Goal: Task Accomplishment & Management: Complete application form

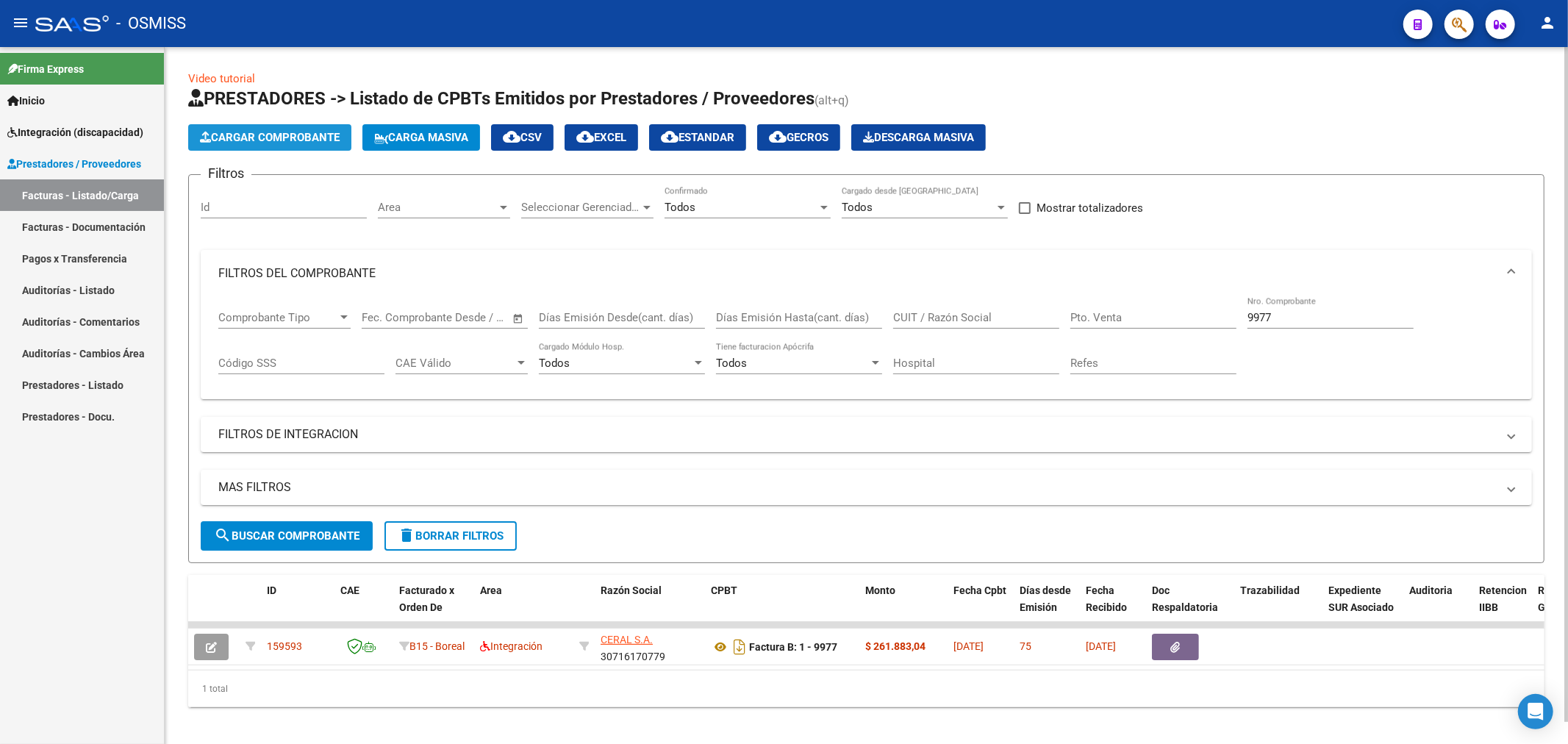
click at [330, 143] on span "Cargar Comprobante" at bounding box center [269, 138] width 140 height 13
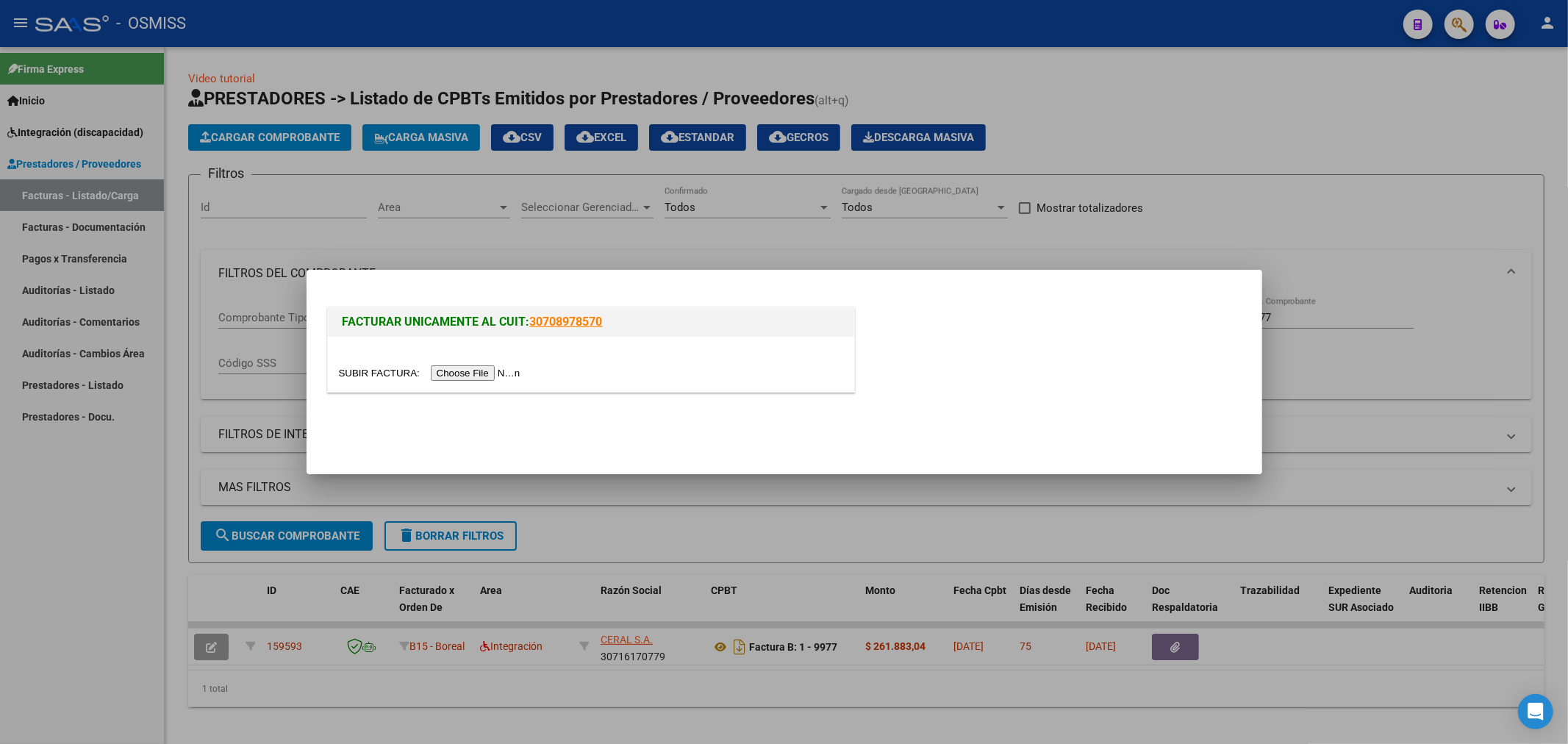
click at [463, 366] on div at bounding box center [590, 373] width 504 height 17
click at [463, 370] on input "file" at bounding box center [432, 373] width 186 height 15
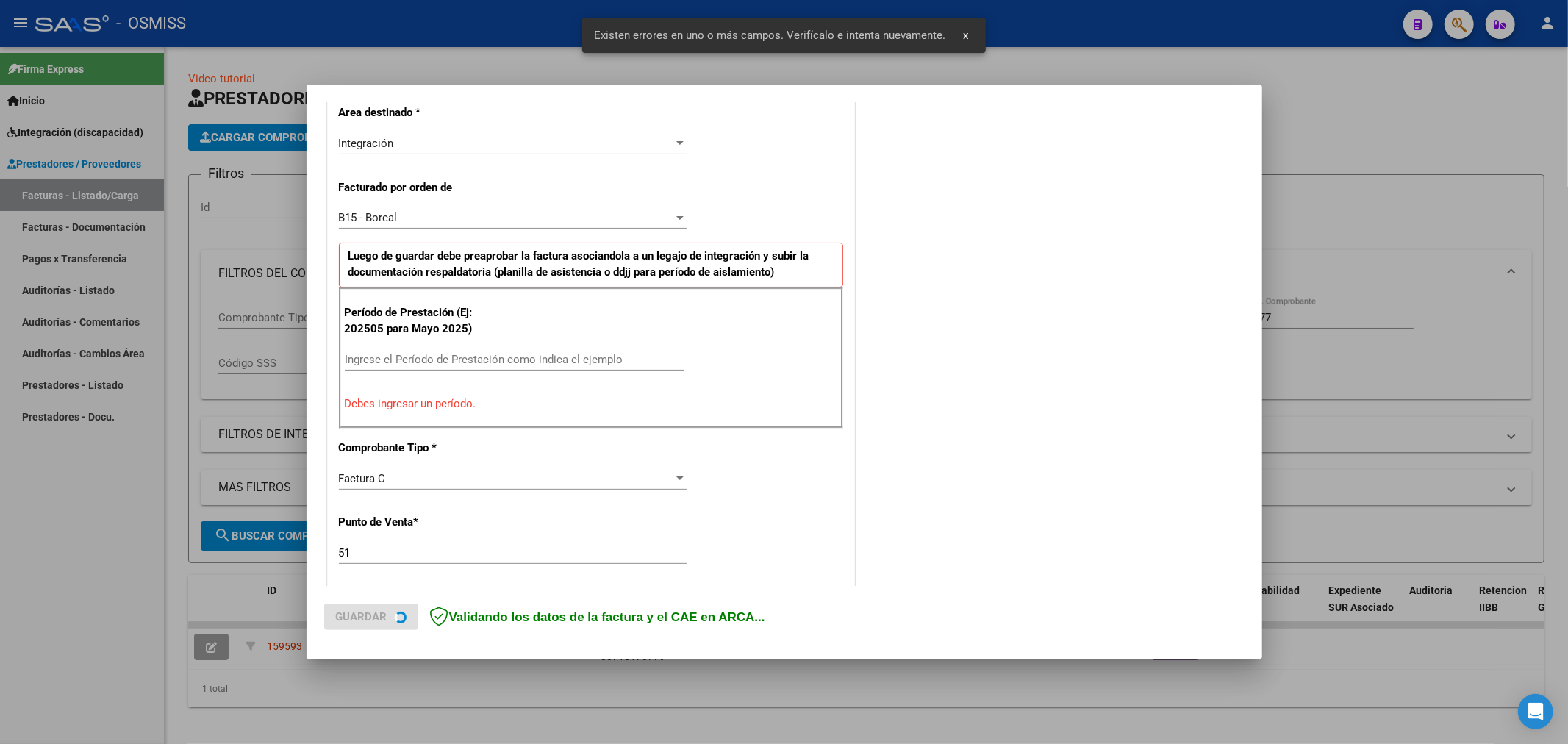
scroll to position [344, 0]
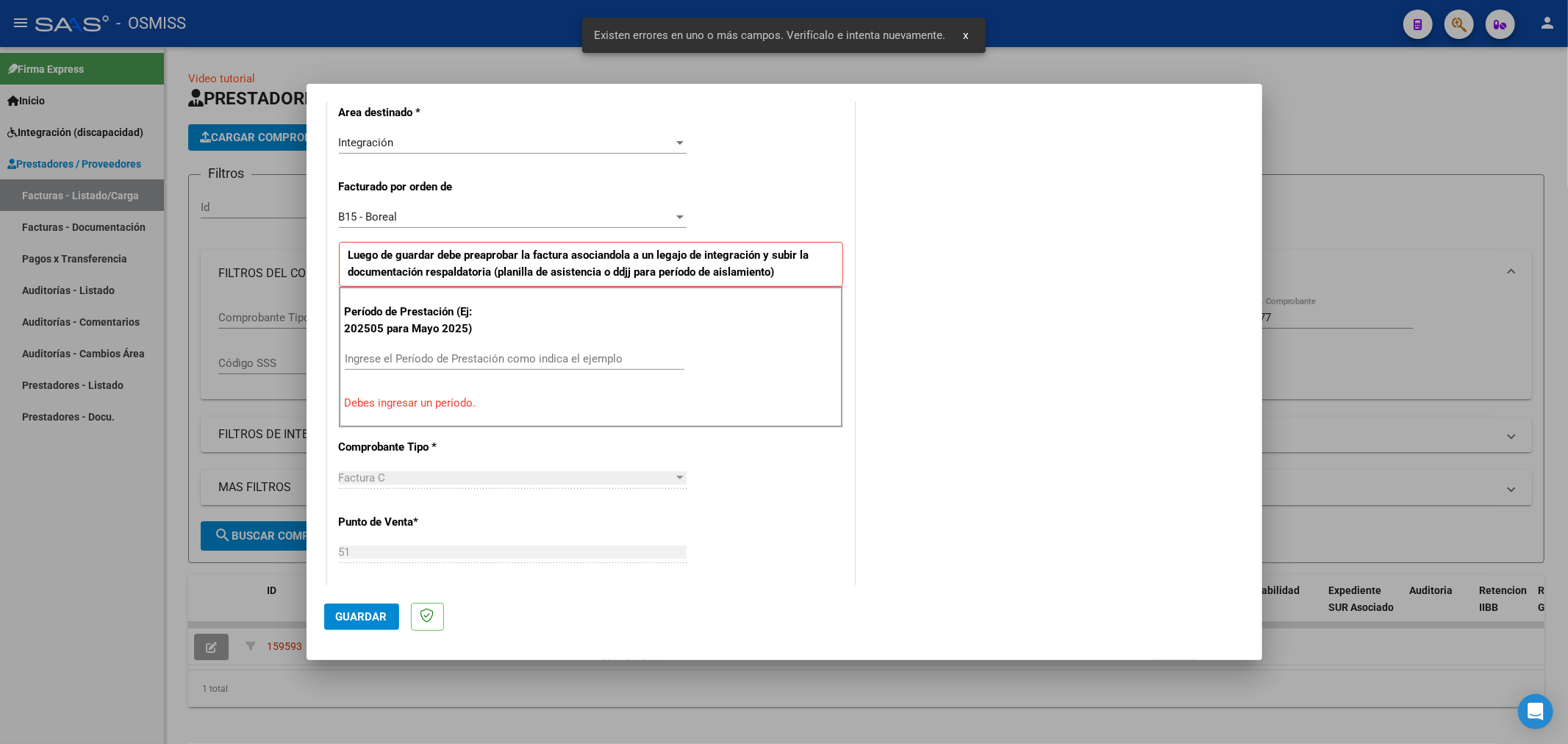
click at [501, 356] on input "Ingrese el Período de Prestación como indica el ejemplo" at bounding box center [514, 359] width 340 height 13
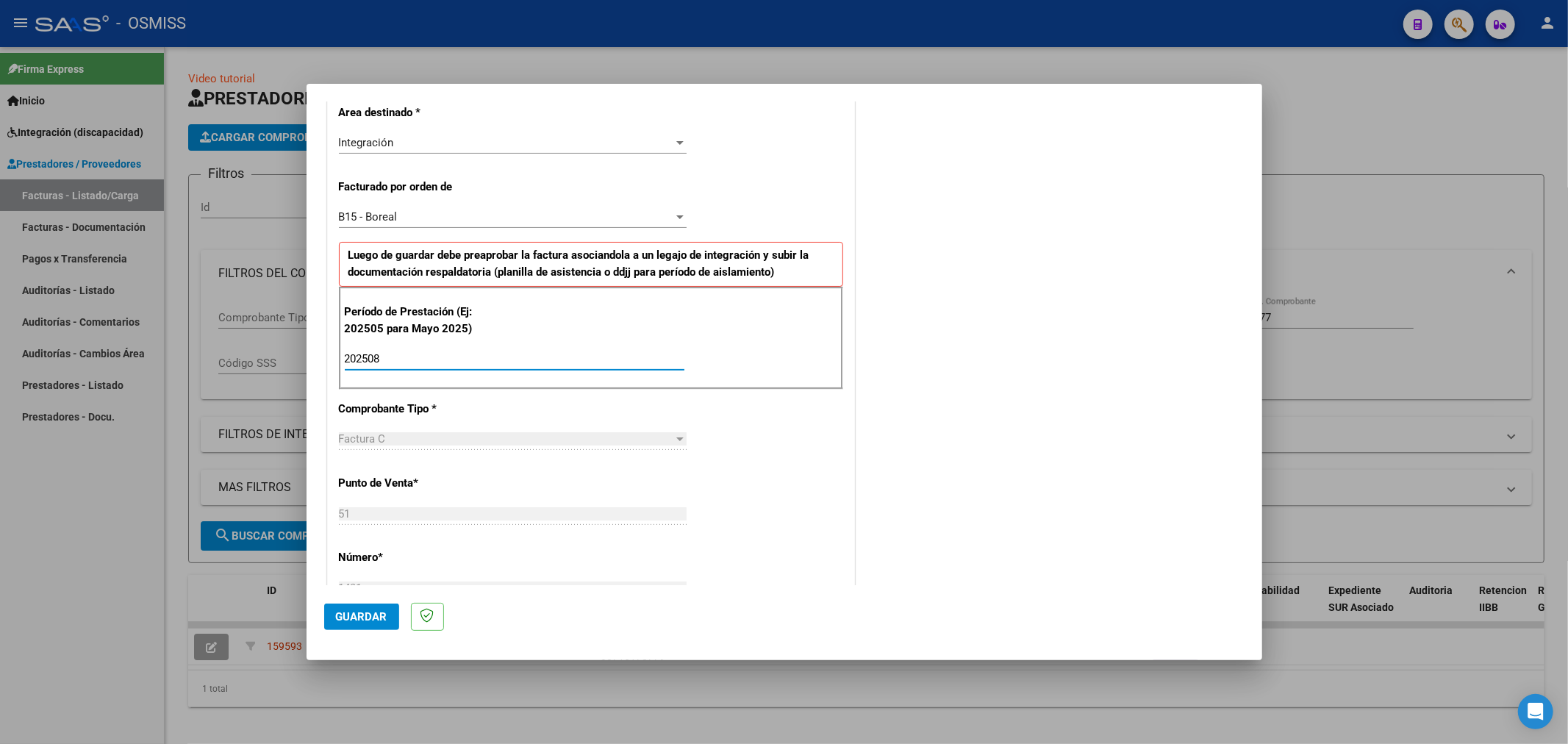
type input "202508"
click at [358, 613] on span "Guardar" at bounding box center [361, 617] width 51 height 13
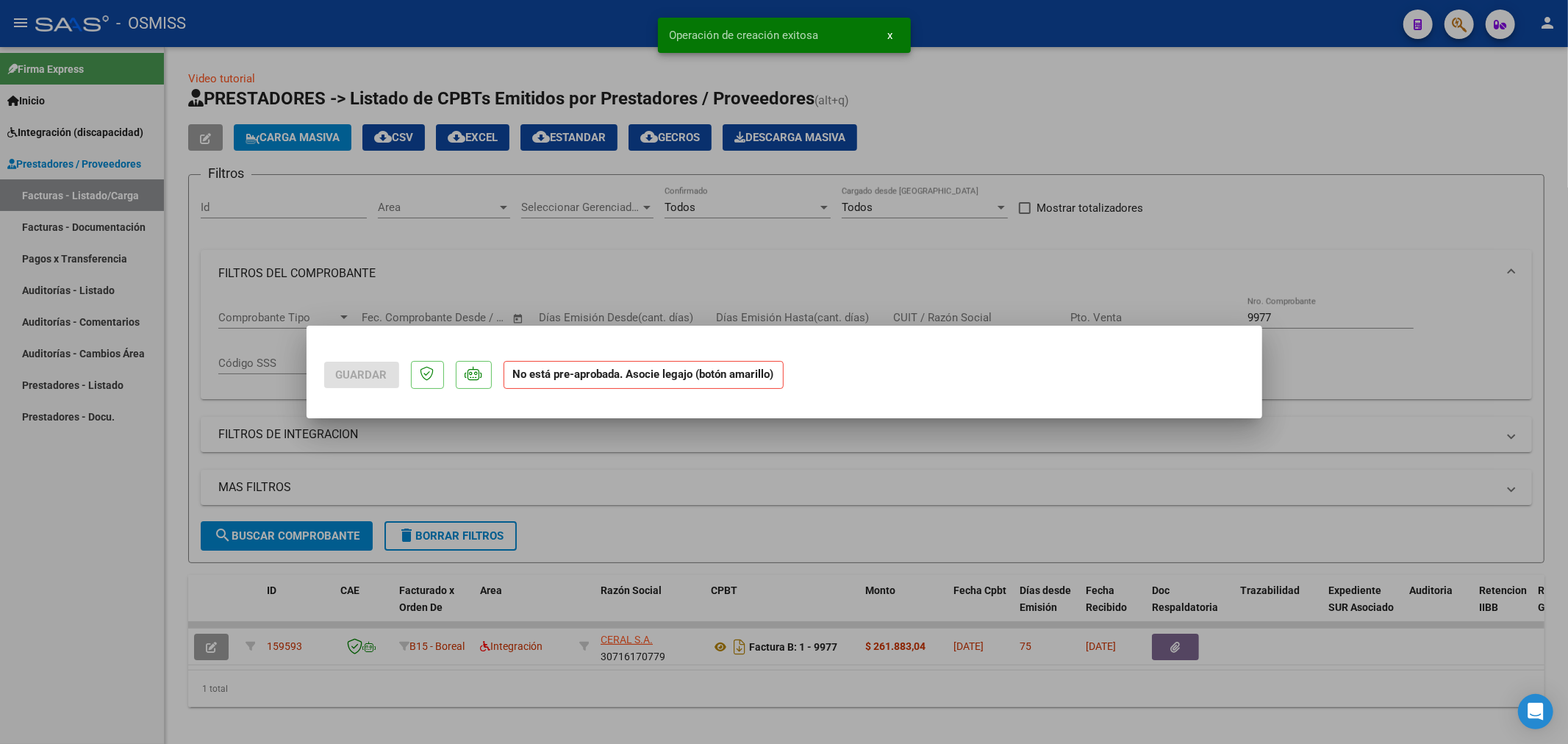
scroll to position [0, 0]
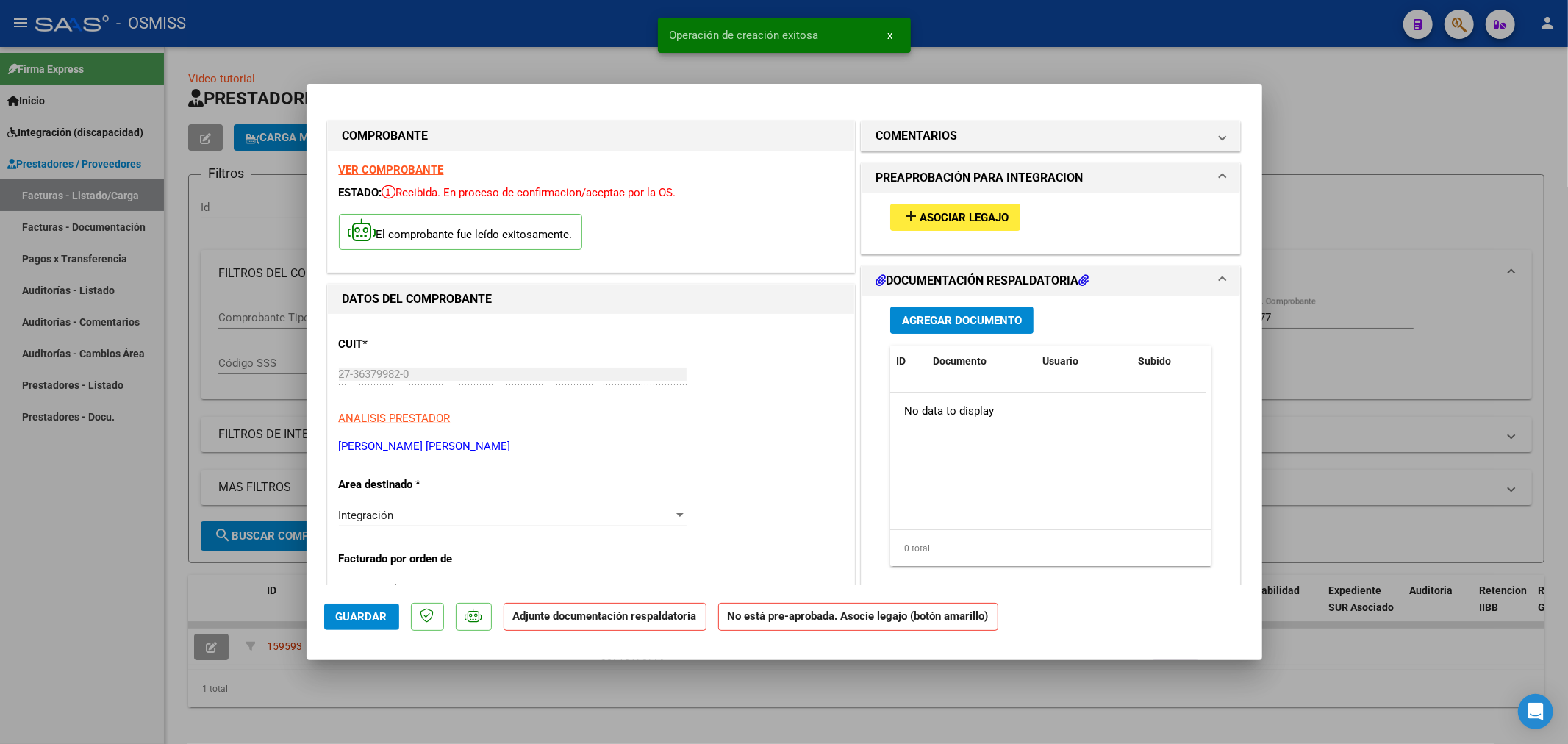
click at [958, 216] on span "Asociar Legajo" at bounding box center [964, 218] width 89 height 13
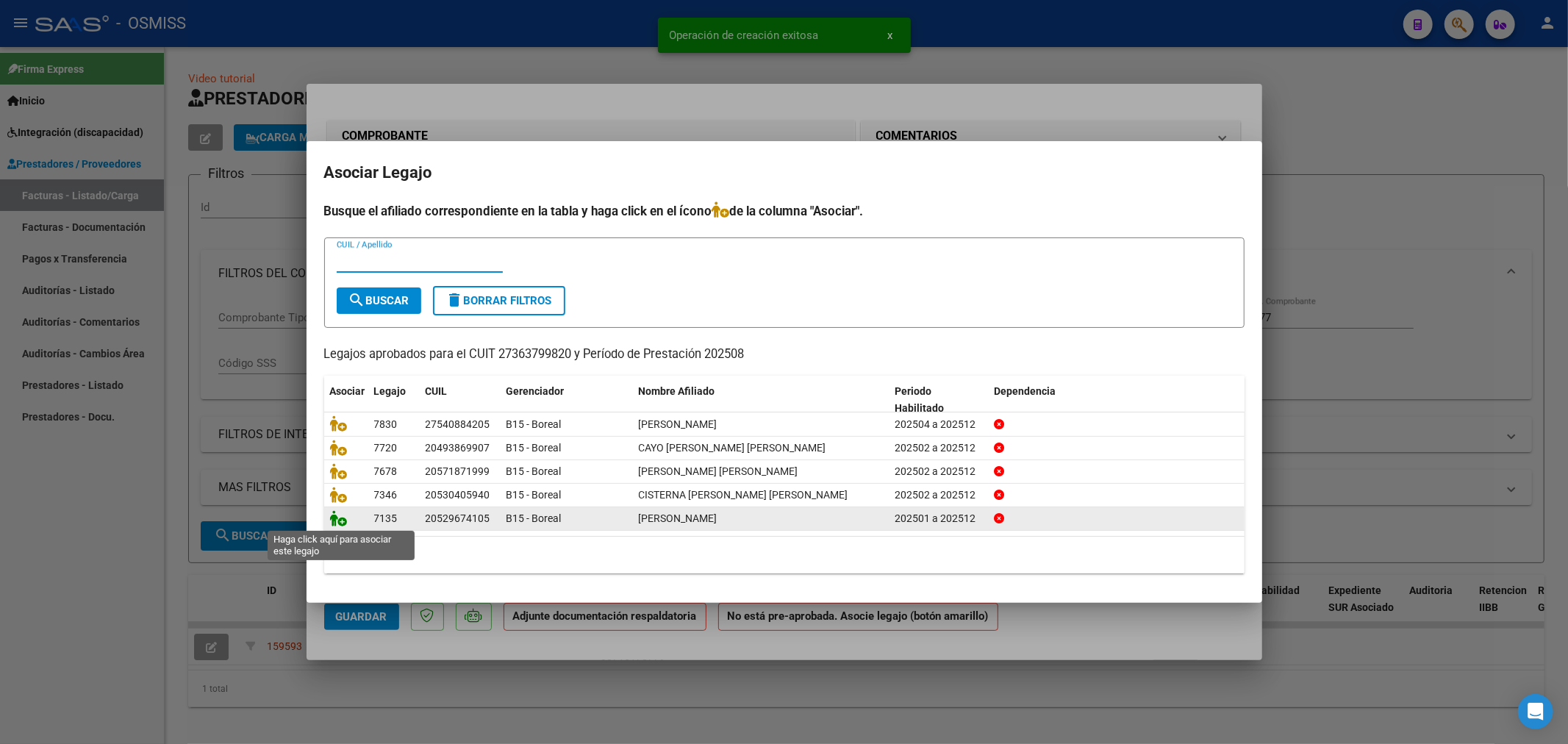
click at [336, 513] on icon at bounding box center [339, 518] width 18 height 16
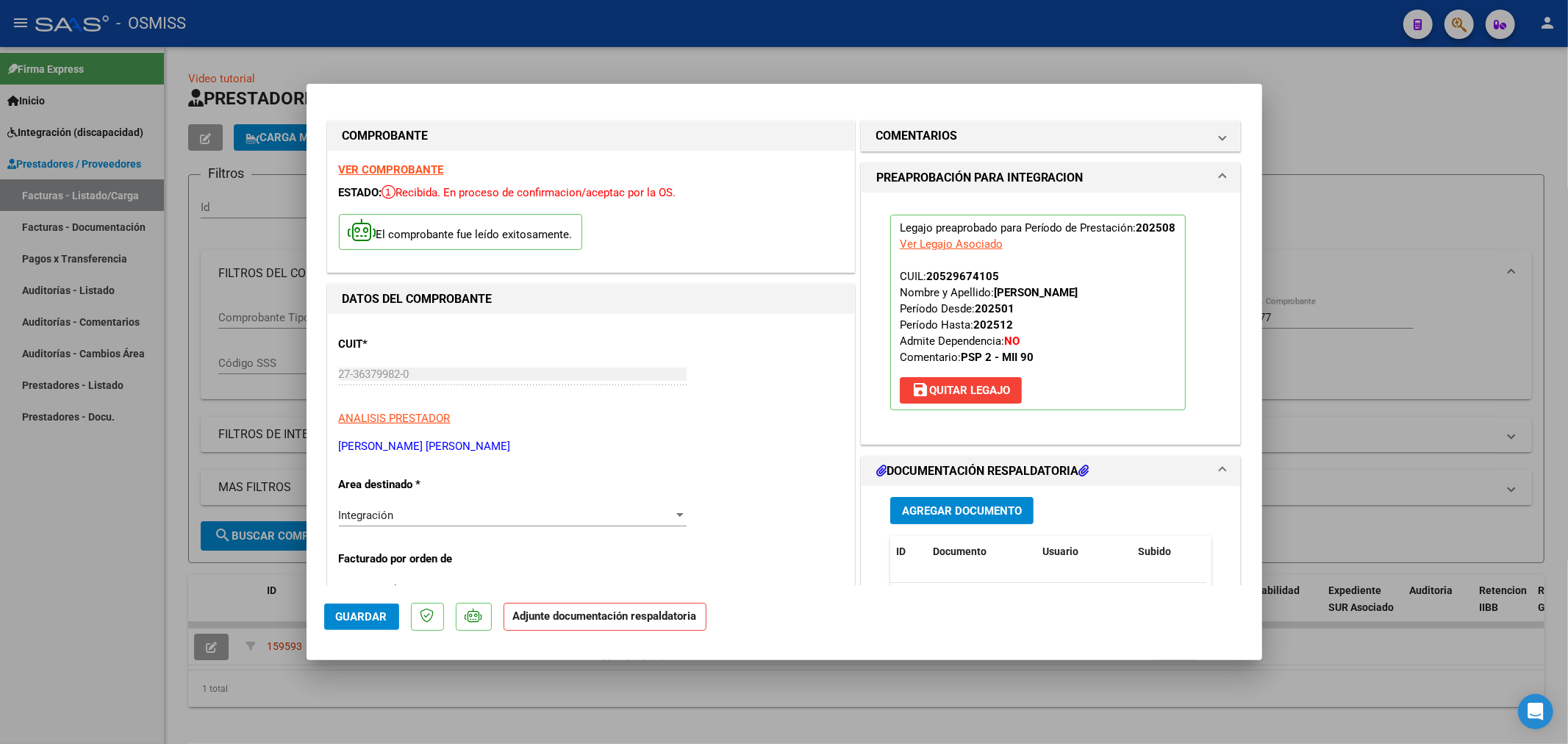
click at [964, 511] on span "Agregar Documento" at bounding box center [962, 511] width 120 height 13
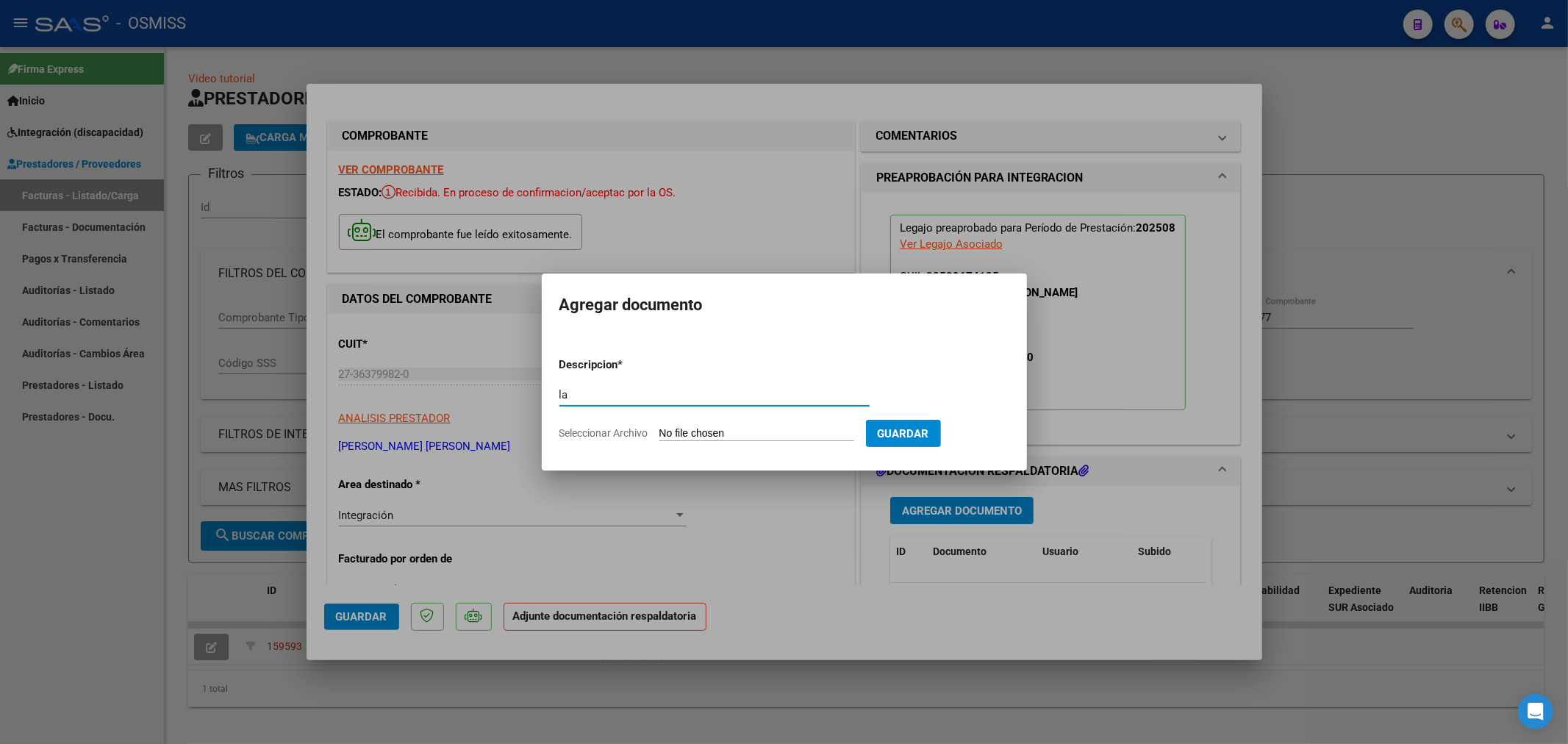
type input "l"
type input "planilla"
drag, startPoint x: 711, startPoint y: 424, endPoint x: 704, endPoint y: 427, distance: 7.6
click at [708, 424] on form "Descripcion * planilla Escriba aquí una descripcion Seleccionar Archivo Guardar" at bounding box center [784, 399] width 450 height 107
click at [704, 427] on input "Seleccionar Archivo" at bounding box center [757, 434] width 195 height 14
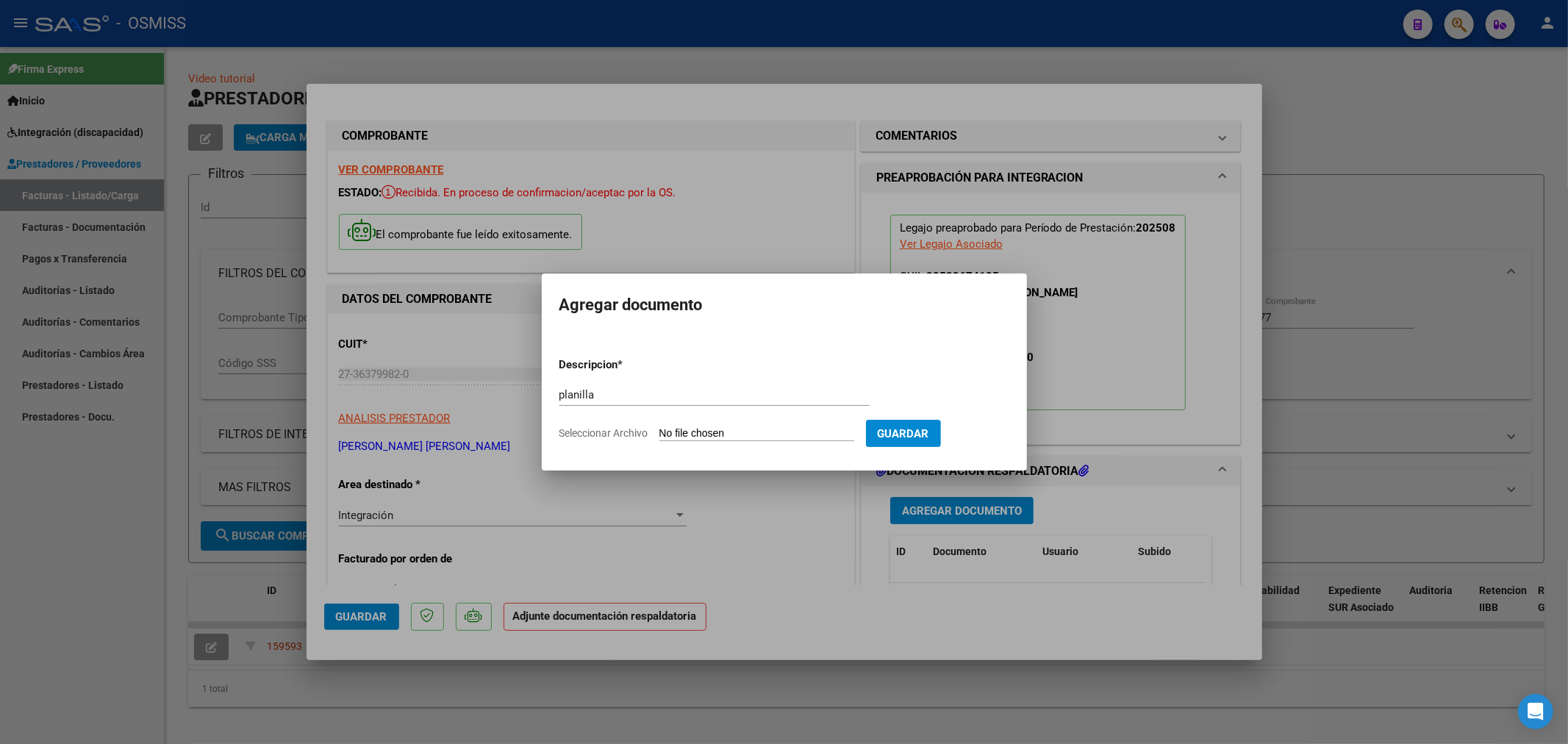
type input "C:\fakepath\27363799820_11_51_1431_Planilla de Asistencia_2..pdf"
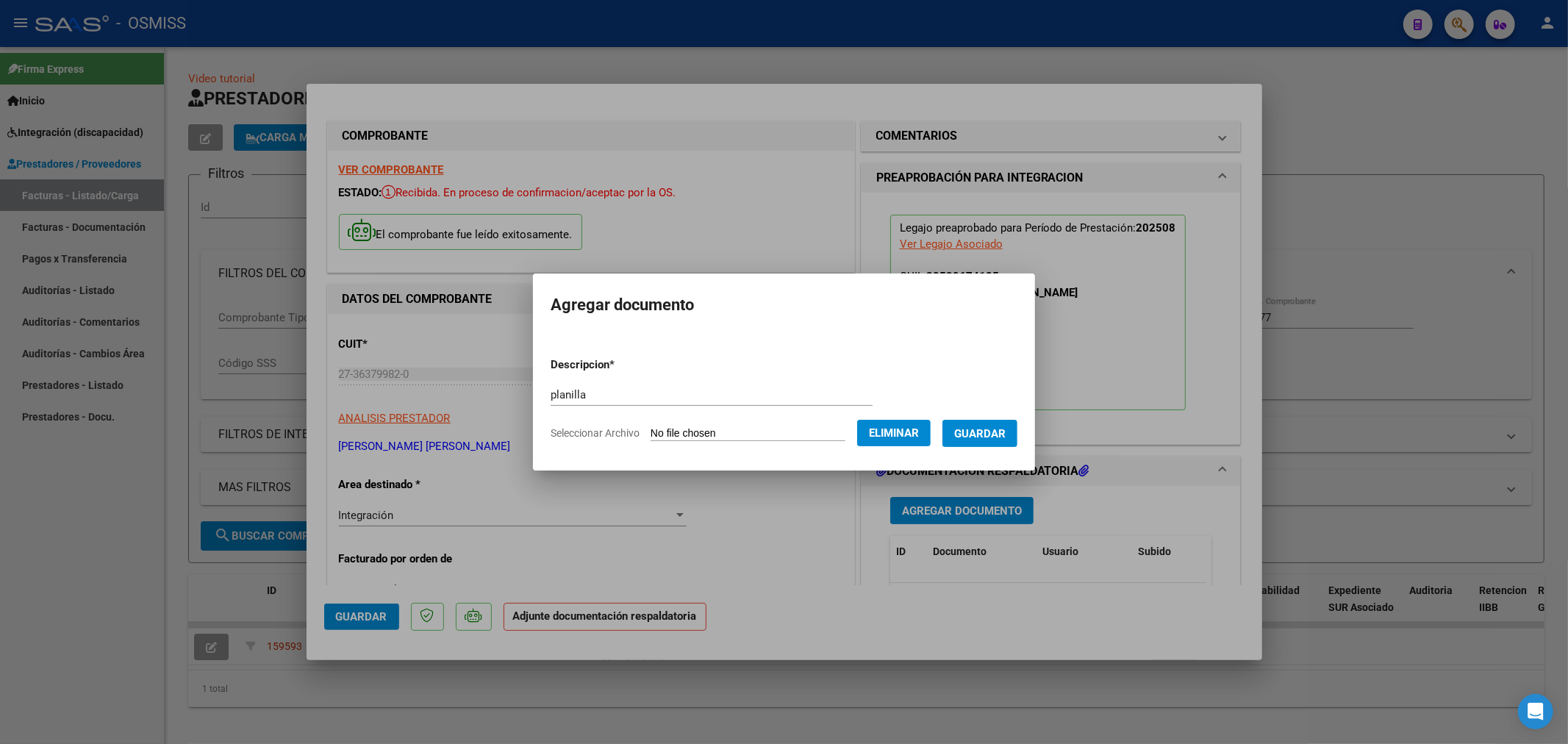
click at [991, 432] on span "Guardar" at bounding box center [979, 434] width 51 height 13
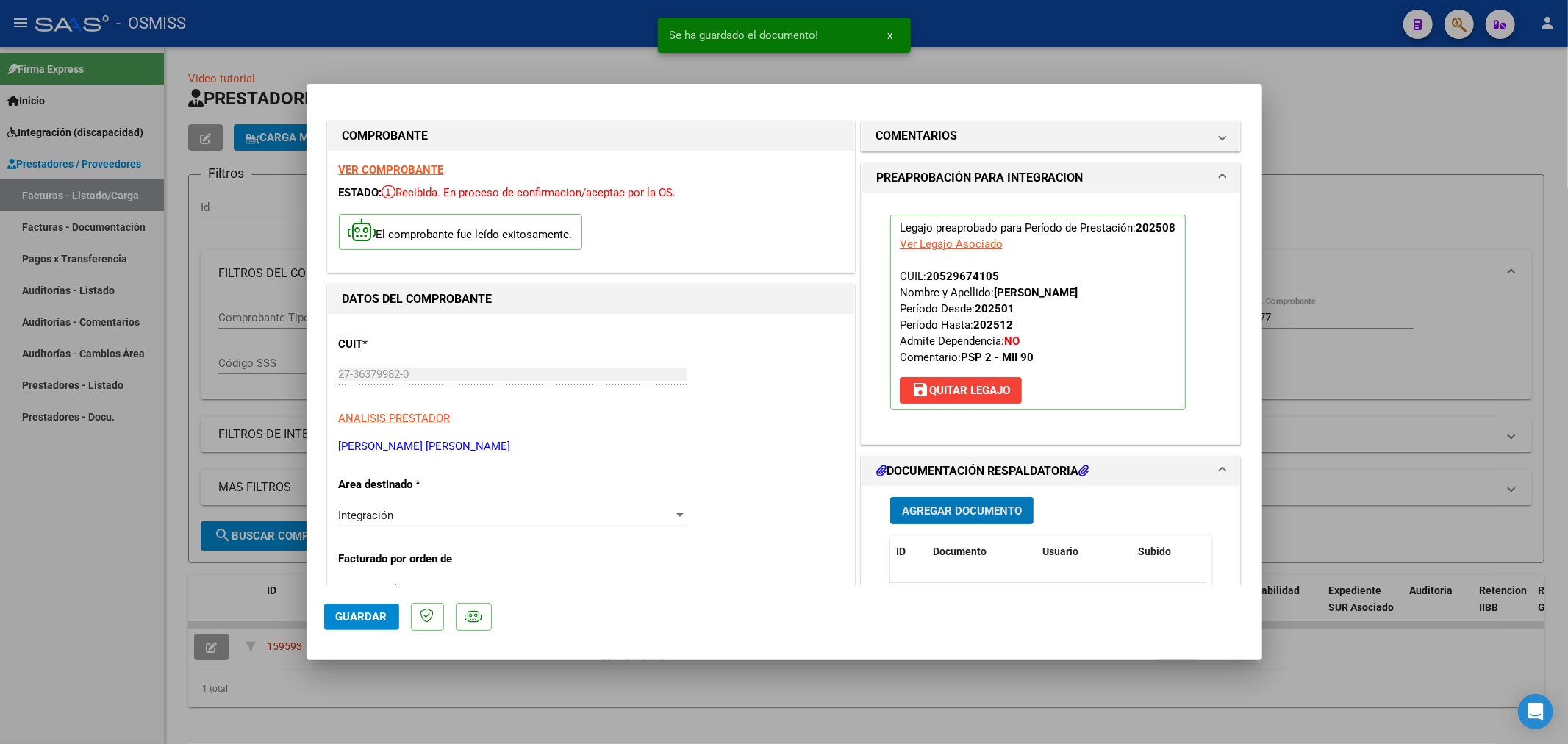
type input "$ 0,00"
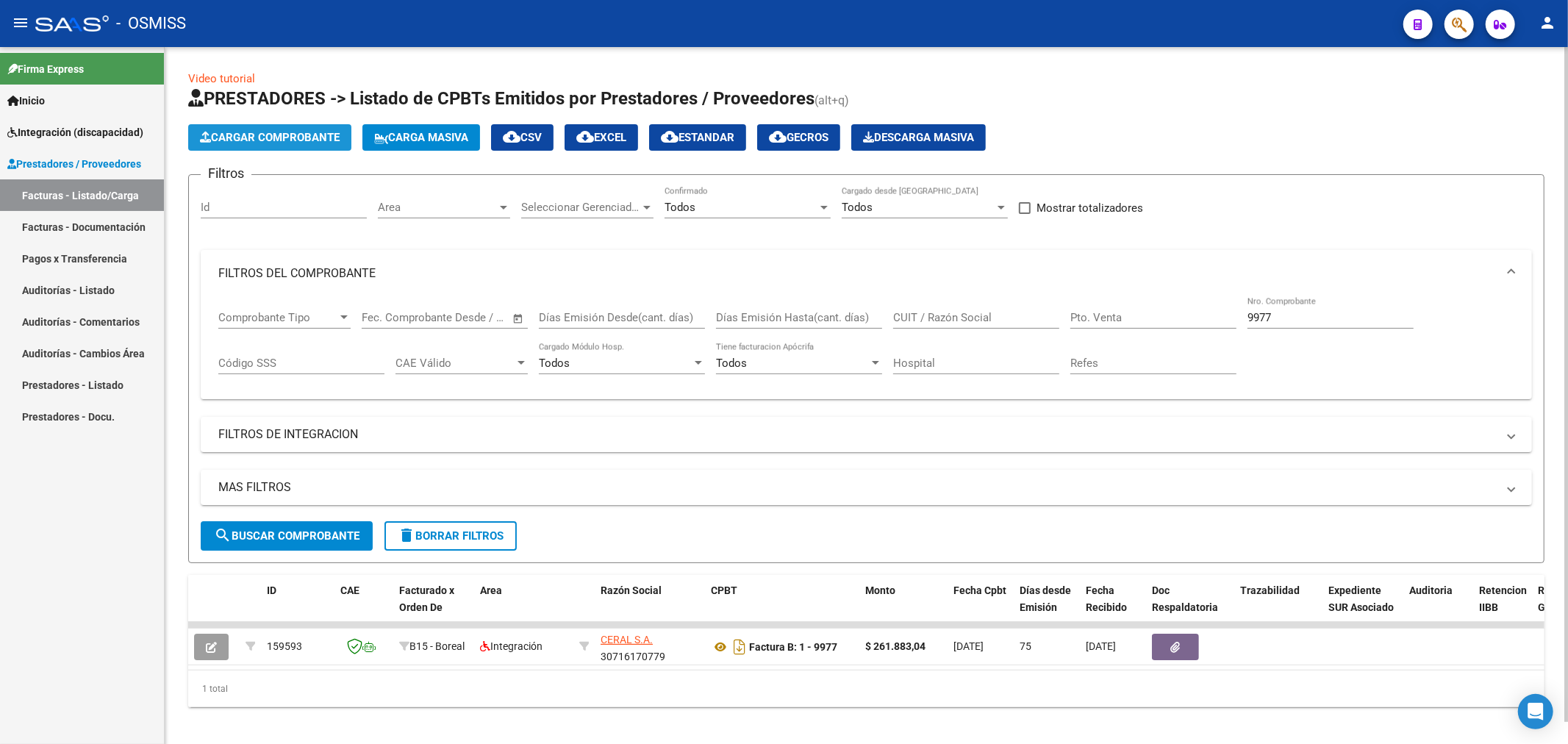
click at [265, 126] on button "Cargar Comprobante" at bounding box center [269, 138] width 164 height 27
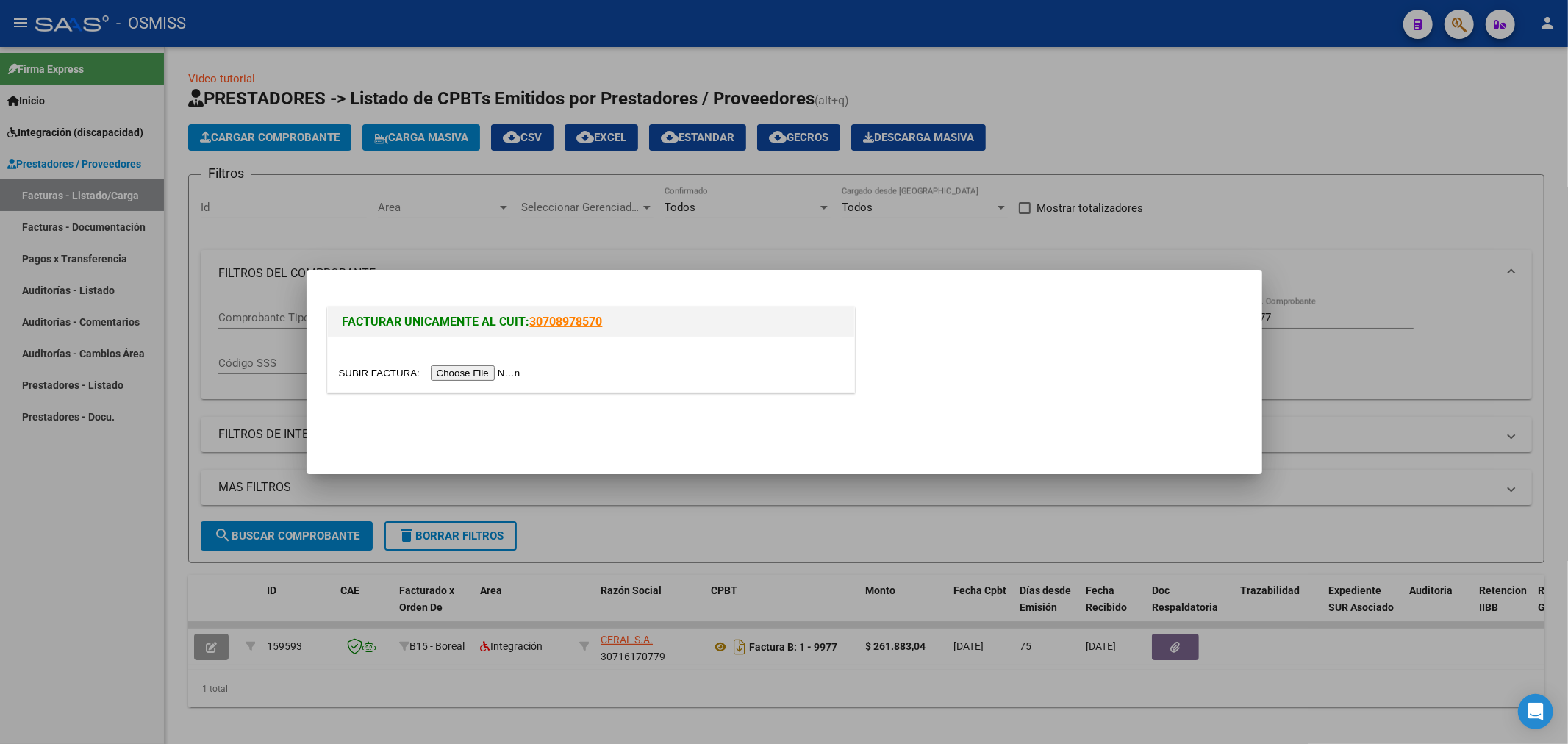
click at [475, 379] on input "file" at bounding box center [432, 373] width 186 height 15
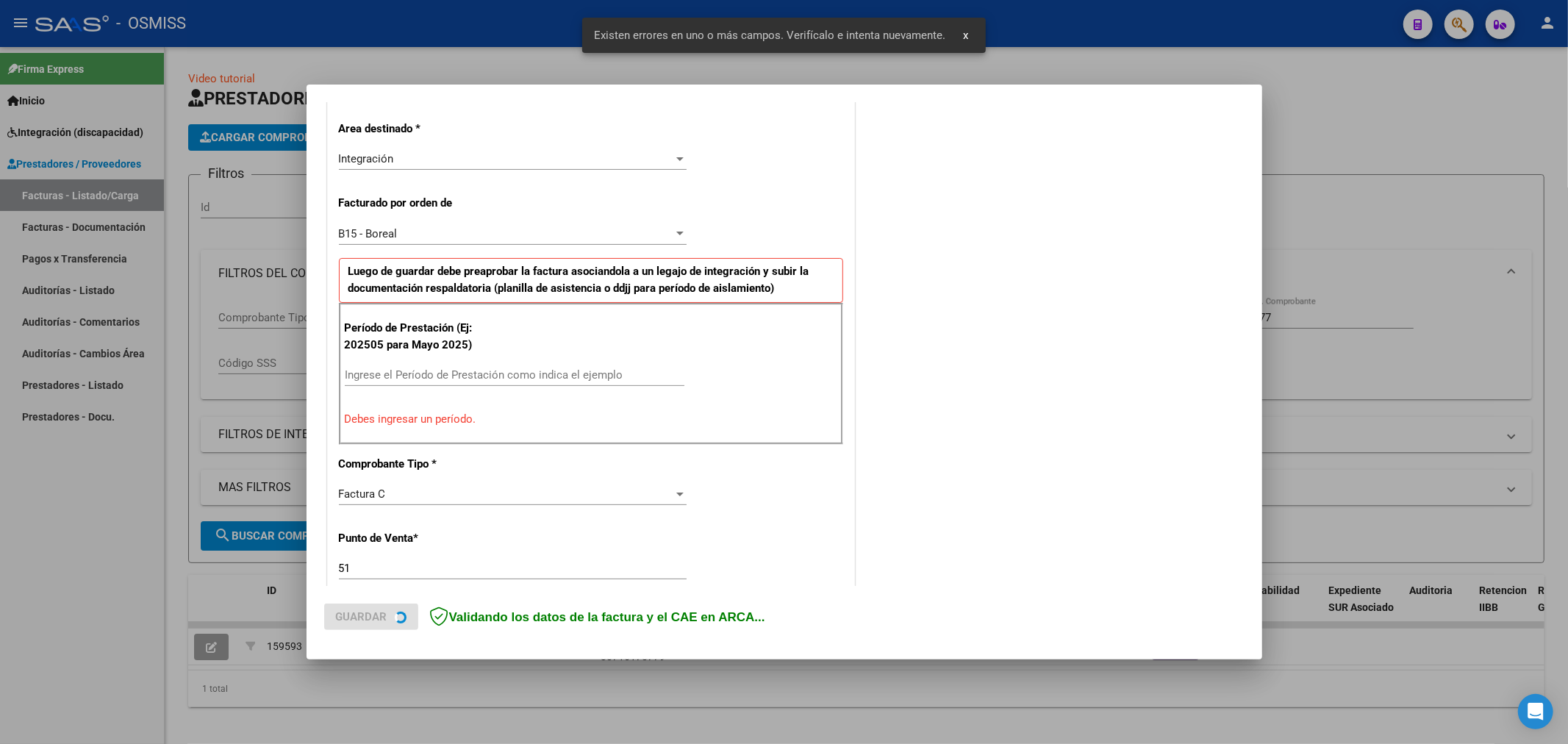
scroll to position [344, 0]
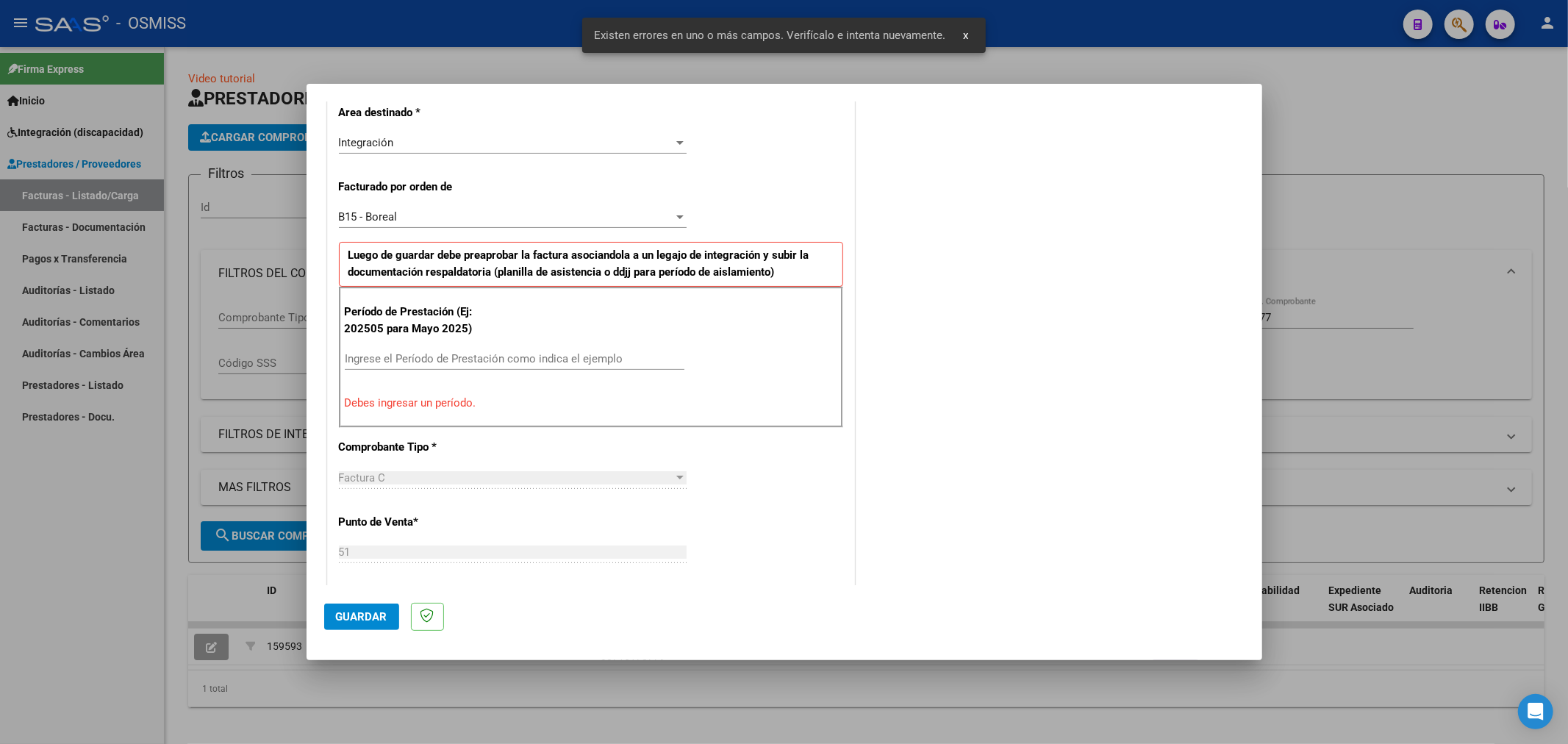
click at [469, 356] on input "Ingrese el Período de Prestación como indica el ejemplo" at bounding box center [514, 359] width 340 height 13
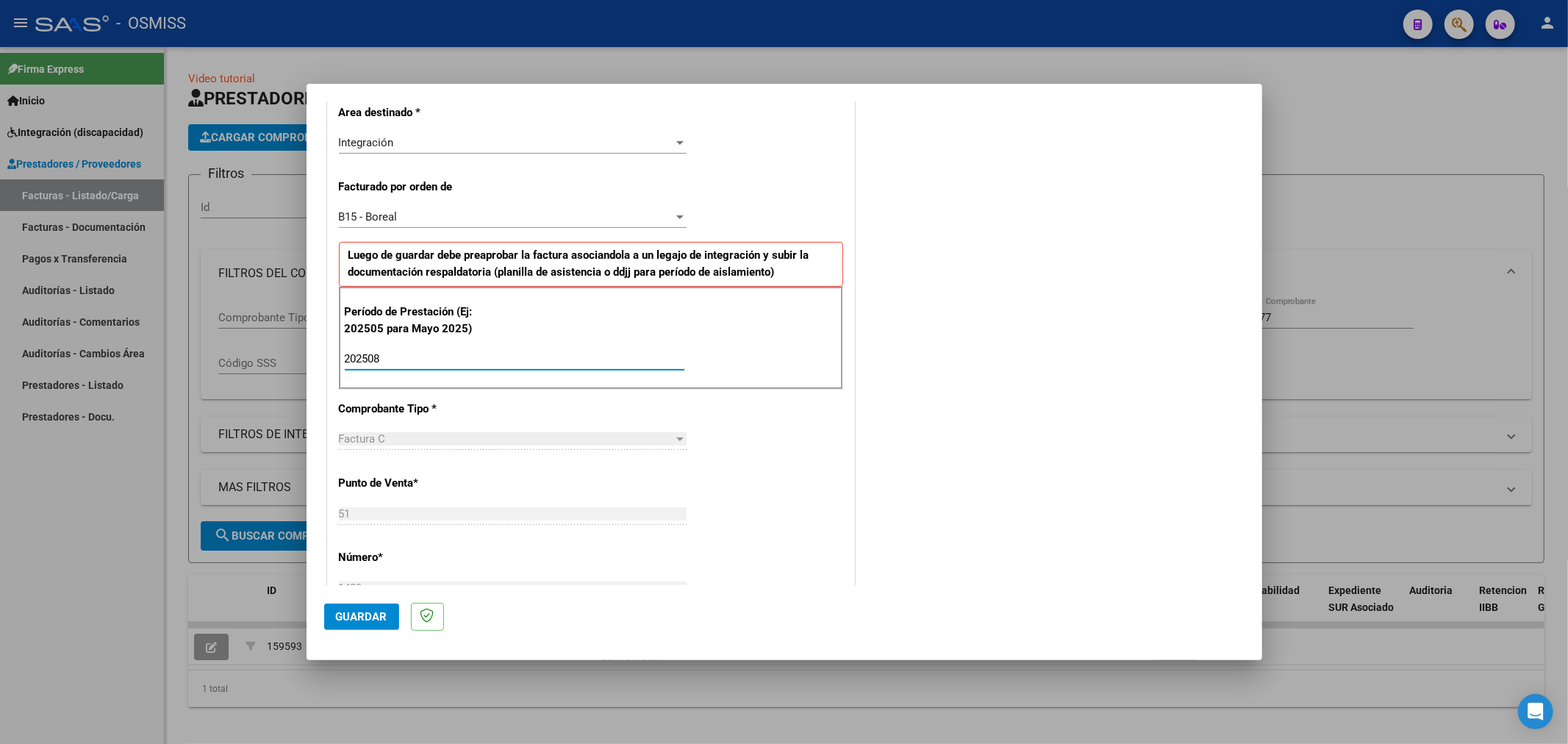
type input "202508"
click at [350, 622] on span "Guardar" at bounding box center [361, 617] width 51 height 13
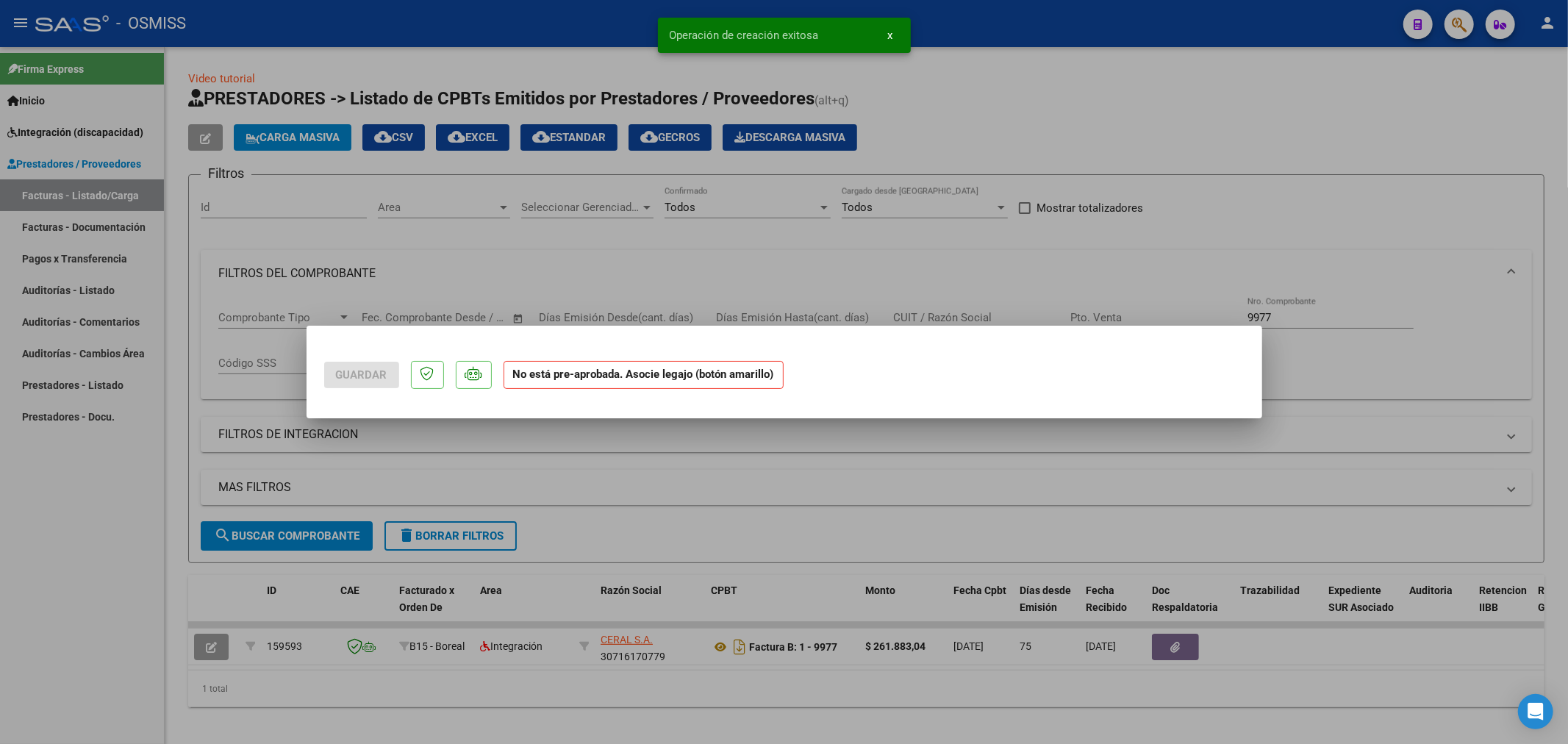
scroll to position [0, 0]
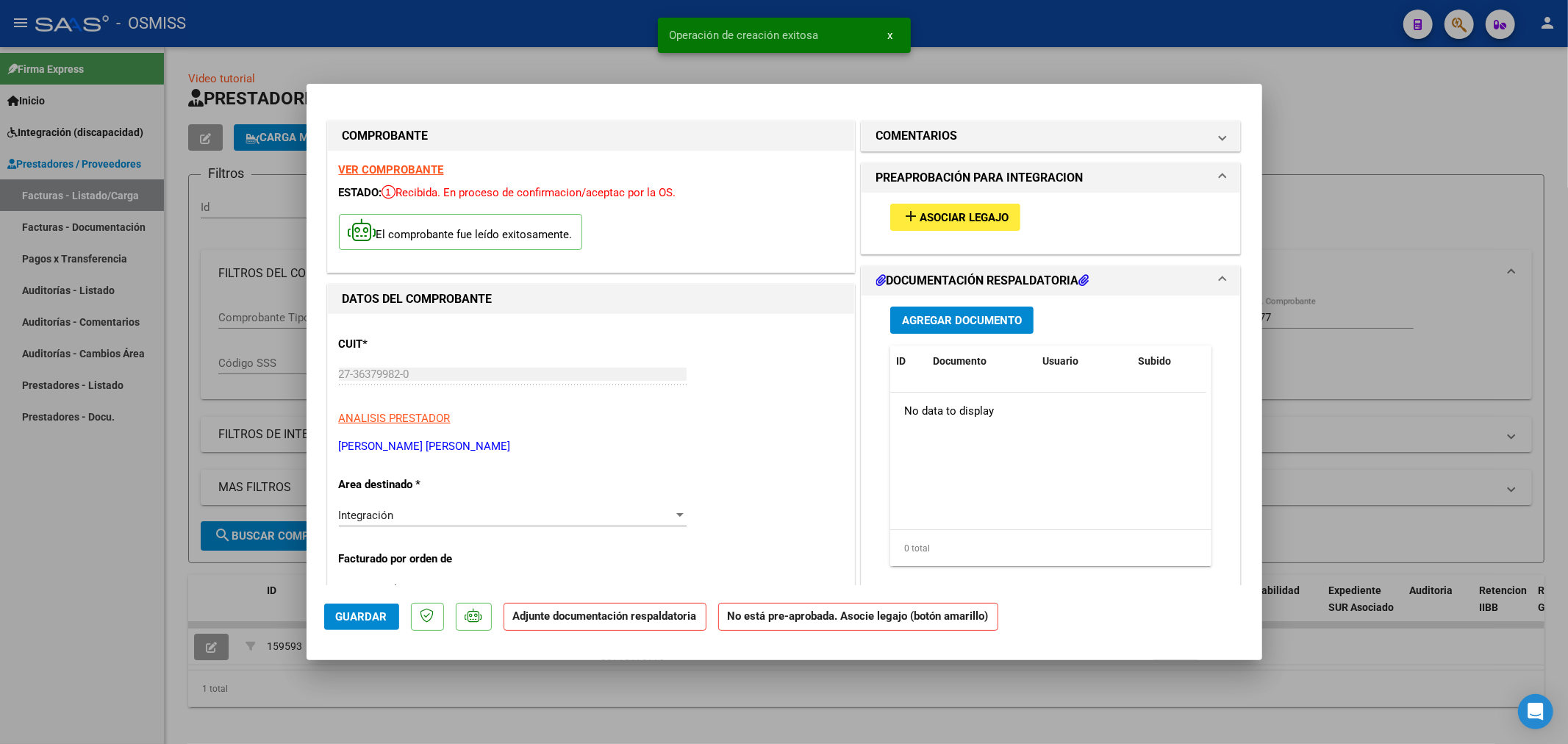
click at [973, 206] on button "add Asociar Legajo" at bounding box center [955, 217] width 130 height 27
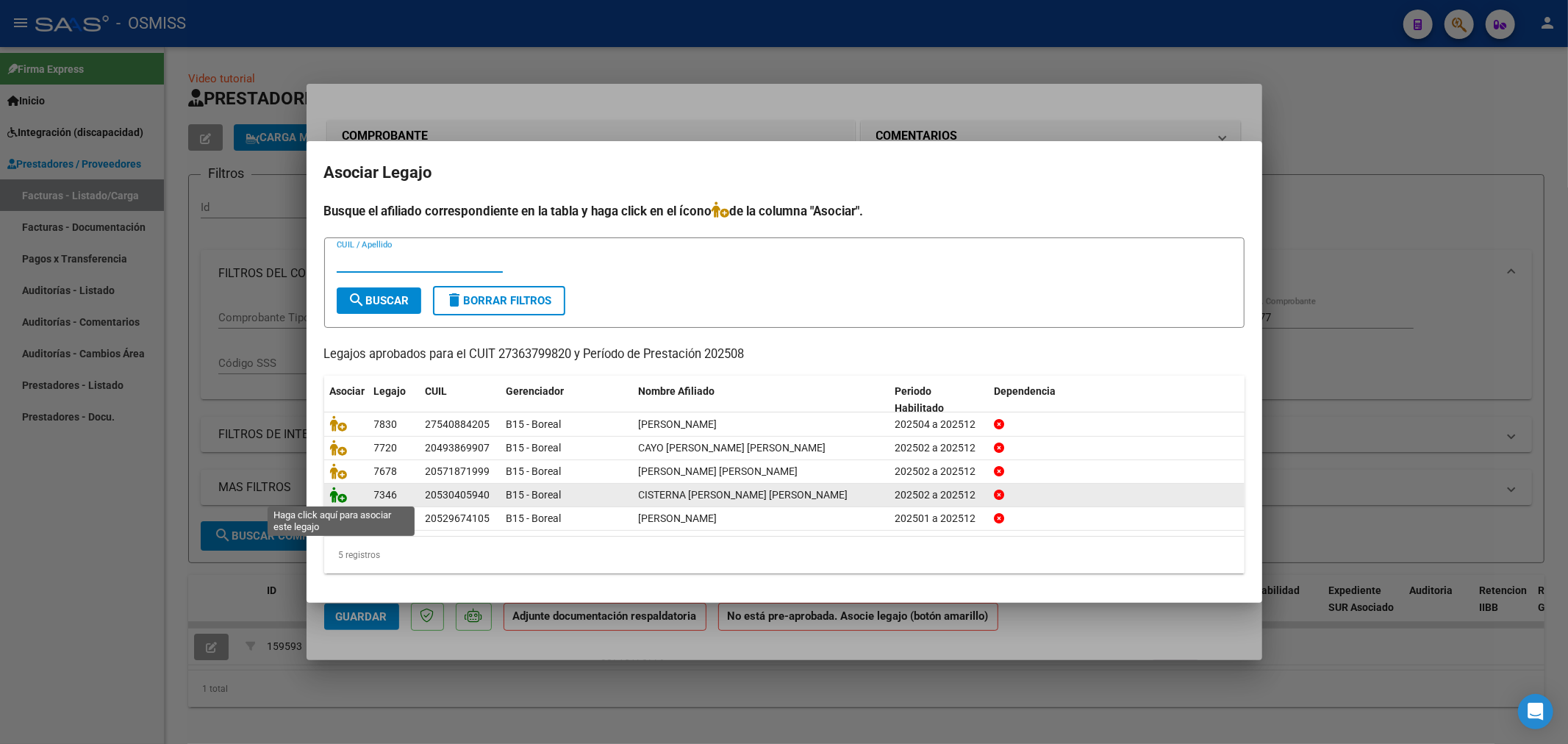
click at [333, 495] on icon at bounding box center [339, 494] width 18 height 16
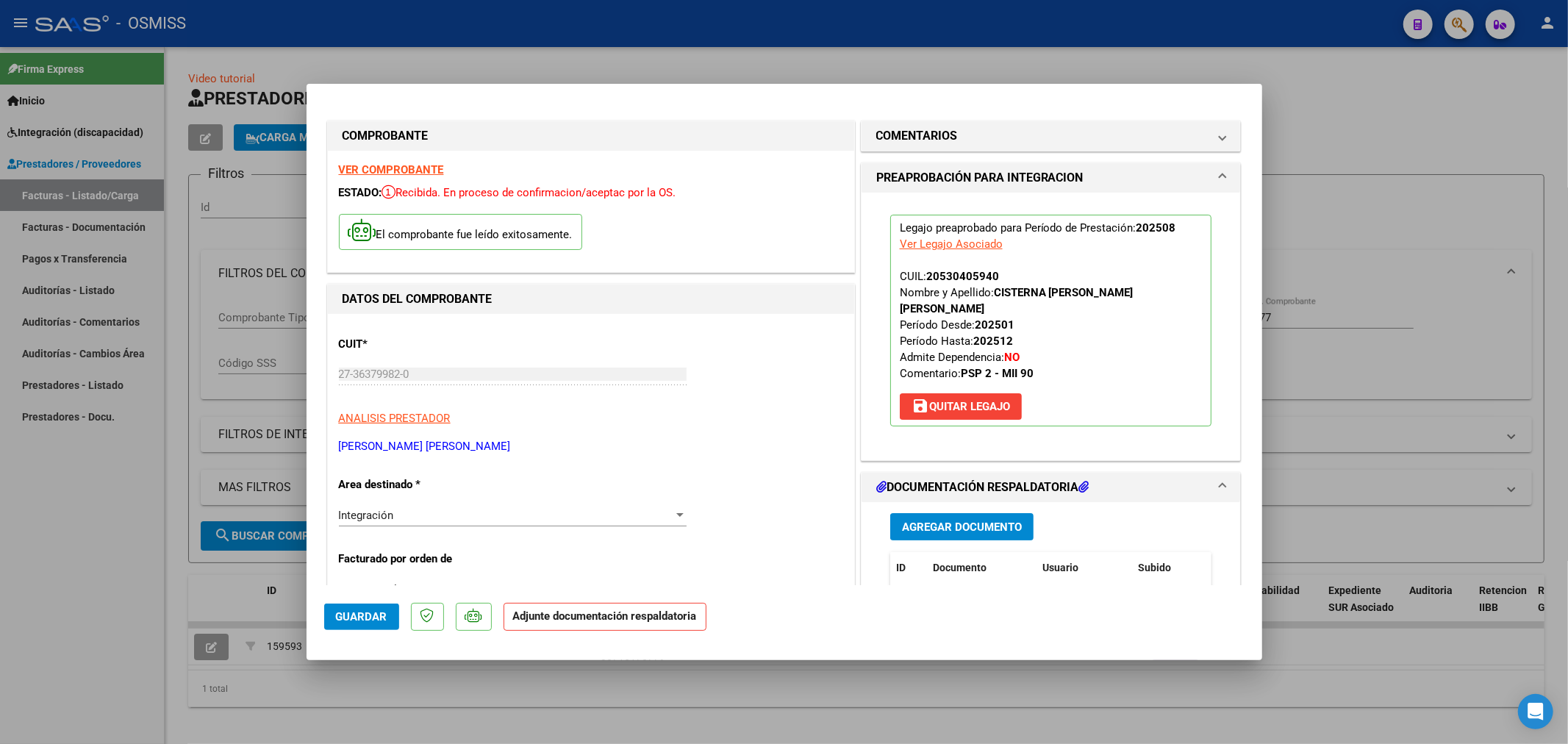
click at [906, 525] on span "Agregar Documento" at bounding box center [962, 528] width 120 height 13
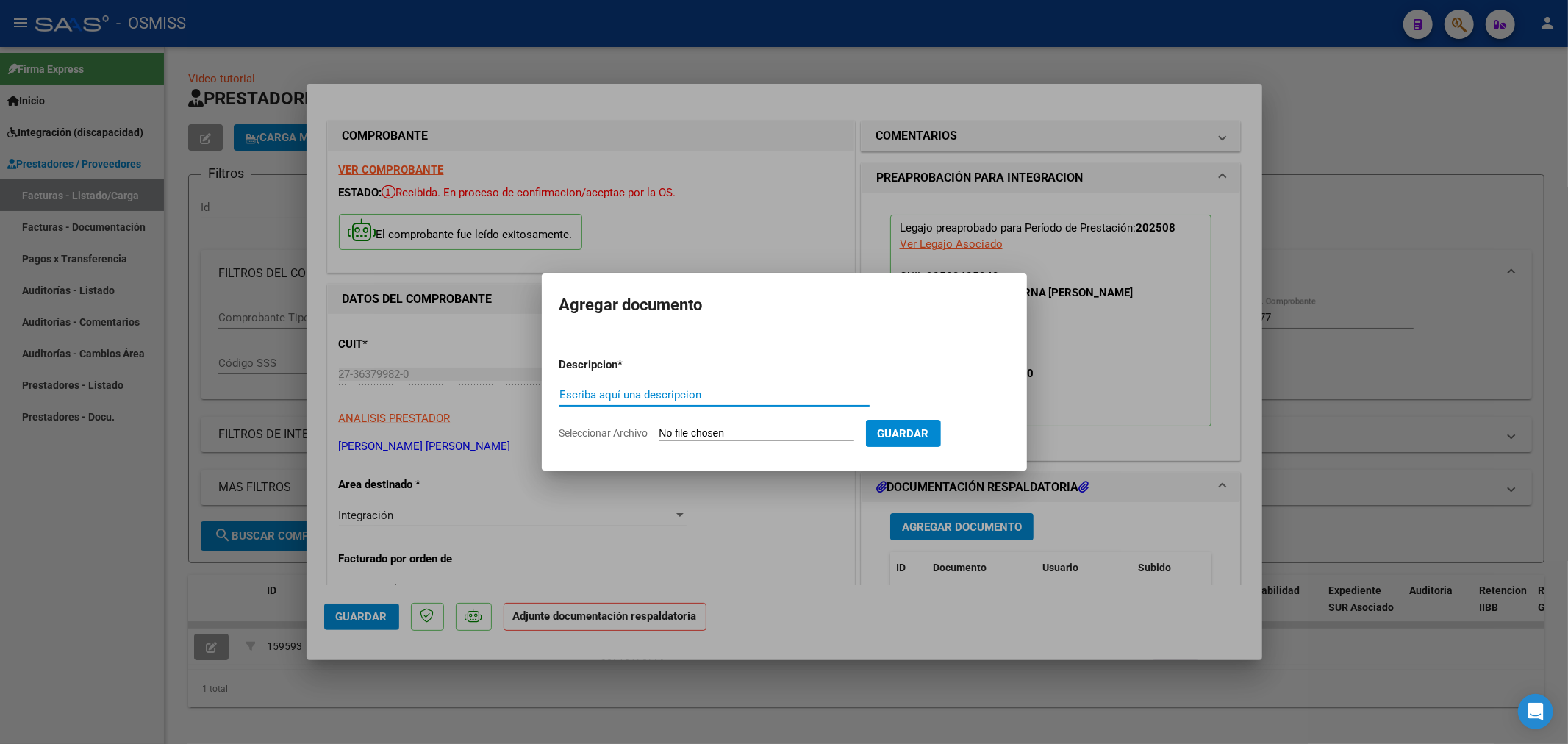
click at [781, 391] on input "Escriba aquí una descripcion" at bounding box center [714, 395] width 310 height 13
type input "planilla"
click at [688, 427] on app-file-uploader "Seleccionar Archivo" at bounding box center [713, 434] width 307 height 13
click at [689, 435] on input "Seleccionar Archivo" at bounding box center [757, 434] width 195 height 14
type input "C:\fakepath\27363799820_11_51_1429_Planilla de Asistencia_2..pdf"
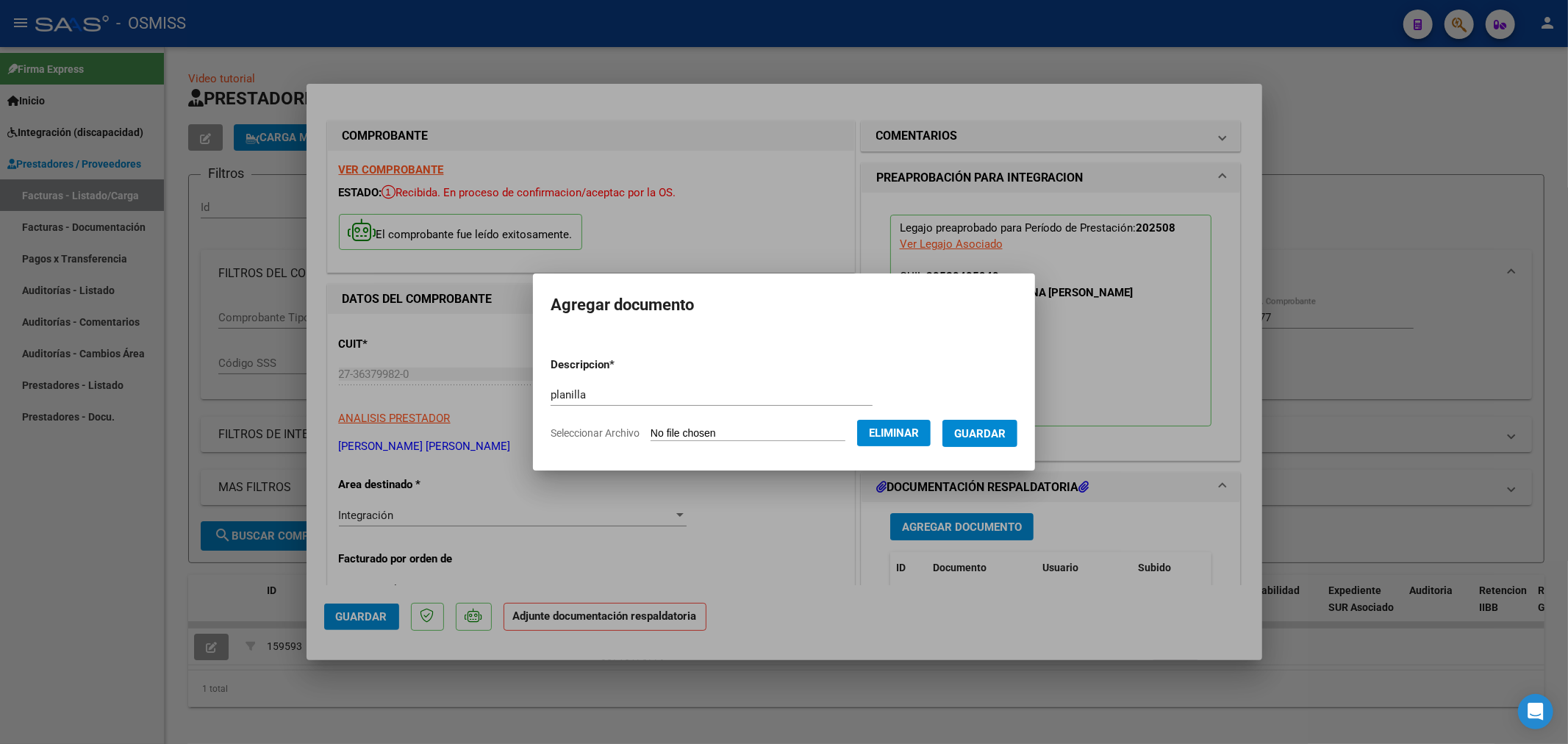
click at [967, 427] on button "Guardar" at bounding box center [979, 434] width 75 height 27
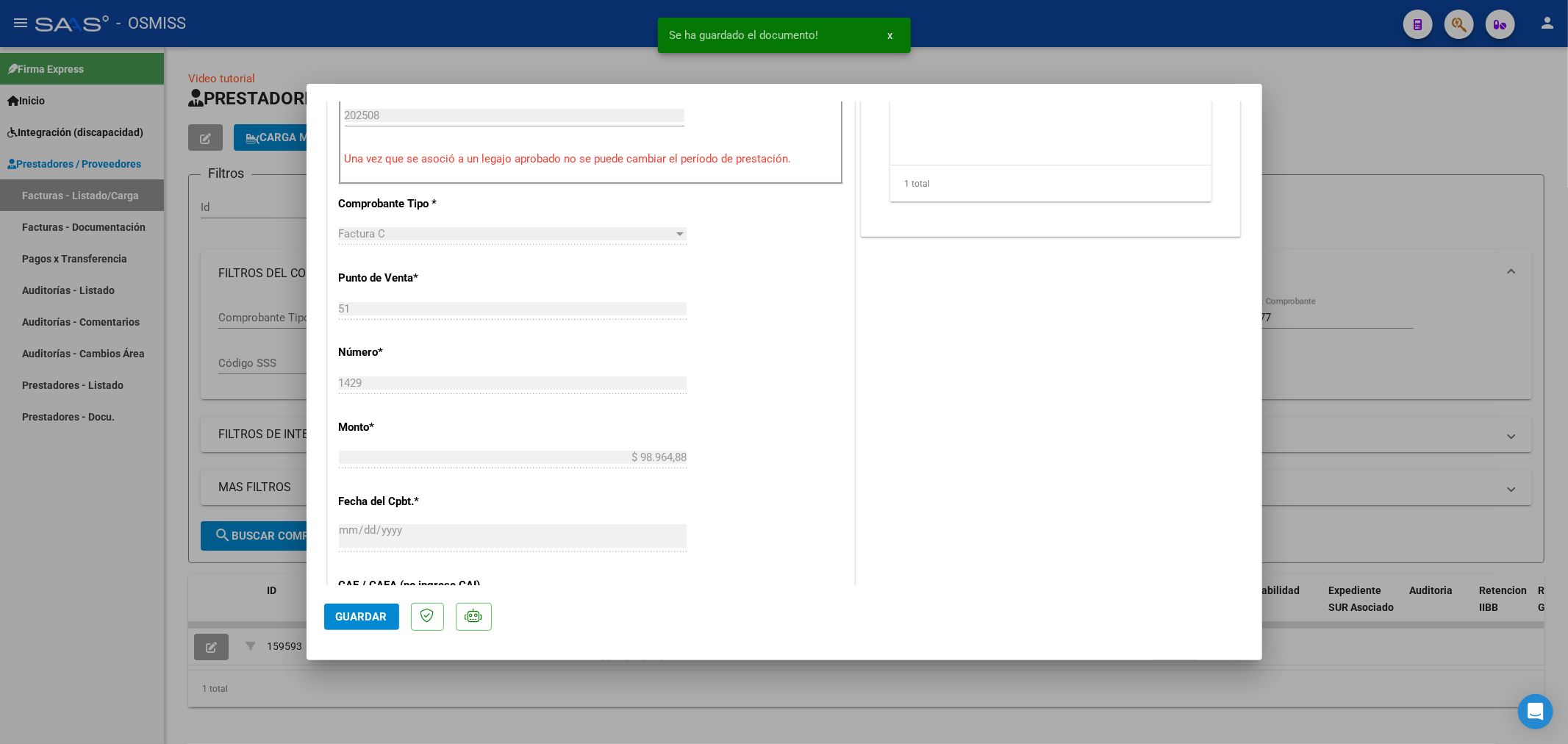
scroll to position [736, 0]
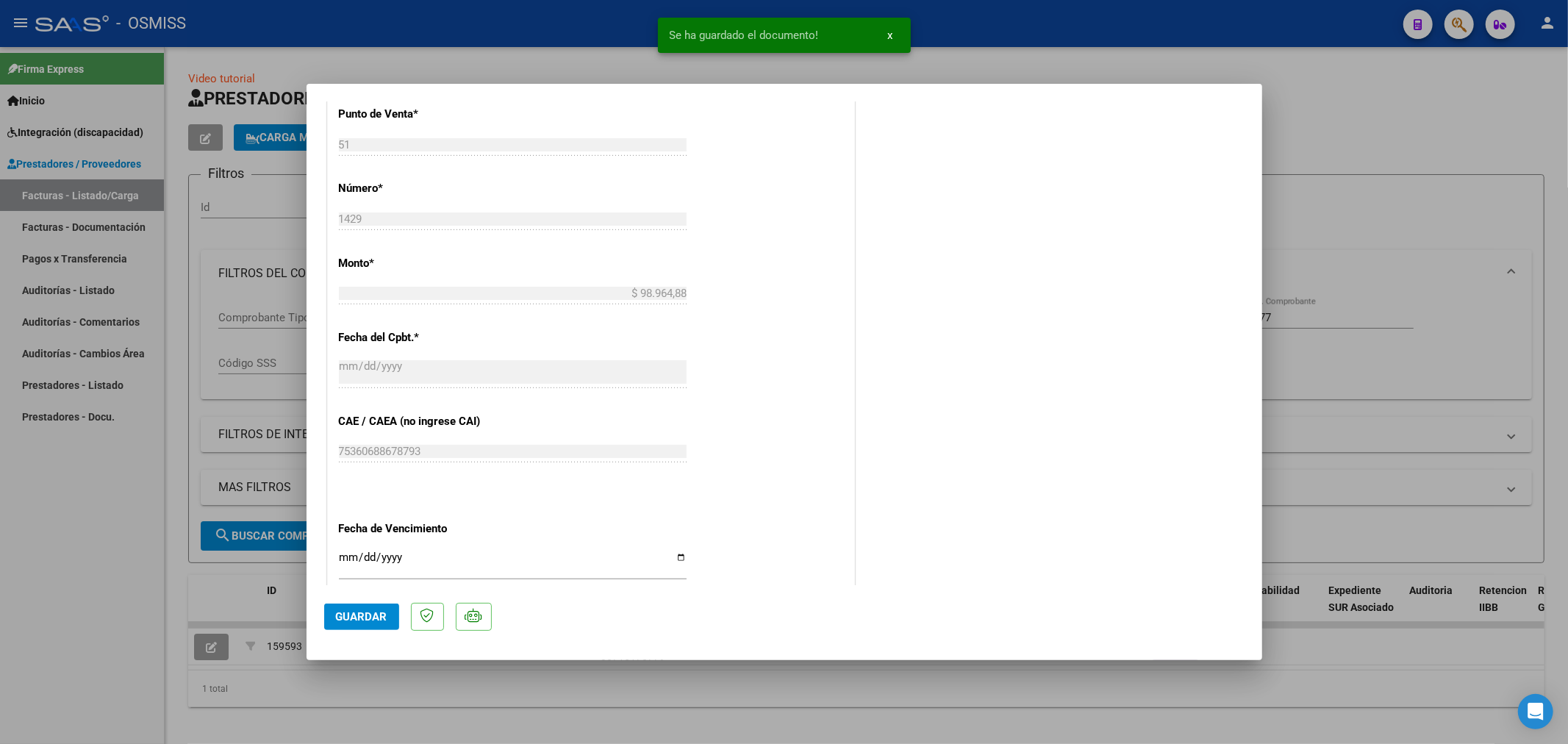
type input "$ 0,00"
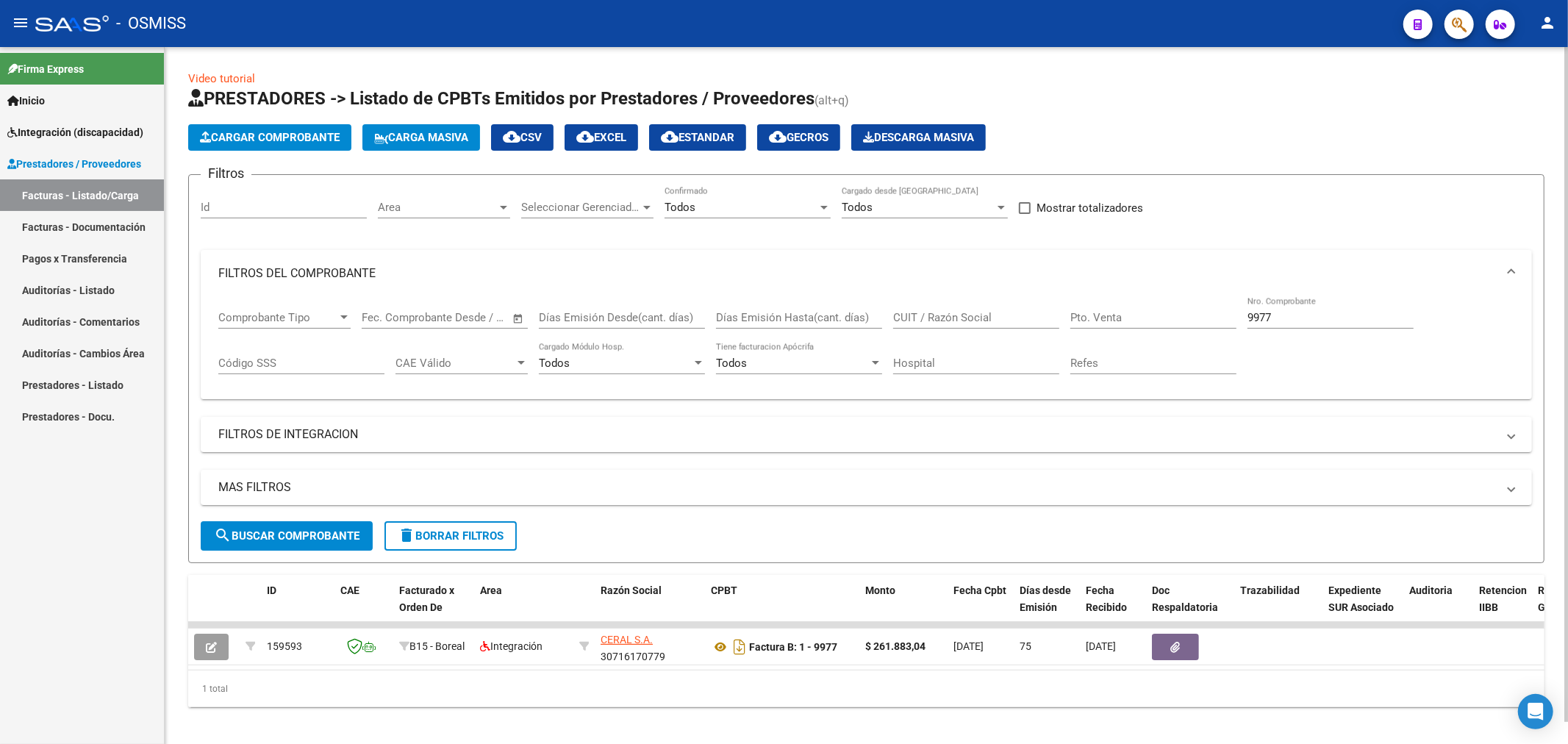
click at [244, 142] on span "Cargar Comprobante" at bounding box center [269, 138] width 140 height 13
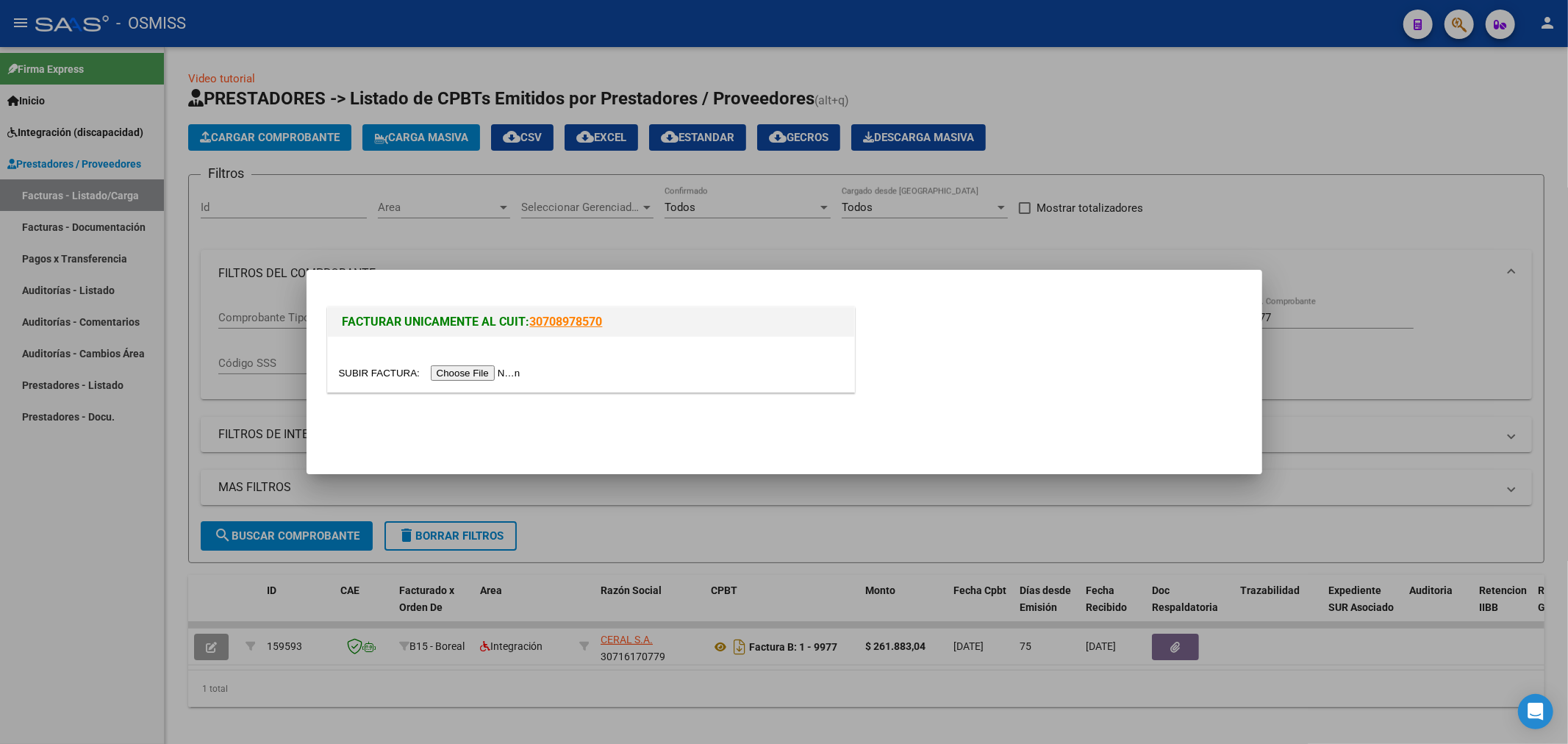
click at [434, 366] on input "file" at bounding box center [432, 373] width 186 height 15
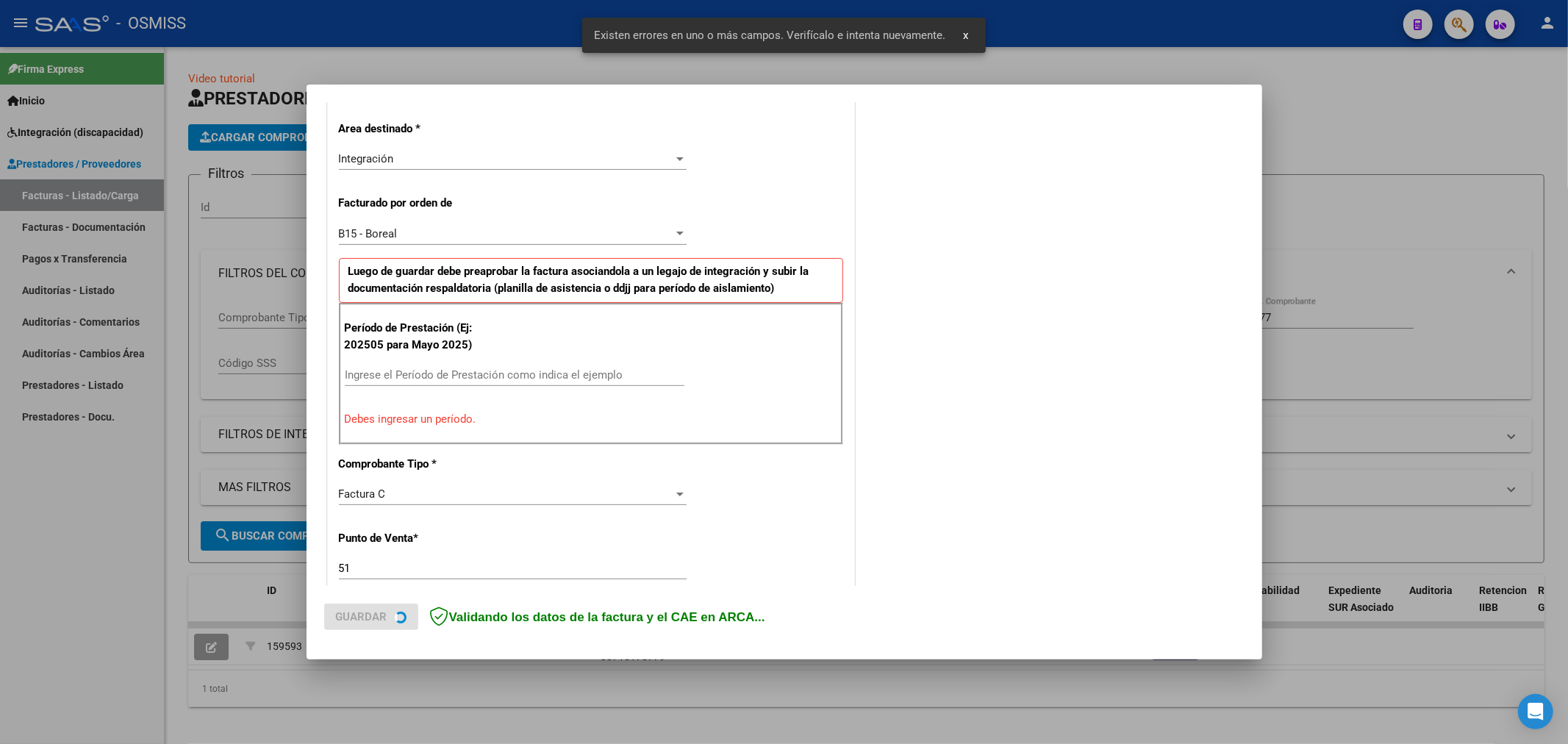
scroll to position [344, 0]
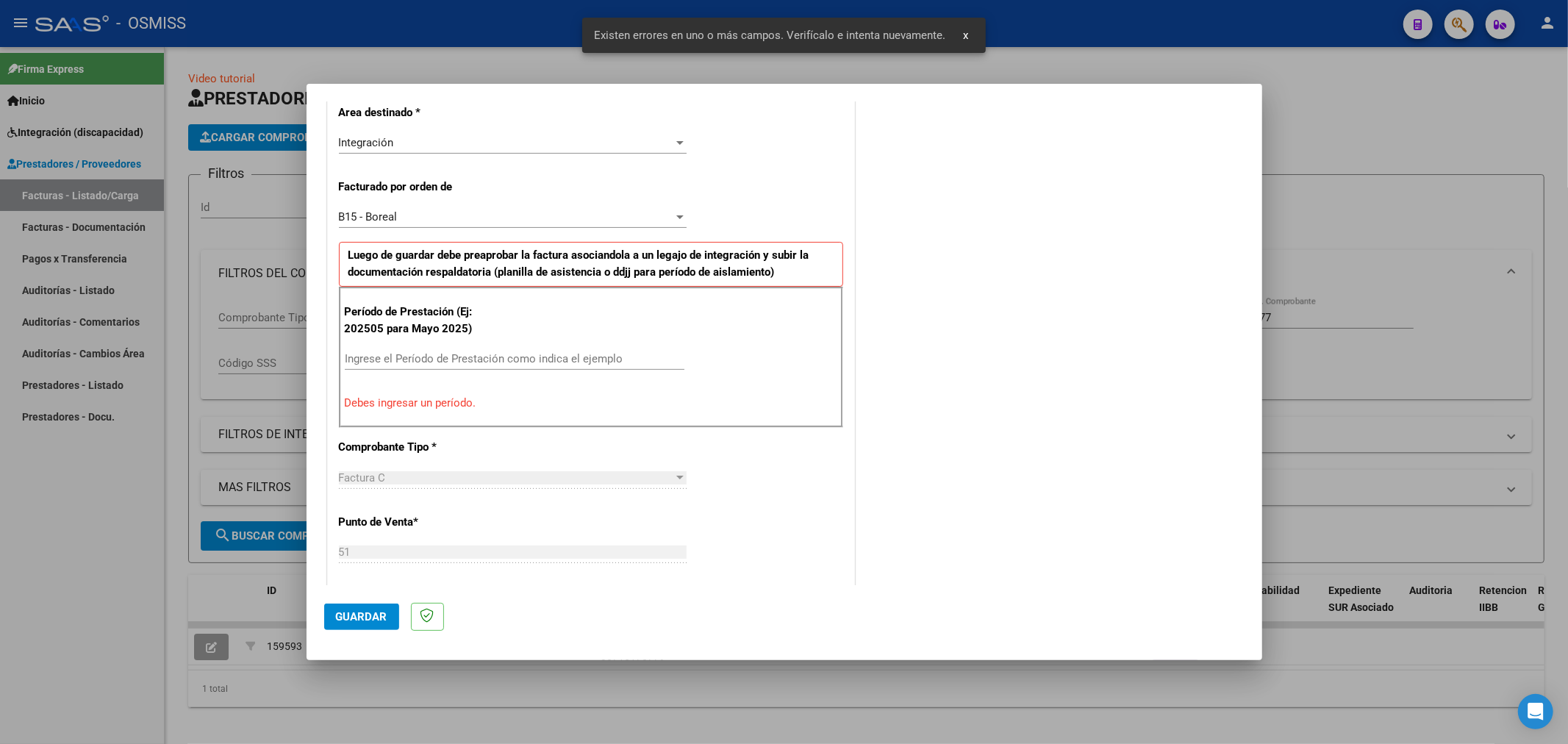
click at [432, 365] on div "Ingrese el Período de Prestación como indica el ejemplo" at bounding box center [514, 359] width 340 height 22
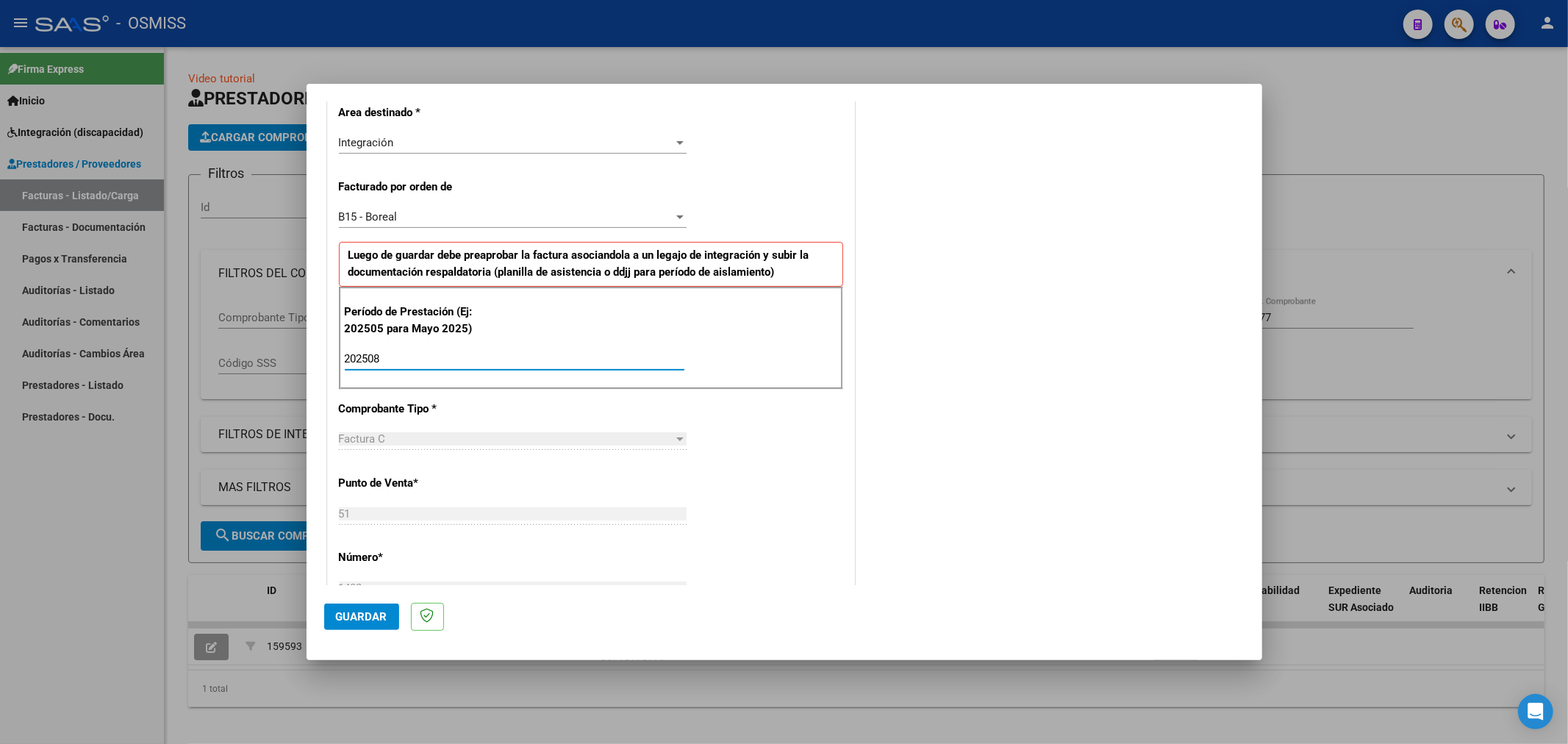
type input "202508"
click at [380, 624] on button "Guardar" at bounding box center [361, 617] width 75 height 27
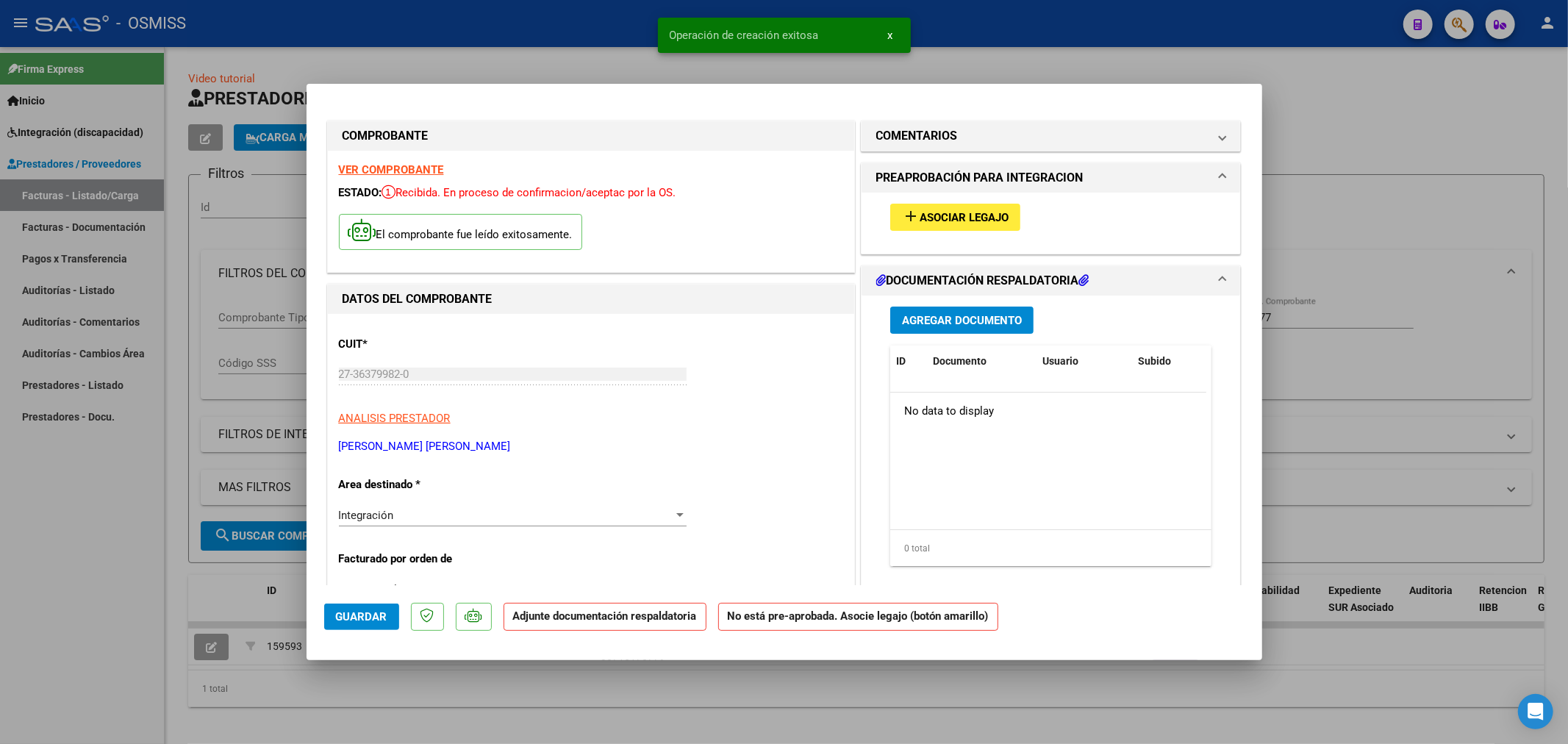
click at [902, 218] on mat-icon "add" at bounding box center [911, 216] width 18 height 18
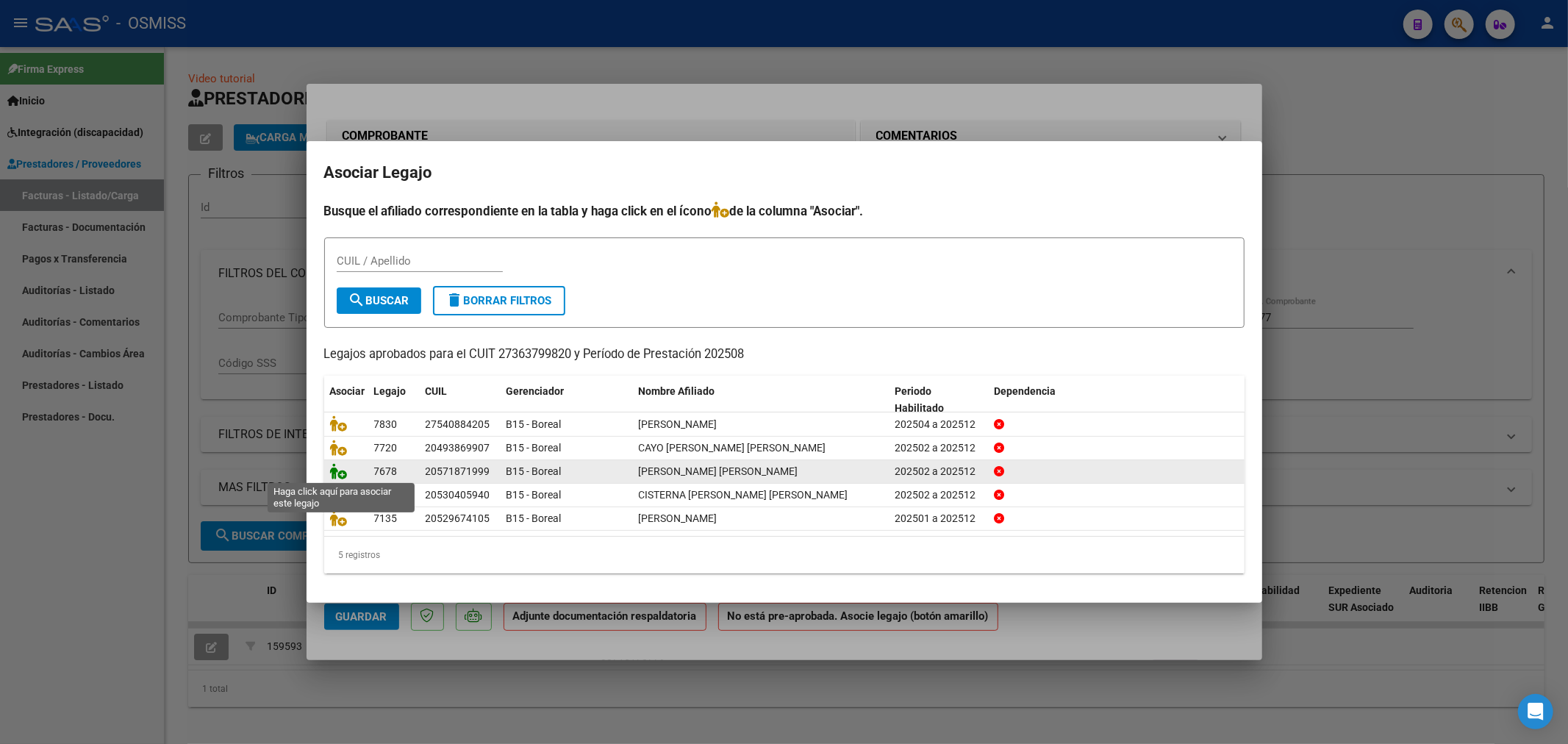
click at [340, 472] on icon at bounding box center [339, 471] width 18 height 16
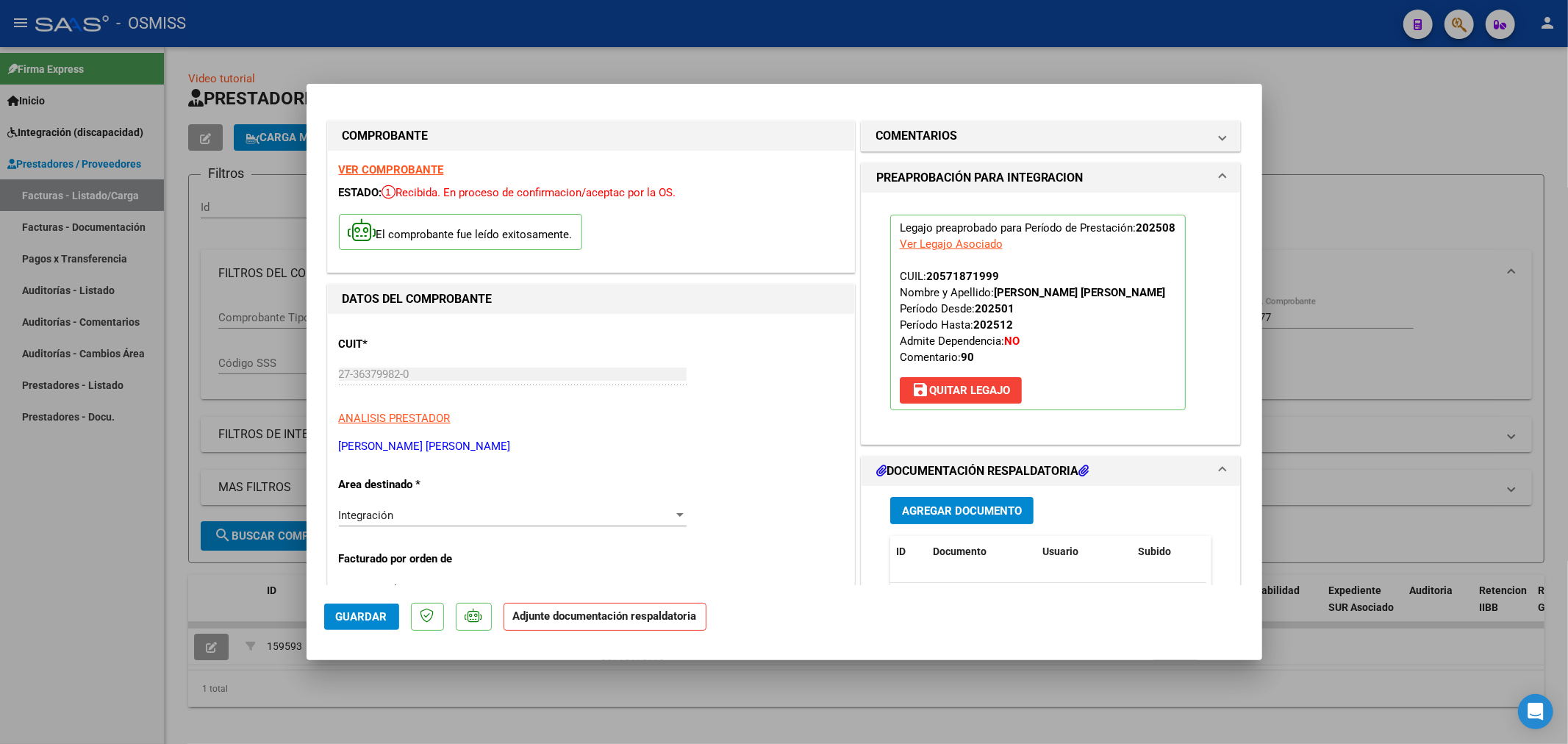
click at [914, 523] on button "Agregar Documento" at bounding box center [962, 511] width 143 height 27
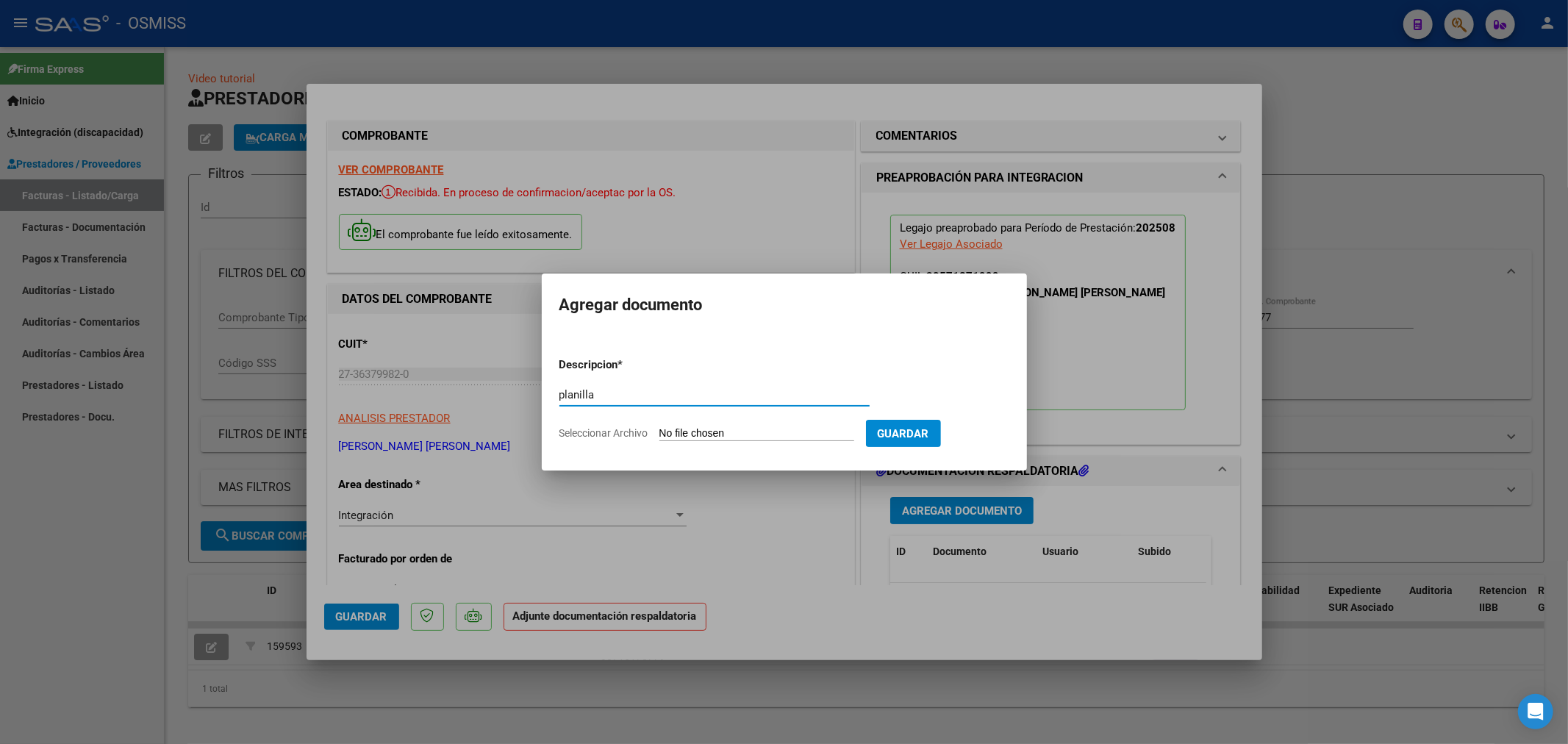
type input "planilla"
click at [664, 424] on form "Descripcion * planilla Escriba aquí una descripcion Seleccionar Archivo Guardar" at bounding box center [784, 399] width 450 height 107
click at [664, 429] on input "Seleccionar Archivo" at bounding box center [757, 434] width 195 height 14
type input "C:\fakepath\27363799820_11_51_1432_Planilla de Asistencia_2..pdf"
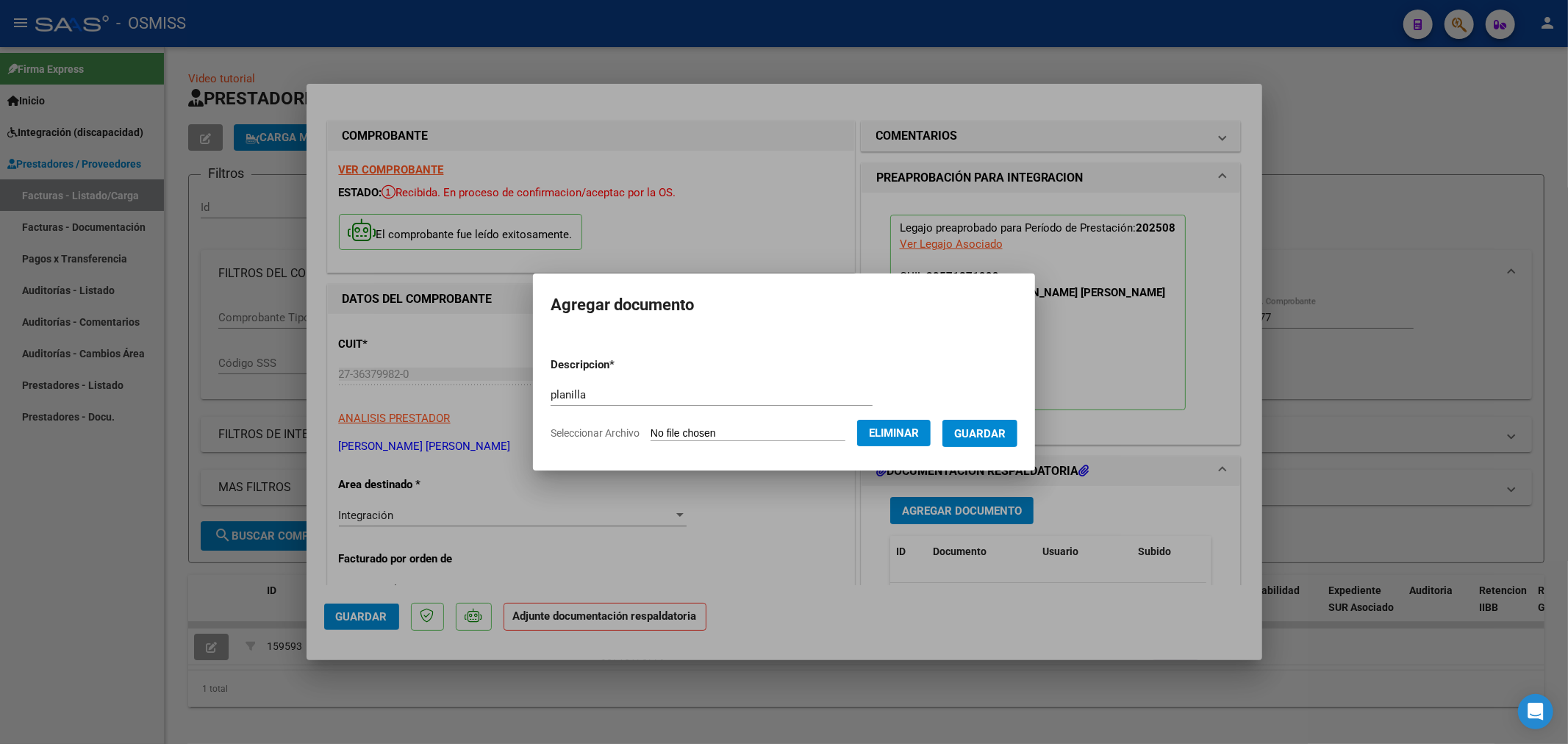
click at [987, 430] on span "Guardar" at bounding box center [979, 434] width 51 height 13
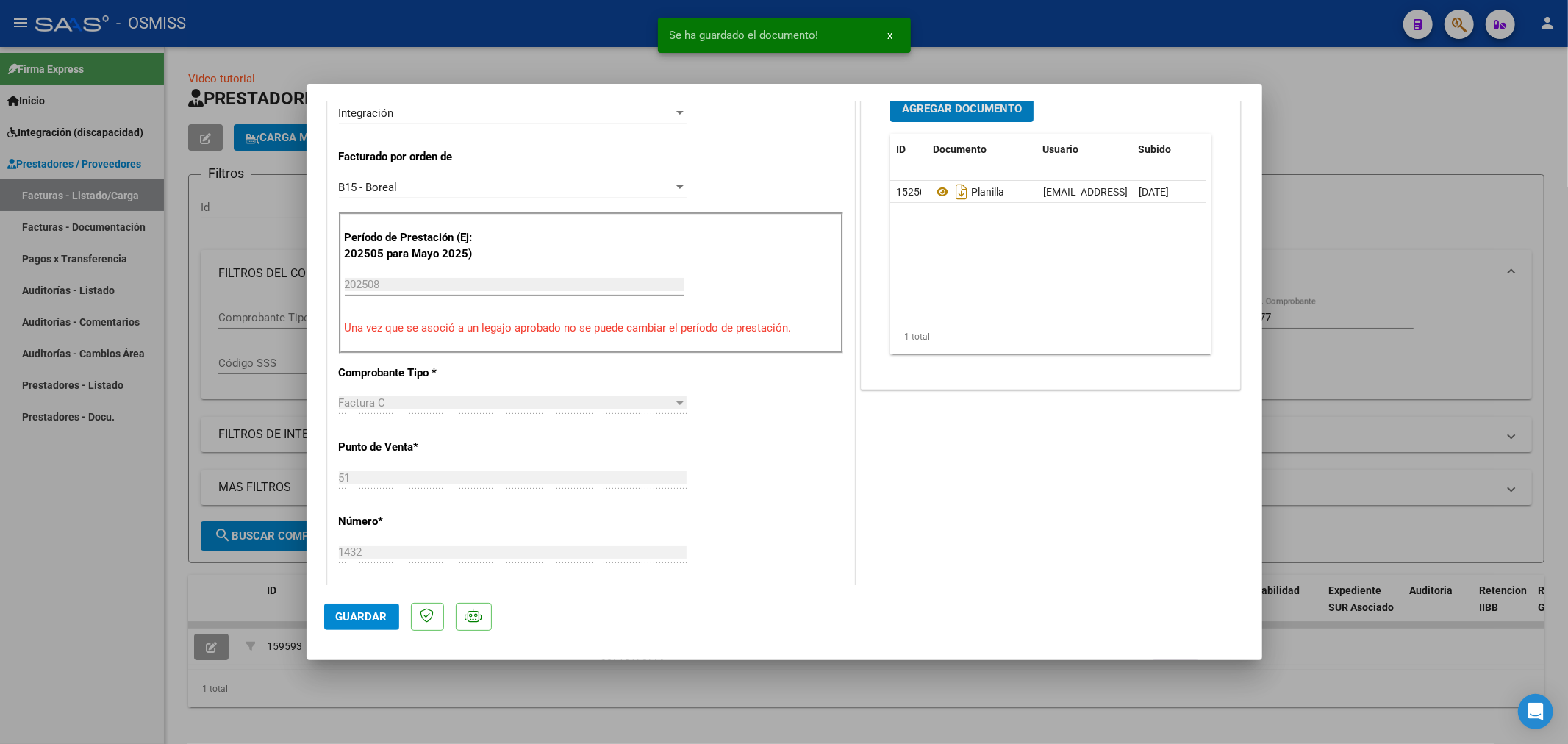
scroll to position [408, 0]
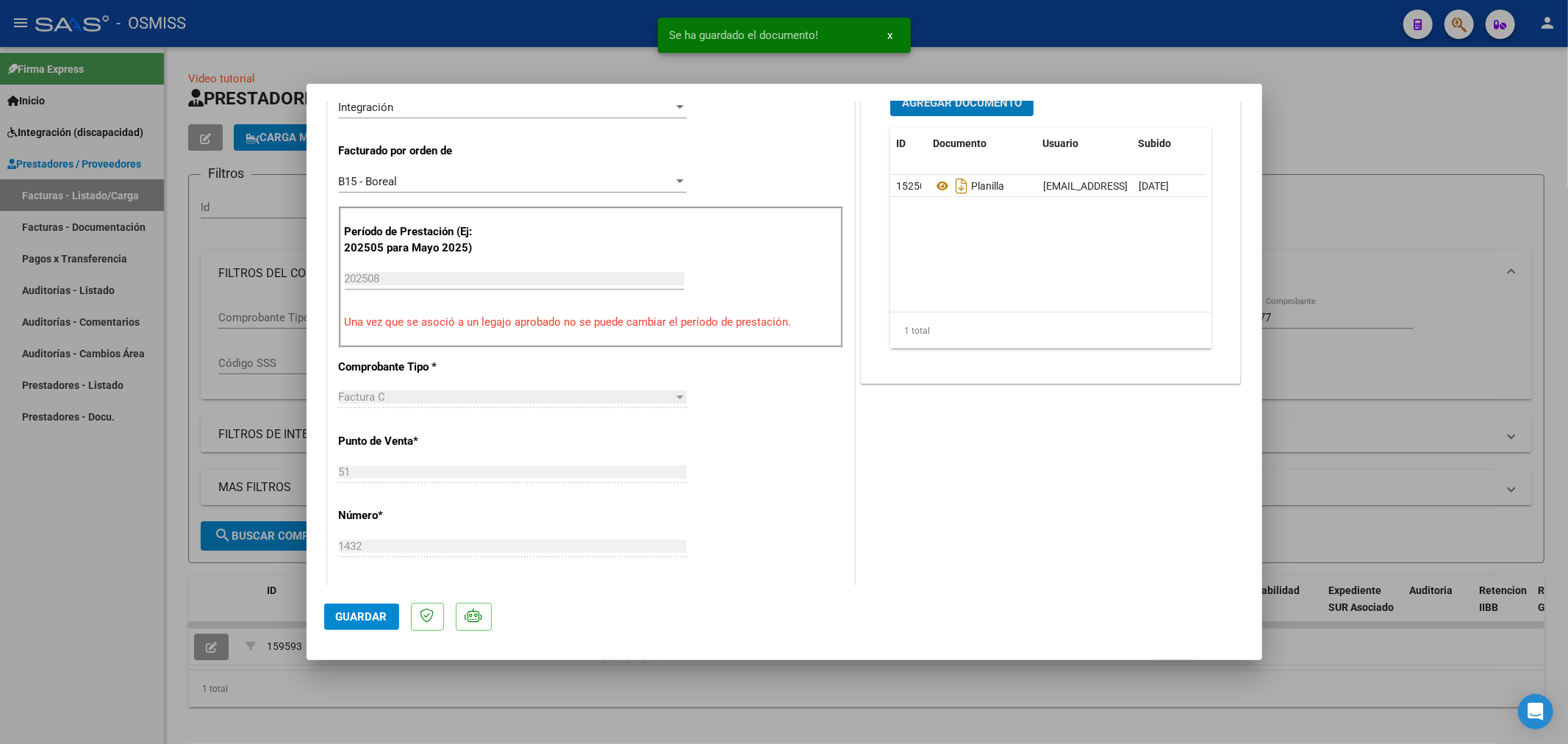
type input "$ 0,00"
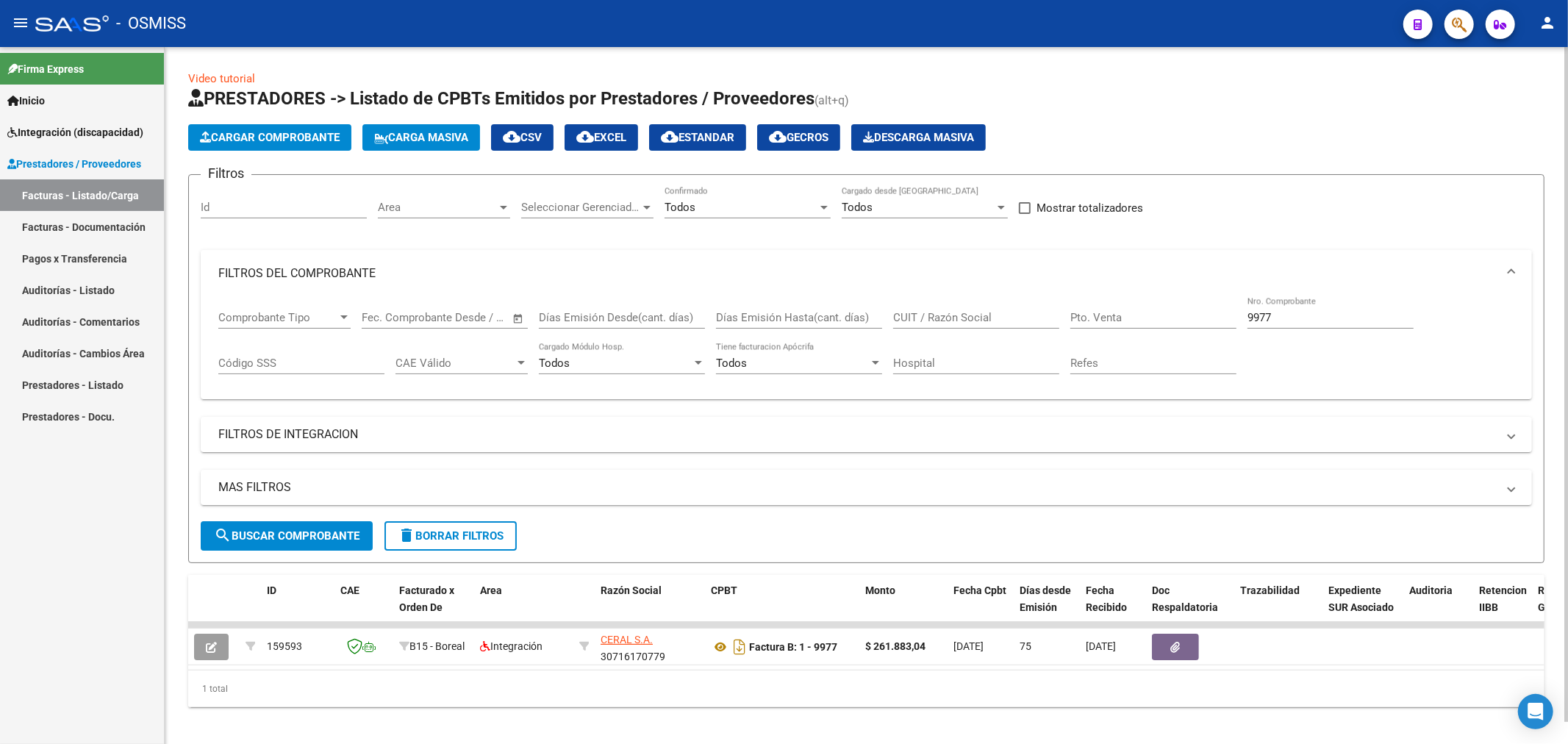
click at [444, 524] on button "delete Borrar Filtros" at bounding box center [451, 536] width 132 height 29
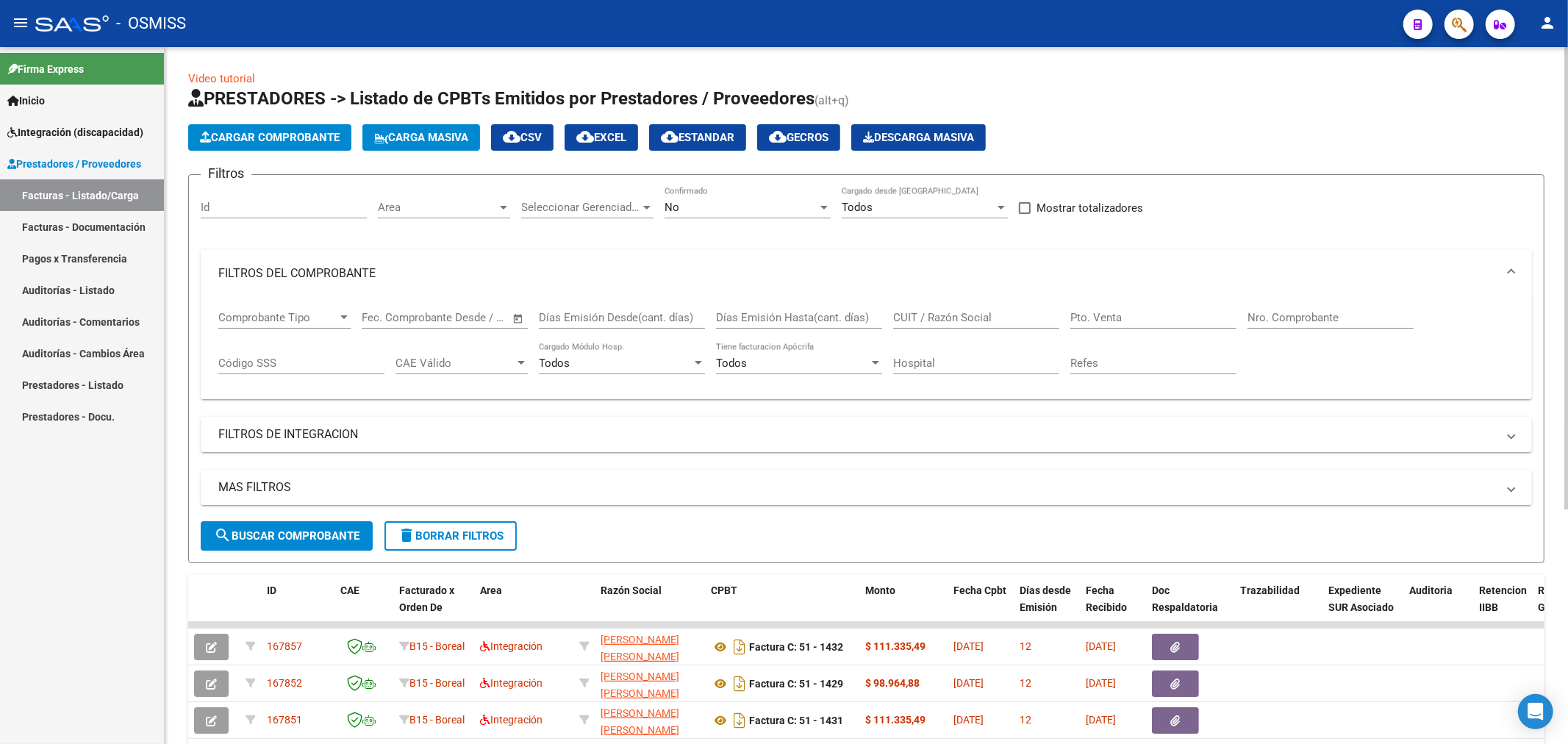
scroll to position [164, 0]
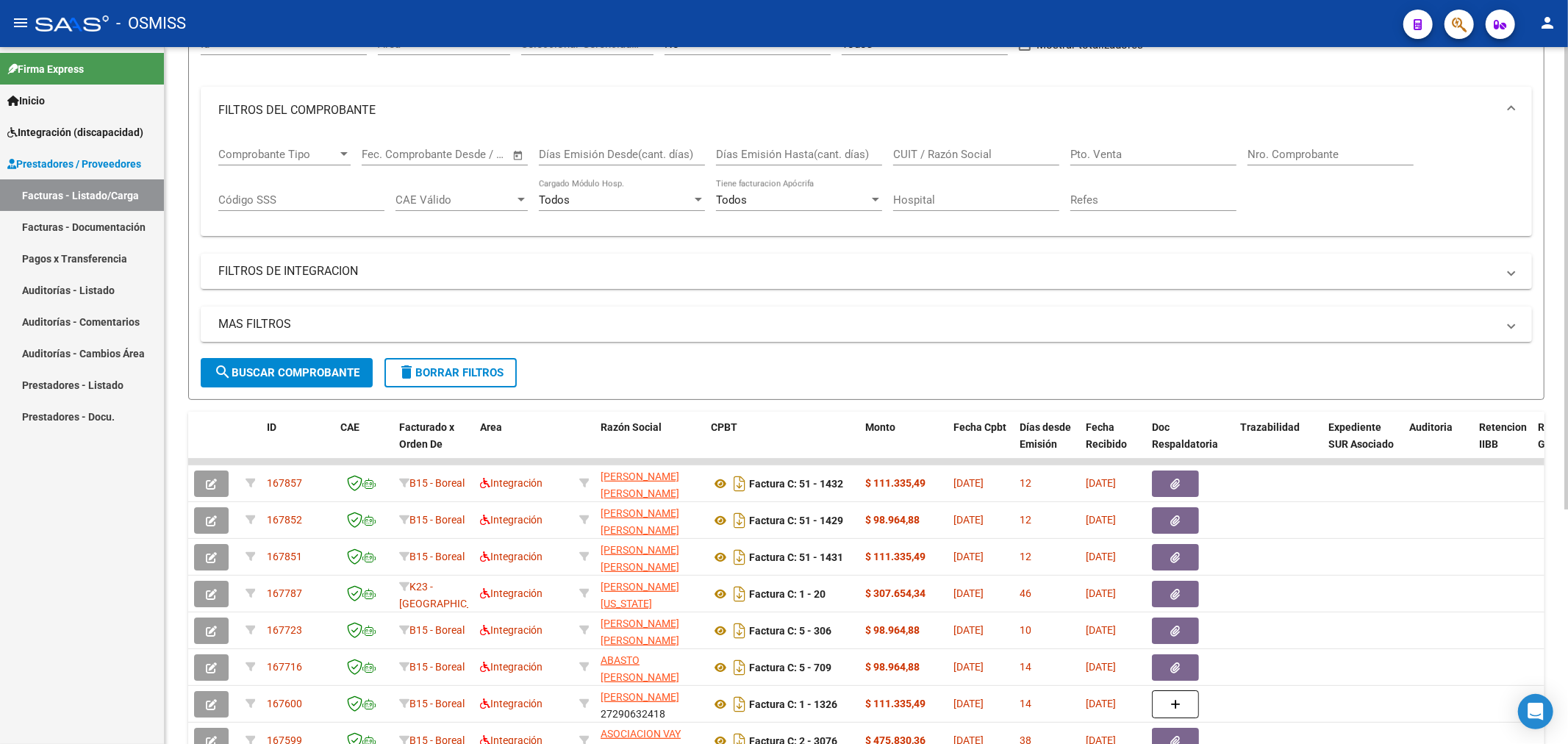
click at [305, 377] on span "search Buscar Comprobante" at bounding box center [287, 373] width 146 height 13
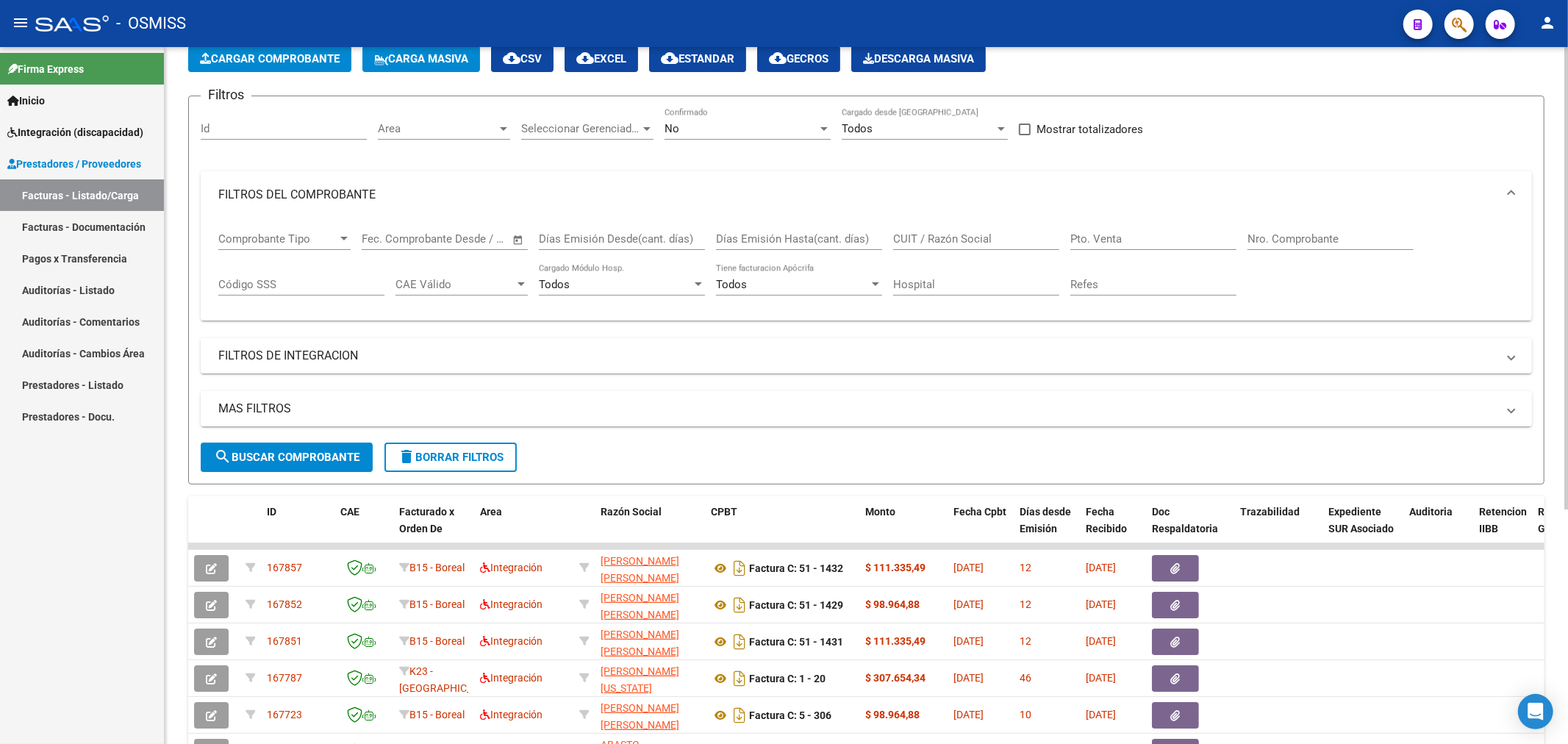
scroll to position [0, 0]
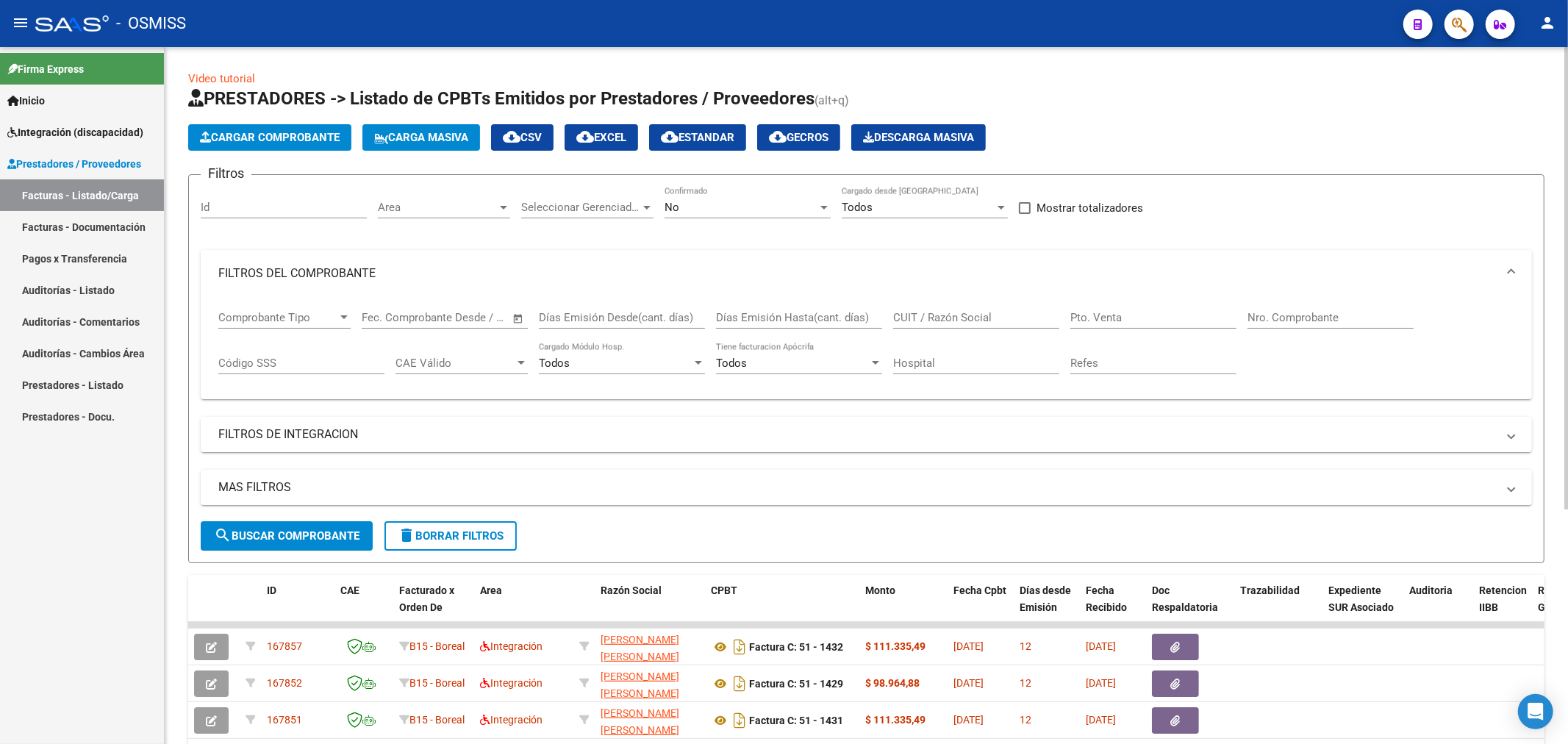
click at [311, 134] on span "Cargar Comprobante" at bounding box center [269, 138] width 140 height 13
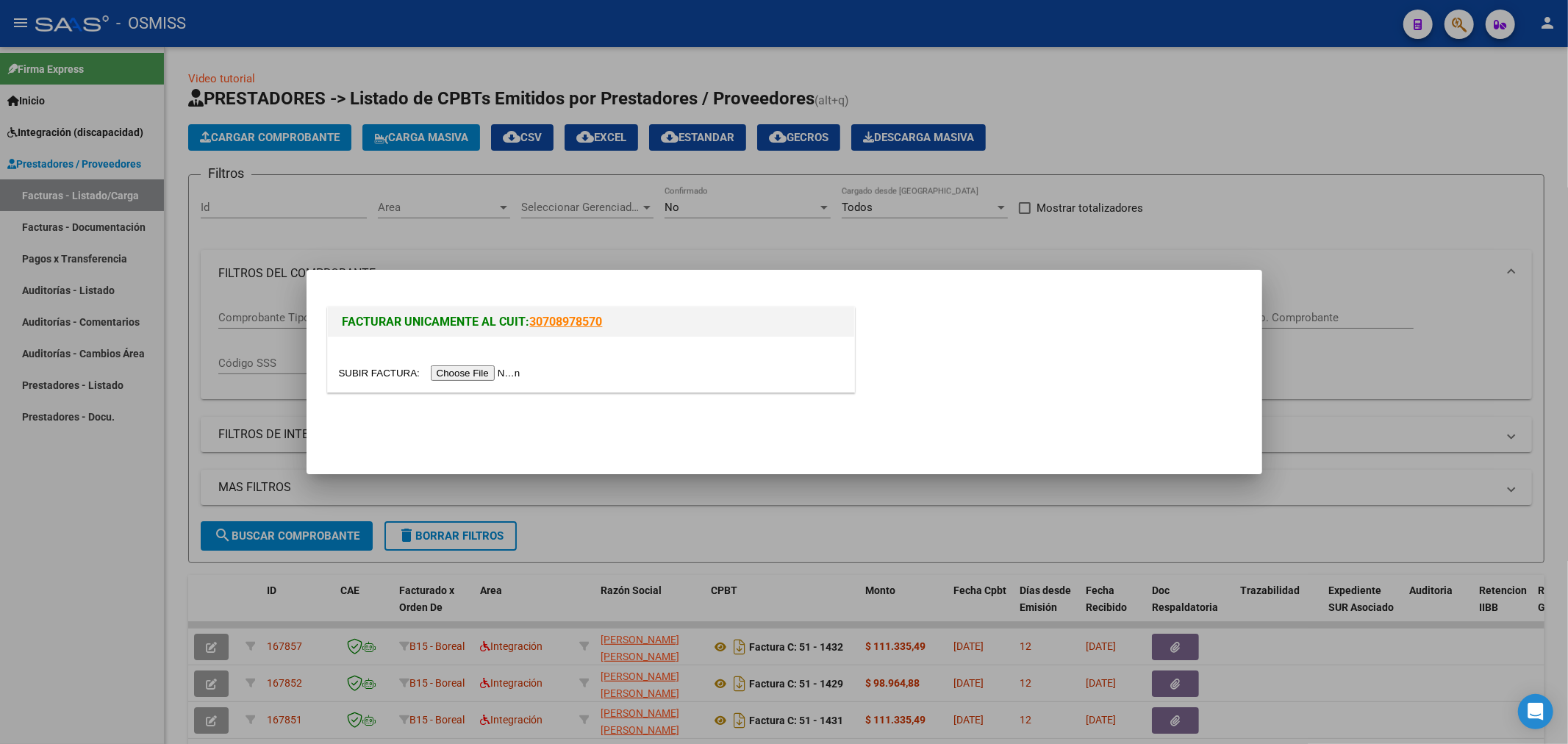
click at [504, 368] on input "file" at bounding box center [432, 373] width 186 height 15
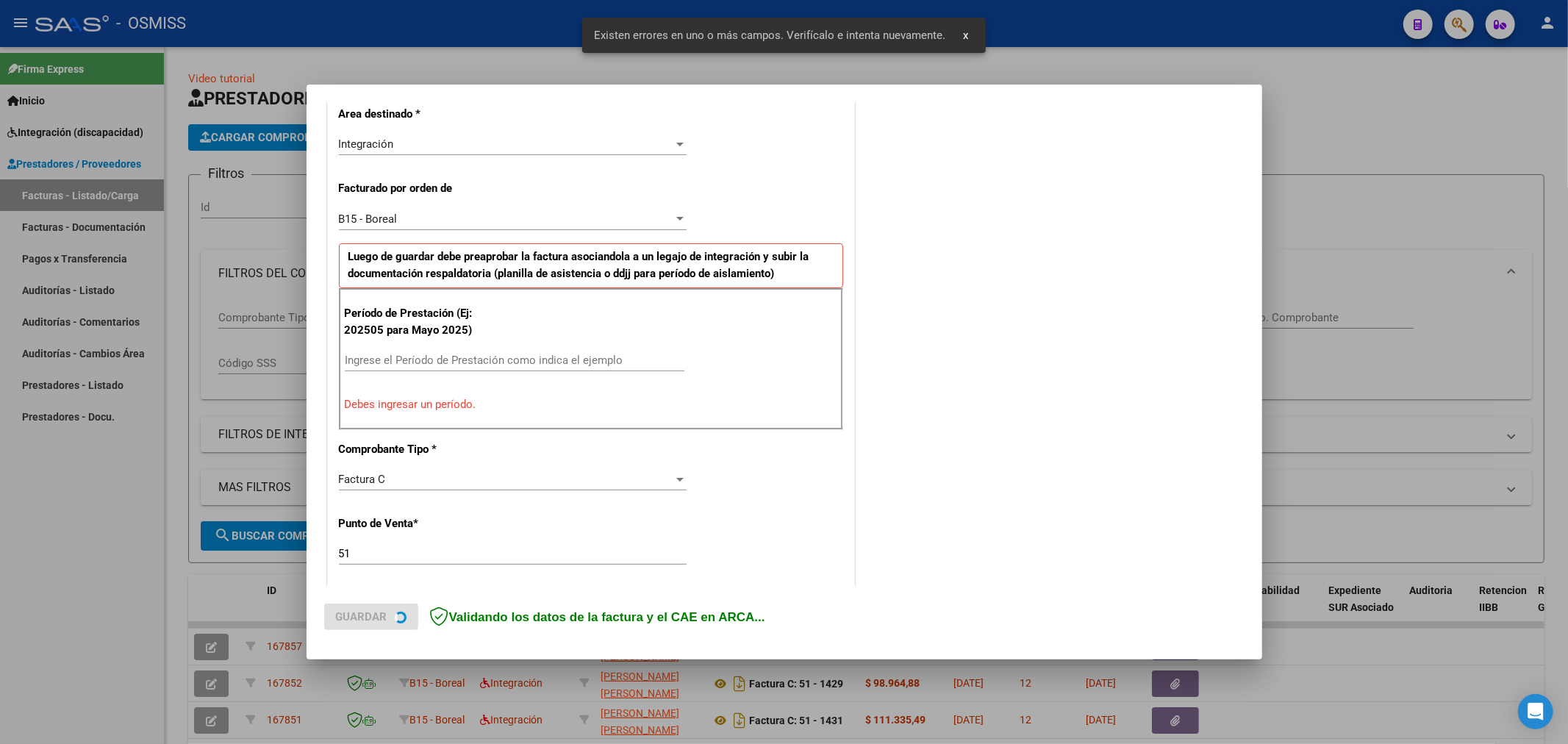
scroll to position [344, 0]
click at [385, 362] on input "Ingrese el Período de Prestación como indica el ejemplo" at bounding box center [514, 360] width 340 height 13
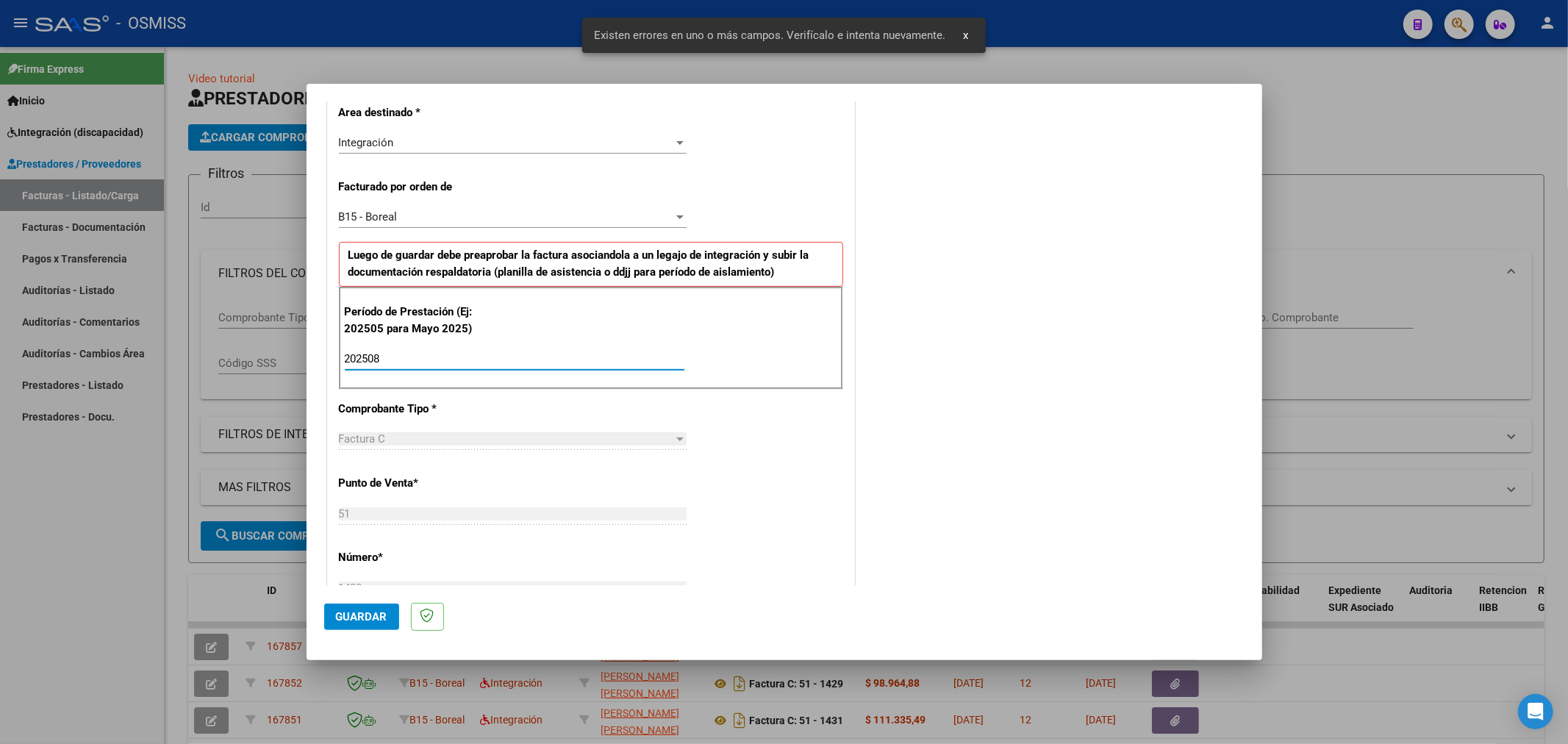
type input "202508"
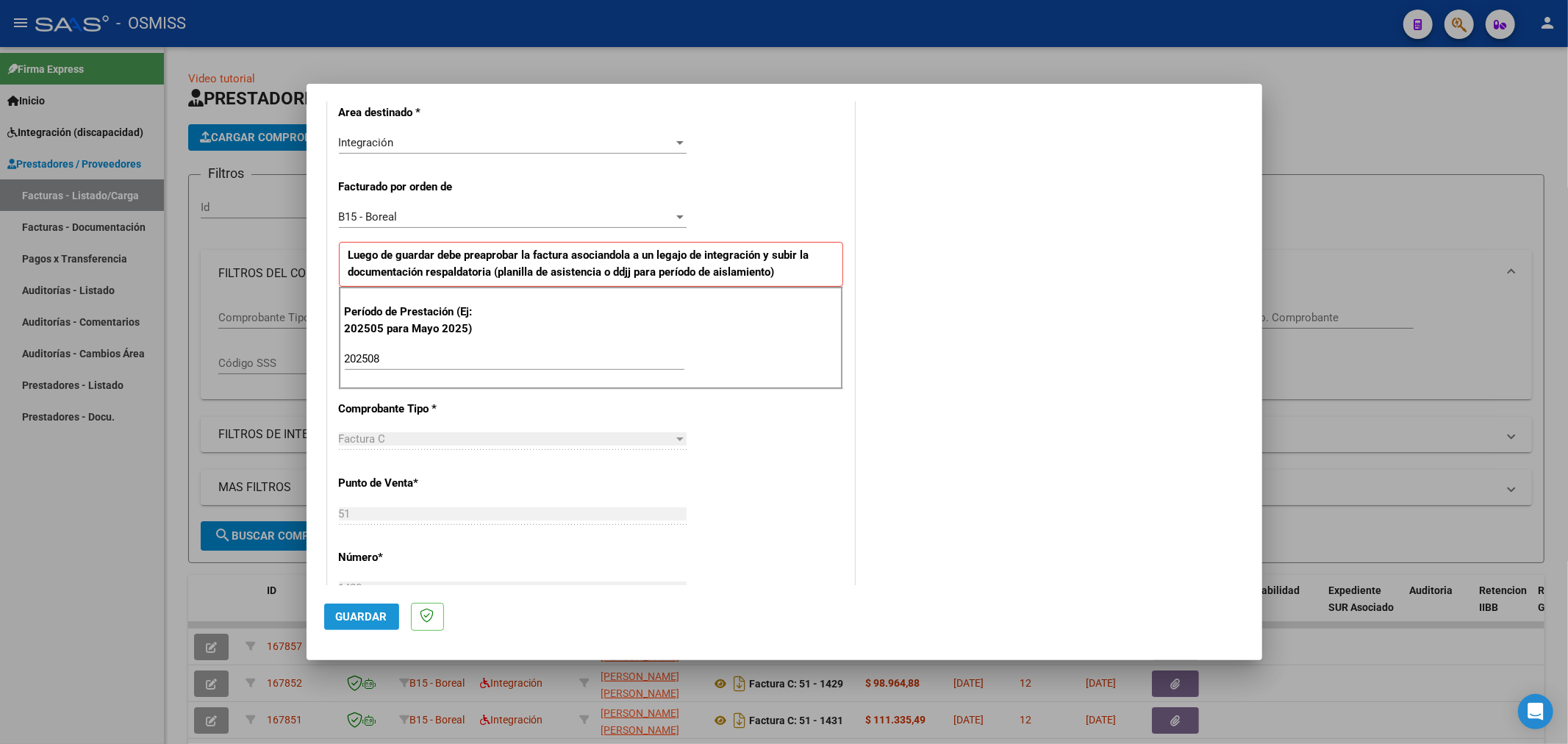
click at [363, 616] on span "Guardar" at bounding box center [361, 617] width 51 height 13
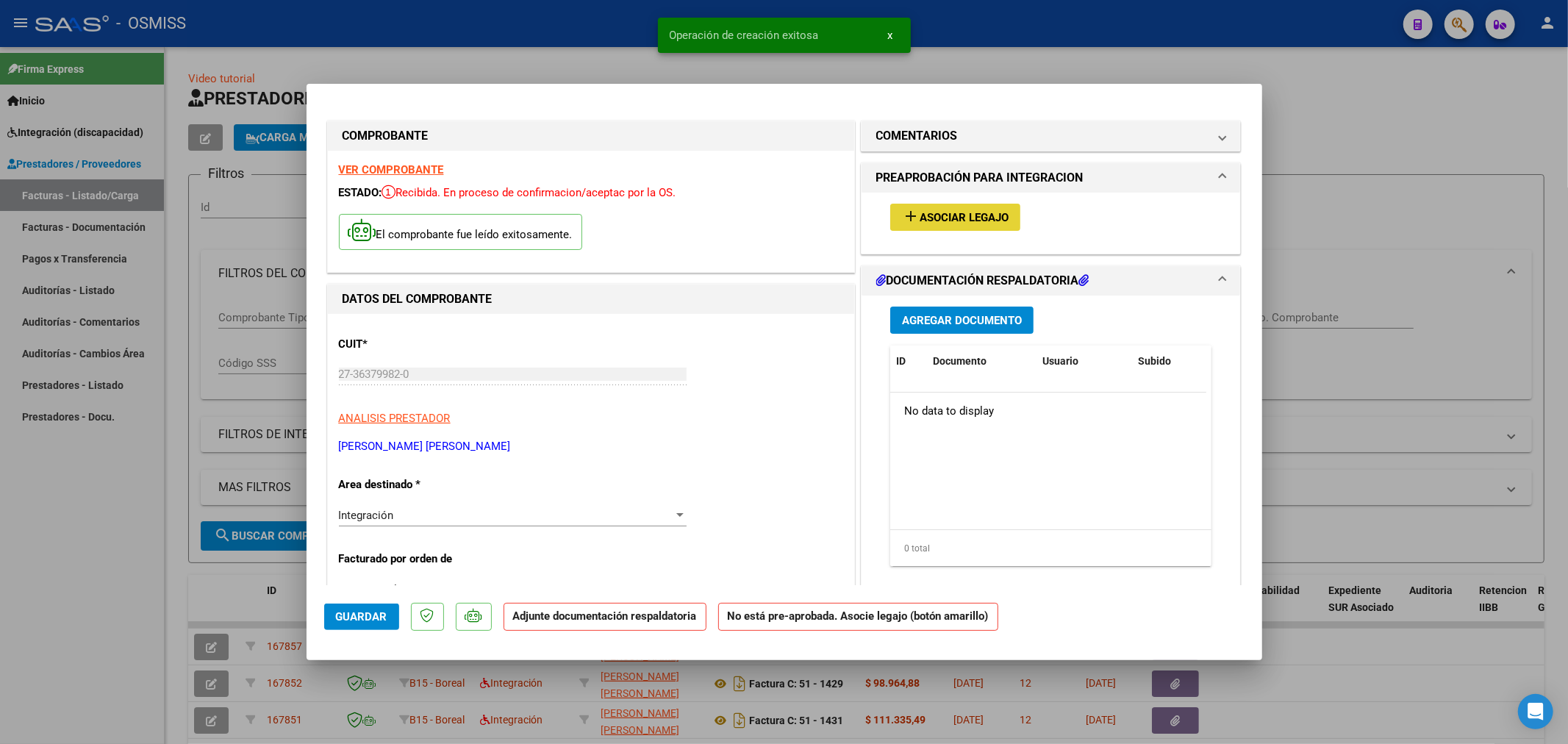
click at [941, 214] on span "Asociar Legajo" at bounding box center [964, 218] width 89 height 13
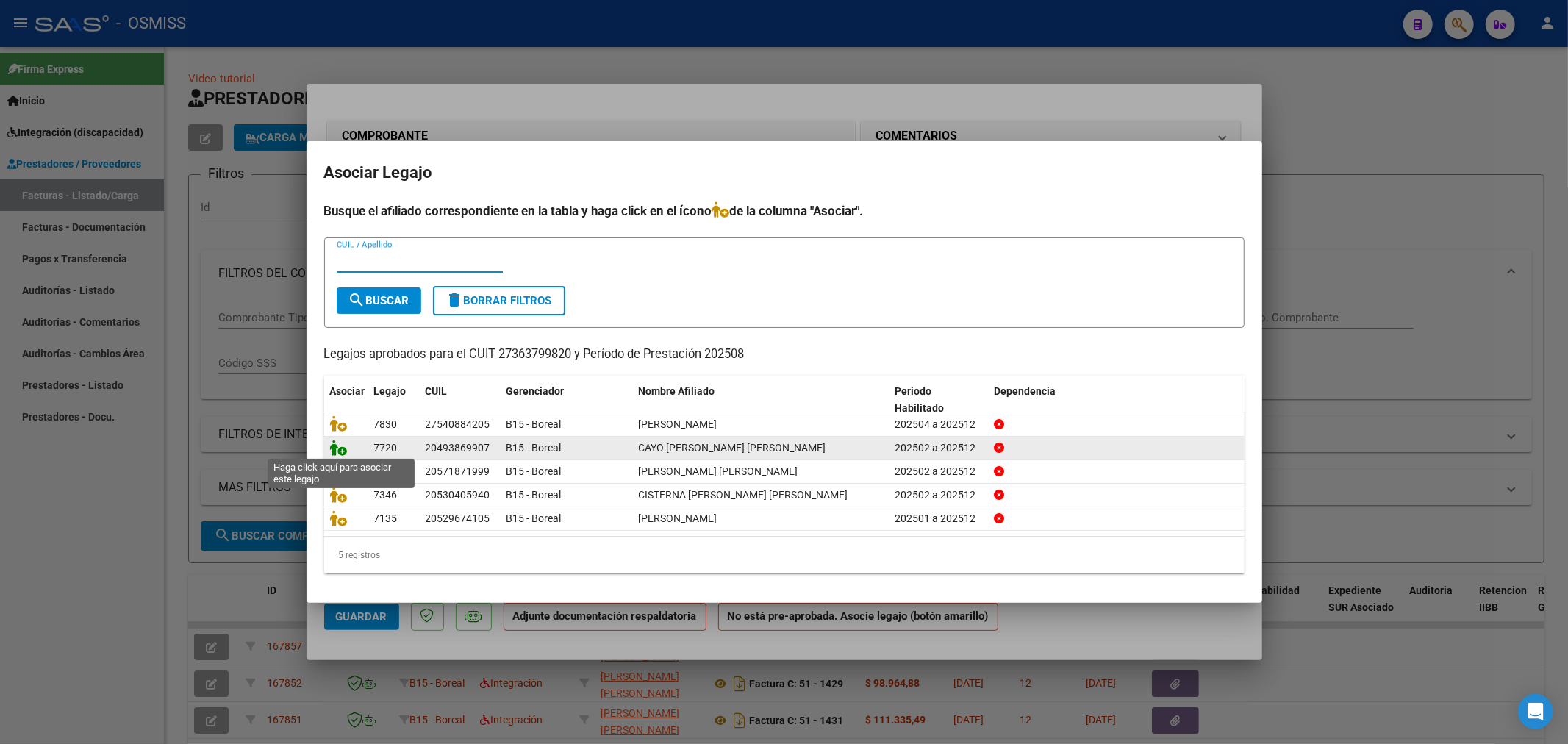
click at [343, 450] on icon at bounding box center [339, 447] width 18 height 16
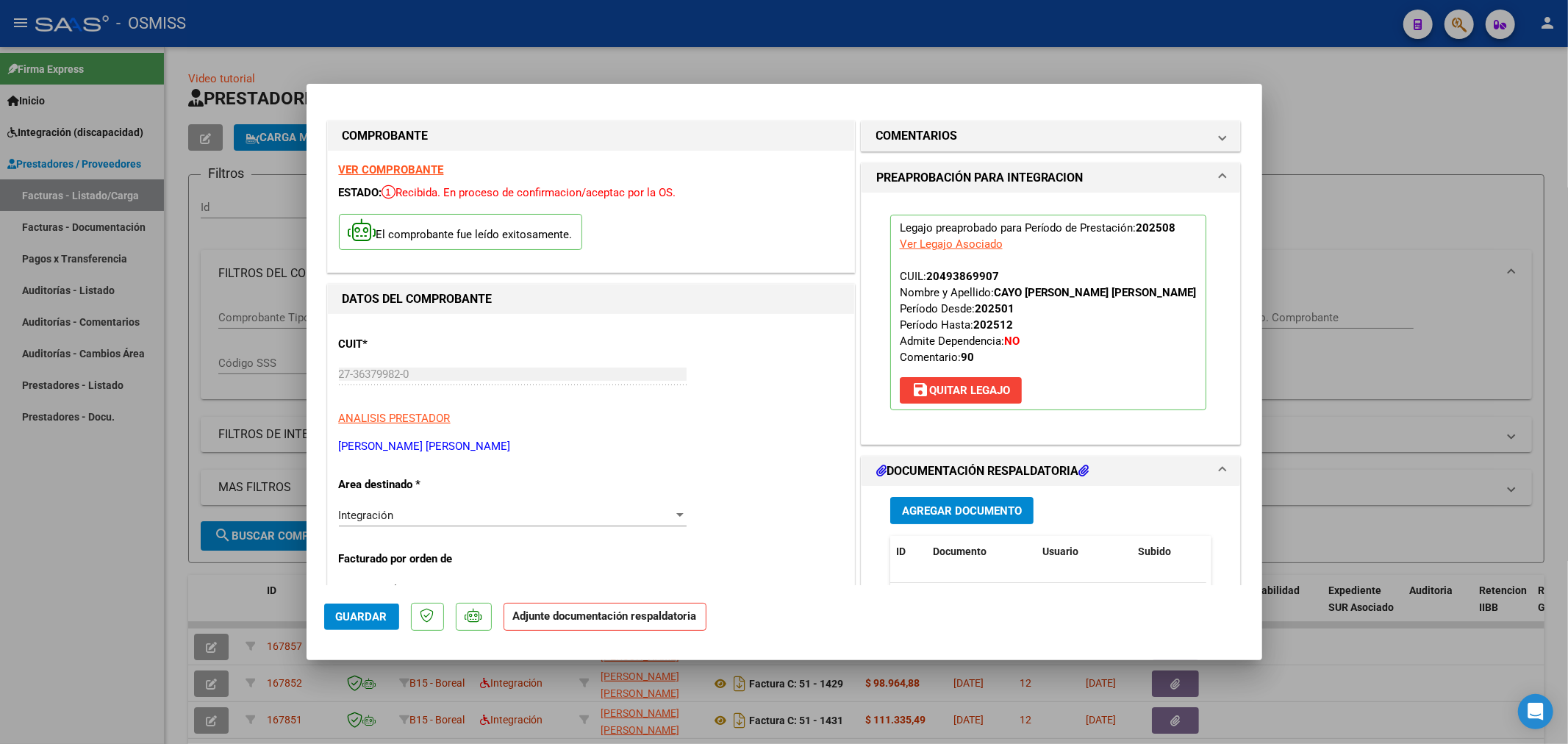
scroll to position [81, 0]
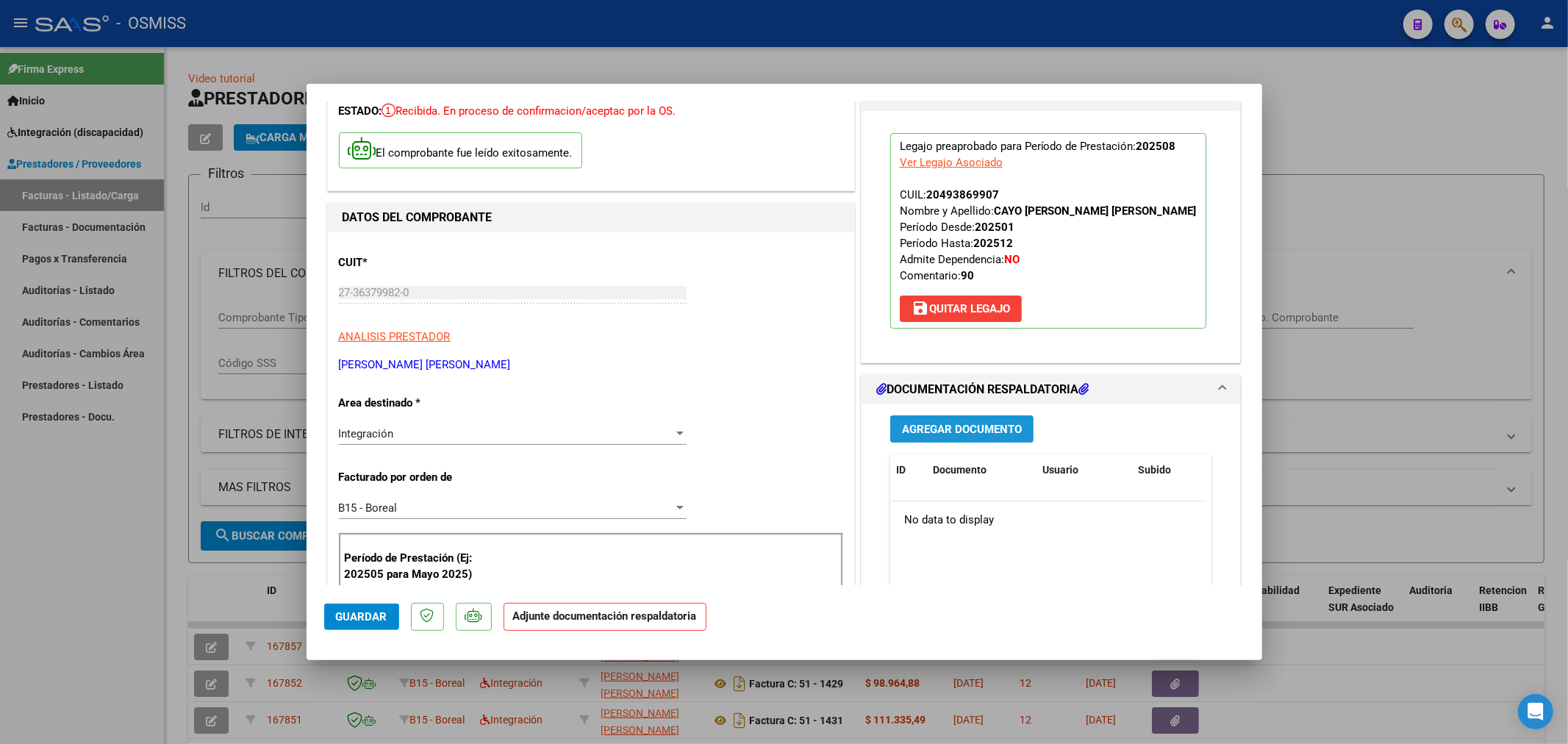
click at [932, 433] on span "Agregar Documento" at bounding box center [962, 429] width 120 height 13
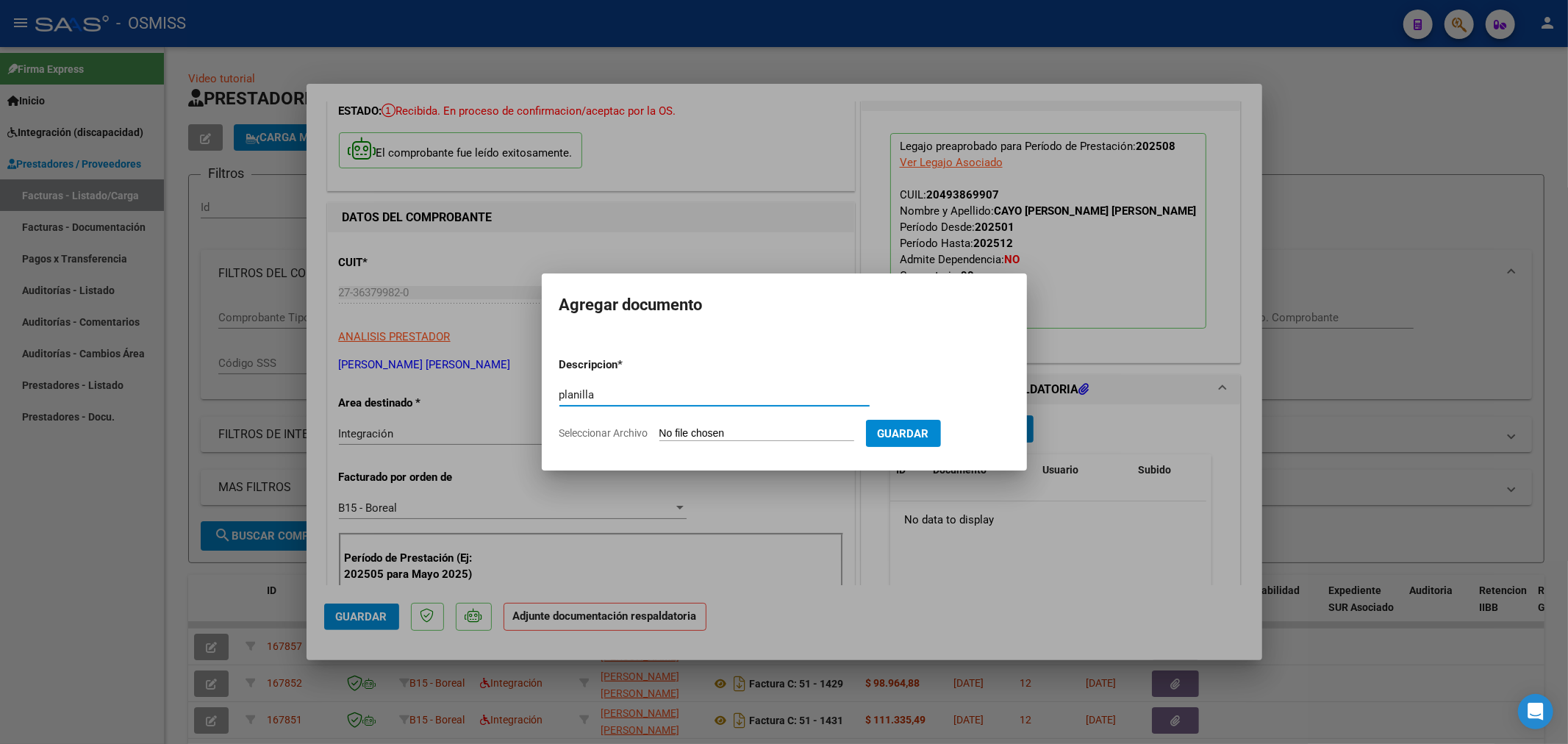
type input "planilla"
click at [689, 430] on input "Seleccionar Archivo" at bounding box center [757, 434] width 195 height 14
type input "C:\fakepath\27363799820_11_51_1428_Planilla de Asistencia_2..pdf"
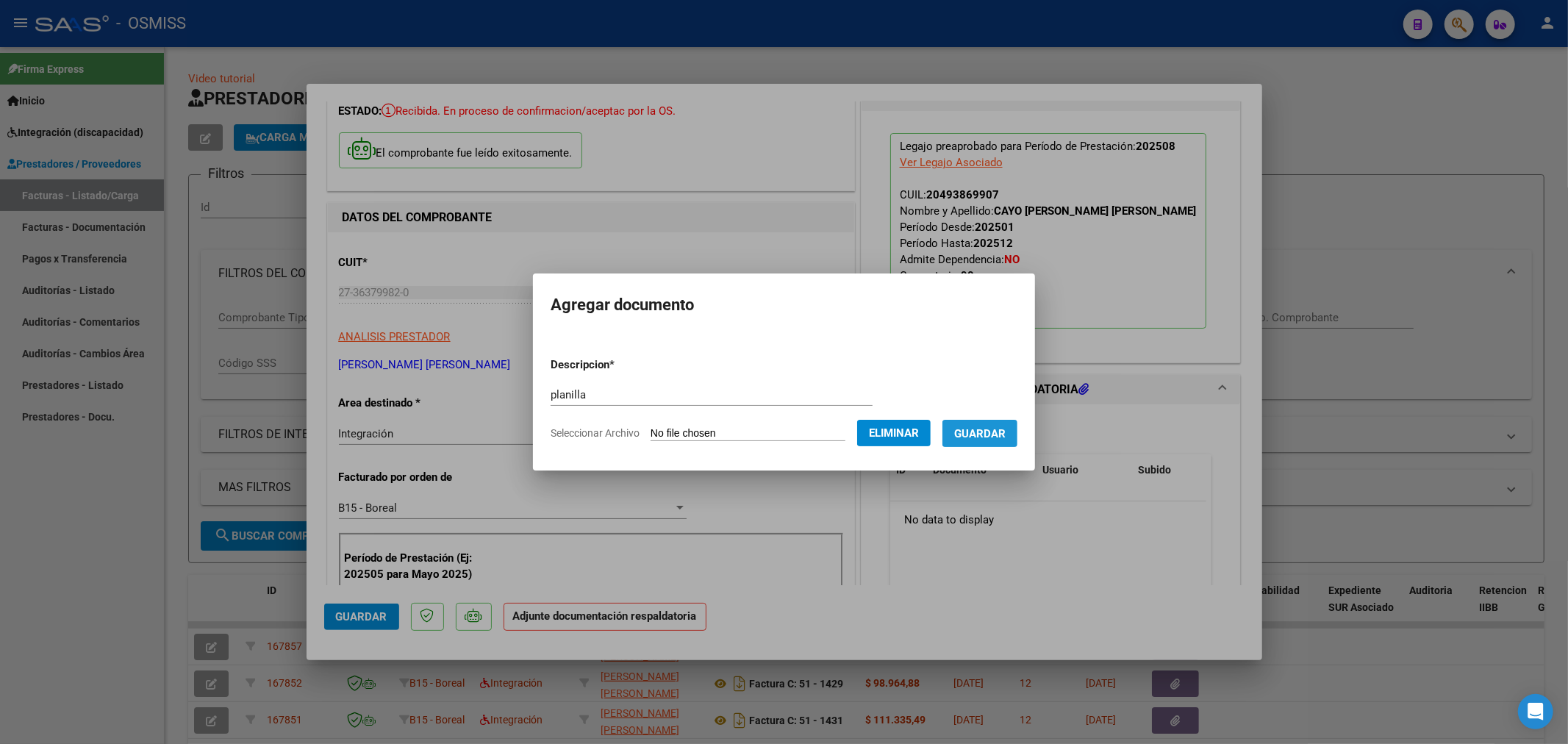
click at [1005, 434] on span "Guardar" at bounding box center [979, 434] width 51 height 13
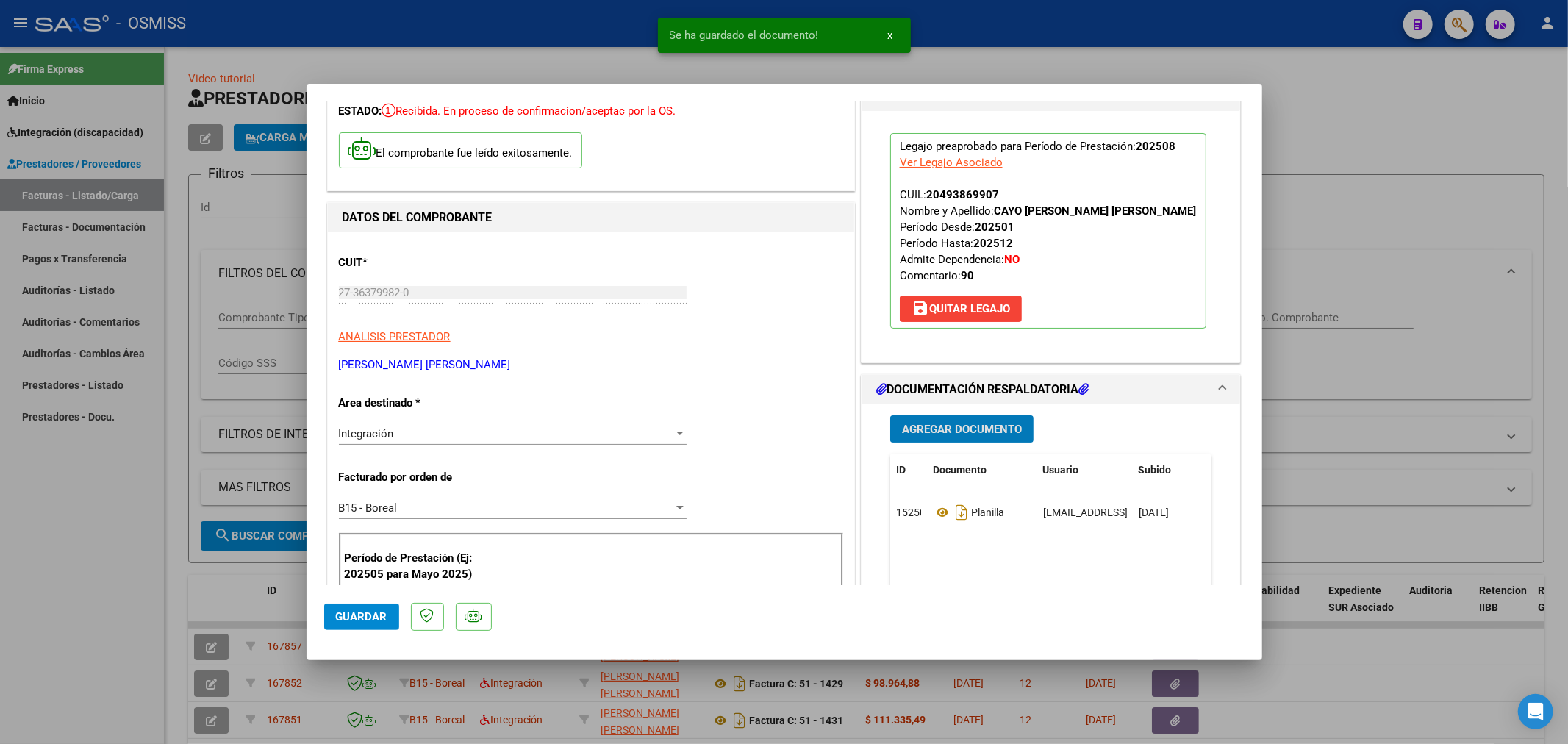
type input "$ 0,00"
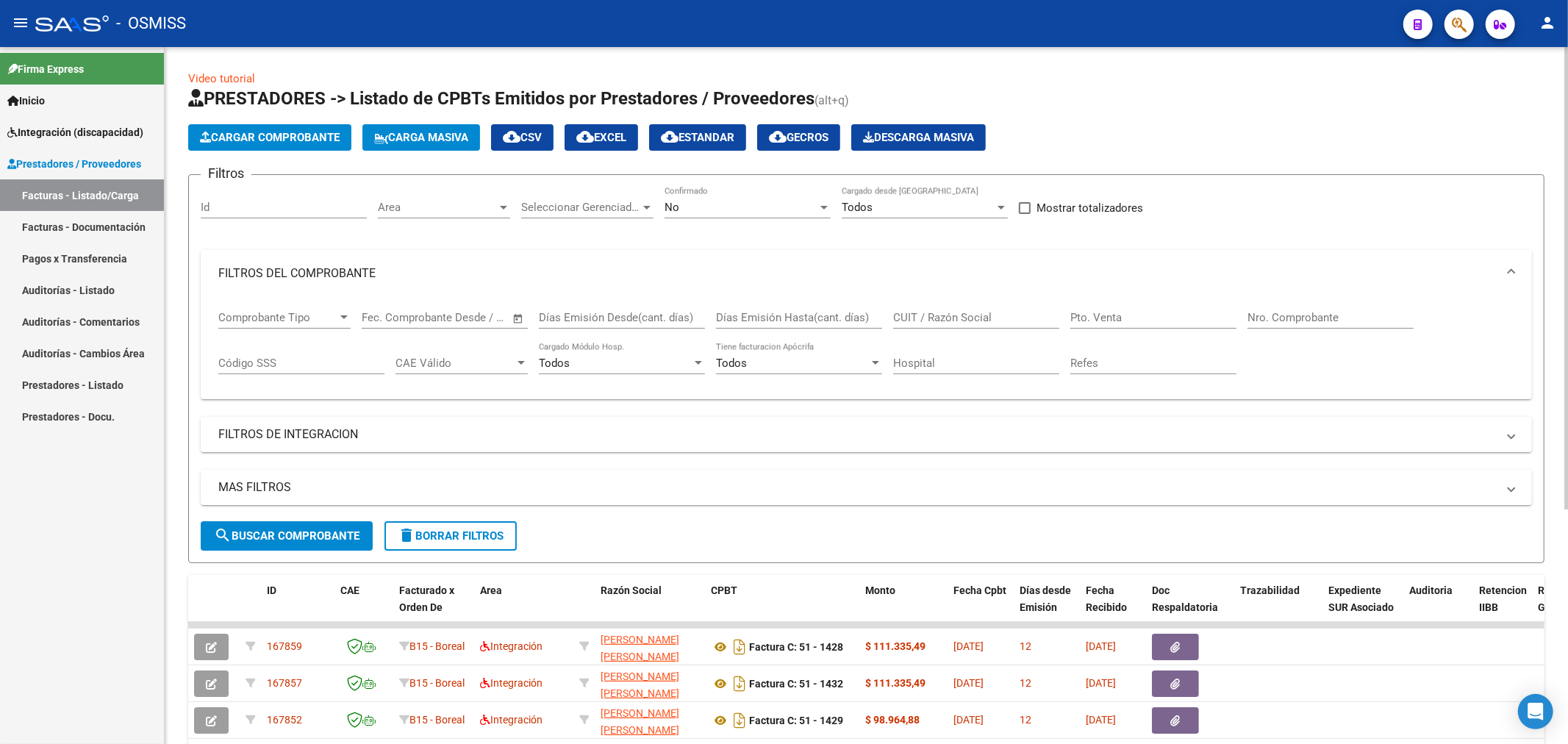
click at [269, 128] on button "Cargar Comprobante" at bounding box center [269, 138] width 164 height 27
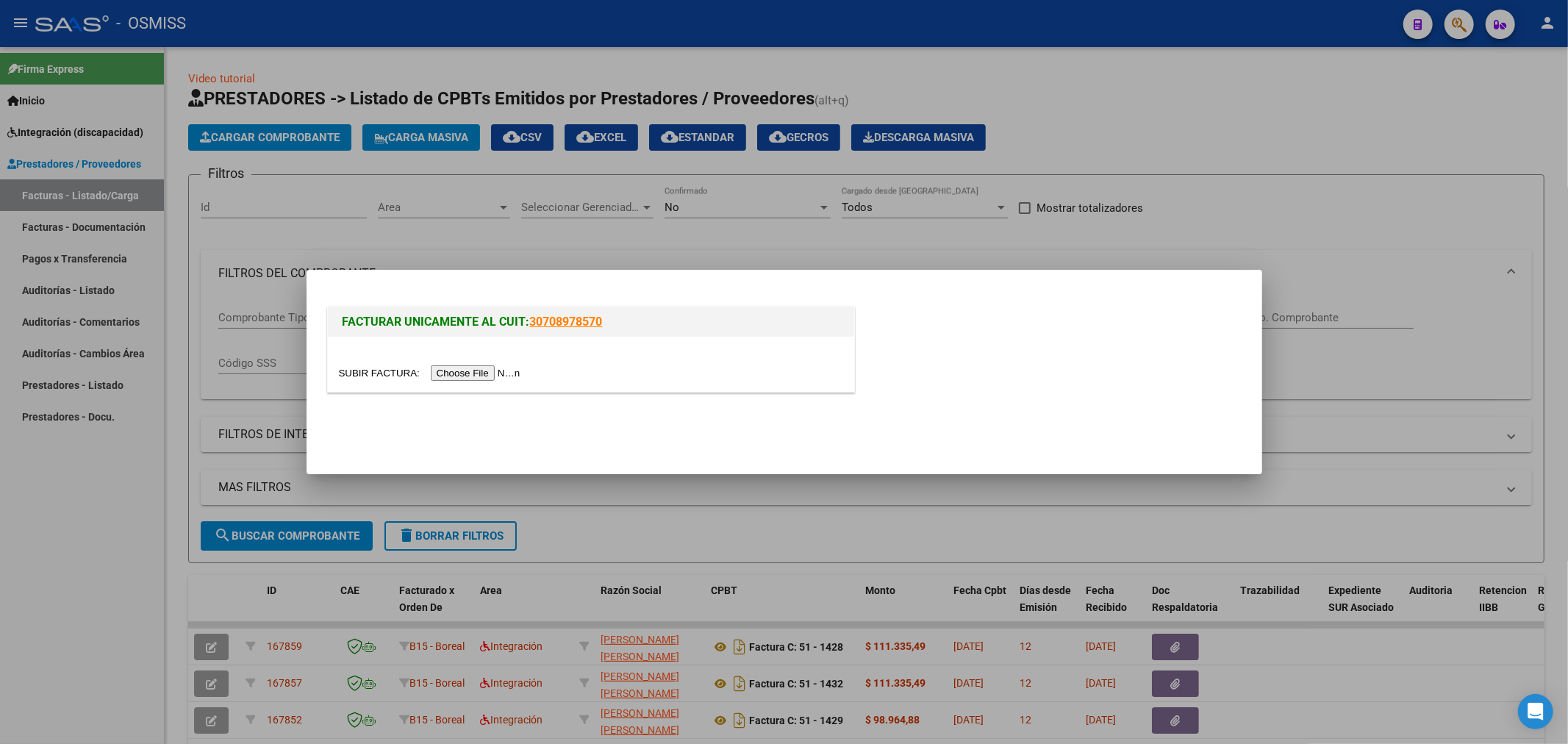
click at [458, 369] on input "file" at bounding box center [432, 373] width 186 height 15
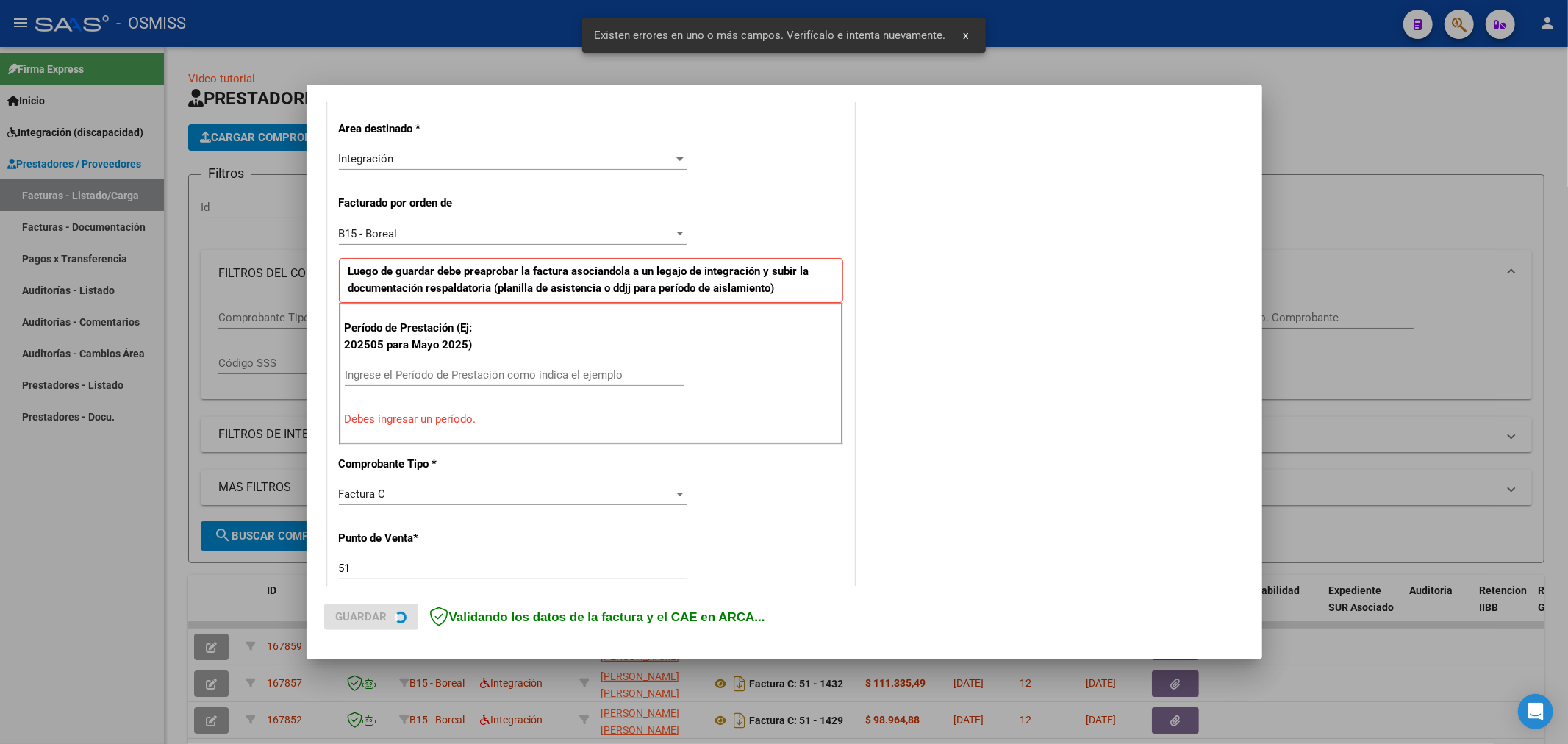
scroll to position [344, 0]
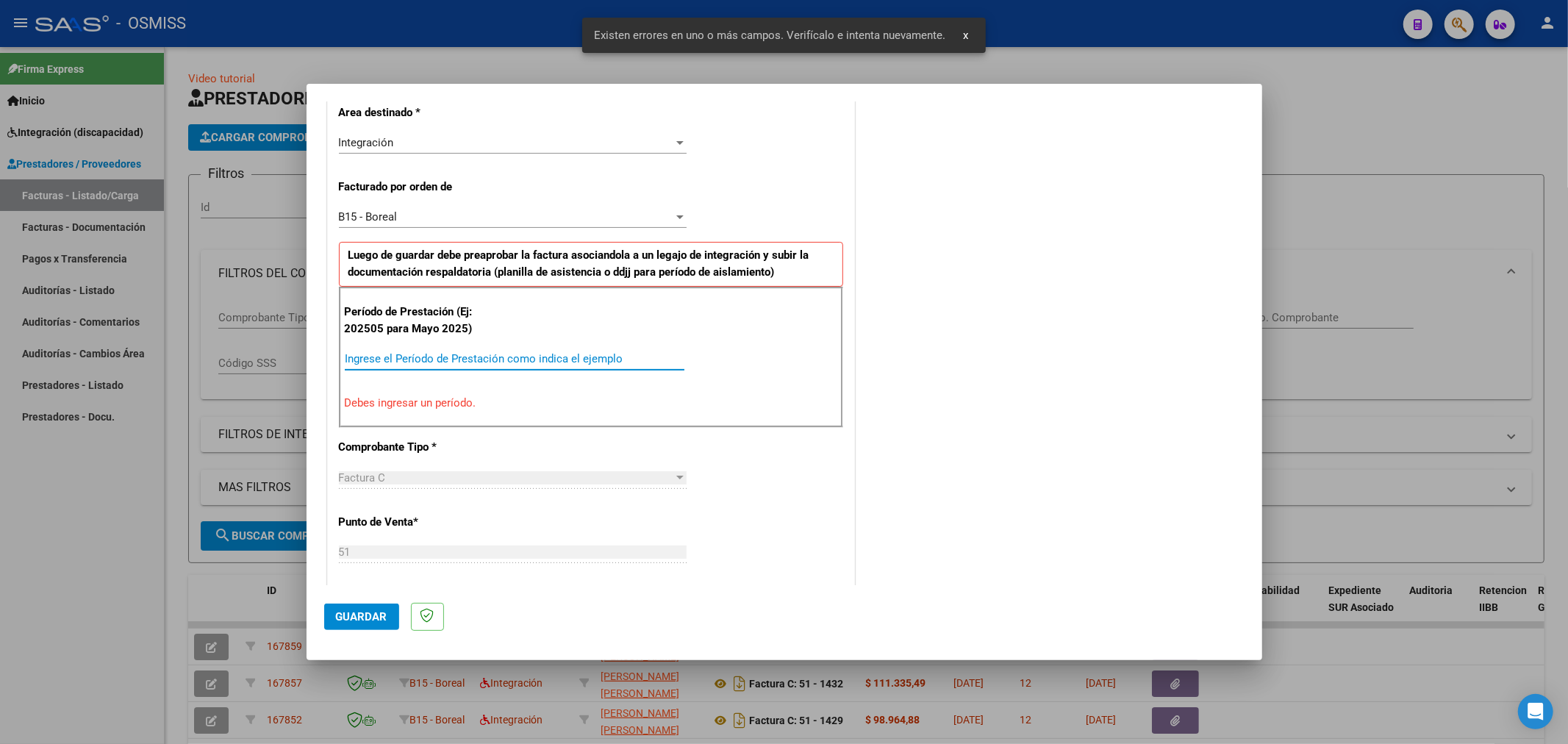
click at [428, 361] on input "Ingrese el Período de Prestación como indica el ejemplo" at bounding box center [514, 359] width 340 height 13
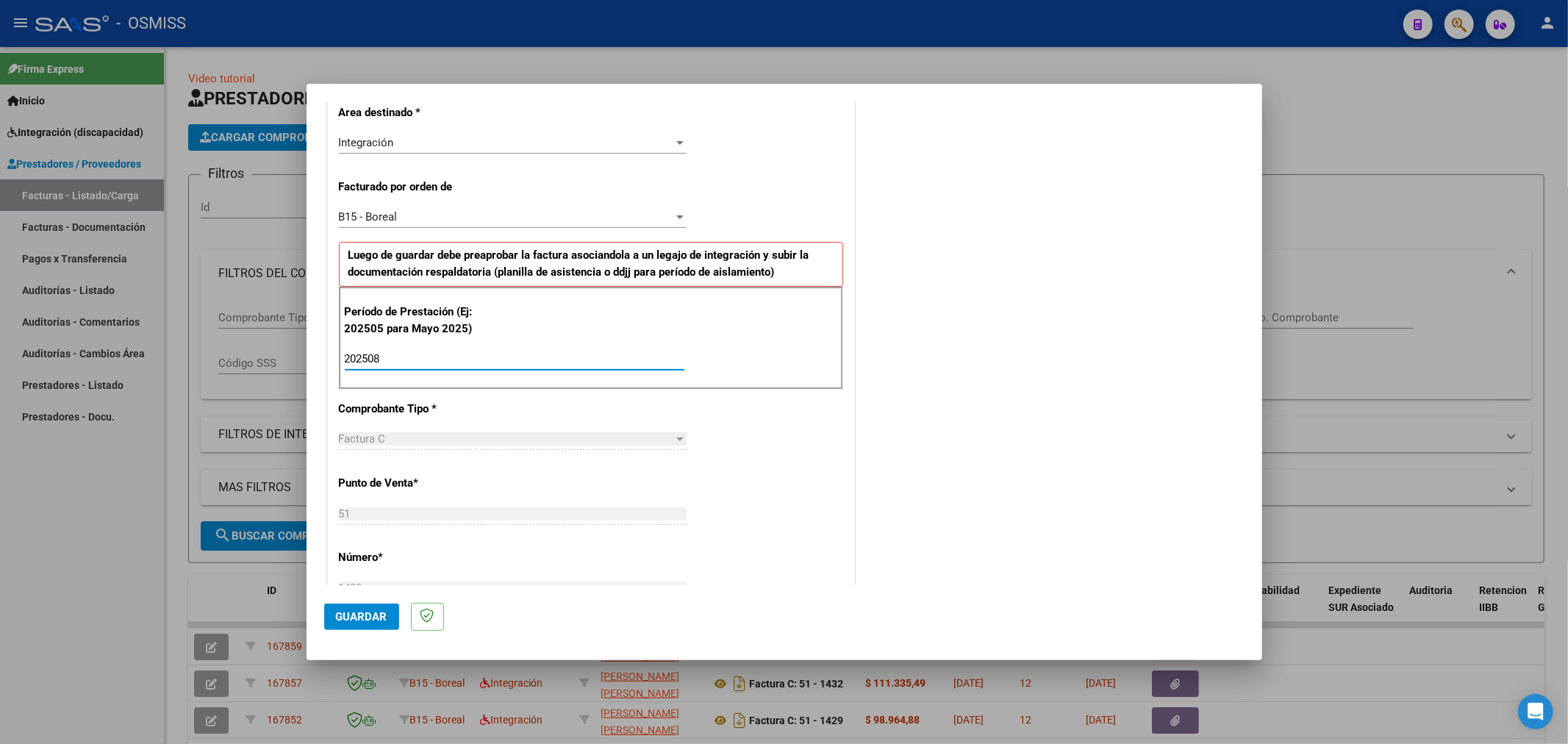
type input "202508"
click at [359, 624] on button "Guardar" at bounding box center [361, 617] width 75 height 27
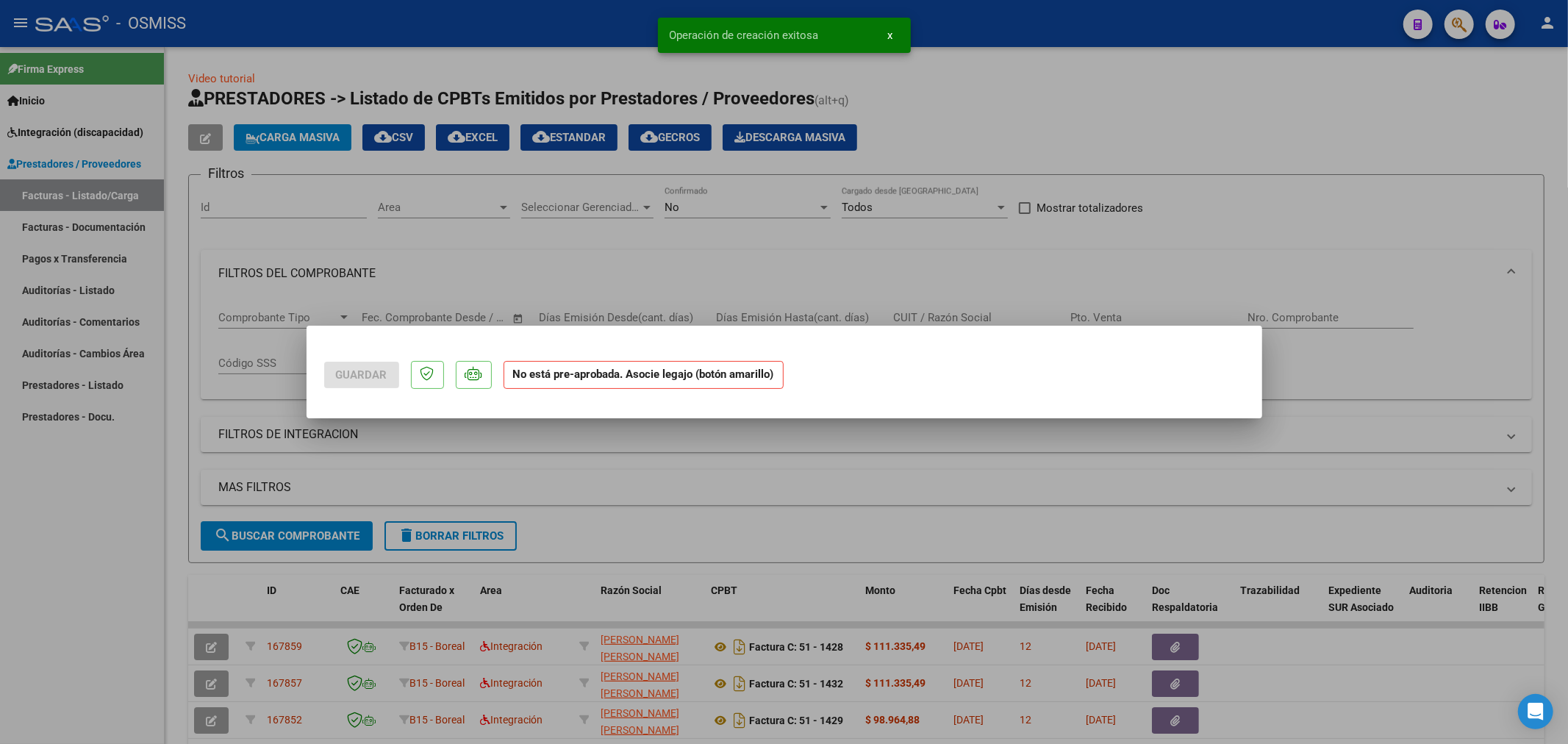
scroll to position [0, 0]
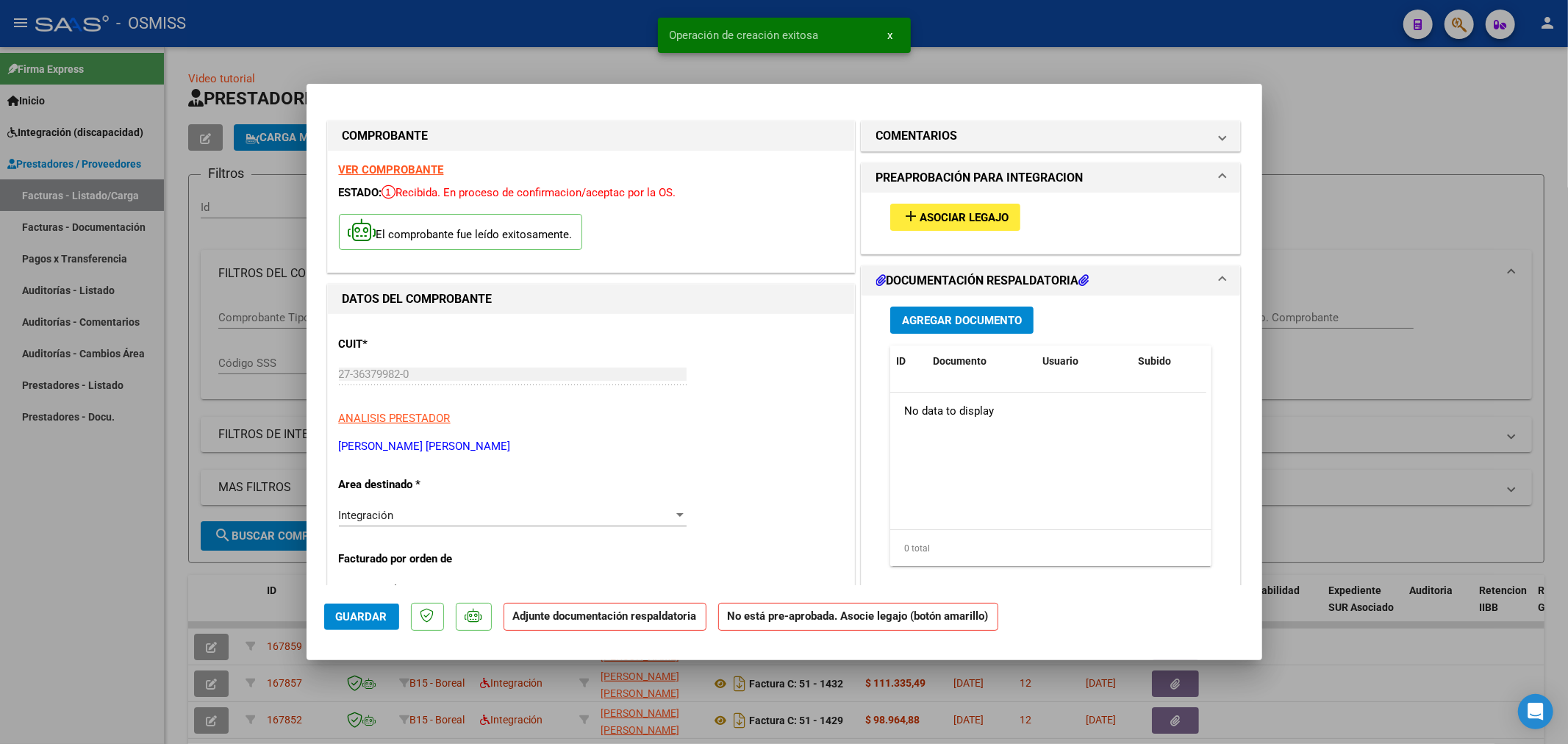
click at [958, 221] on span "Asociar Legajo" at bounding box center [964, 218] width 89 height 13
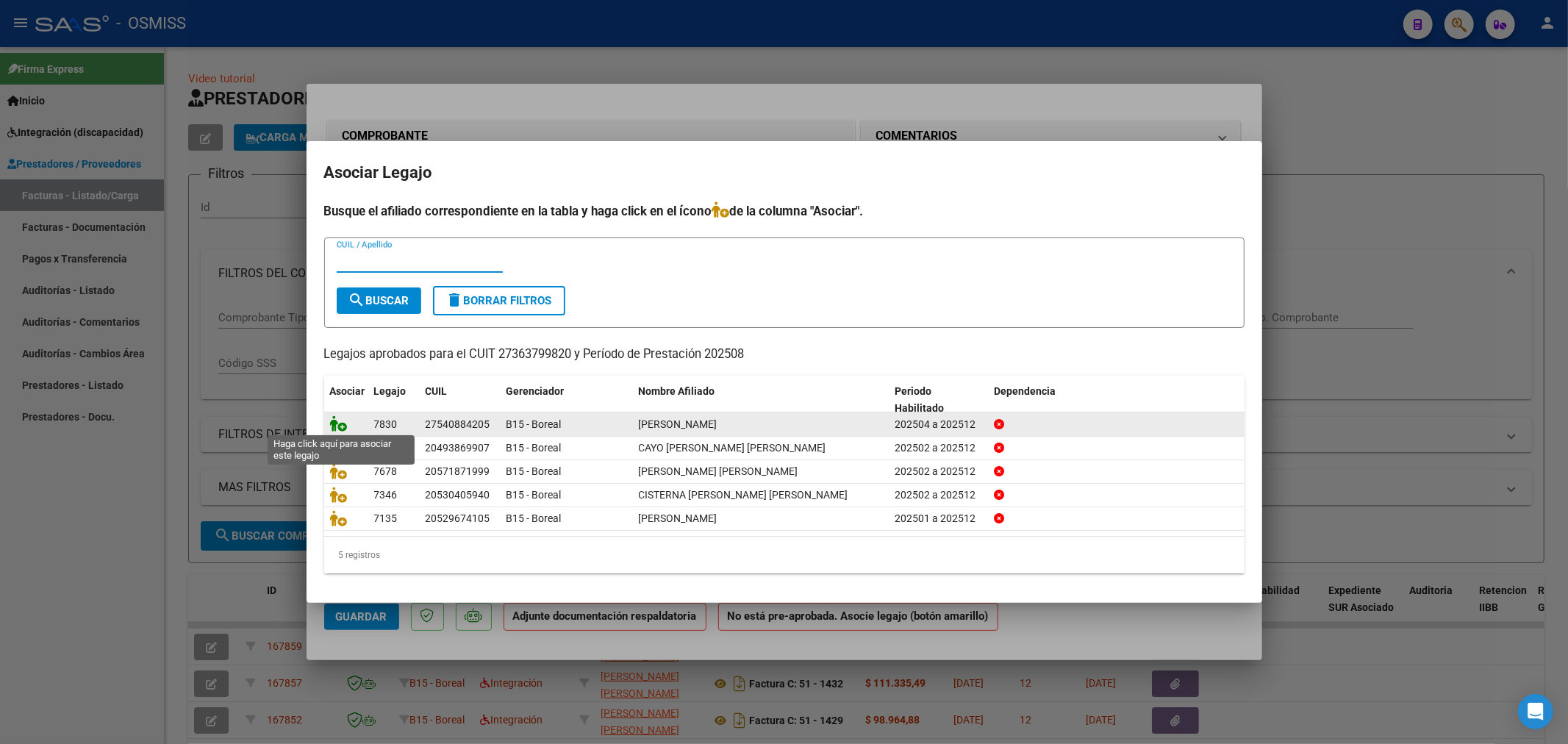
click at [335, 419] on icon at bounding box center [339, 423] width 18 height 16
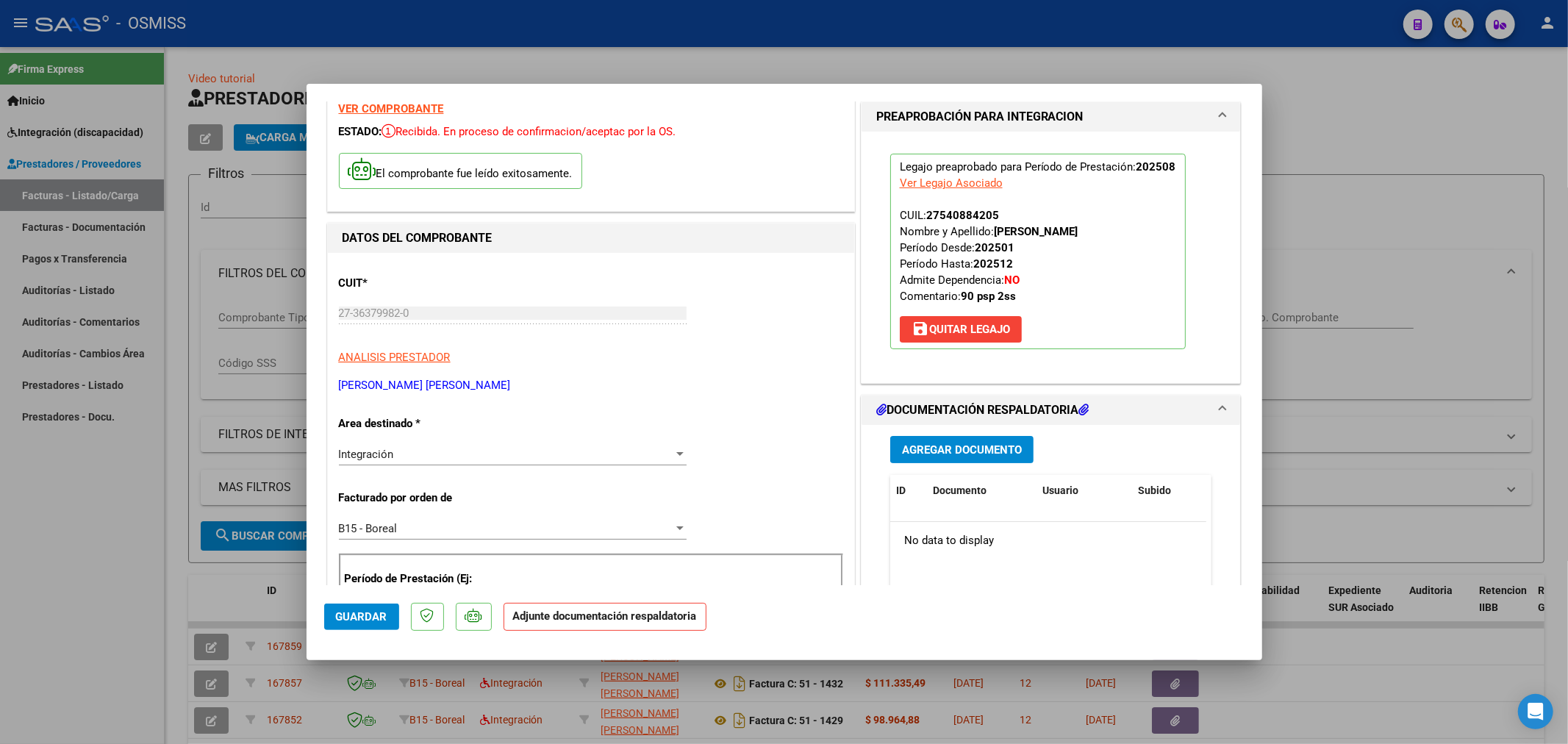
scroll to position [164, 0]
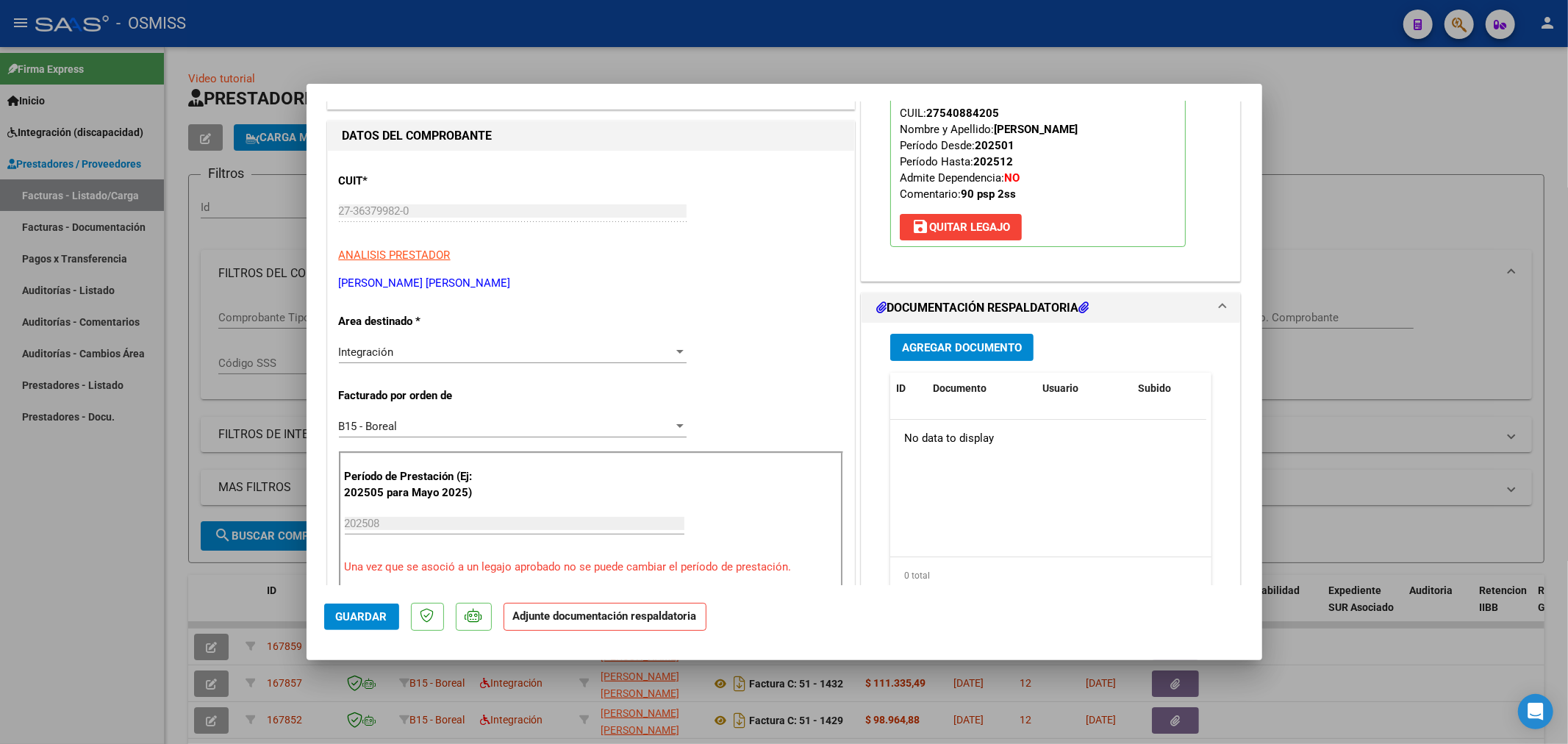
click at [972, 349] on span "Agregar Documento" at bounding box center [962, 348] width 120 height 13
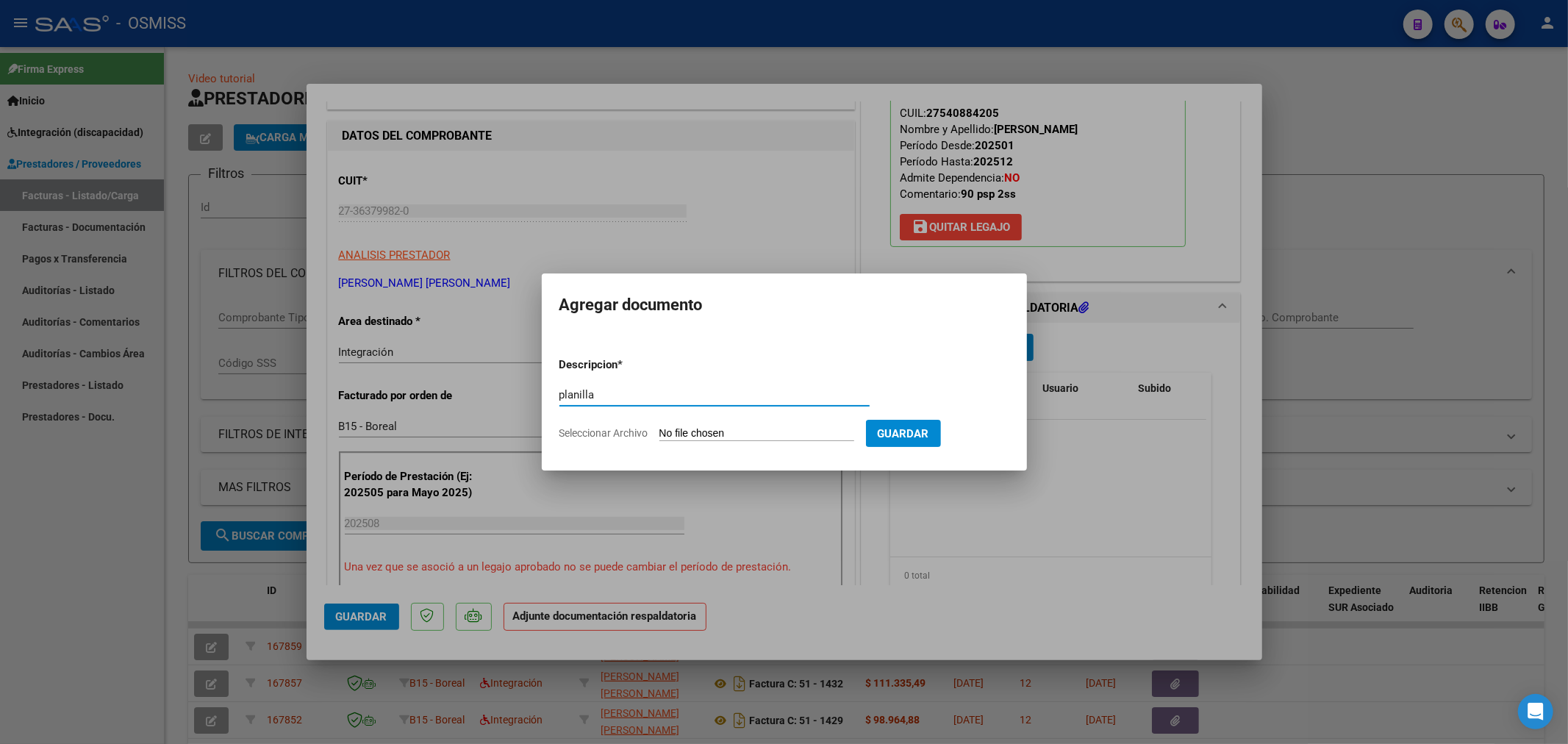
type input "planilla"
click at [755, 434] on input "Seleccionar Archivo" at bounding box center [757, 434] width 195 height 14
type input "C:\fakepath\27363799820_11_51_1430_Planilla de Asistencia_2..pdf"
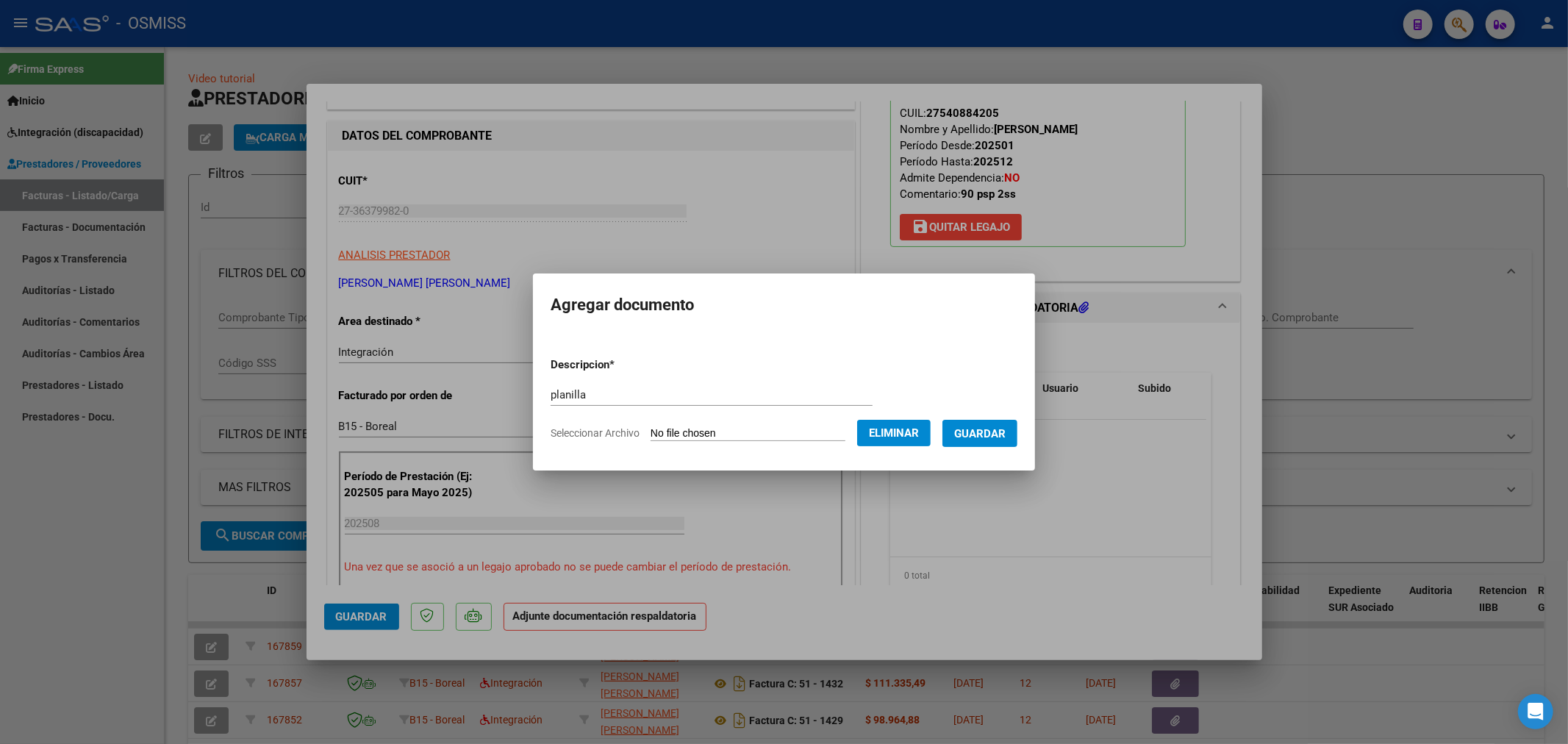
click at [1005, 434] on span "Guardar" at bounding box center [979, 434] width 51 height 13
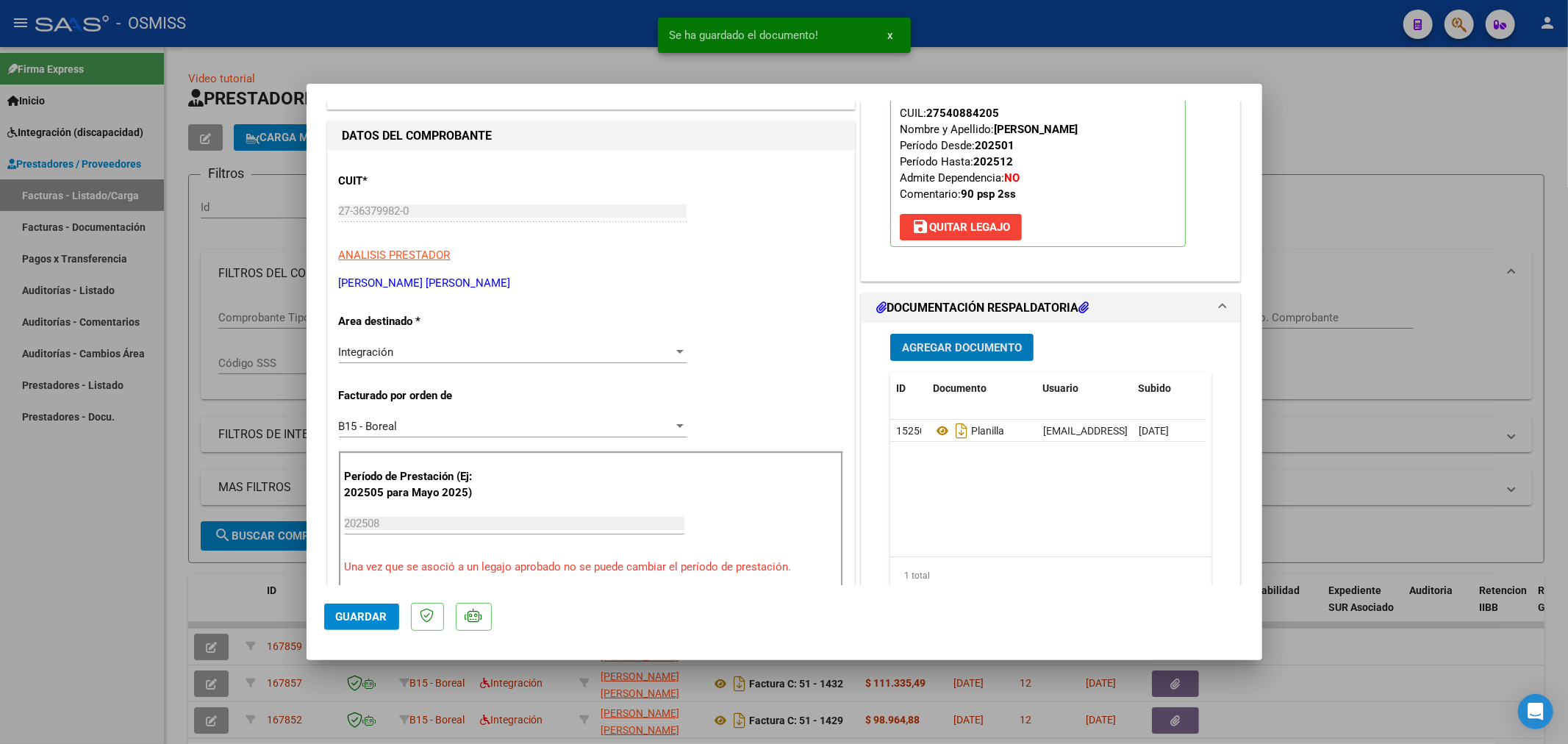
type input "$ 0,00"
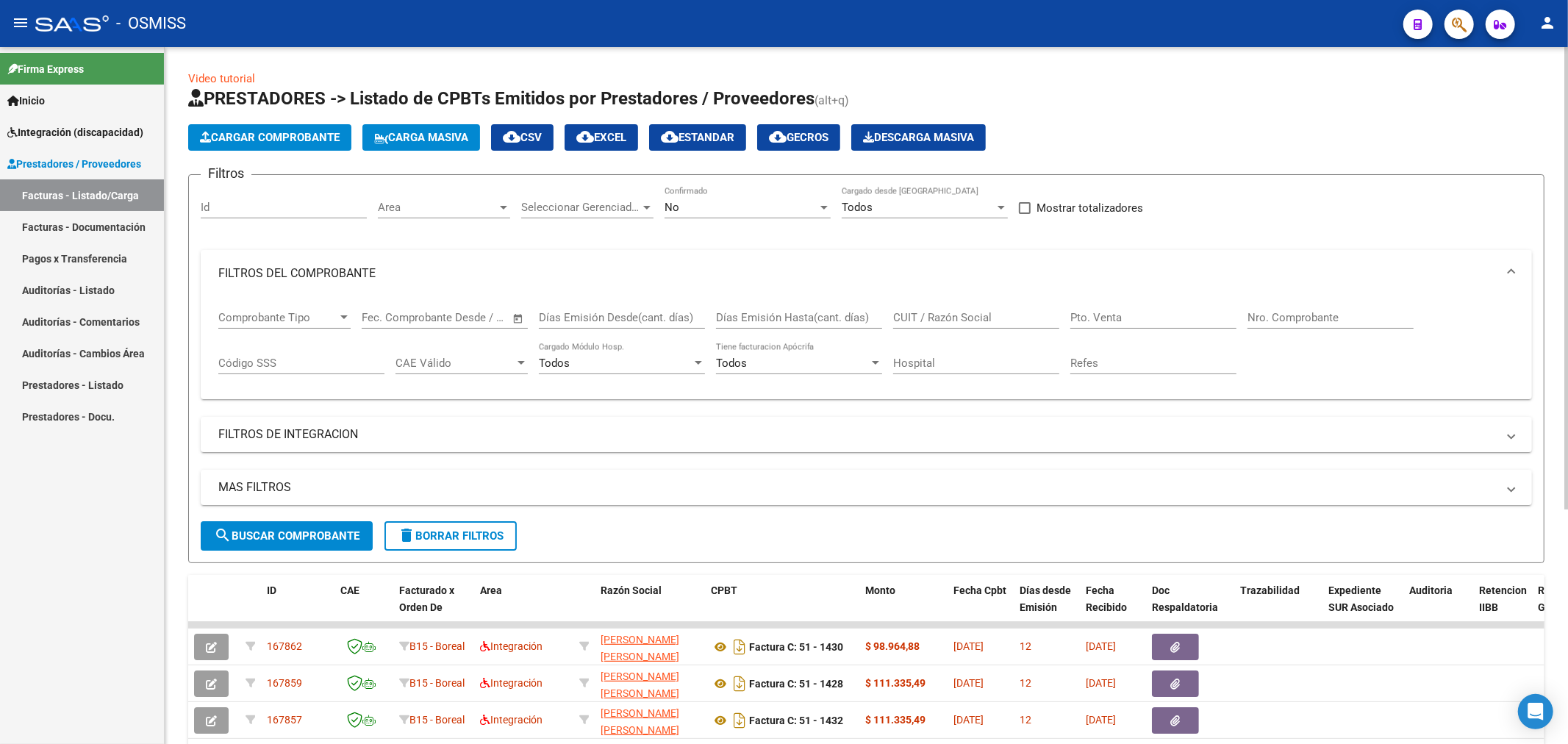
click at [247, 135] on span "Cargar Comprobante" at bounding box center [269, 138] width 140 height 13
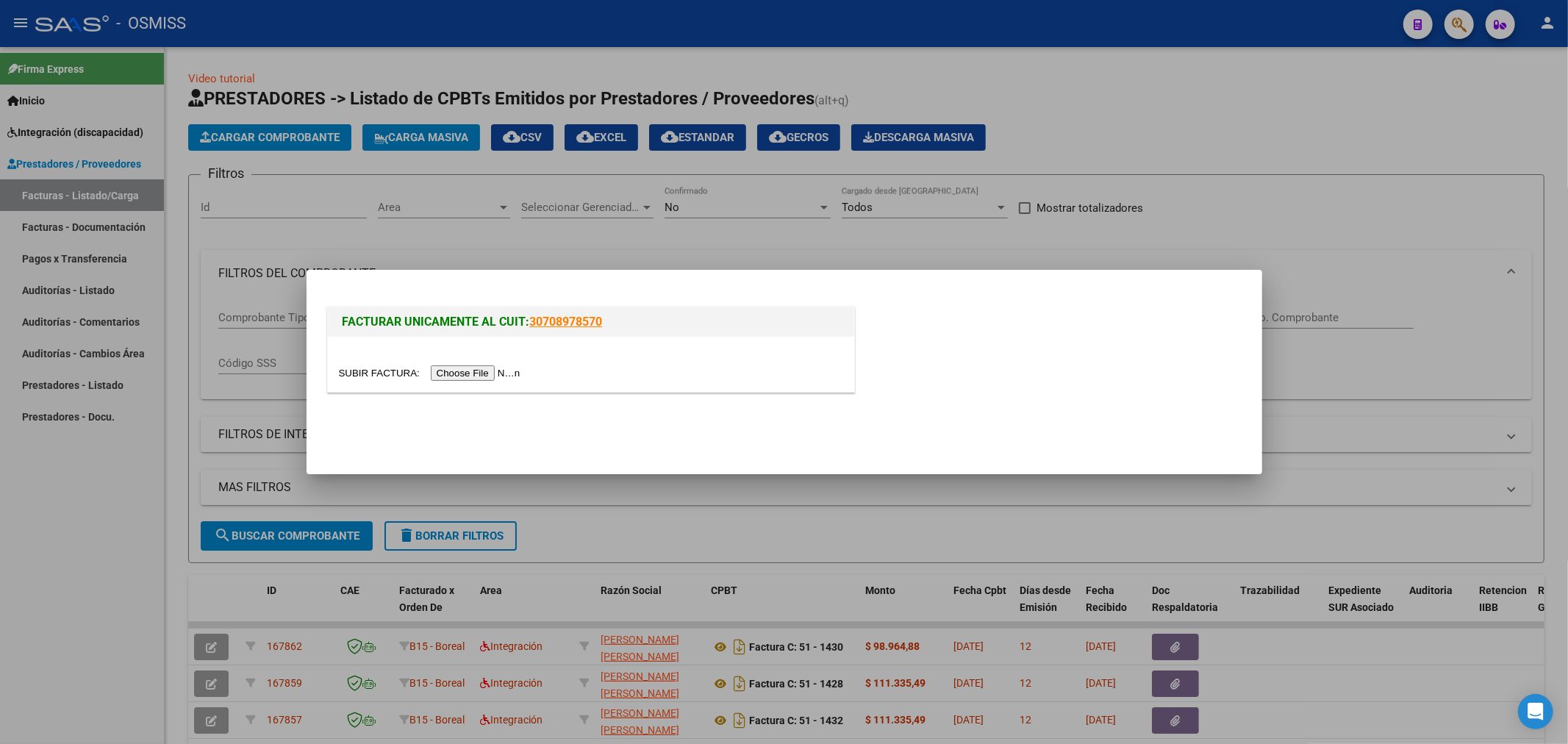
click at [525, 372] on input "file" at bounding box center [432, 373] width 186 height 15
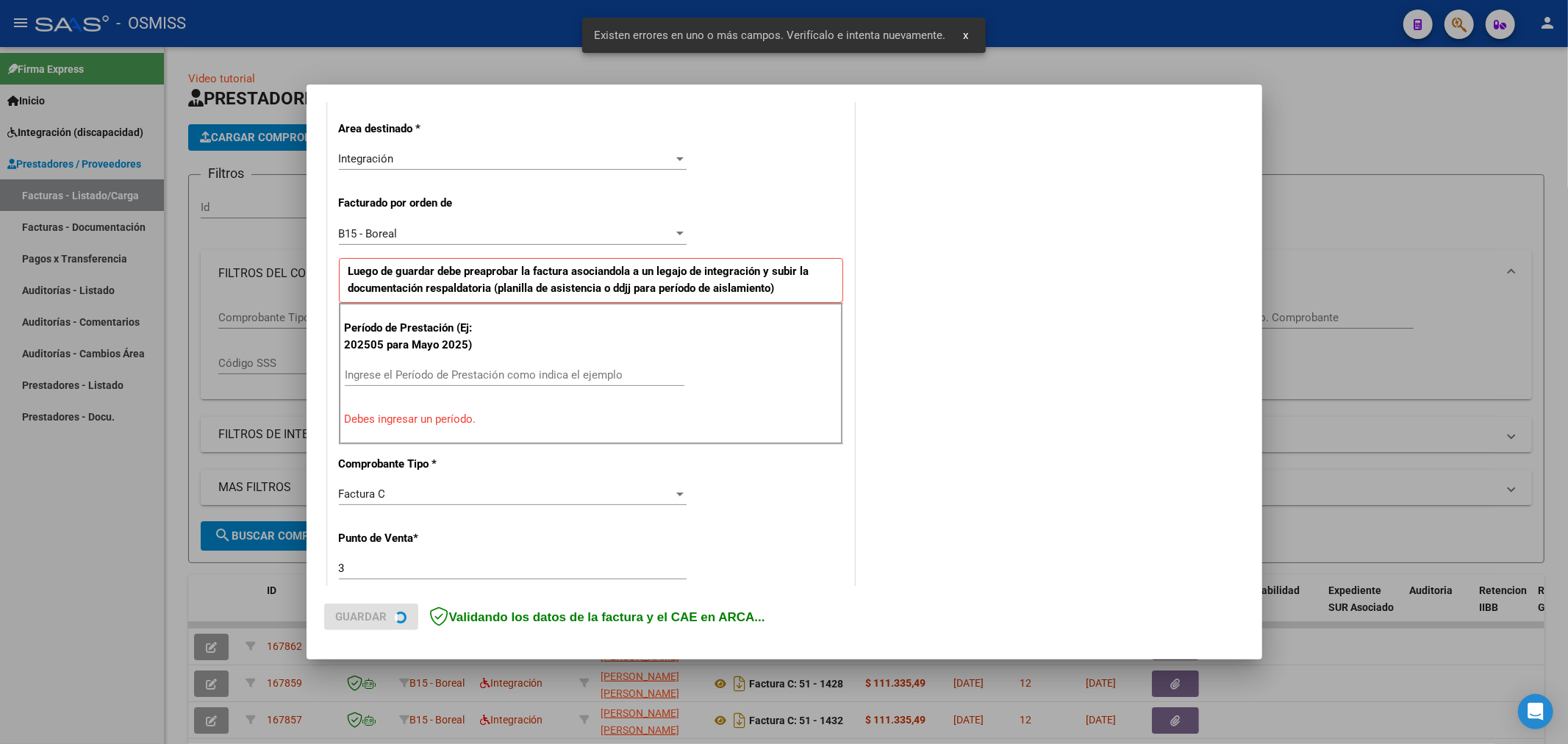
scroll to position [344, 0]
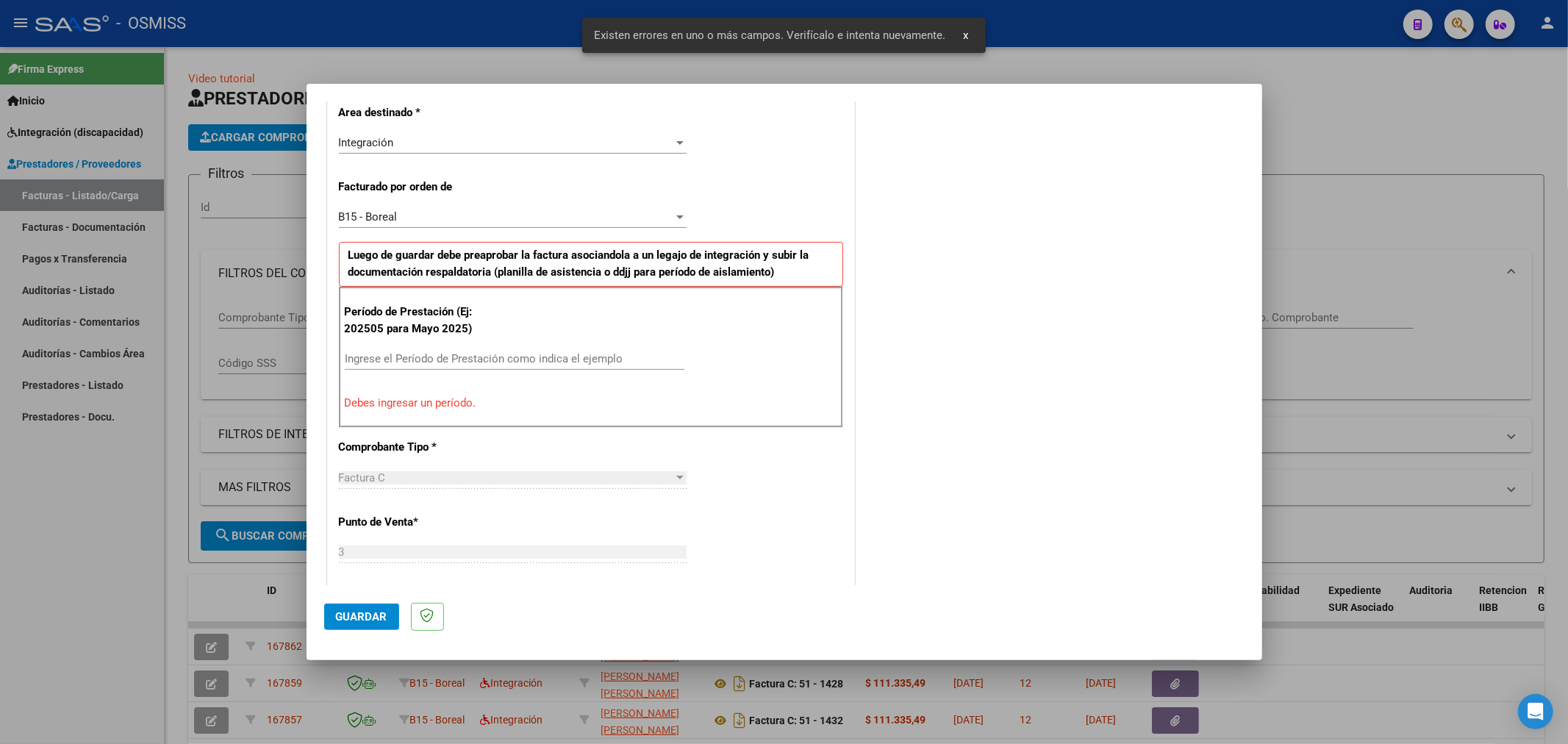
click at [439, 346] on div "Período de Prestación (Ej: 202505 para [DATE]) Ingrese el Período de Prestación…" at bounding box center [590, 357] width 504 height 141
click at [428, 359] on input "Ingrese el Período de Prestación como indica el ejemplo" at bounding box center [514, 359] width 340 height 13
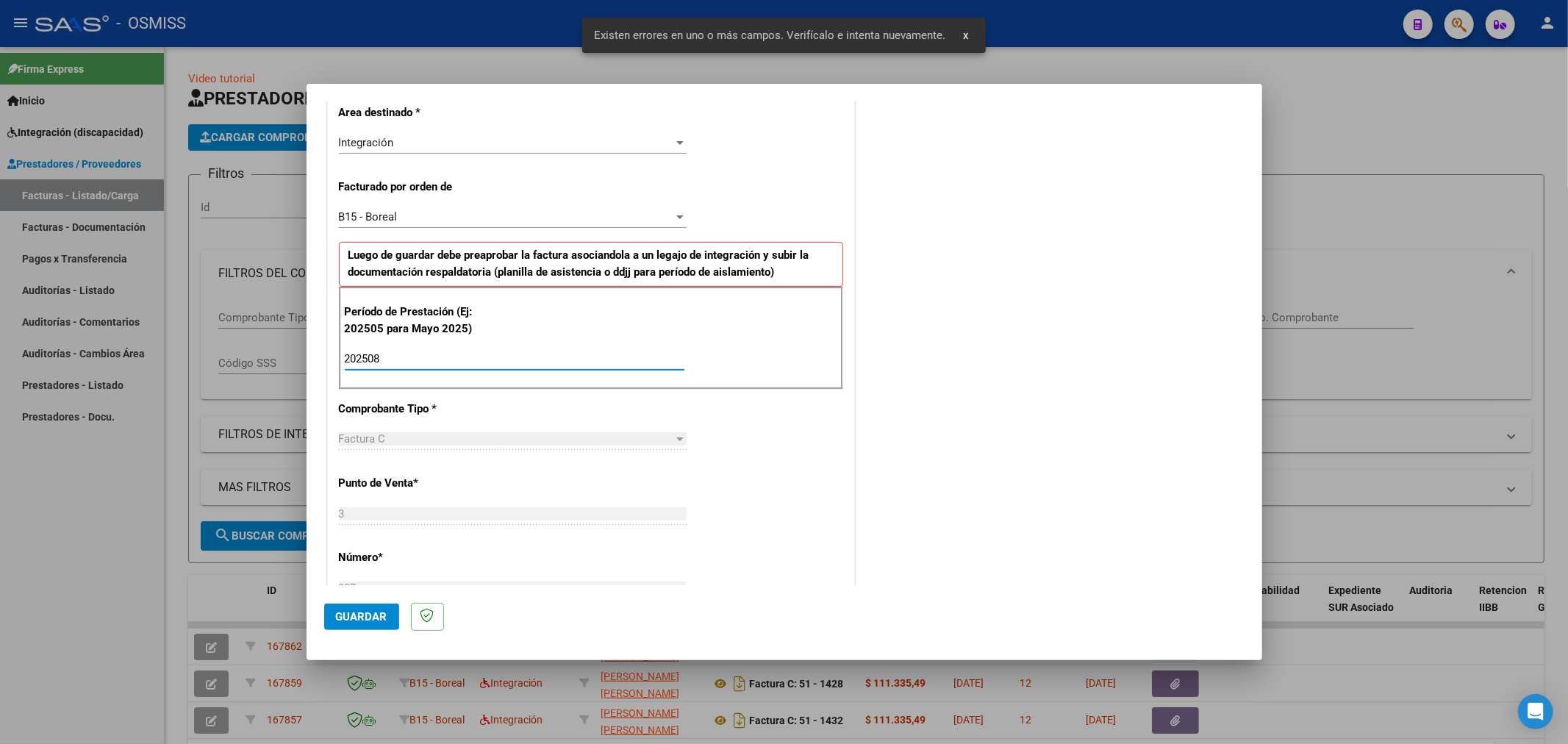
type input "202508"
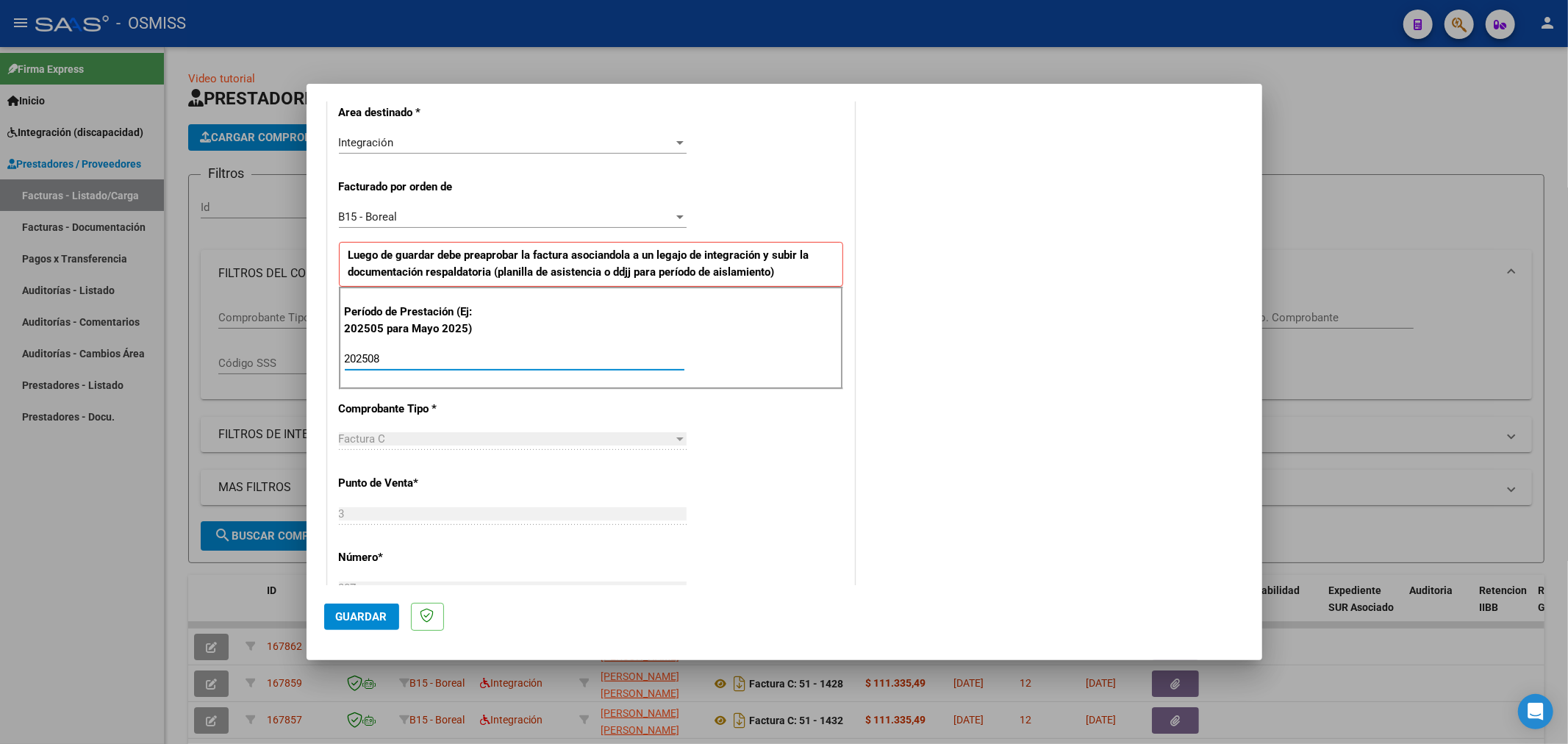
click at [350, 606] on button "Guardar" at bounding box center [361, 617] width 75 height 27
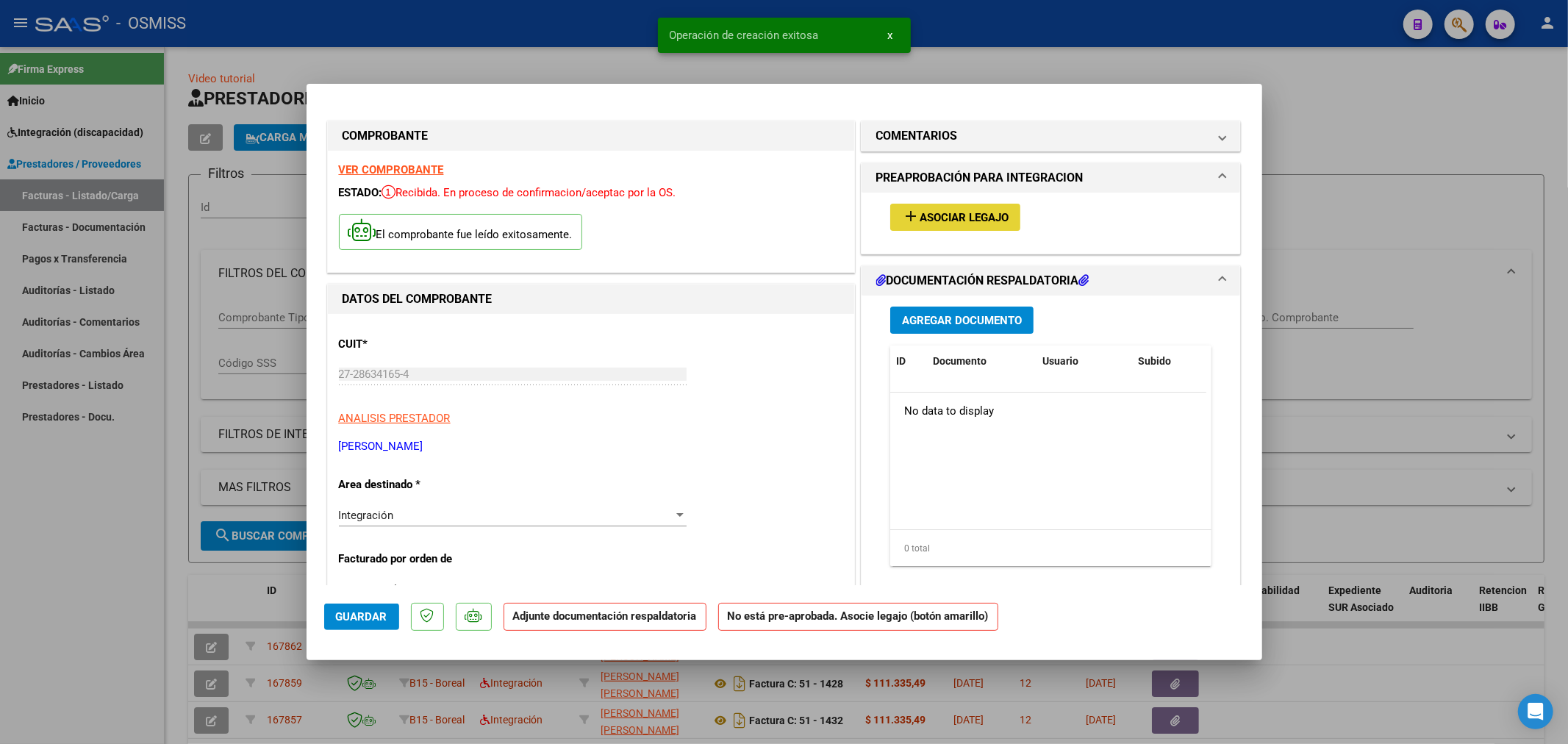
click at [927, 221] on span "Asociar Legajo" at bounding box center [964, 218] width 89 height 13
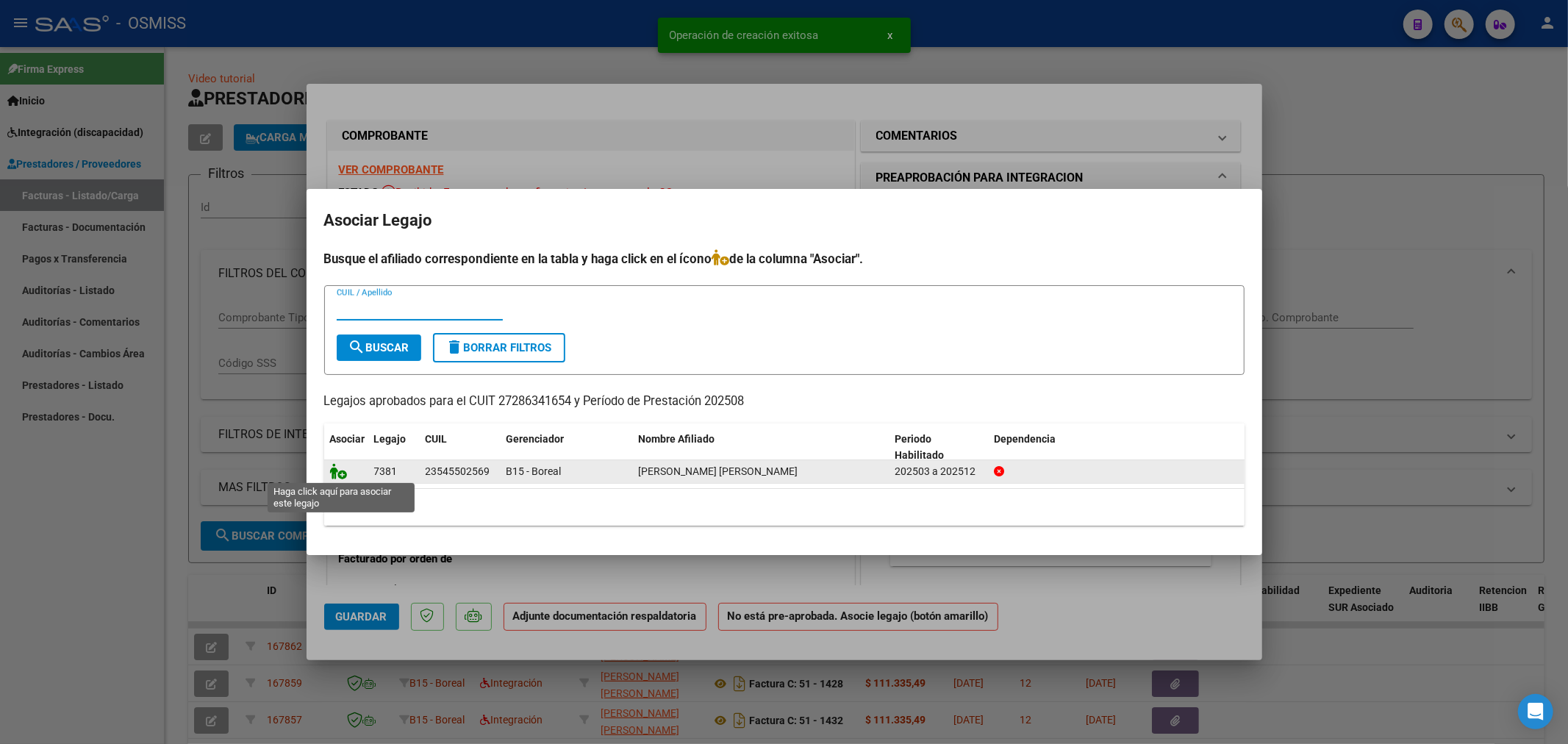
click at [337, 469] on icon at bounding box center [339, 471] width 18 height 16
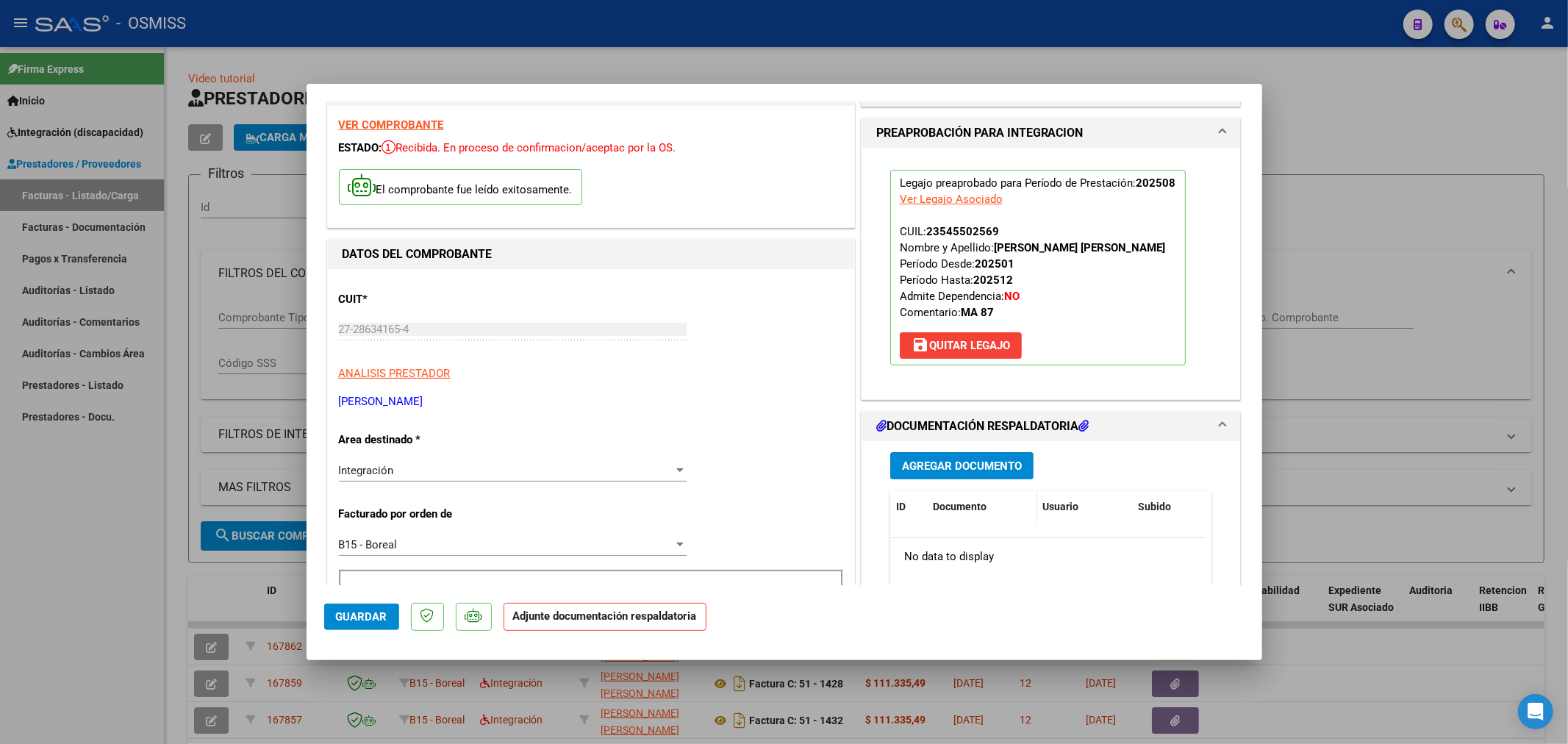
scroll to position [81, 0]
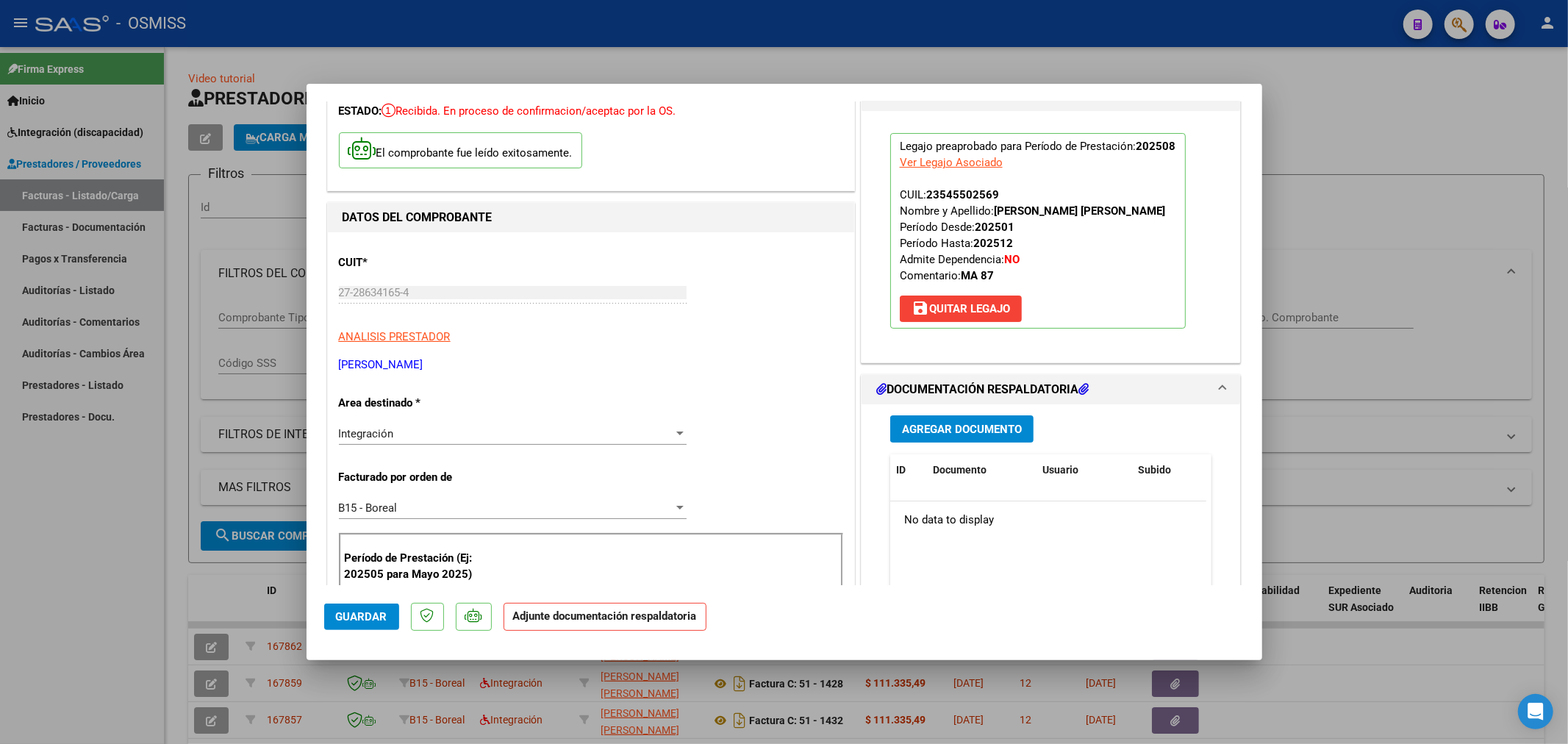
click at [953, 440] on button "Agregar Documento" at bounding box center [962, 429] width 143 height 27
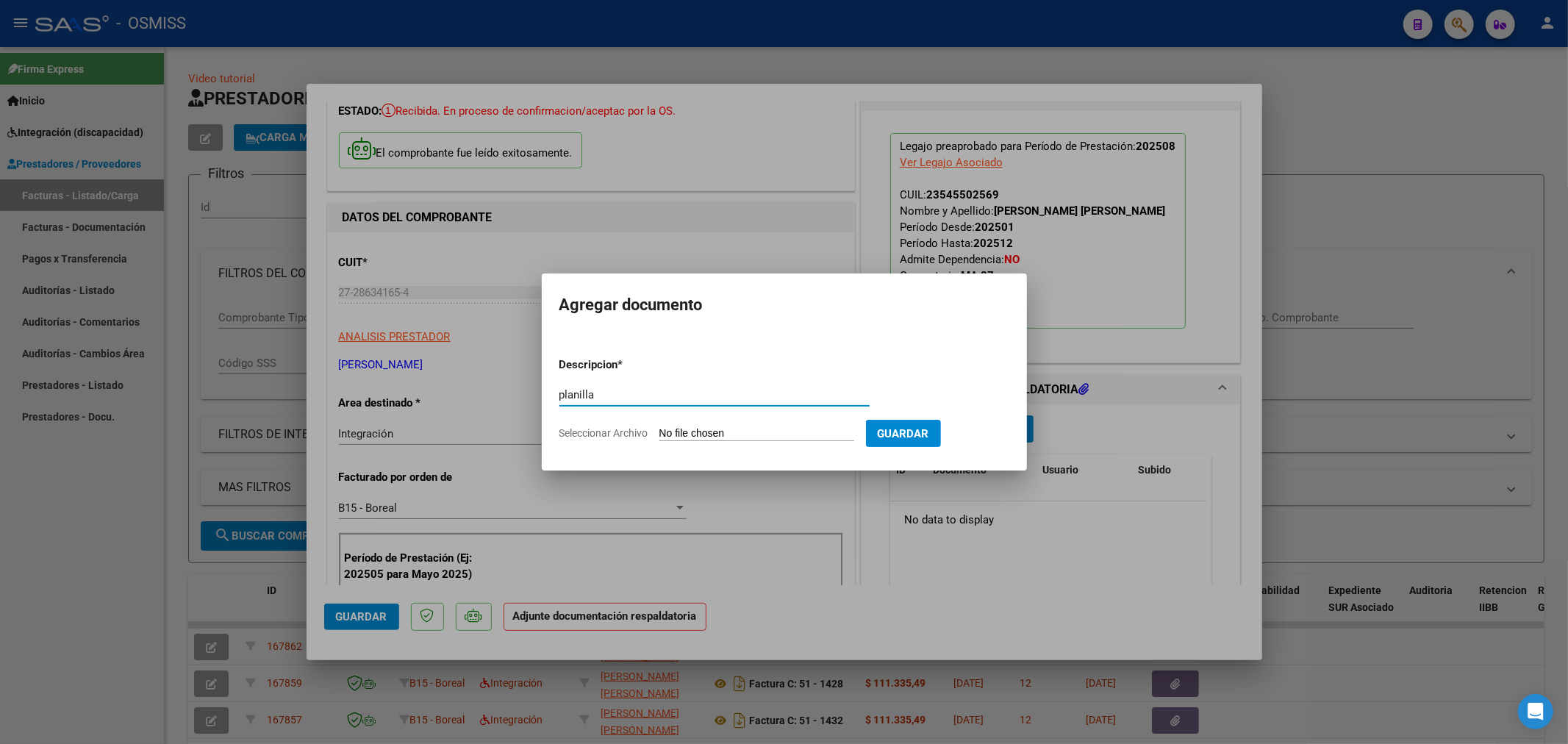
type input "planilla"
click at [767, 432] on input "Seleccionar Archivo" at bounding box center [757, 434] width 195 height 14
type input "C:\fakepath\27286341654_11_3_307_Planilla de Asistencia_3.pdf"
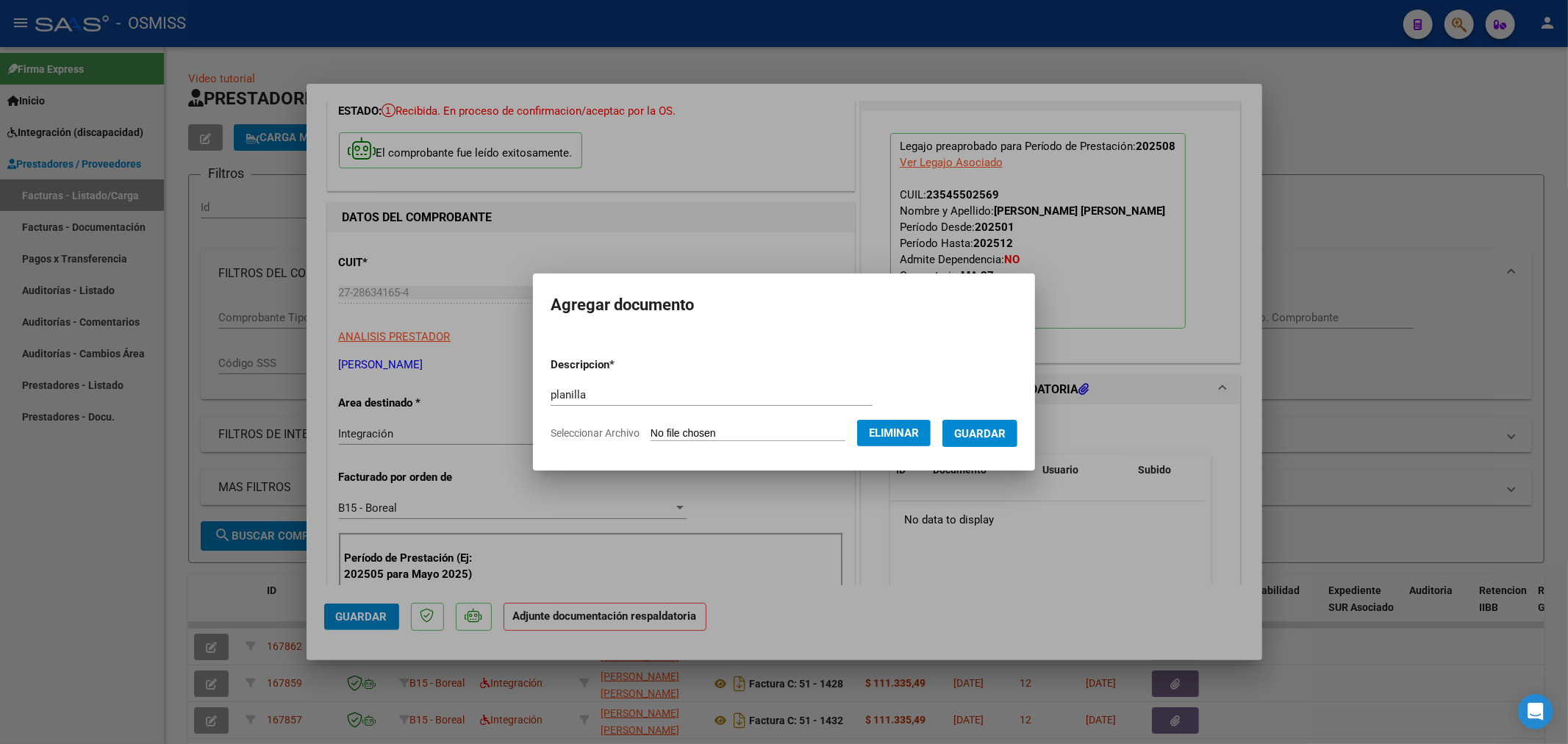
click at [1003, 428] on span "Guardar" at bounding box center [979, 434] width 51 height 13
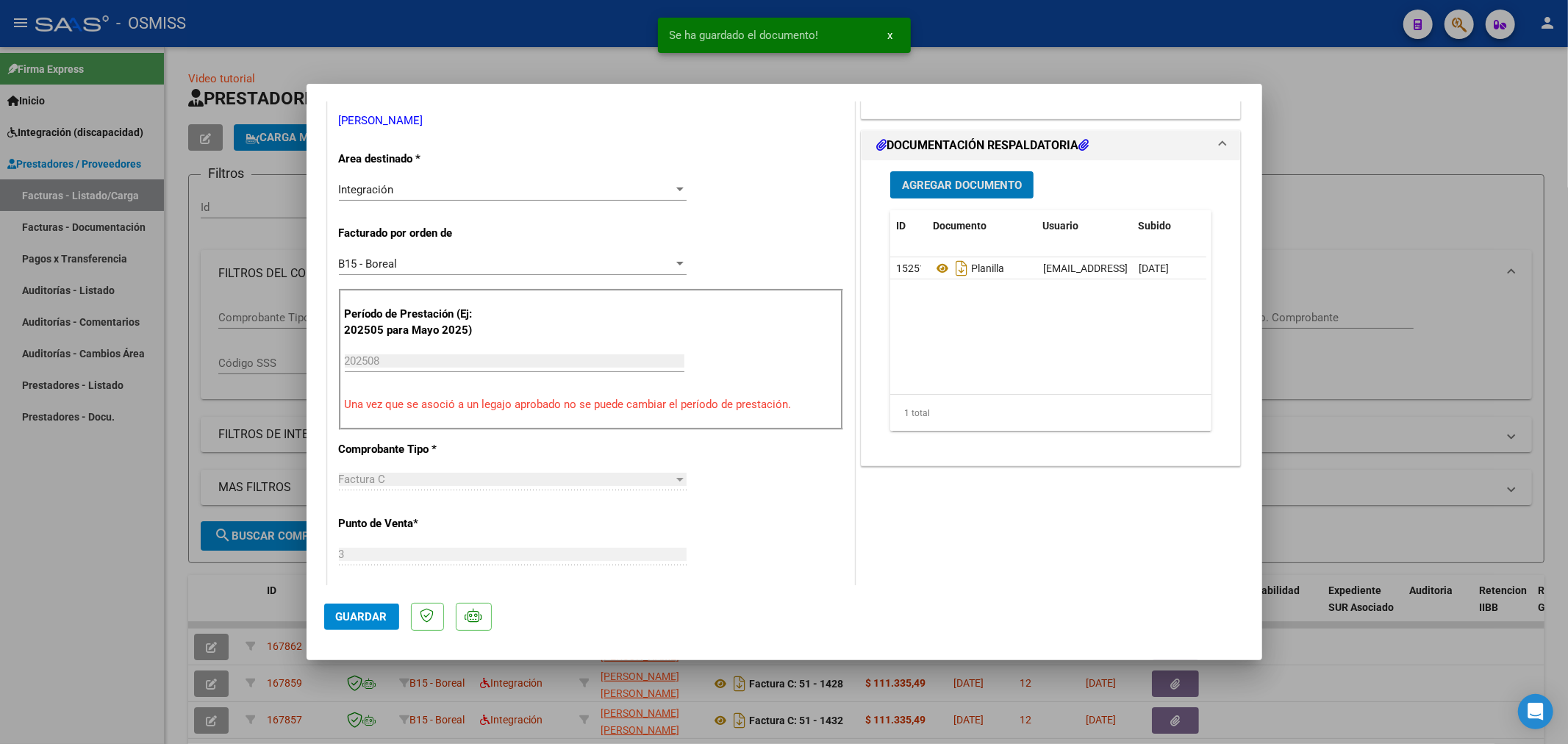
scroll to position [326, 0]
type input "$ 0,00"
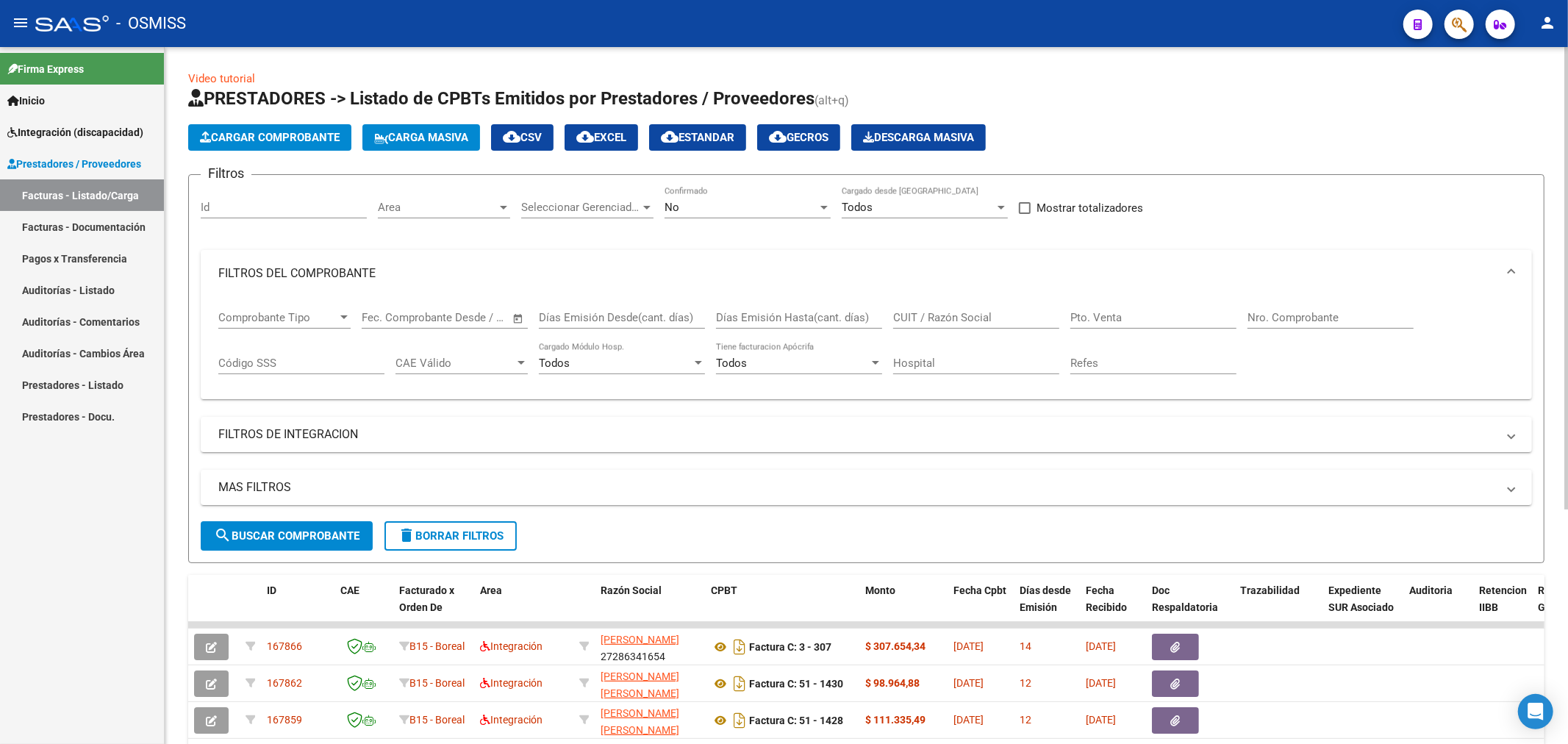
click at [247, 133] on span "Cargar Comprobante" at bounding box center [269, 138] width 140 height 13
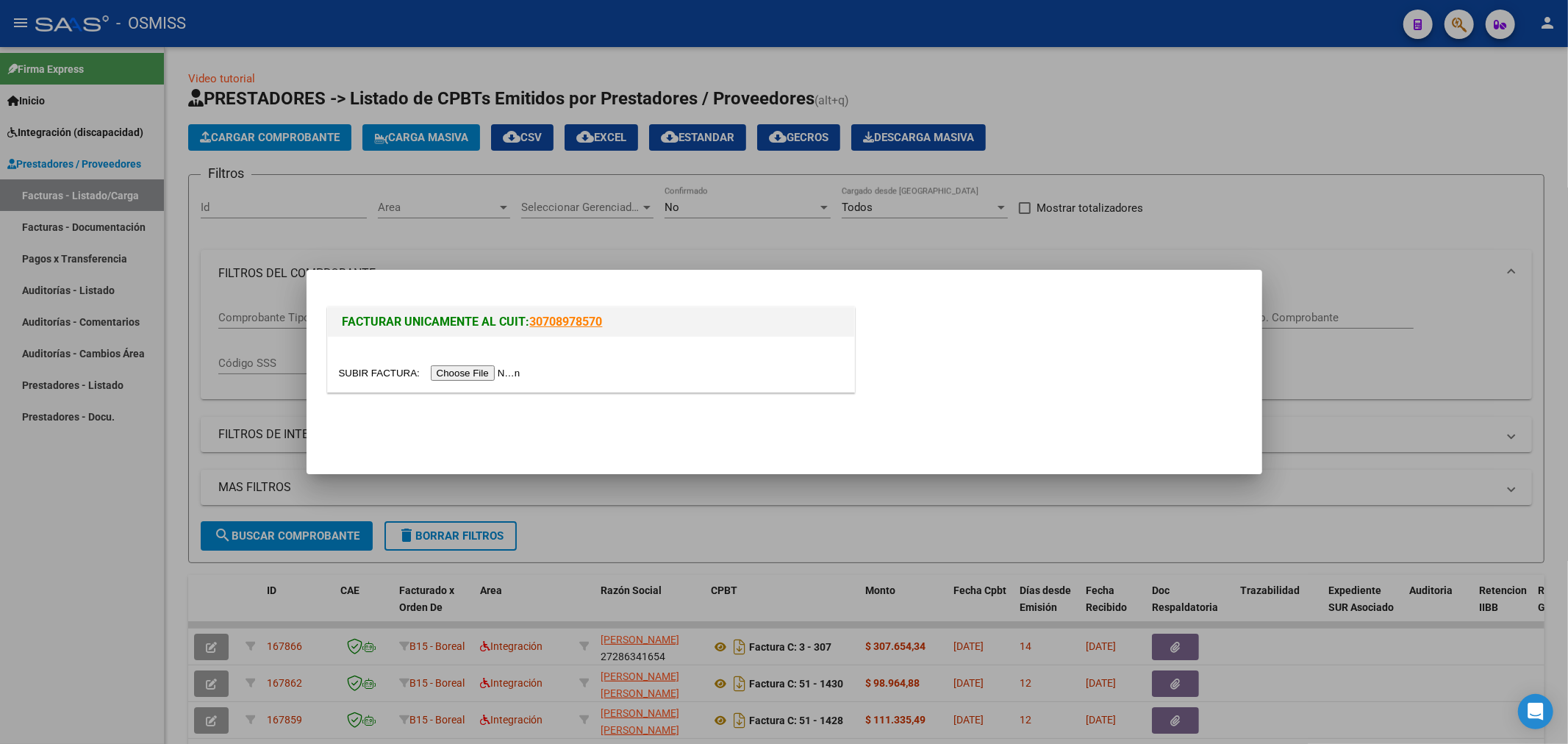
click at [459, 367] on input "file" at bounding box center [432, 373] width 186 height 15
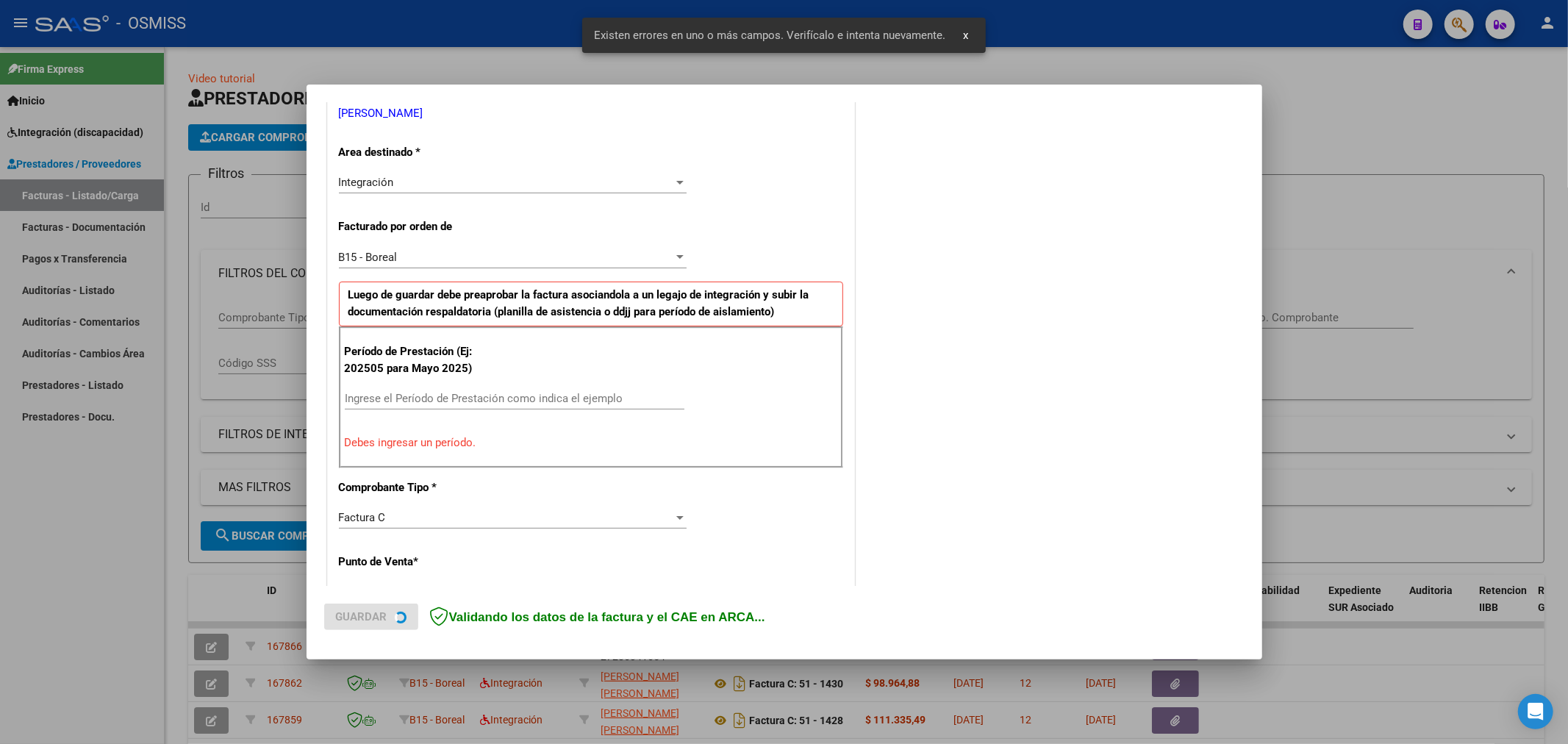
scroll to position [439, 0]
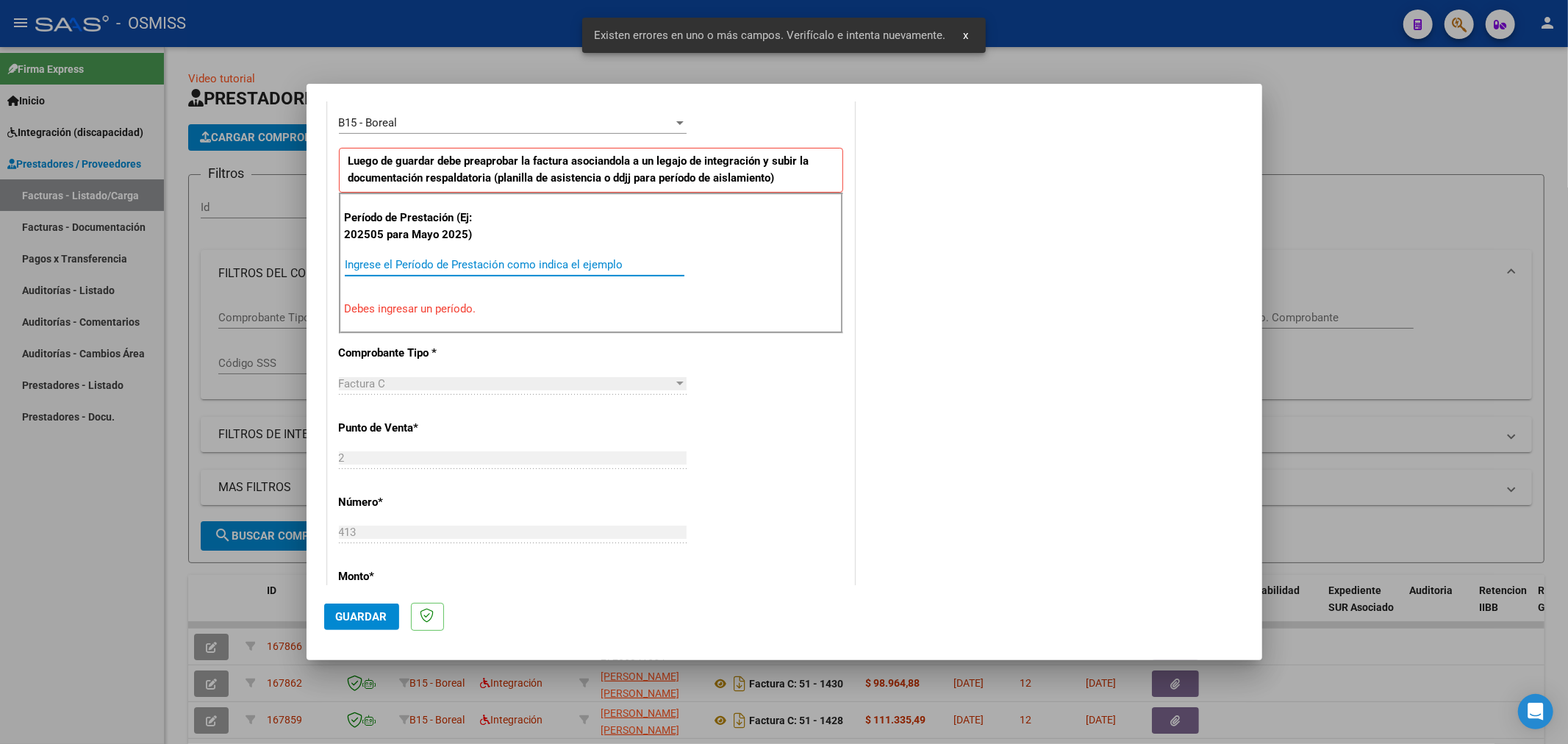
click at [471, 262] on input "Ingrese el Período de Prestación como indica el ejemplo" at bounding box center [514, 265] width 340 height 13
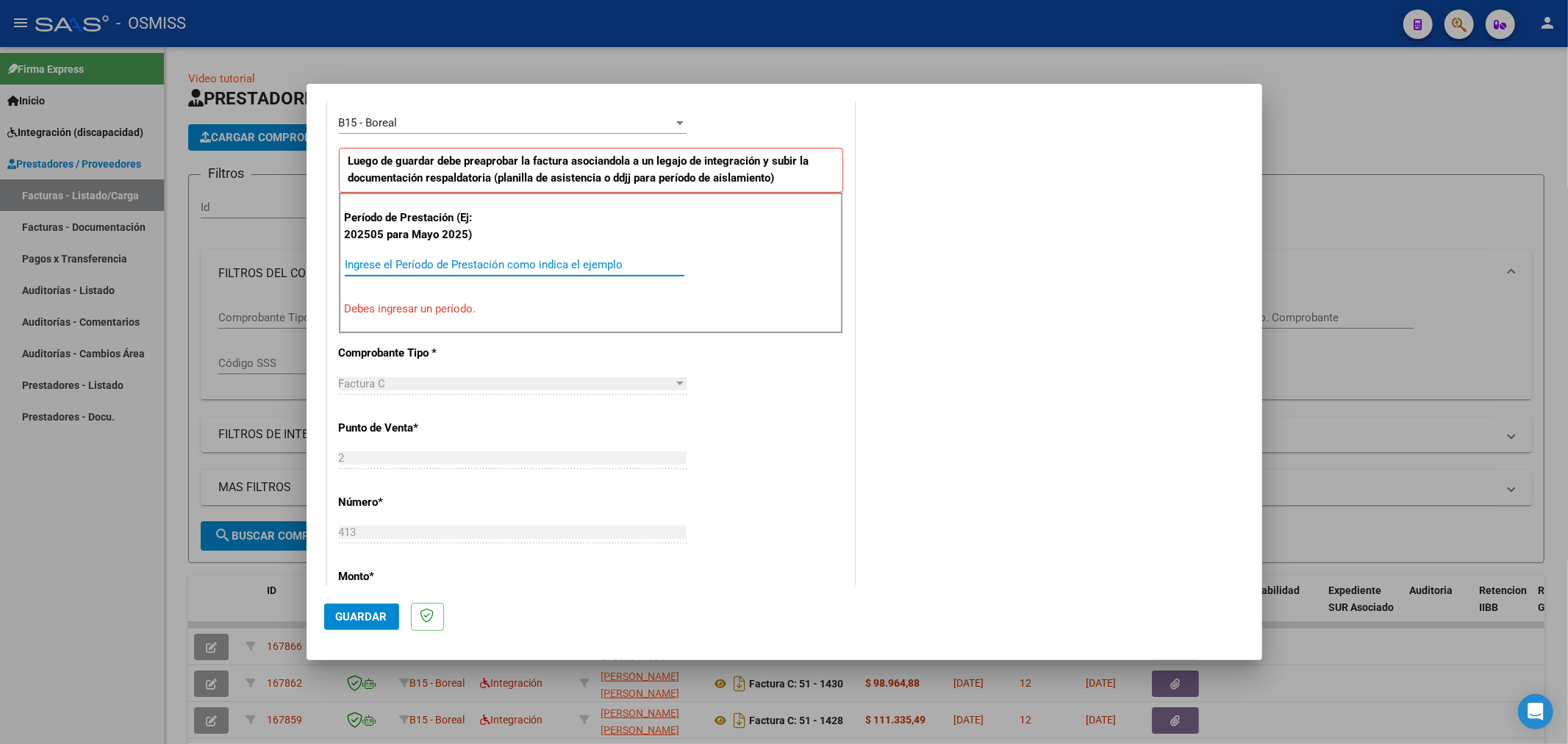
click at [517, 263] on input "Ingrese el Período de Prestación como indica el ejemplo" at bounding box center [514, 265] width 340 height 13
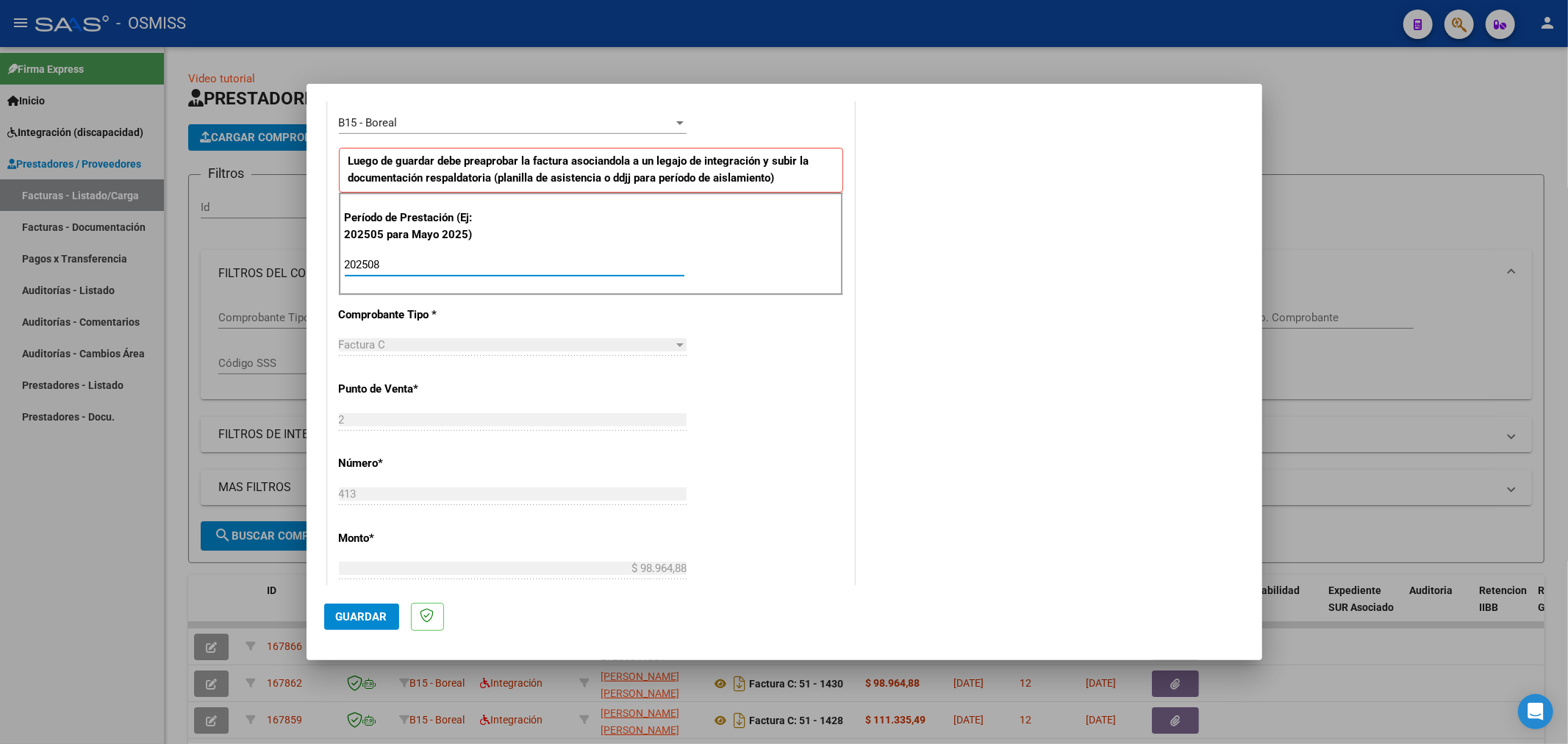
type input "202508"
click at [381, 607] on button "Guardar" at bounding box center [361, 617] width 75 height 27
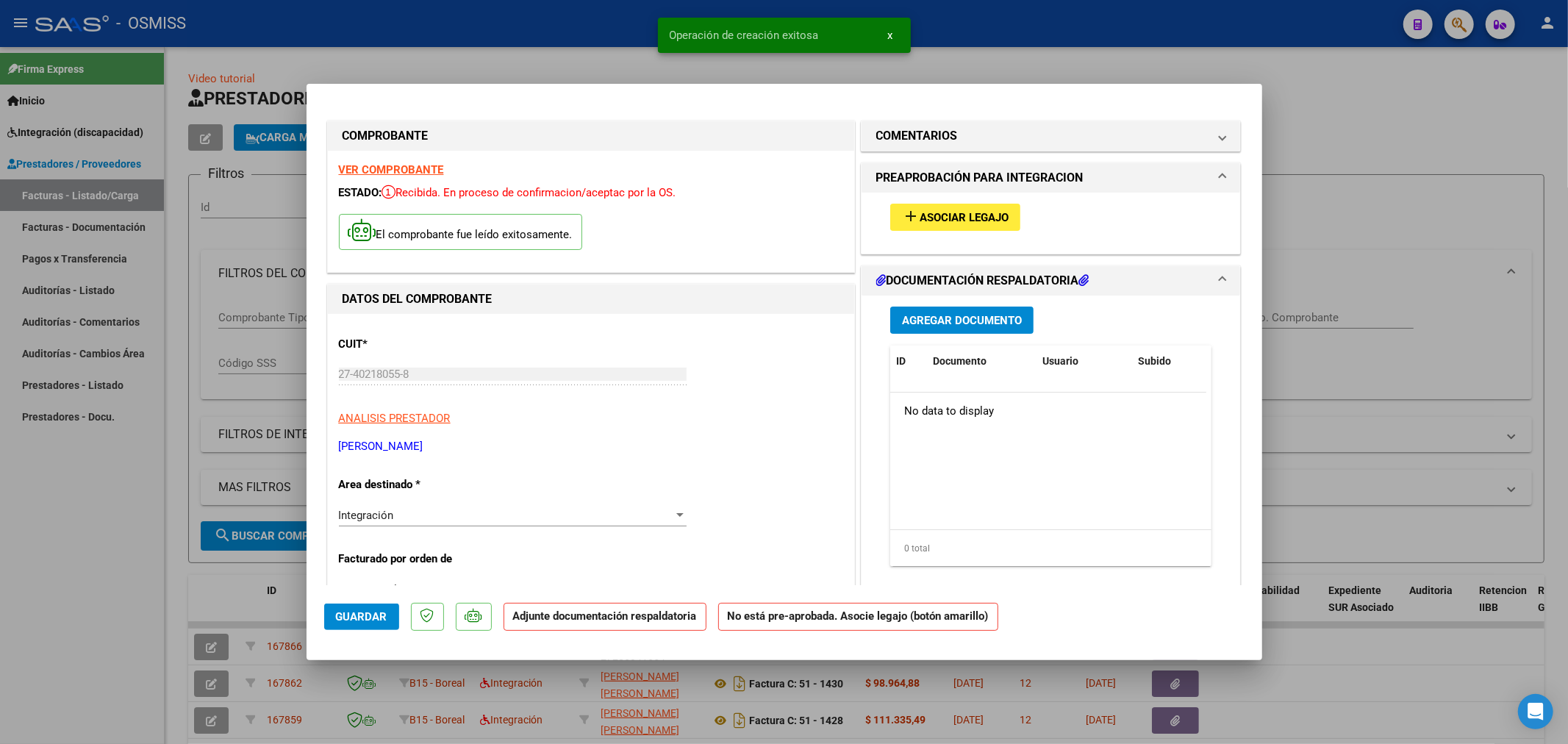
click at [994, 211] on span "Asociar Legajo" at bounding box center [964, 218] width 89 height 13
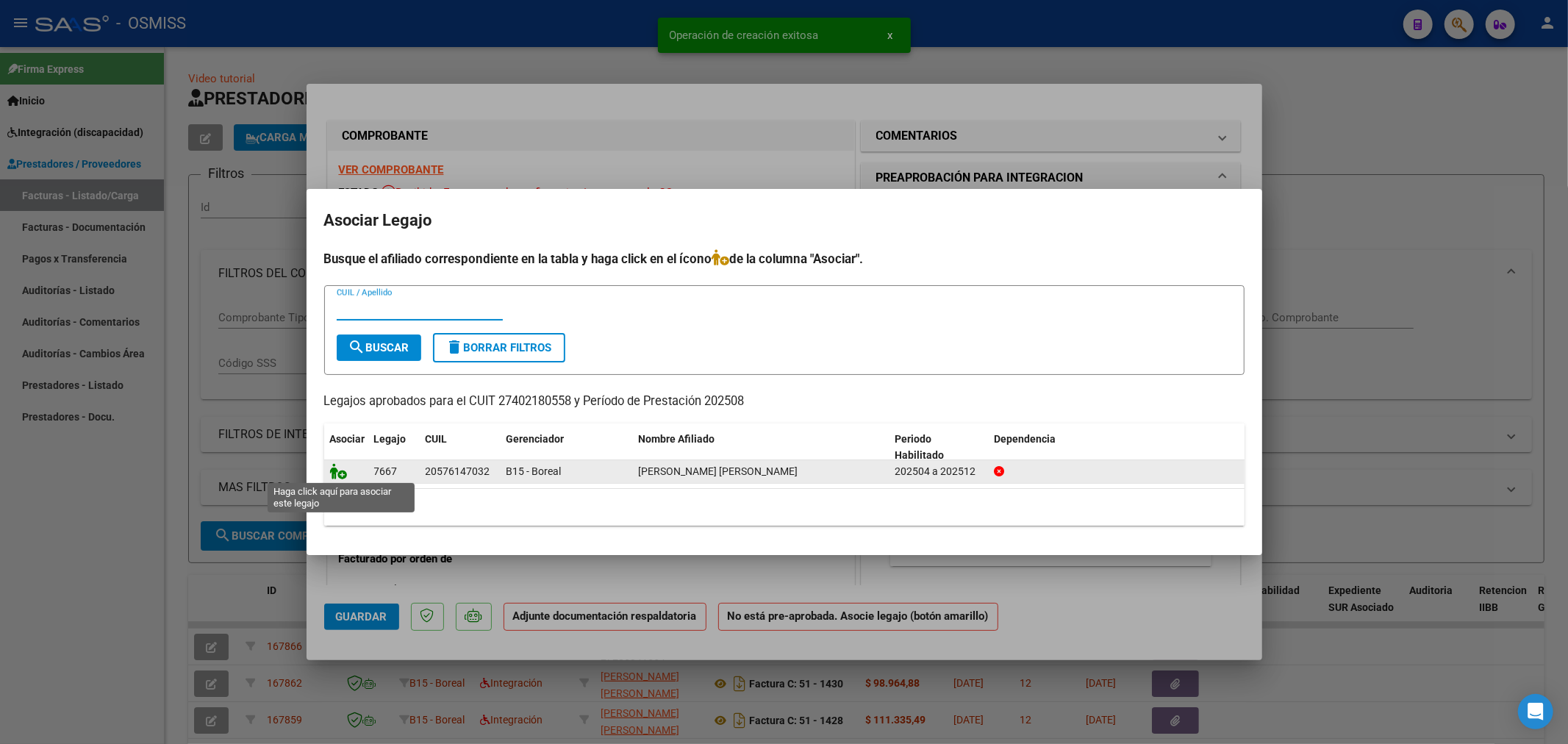
click at [338, 465] on icon at bounding box center [339, 471] width 18 height 16
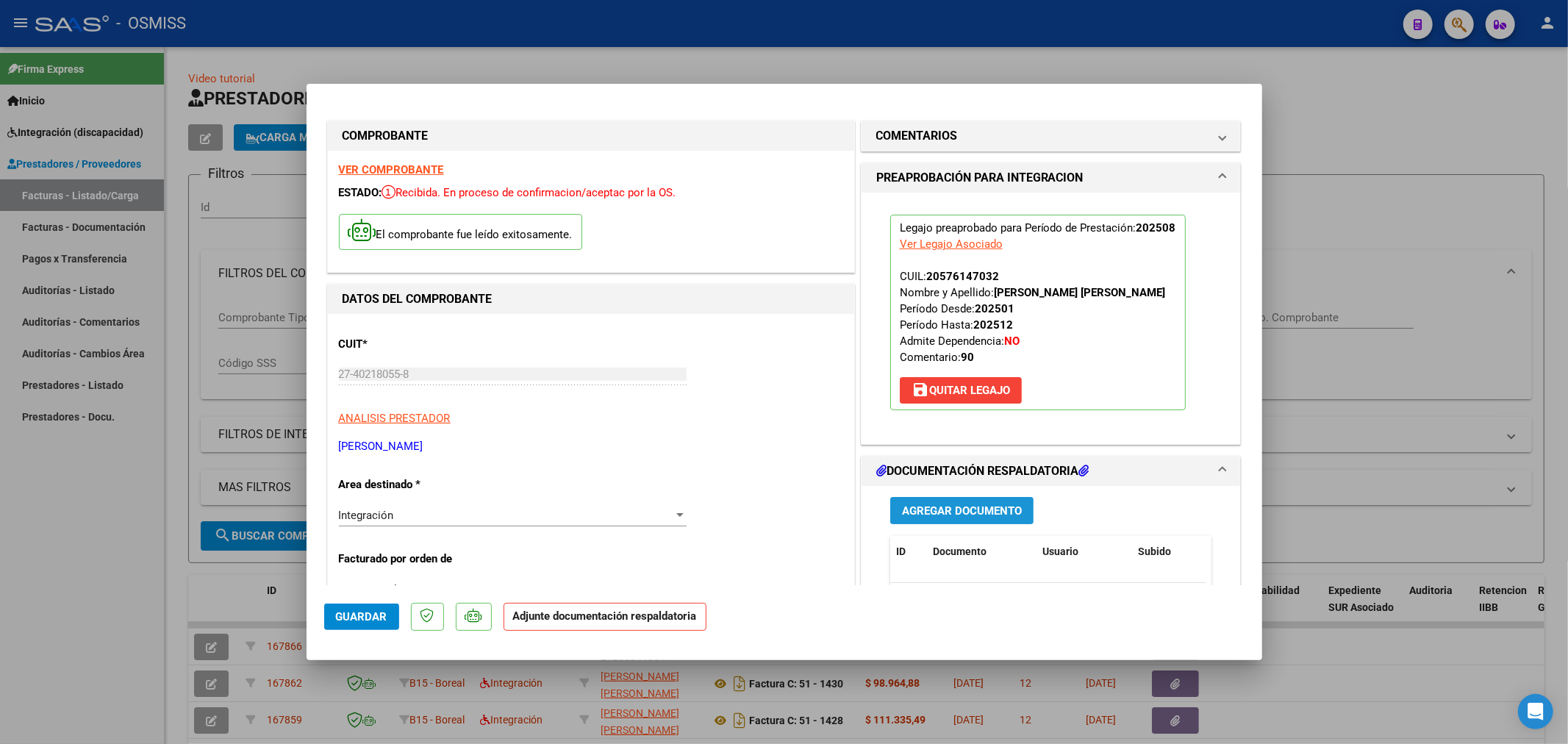
click at [938, 508] on span "Agregar Documento" at bounding box center [962, 511] width 120 height 13
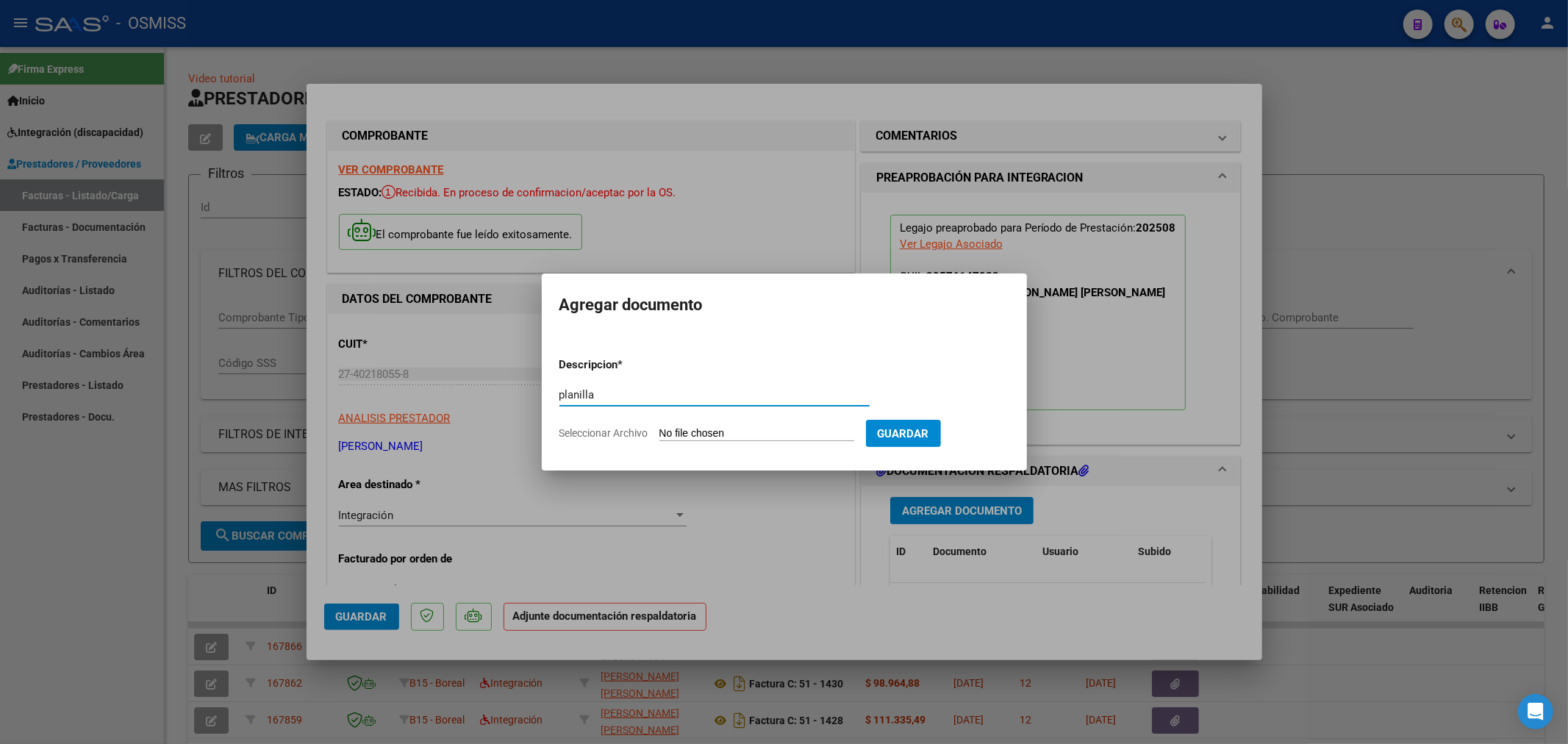
type input "planilla"
click at [695, 431] on input "Seleccionar Archivo" at bounding box center [757, 434] width 195 height 14
type input "C:\fakepath\27402180558_11_2_413_Planilla de Asistencia_1.pdf"
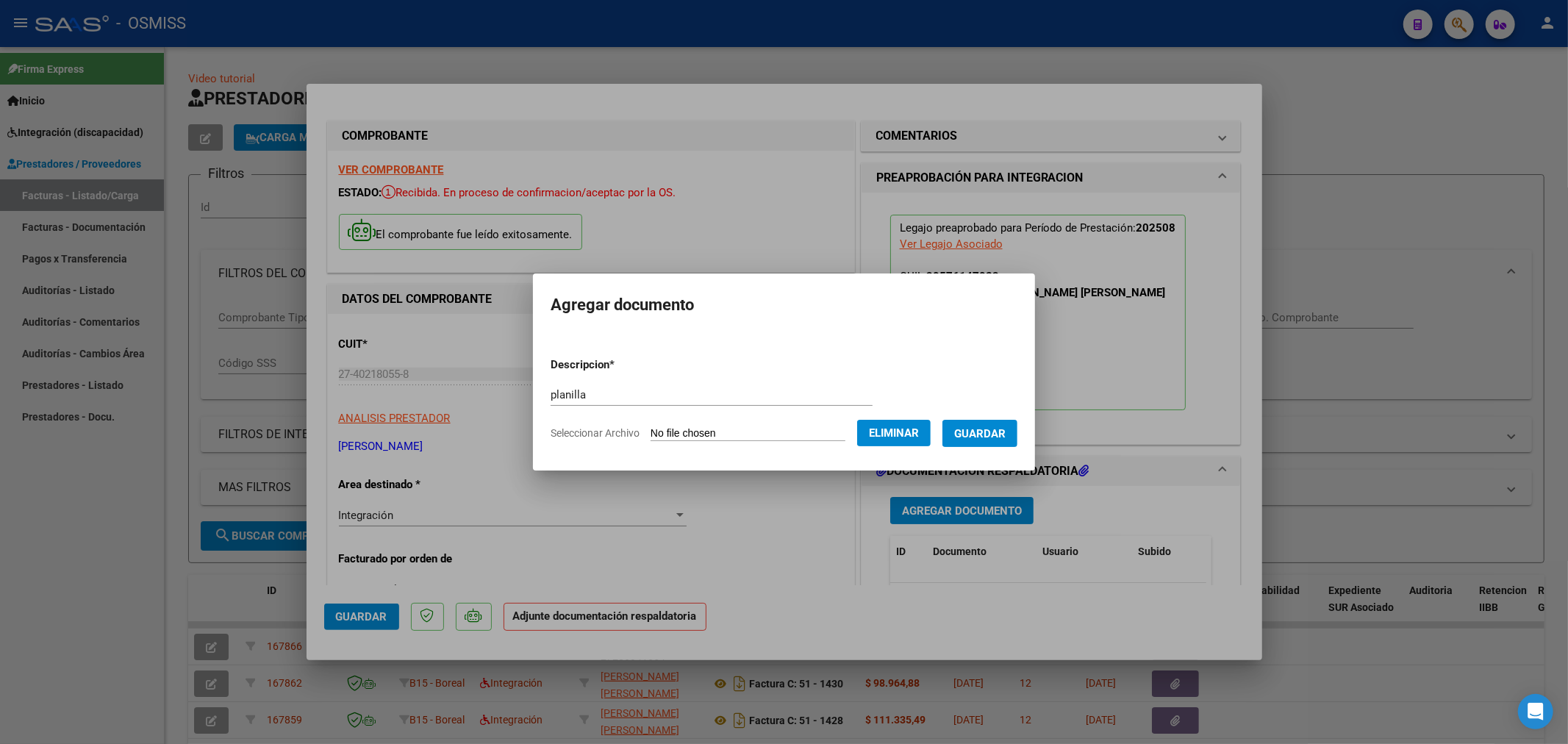
click at [1005, 434] on span "Guardar" at bounding box center [979, 434] width 51 height 13
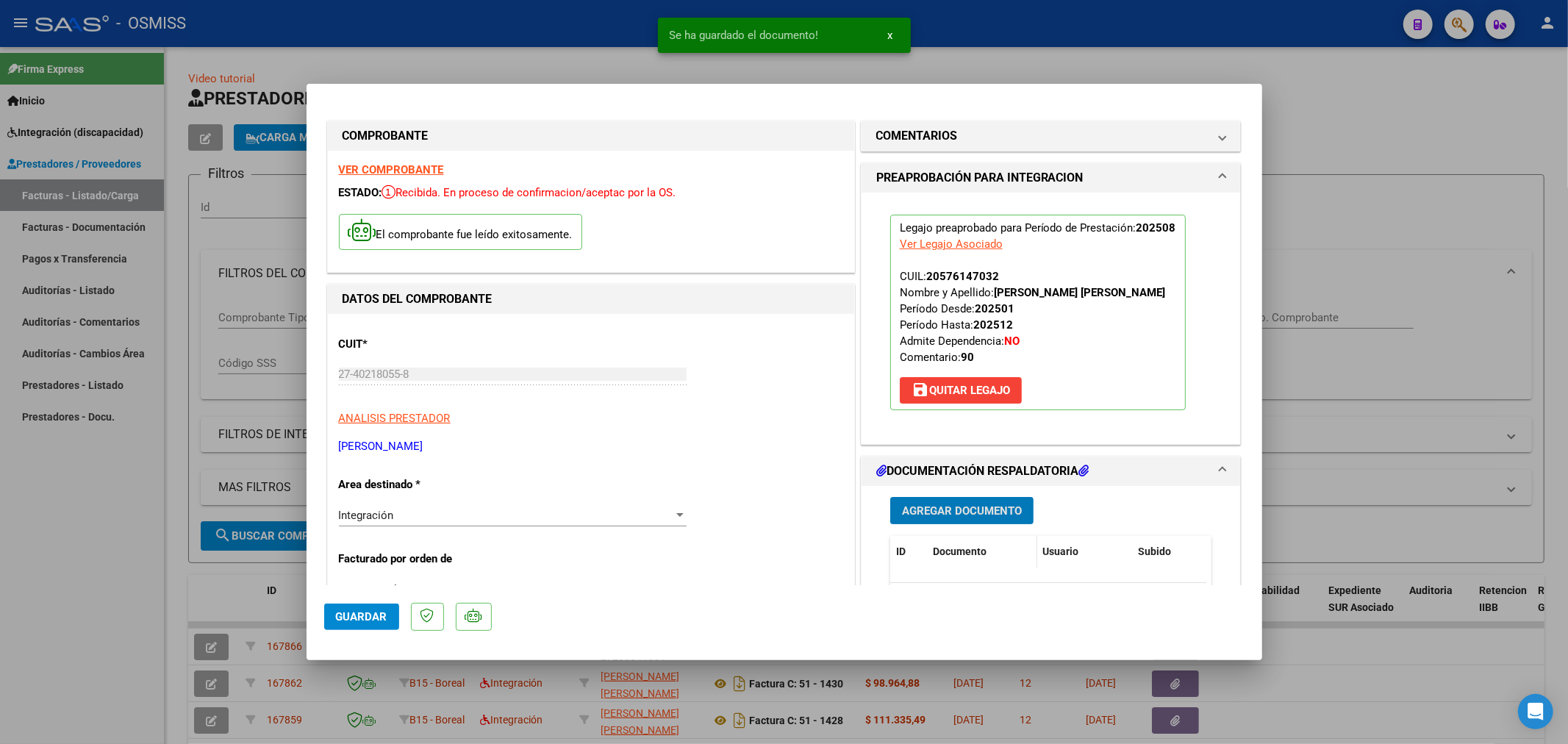
scroll to position [164, 0]
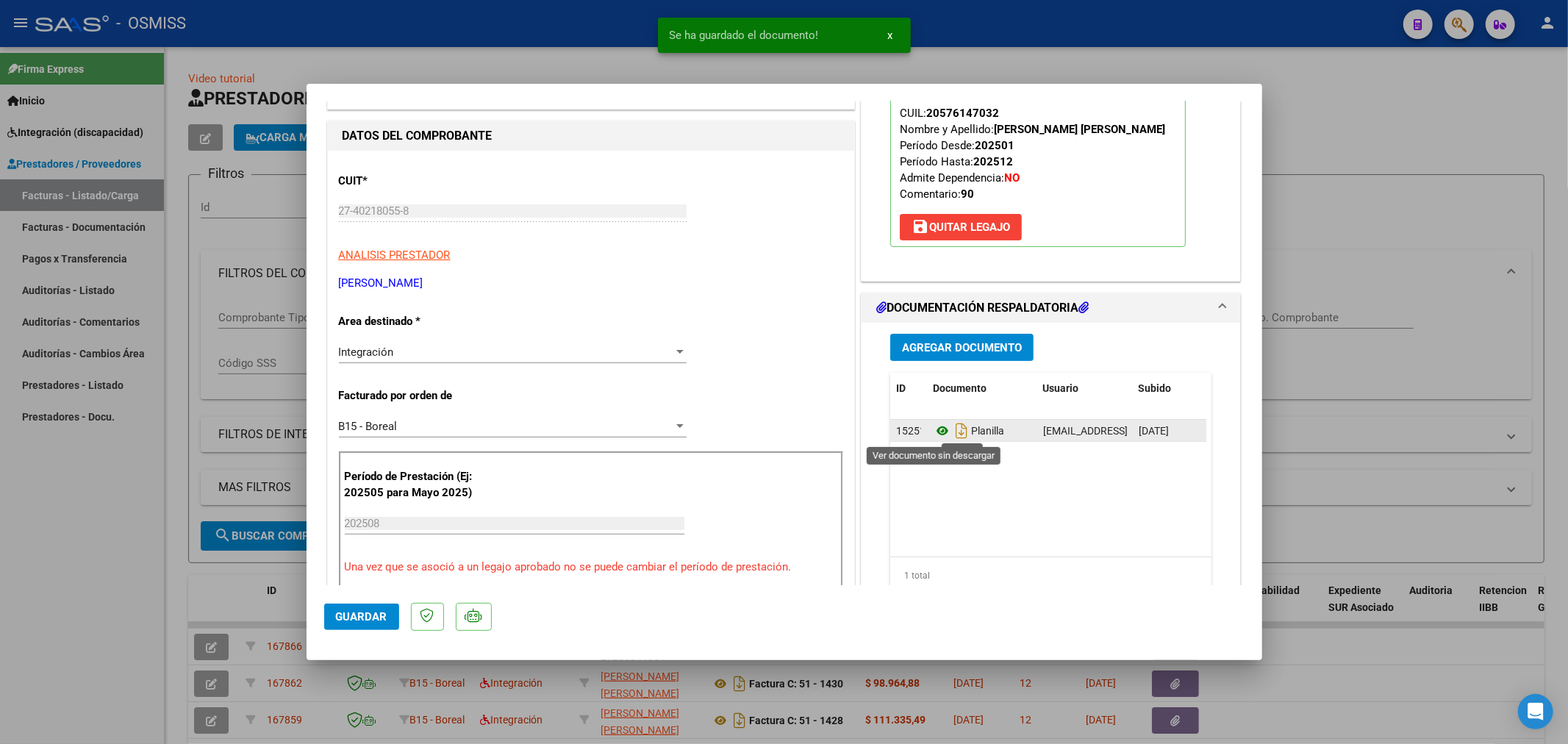
click at [937, 431] on icon at bounding box center [942, 430] width 19 height 18
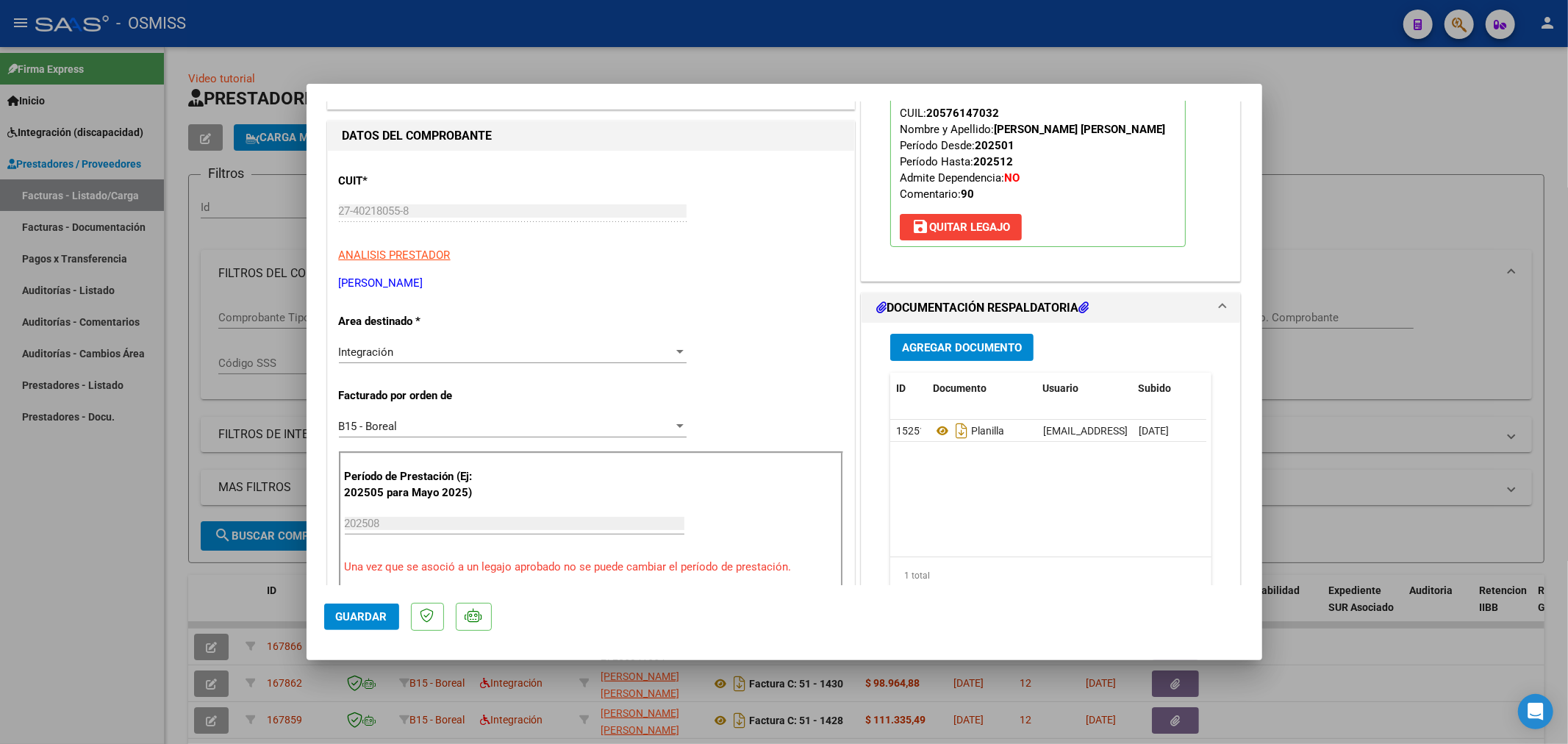
click at [953, 346] on span "Agregar Documento" at bounding box center [962, 348] width 120 height 13
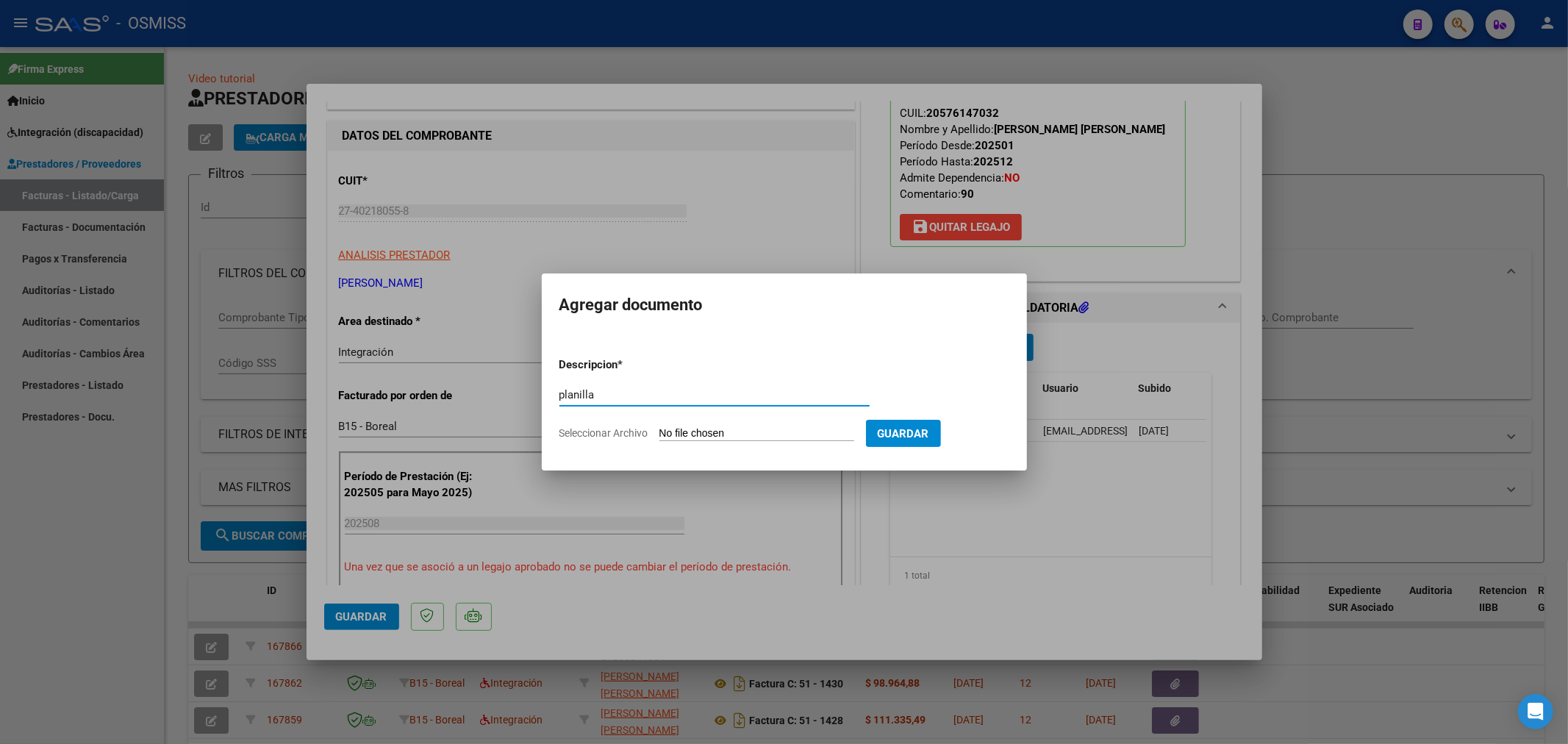
type input "planilla"
click at [731, 431] on input "Seleccionar Archivo" at bounding box center [757, 434] width 195 height 14
type input "C:\fakepath\27402180558_11_2_413_Planilla de Asistencia_3..pdf"
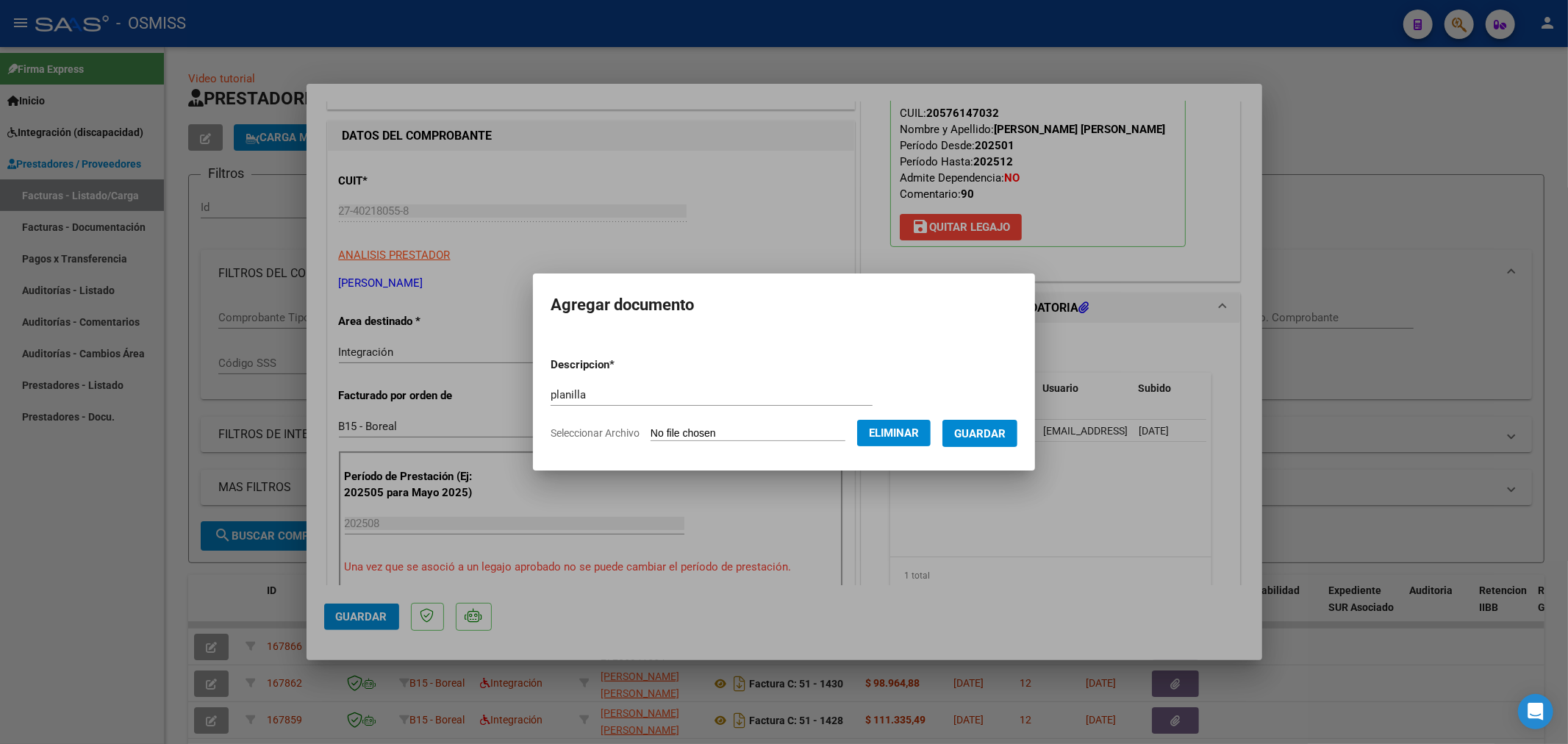
click at [978, 437] on span "Guardar" at bounding box center [979, 434] width 51 height 13
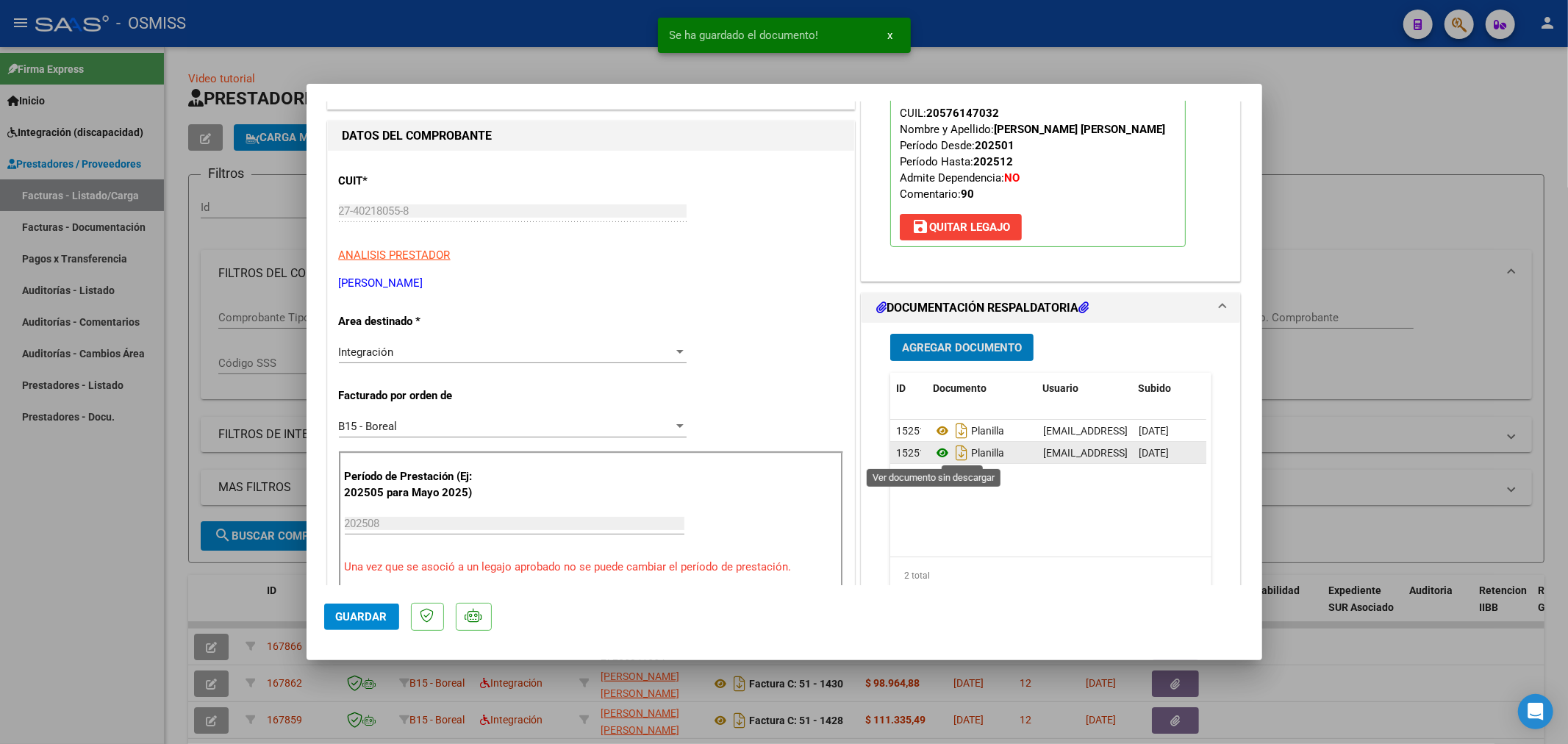
click at [935, 451] on icon at bounding box center [942, 453] width 19 height 18
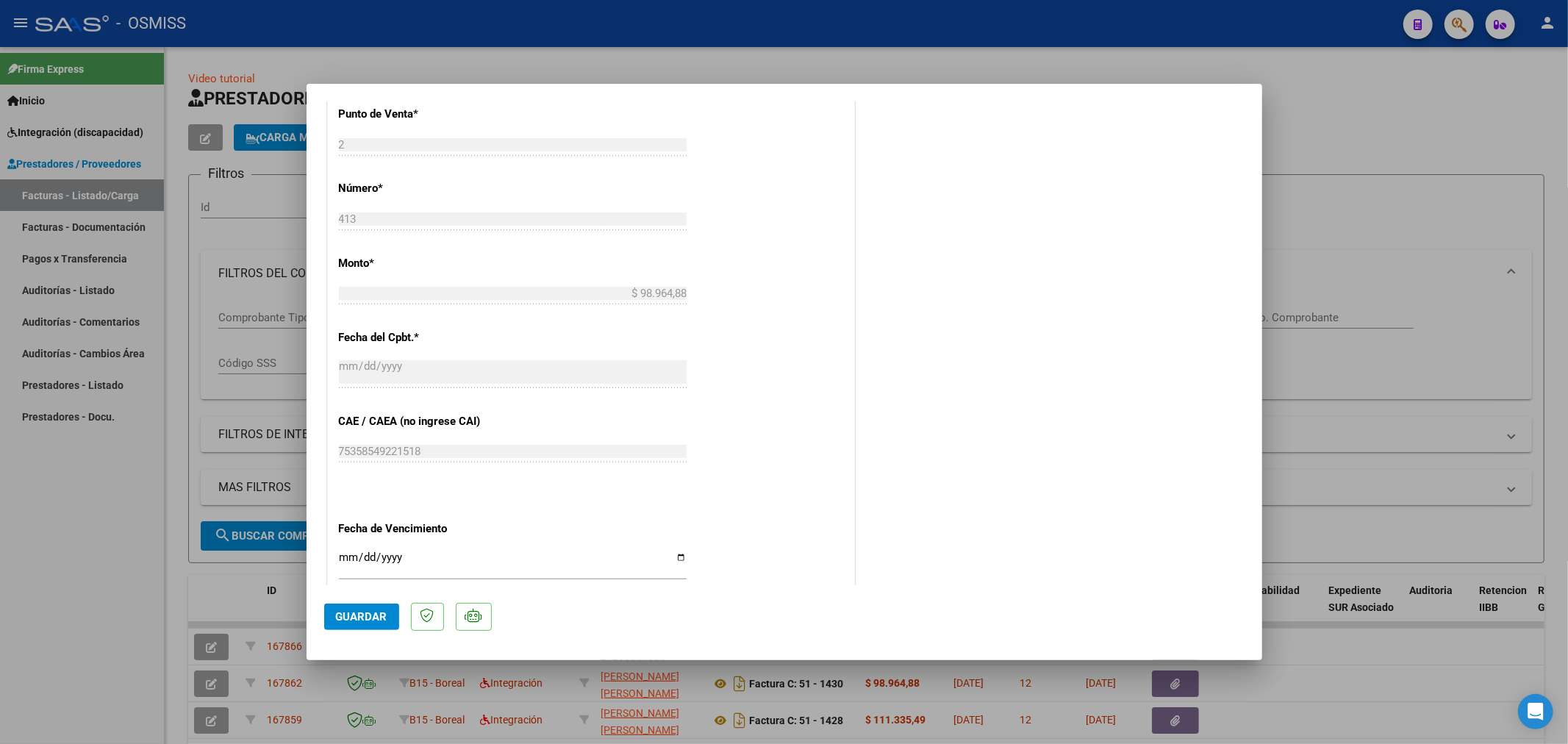
type input "$ 0,00"
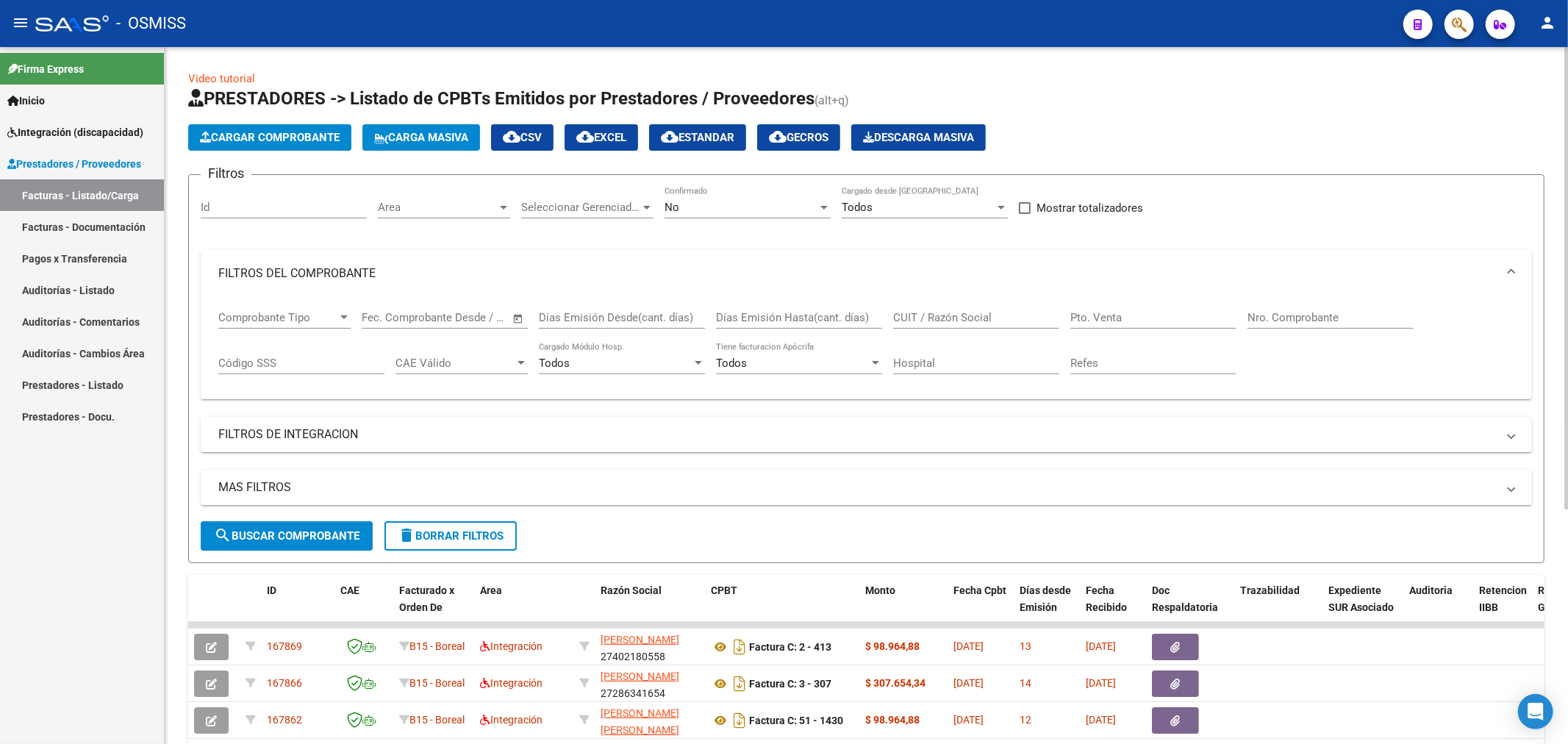
click at [466, 530] on span "delete Borrar Filtros" at bounding box center [450, 536] width 106 height 13
click at [687, 203] on div "No" at bounding box center [741, 207] width 153 height 13
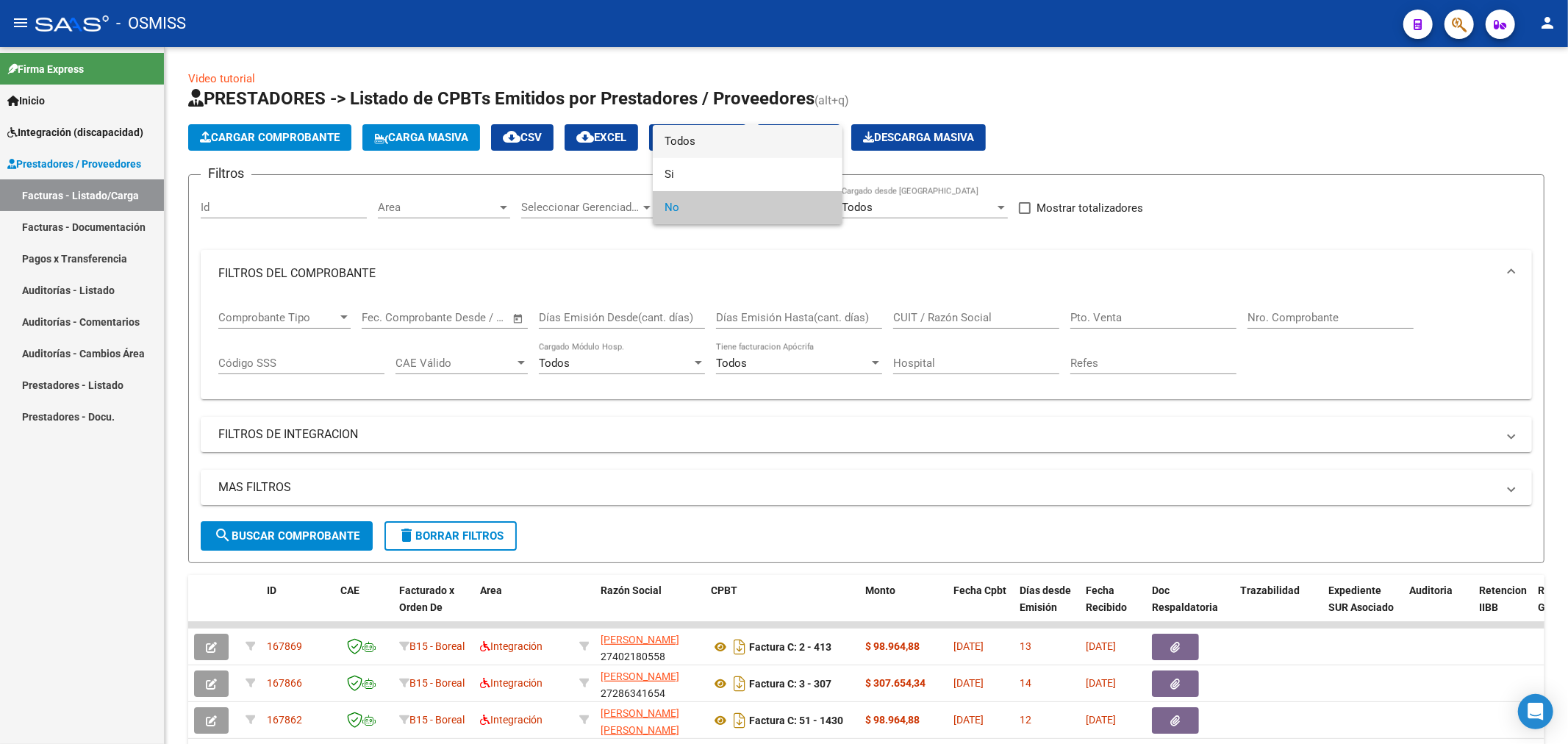
click at [736, 140] on span "Todos" at bounding box center [748, 141] width 166 height 33
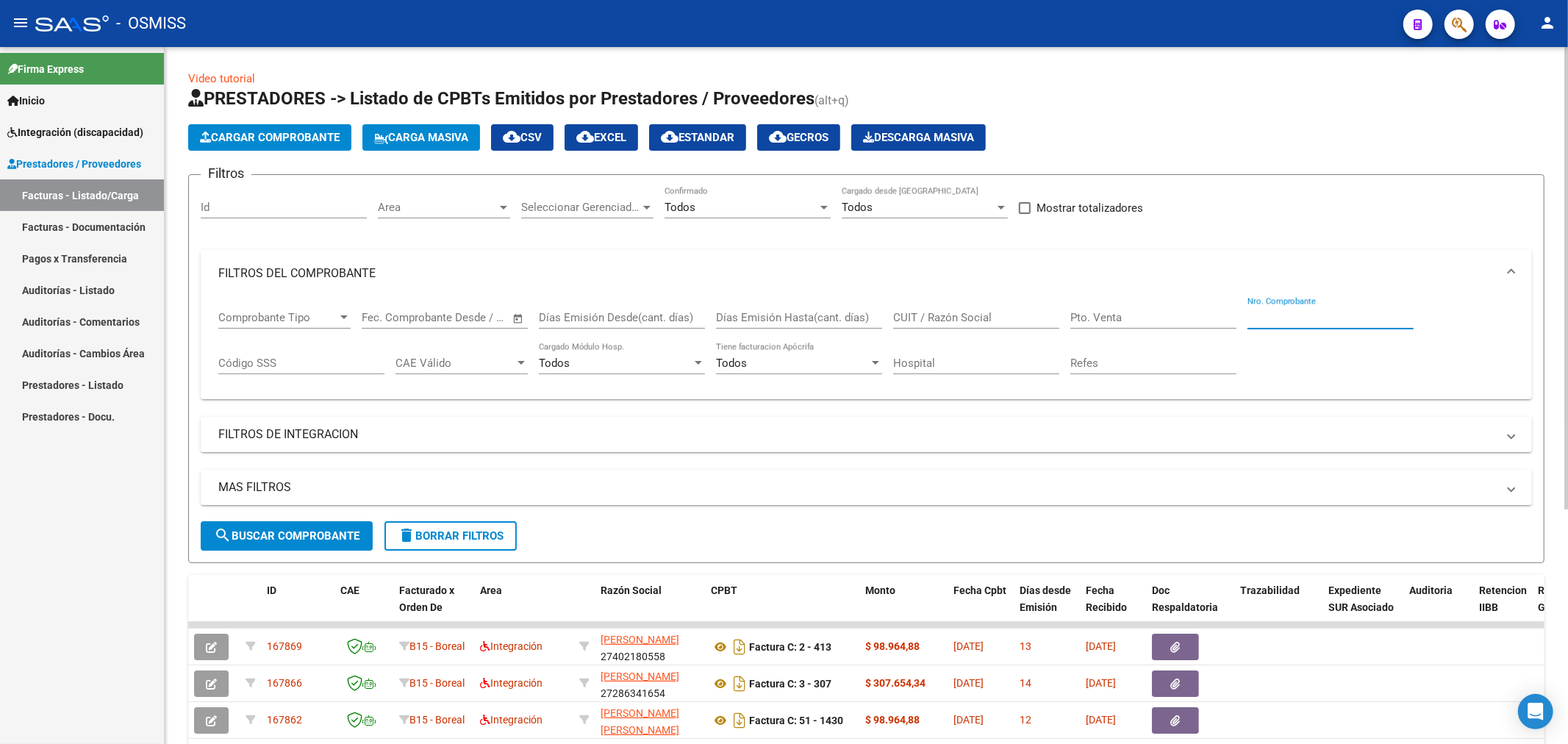
click at [1332, 316] on input "Nro. Comprobante" at bounding box center [1331, 318] width 166 height 13
type input "26"
click at [262, 538] on span "search Buscar Comprobante" at bounding box center [287, 536] width 146 height 13
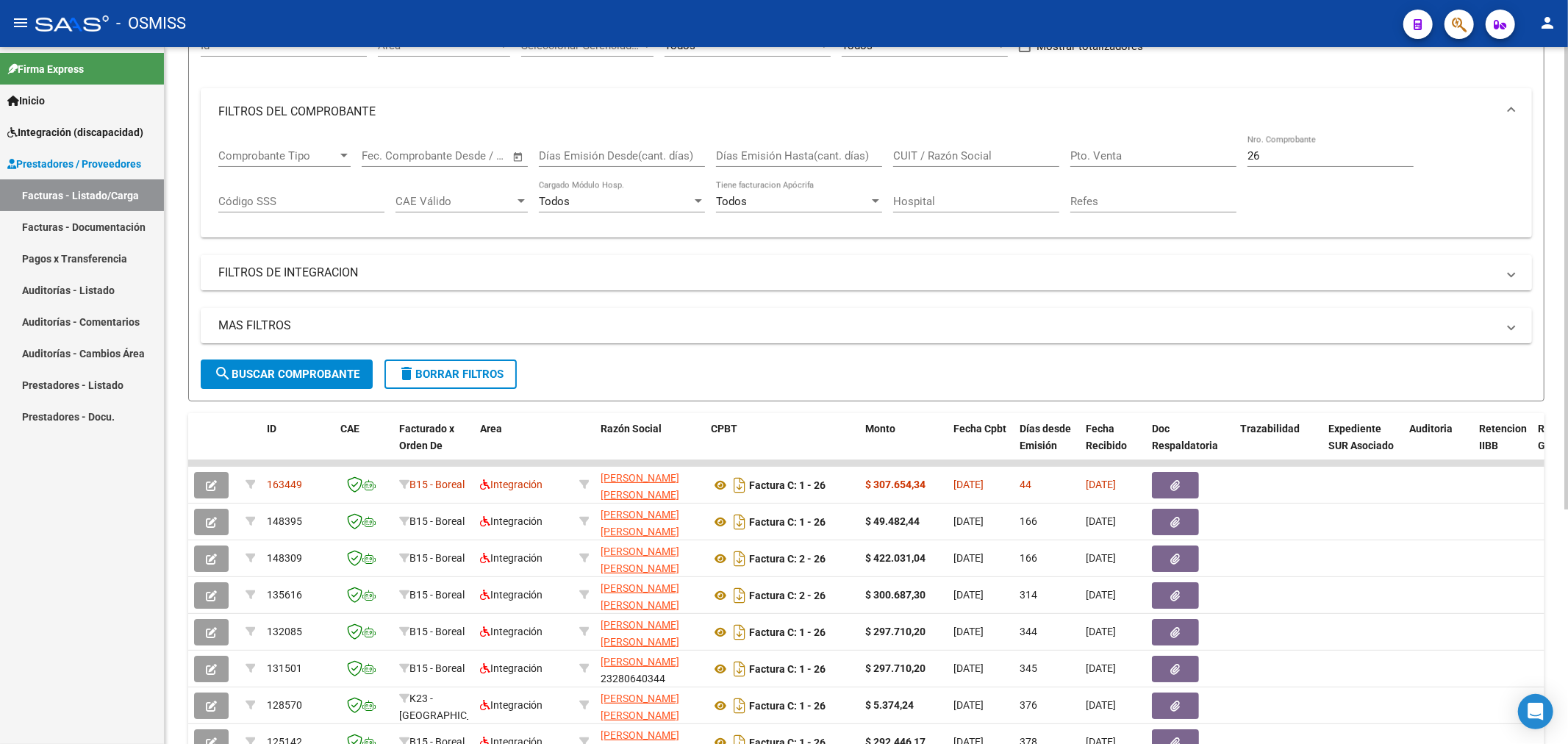
scroll to position [164, 0]
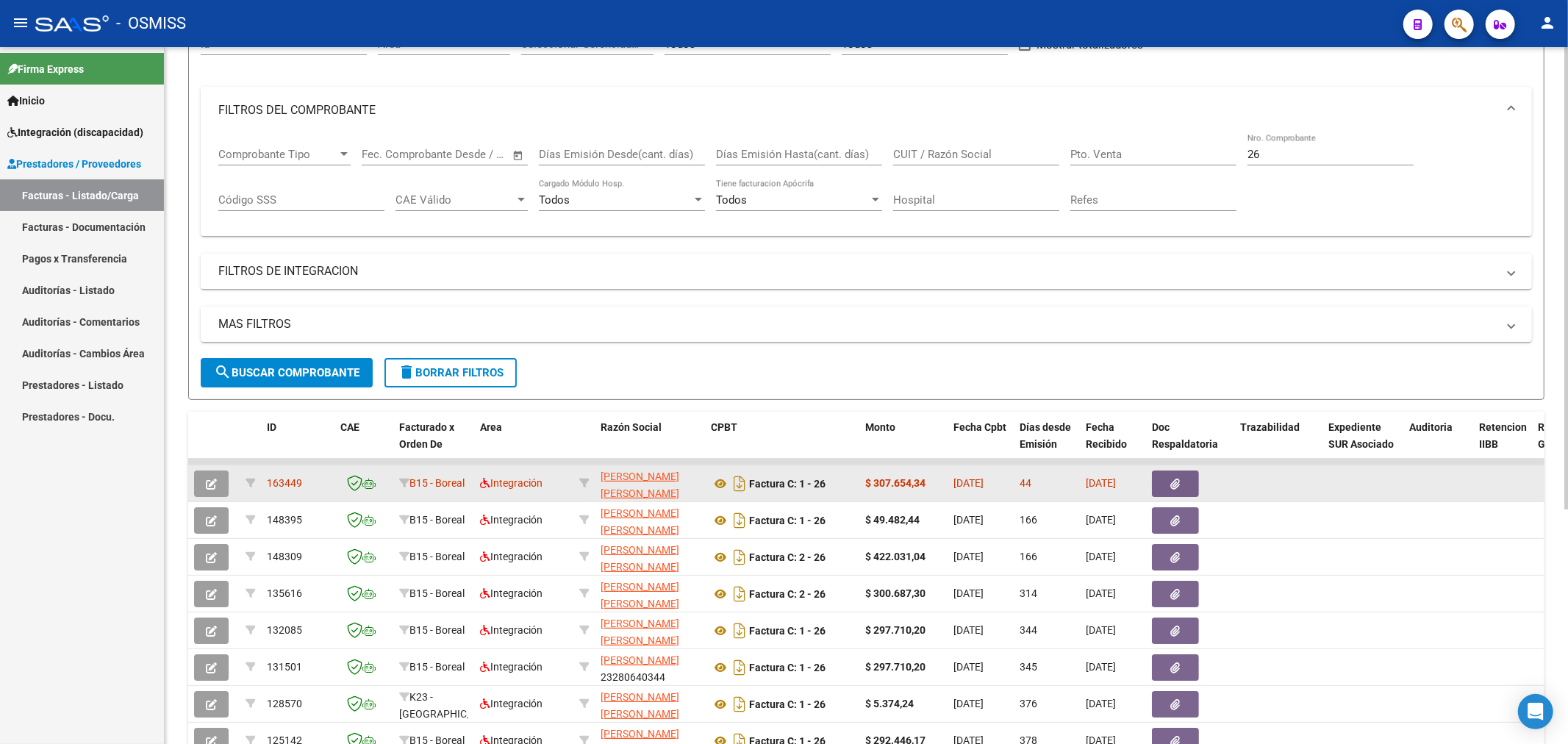
click at [207, 481] on icon "button" at bounding box center [211, 484] width 11 height 11
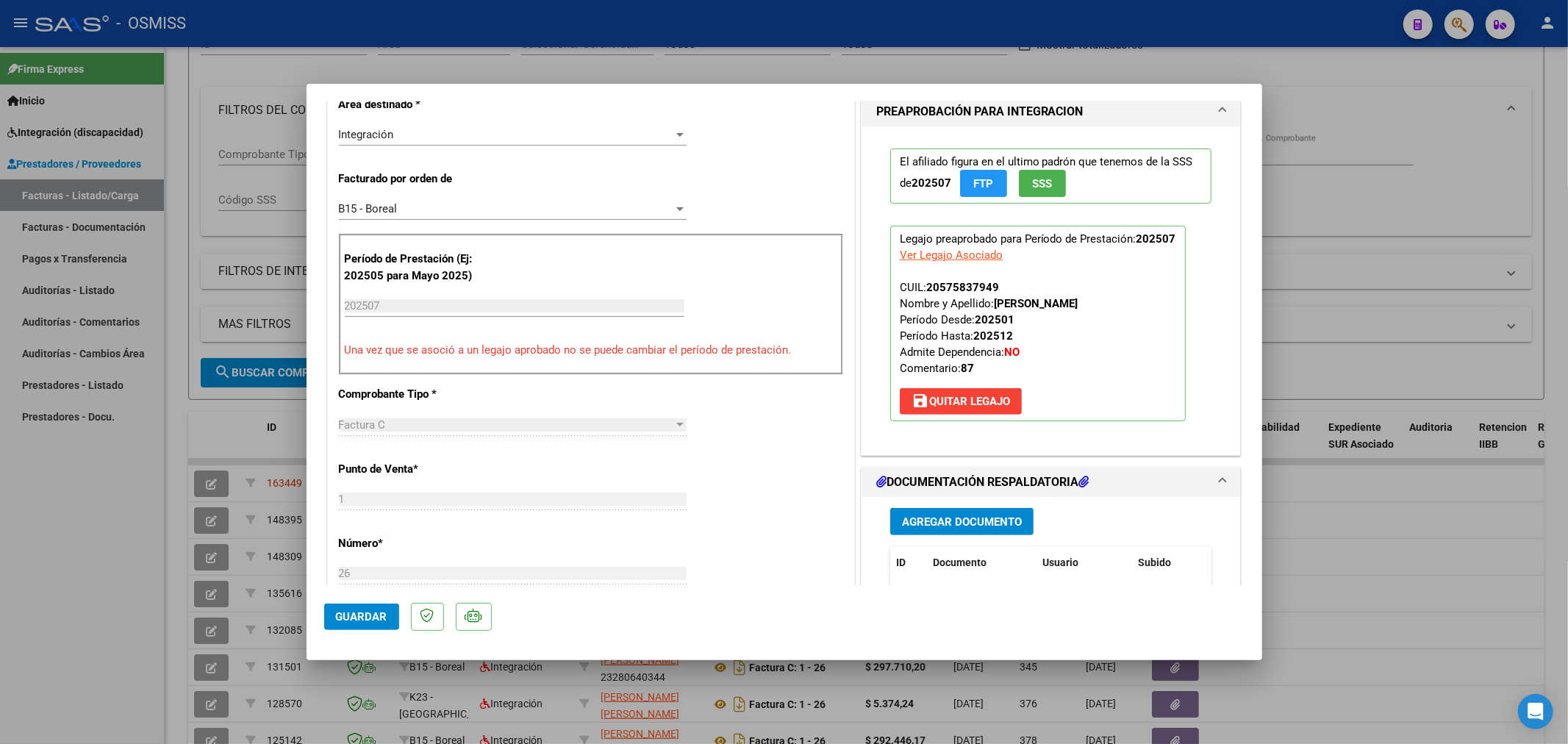
scroll to position [571, 0]
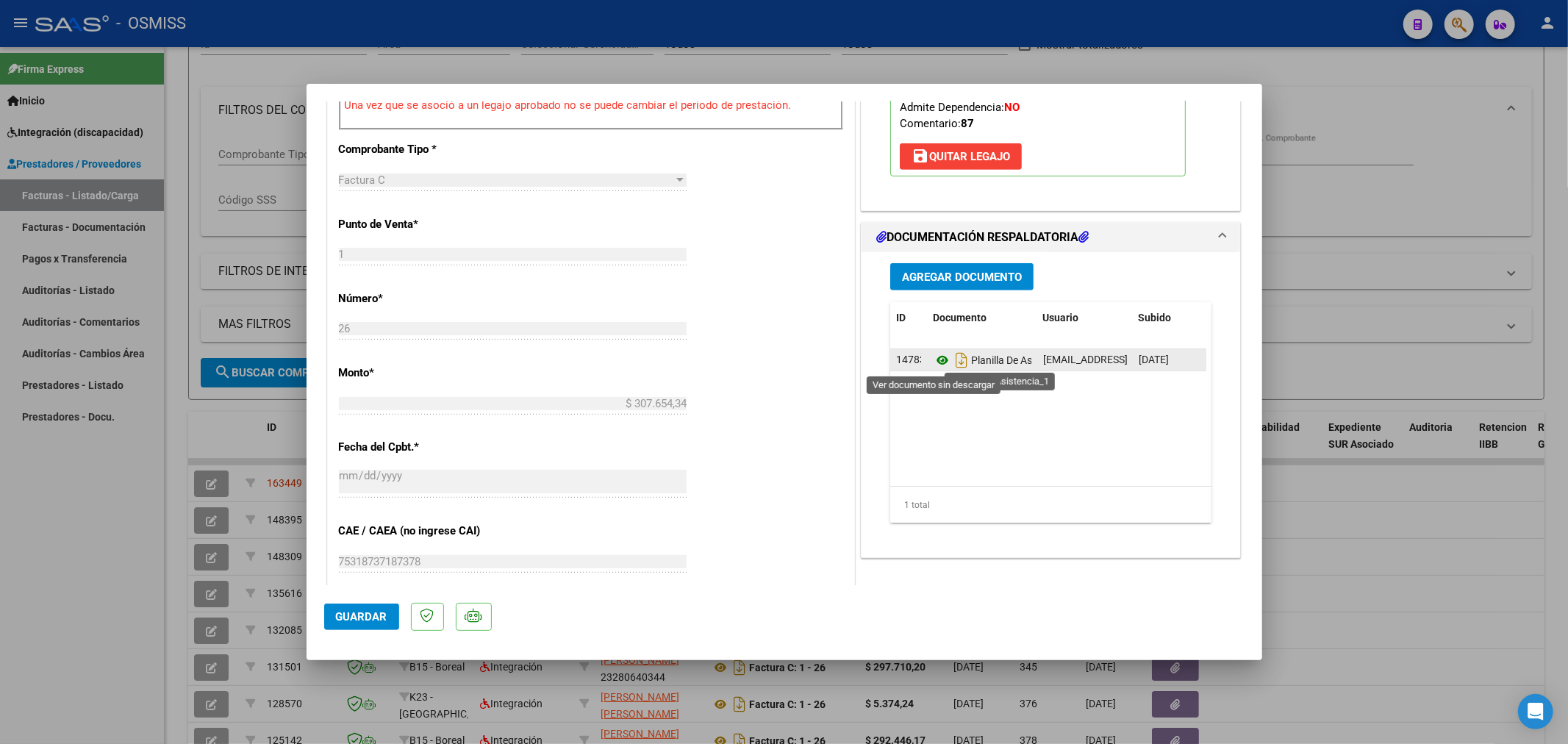
click at [933, 362] on icon at bounding box center [942, 360] width 19 height 18
click at [922, 272] on span "Agregar Documento" at bounding box center [962, 278] width 120 height 13
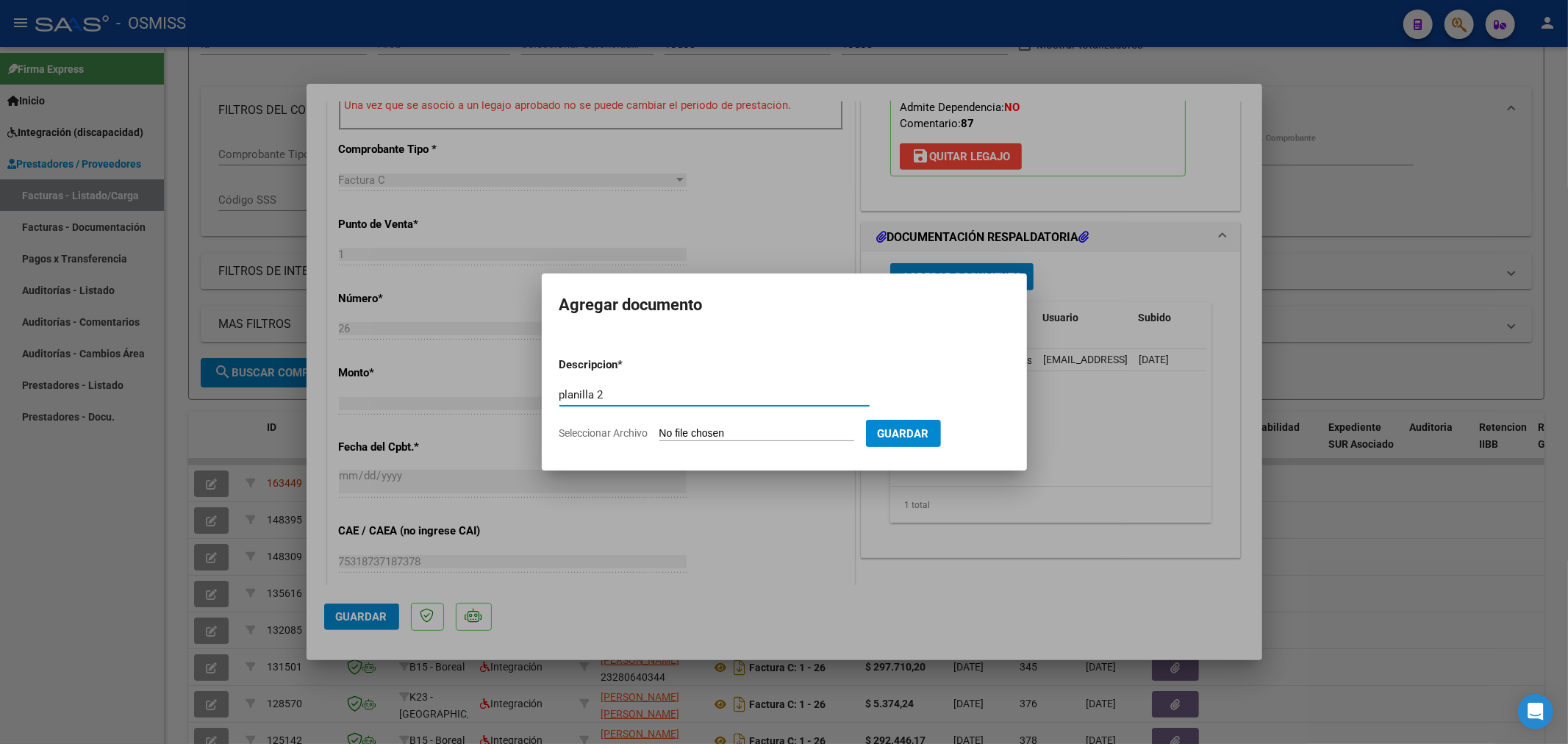
type input "planilla 2"
click at [693, 434] on input "Seleccionar Archivo" at bounding box center [757, 434] width 195 height 14
type input "C:\fakepath\148693-3-Planilla_de_Asistencia.pdf"
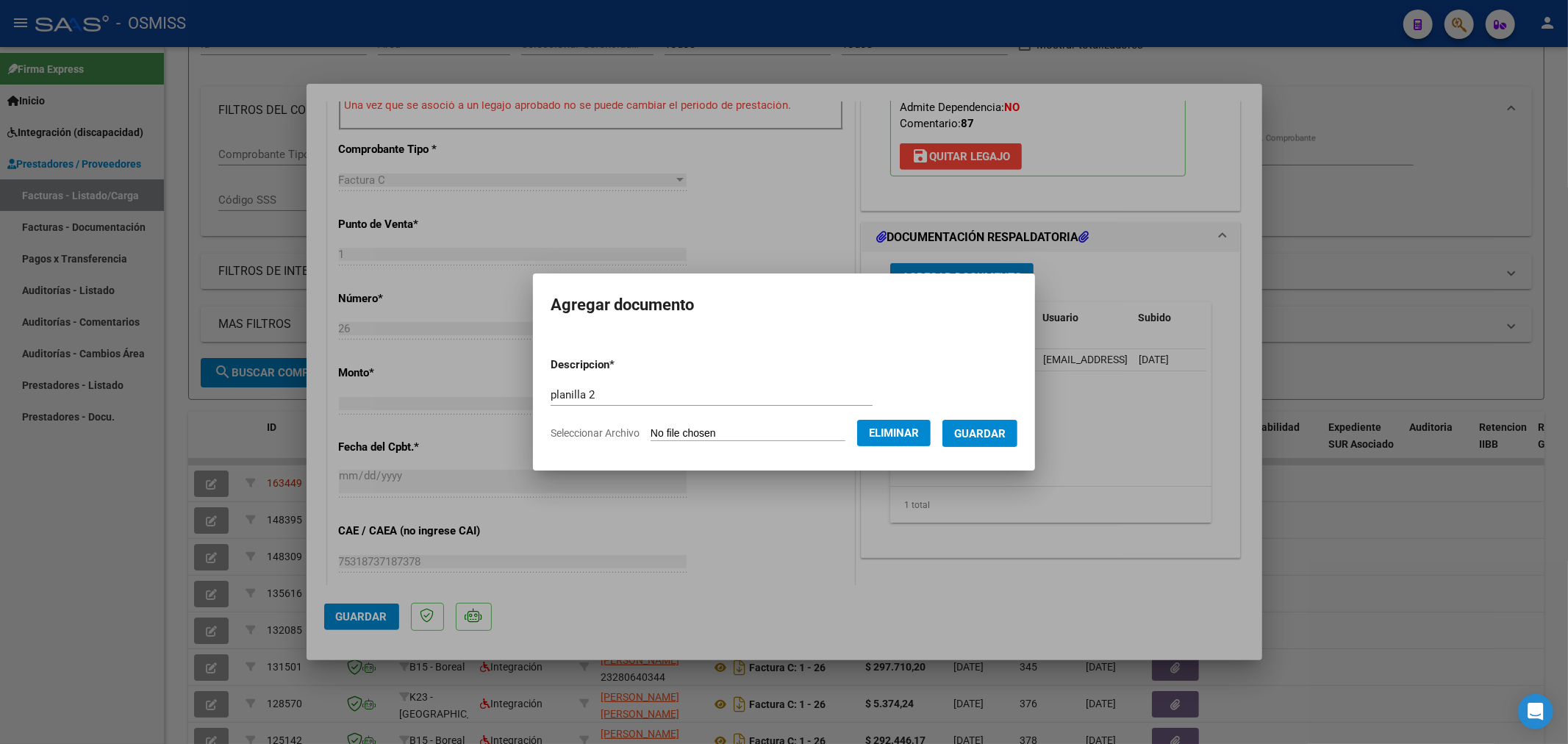
click at [986, 434] on span "Guardar" at bounding box center [979, 434] width 51 height 13
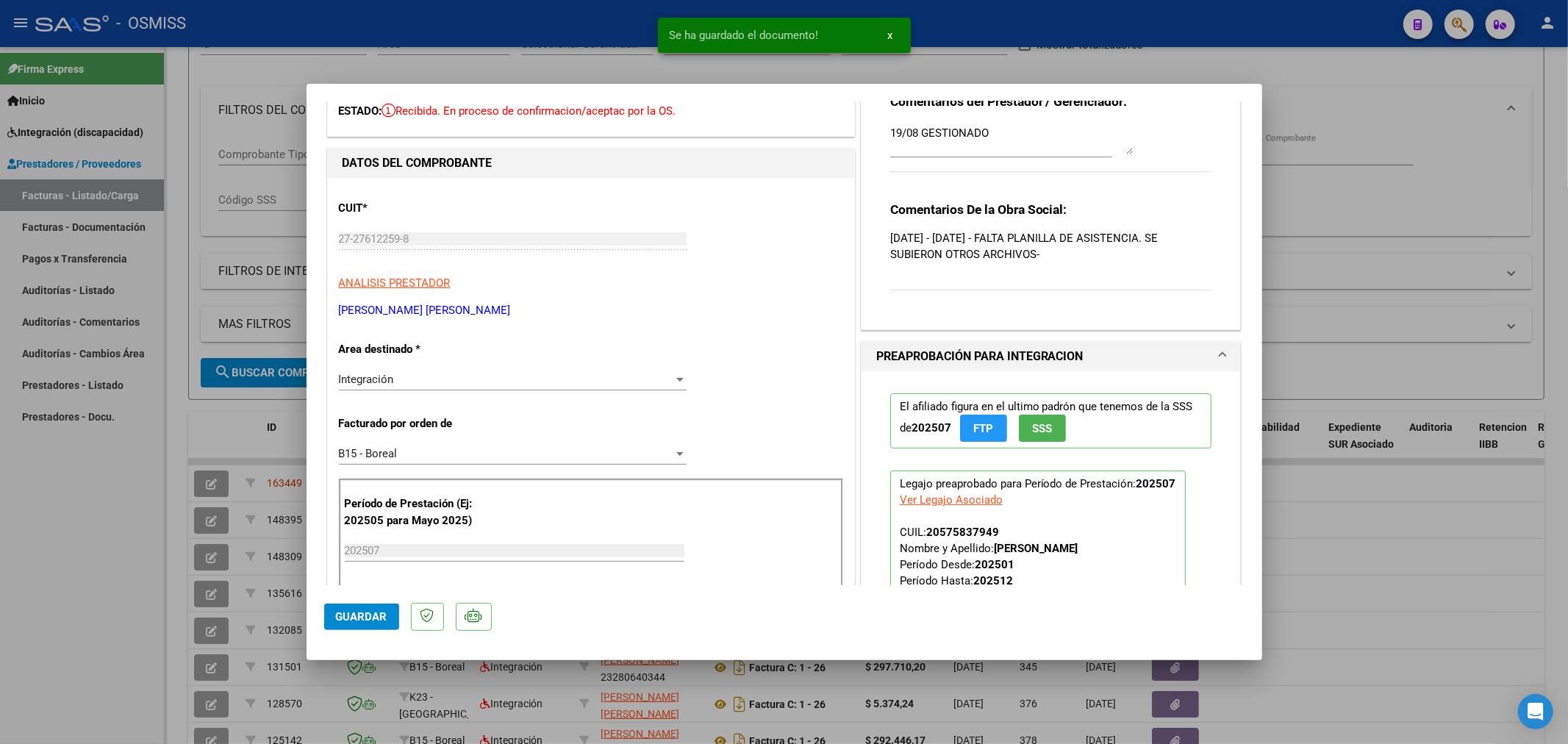
scroll to position [0, 0]
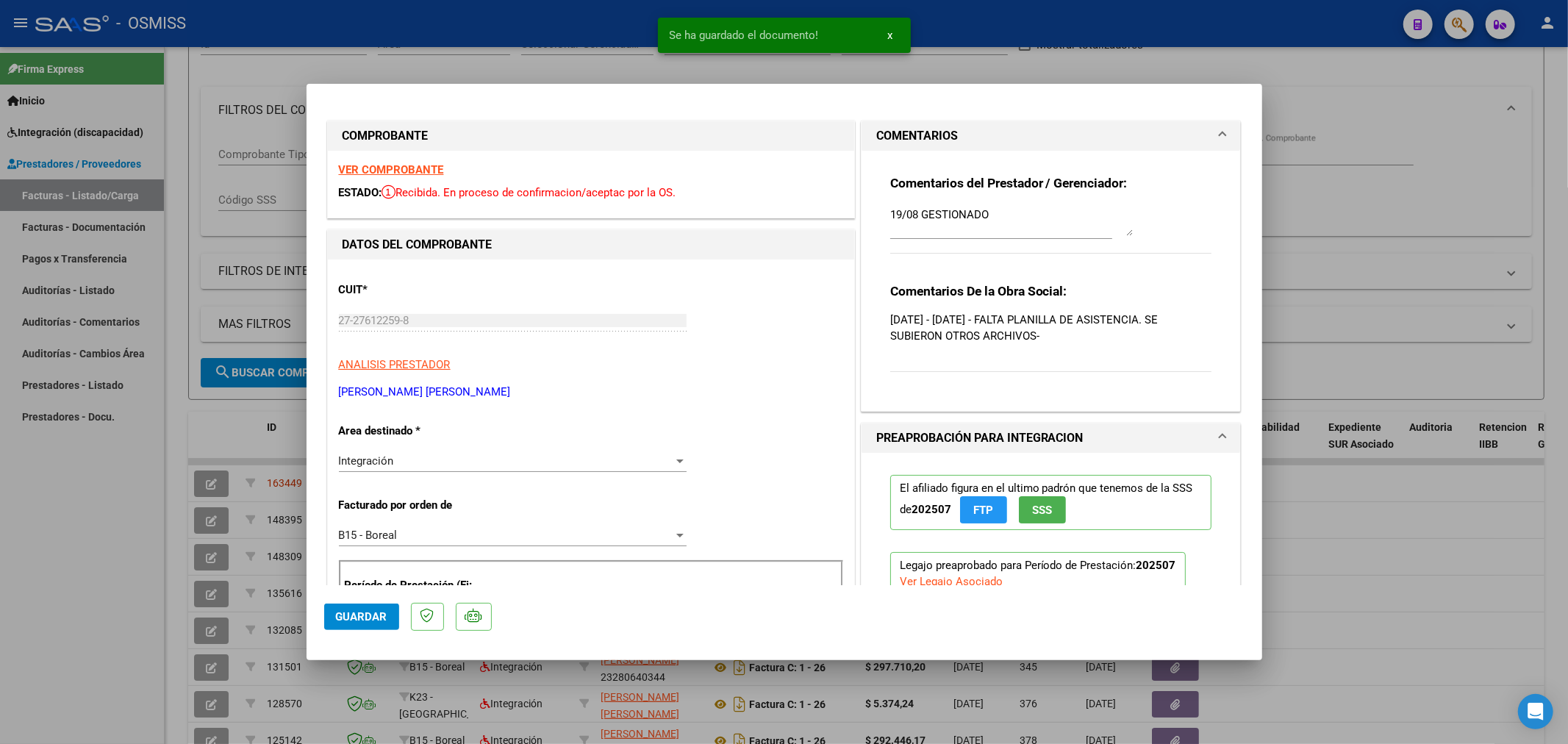
click at [890, 214] on textarea "19/08 GESTIONADO" at bounding box center [1011, 221] width 242 height 29
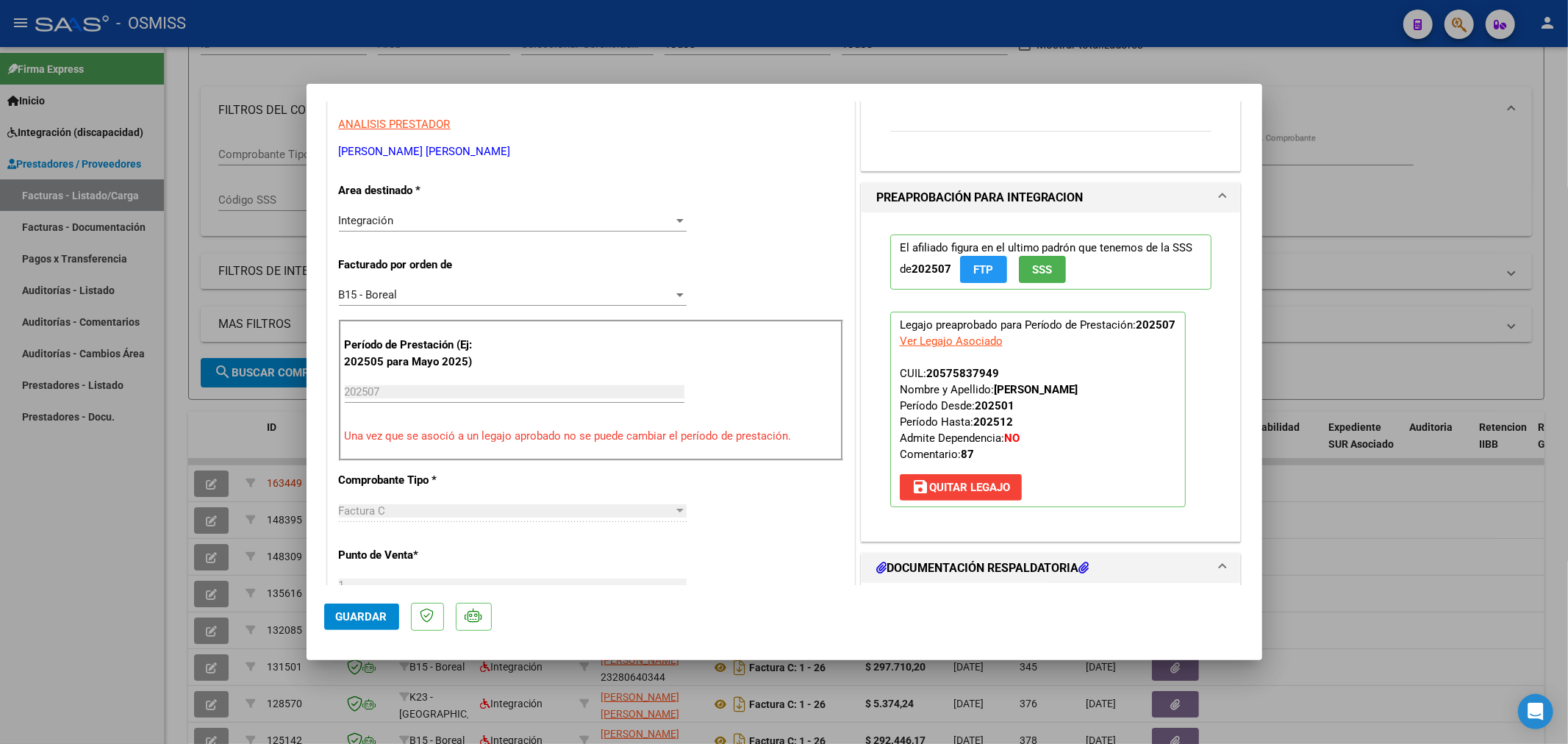
scroll to position [245, 0]
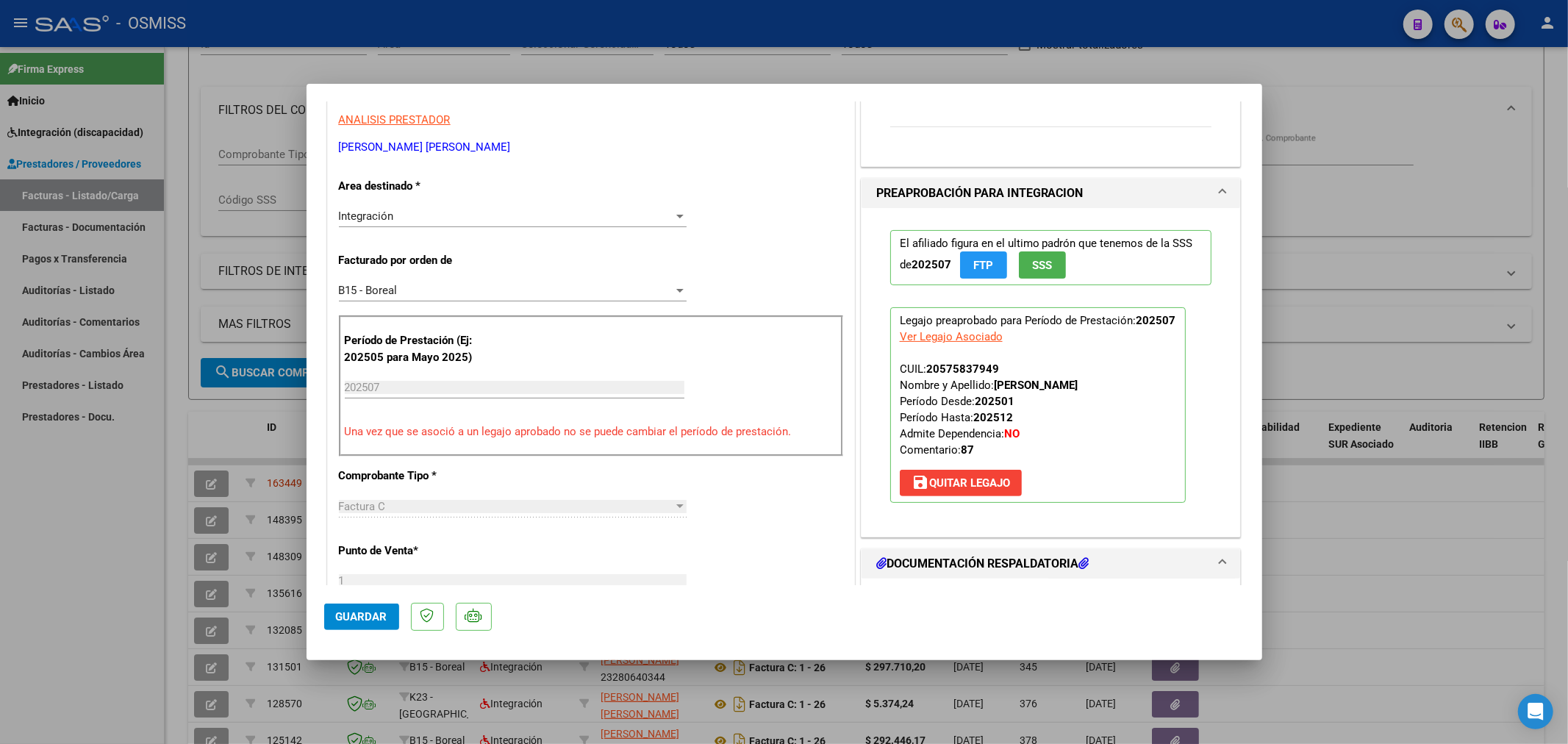
type textarea "15/09 CORREGIDO 19/08 GESTIONADO"
click at [357, 613] on span "Guardar" at bounding box center [361, 617] width 51 height 13
type input "$ 0,00"
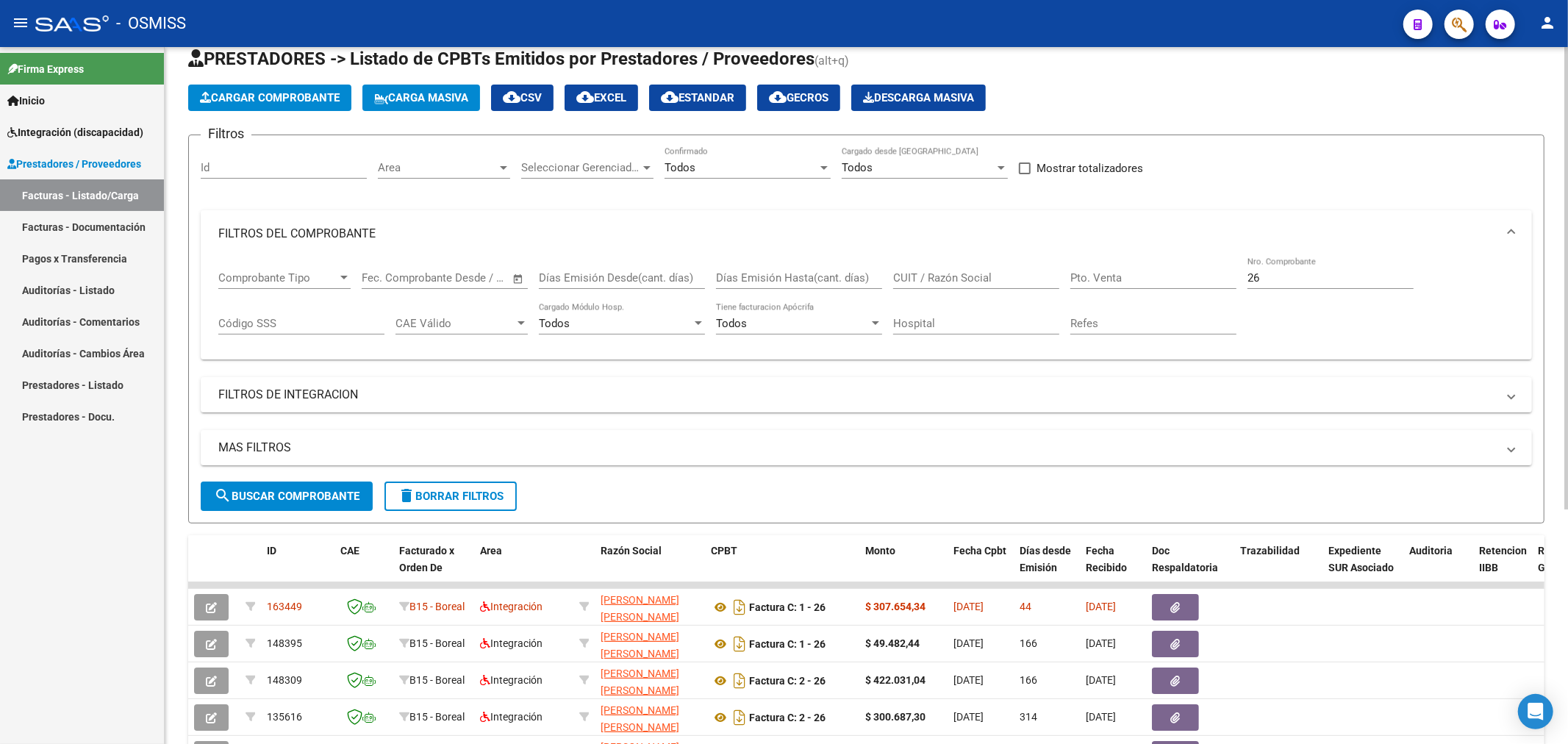
scroll to position [0, 0]
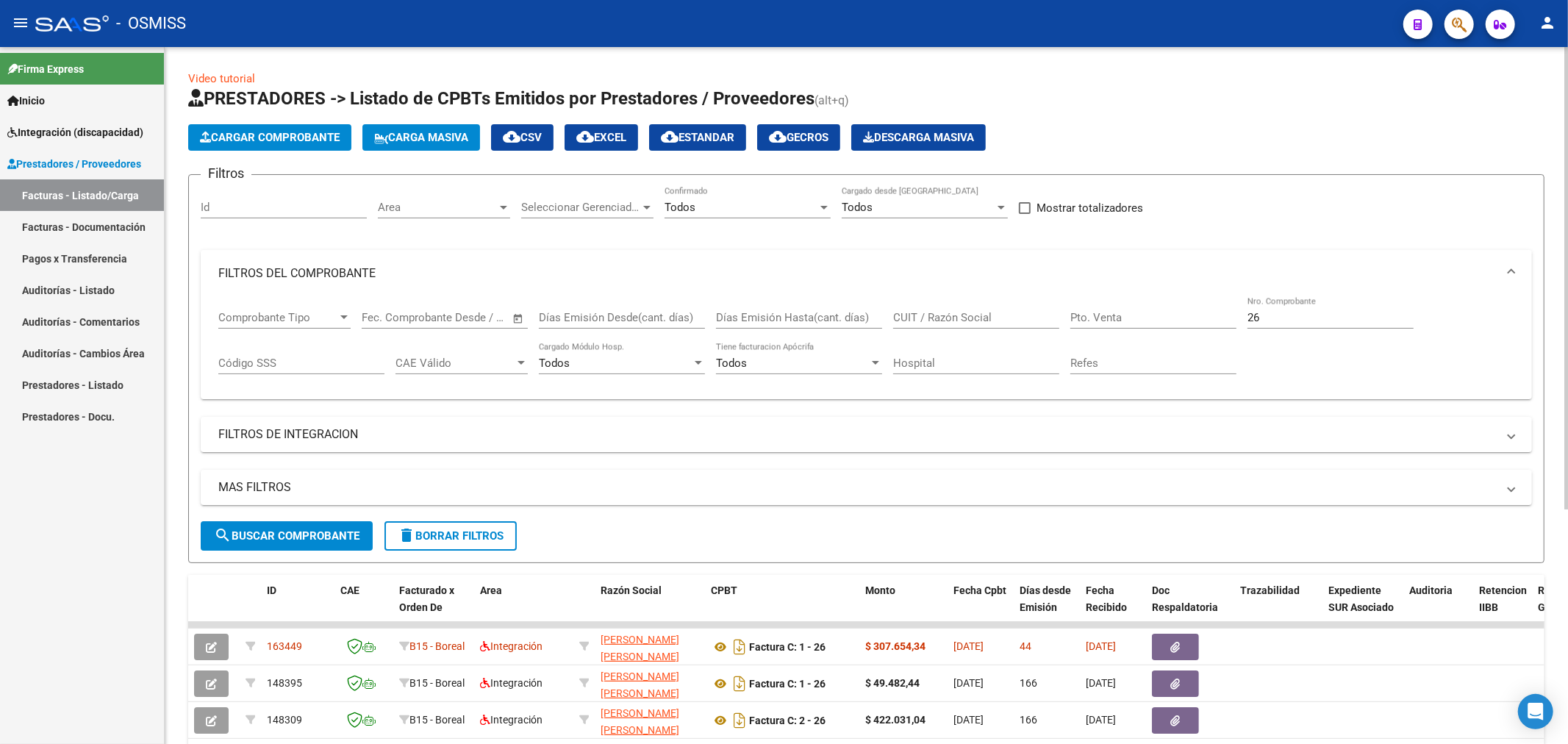
click at [305, 133] on span "Cargar Comprobante" at bounding box center [269, 138] width 140 height 13
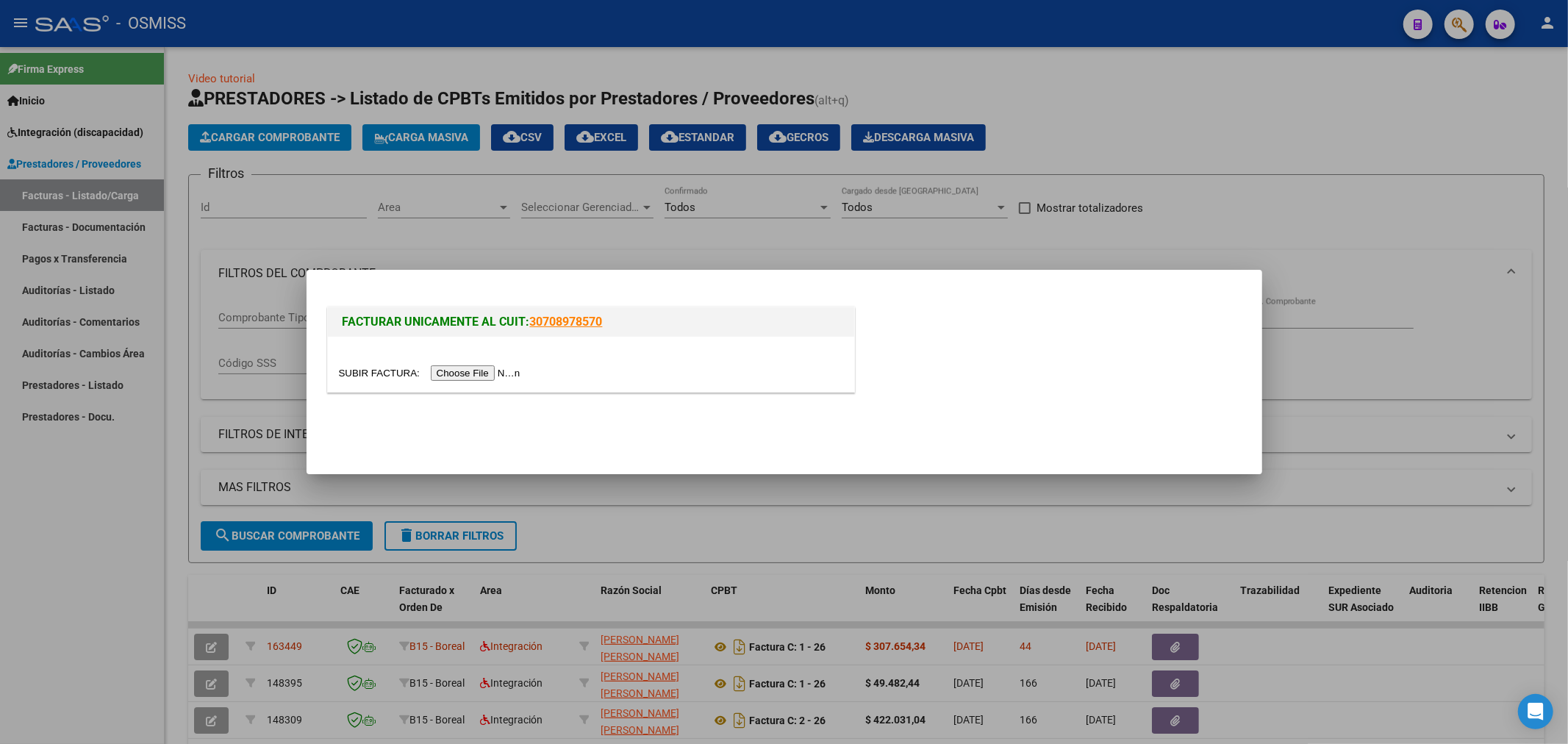
click at [459, 375] on input "file" at bounding box center [432, 373] width 186 height 15
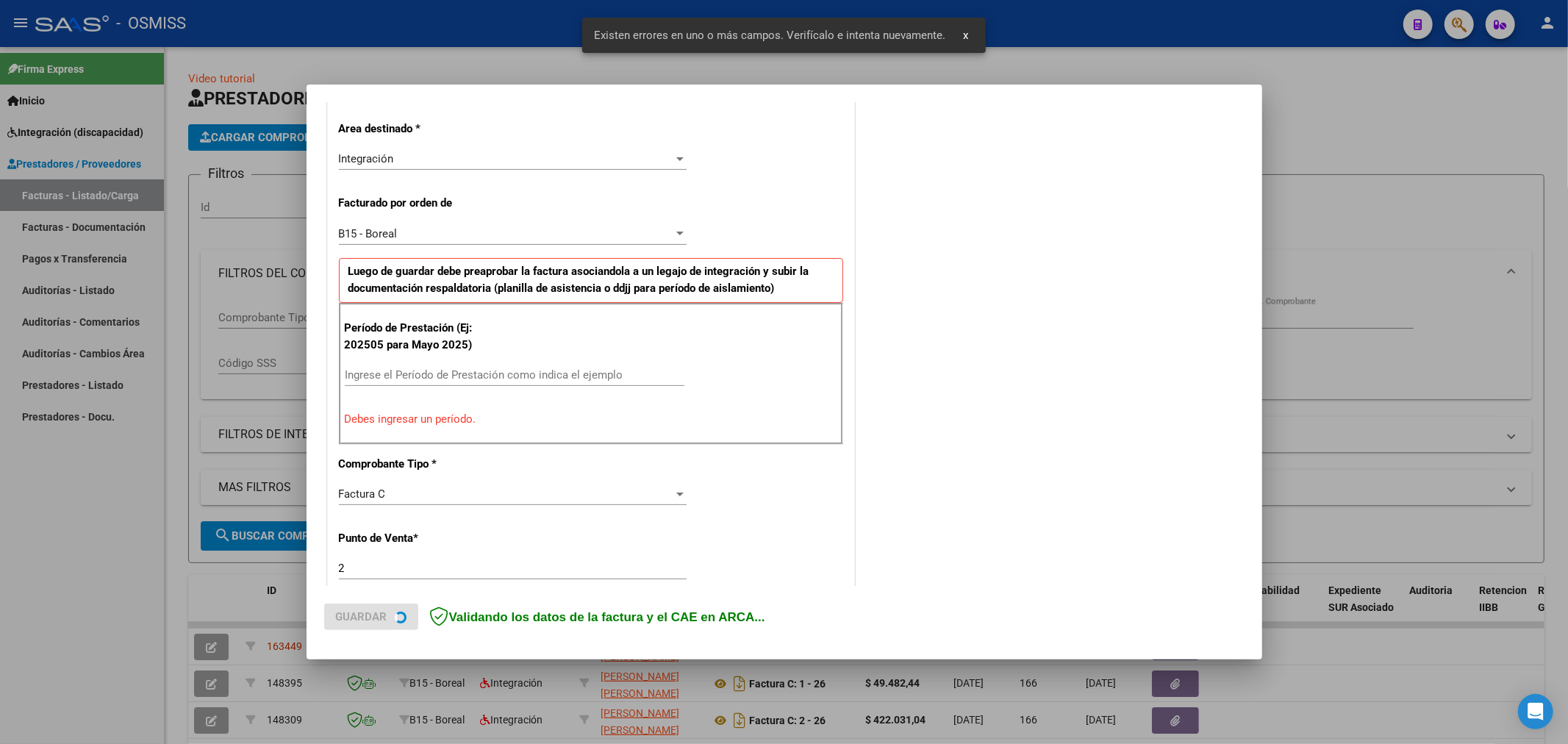
scroll to position [344, 0]
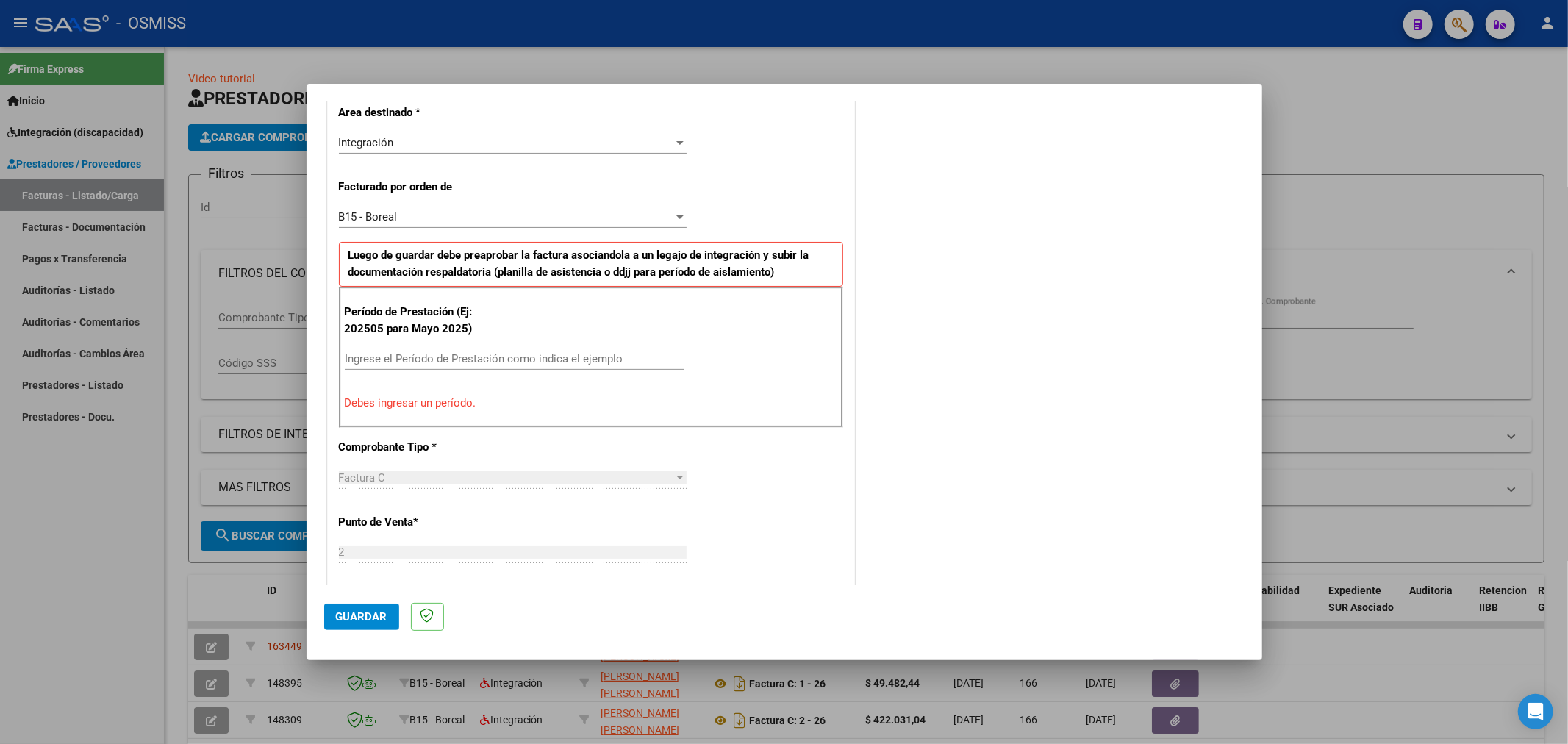
click at [487, 362] on input "Ingrese el Período de Prestación como indica el ejemplo" at bounding box center [514, 359] width 340 height 13
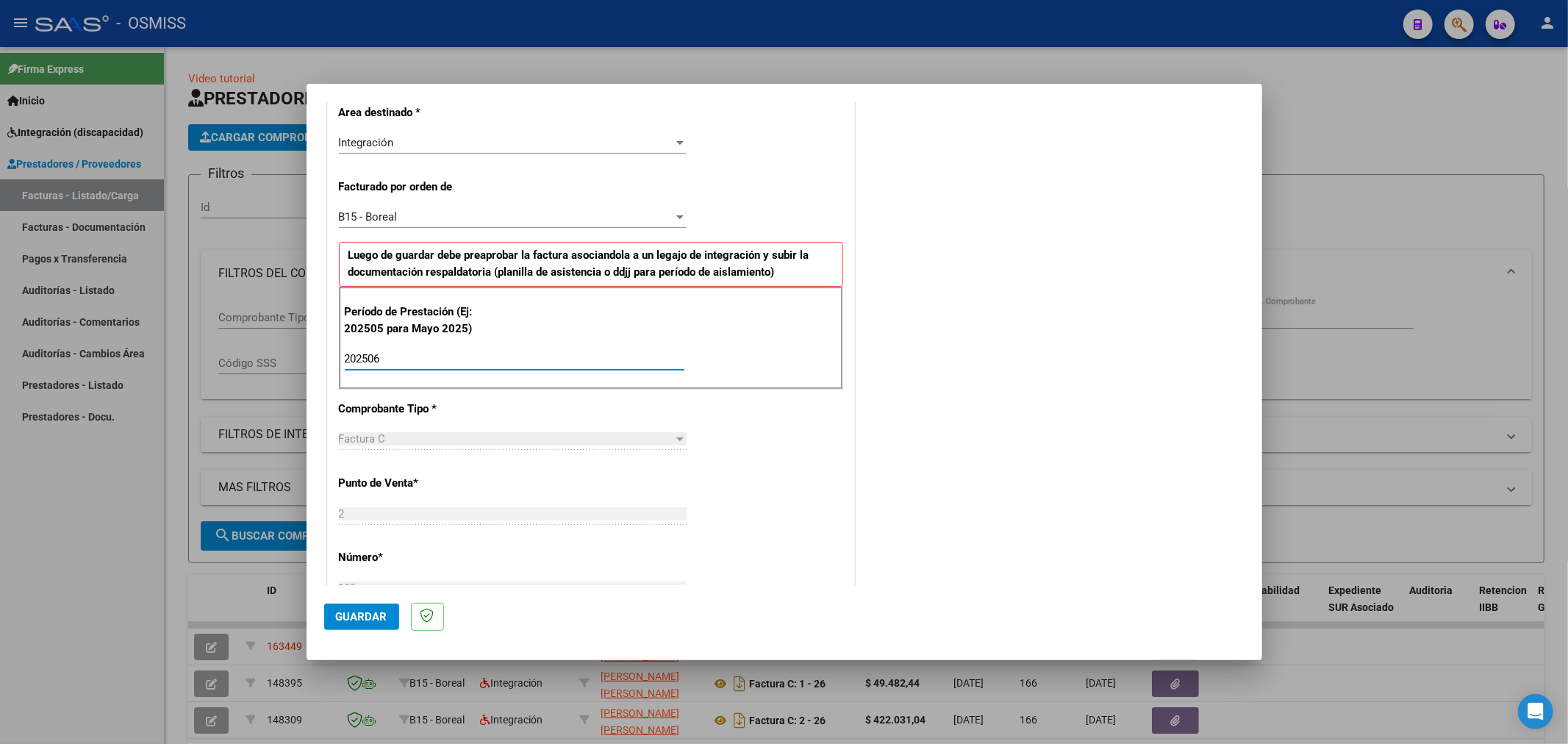
type input "202506"
click at [343, 608] on button "Guardar" at bounding box center [361, 617] width 75 height 27
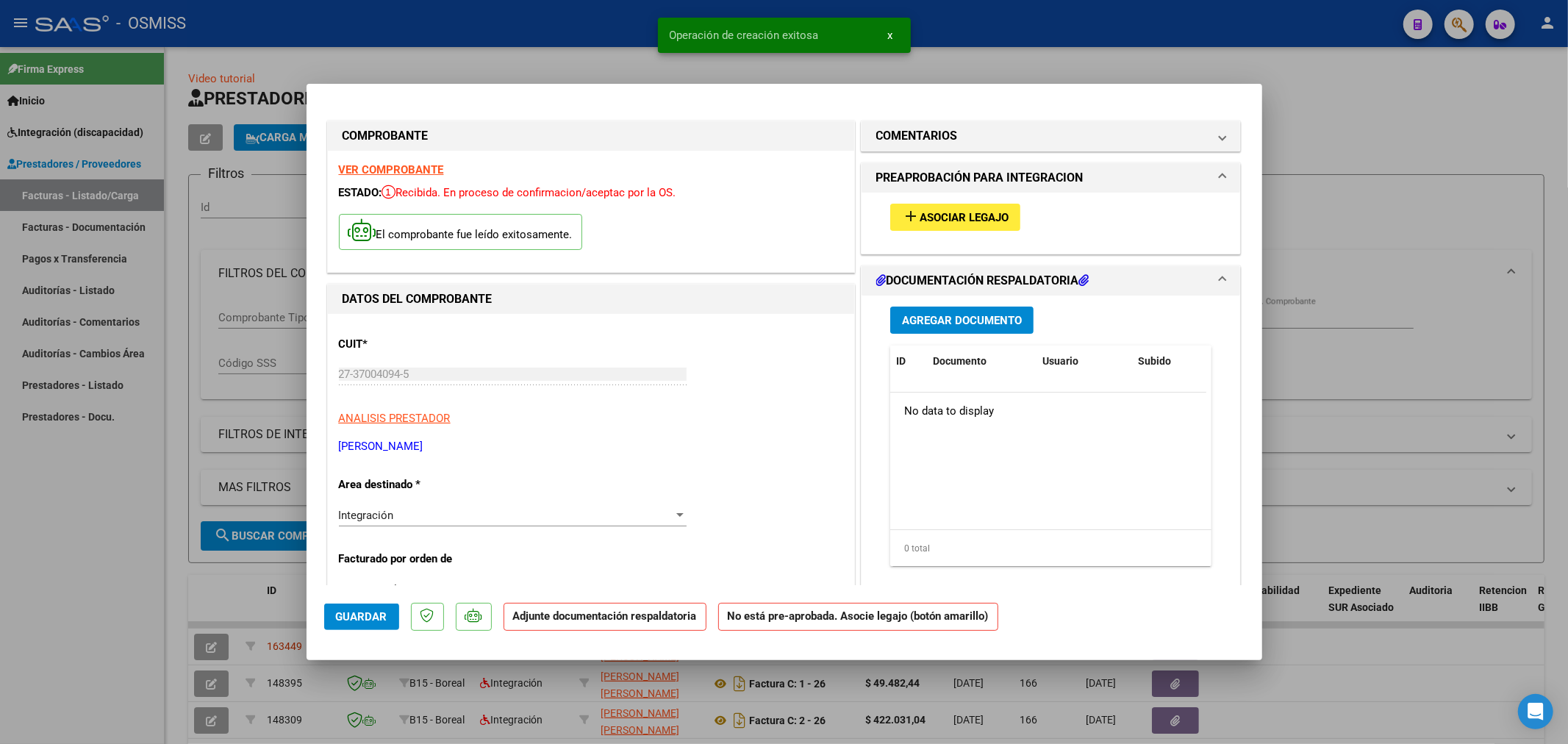
click at [921, 216] on span "Asociar Legajo" at bounding box center [964, 218] width 89 height 13
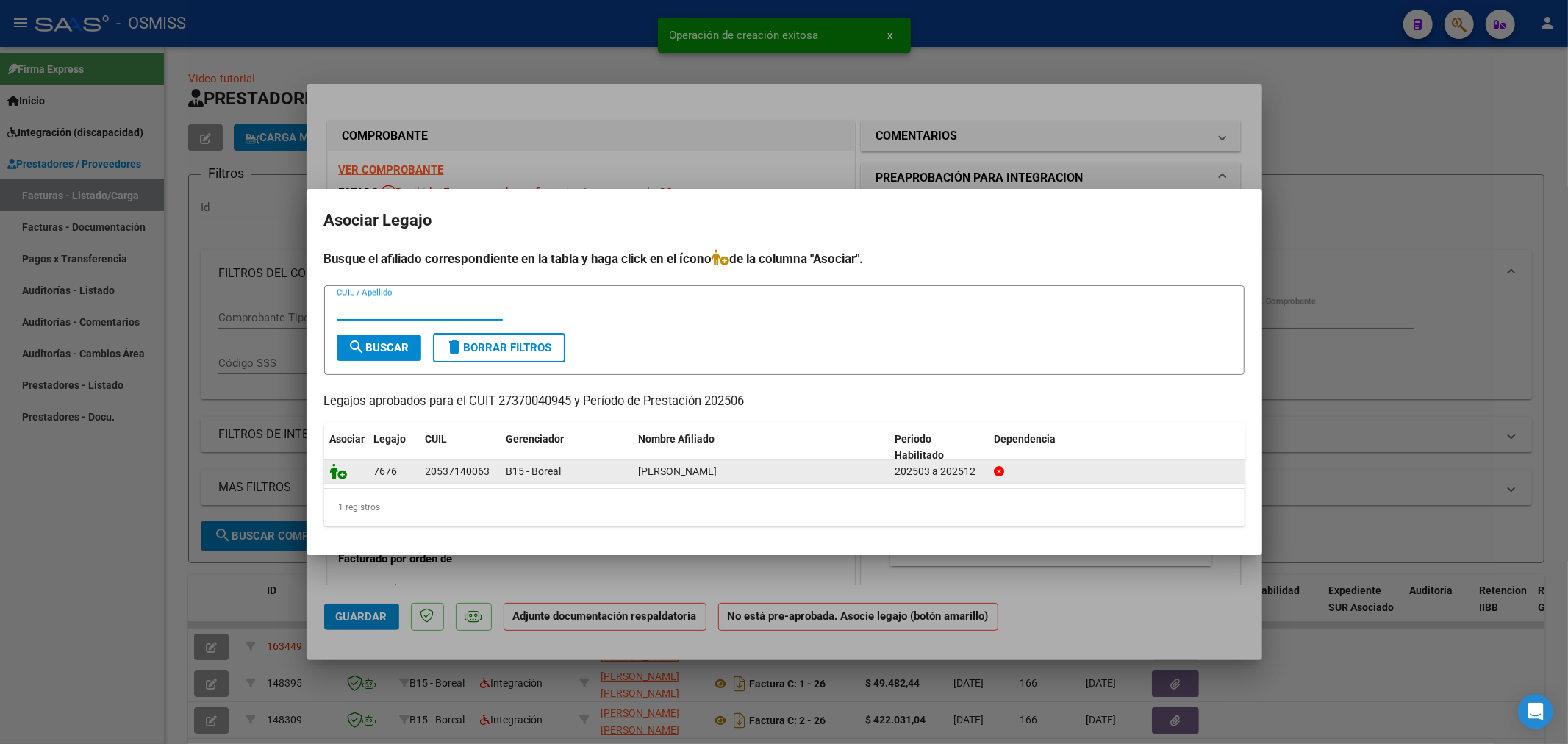
drag, startPoint x: 321, startPoint y: 475, endPoint x: 340, endPoint y: 475, distance: 19.0
click at [338, 475] on mat-dialog-content "Busque el afiliado correspondiente en la tabla y haga click en el ícono de la c…" at bounding box center [785, 393] width 956 height 289
click at [340, 475] on icon at bounding box center [339, 471] width 18 height 16
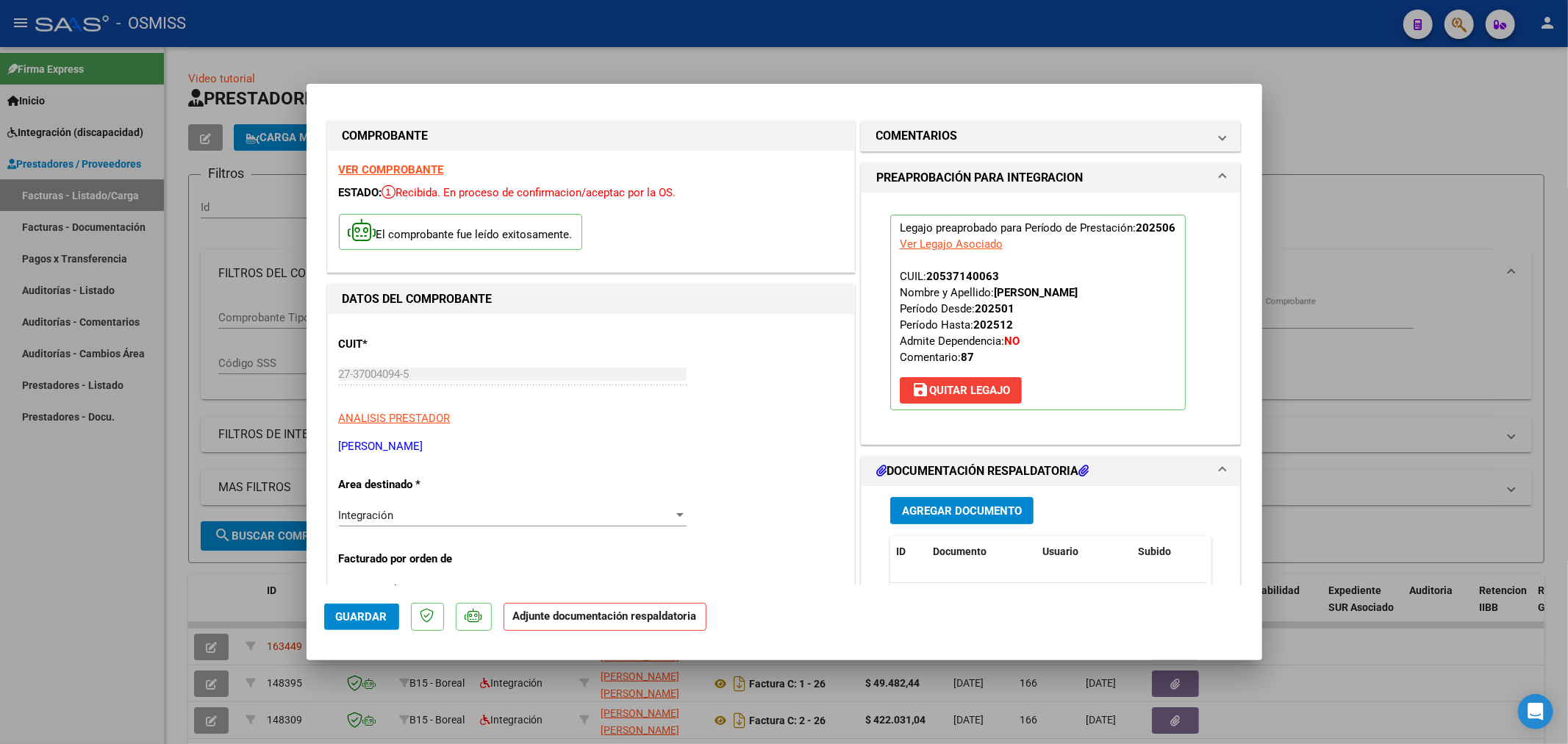
click at [953, 507] on span "Agregar Documento" at bounding box center [962, 511] width 120 height 13
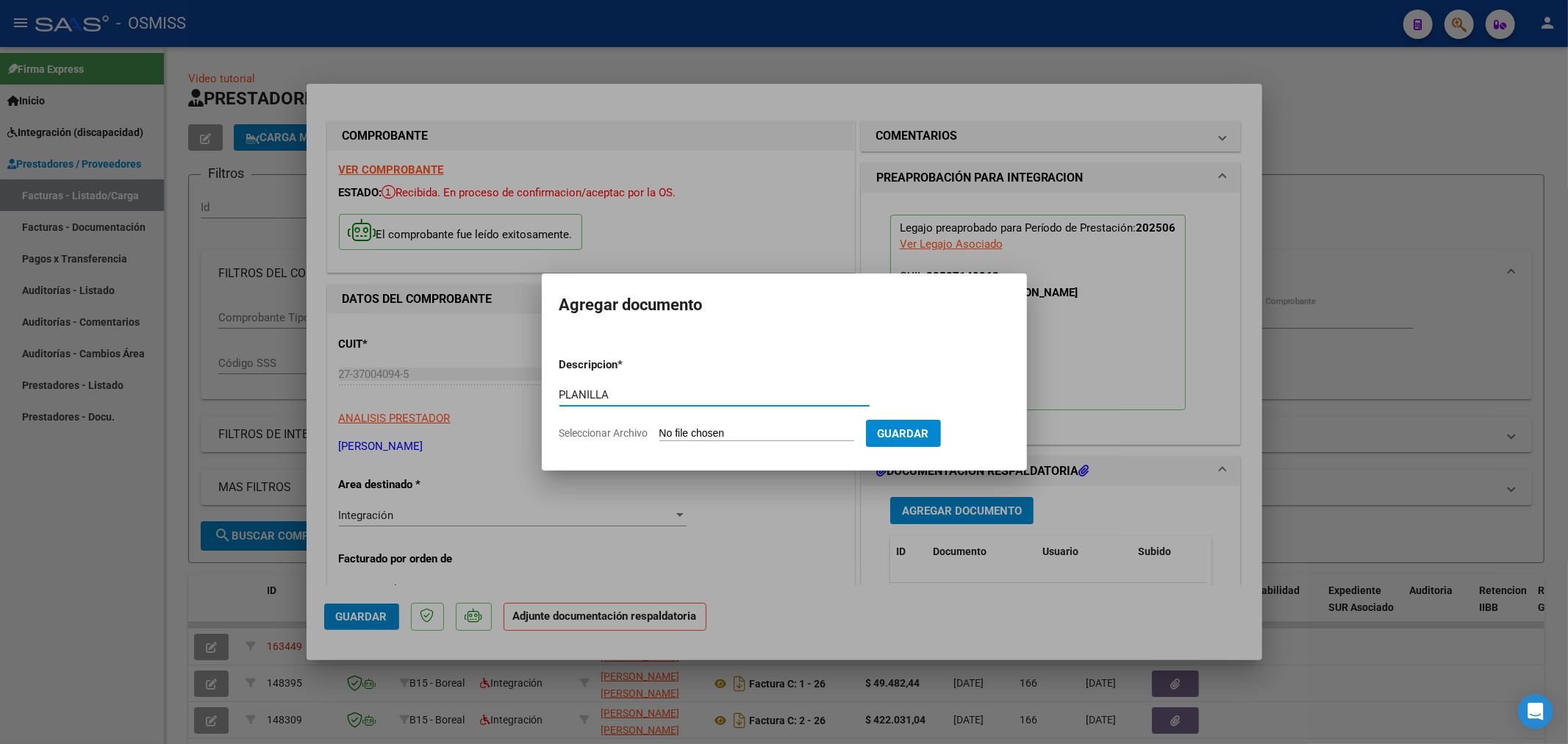
type input "PLANILLA"
click at [709, 437] on input "Seleccionar Archivo" at bounding box center [757, 434] width 195 height 14
type input "C:\fakepath\148686-2-Planilla_de_Asistencia.pdf"
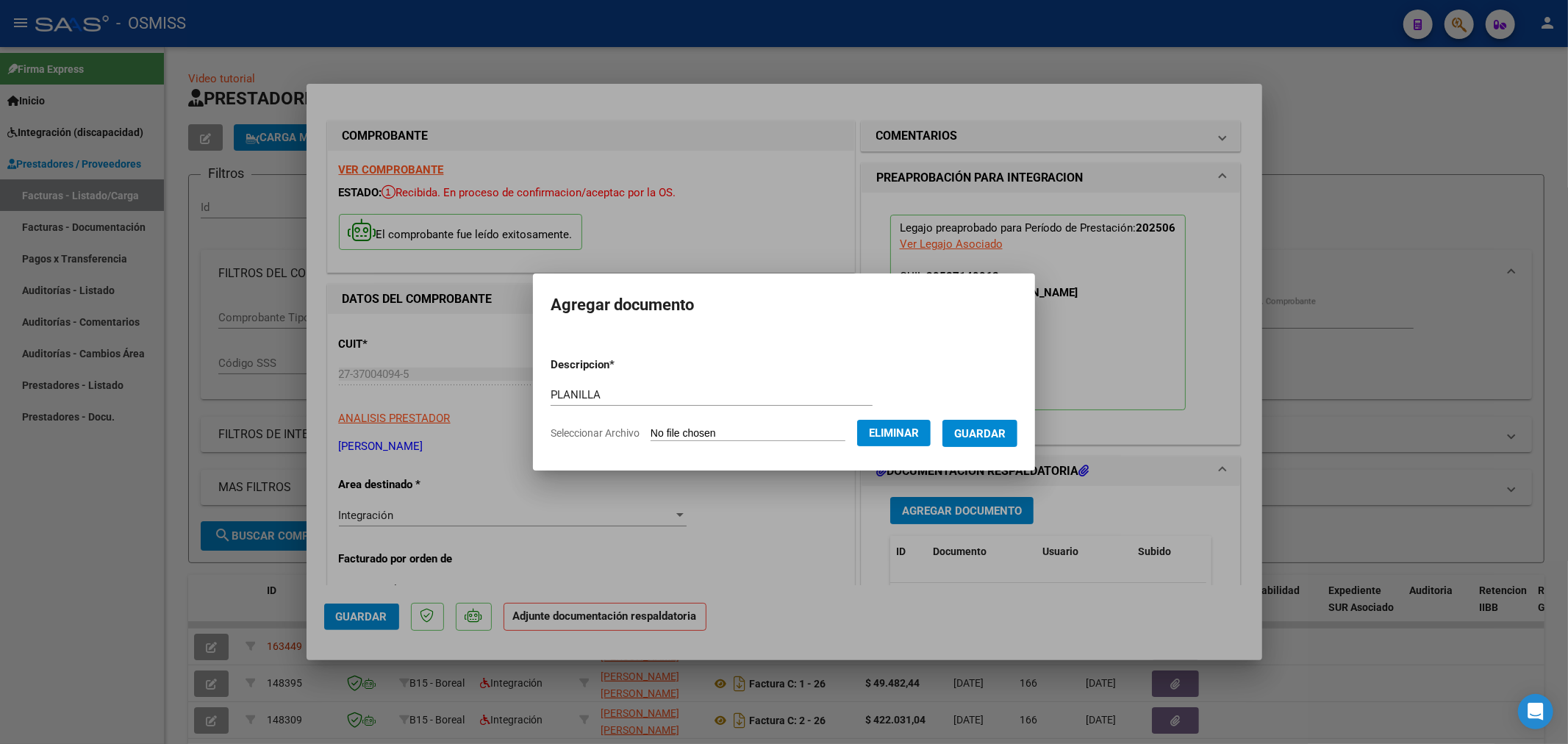
click at [978, 430] on span "Guardar" at bounding box center [979, 434] width 51 height 13
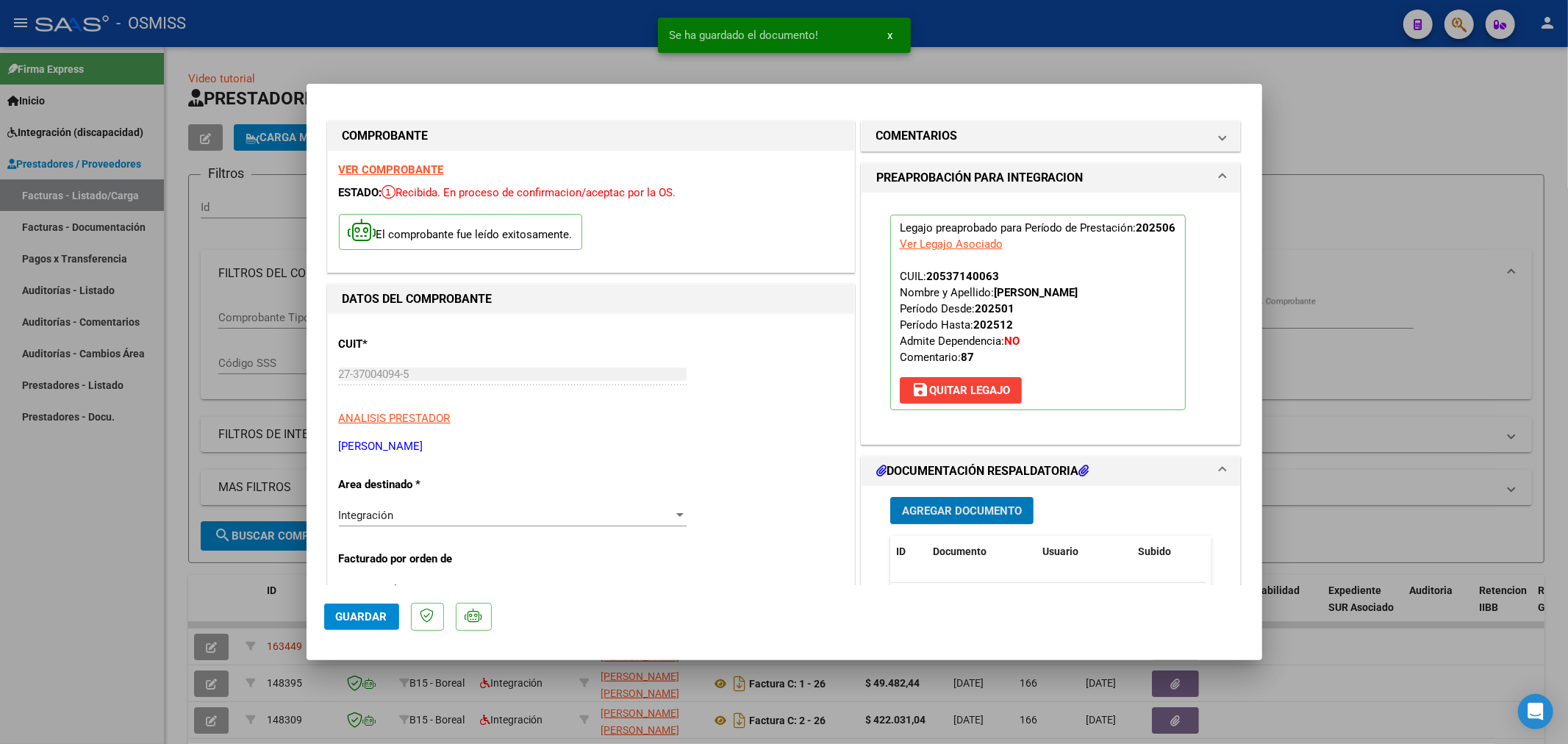
click at [943, 521] on button "Agregar Documento" at bounding box center [962, 511] width 143 height 27
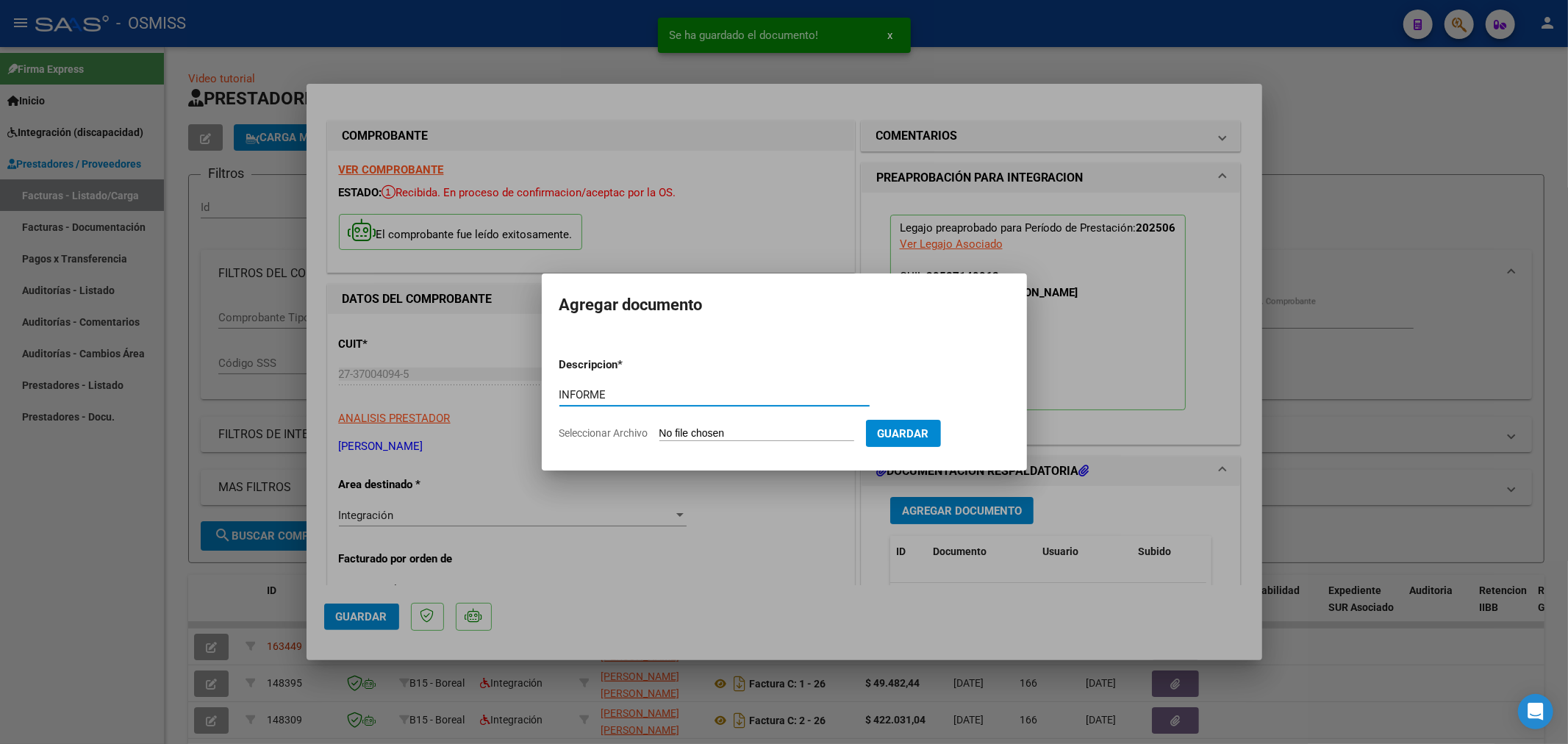
type input "INFORME"
click at [693, 429] on input "Seleccionar Archivo" at bounding box center [757, 434] width 195 height 14
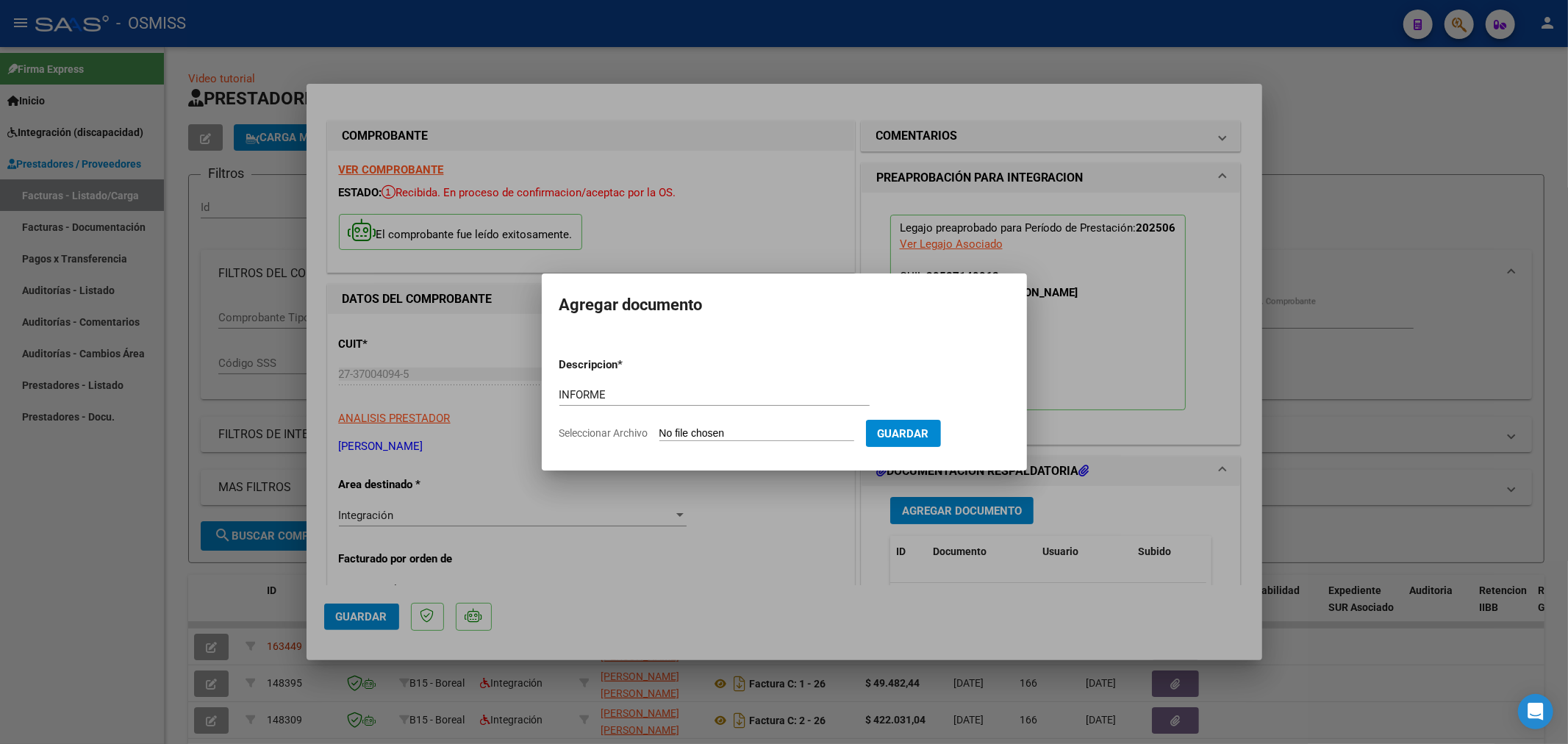
type input "C:\fakepath\148686-3-Informe_de_evolucion_semestral.pdf"
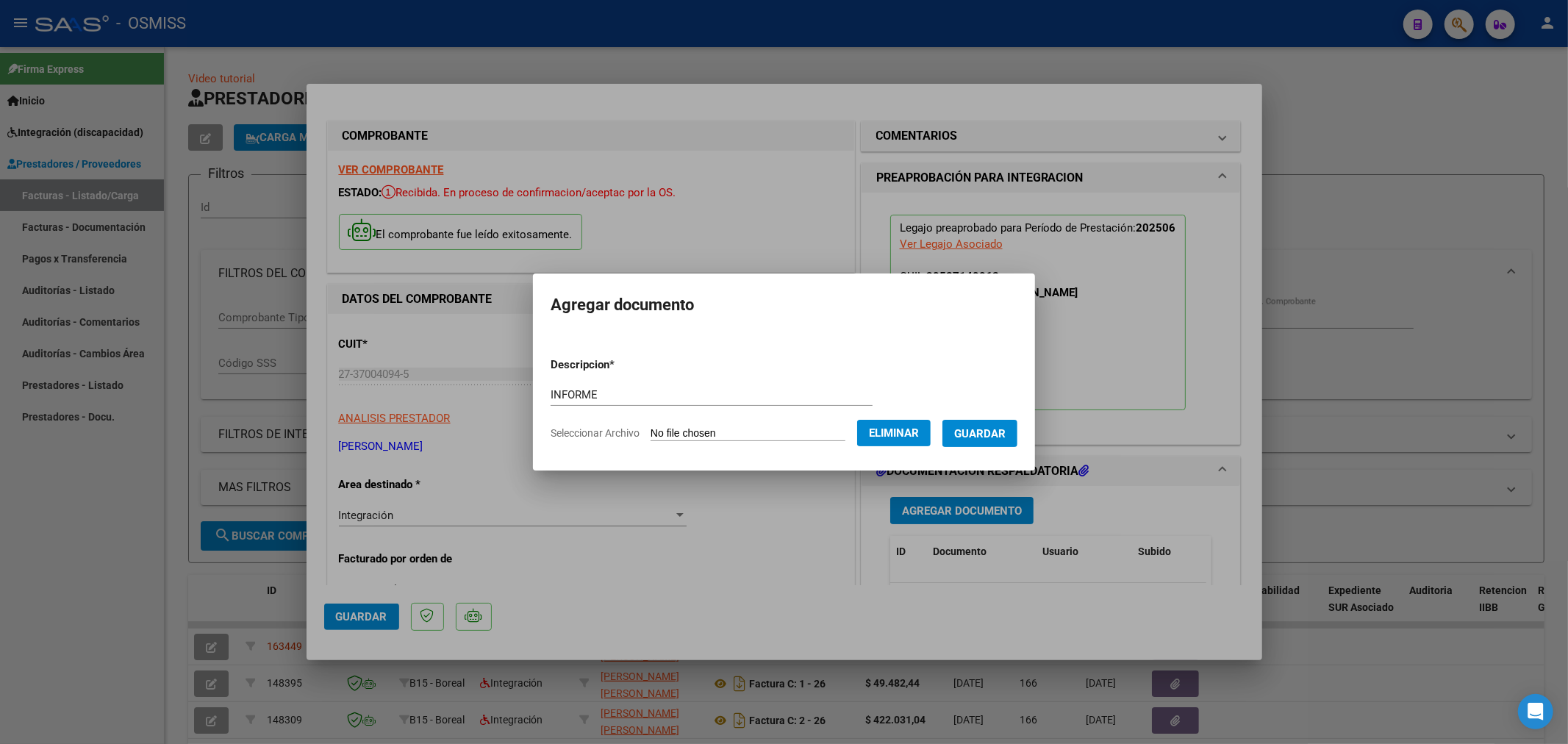
click at [1007, 420] on button "Guardar" at bounding box center [979, 434] width 75 height 27
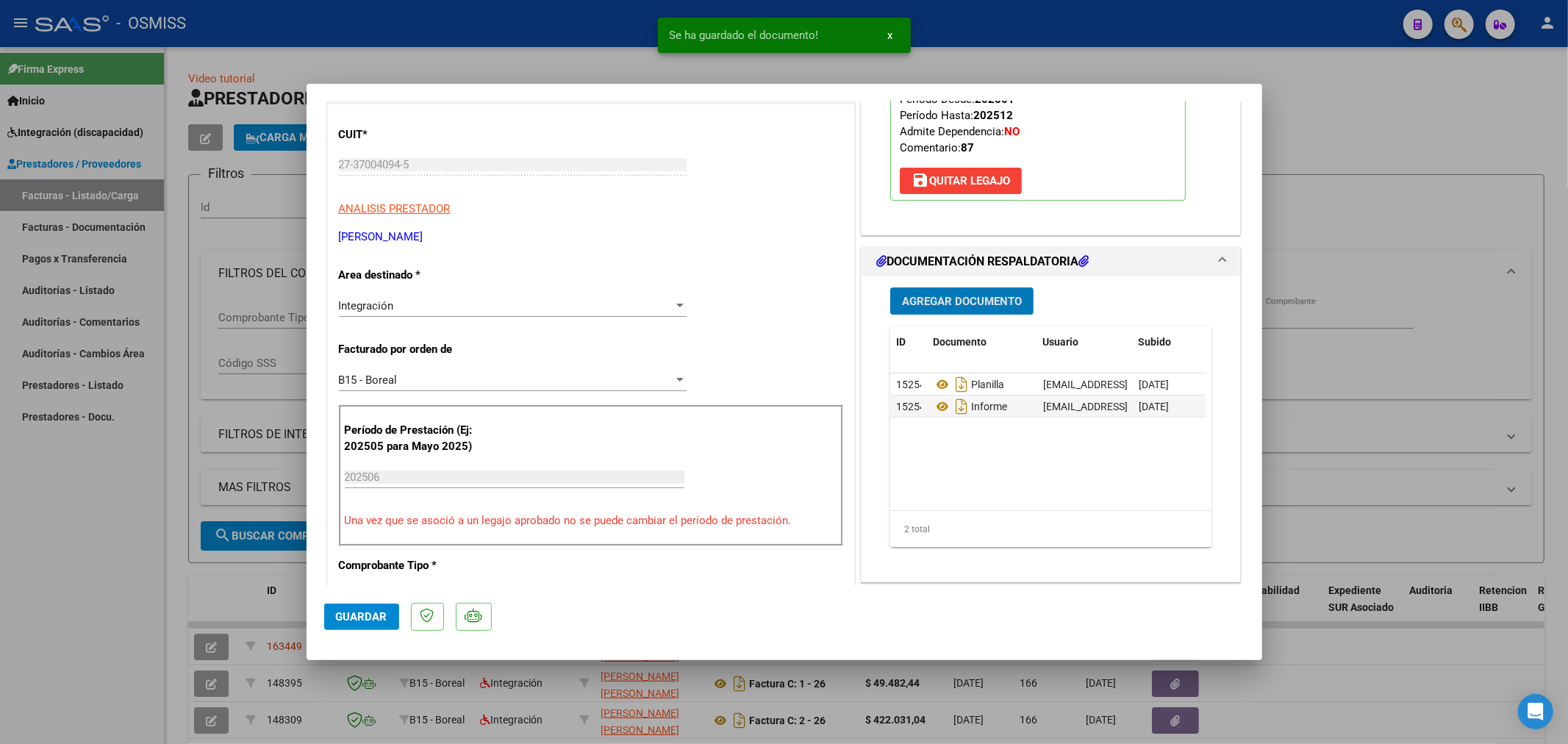
scroll to position [245, 0]
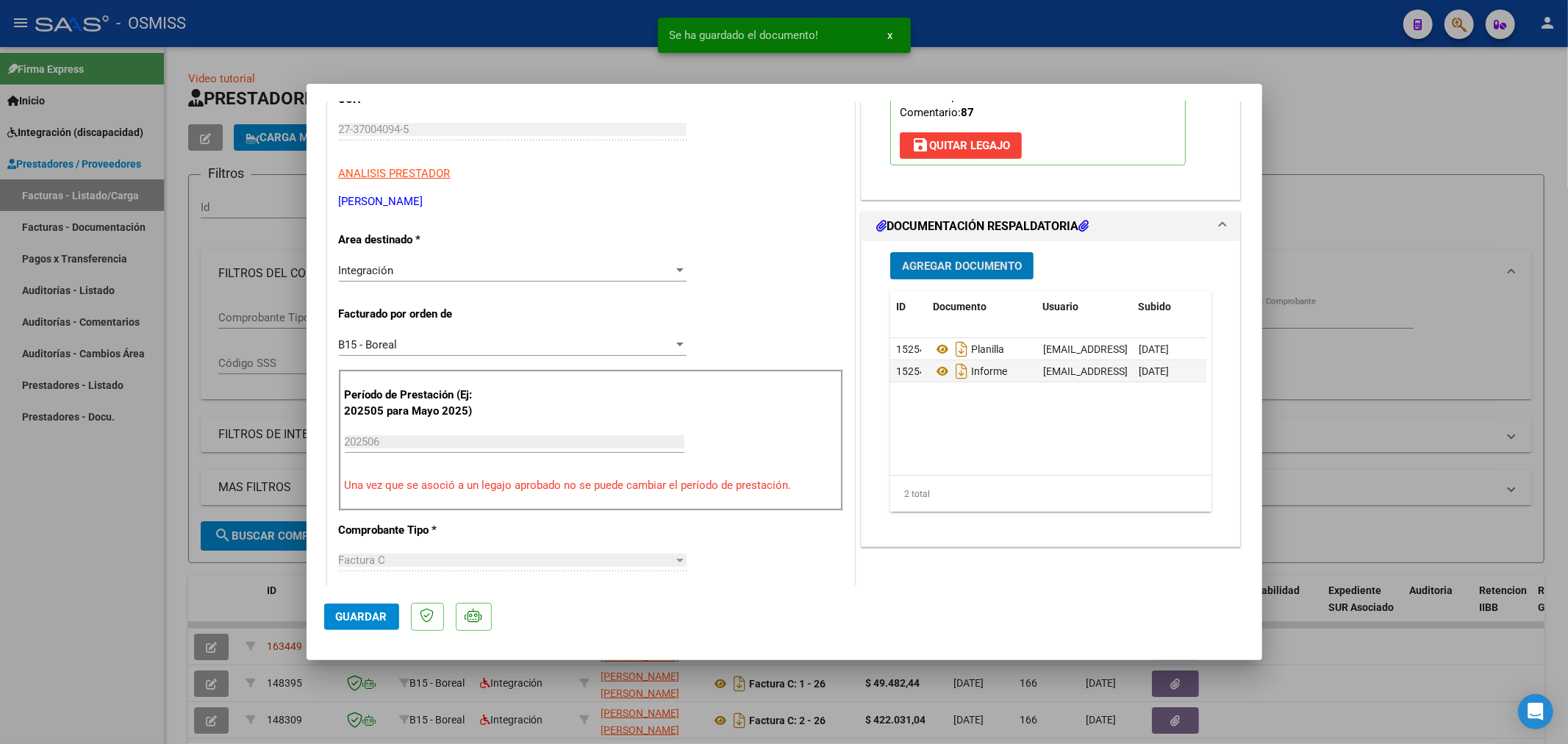
type input "$ 0,00"
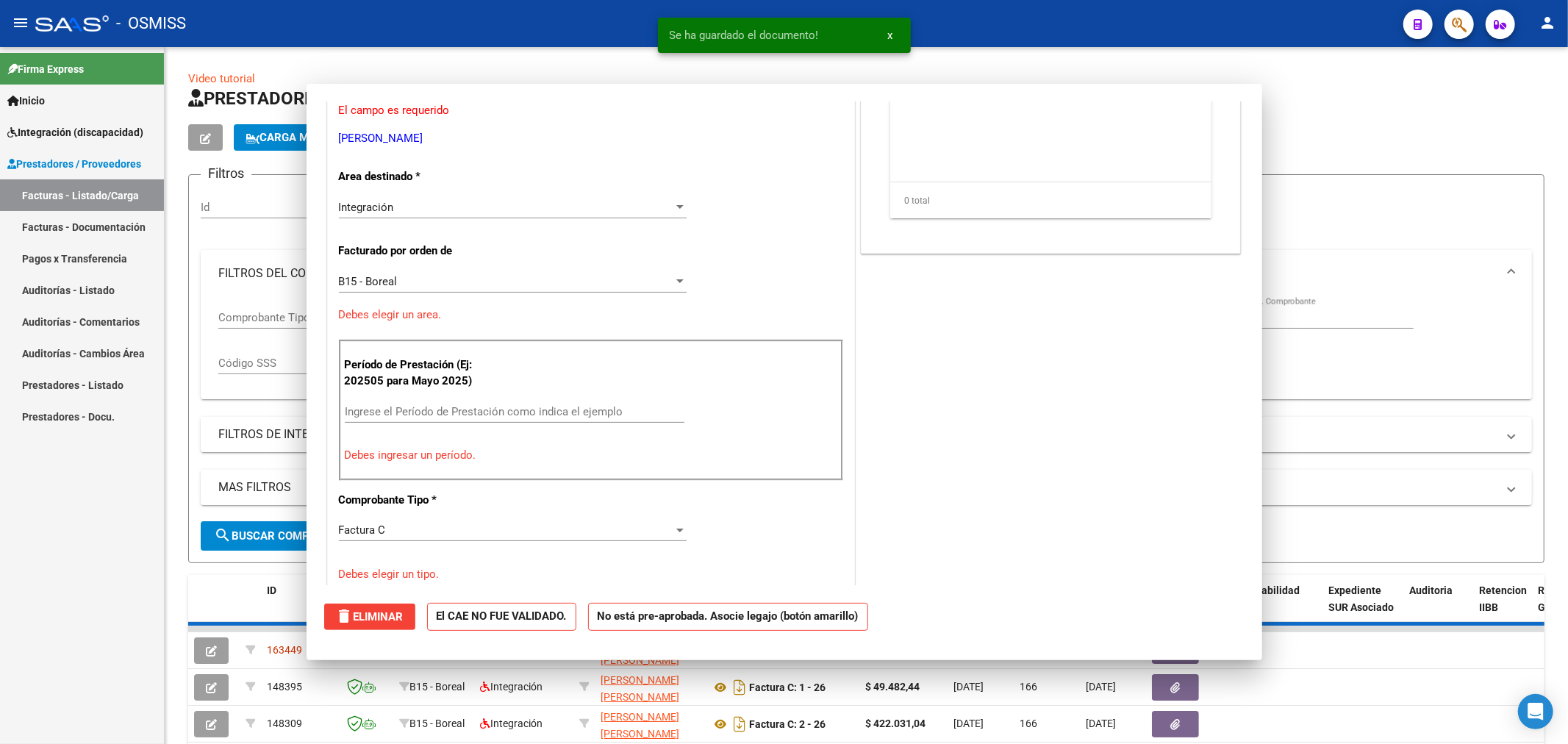
scroll to position [200, 0]
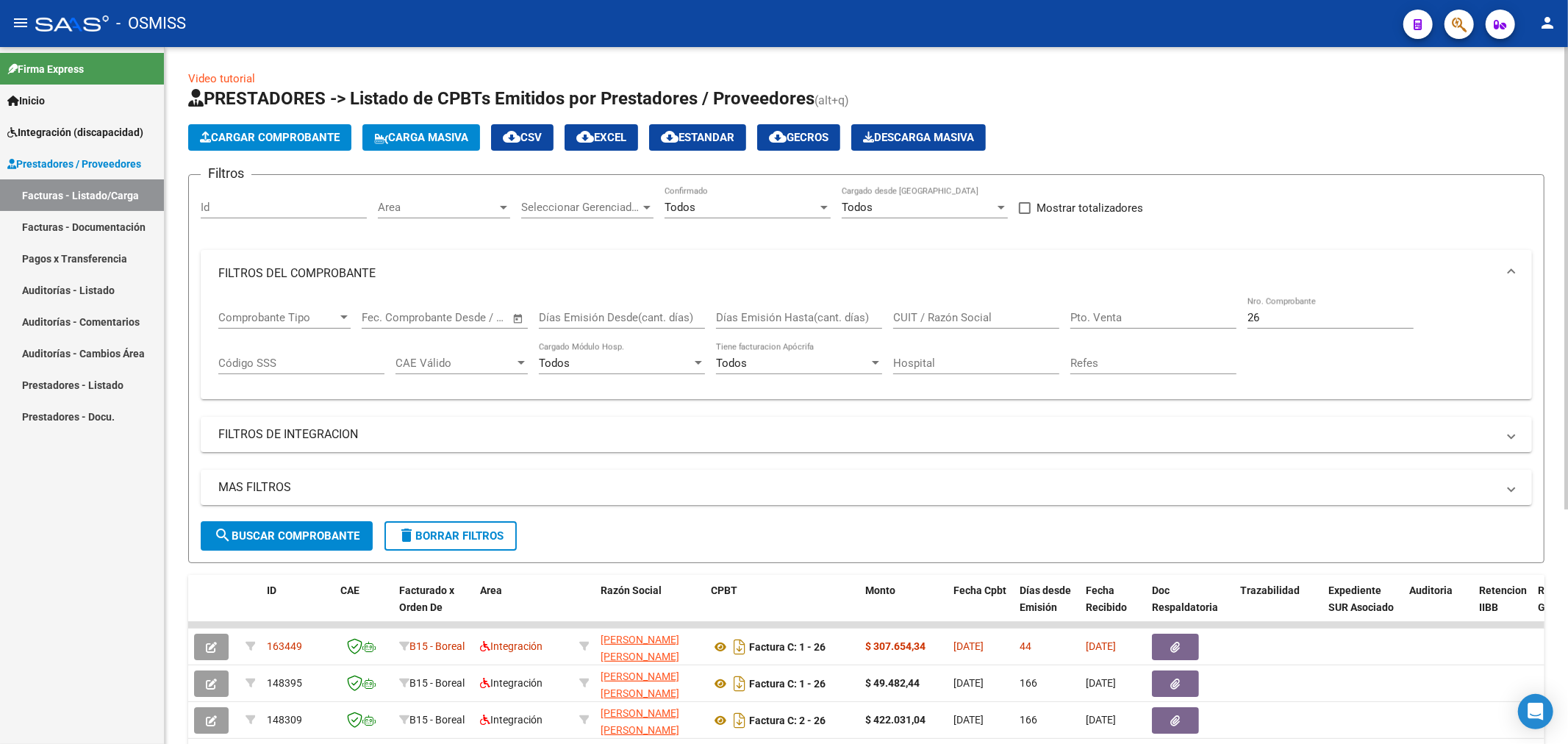
click at [1133, 320] on div "Comprobante Tipo Comprobante Tipo Fecha inicio – Fecha fin Fec. Comprobante Des…" at bounding box center [866, 342] width 1296 height 91
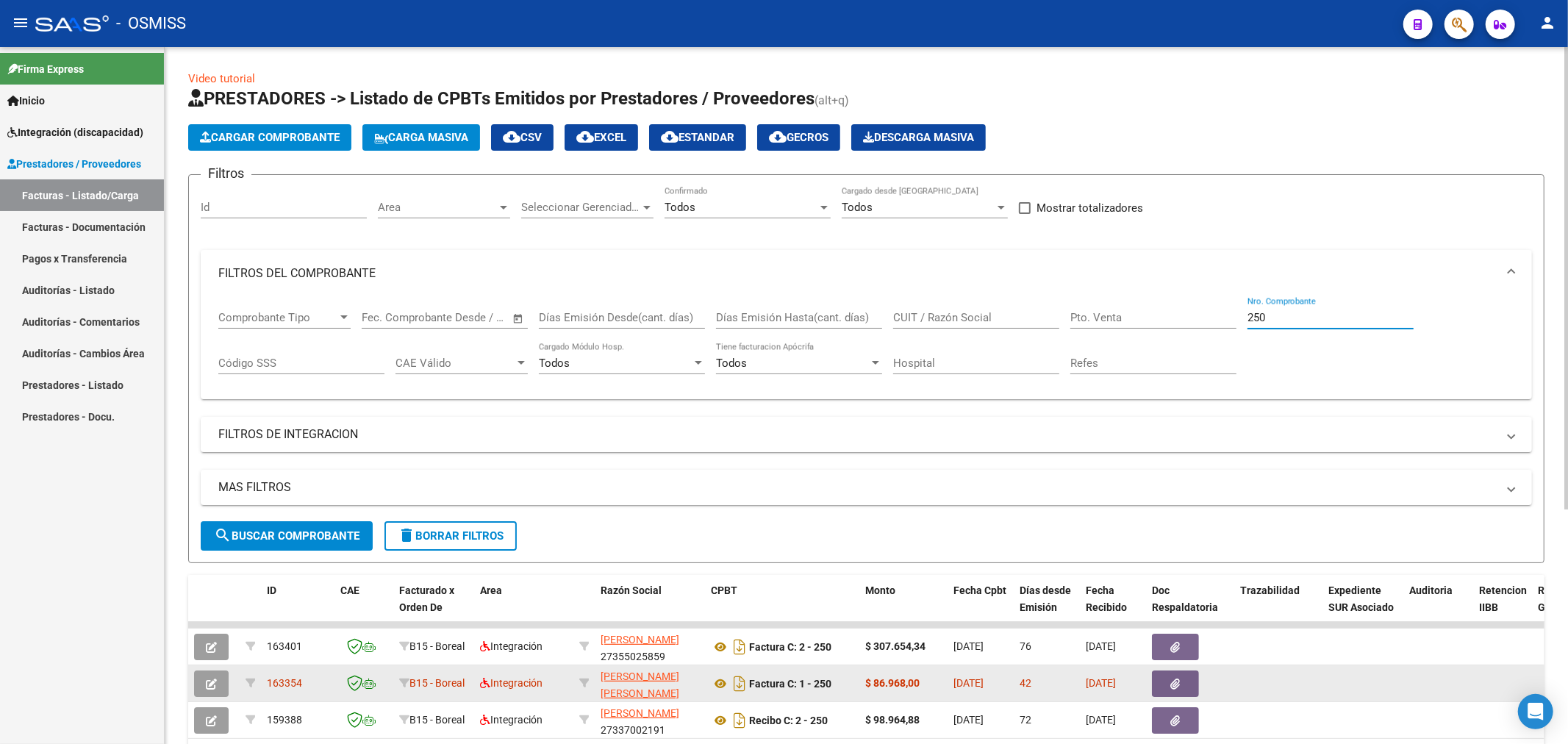
type input "250"
click at [210, 688] on icon "button" at bounding box center [211, 684] width 11 height 11
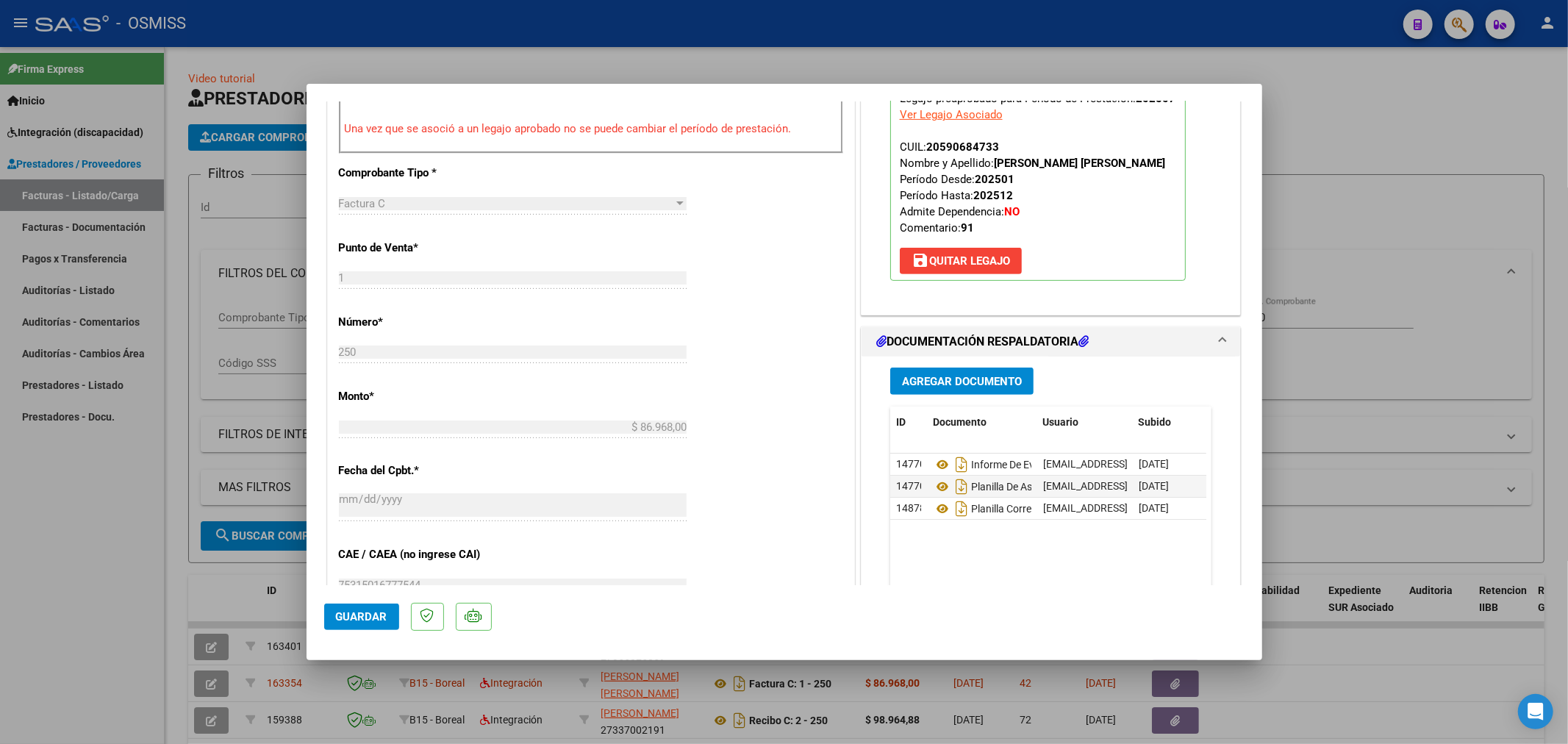
scroll to position [736, 0]
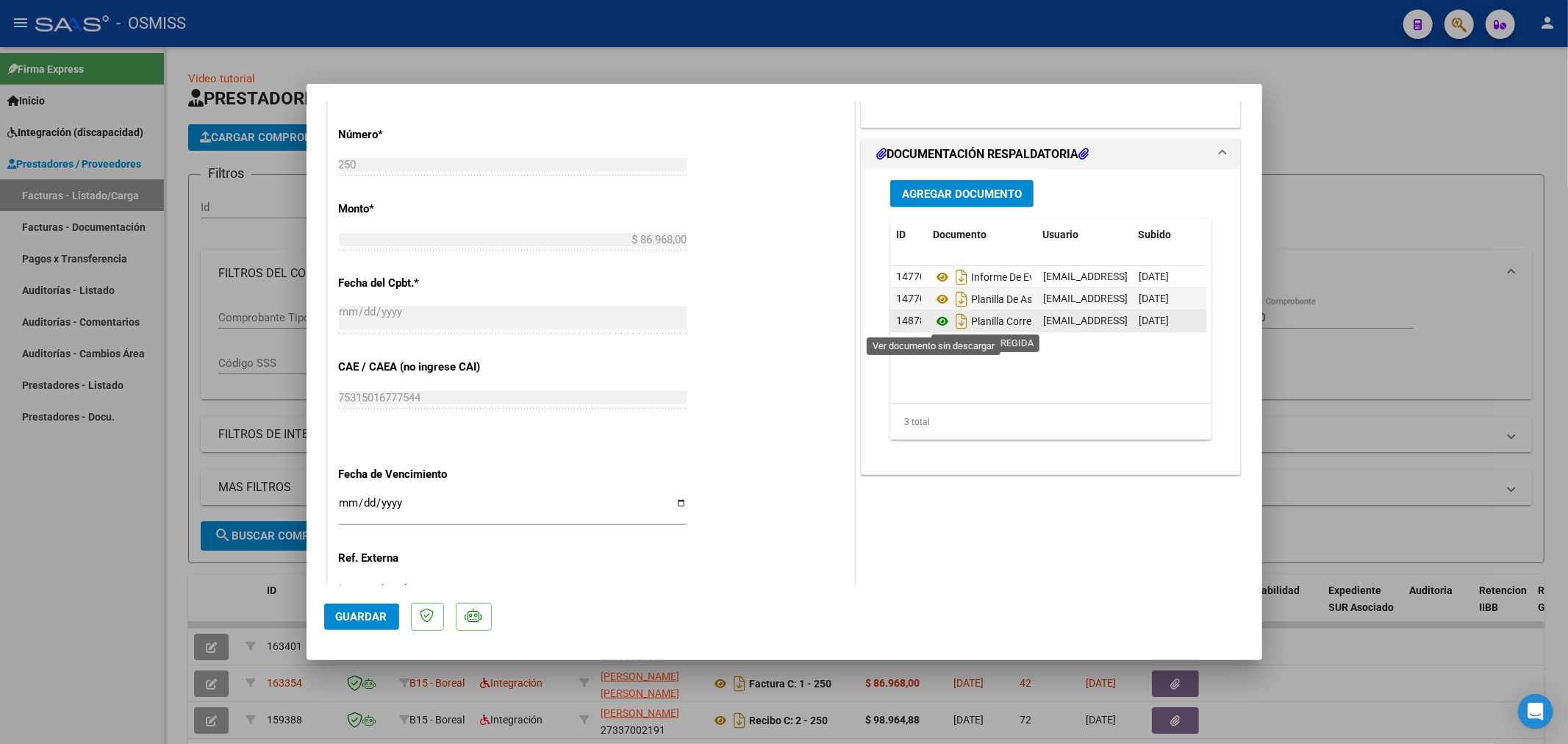
click at [938, 322] on icon at bounding box center [942, 321] width 19 height 18
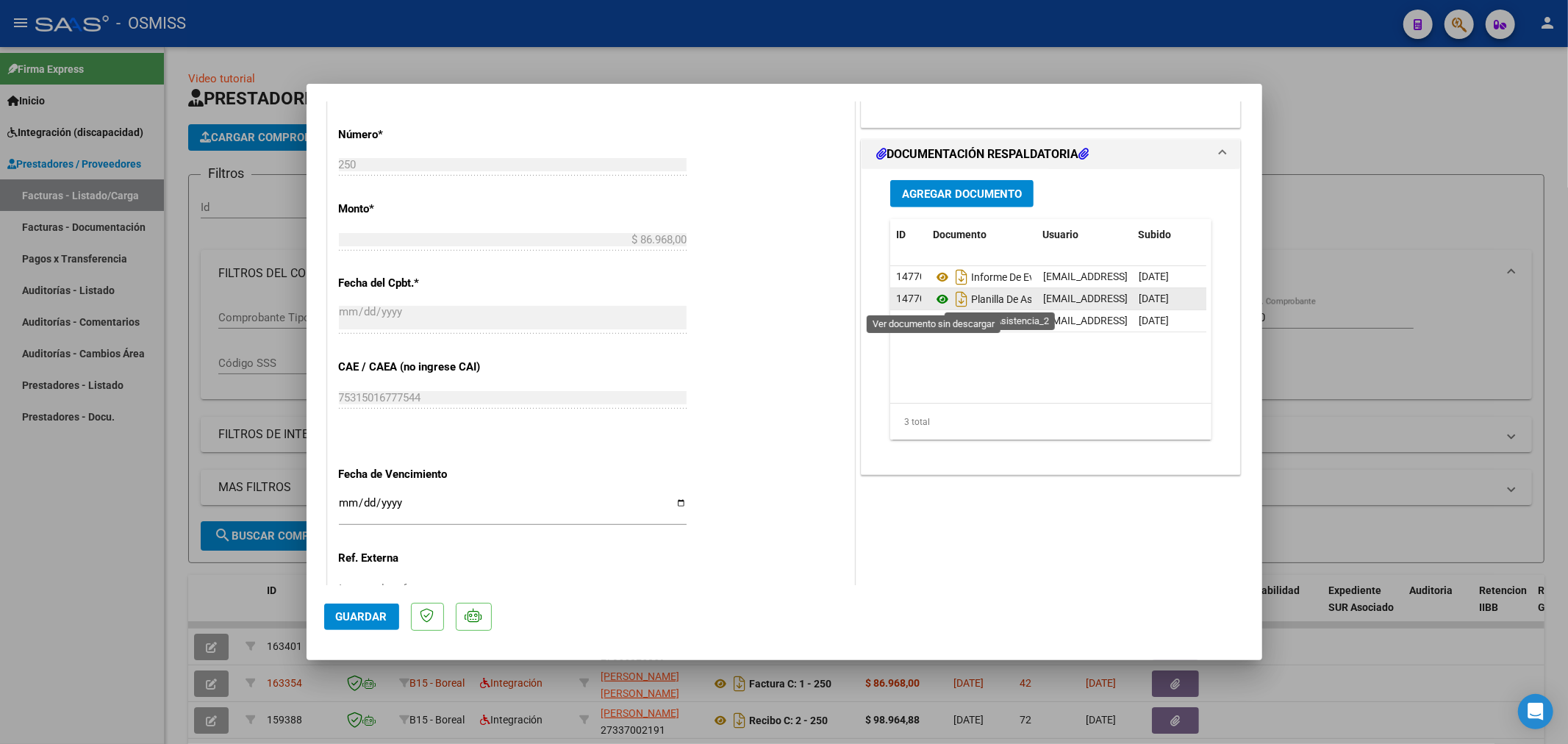
click at [933, 300] on icon at bounding box center [942, 299] width 19 height 18
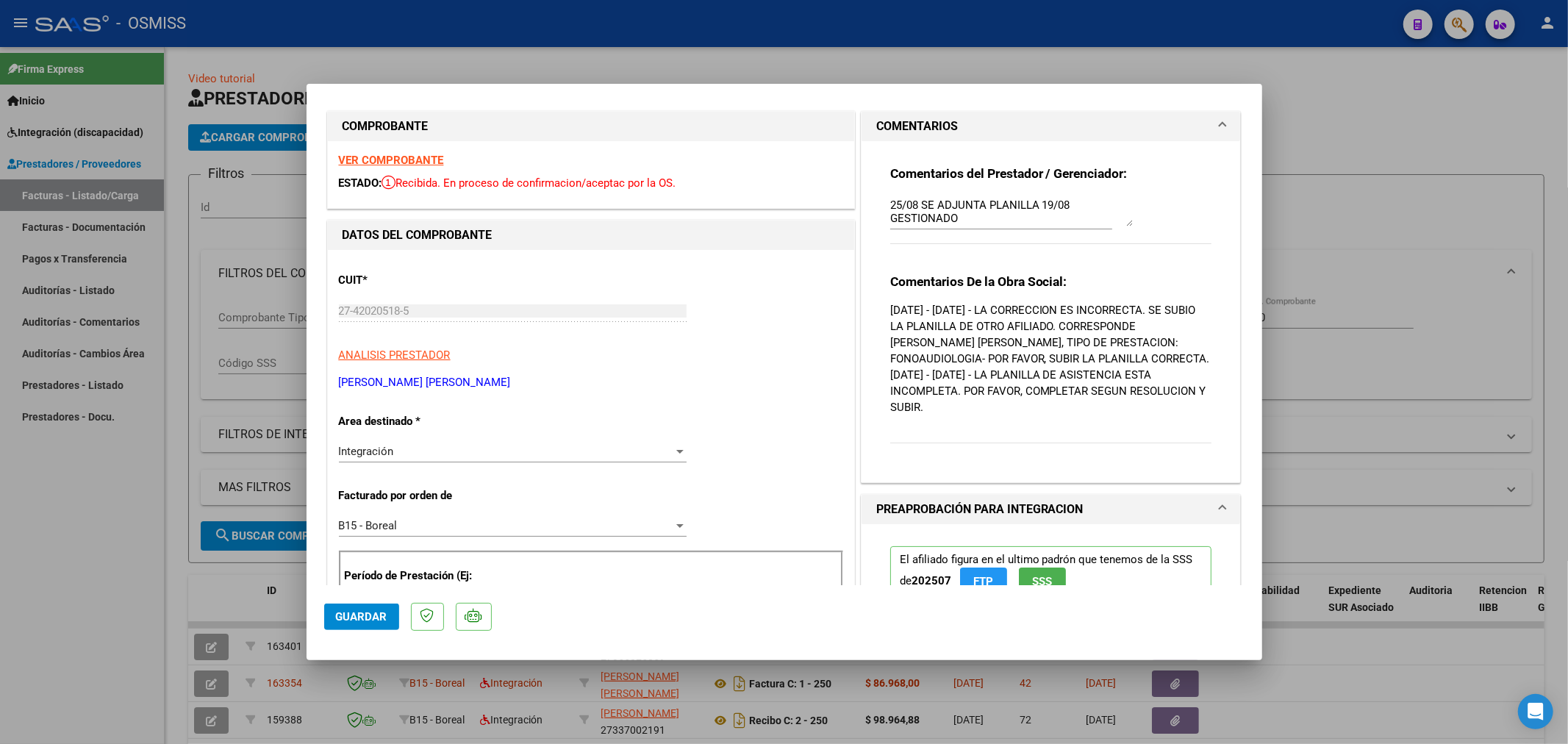
scroll to position [0, 0]
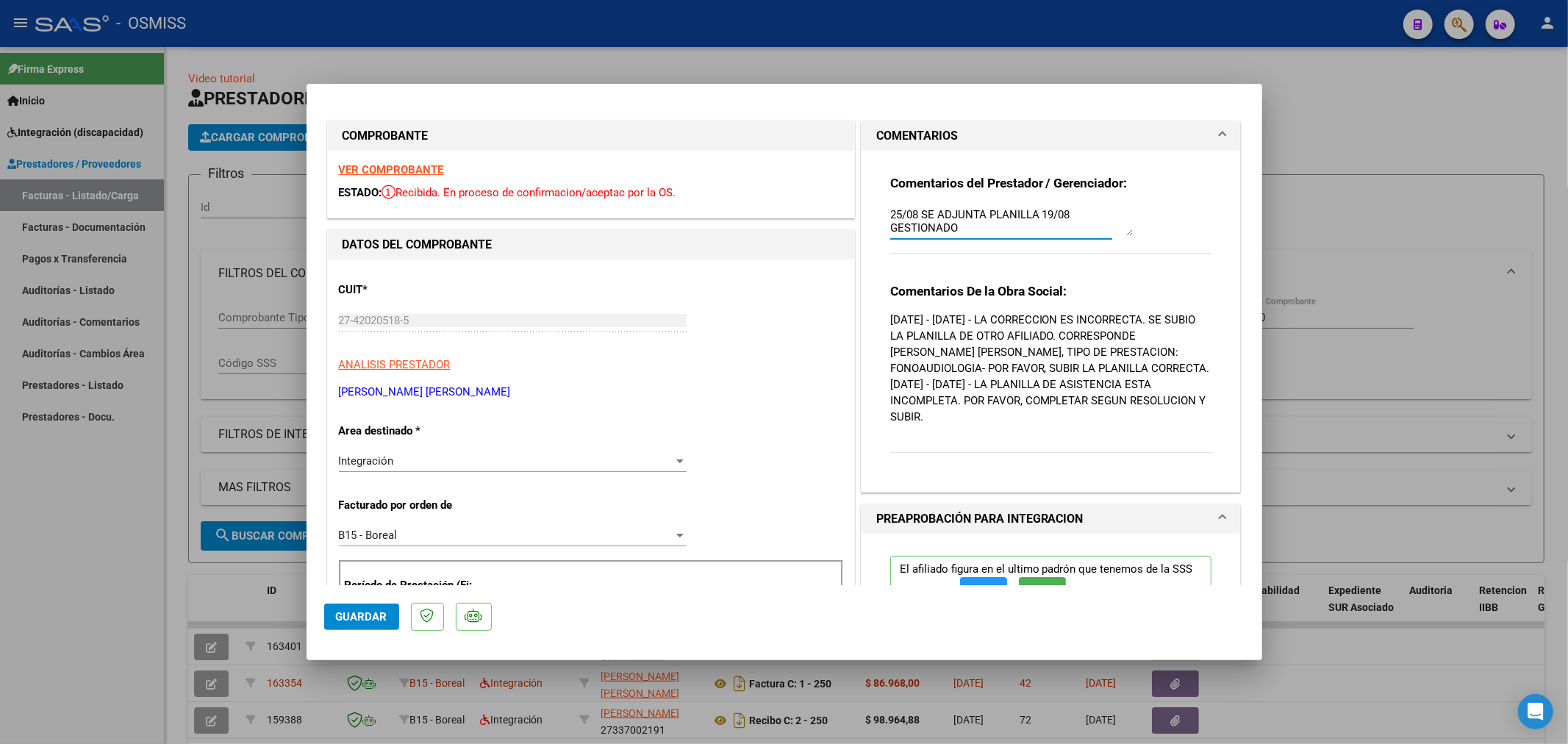
click at [890, 218] on textarea "25/08 SE ADJUNTA PLANILLA 19/08 GESTIONADO" at bounding box center [1011, 221] width 242 height 29
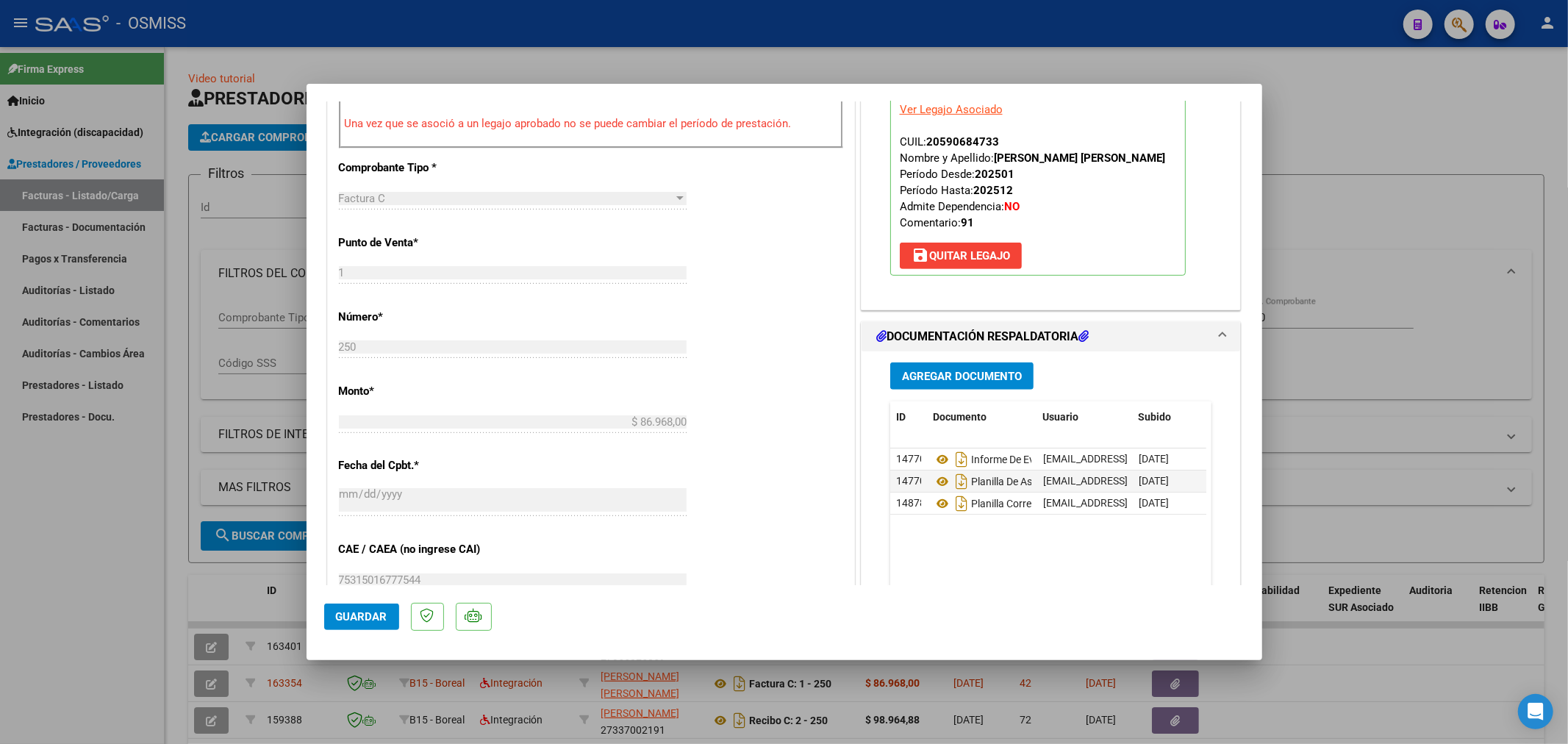
scroll to position [571, 0]
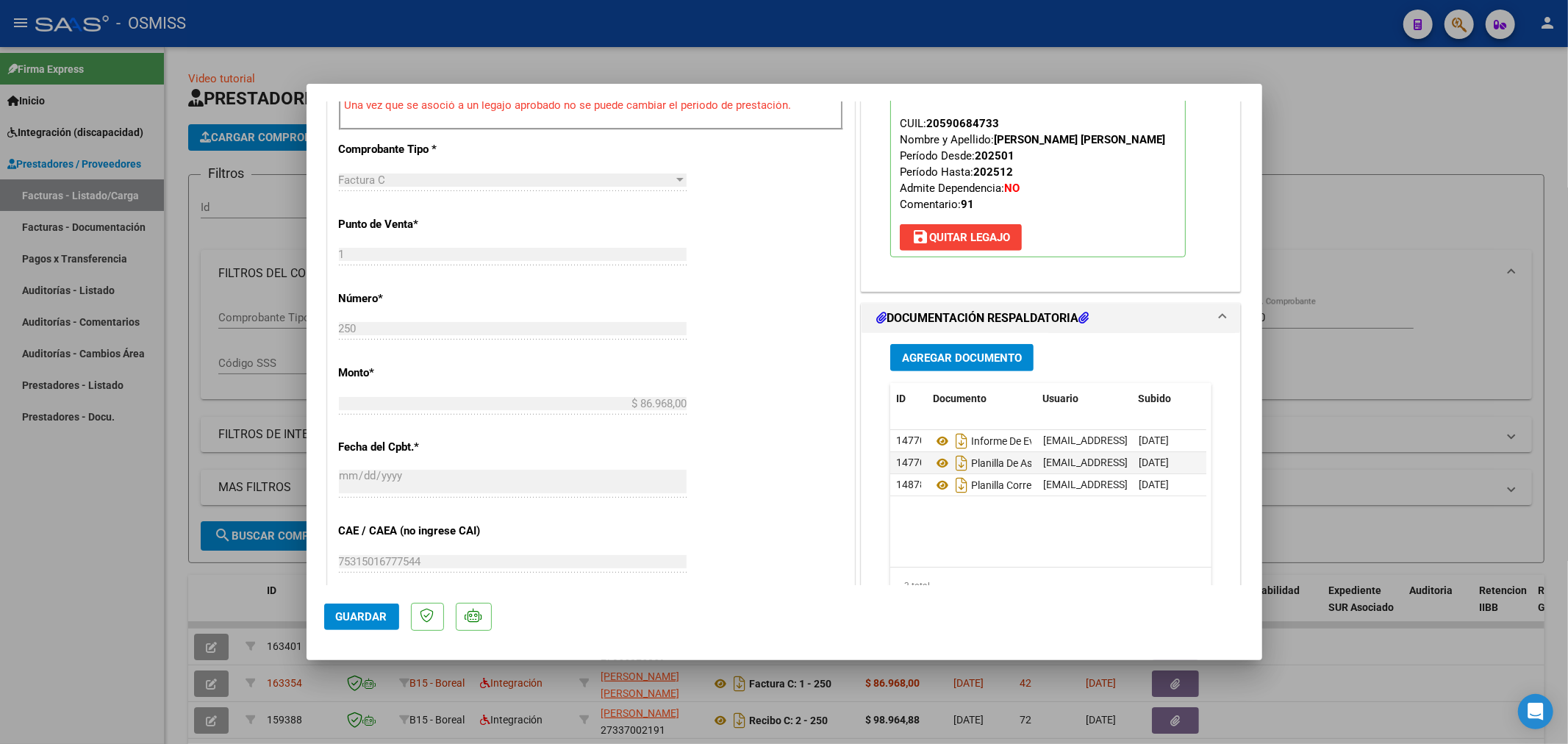
type textarea "15/09 CORREGIDO 25/08 SE ADJUNTA PLANILLA 19/08 GESTIONADO"
click at [975, 356] on span "Agregar Documento" at bounding box center [962, 358] width 120 height 13
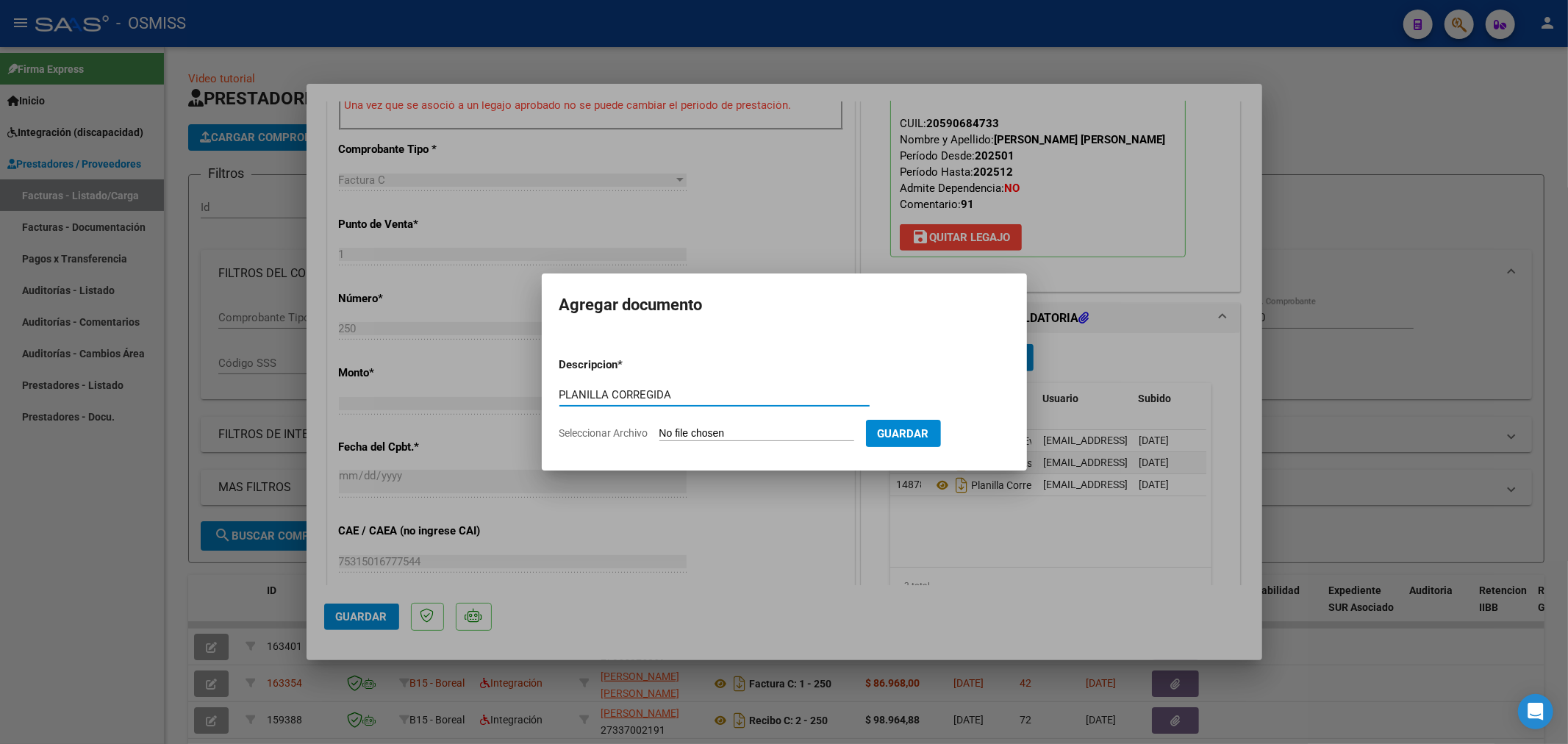
type input "PLANILLA CORREGIDA"
click at [689, 432] on input "Seleccionar Archivo" at bounding box center [757, 434] width 195 height 14
type input "C:\fakepath\150723-4-Planilla_de_Asistencia.pdf"
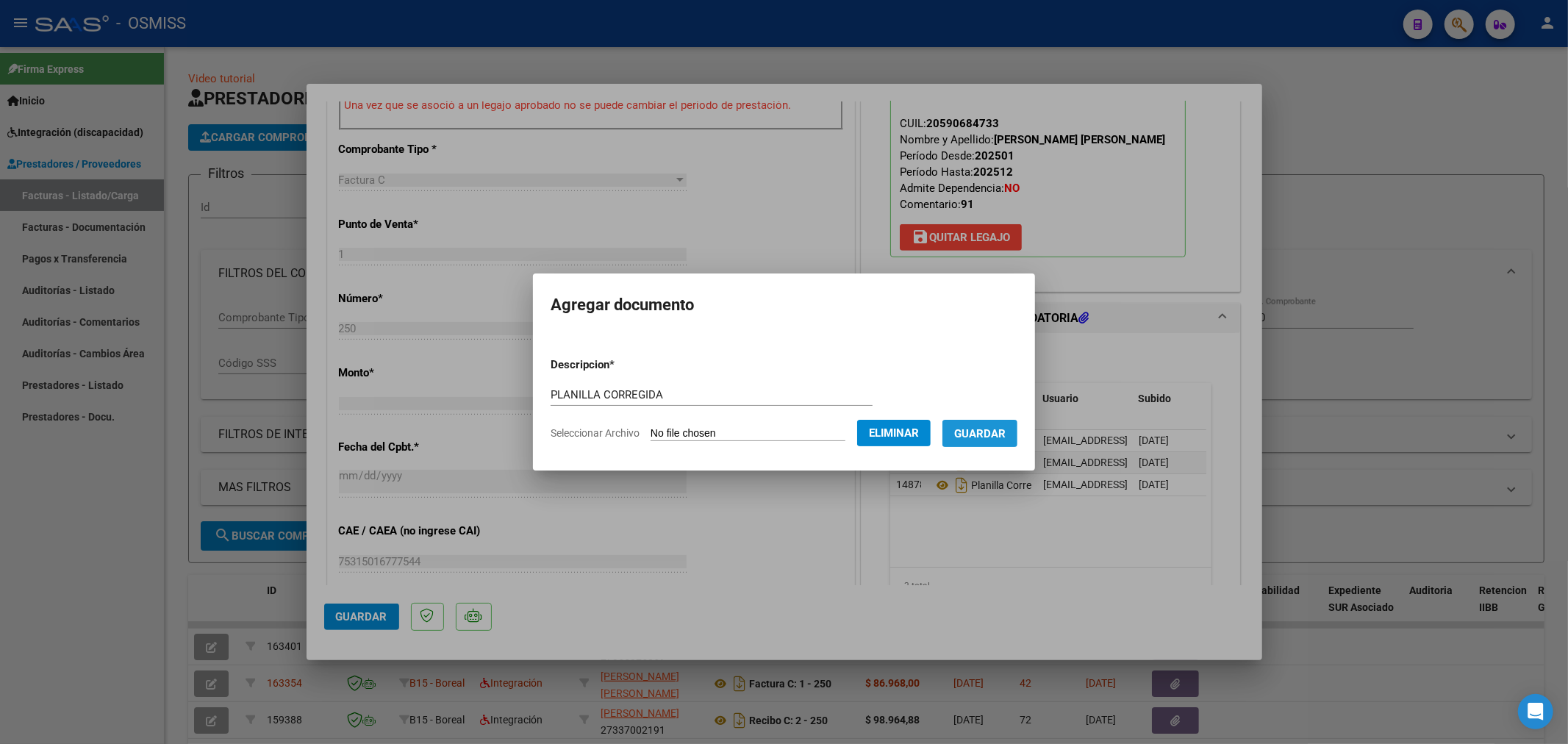
click at [967, 437] on button "Guardar" at bounding box center [979, 434] width 75 height 27
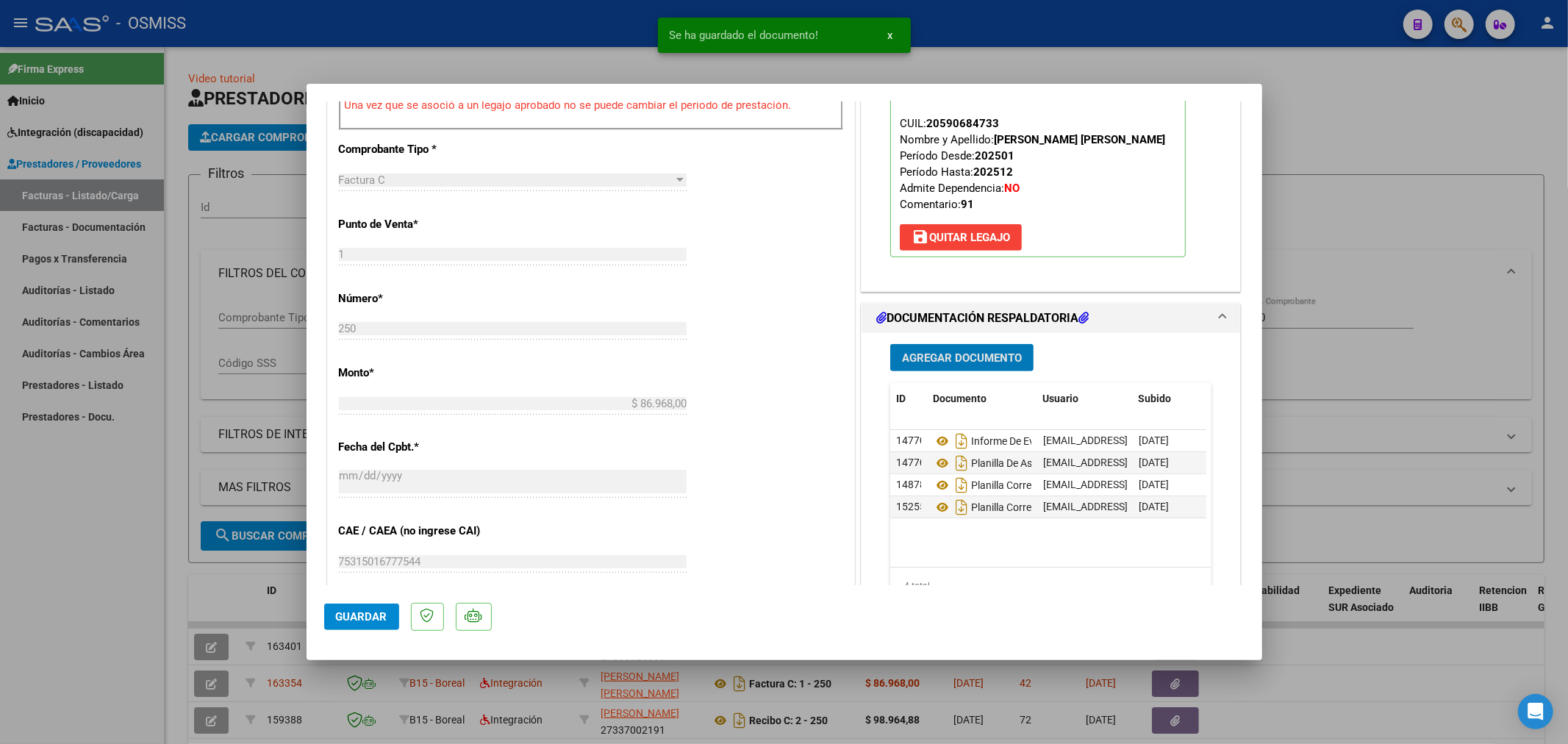
click at [366, 620] on span "Guardar" at bounding box center [361, 617] width 51 height 13
type input "$ 0,00"
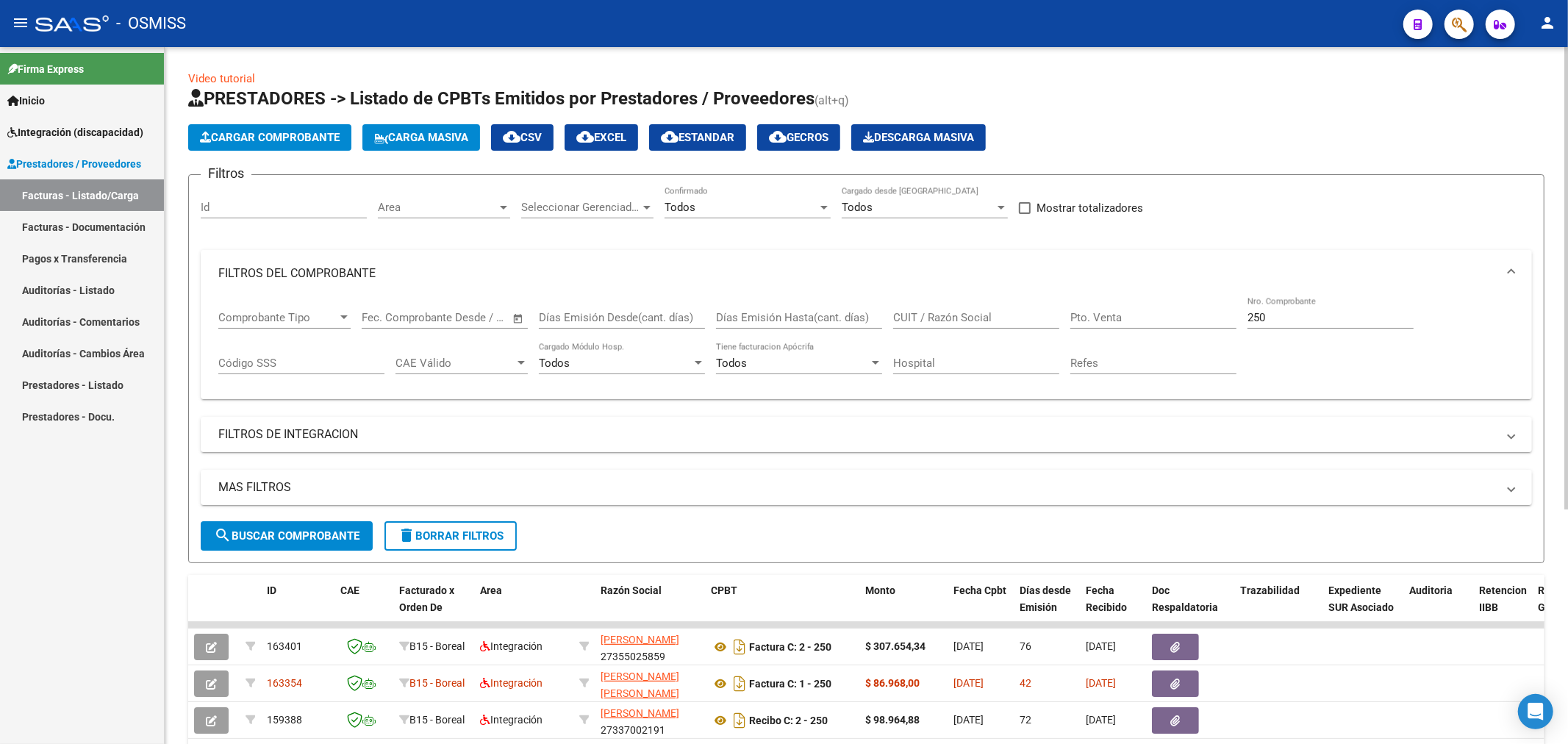
click at [289, 142] on span "Cargar Comprobante" at bounding box center [269, 138] width 140 height 13
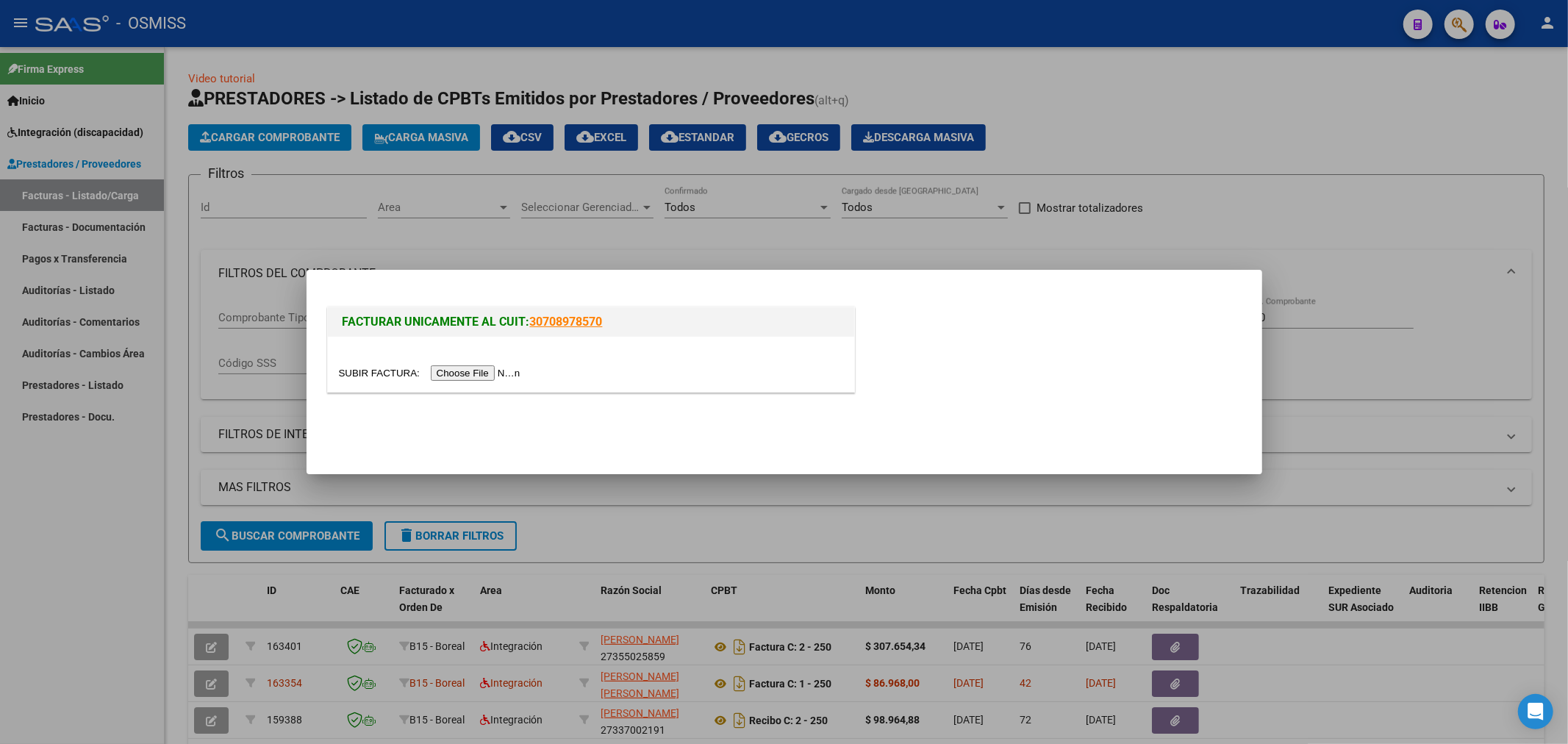
click at [478, 372] on input "file" at bounding box center [432, 373] width 186 height 15
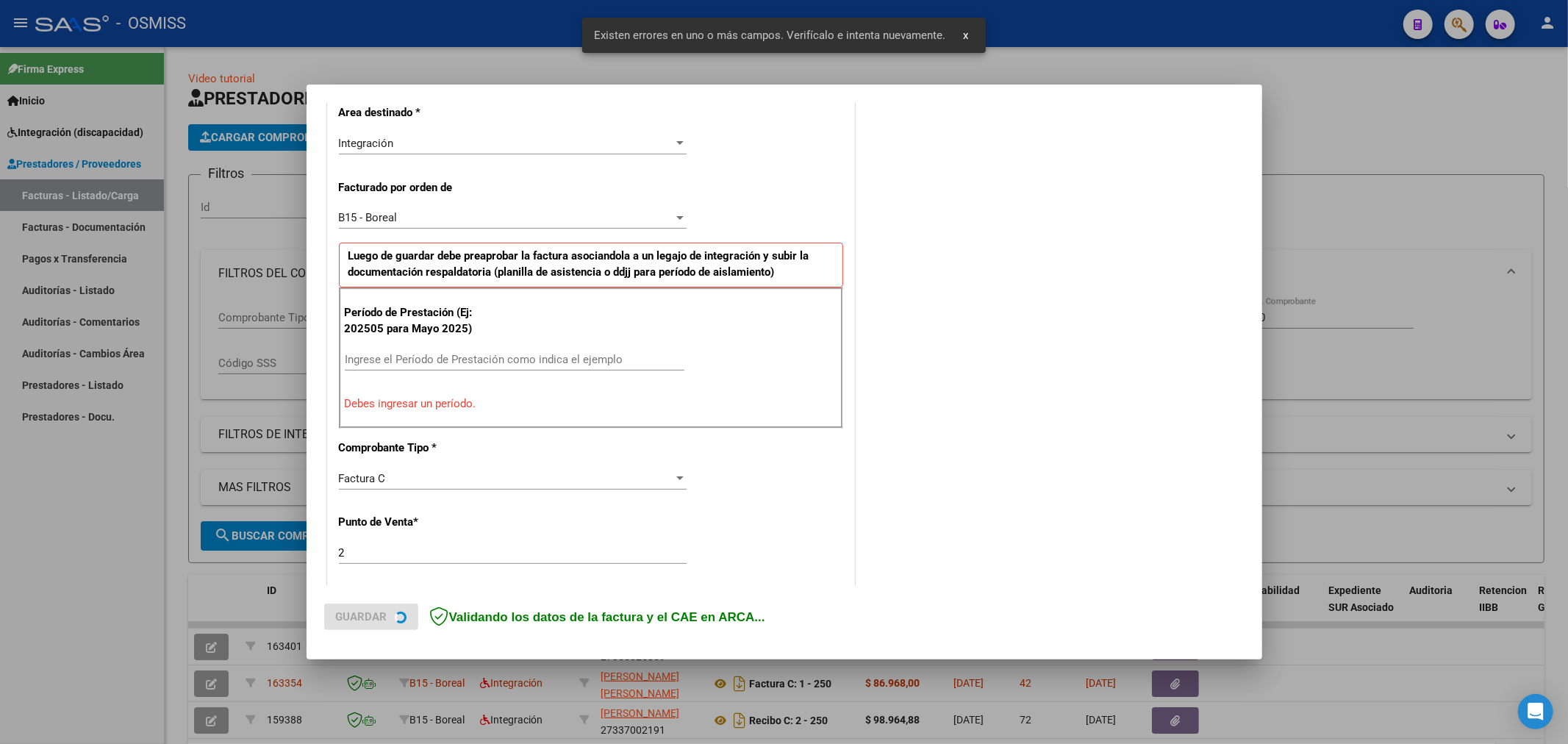
scroll to position [344, 0]
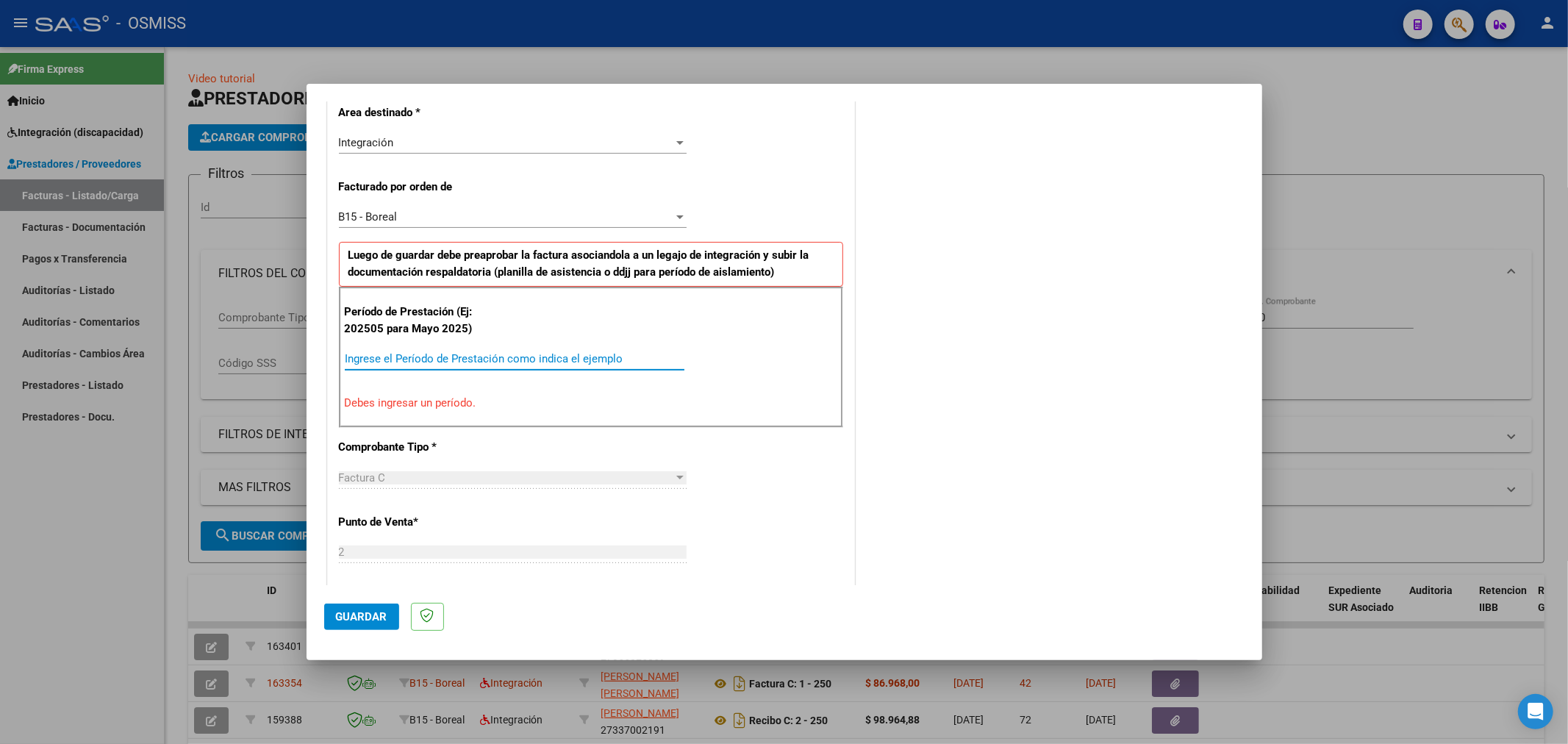
click at [483, 362] on input "Ingrese el Período de Prestación como indica el ejemplo" at bounding box center [514, 359] width 340 height 13
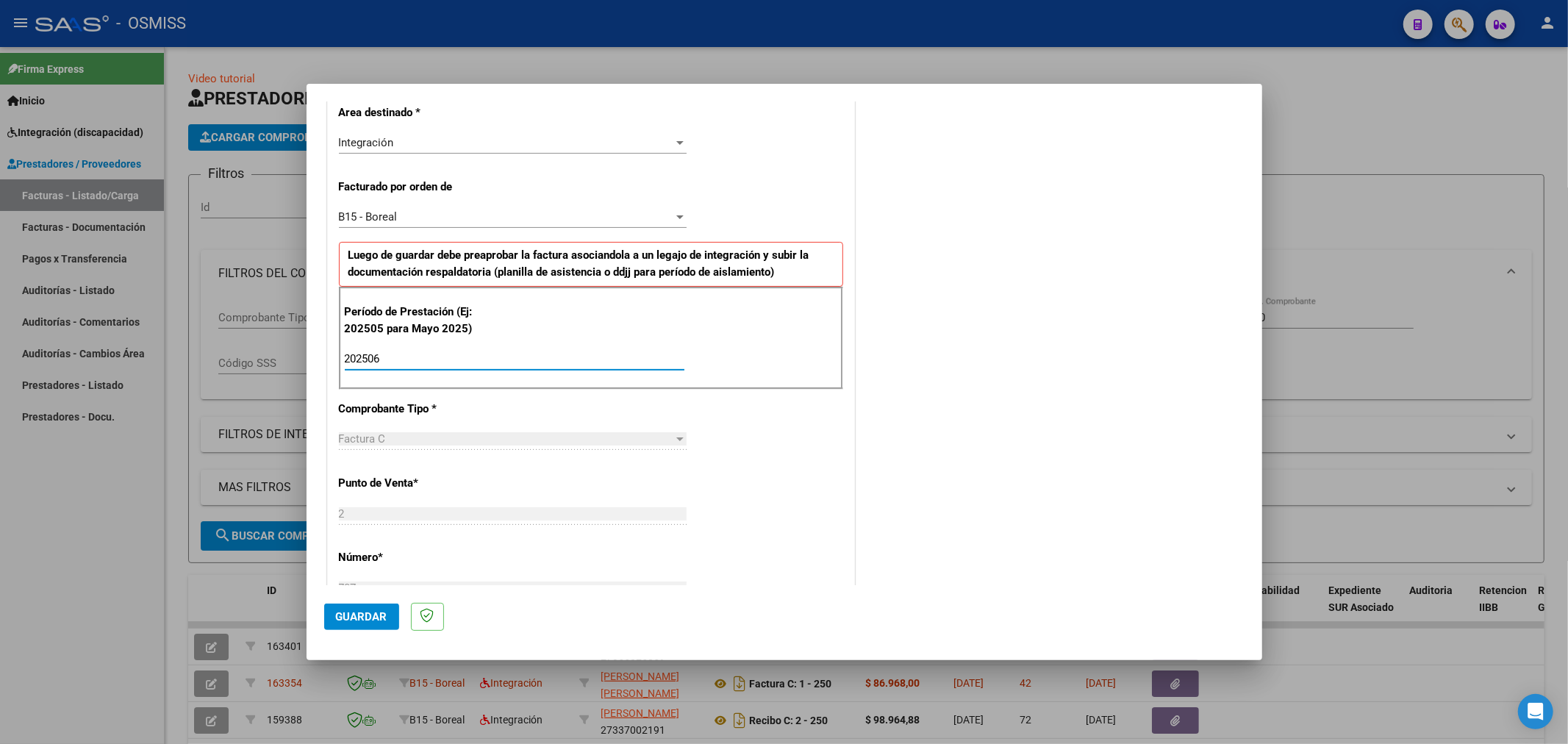
type input "202506"
click at [358, 623] on button "Guardar" at bounding box center [361, 617] width 75 height 27
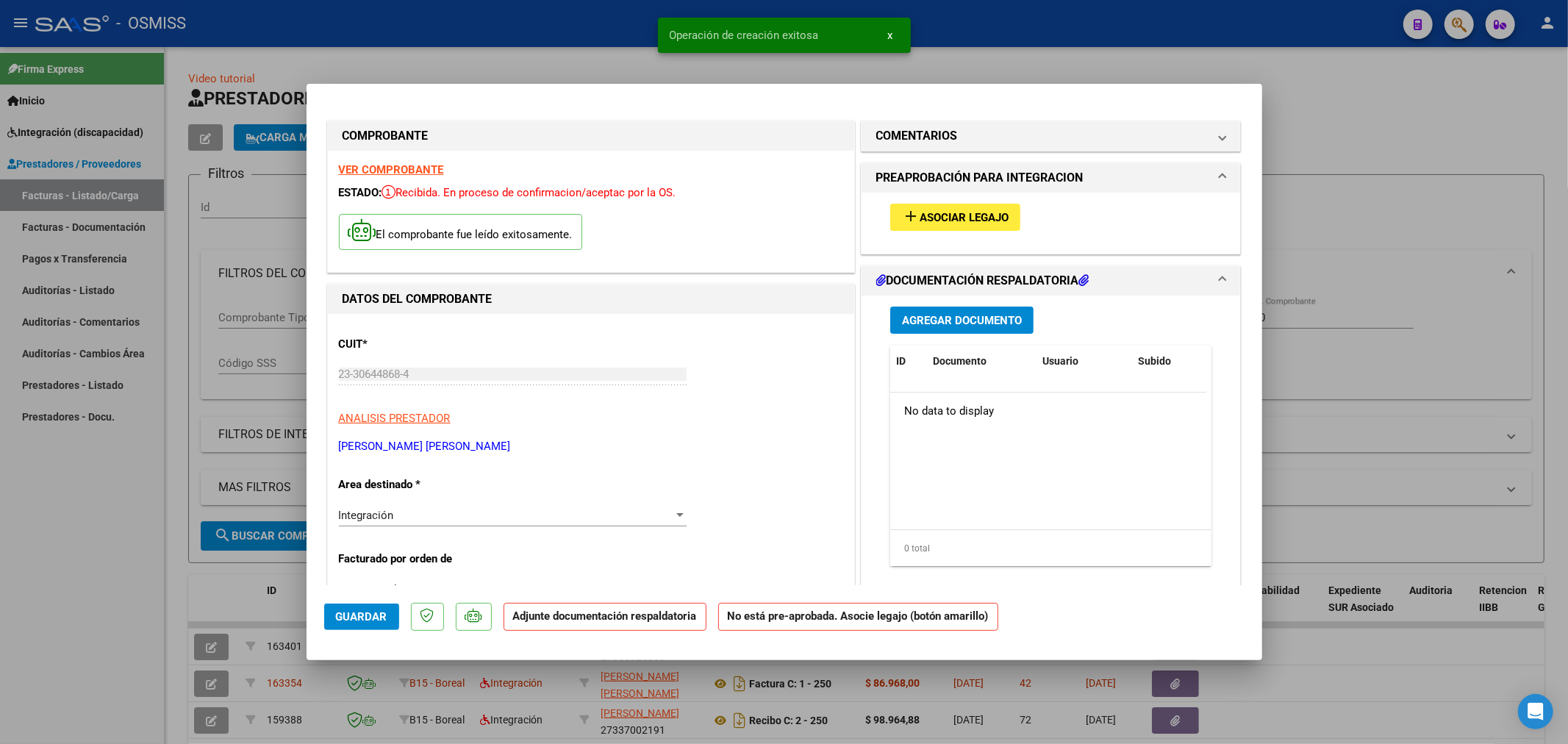
click at [953, 218] on span "Asociar Legajo" at bounding box center [964, 218] width 89 height 13
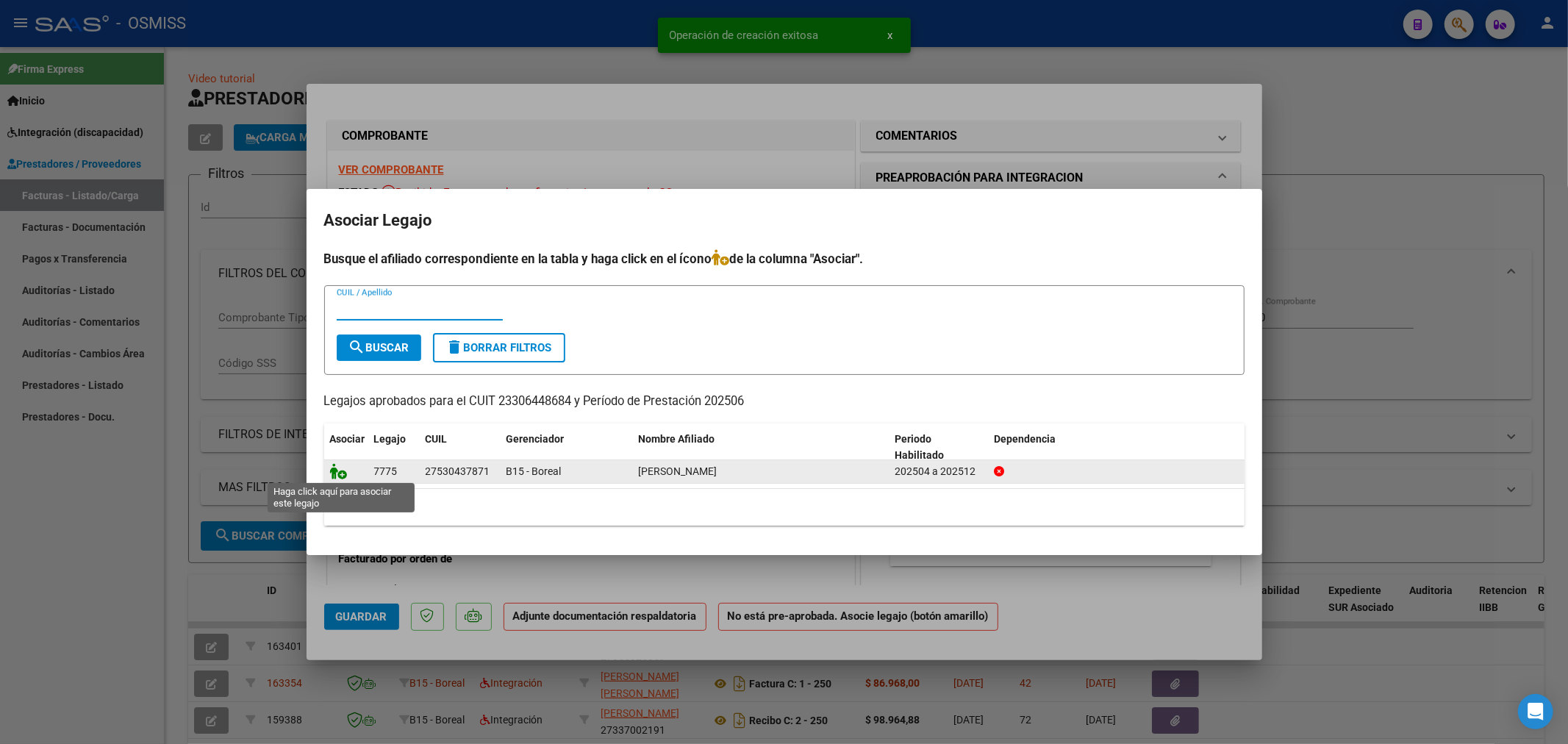
click at [338, 471] on icon at bounding box center [339, 471] width 18 height 16
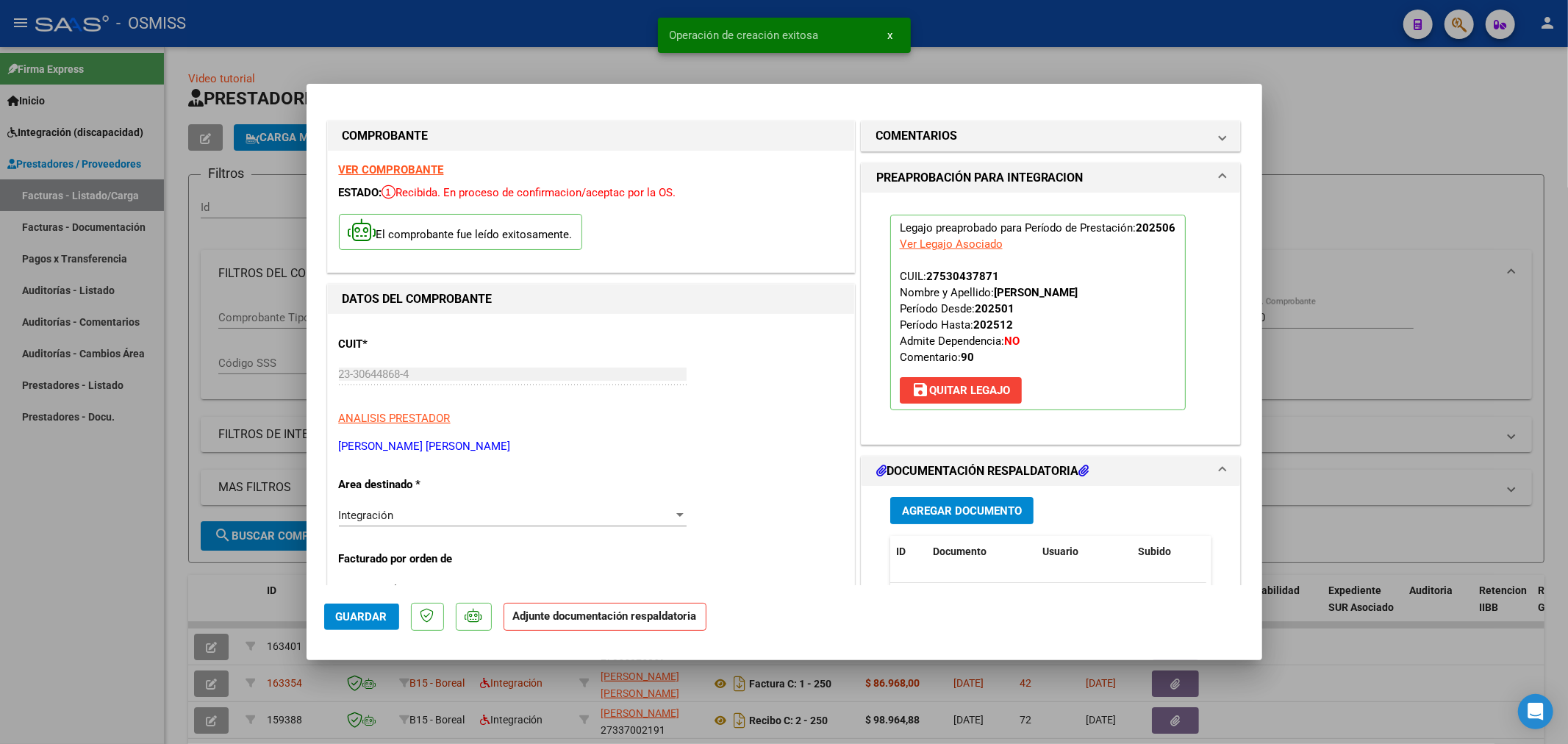
click at [948, 507] on span "Agregar Documento" at bounding box center [962, 511] width 120 height 13
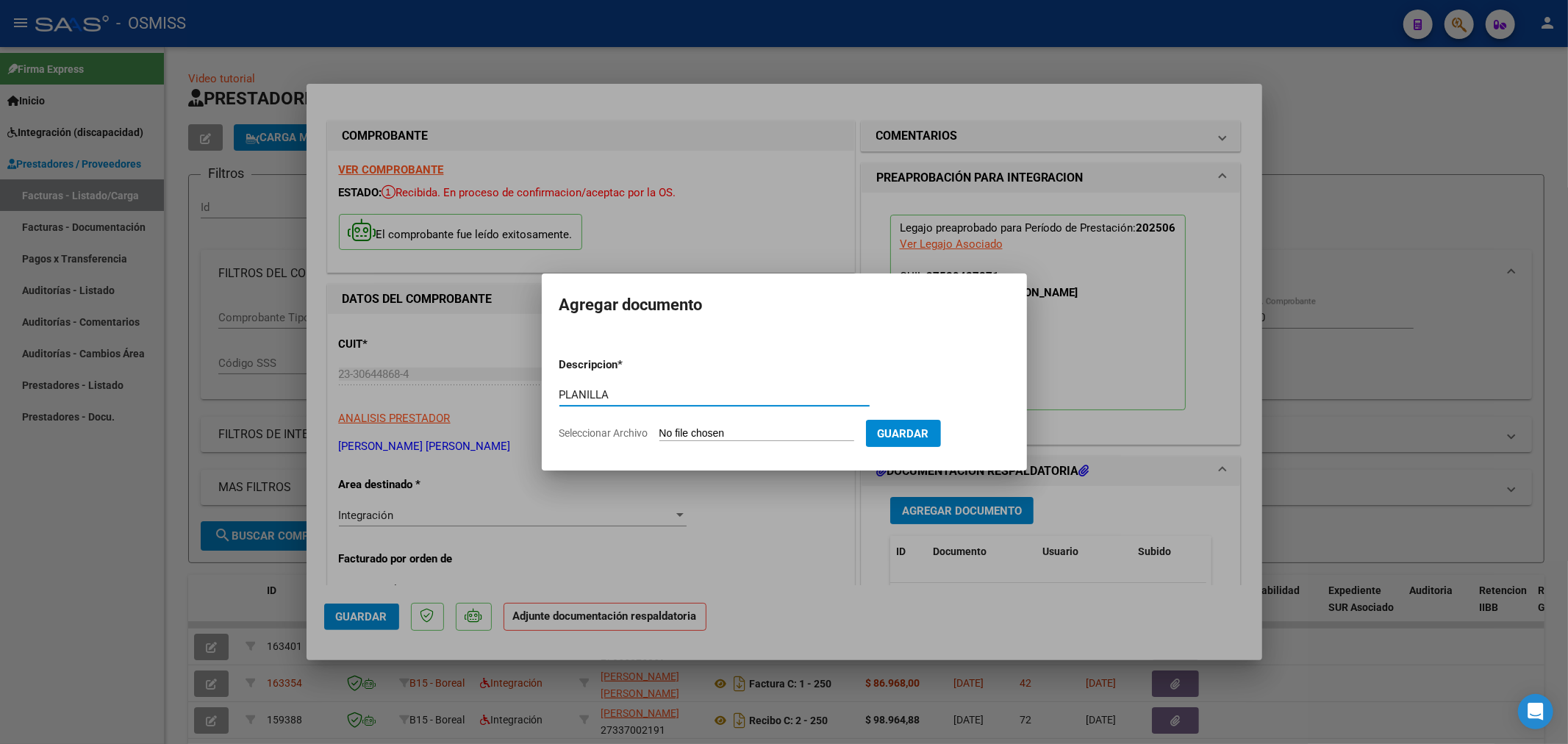
type input "PLANILLA"
click at [736, 433] on input "Seleccionar Archivo" at bounding box center [757, 434] width 195 height 14
type input "C:\fakepath\150235-5-Planilla_de_Asistencia.pdf"
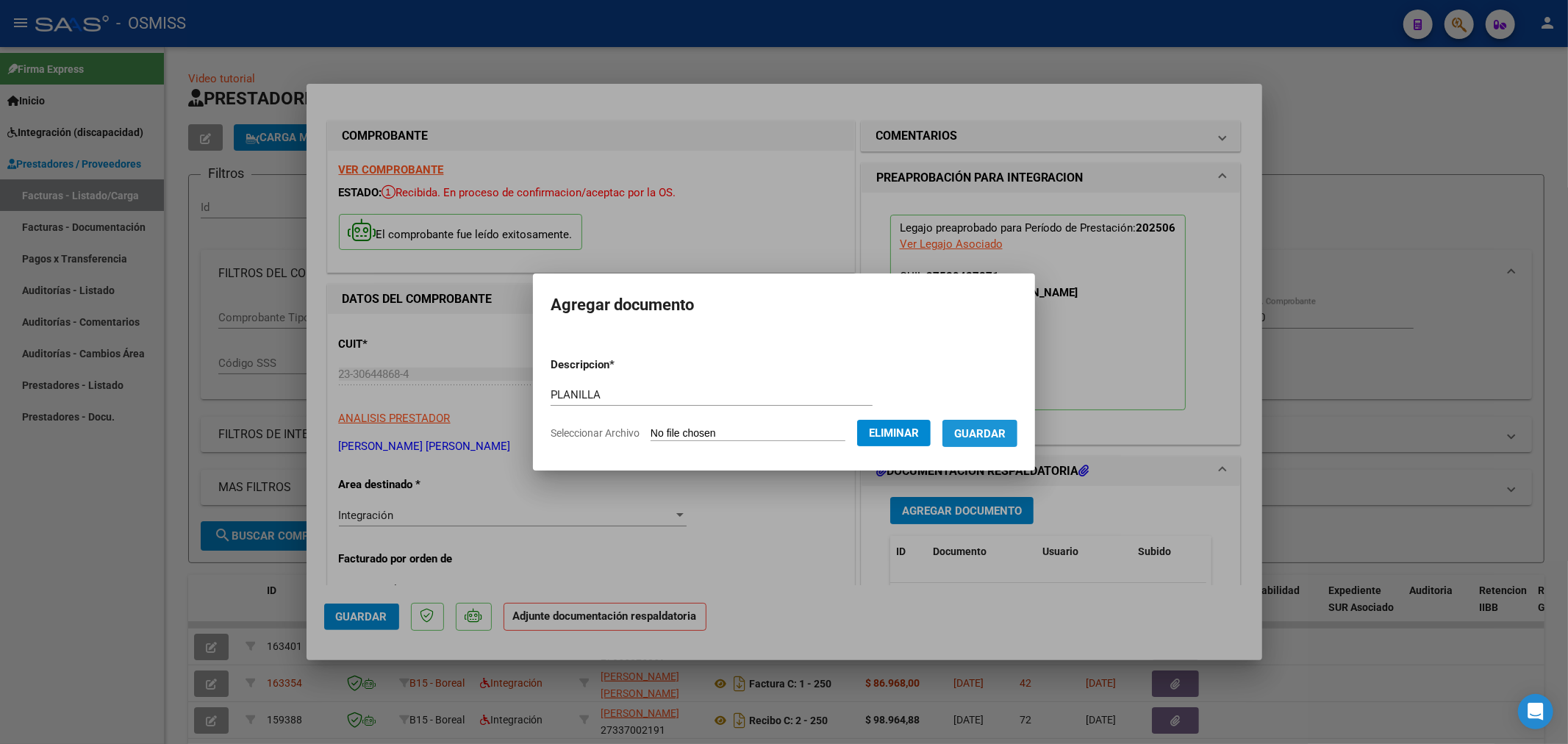
click at [996, 435] on span "Guardar" at bounding box center [979, 434] width 51 height 13
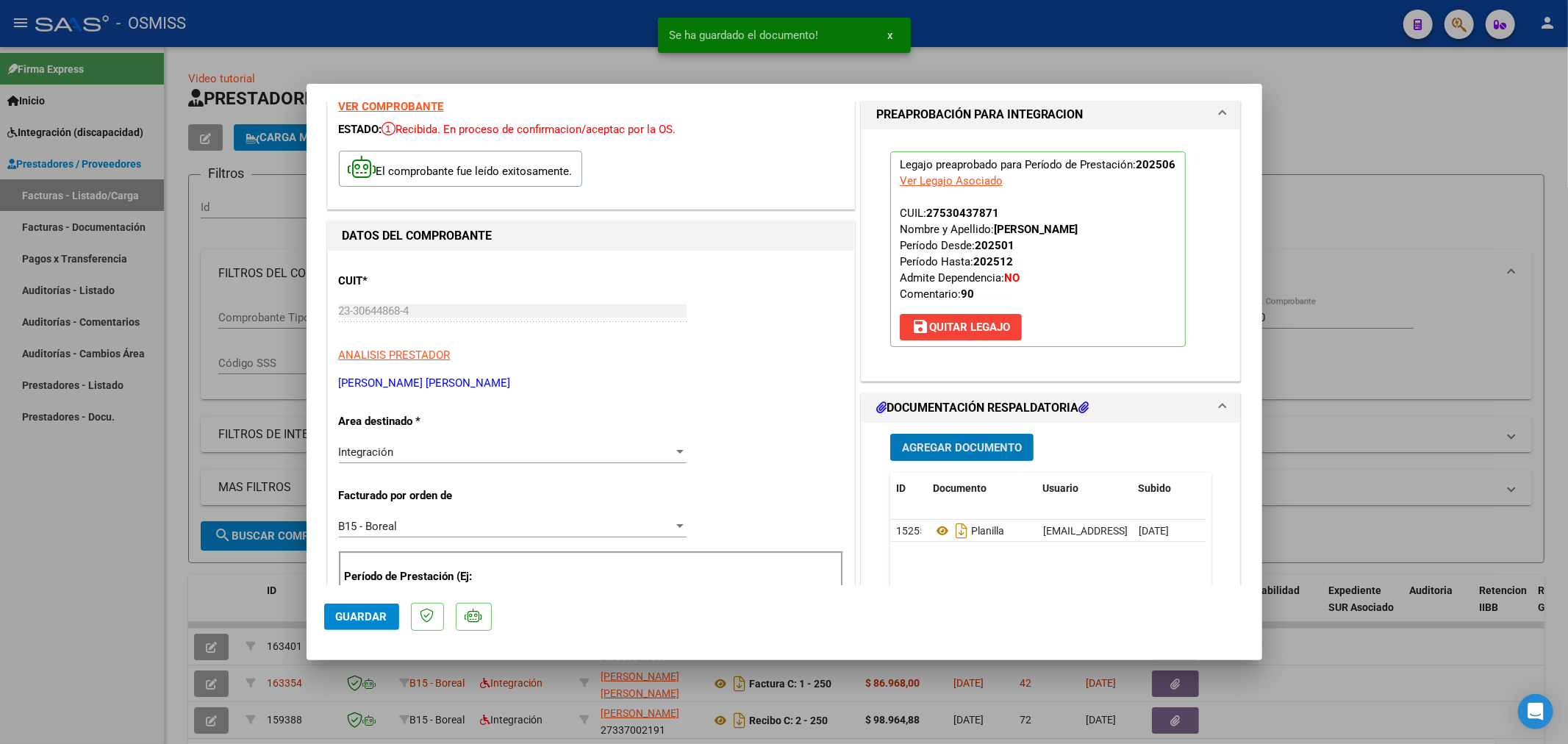
scroll to position [164, 0]
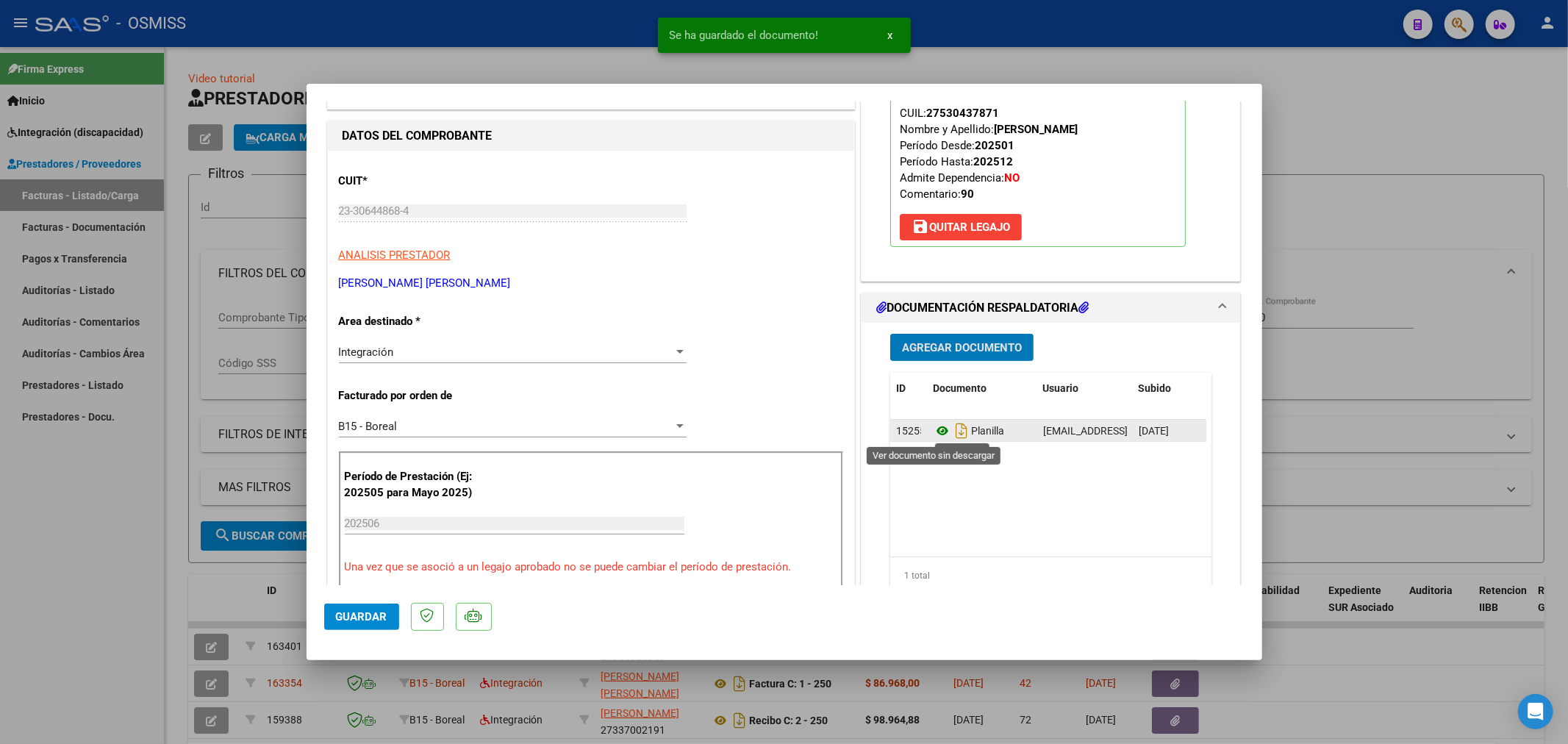
click at [933, 434] on icon at bounding box center [942, 430] width 19 height 18
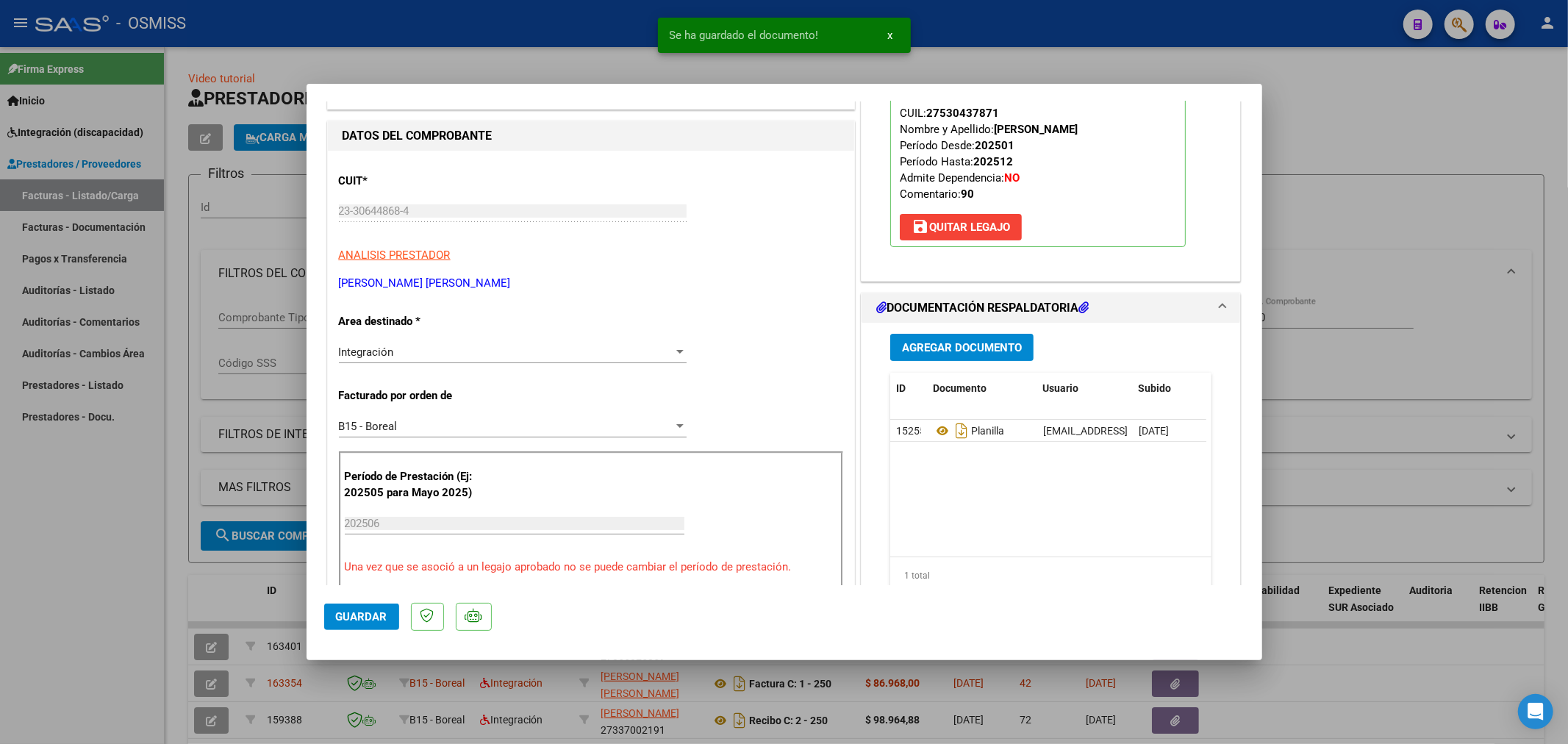
click at [928, 353] on span "Agregar Documento" at bounding box center [962, 348] width 120 height 13
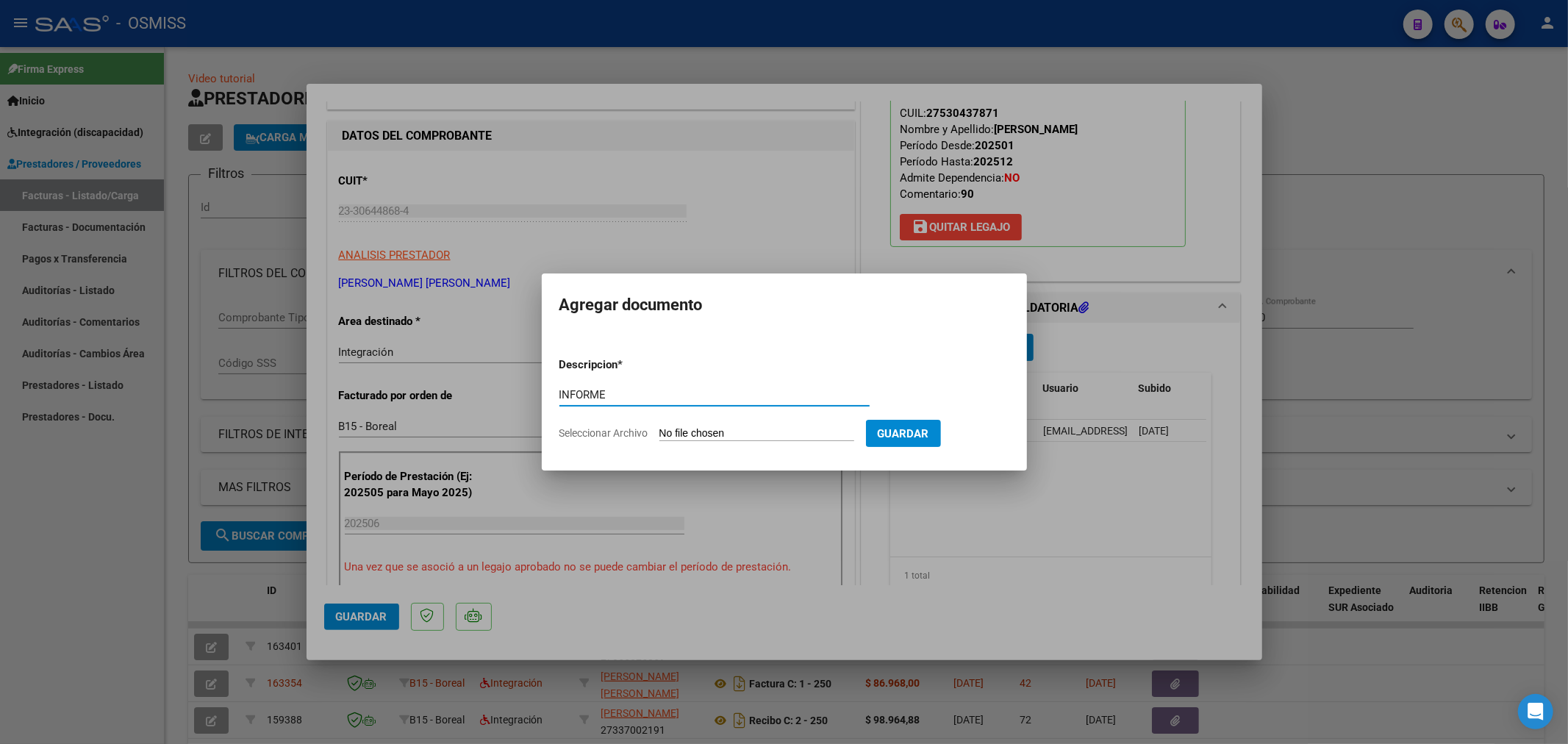
type input "INFORME"
click at [736, 424] on form "Descripcion * INFORME Escriba aquí una descripcion Seleccionar Archivo Guardar" at bounding box center [784, 399] width 450 height 107
click at [666, 437] on input "Seleccionar Archivo" at bounding box center [757, 434] width 195 height 14
type input "C:\fakepath\150235-4-Informe_de_evolucion_semestral.pdf"
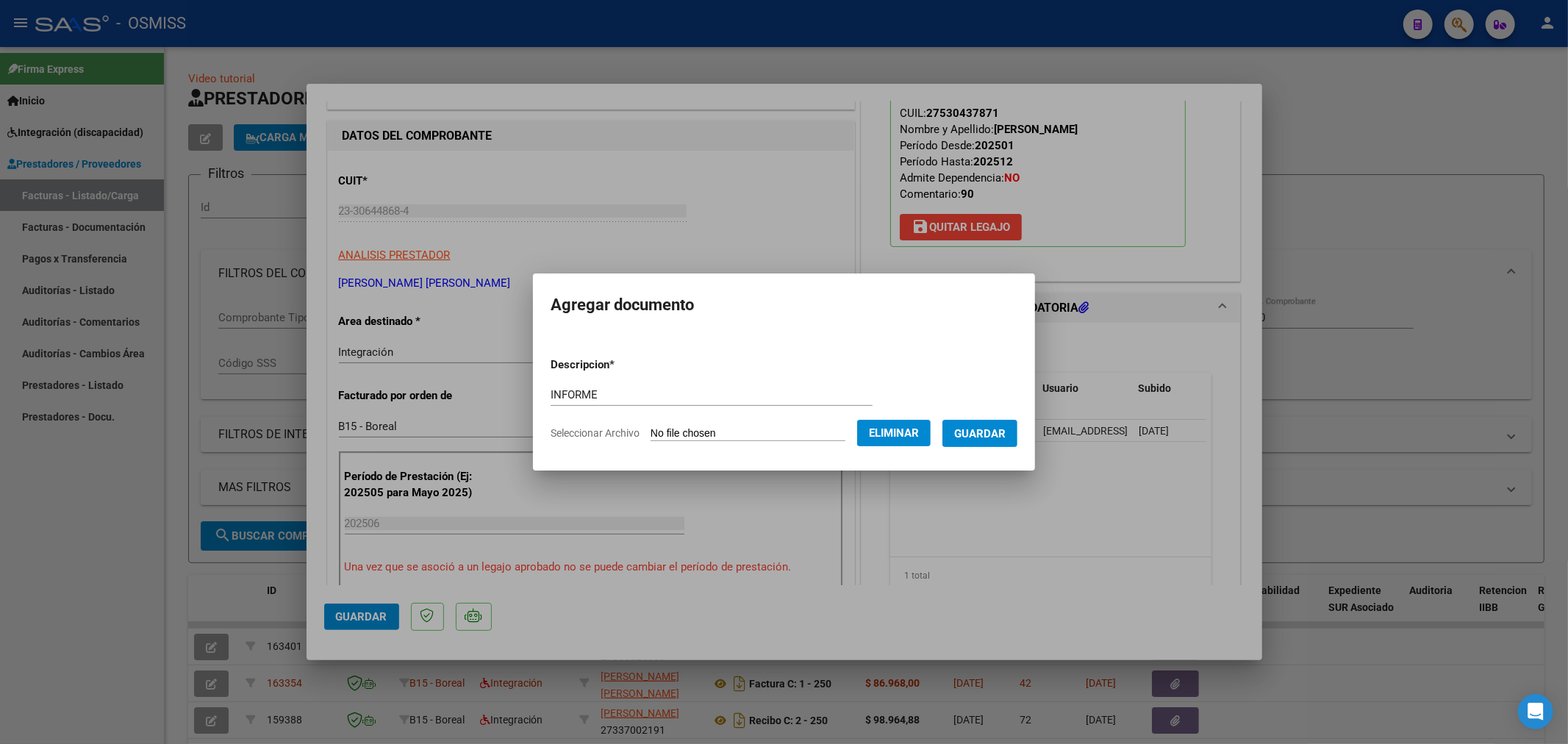
click at [979, 433] on span "Guardar" at bounding box center [979, 434] width 51 height 13
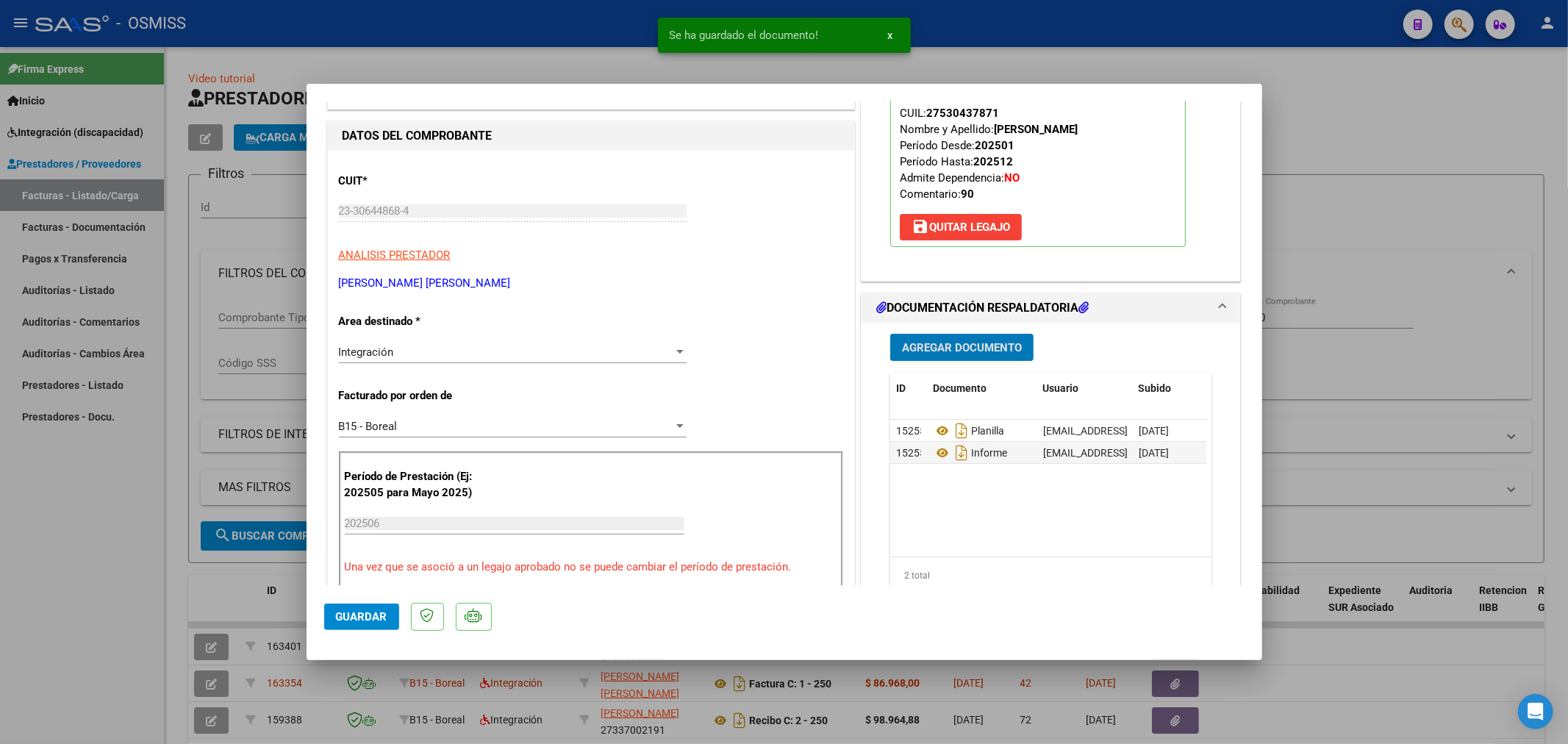
type input "$ 0,00"
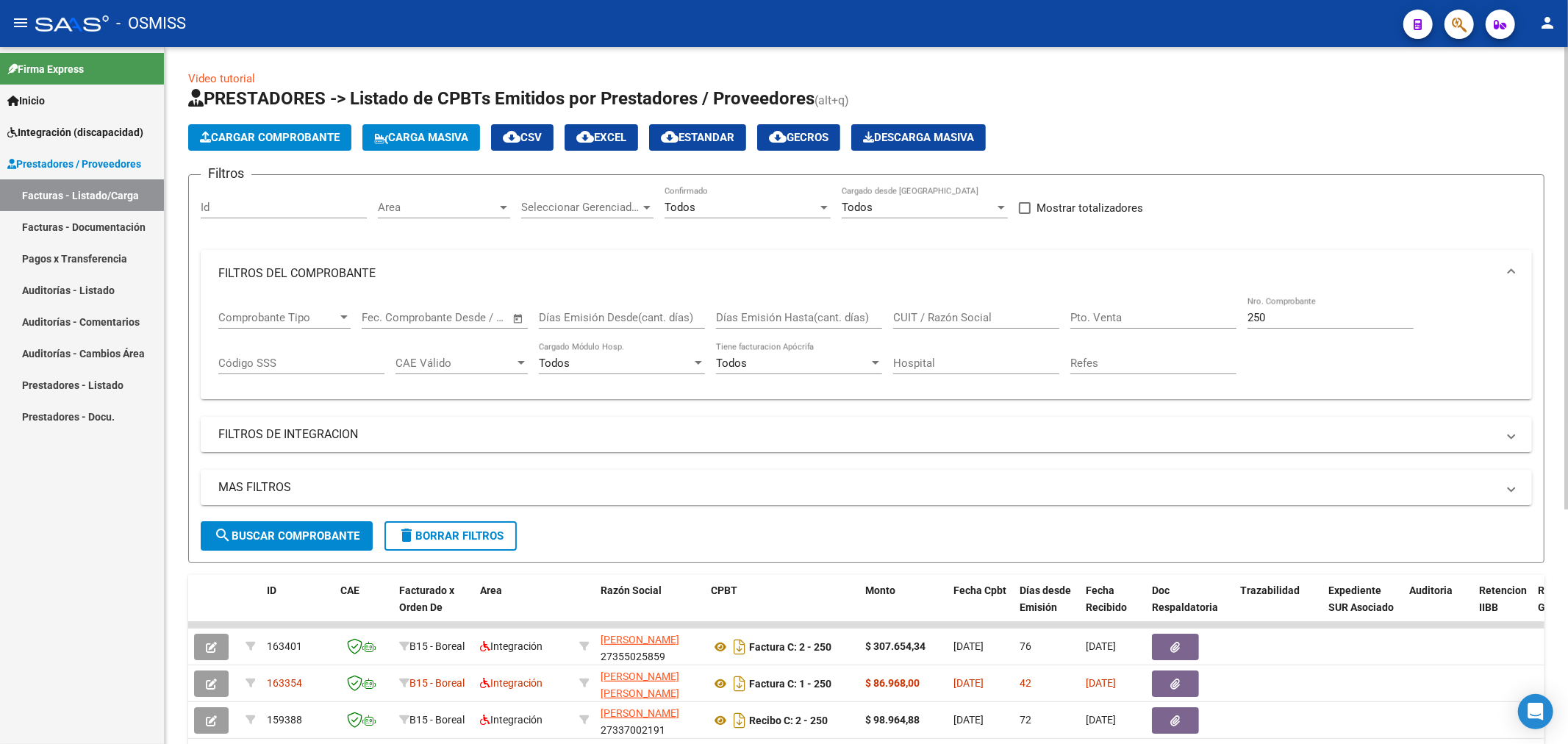
click at [498, 535] on span "delete Borrar Filtros" at bounding box center [450, 536] width 106 height 13
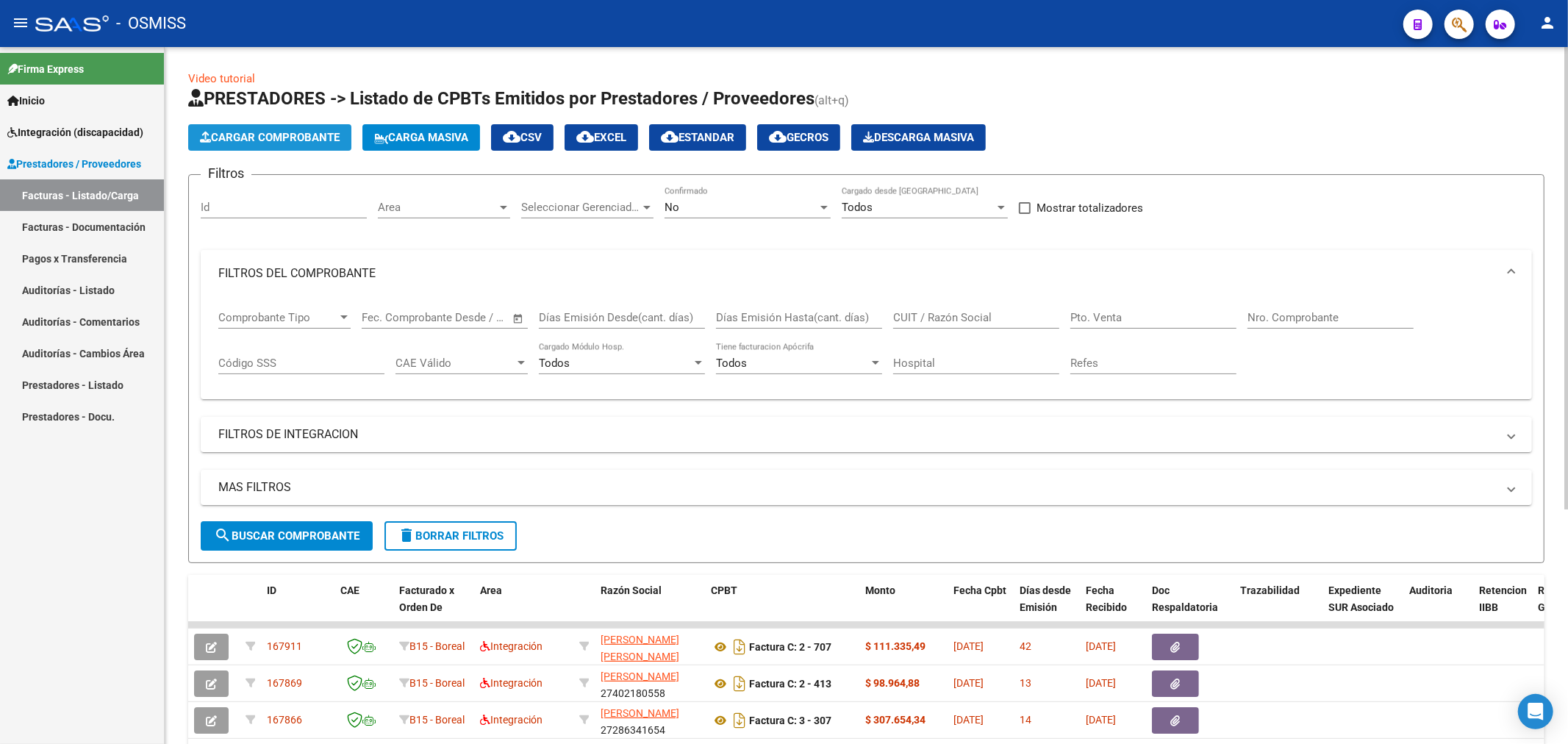
click at [254, 138] on span "Cargar Comprobante" at bounding box center [269, 138] width 140 height 13
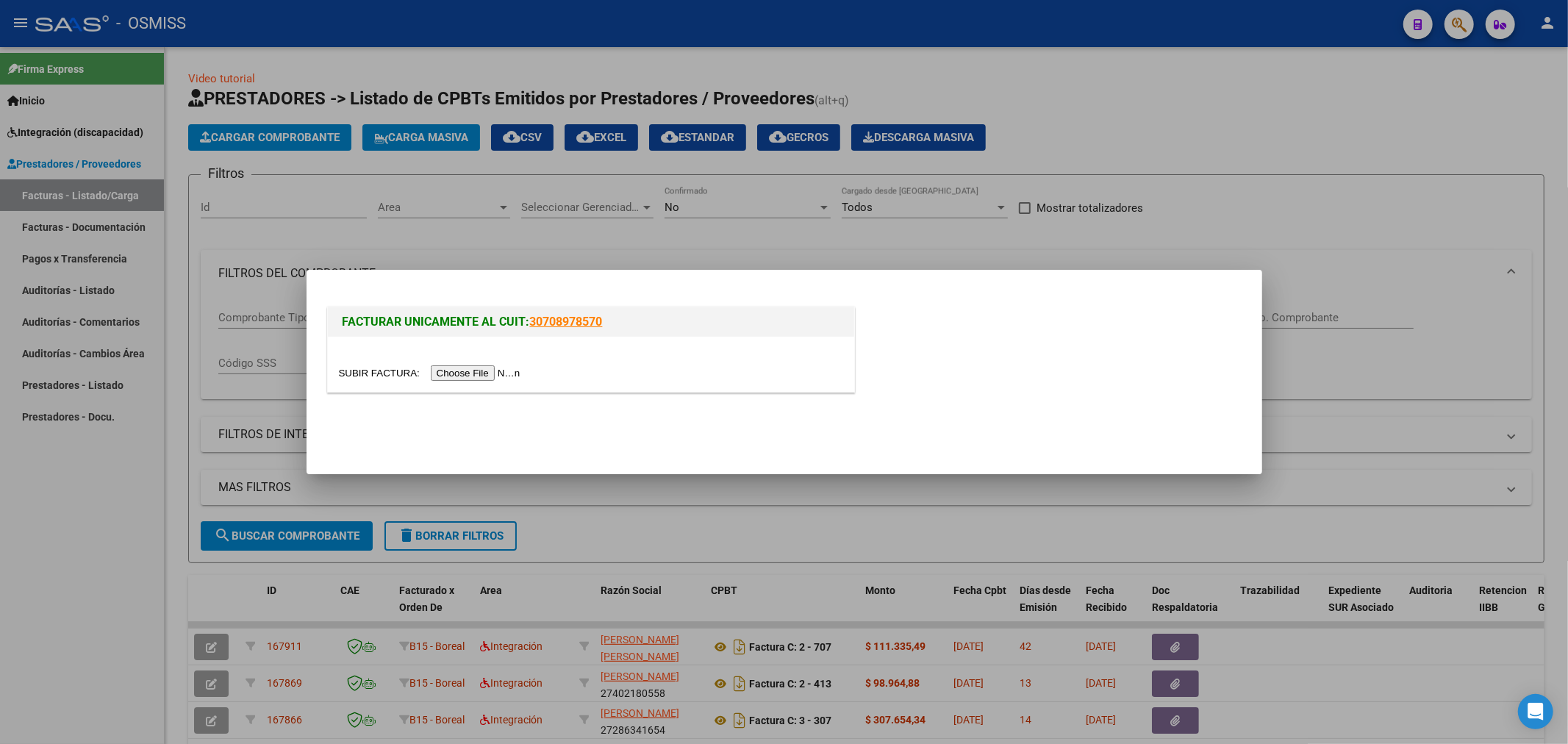
click at [445, 376] on input "file" at bounding box center [432, 373] width 186 height 15
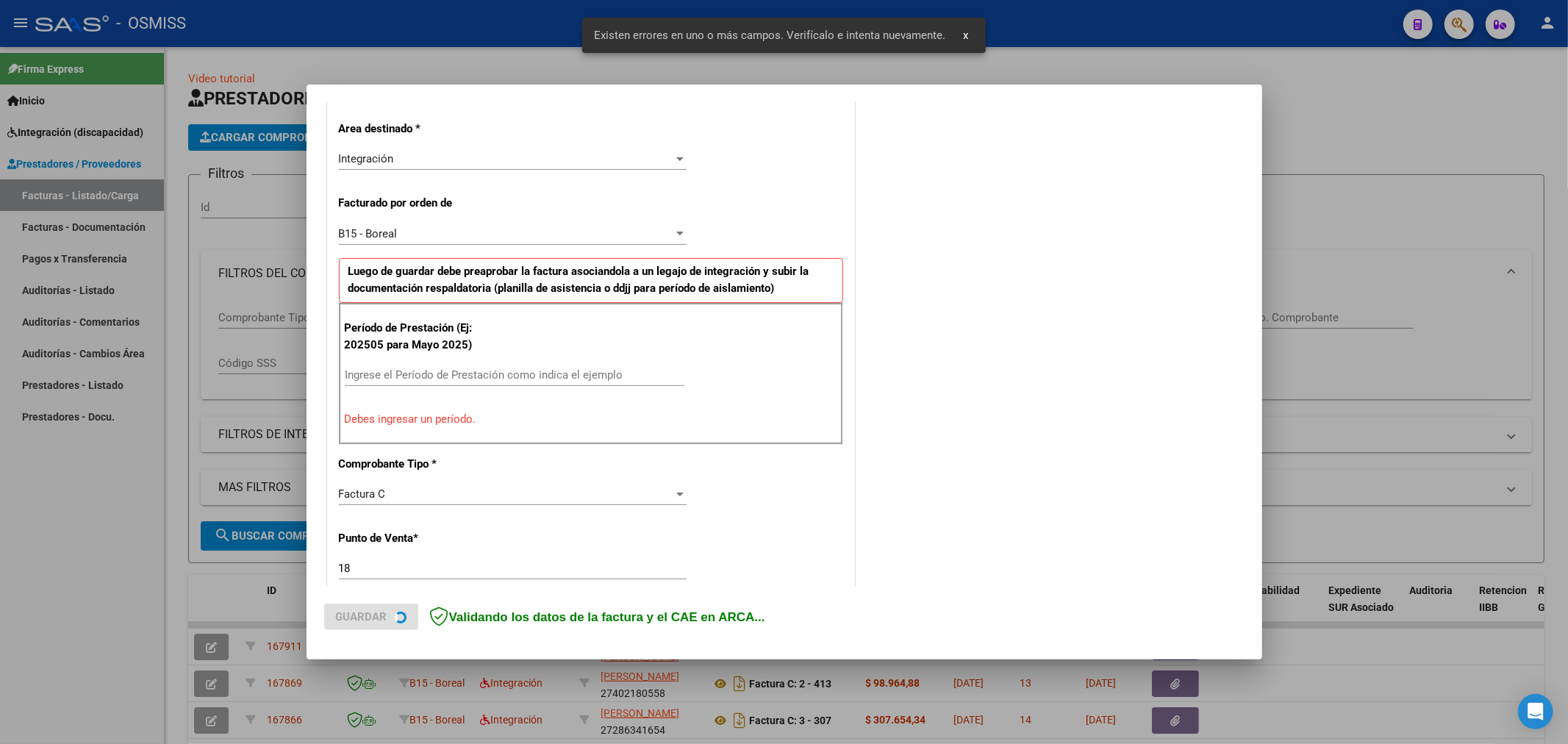
scroll to position [344, 0]
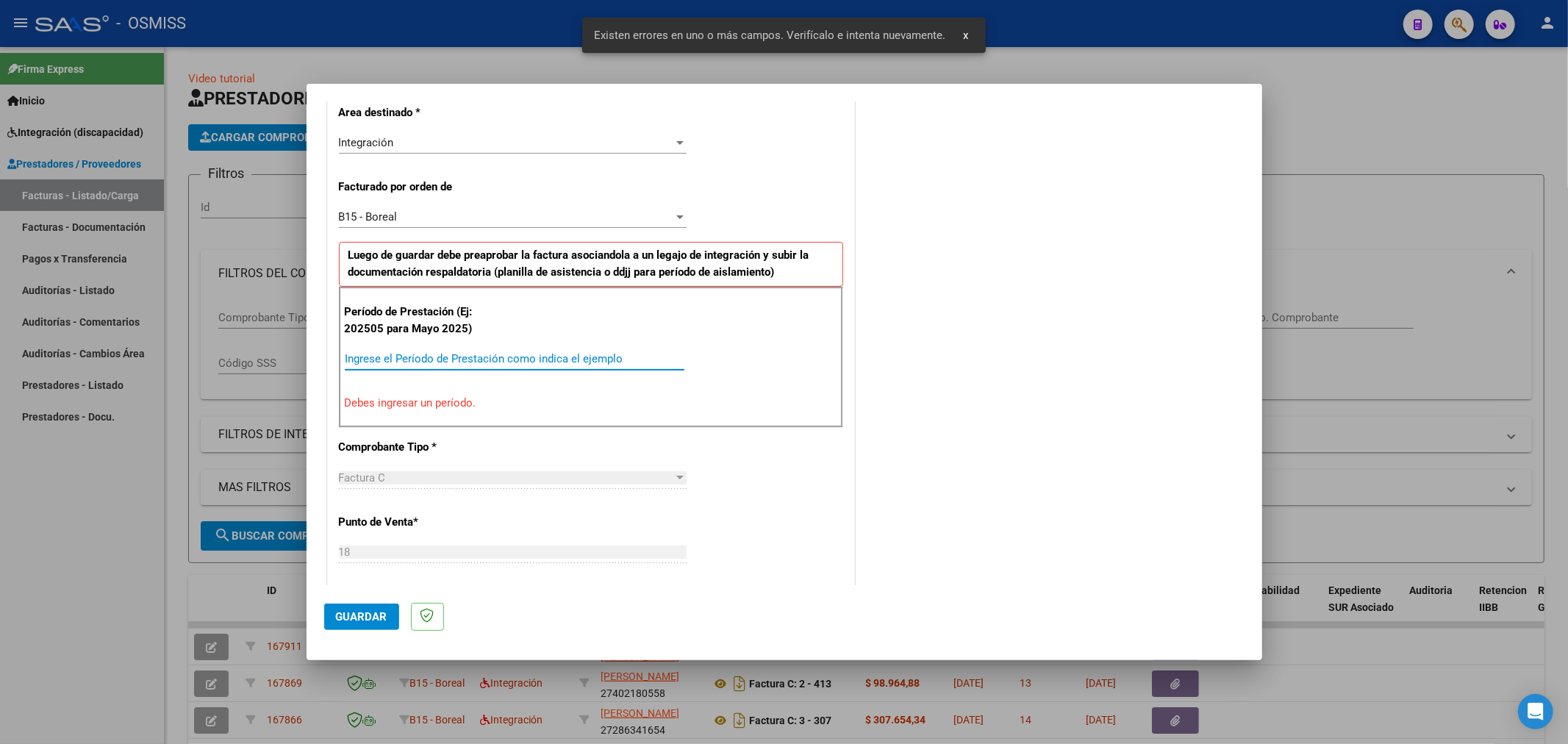
click at [423, 352] on input "Ingrese el Período de Prestación como indica el ejemplo" at bounding box center [514, 359] width 340 height 13
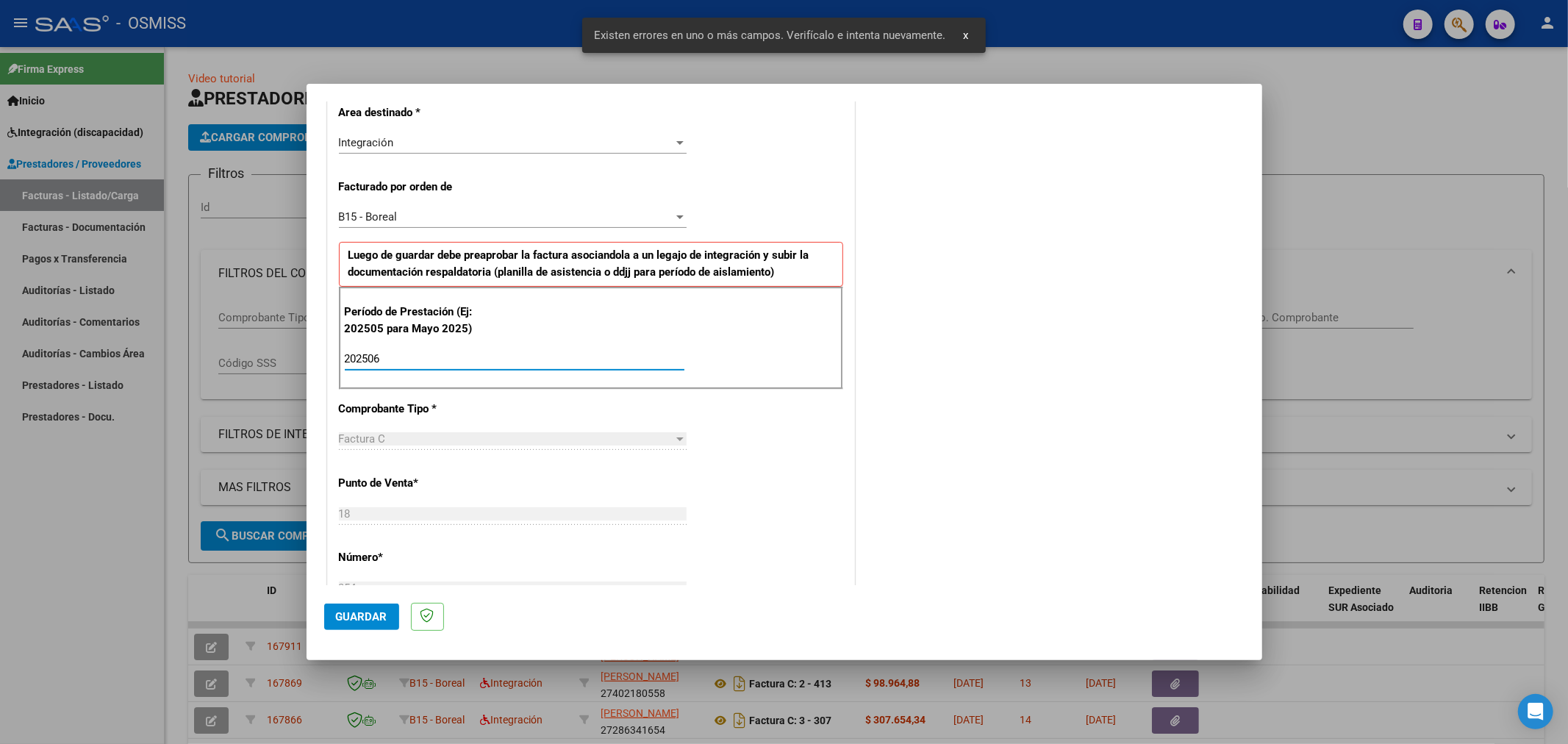
type input "202506"
click at [356, 618] on span "Guardar" at bounding box center [361, 617] width 51 height 13
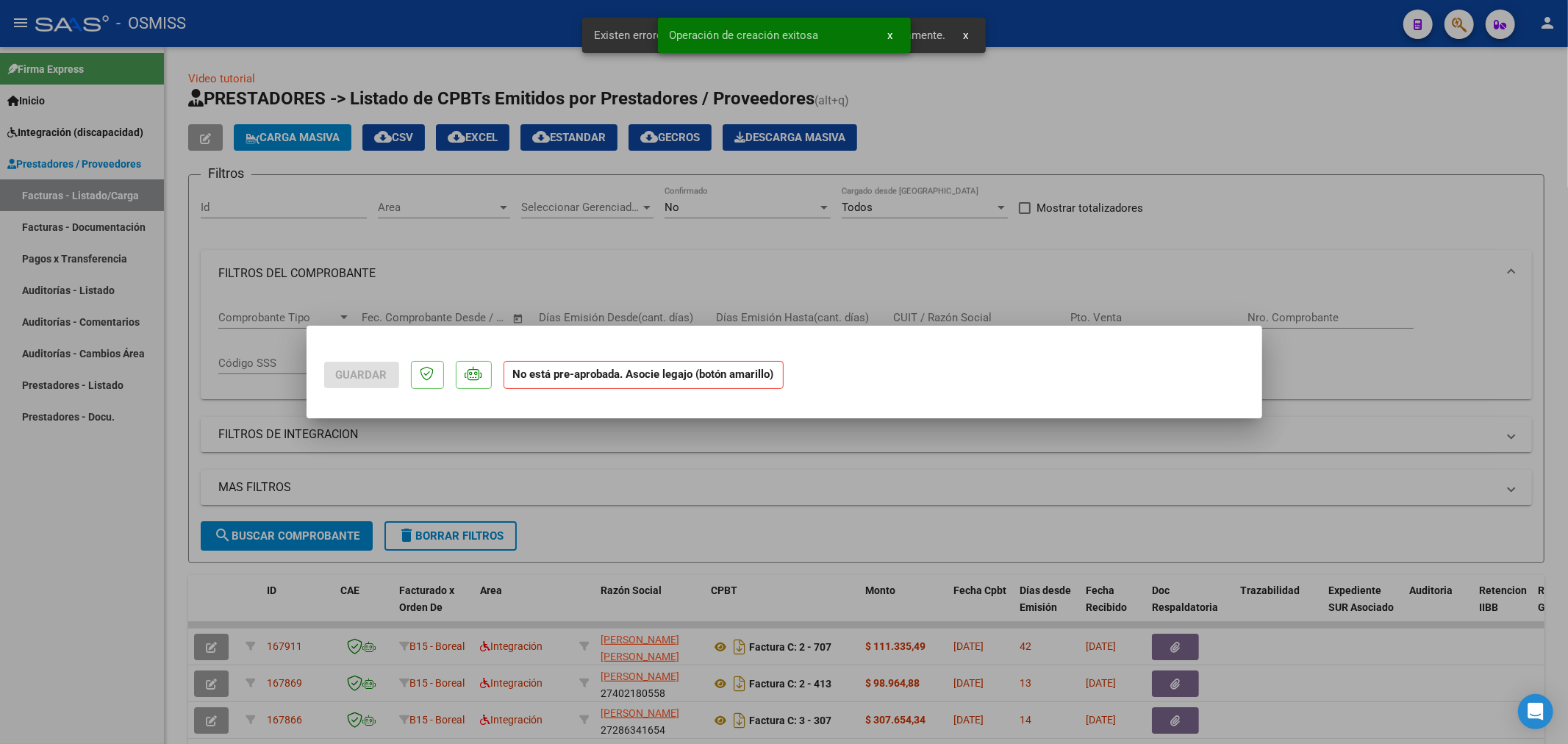
scroll to position [0, 0]
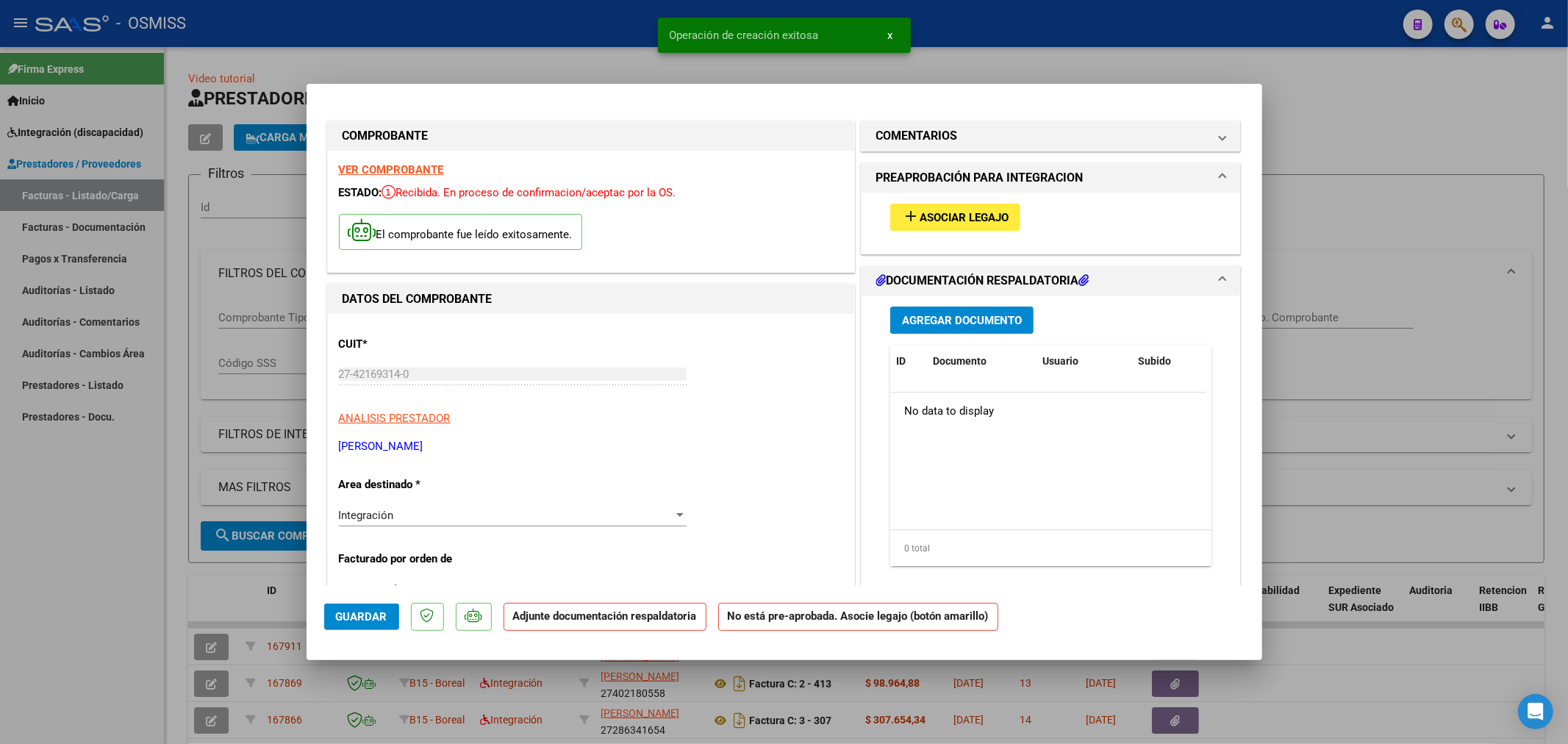
click at [976, 206] on button "add Asociar Legajo" at bounding box center [955, 217] width 130 height 27
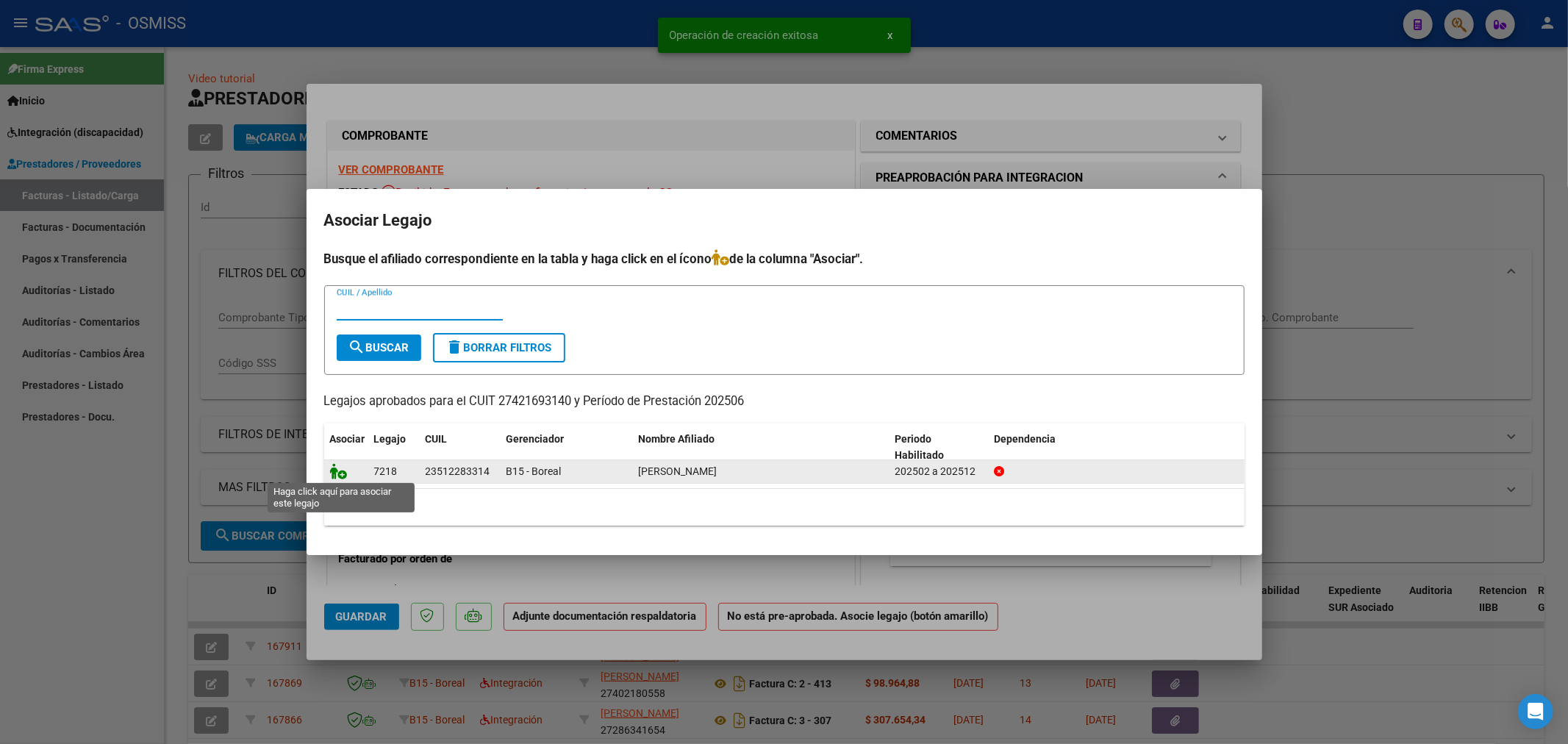
click at [340, 474] on icon at bounding box center [339, 471] width 18 height 16
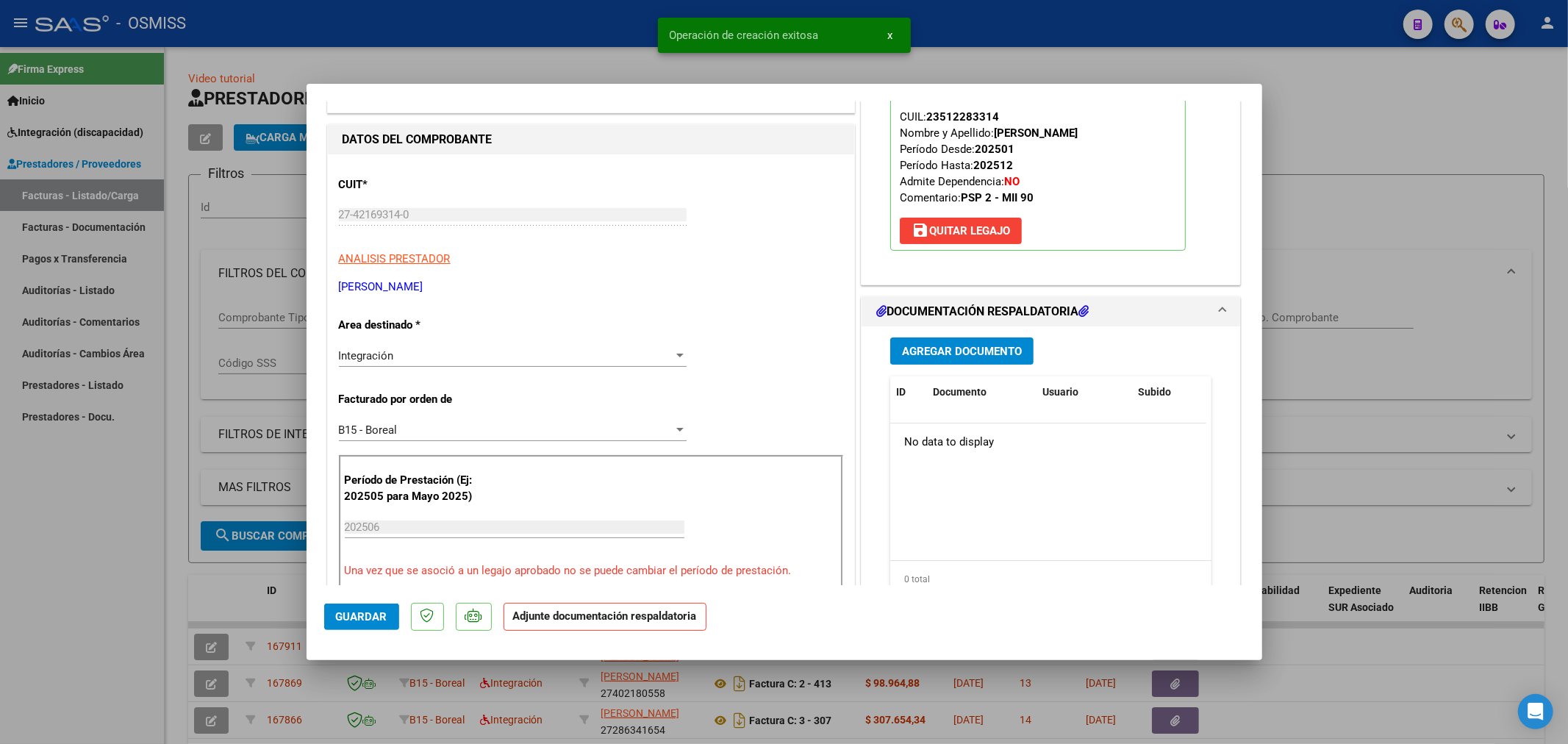
scroll to position [164, 0]
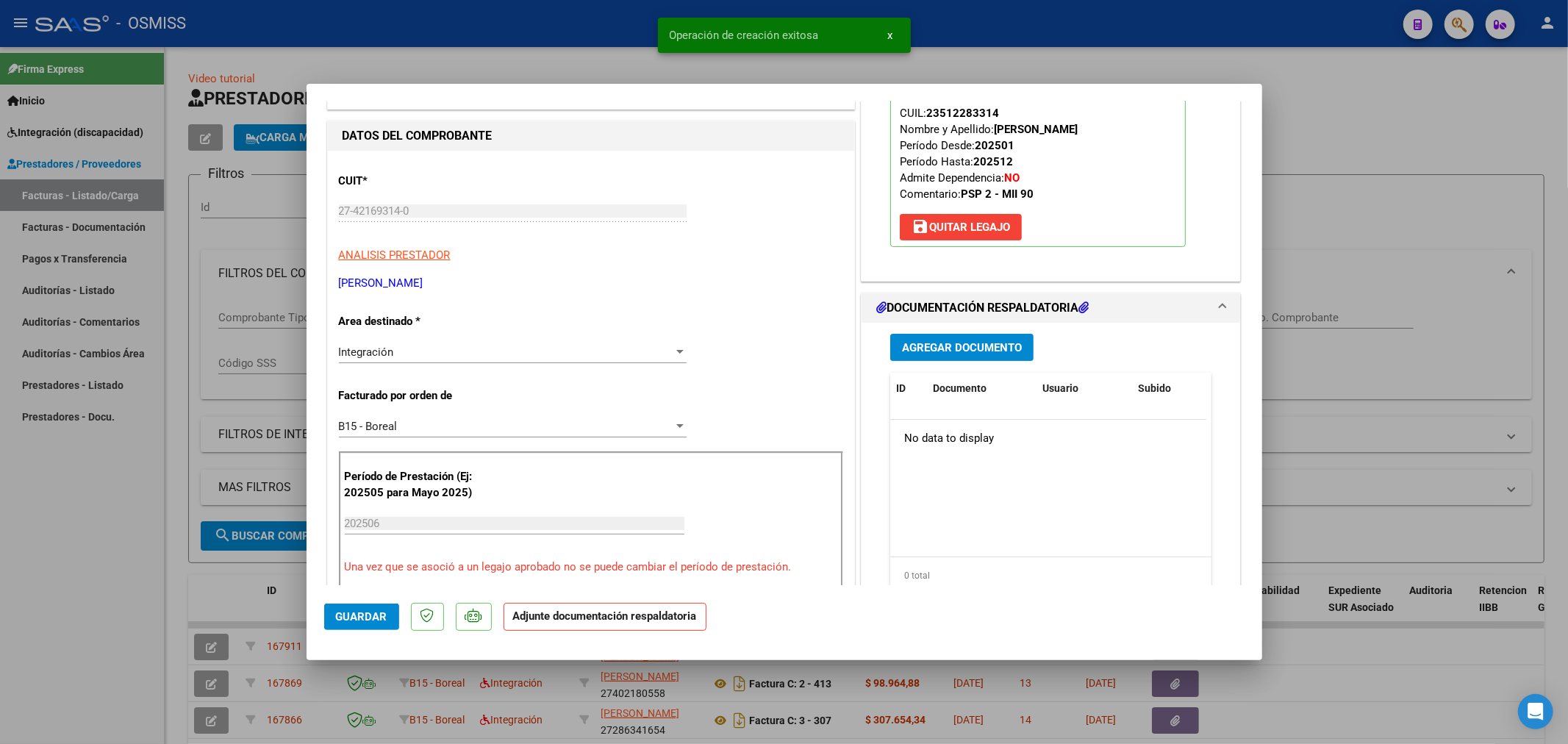
click at [1001, 351] on span "Agregar Documento" at bounding box center [962, 348] width 120 height 13
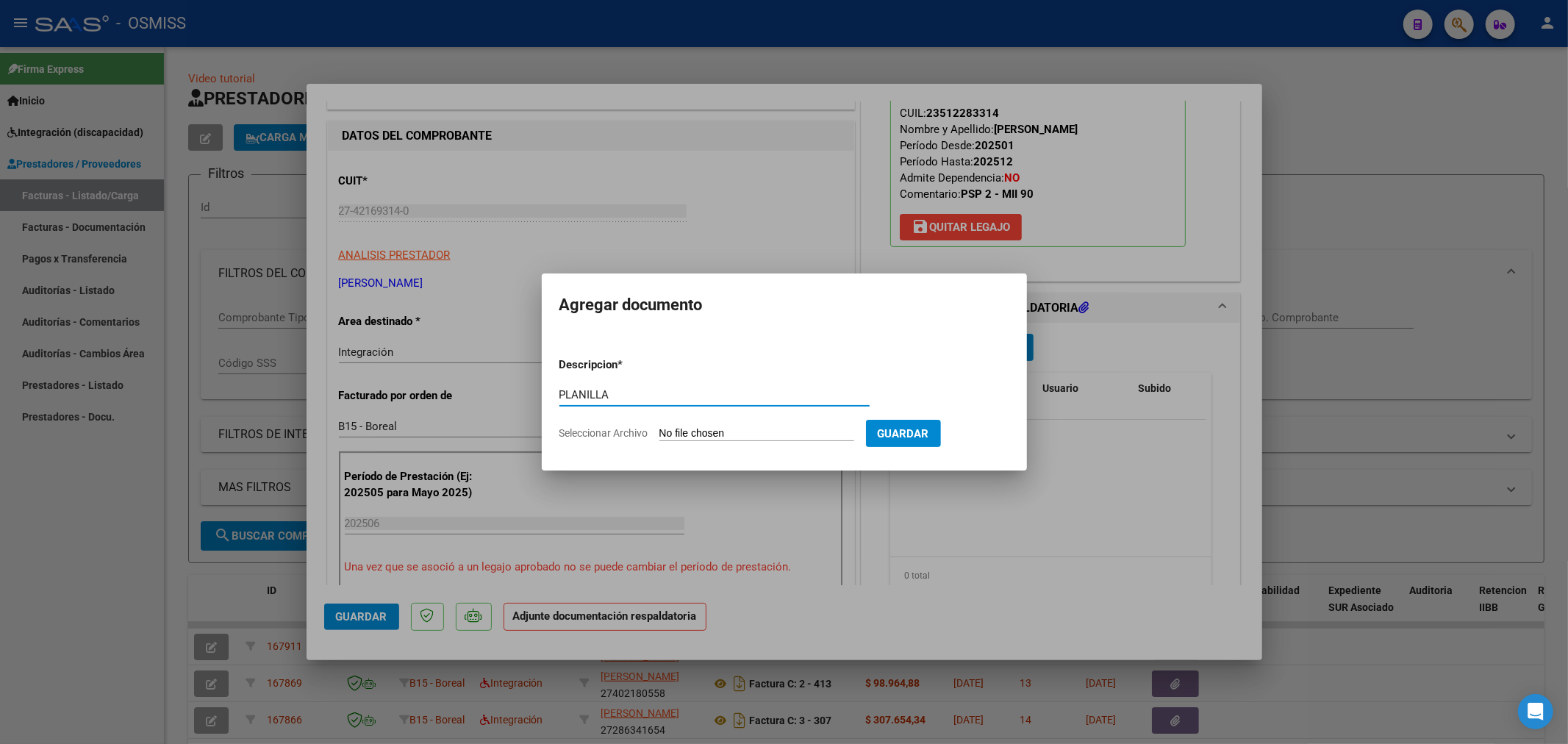
type input "PLANILLA"
click at [714, 429] on input "Seleccionar Archivo" at bounding box center [757, 434] width 195 height 14
type input "C:\fakepath\149750-4-Planilla_de_Asistencia.pdf"
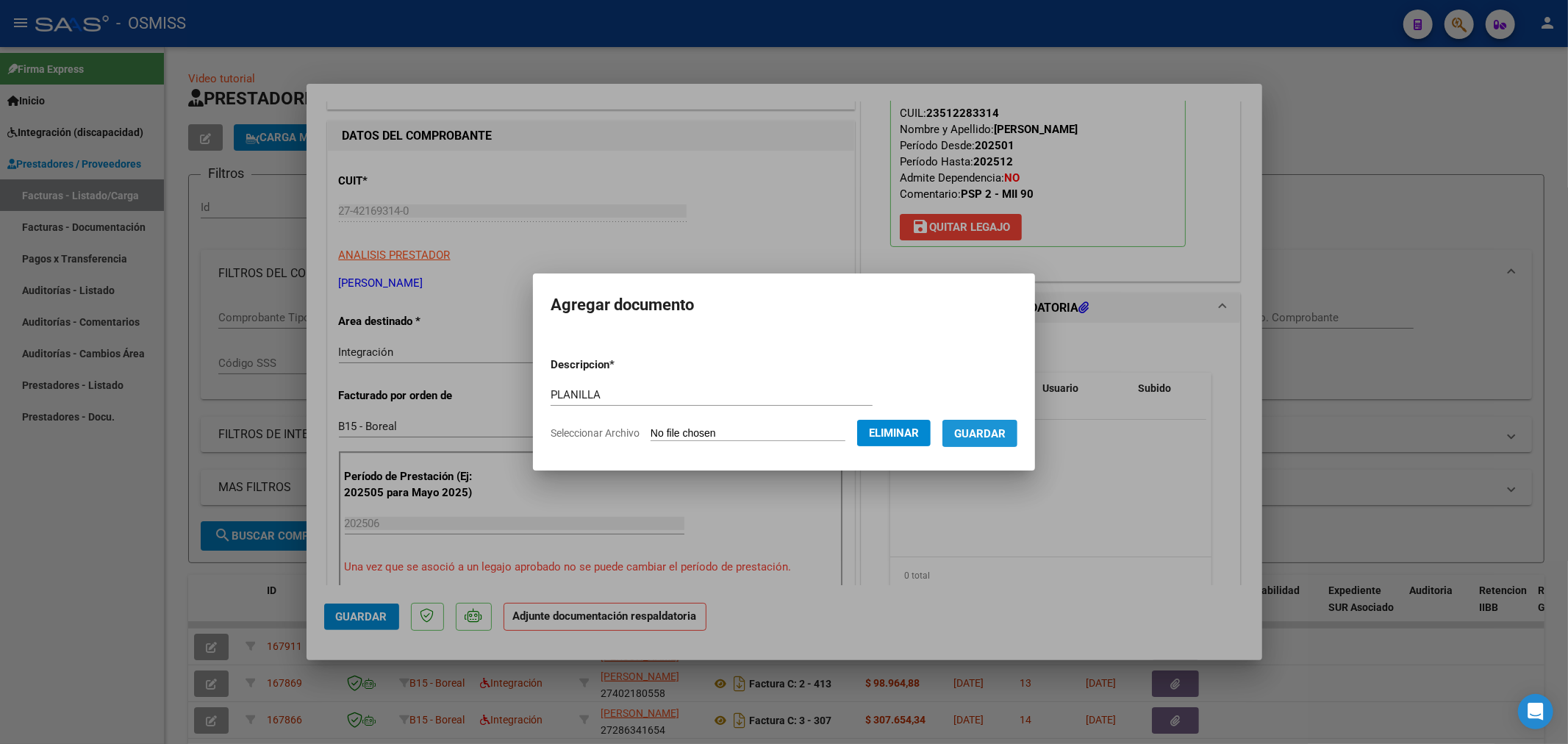
click at [983, 435] on span "Guardar" at bounding box center [979, 434] width 51 height 13
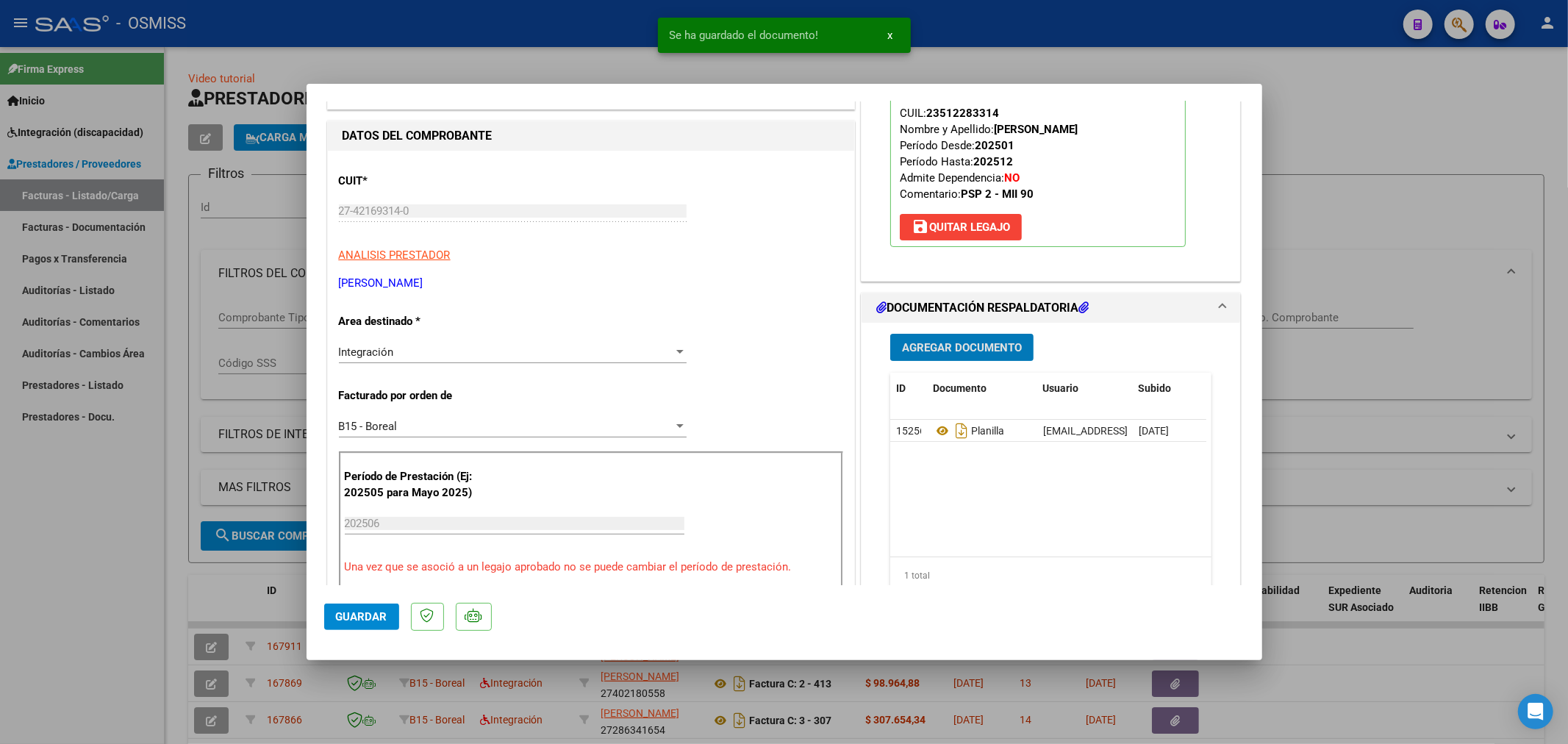
click at [981, 346] on span "Agregar Documento" at bounding box center [962, 348] width 120 height 13
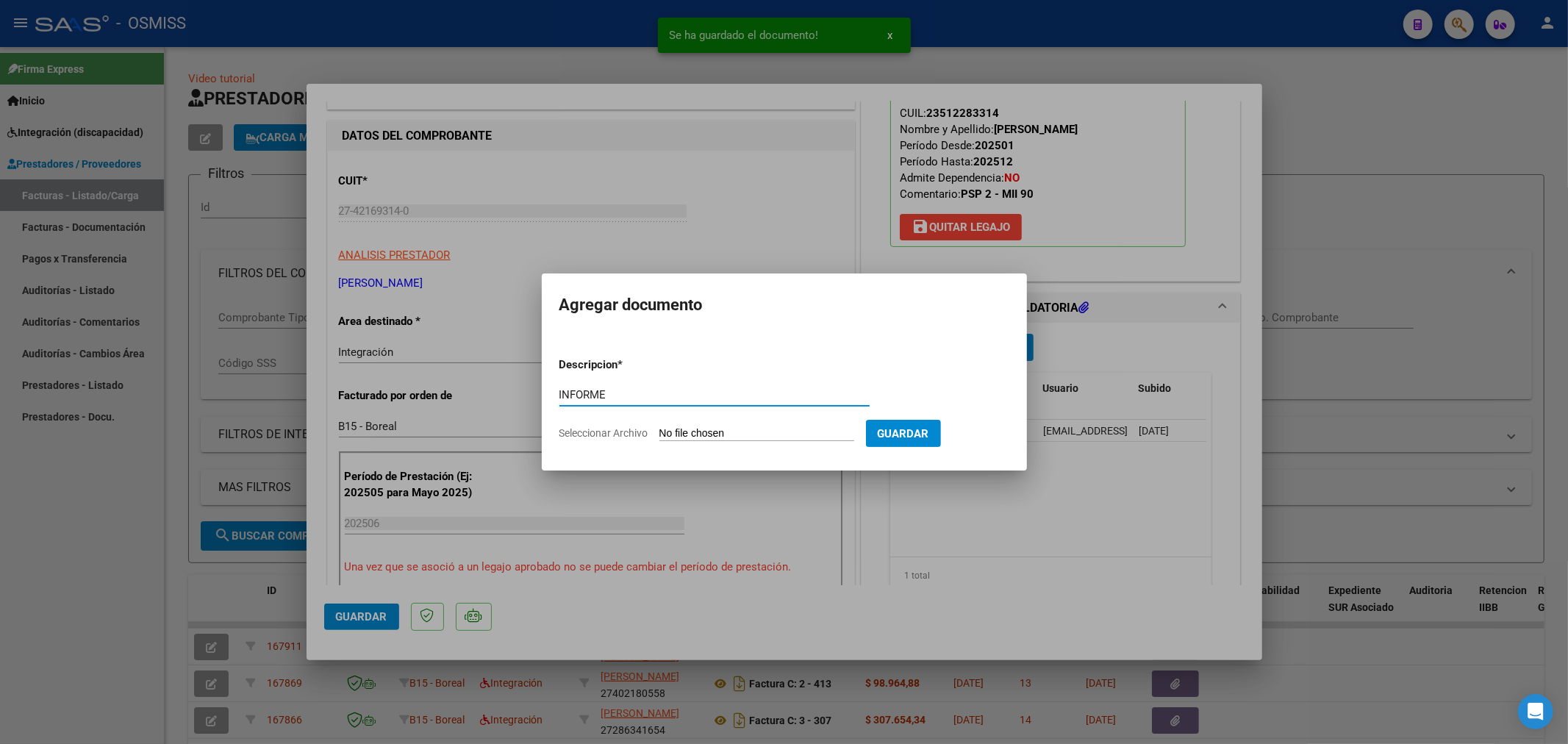
type input "INFORME"
click at [744, 435] on input "Seleccionar Archivo" at bounding box center [757, 434] width 195 height 14
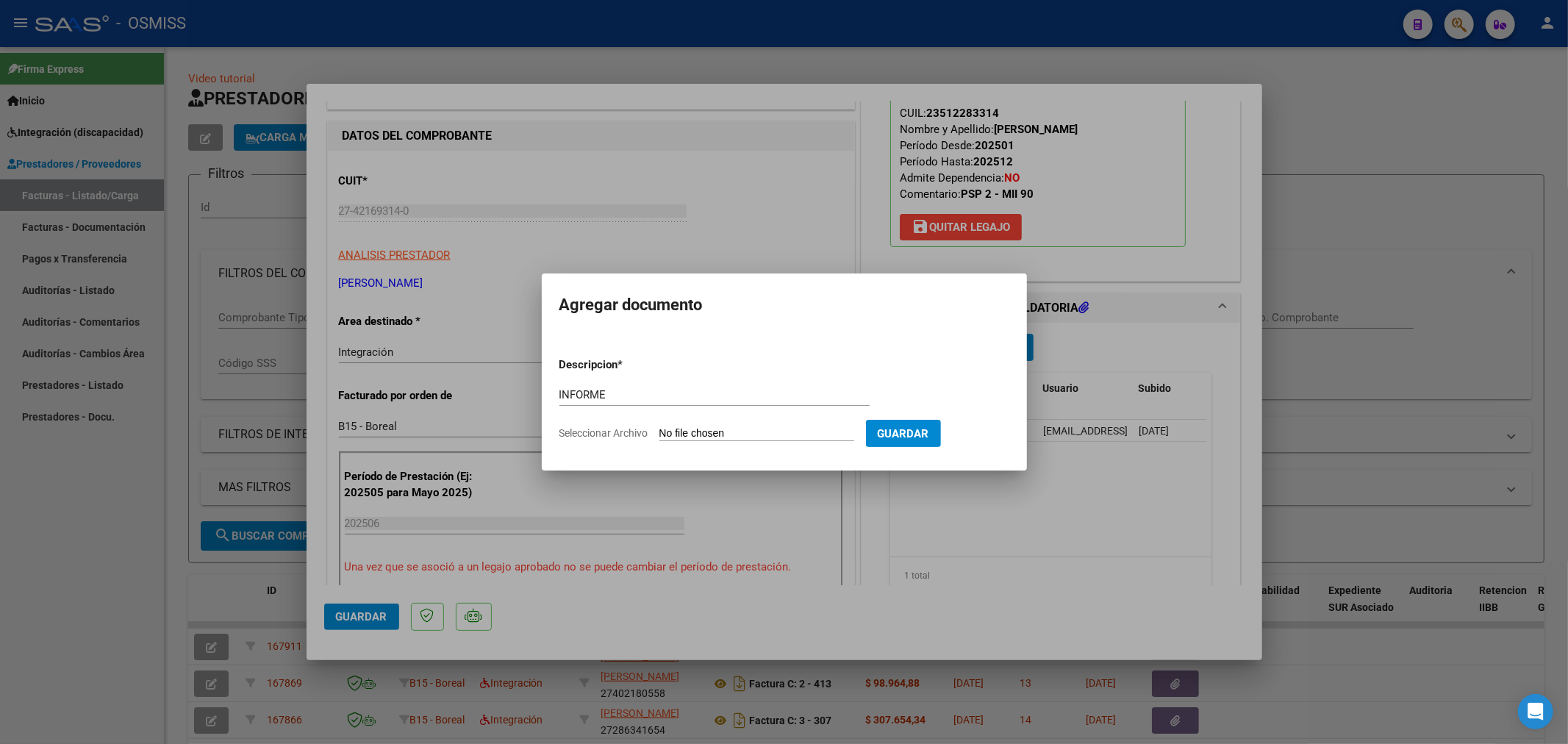
type input "C:\fakepath\149750-5-Informe_de_evolucion_semestral.pdf"
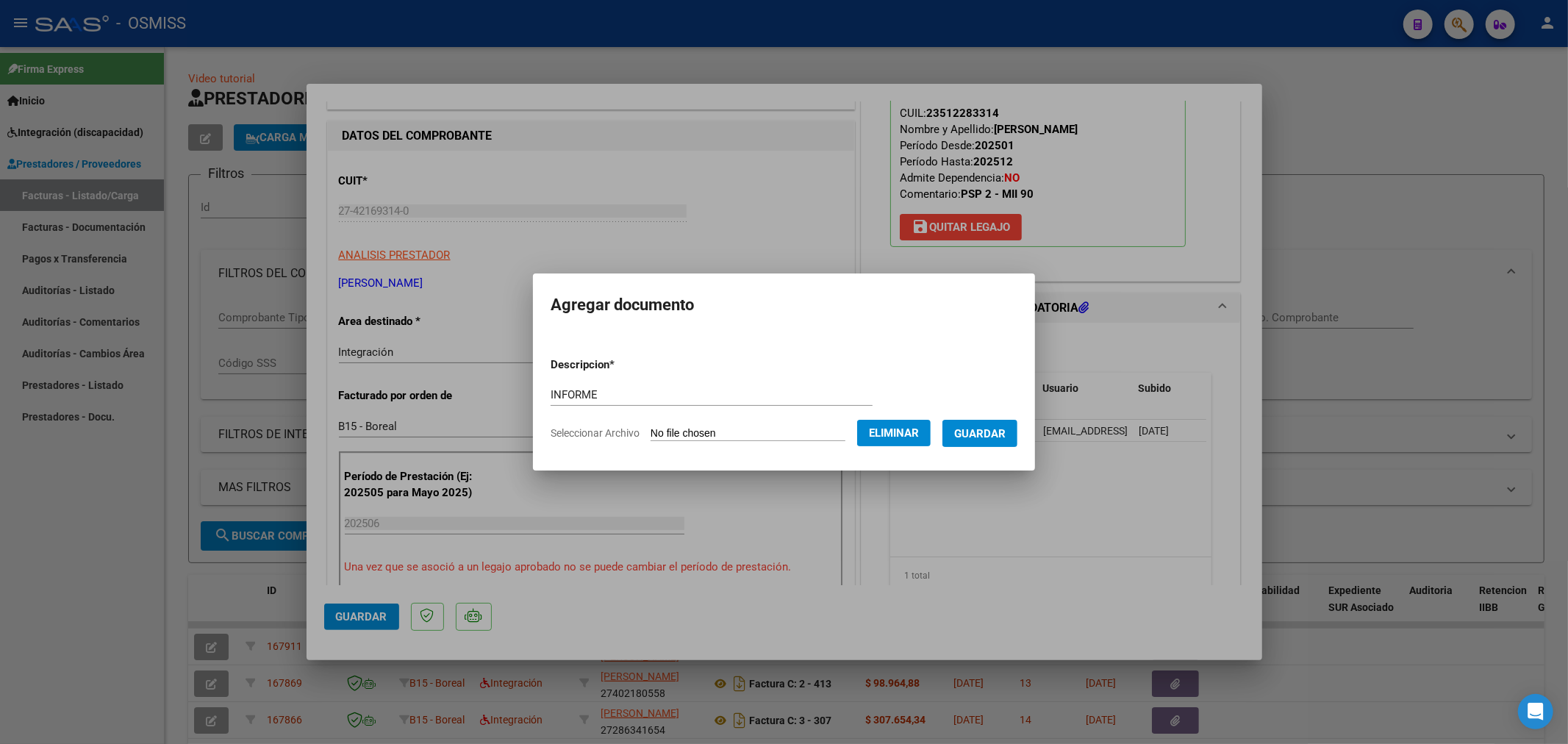
click at [958, 432] on button "Guardar" at bounding box center [979, 434] width 75 height 27
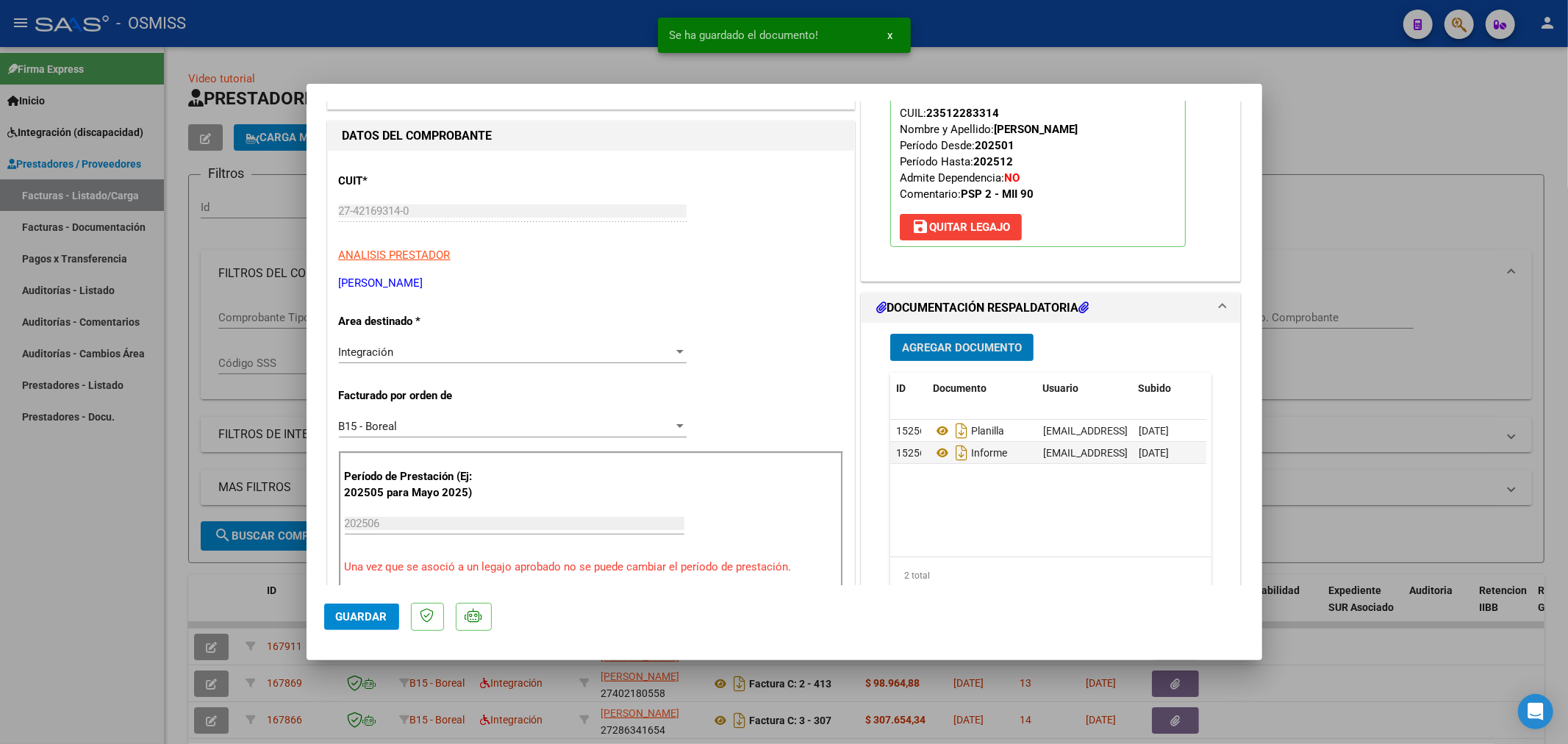
type input "$ 0,00"
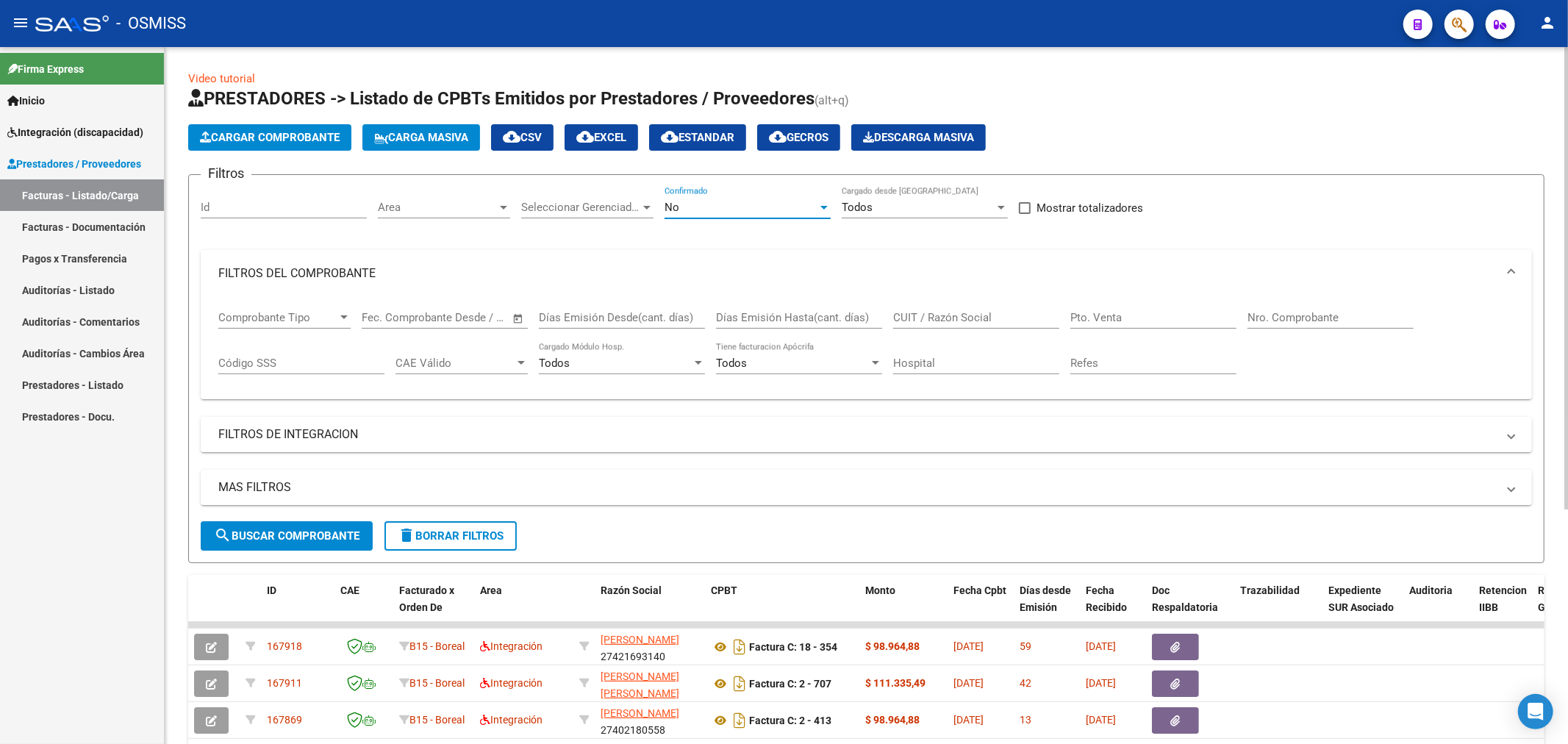
click at [688, 208] on div "No" at bounding box center [741, 207] width 153 height 13
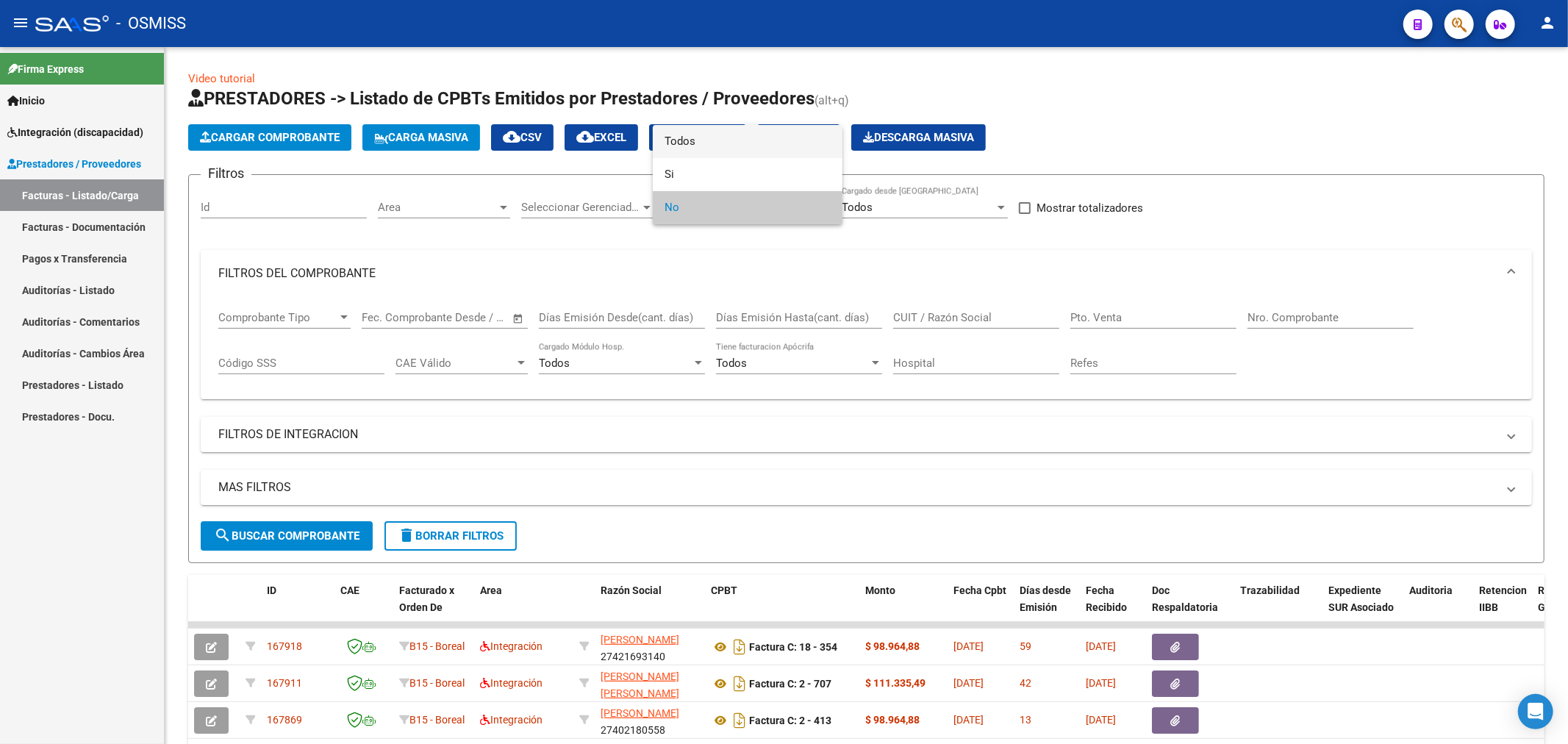
click at [706, 140] on span "Todos" at bounding box center [748, 141] width 166 height 33
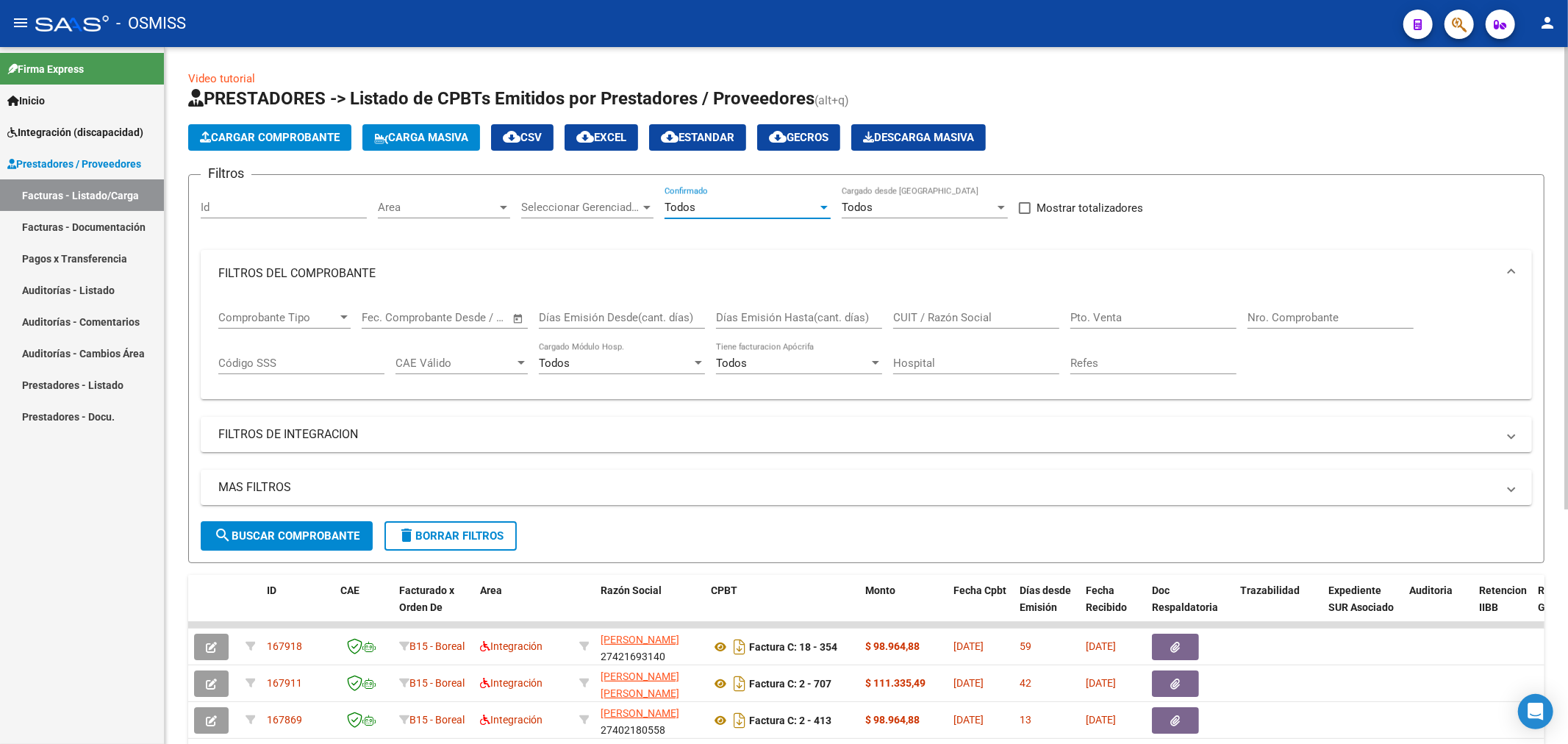
click at [1331, 310] on div "Nro. Comprobante" at bounding box center [1331, 313] width 166 height 32
type input "78"
click at [316, 539] on span "search Buscar Comprobante" at bounding box center [287, 536] width 146 height 13
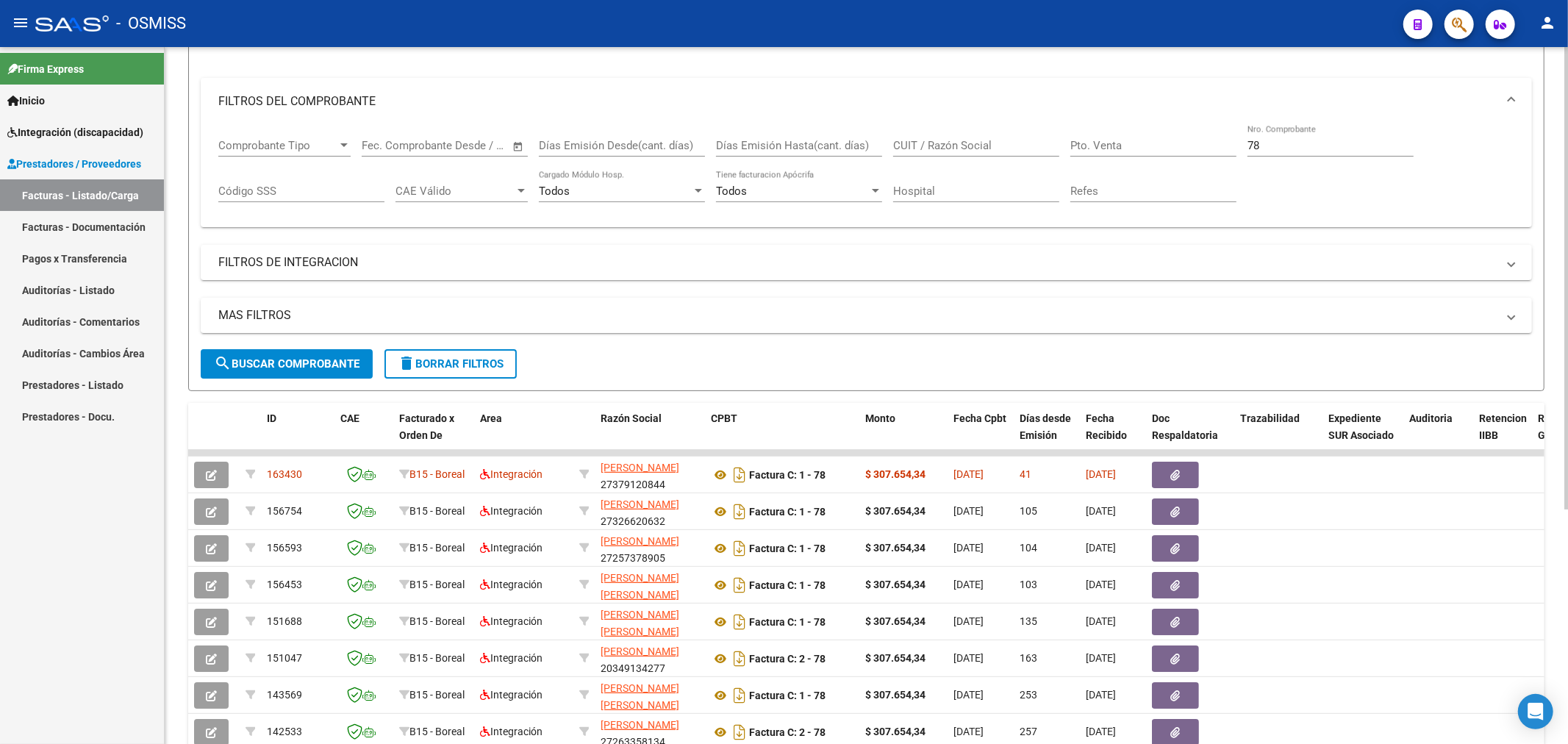
scroll to position [245, 0]
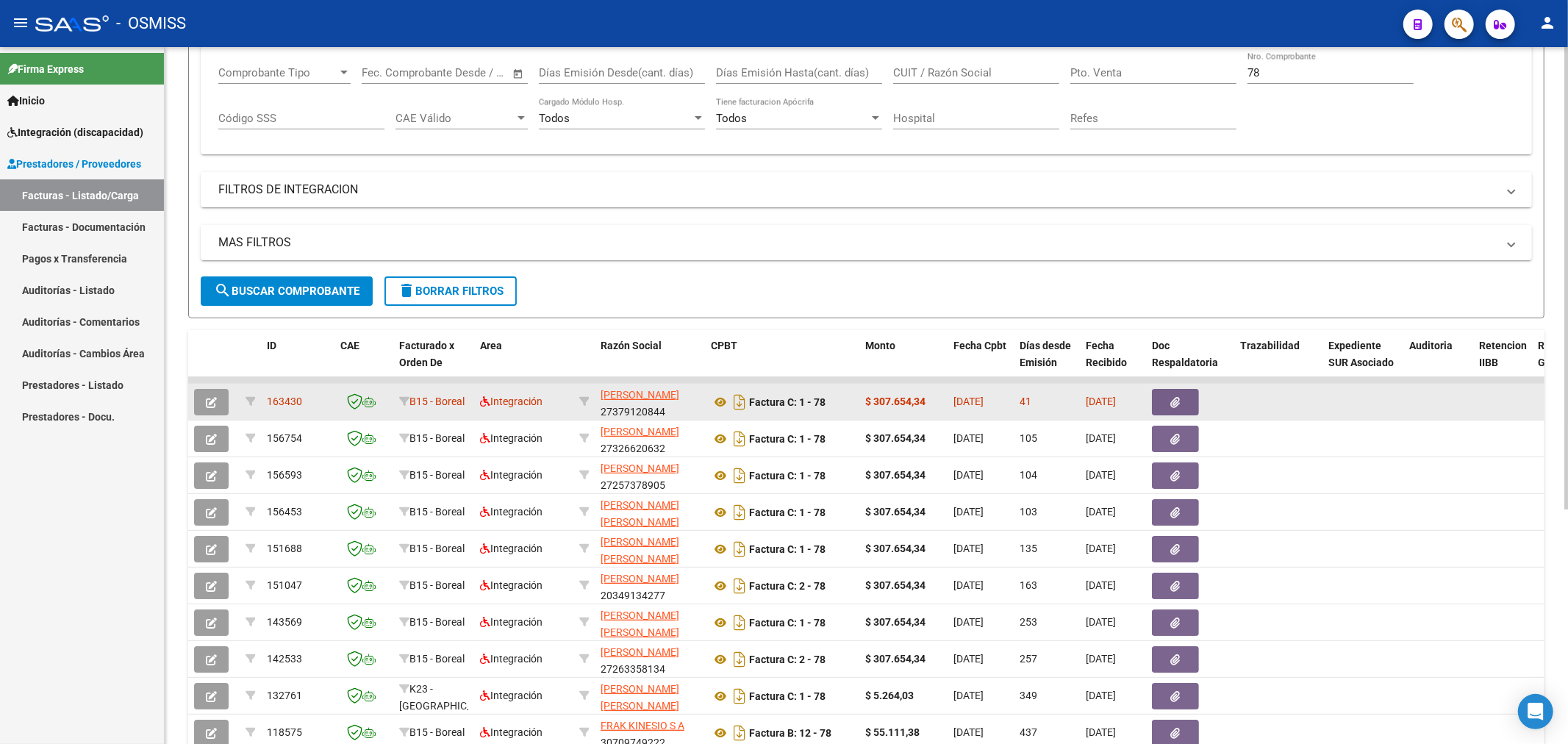
click at [212, 404] on icon "button" at bounding box center [211, 402] width 11 height 11
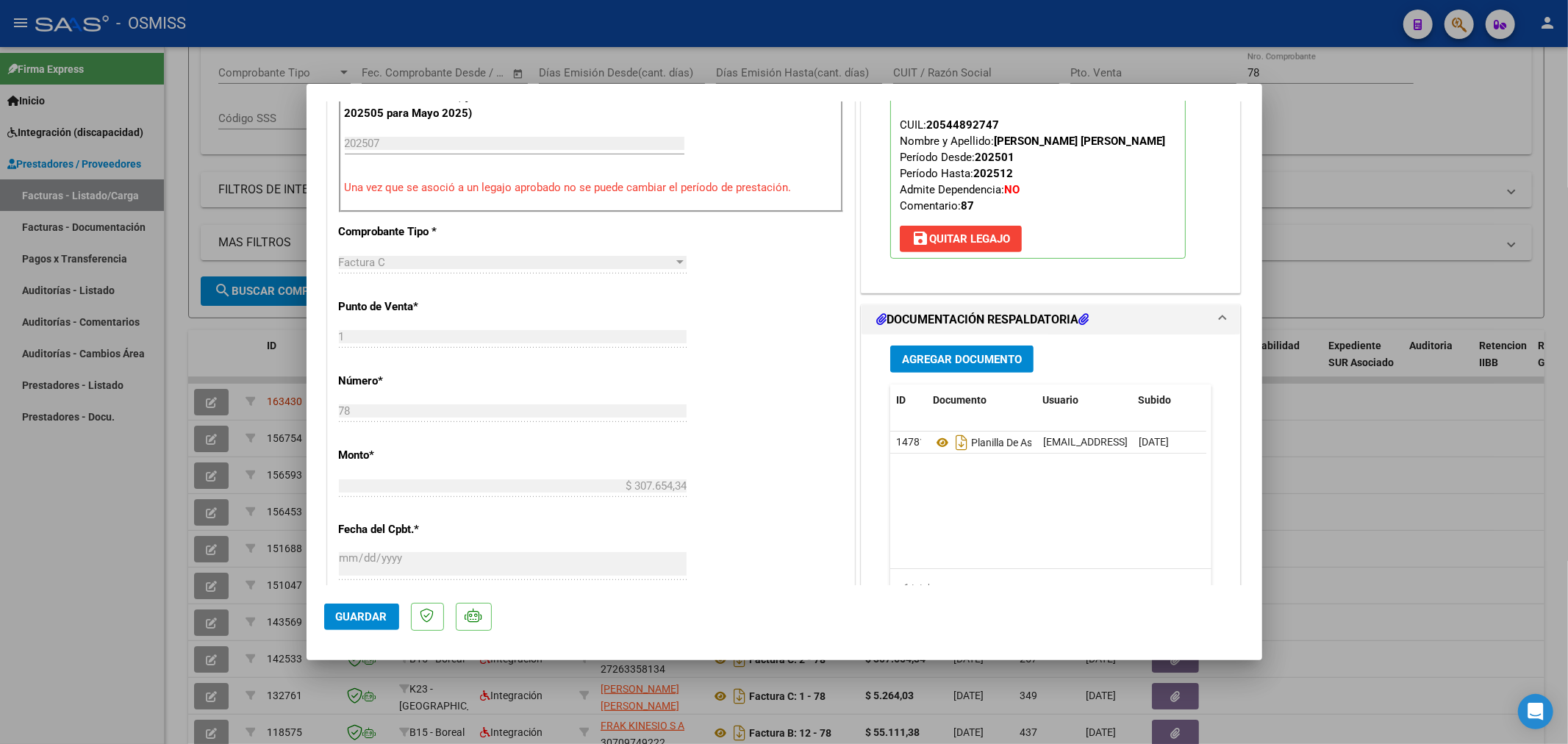
scroll to position [490, 0]
click at [972, 366] on span "Agregar Documento" at bounding box center [962, 359] width 120 height 13
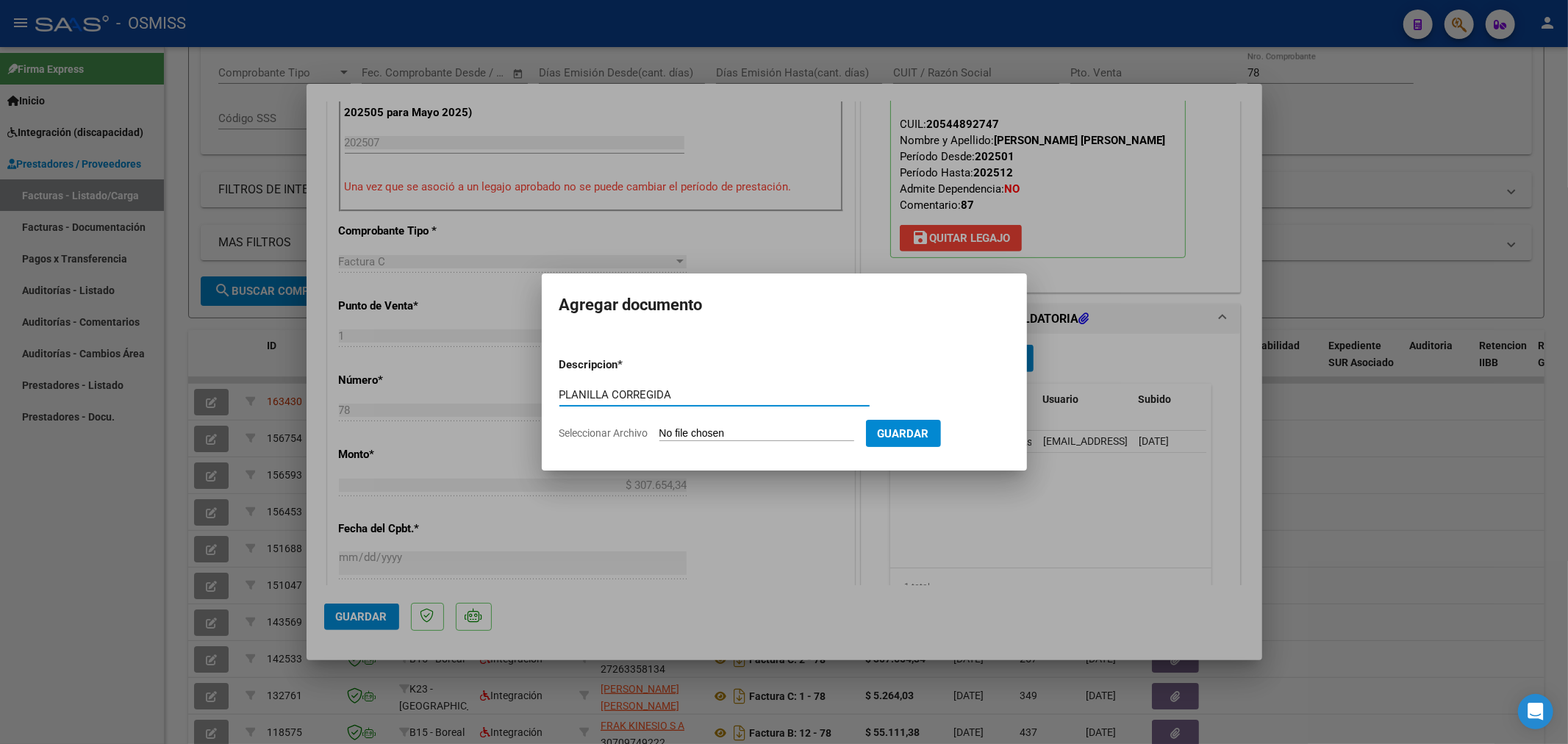
type input "PLANILLA CORREGIDA"
click at [712, 430] on input "Seleccionar Archivo" at bounding box center [757, 434] width 195 height 14
type input "C:\fakepath\152733-3-Planilla_de_Asistencia.pdf"
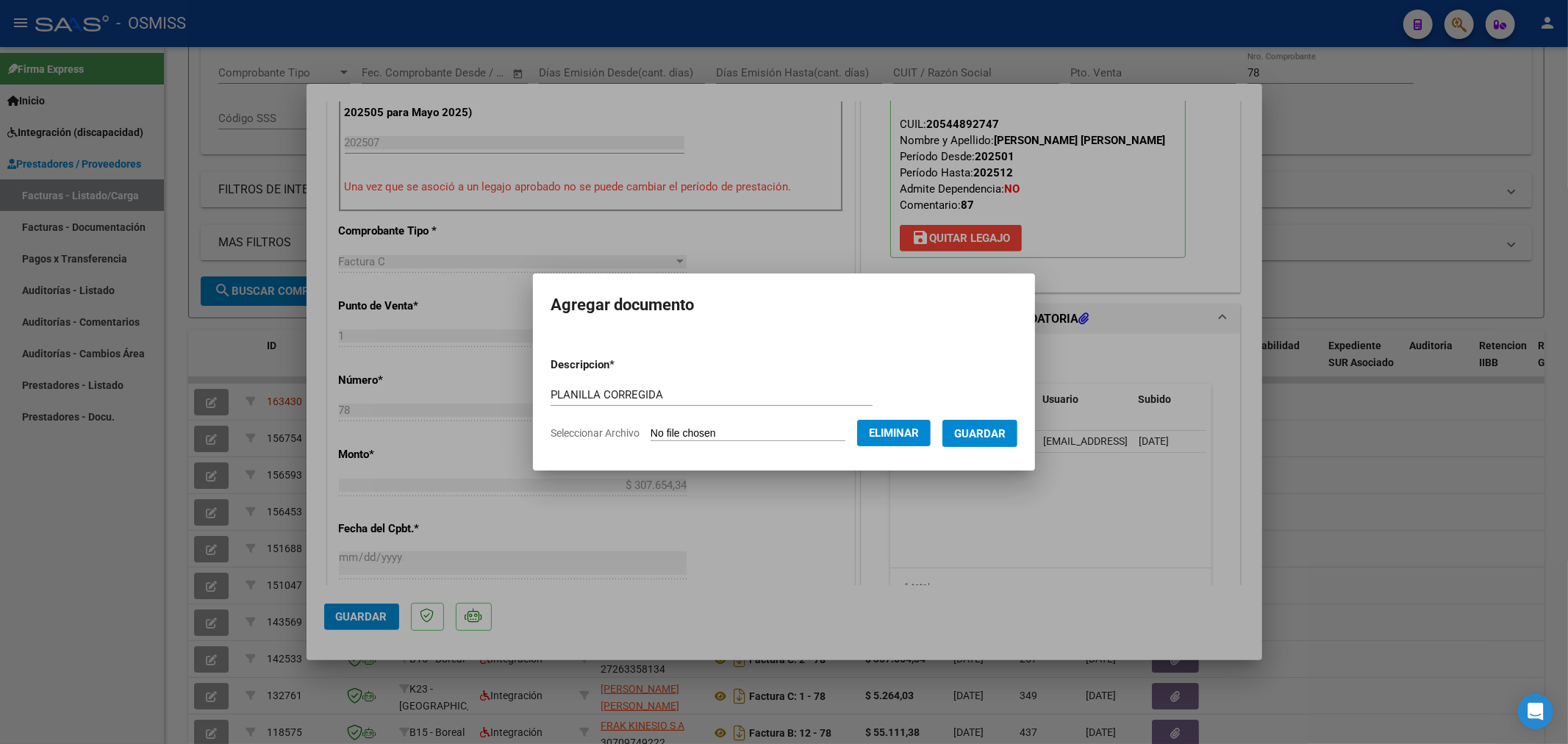
click at [989, 436] on span "Guardar" at bounding box center [979, 434] width 51 height 13
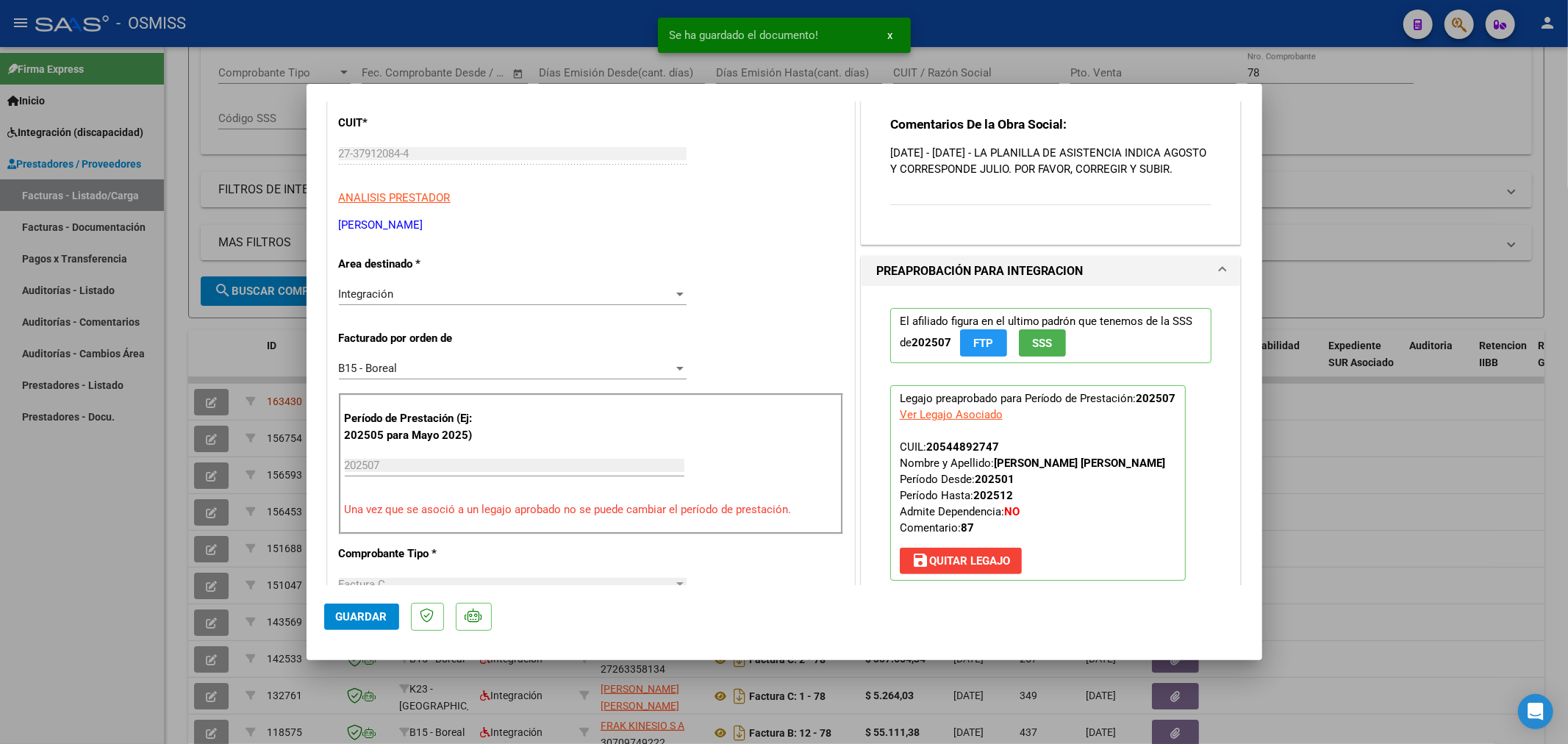
scroll to position [0, 0]
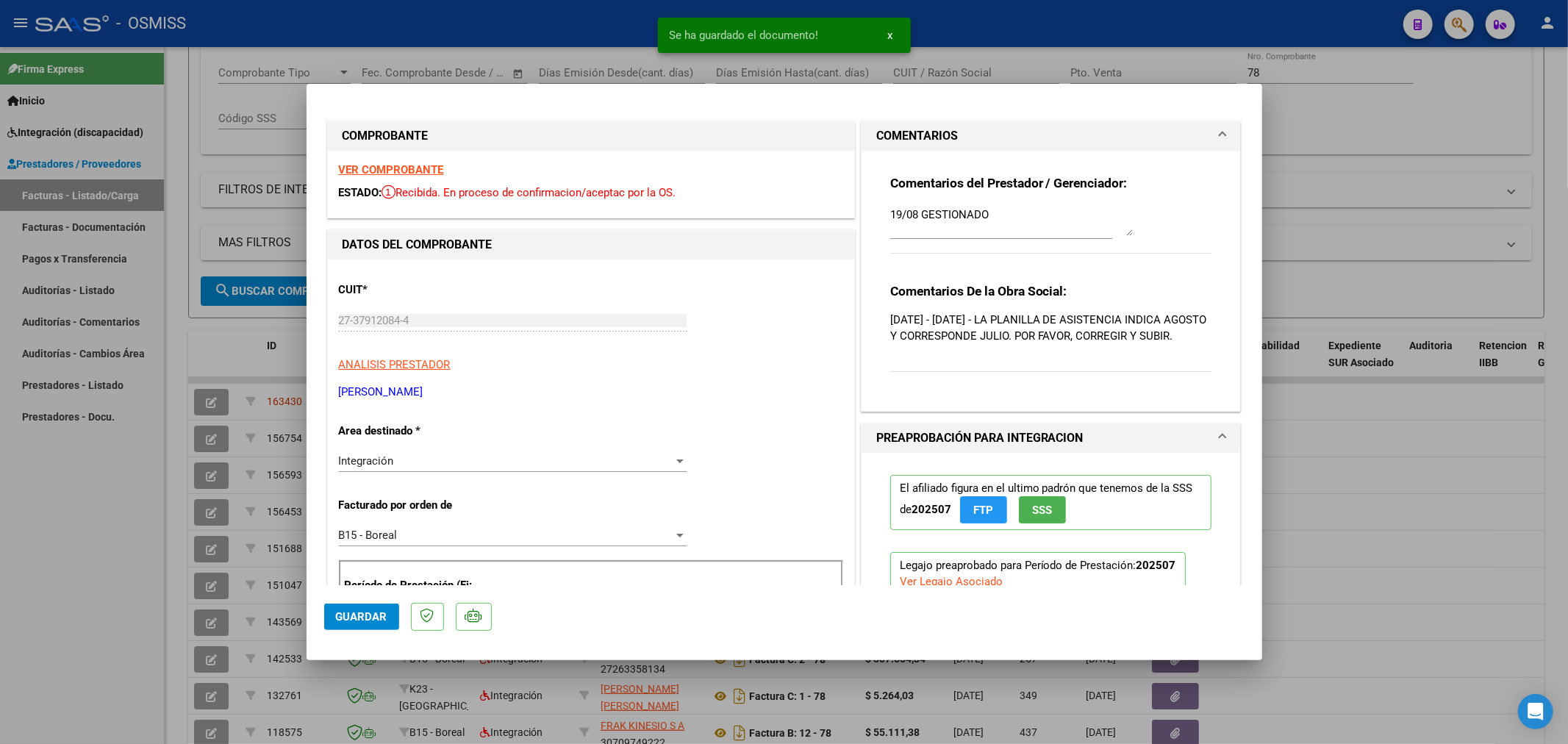
click at [890, 216] on textarea "19/08 GESTIONADO" at bounding box center [1011, 221] width 242 height 29
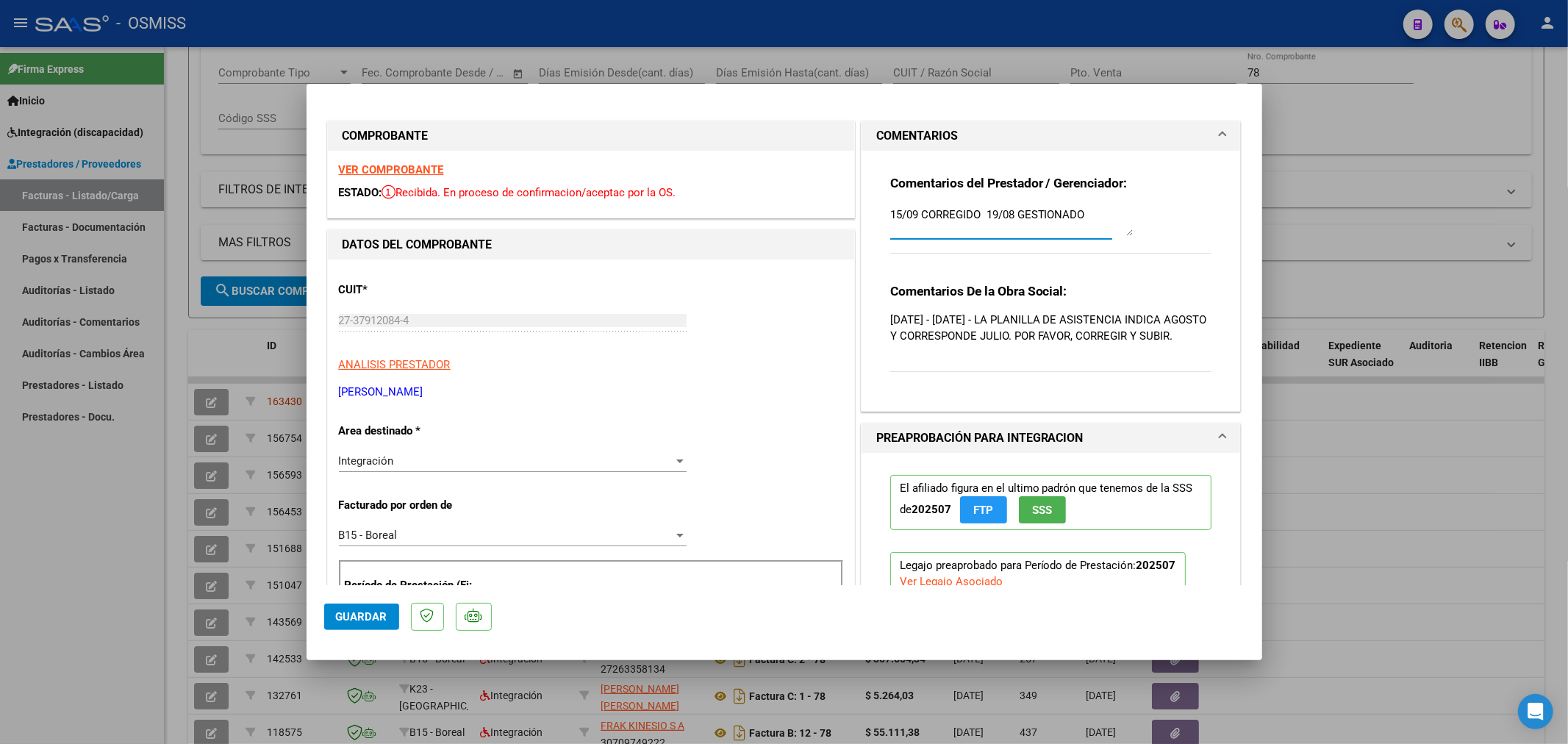
type textarea "15/09 CORREGIDO 19/08 GESTIONADO"
click at [355, 625] on button "Guardar" at bounding box center [361, 617] width 75 height 27
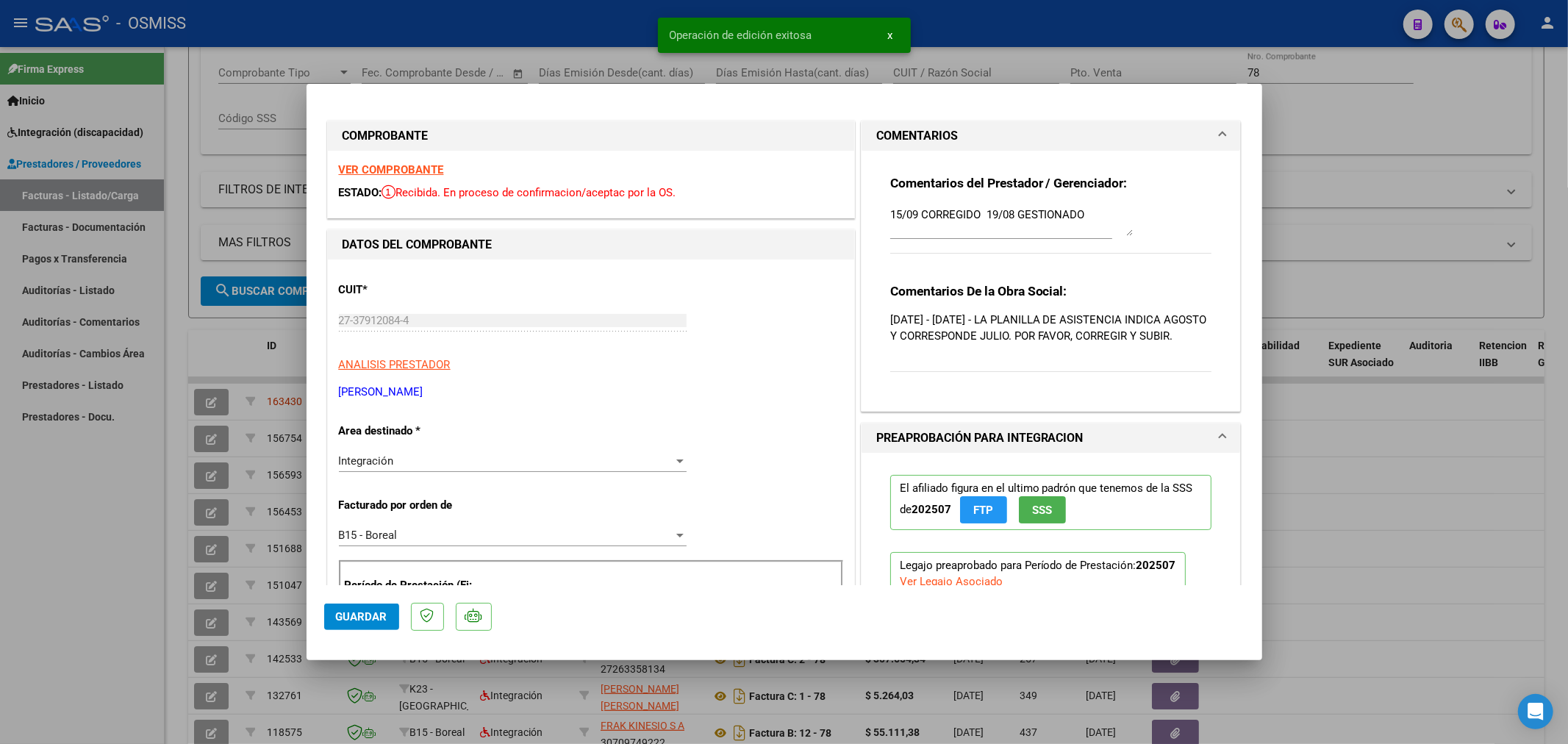
type input "$ 0,00"
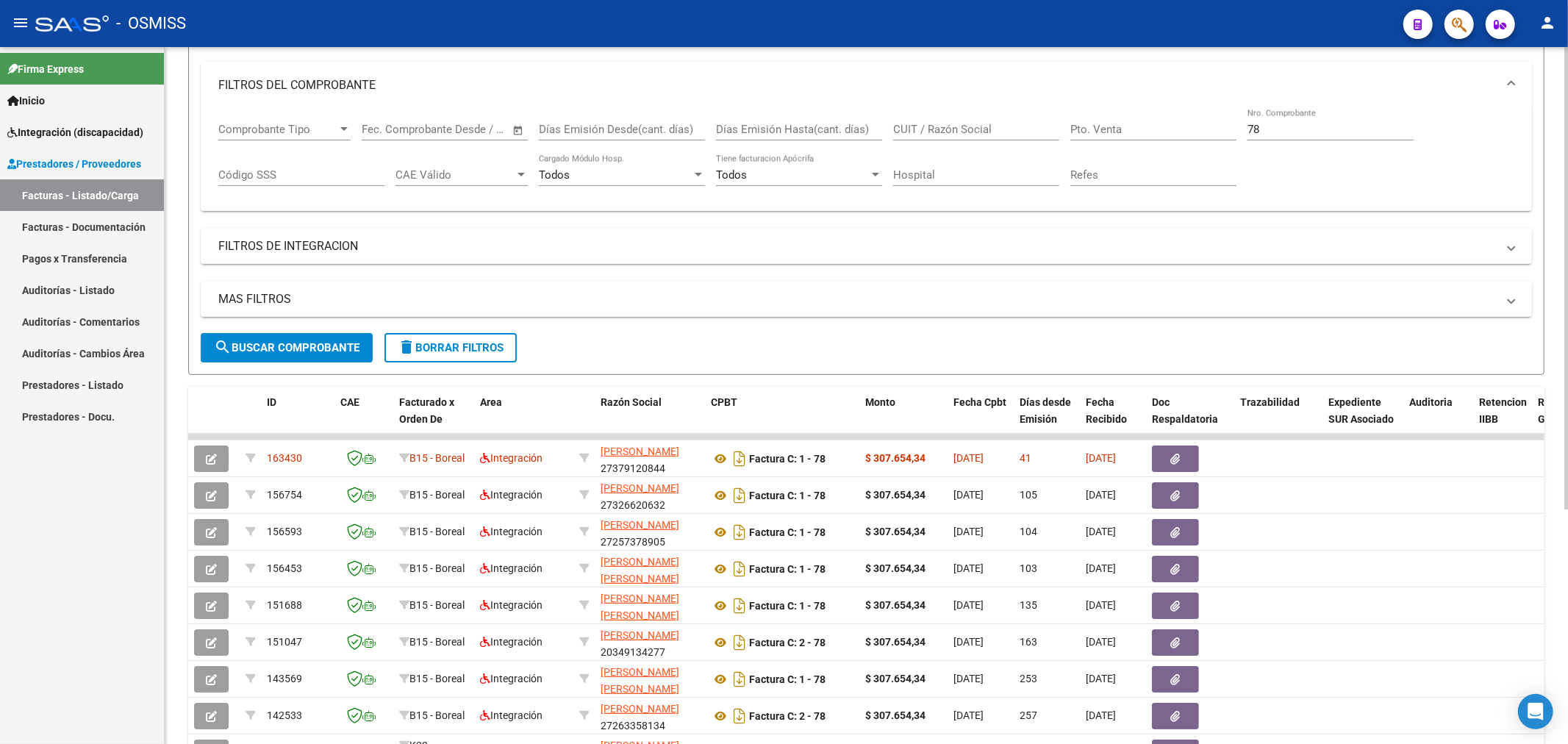
scroll to position [164, 0]
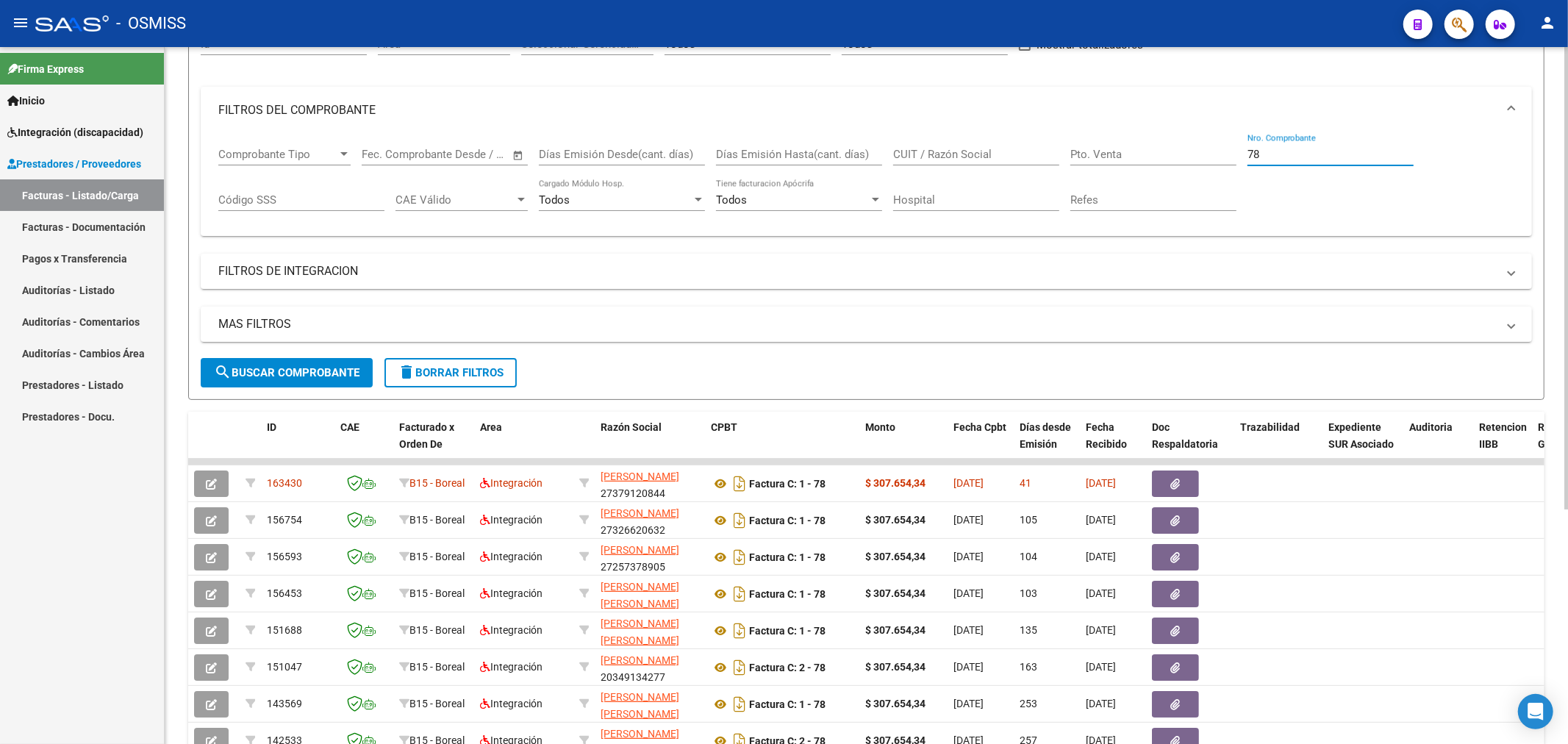
drag, startPoint x: 1286, startPoint y: 149, endPoint x: 1097, endPoint y: 153, distance: 189.0
click at [1103, 189] on div "Comprobante Tipo Comprobante Tipo Fecha inicio – Fecha fin Fec. Comprobante Des…" at bounding box center [866, 179] width 1296 height 91
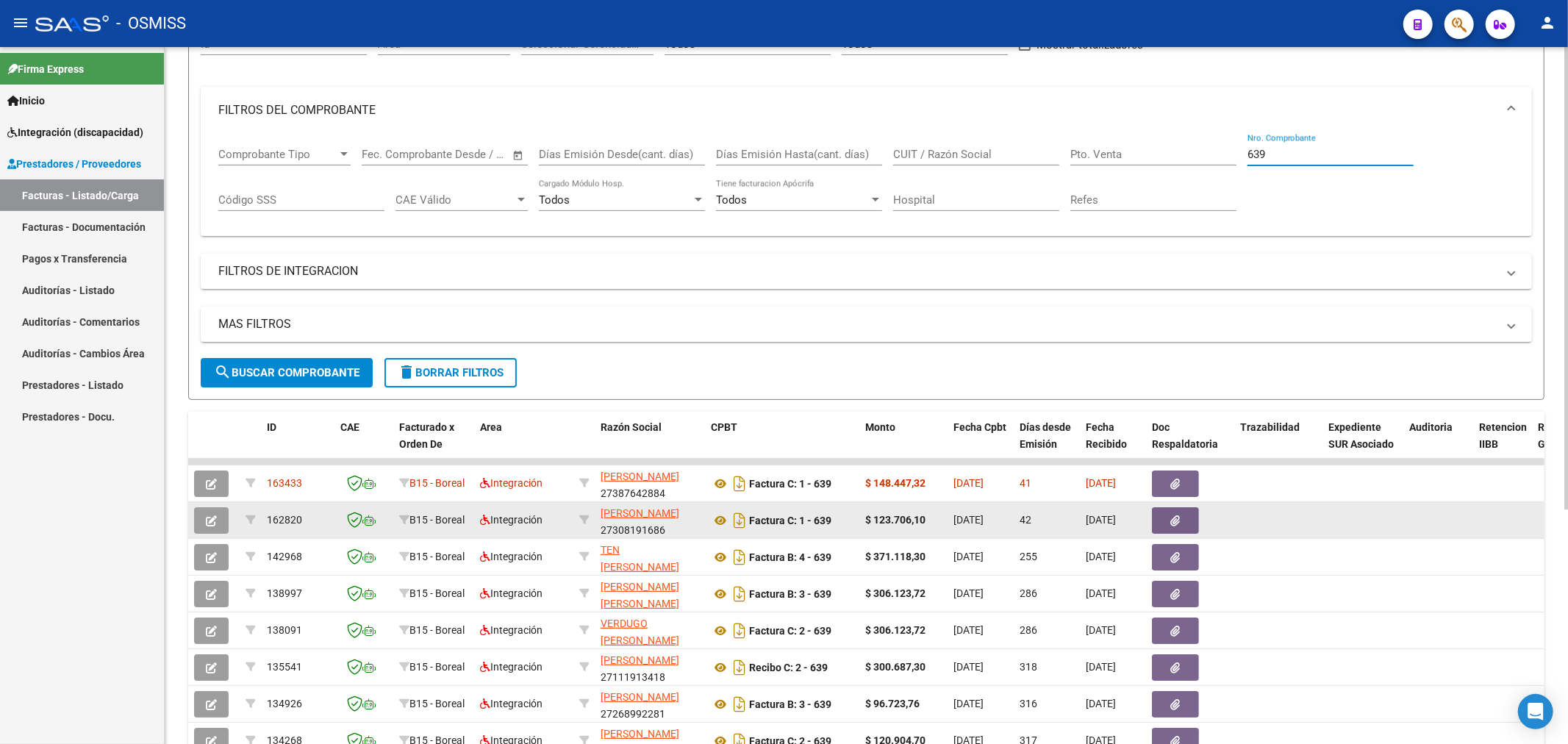
type input "639"
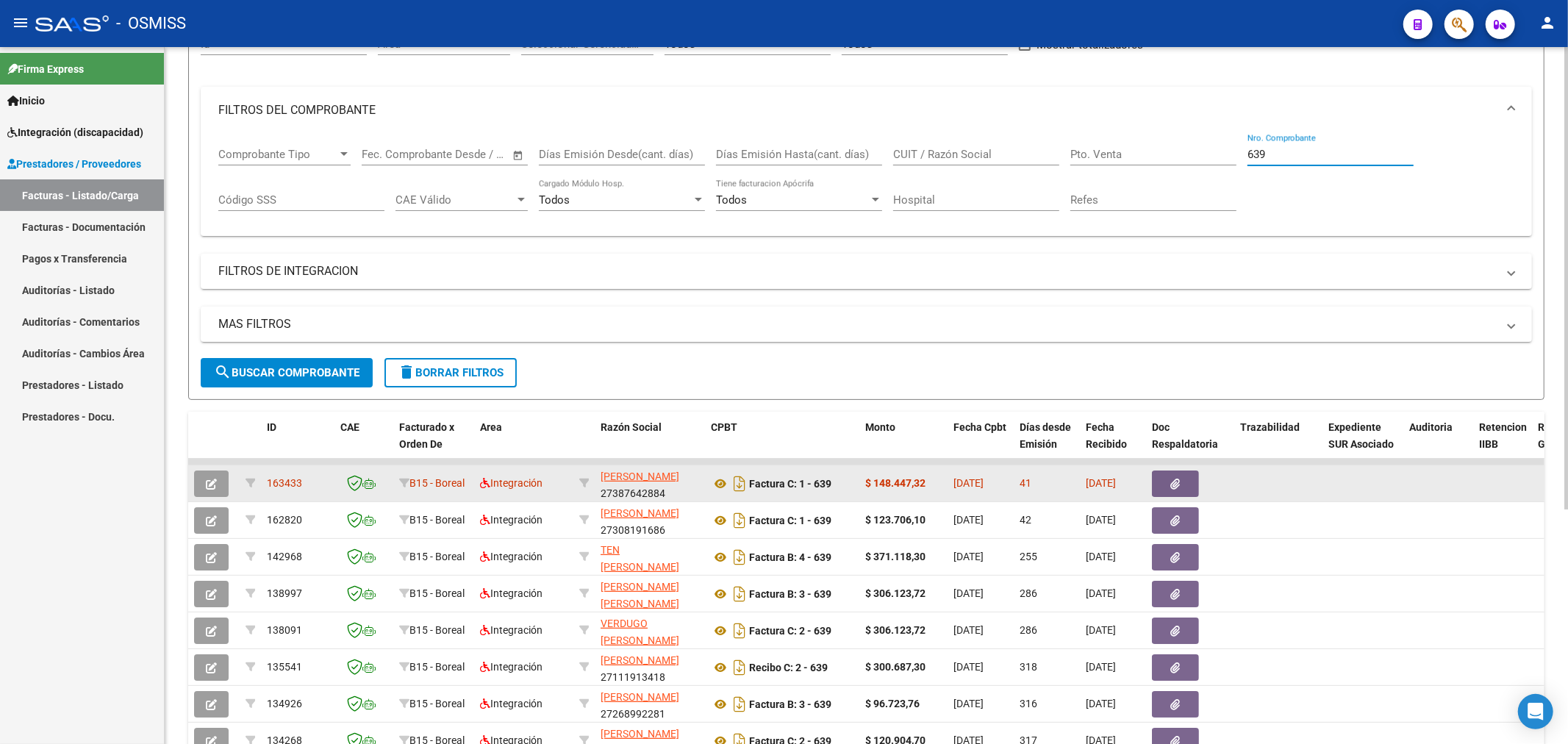
click at [213, 489] on icon "button" at bounding box center [211, 484] width 11 height 11
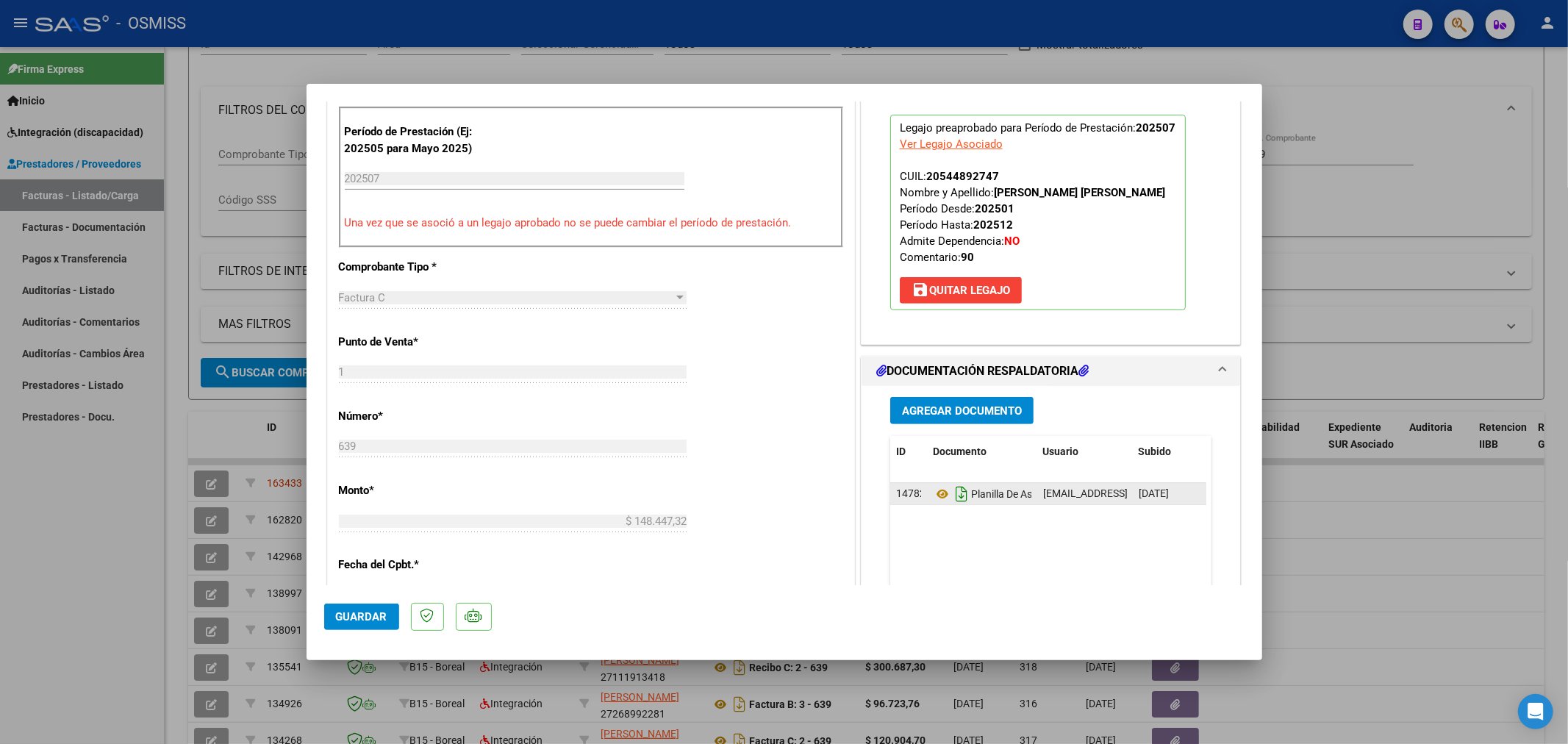
scroll to position [490, 0]
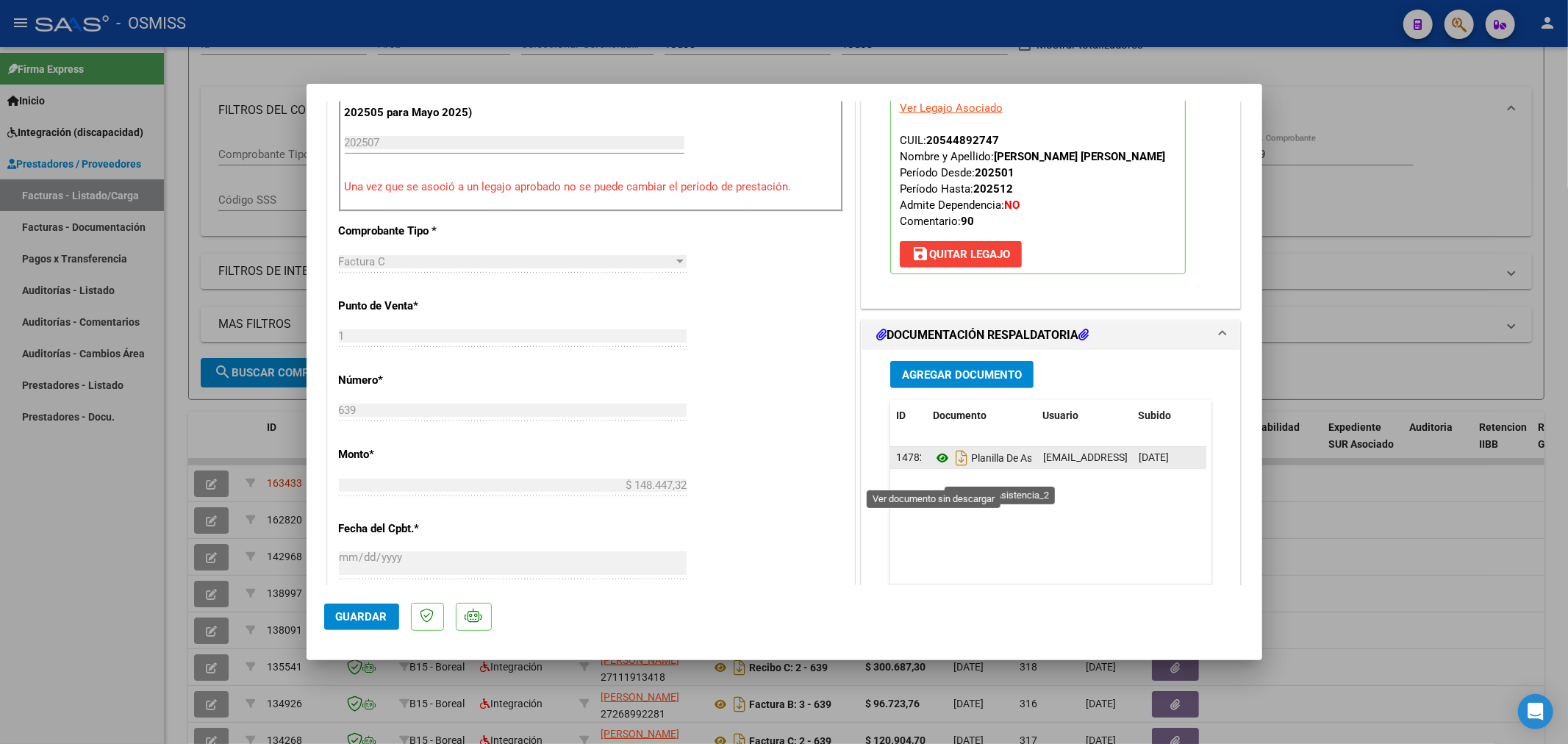
click at [933, 467] on icon at bounding box center [942, 458] width 19 height 18
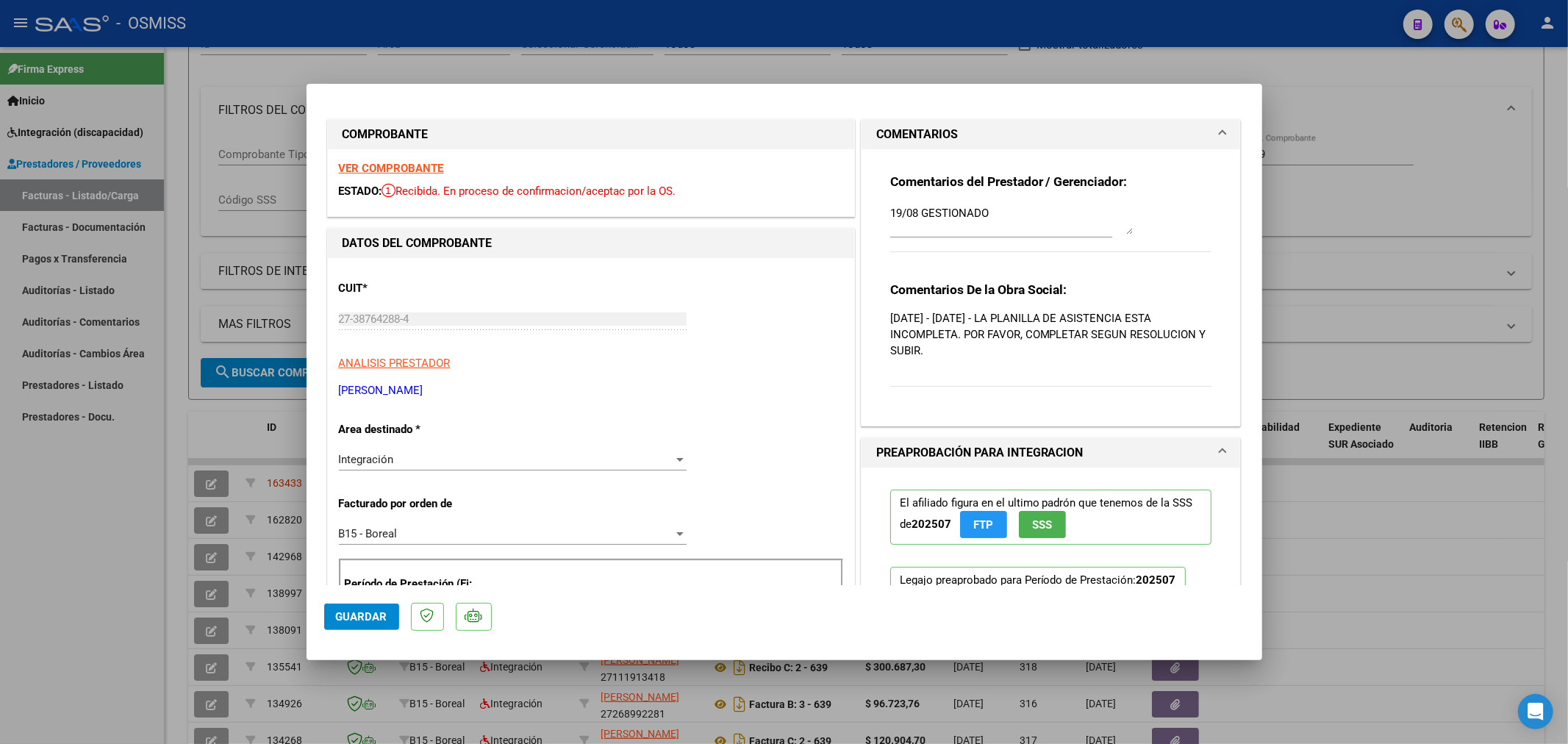
scroll to position [0, 0]
type input "$ 0,00"
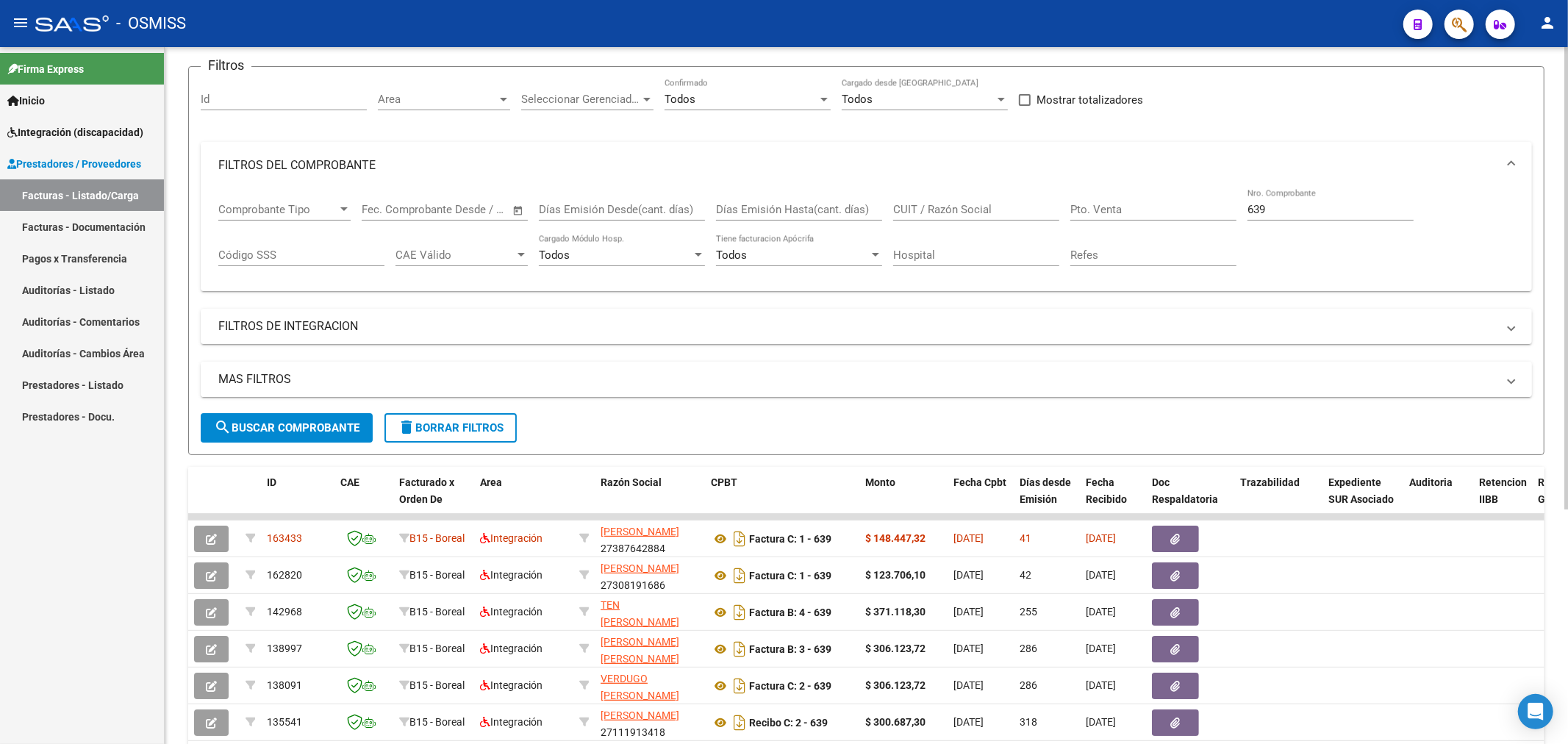
scroll to position [81, 0]
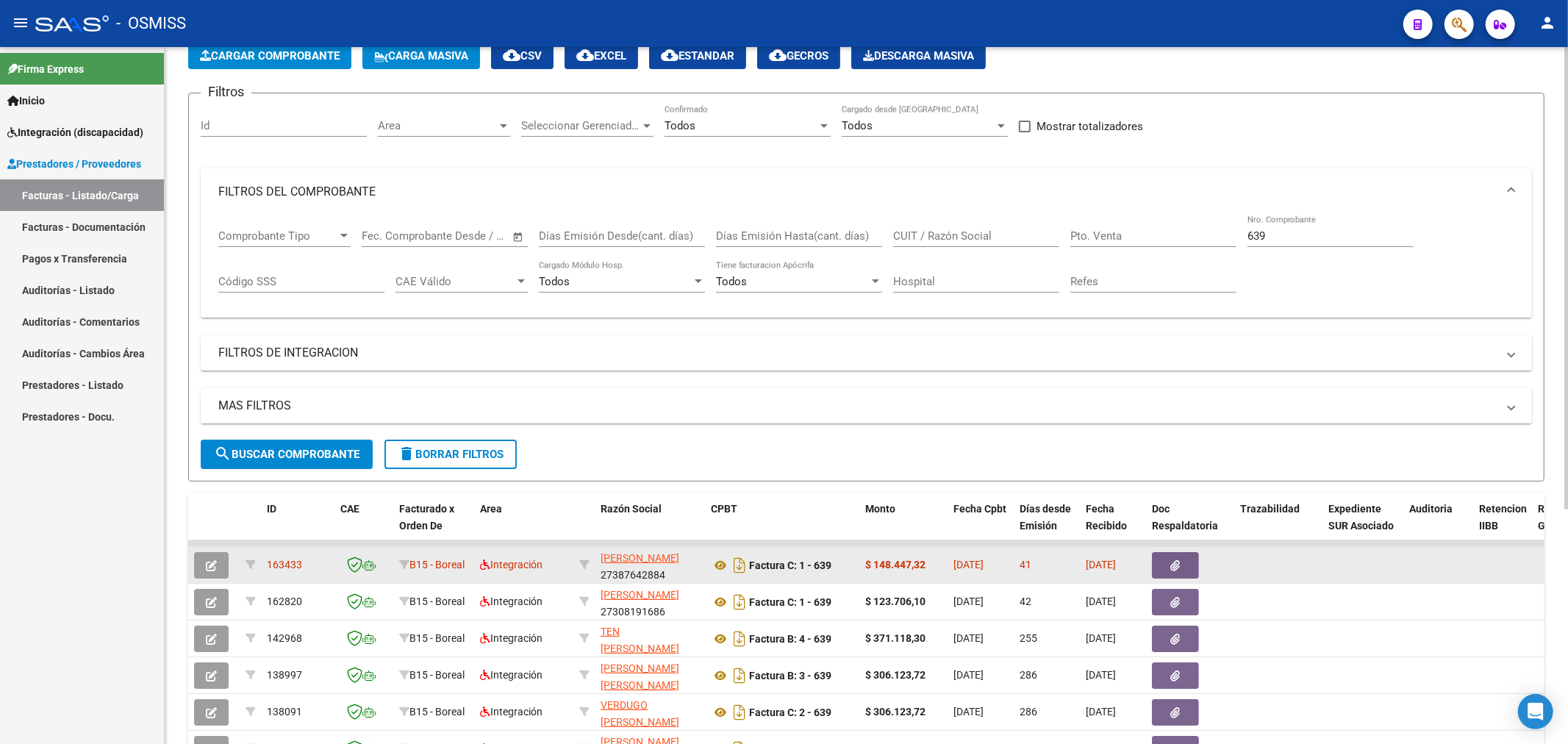
click at [224, 561] on button "button" at bounding box center [210, 565] width 34 height 27
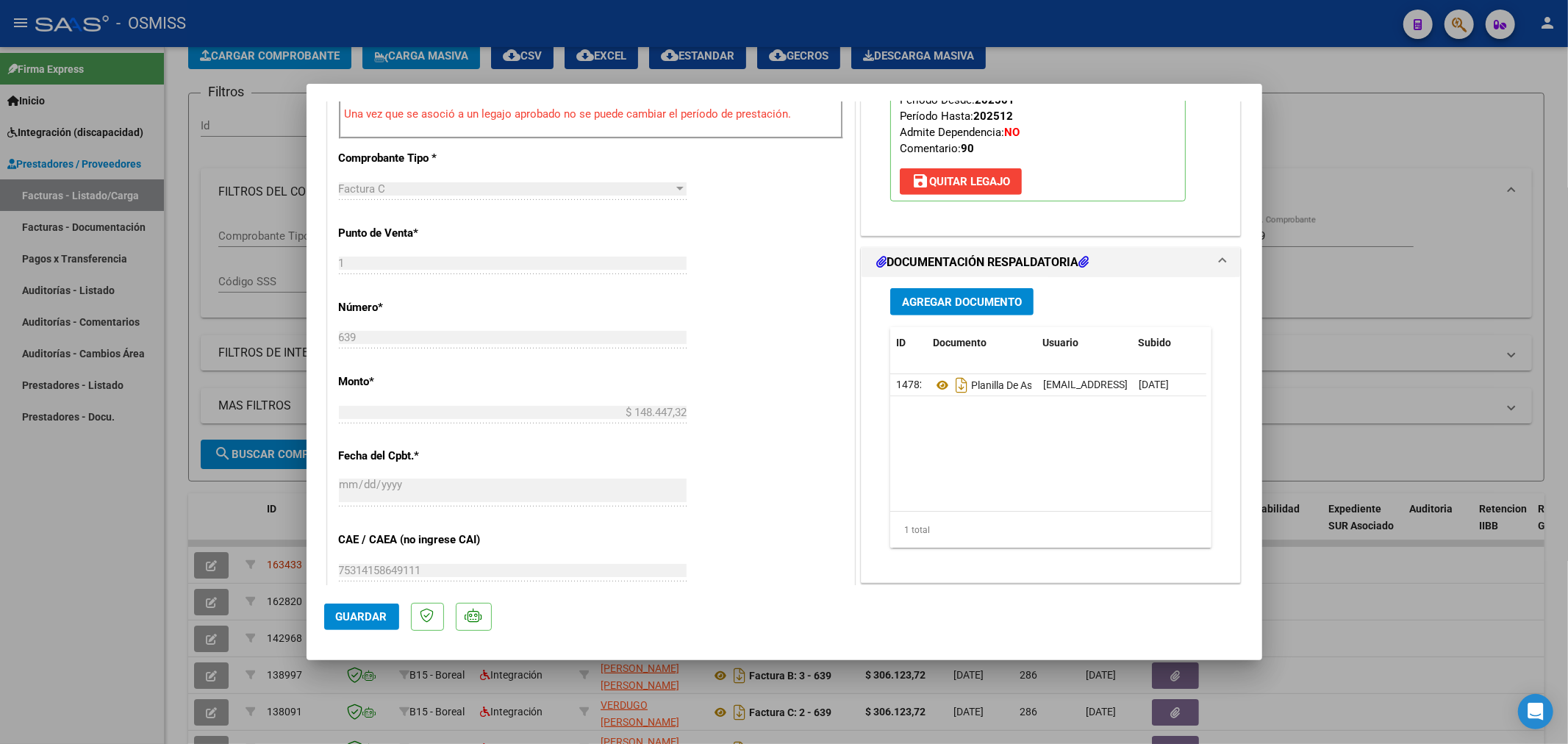
scroll to position [653, 0]
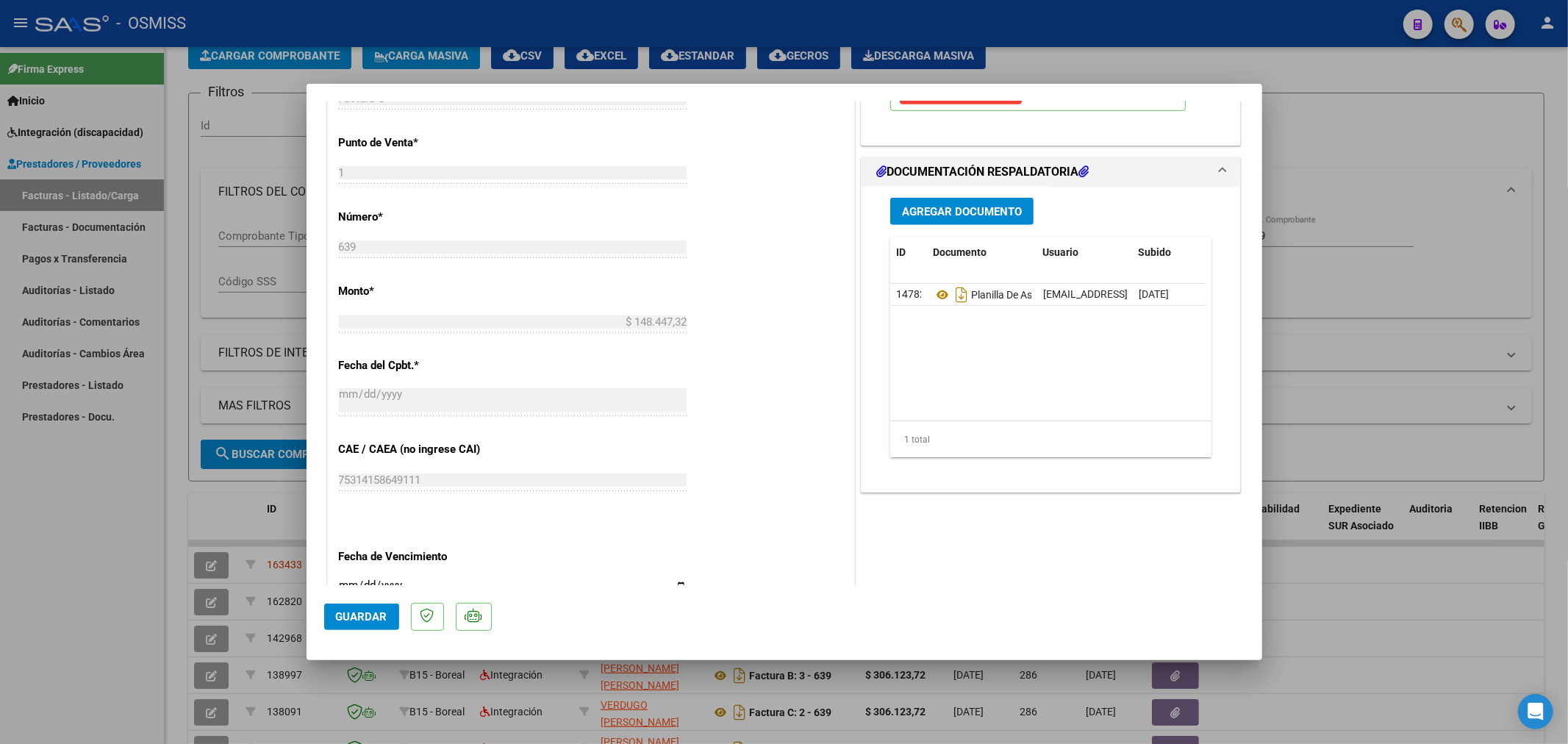
click at [980, 243] on div "Agregar Documento ID Documento Usuario Subido Acción 147821 Planilla De Asisten…" at bounding box center [1051, 334] width 344 height 294
click at [982, 218] on span "Agregar Documento" at bounding box center [962, 212] width 120 height 13
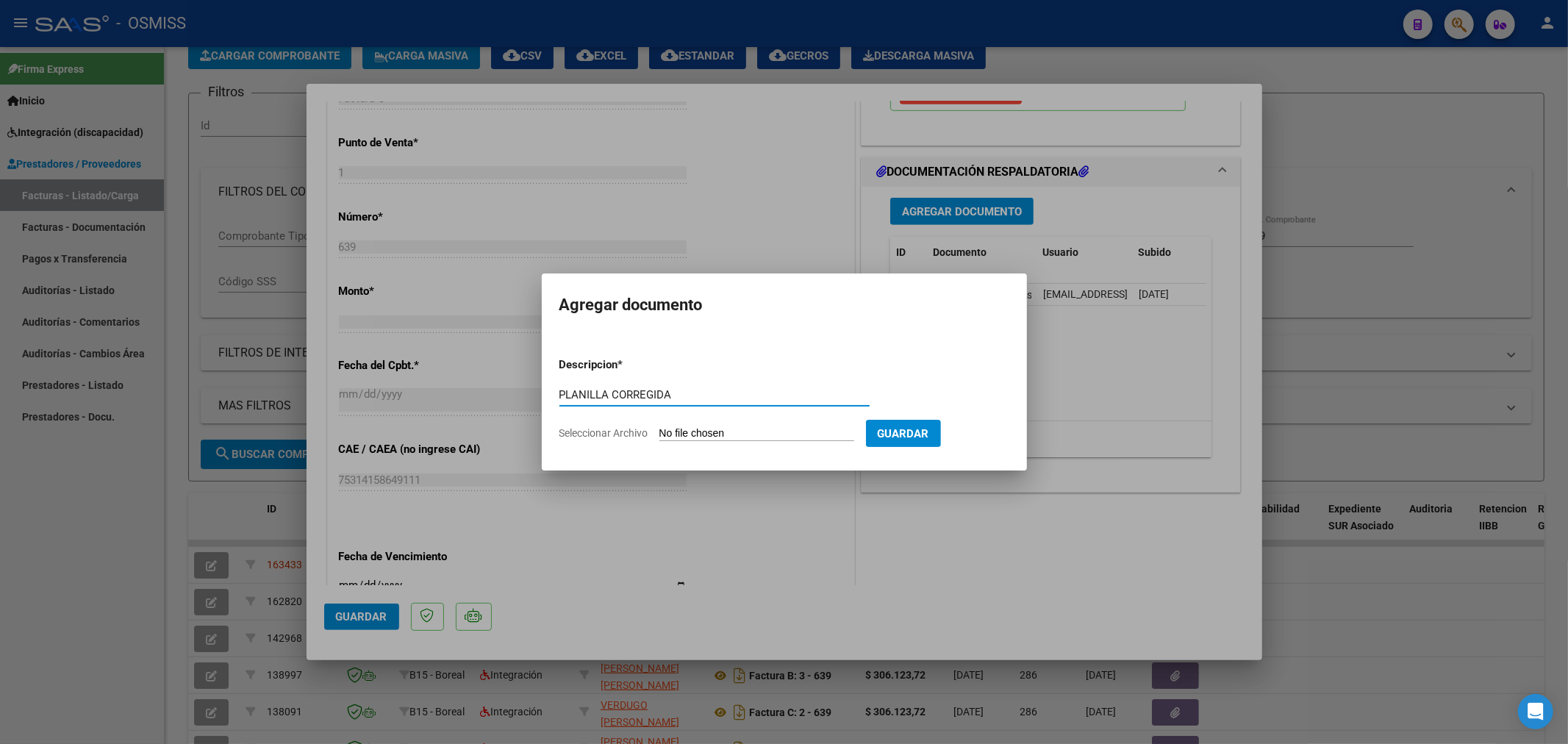
type input "PLANILLA CORREGIDA"
click at [715, 439] on input "Seleccionar Archivo" at bounding box center [757, 434] width 195 height 14
type input "C:\fakepath\152984-4-Planilla_de_Asistencia (1).pdf"
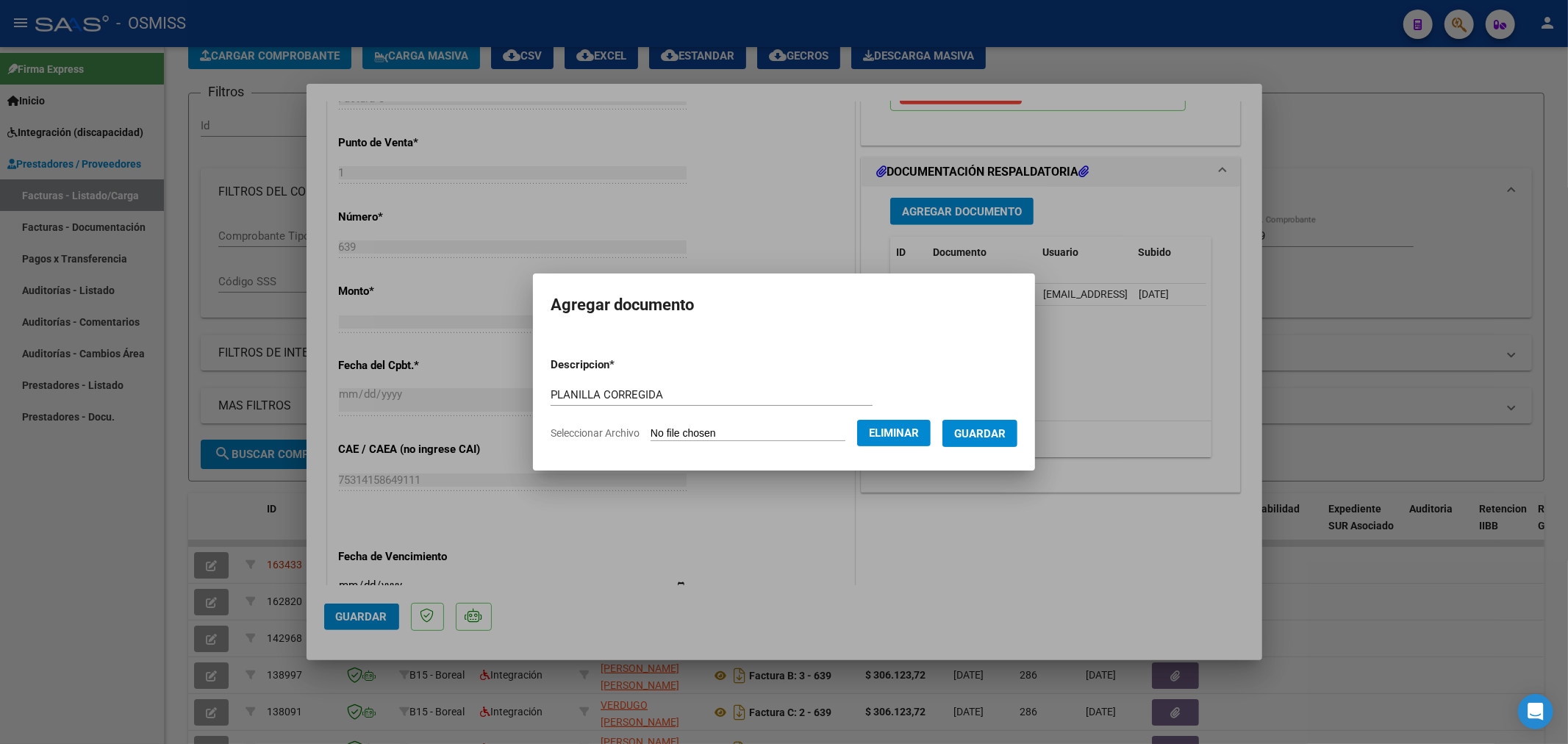
click at [983, 430] on span "Guardar" at bounding box center [979, 434] width 51 height 13
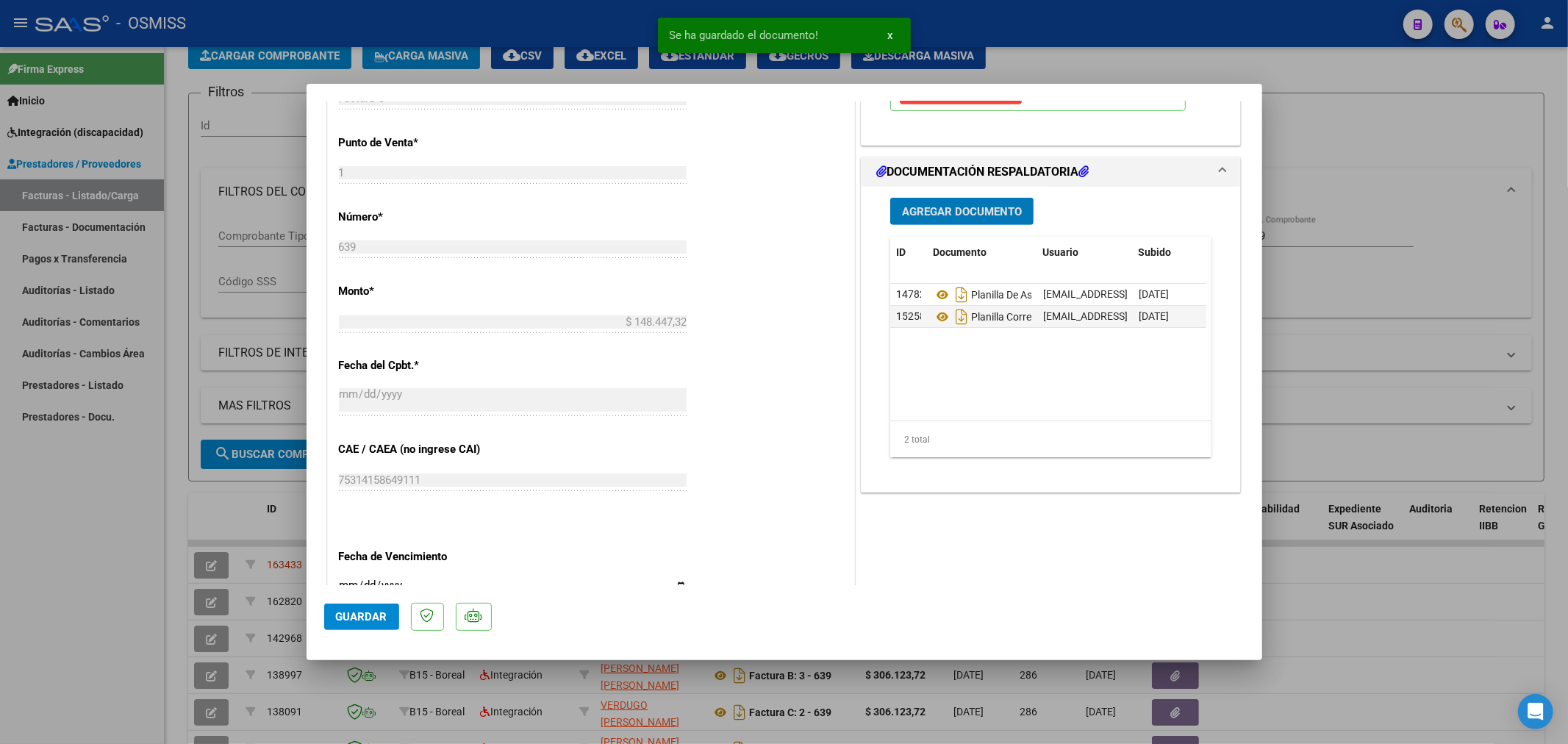
click at [958, 218] on span "Agregar Documento" at bounding box center [962, 212] width 120 height 13
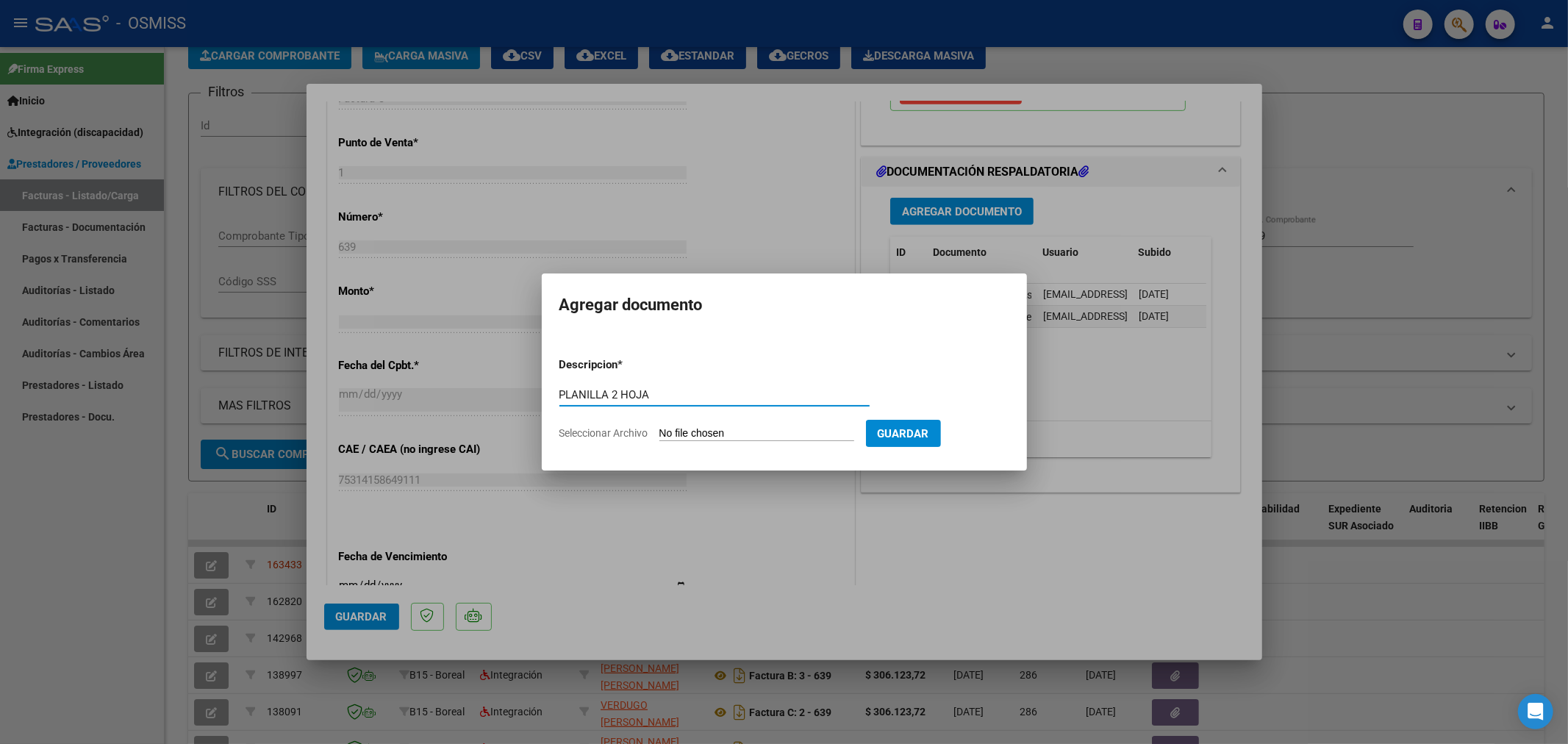
type input "PLANILLA 2 HOJA"
click at [700, 430] on input "Seleccionar Archivo" at bounding box center [757, 434] width 195 height 14
type input "C:\fakepath\152984-3-Planilla_de_Asistencia.PNG"
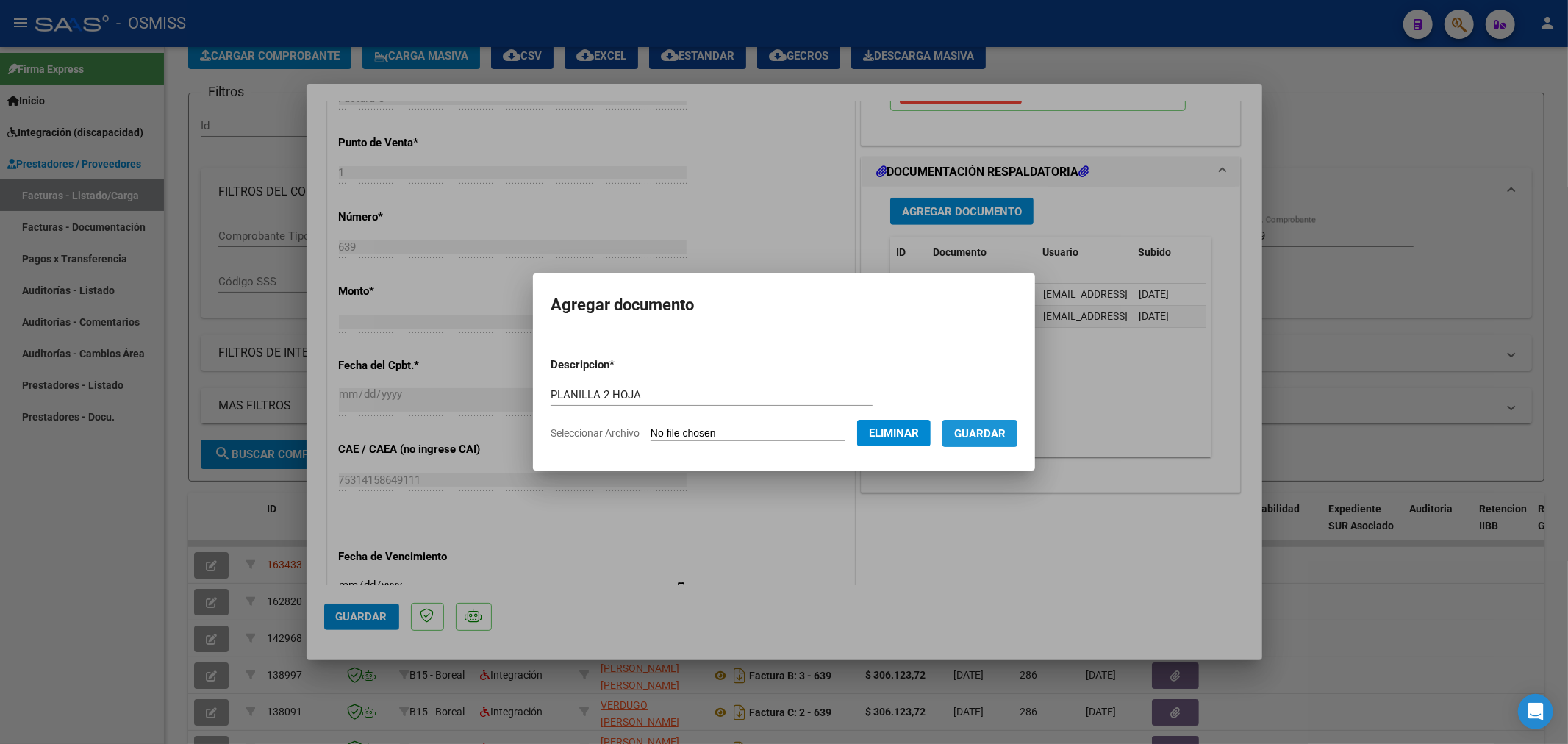
click at [990, 435] on span "Guardar" at bounding box center [979, 434] width 51 height 13
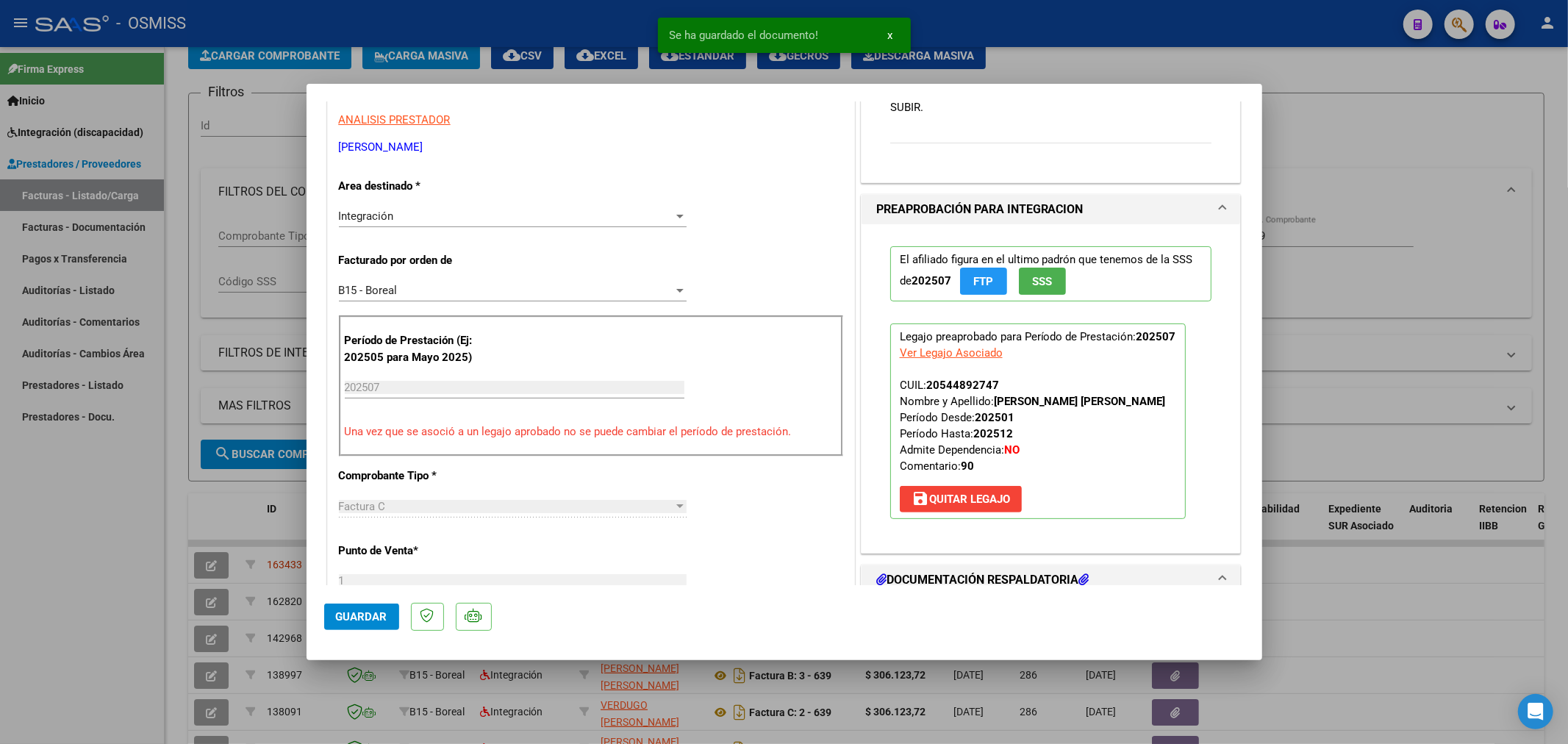
scroll to position [0, 0]
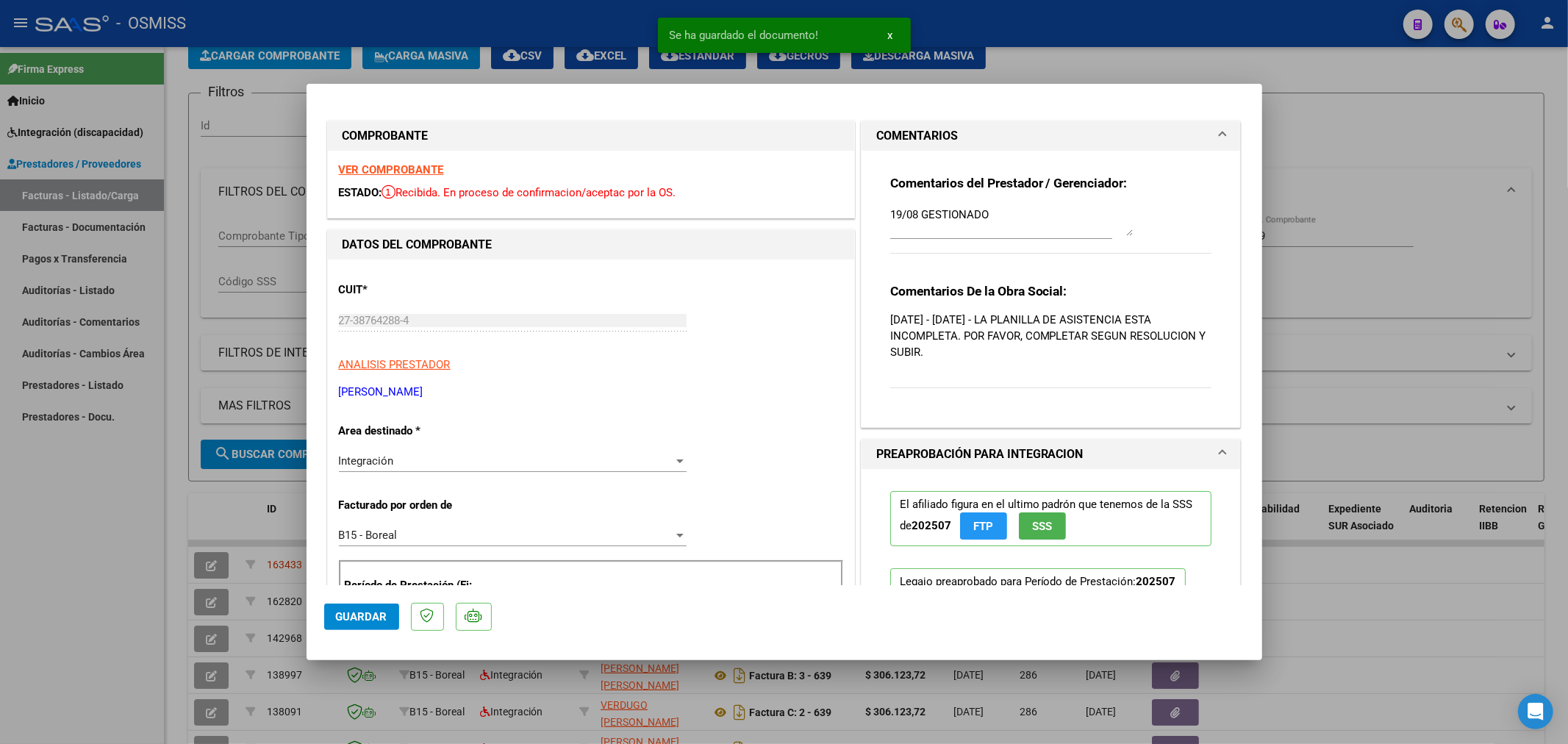
click at [882, 213] on div "Comentarios del Prestador / Gerenciador: 19/08 GESTIONADO Comentarios De la Obr…" at bounding box center [1051, 284] width 344 height 265
click at [890, 216] on textarea "19/08 GESTIONADO" at bounding box center [1011, 221] width 242 height 29
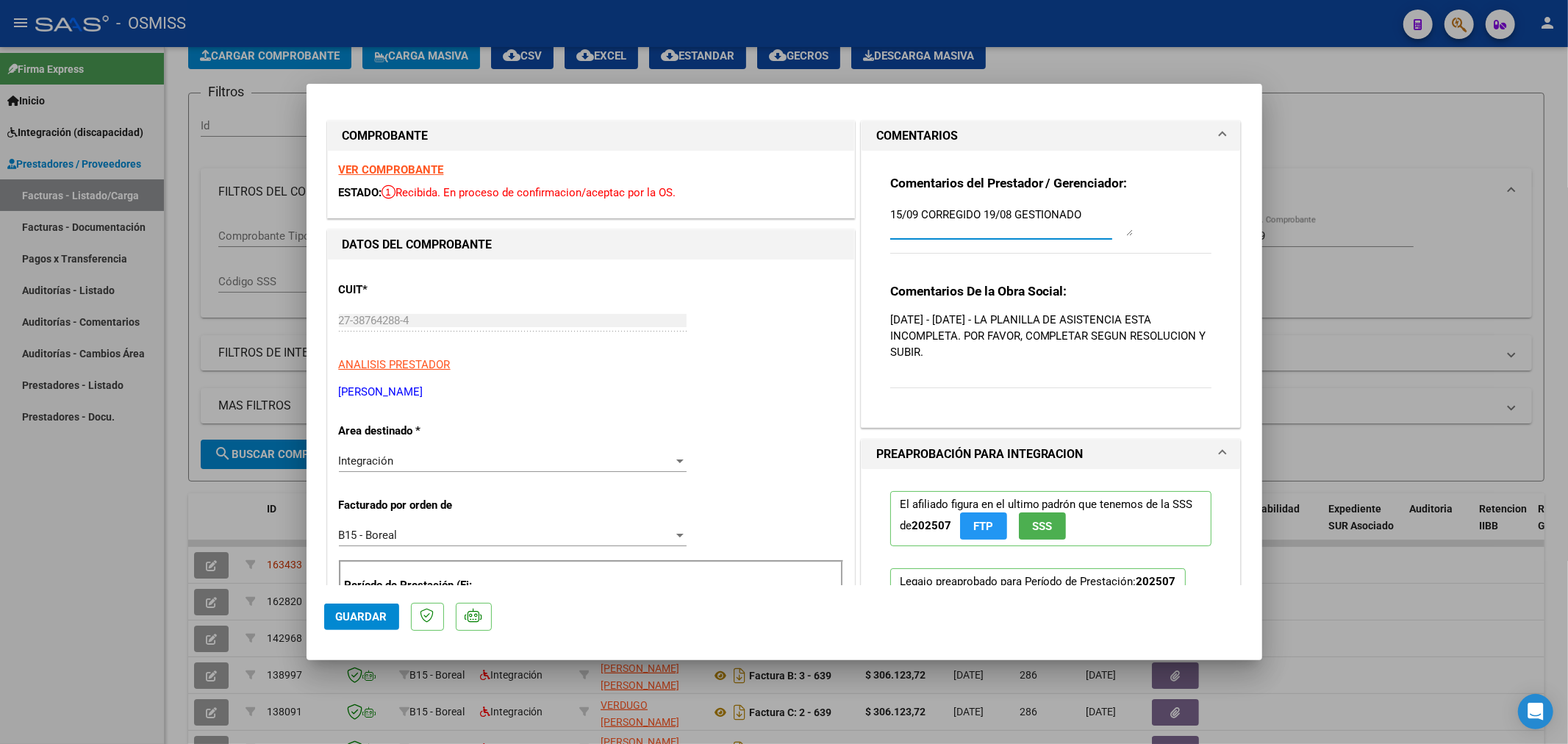
type textarea "15/09 CORREGIDO 19/08 GESTIONADO"
click at [363, 613] on span "Guardar" at bounding box center [361, 617] width 51 height 13
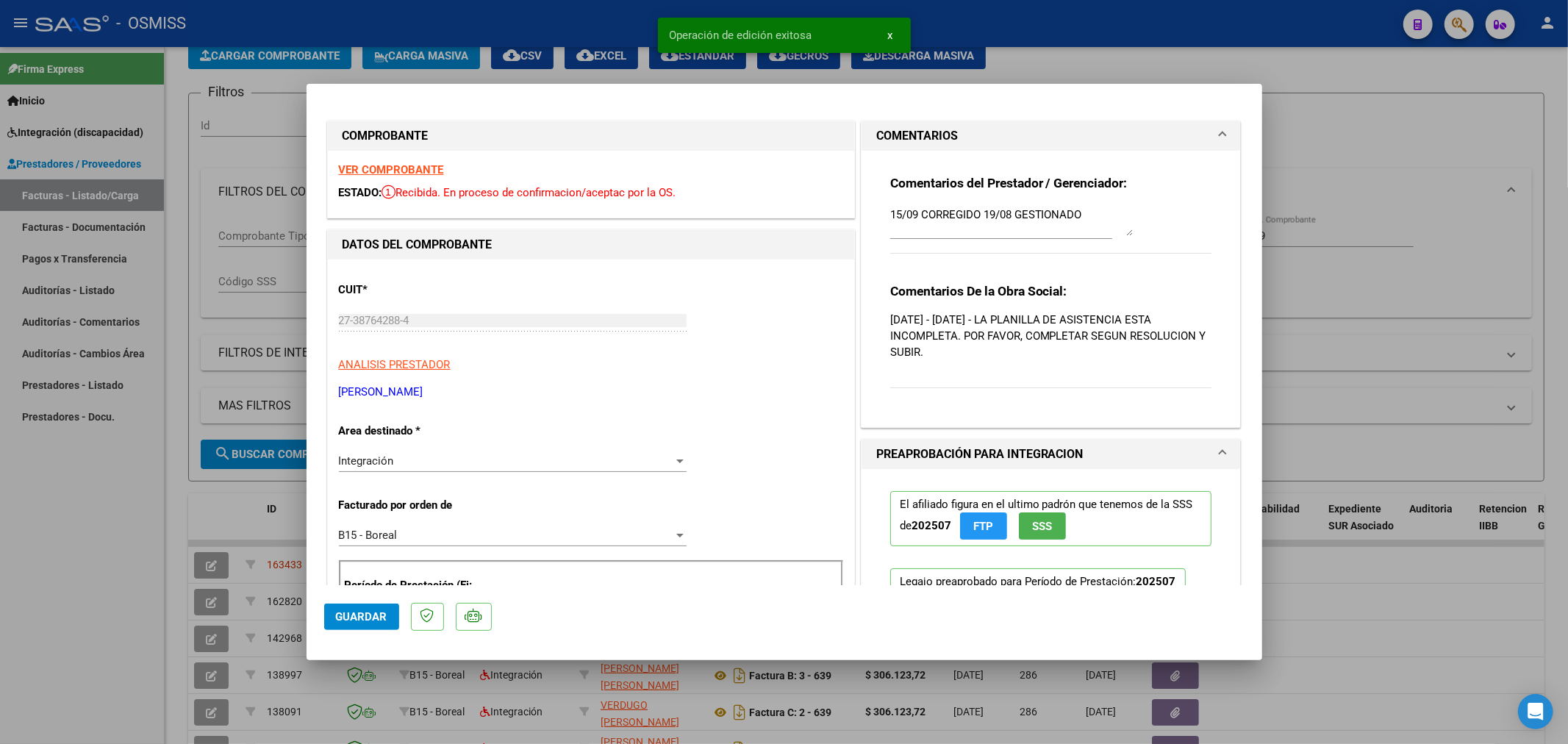
type input "$ 0,00"
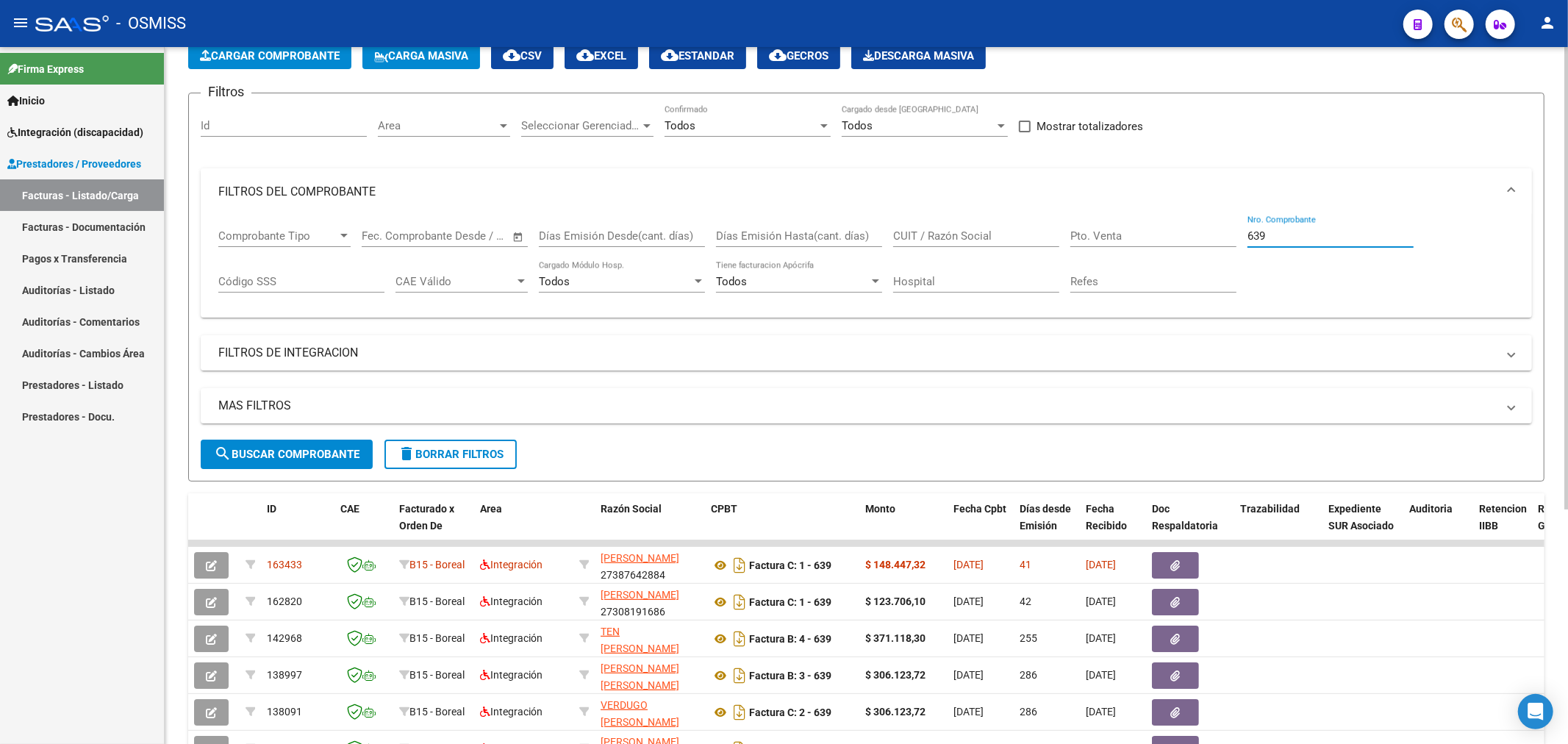
drag, startPoint x: 1292, startPoint y: 241, endPoint x: 1059, endPoint y: 203, distance: 236.1
click at [1061, 239] on div "Comprobante Tipo Comprobante Tipo Fecha inicio – Fecha fin Fec. Comprobante Des…" at bounding box center [866, 261] width 1296 height 91
type input "975"
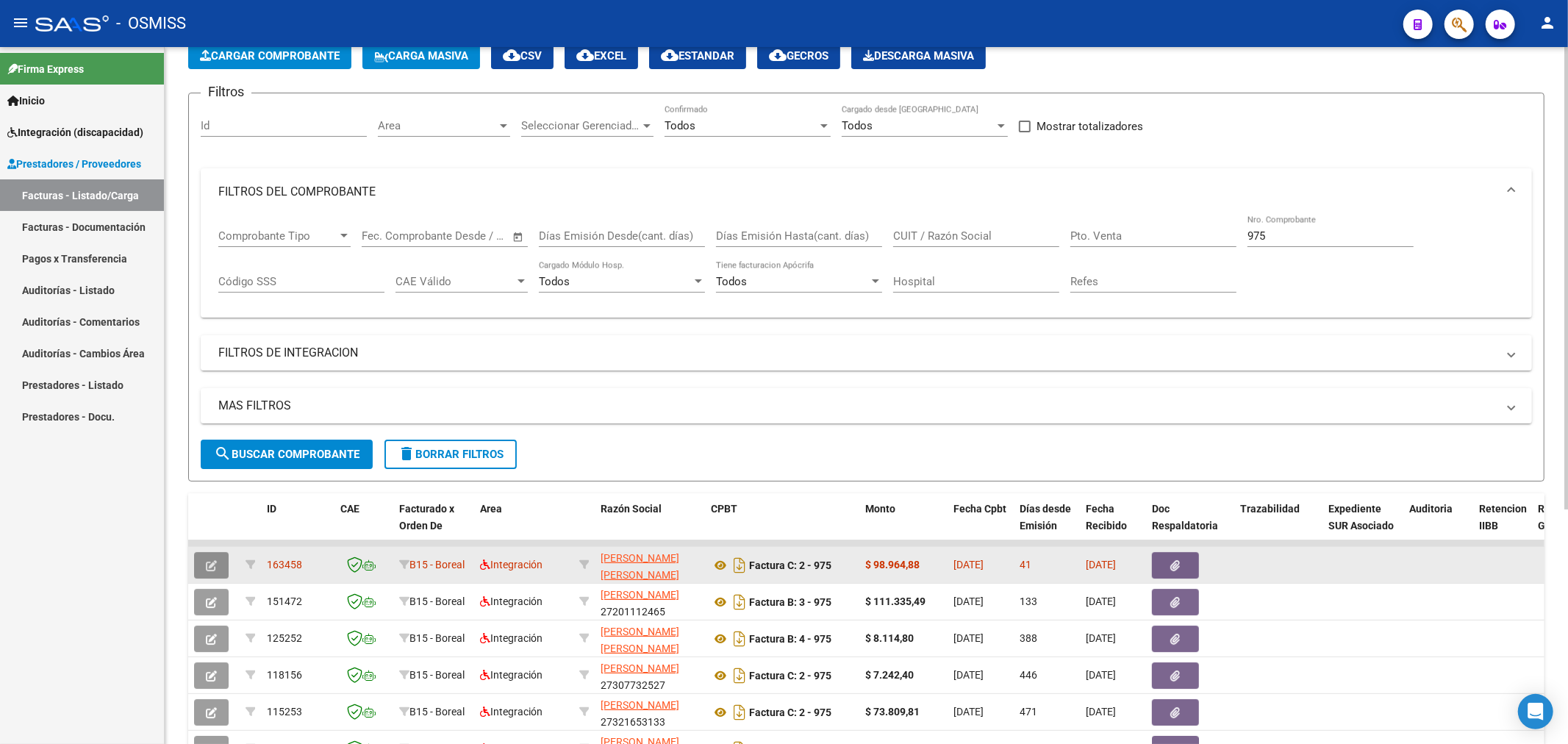
click at [216, 565] on icon "button" at bounding box center [211, 565] width 11 height 11
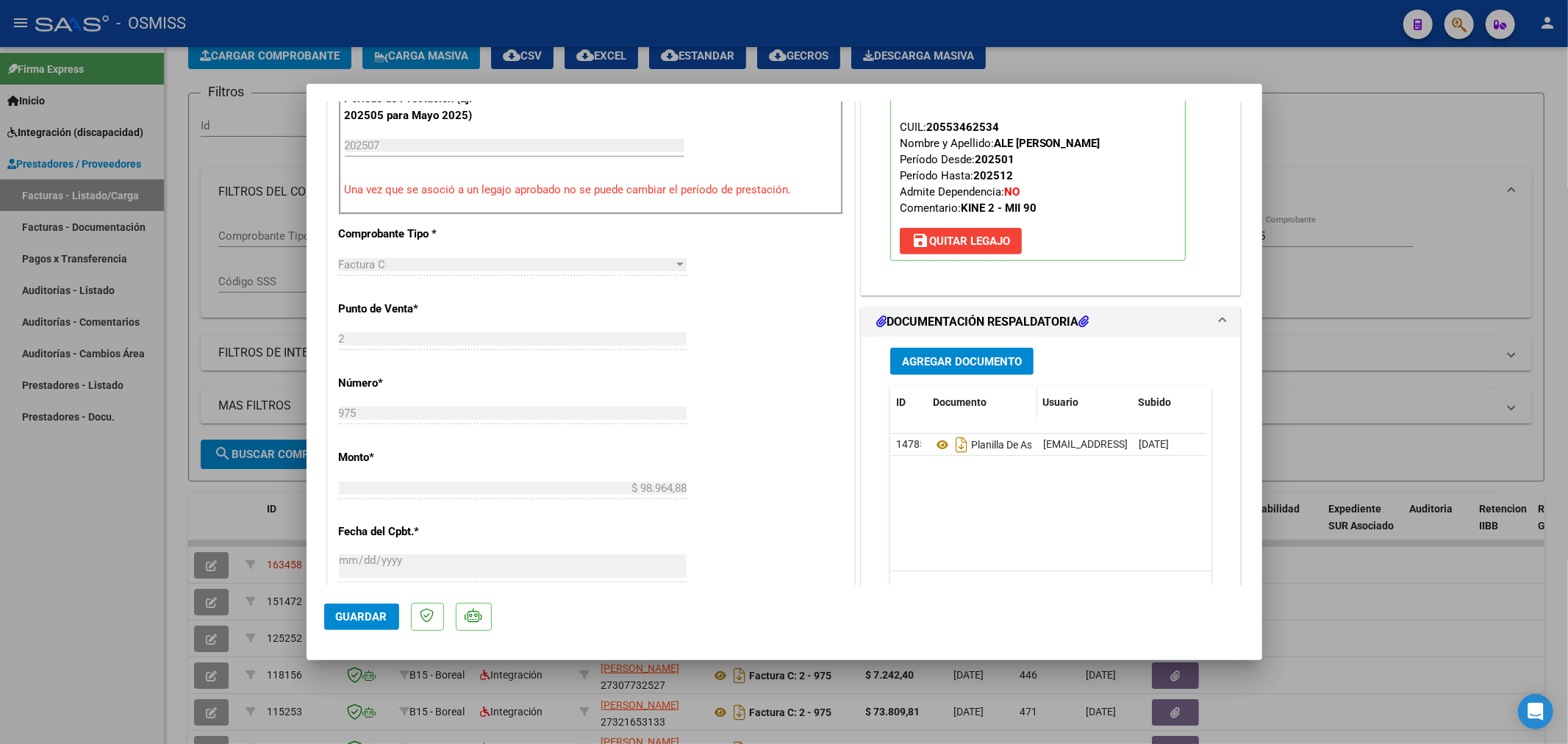
scroll to position [490, 0]
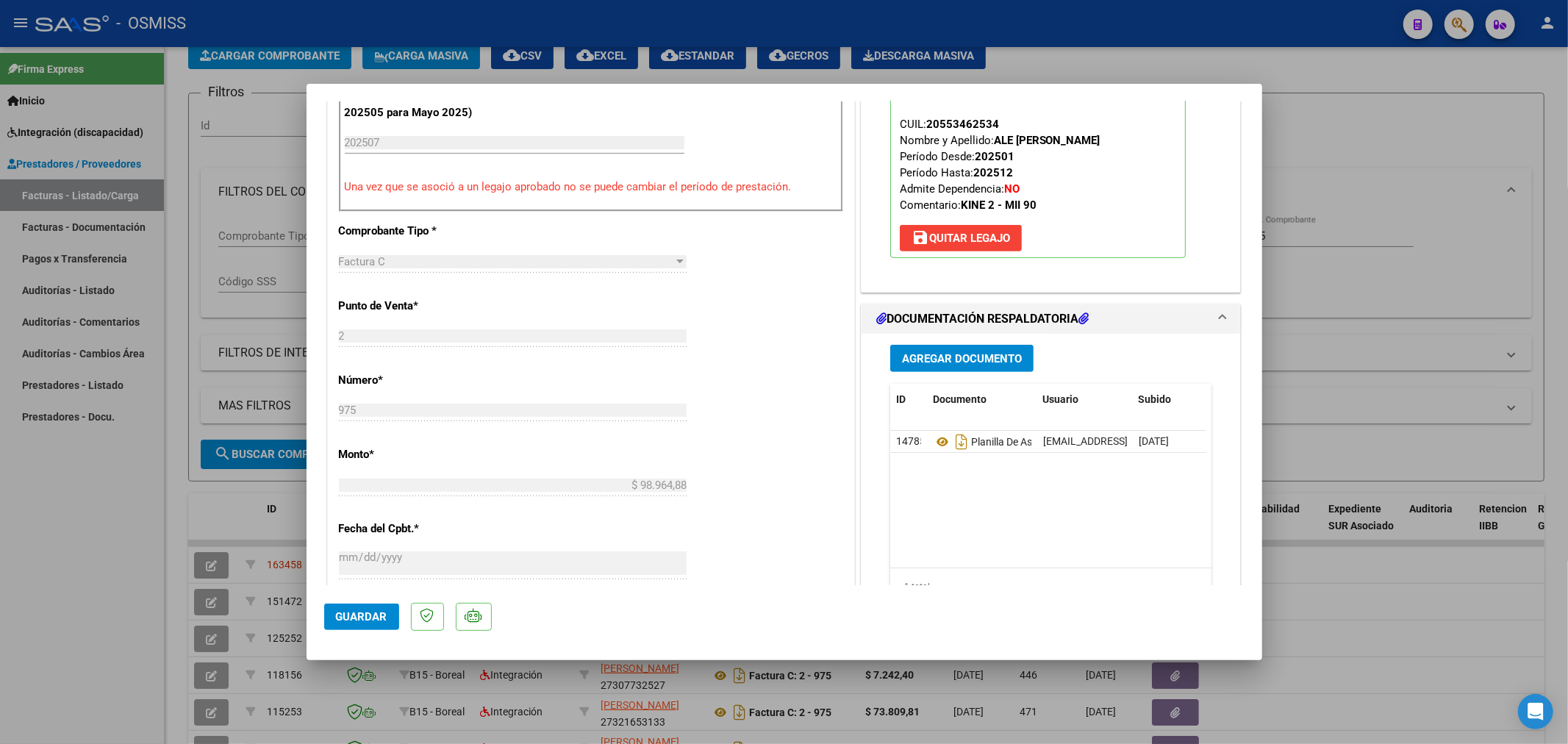
click at [973, 355] on span "Agregar Documento" at bounding box center [962, 359] width 120 height 13
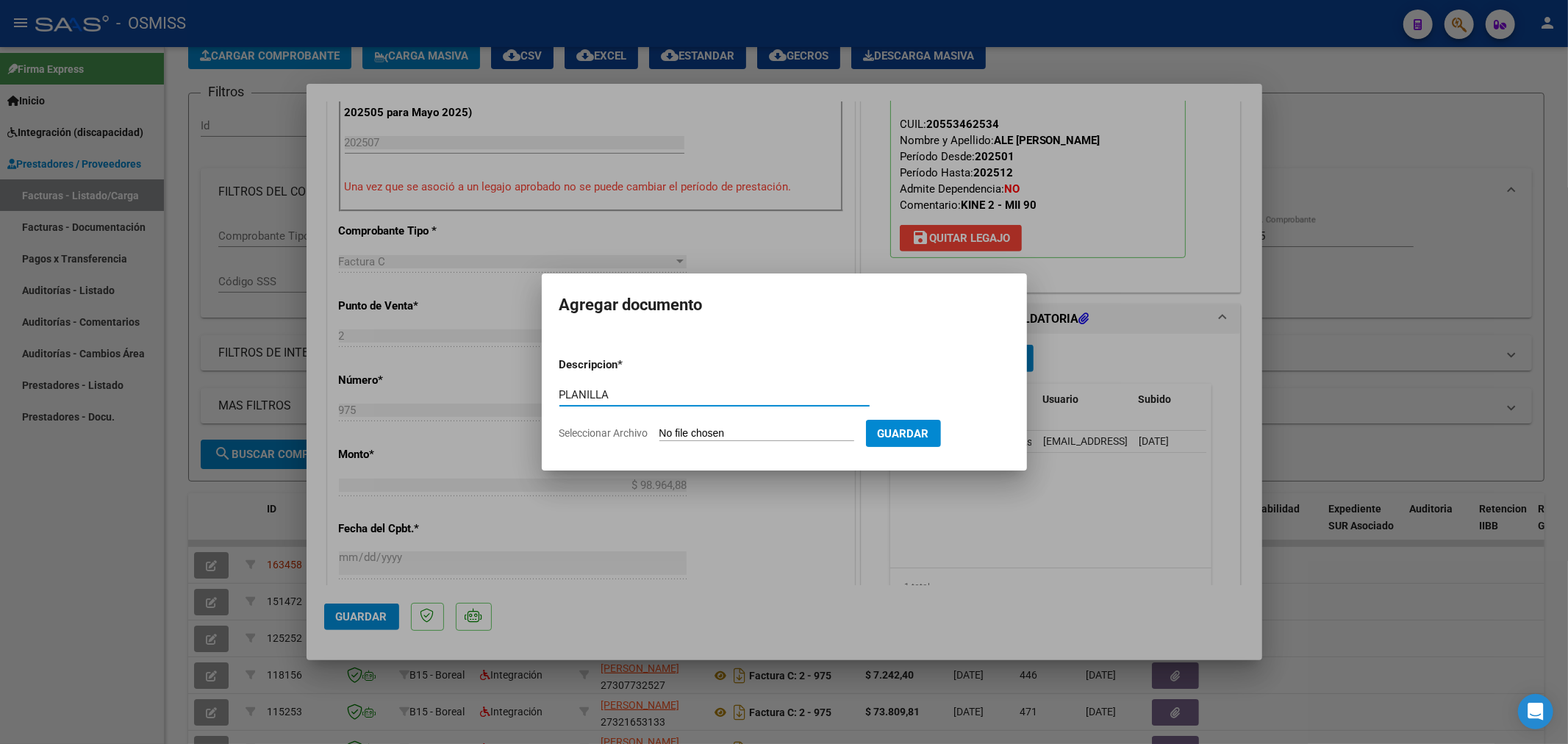
type input "PLANILLA"
click at [682, 432] on input "Seleccionar Archivo" at bounding box center [757, 434] width 195 height 14
type input "C:\fakepath\152186-3-Planilla_de_Asistencia.pdf"
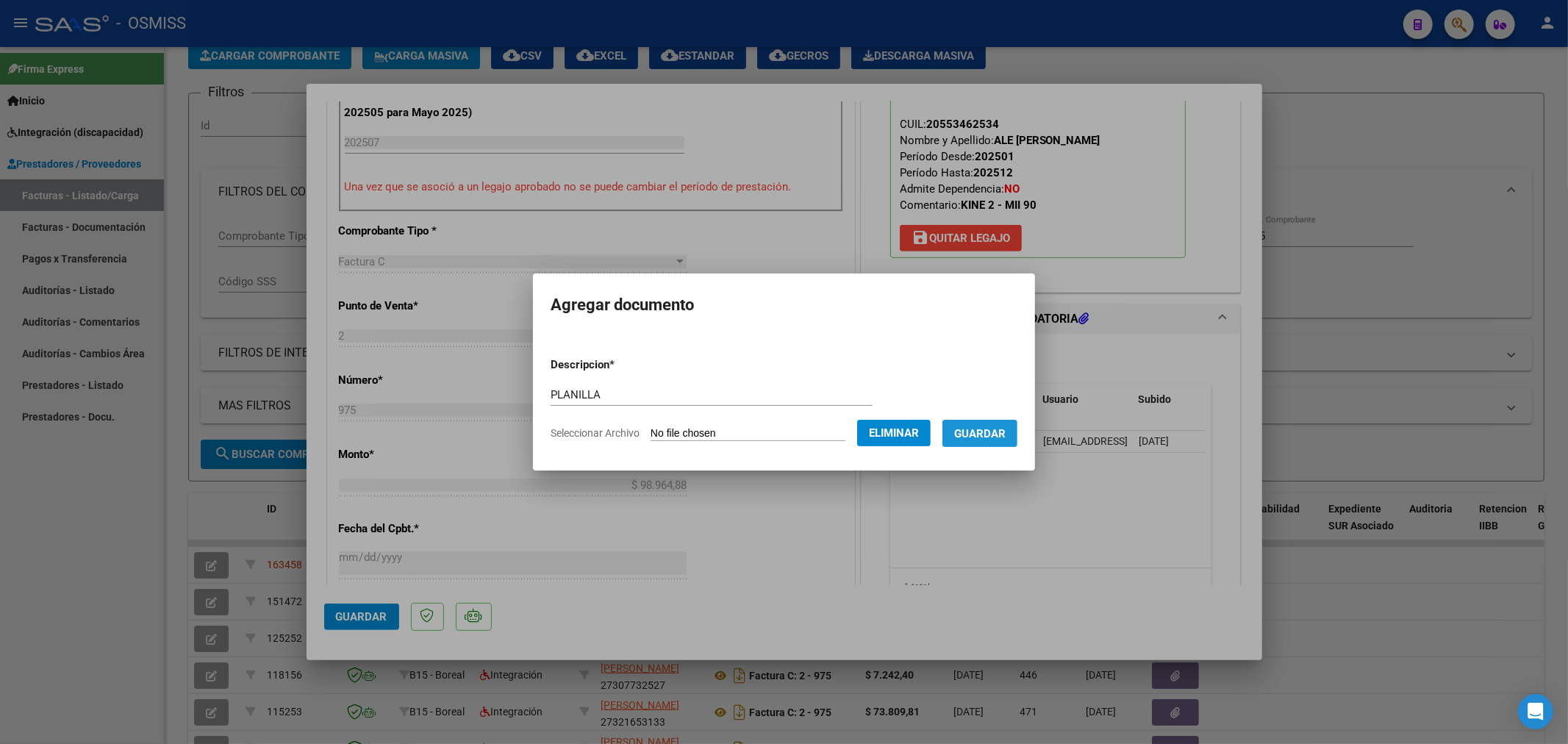
click at [983, 433] on span "Guardar" at bounding box center [979, 434] width 51 height 13
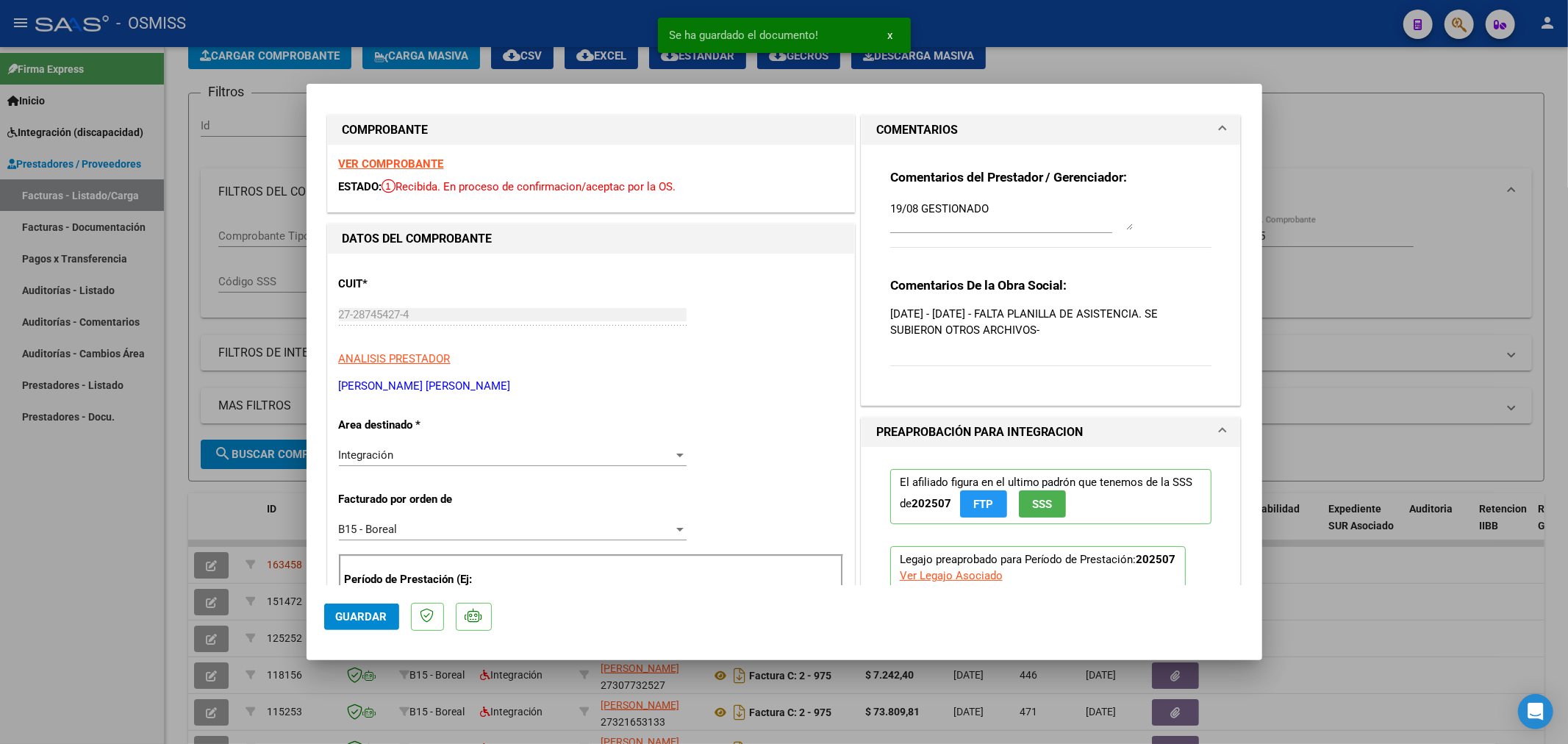
scroll to position [0, 0]
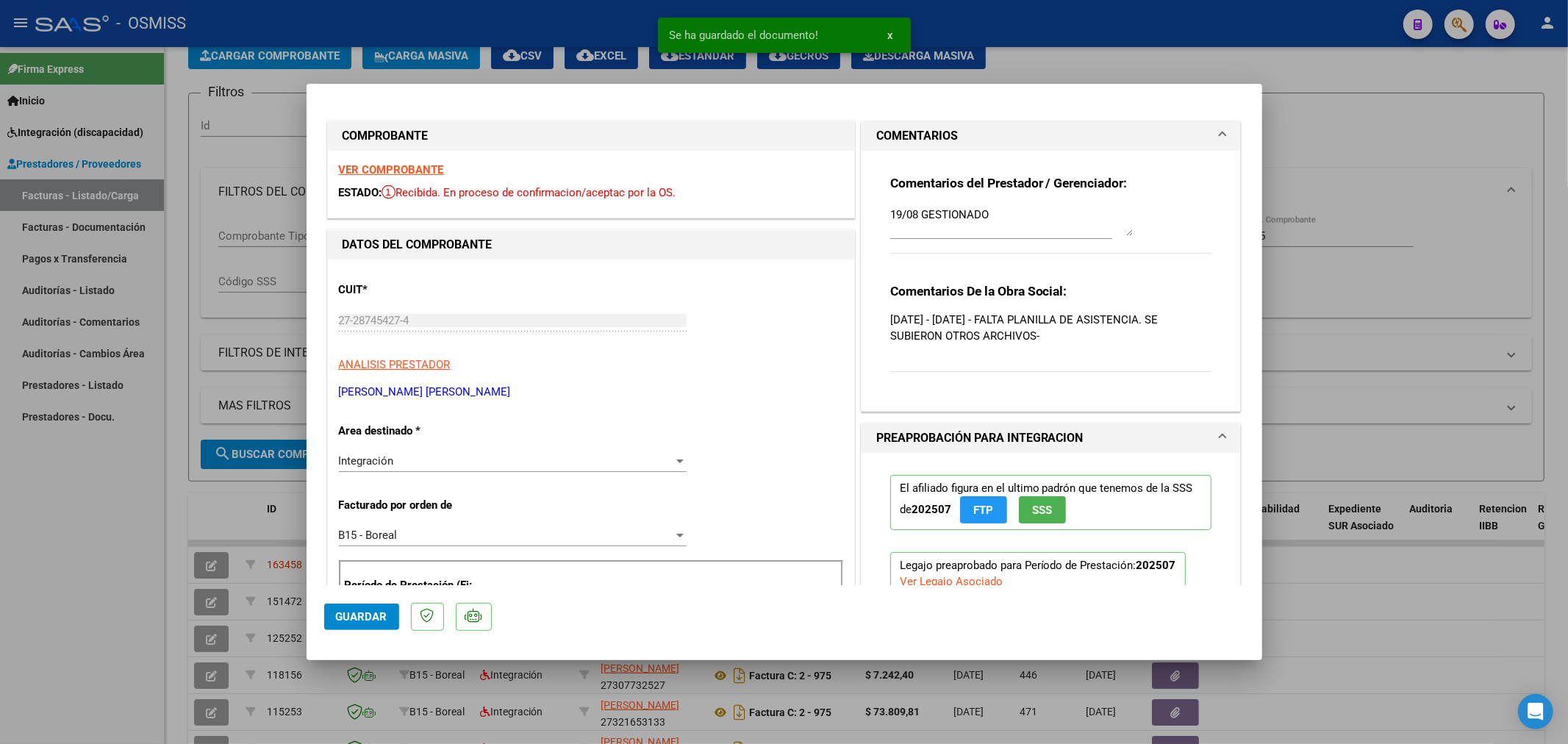
click at [890, 215] on textarea "19/08 GESTIONADO" at bounding box center [1011, 221] width 242 height 29
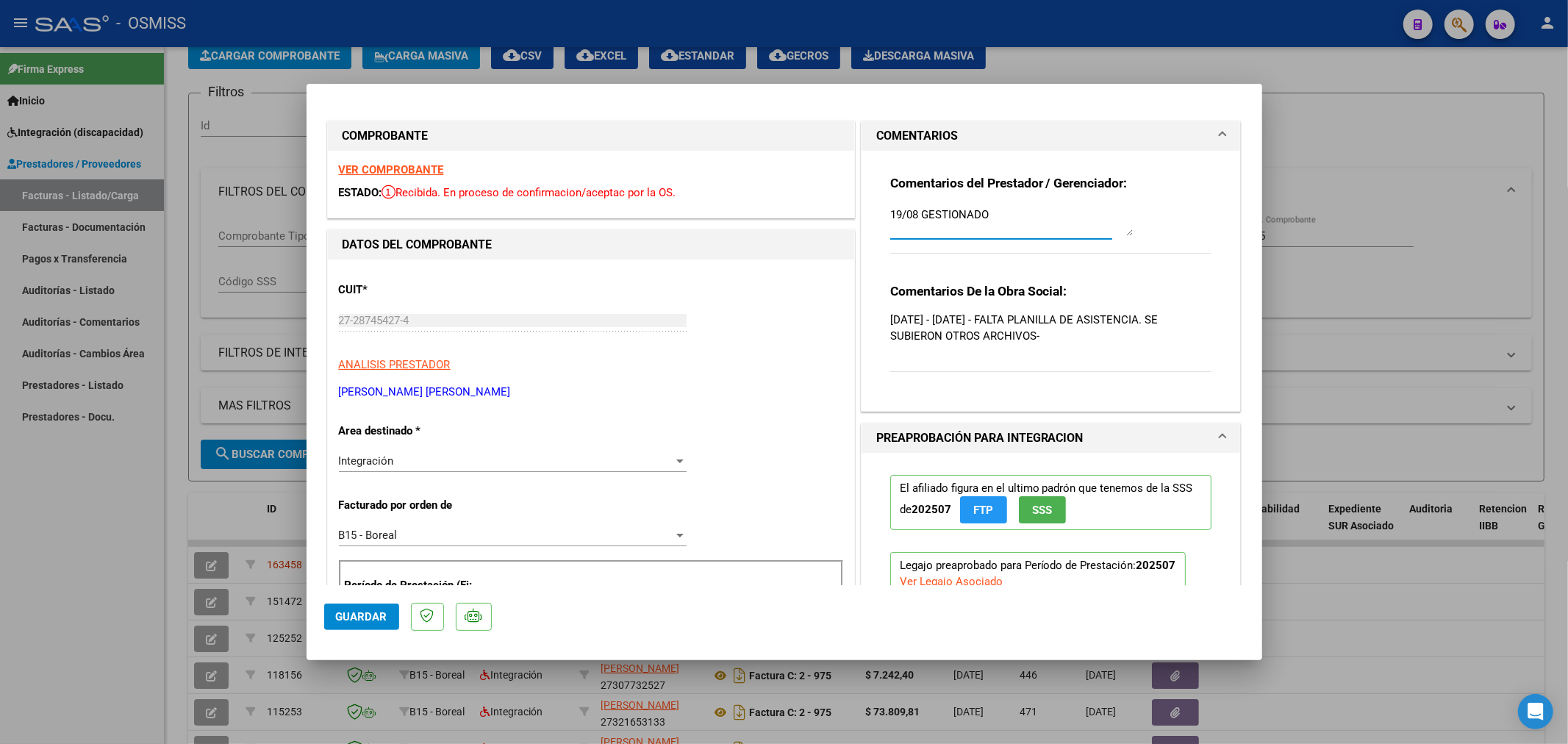
click at [890, 213] on textarea "19/08 GESTIONADO" at bounding box center [1011, 221] width 242 height 29
type textarea "15/09 CORREGIDO 19/08 GESTIONADO"
click at [367, 604] on button "Guardar" at bounding box center [361, 617] width 75 height 27
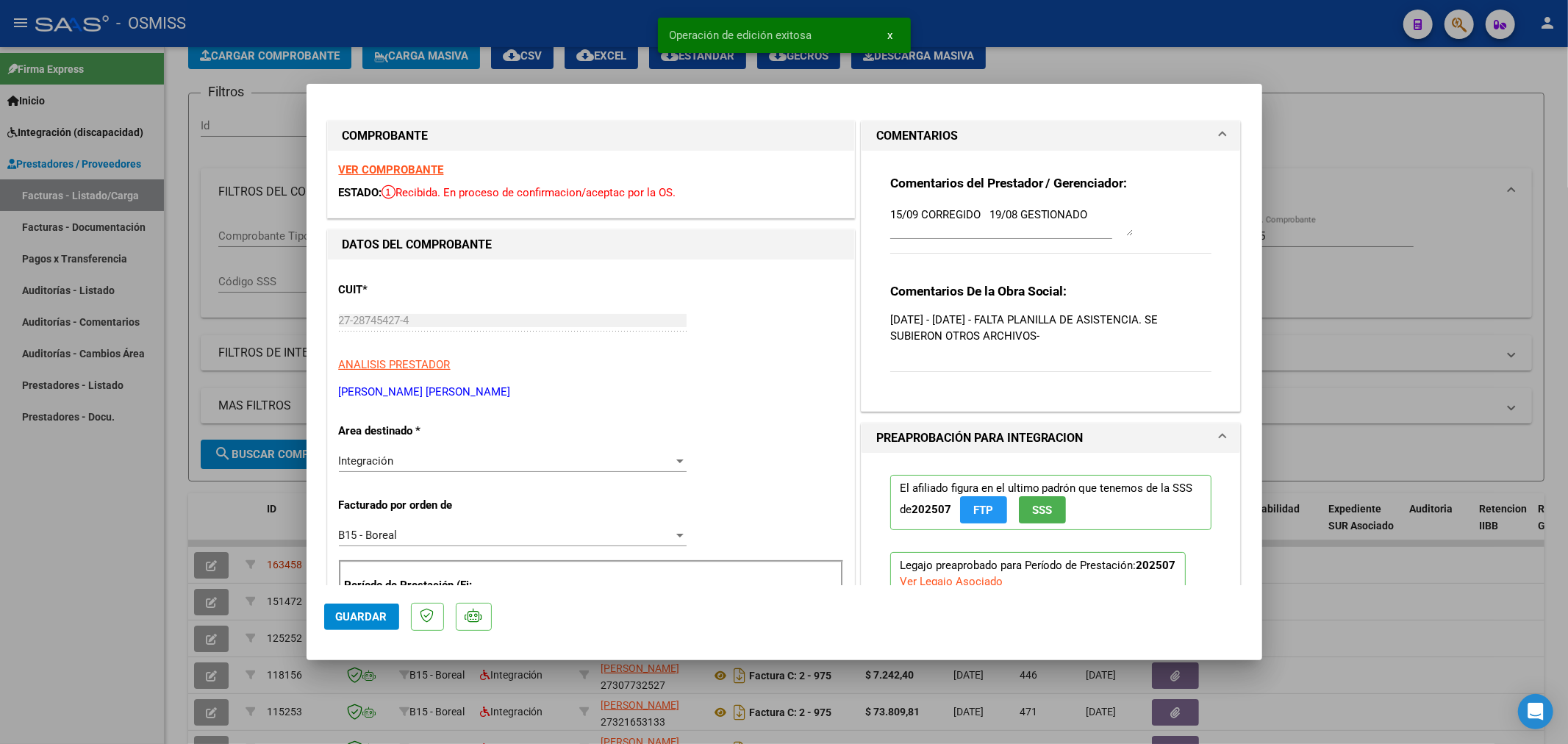
type input "$ 0,00"
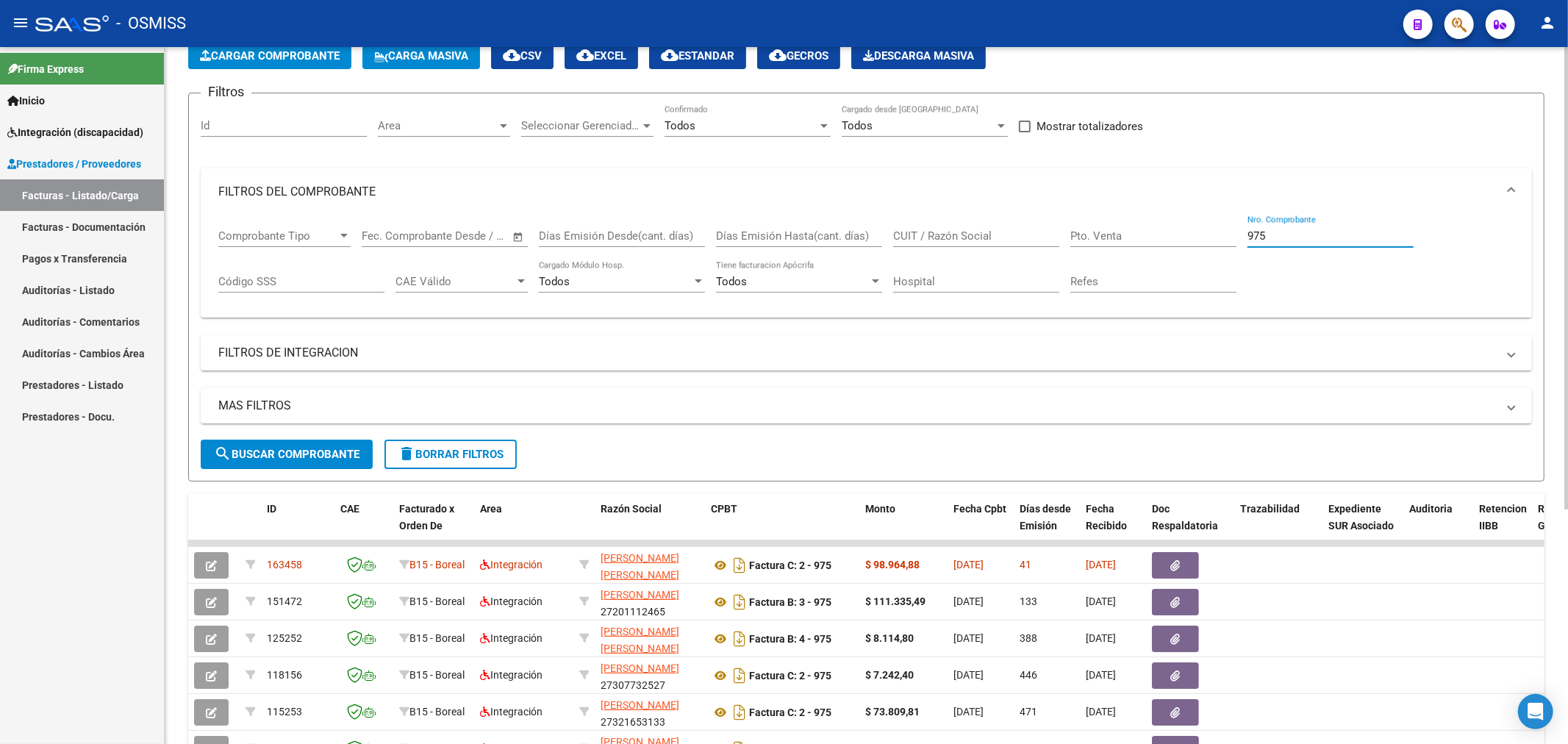
drag, startPoint x: 1292, startPoint y: 232, endPoint x: 1176, endPoint y: 226, distance: 116.2
click at [1155, 263] on div "Comprobante Tipo Comprobante Tipo Fecha inicio – Fecha fin Fec. Comprobante Des…" at bounding box center [866, 261] width 1296 height 91
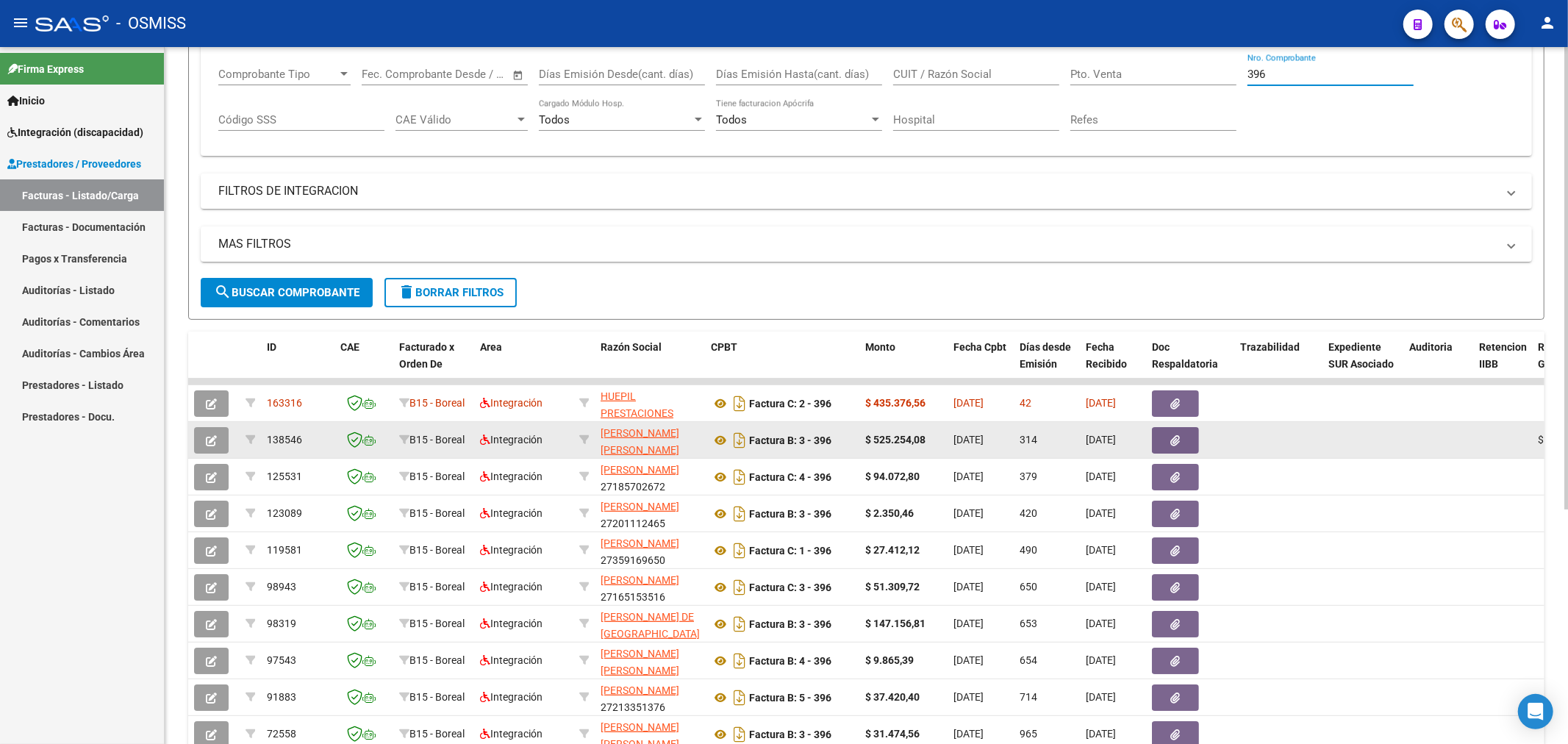
scroll to position [245, 0]
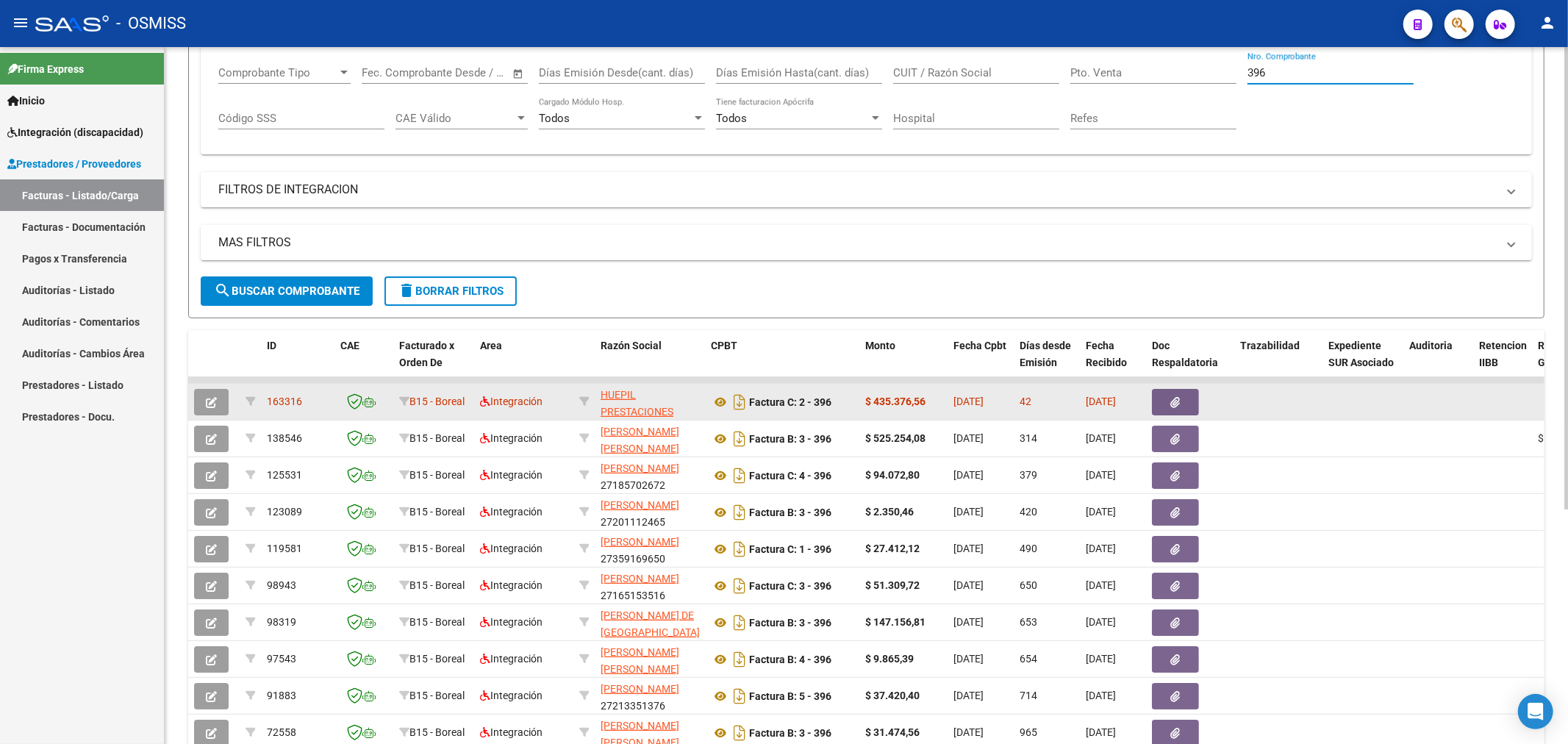
type input "396"
click at [216, 403] on icon "button" at bounding box center [211, 402] width 11 height 11
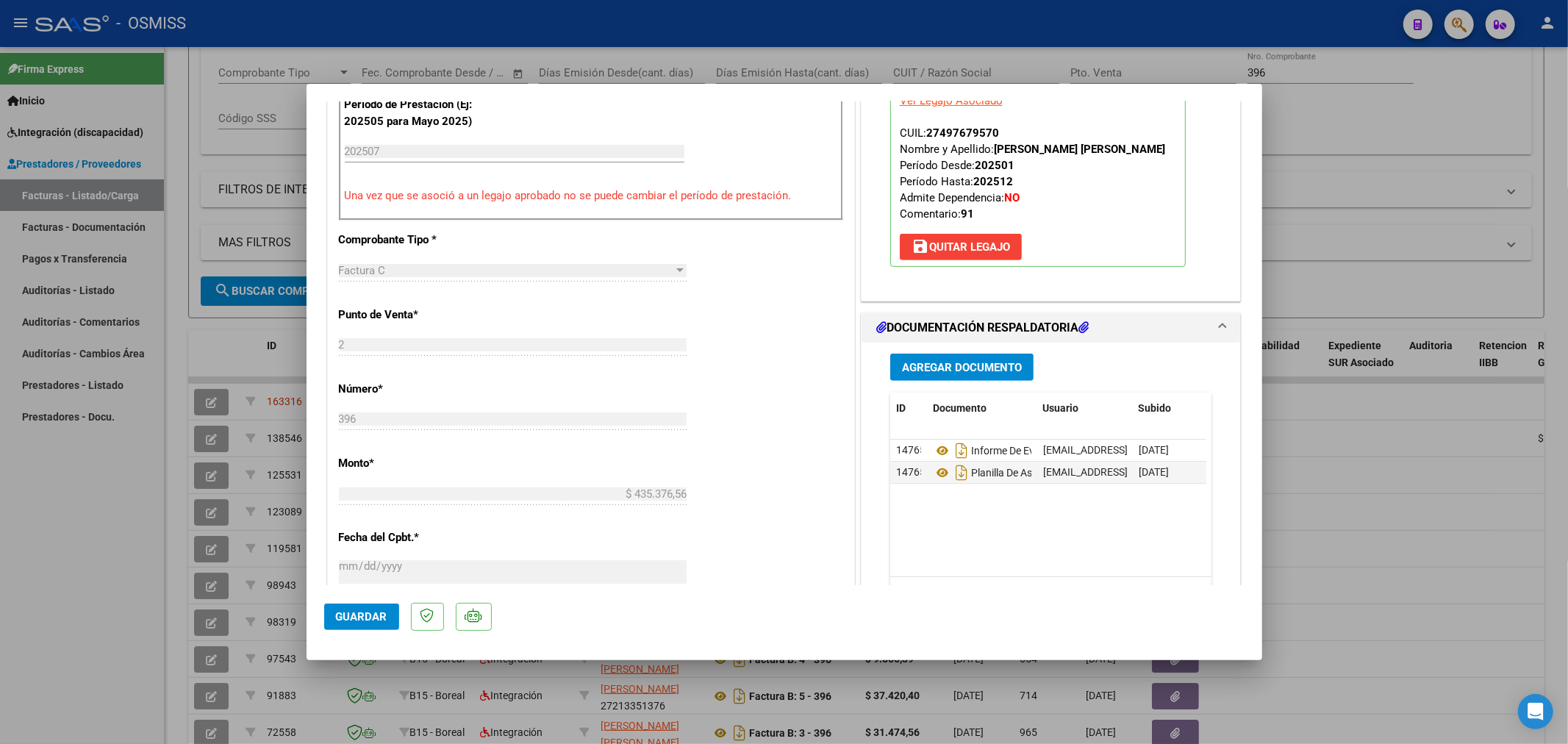
scroll to position [490, 0]
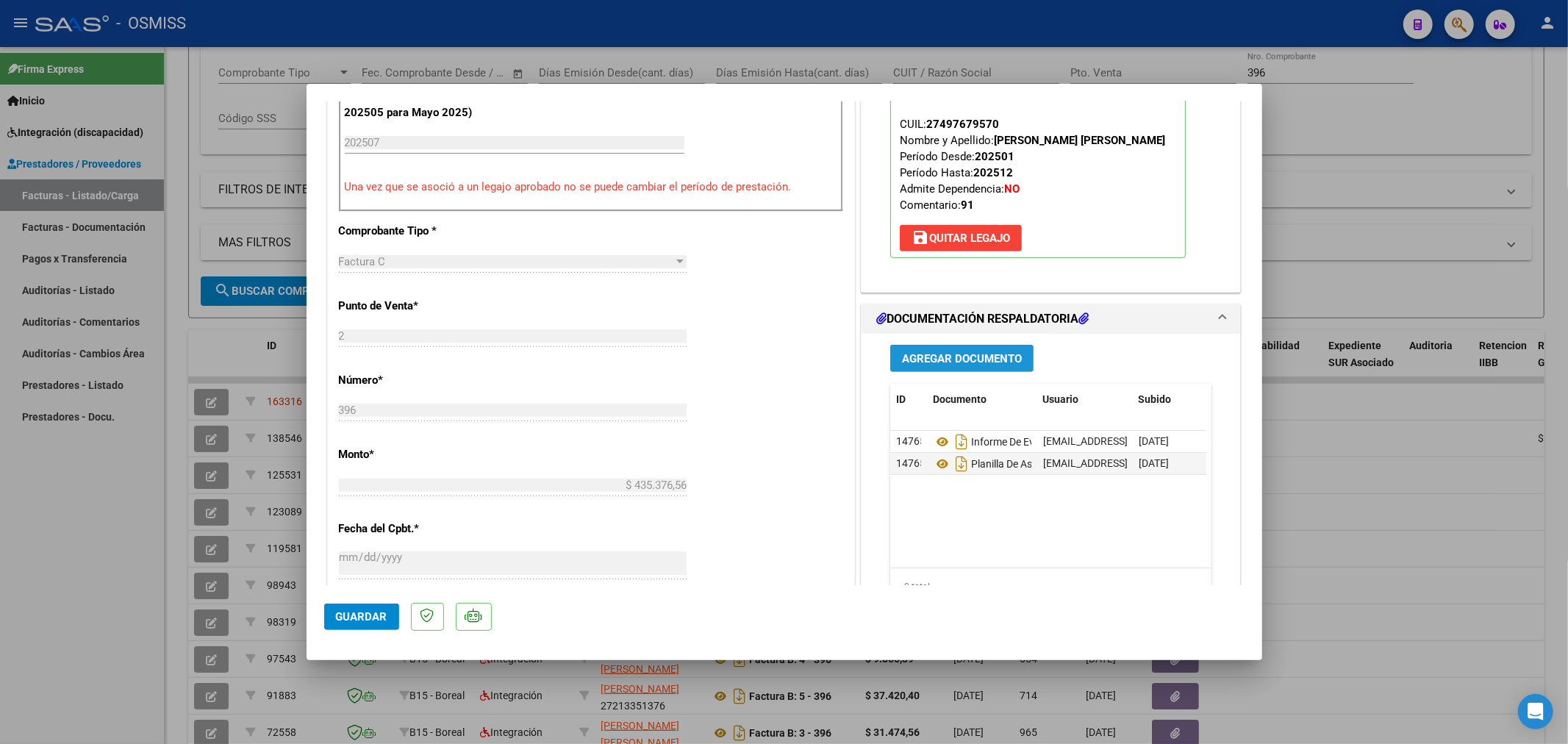
click at [950, 372] on button "Agregar Documento" at bounding box center [962, 358] width 143 height 27
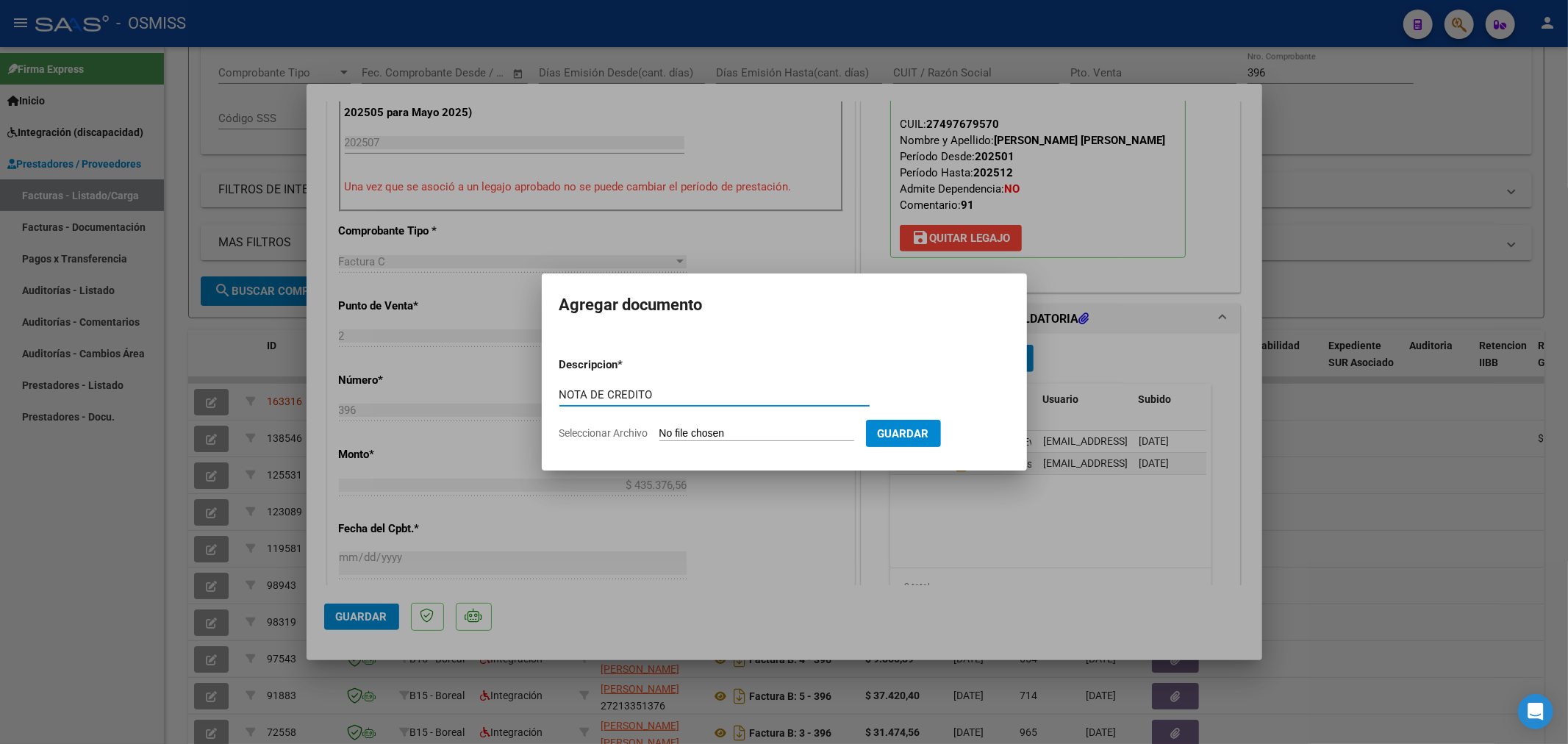
type input "NOTA DE CREDITO"
click at [673, 428] on input "Seleccionar Archivo" at bounding box center [757, 434] width 195 height 14
type input "C:\fakepath\149676-5-Nota_de_credito.pdf"
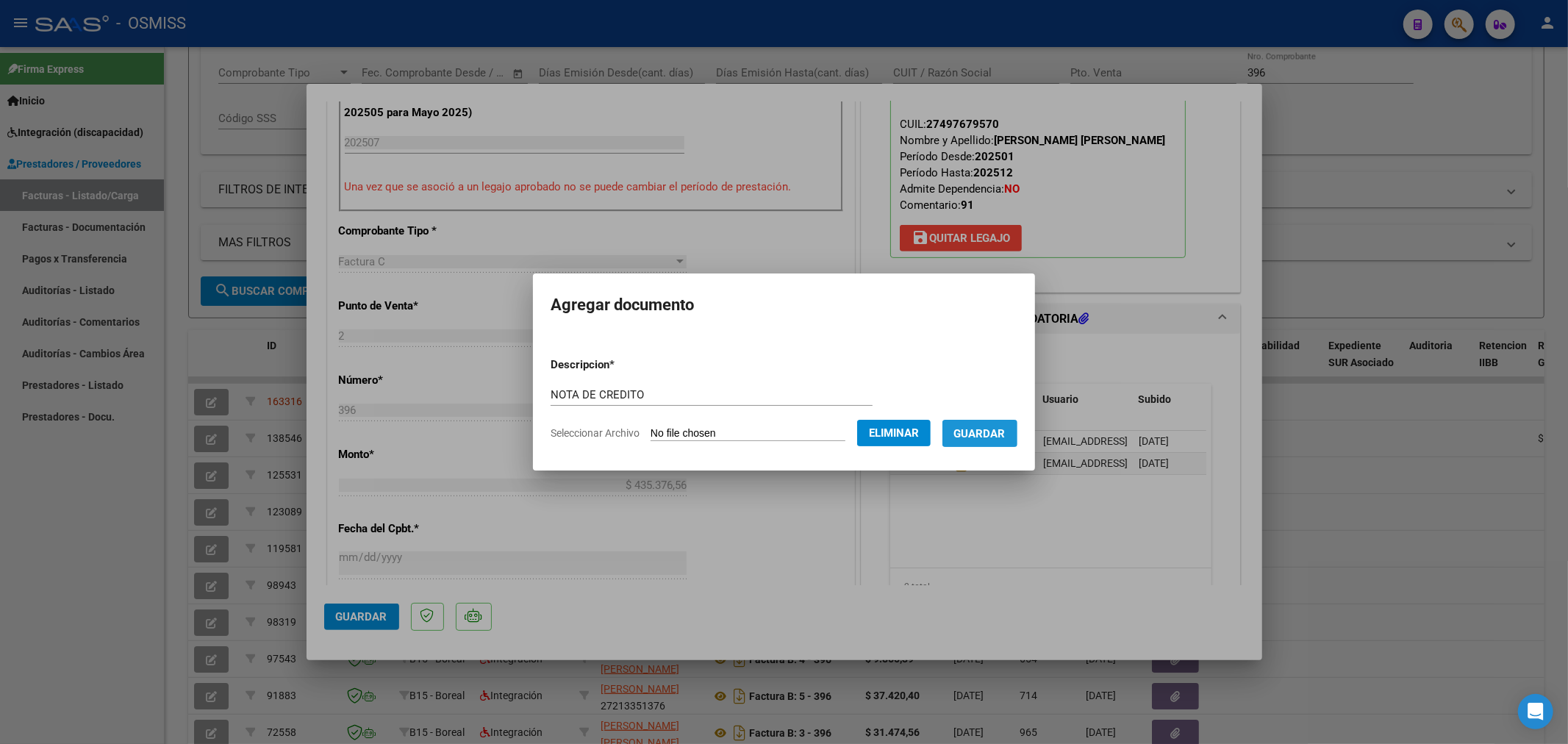
click at [989, 431] on span "Guardar" at bounding box center [979, 434] width 51 height 13
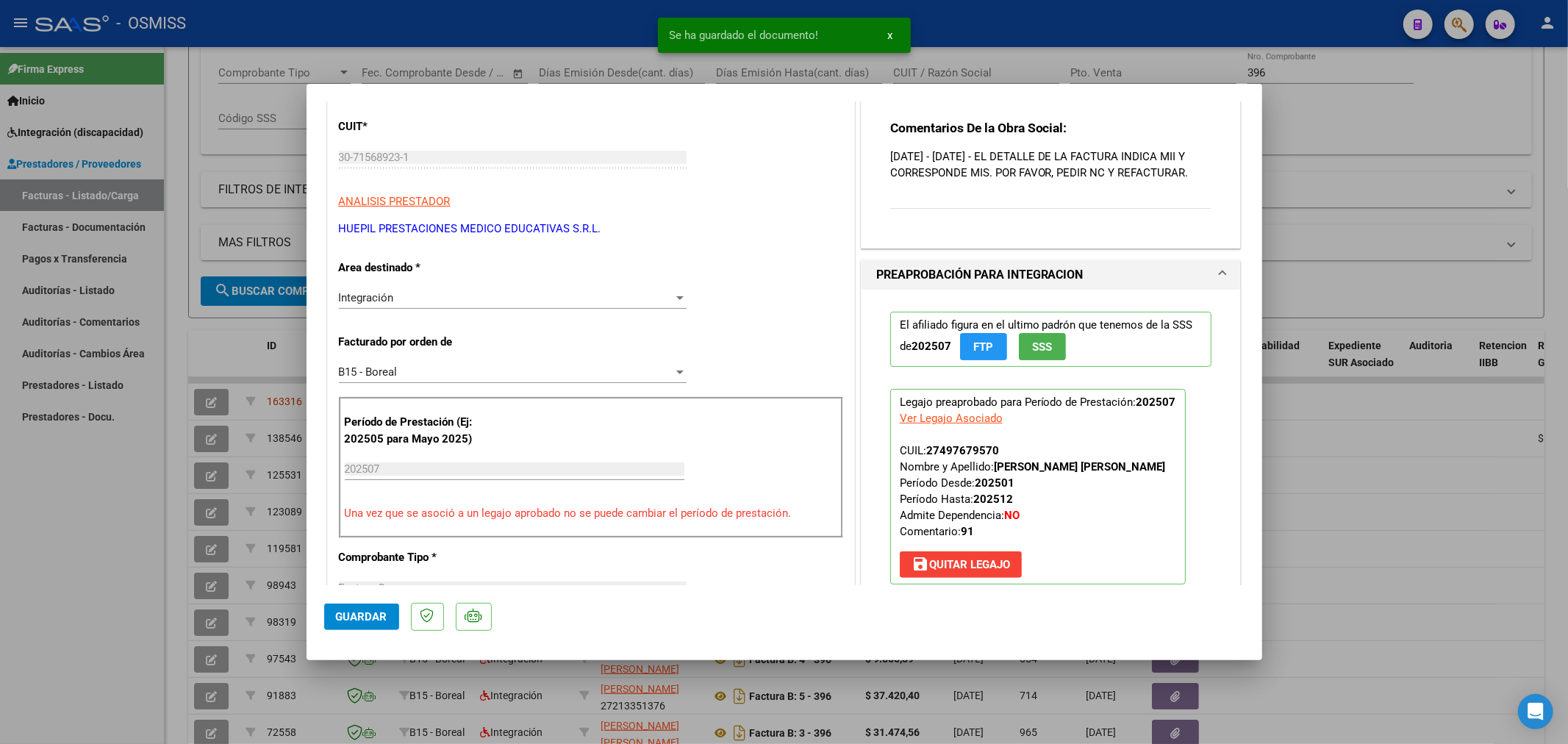
scroll to position [0, 0]
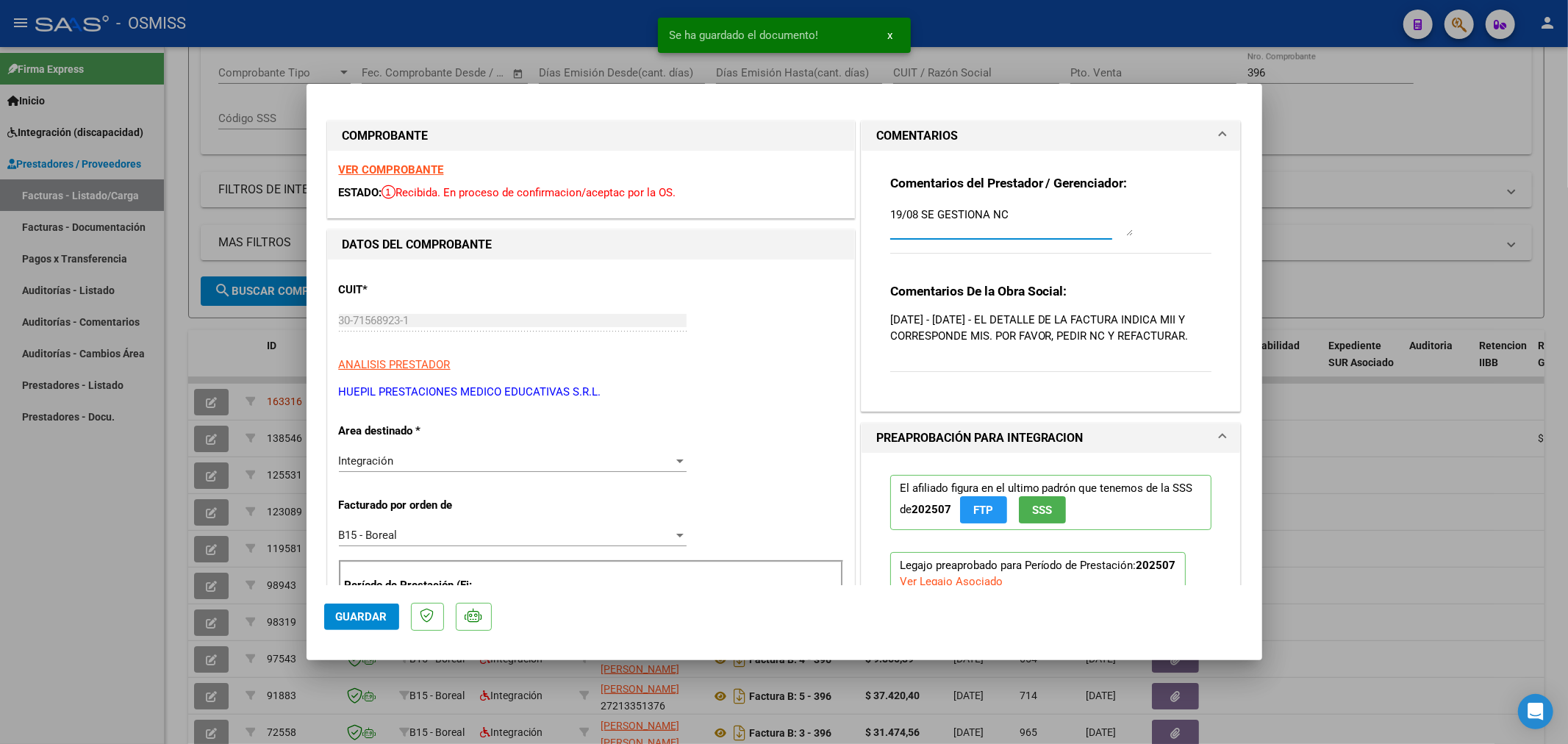
click at [890, 214] on textarea "19/08 SE GESTIONA NC" at bounding box center [1011, 221] width 242 height 29
click at [890, 212] on textarea "19/08 SE GESTIONA NC" at bounding box center [1011, 221] width 242 height 29
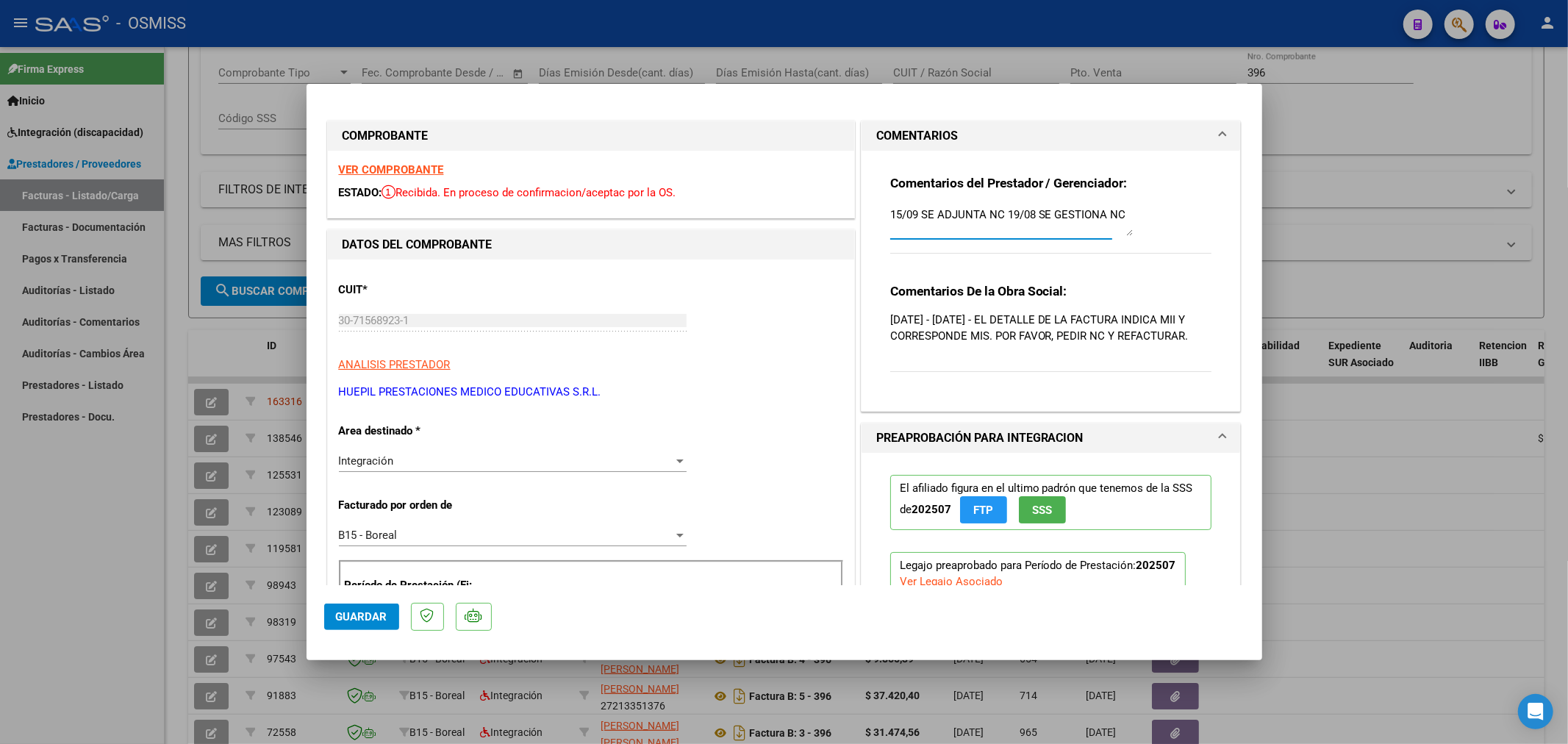
type textarea "15/09 SE ADJUNTA NC 19/08 SE GESTIONA NC"
click at [359, 611] on span "Guardar" at bounding box center [361, 617] width 51 height 13
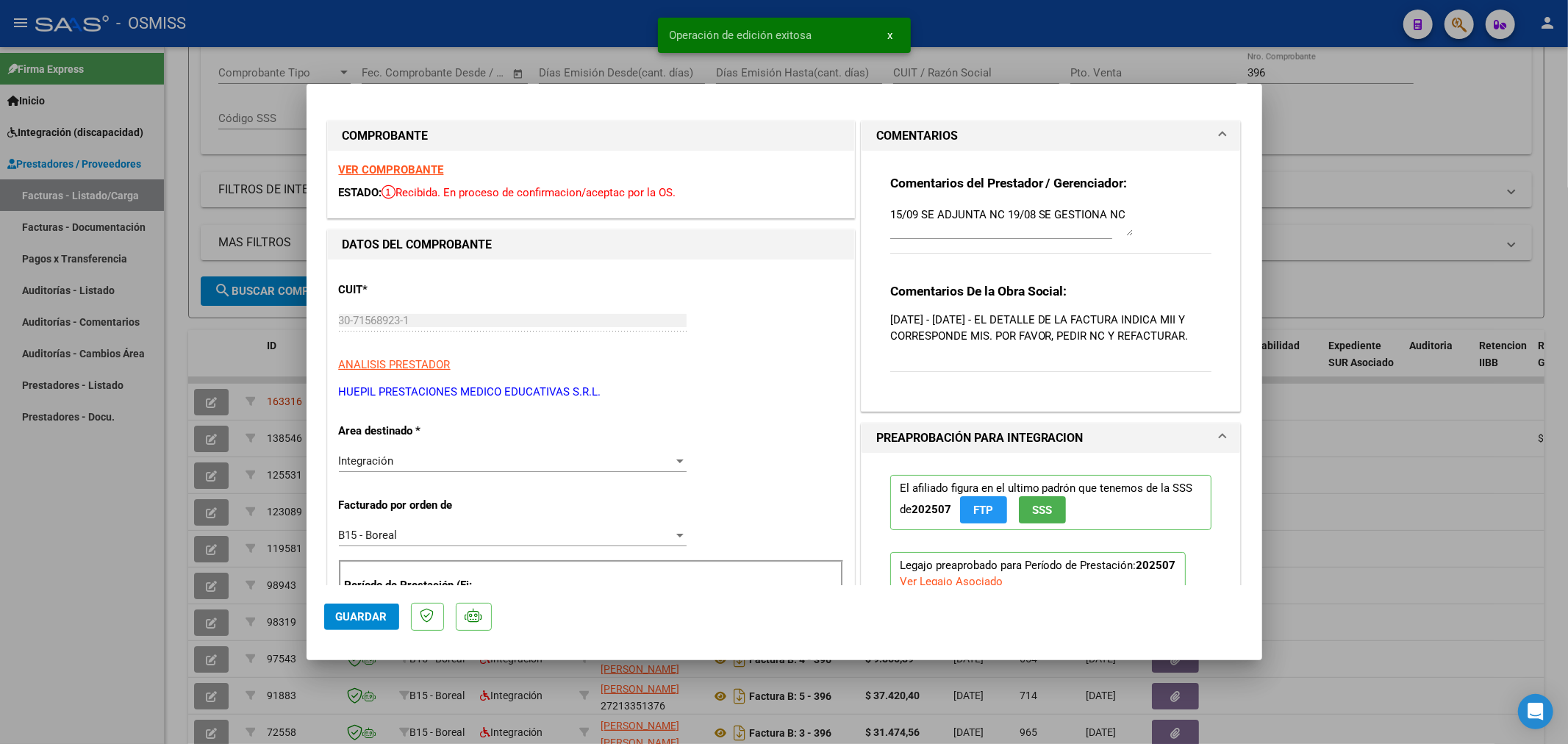
type input "$ 0,00"
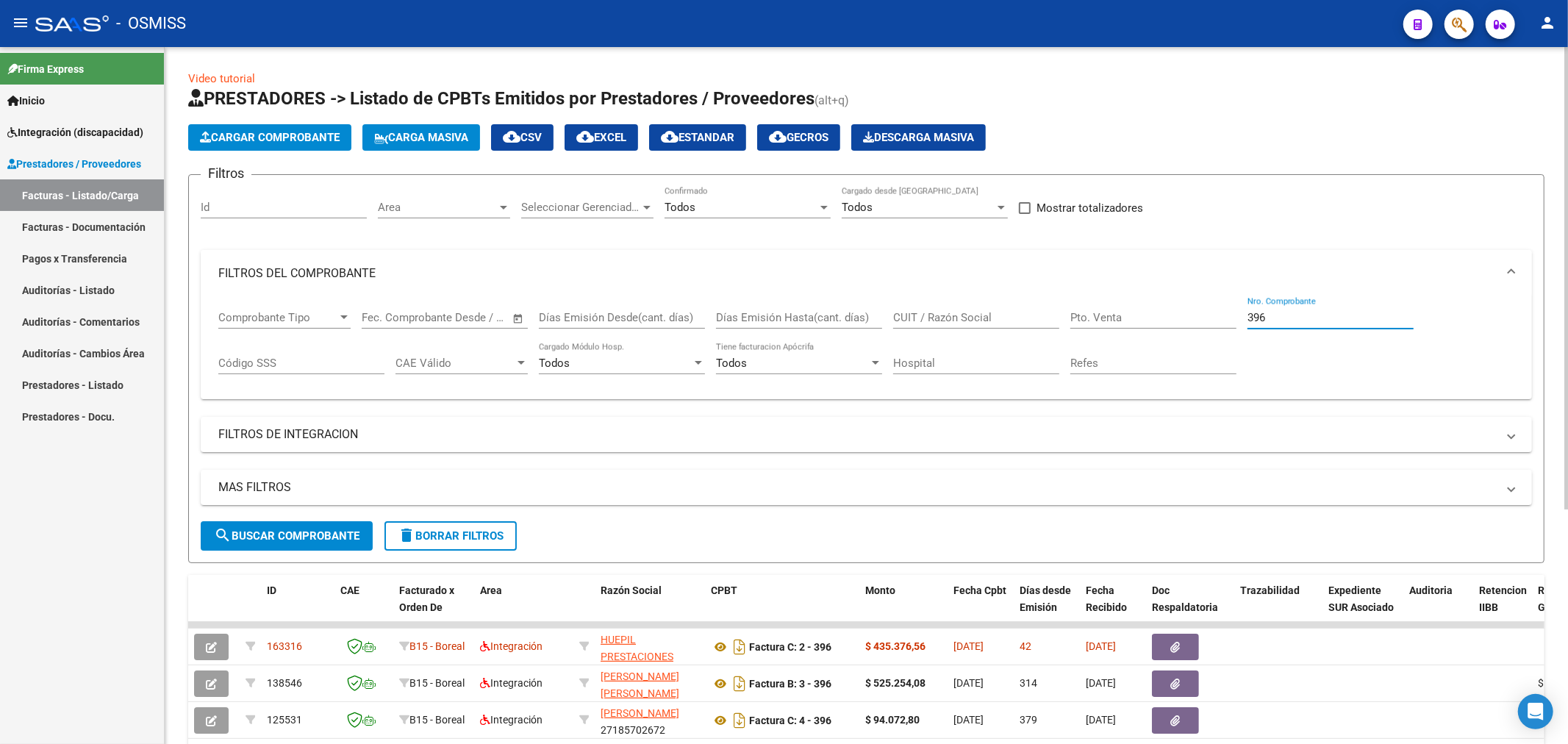
drag, startPoint x: 1134, startPoint y: 324, endPoint x: 1089, endPoint y: 278, distance: 64.4
click at [1095, 319] on div "Comprobante Tipo Comprobante Tipo Fecha inicio – Fecha fin Fec. Comprobante Des…" at bounding box center [866, 342] width 1296 height 91
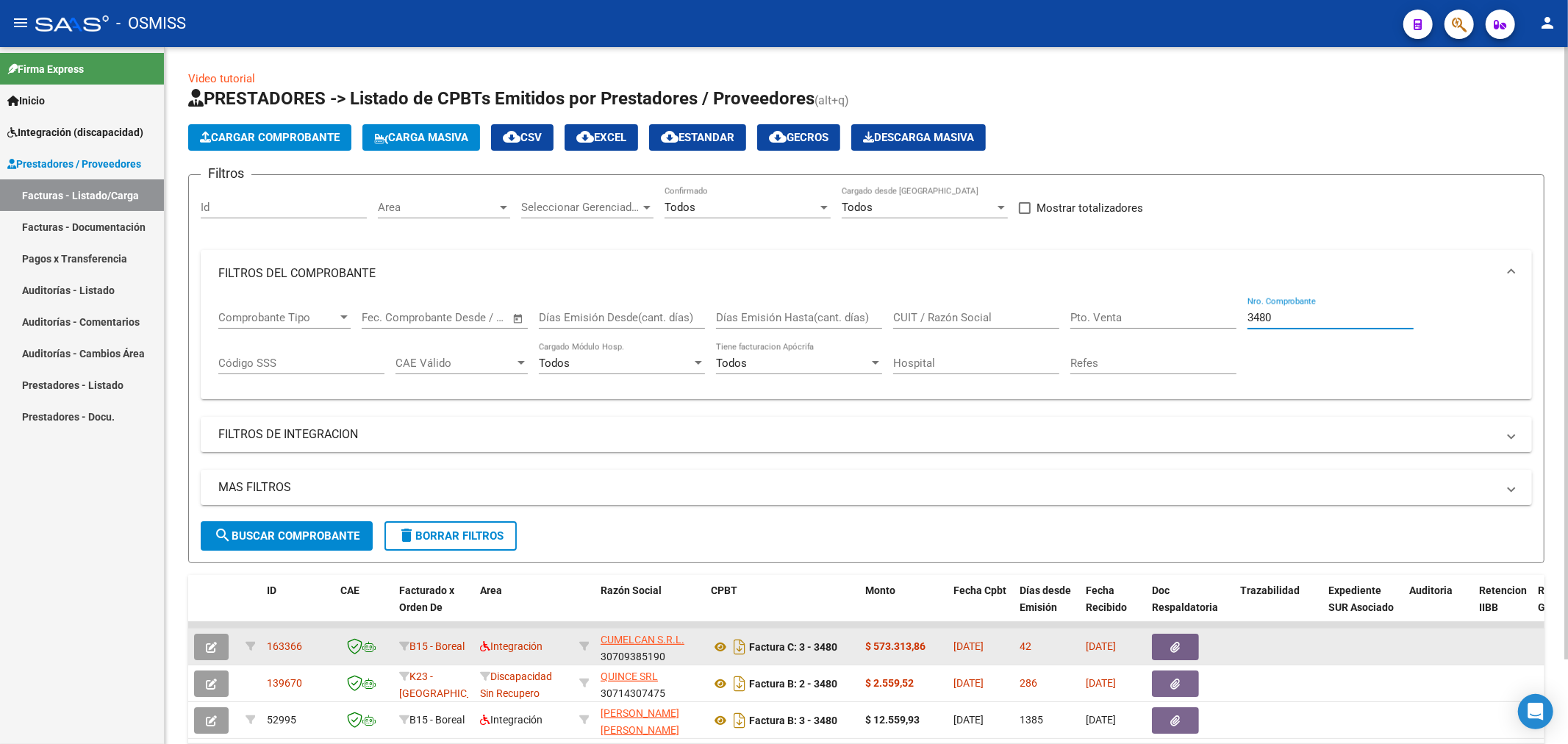
click at [207, 653] on icon "button" at bounding box center [211, 647] width 11 height 11
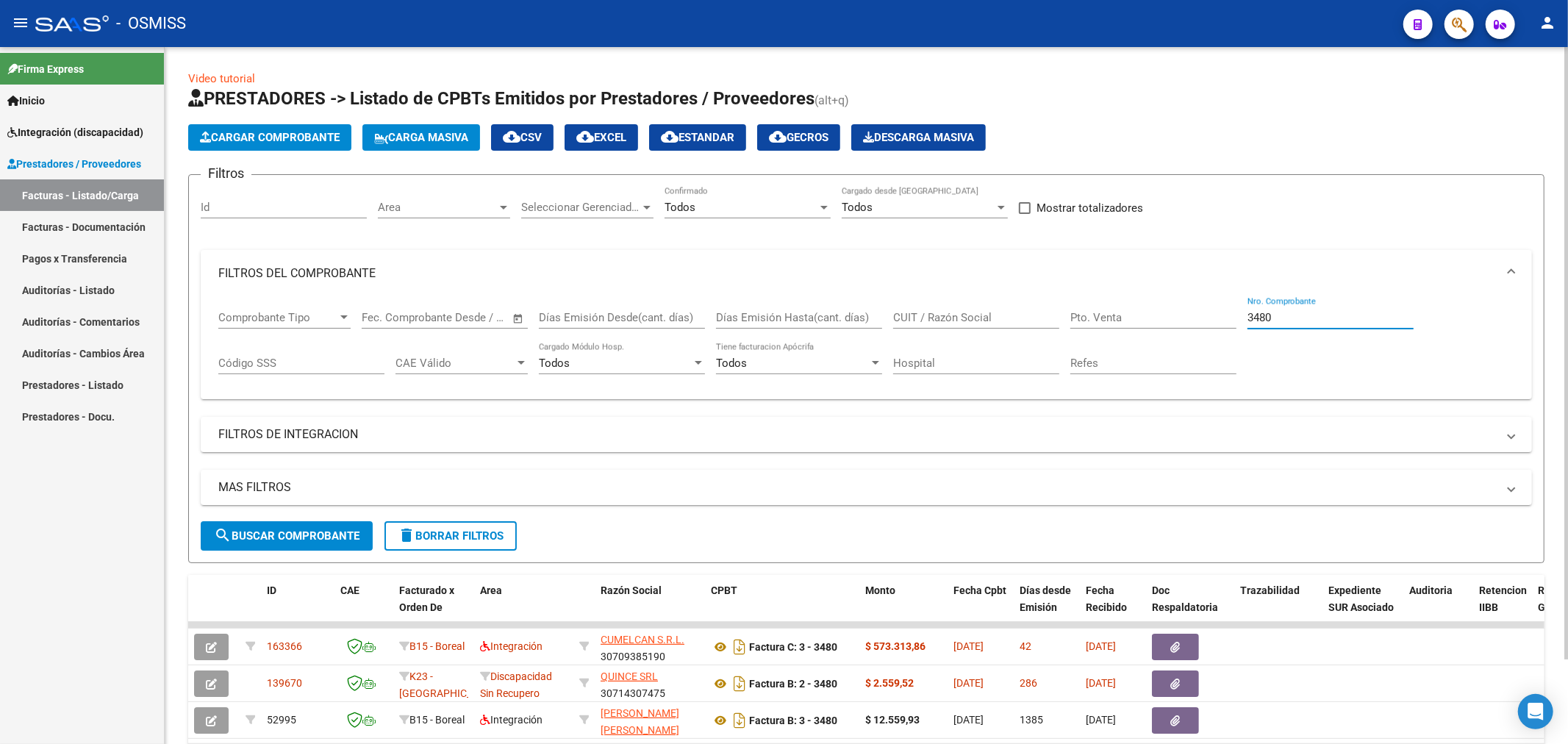
drag, startPoint x: 1286, startPoint y: 319, endPoint x: 1155, endPoint y: 346, distance: 133.8
click at [1155, 350] on div "Comprobante Tipo Comprobante Tipo Fecha inicio – Fecha fin Fec. Comprobante Des…" at bounding box center [866, 342] width 1296 height 91
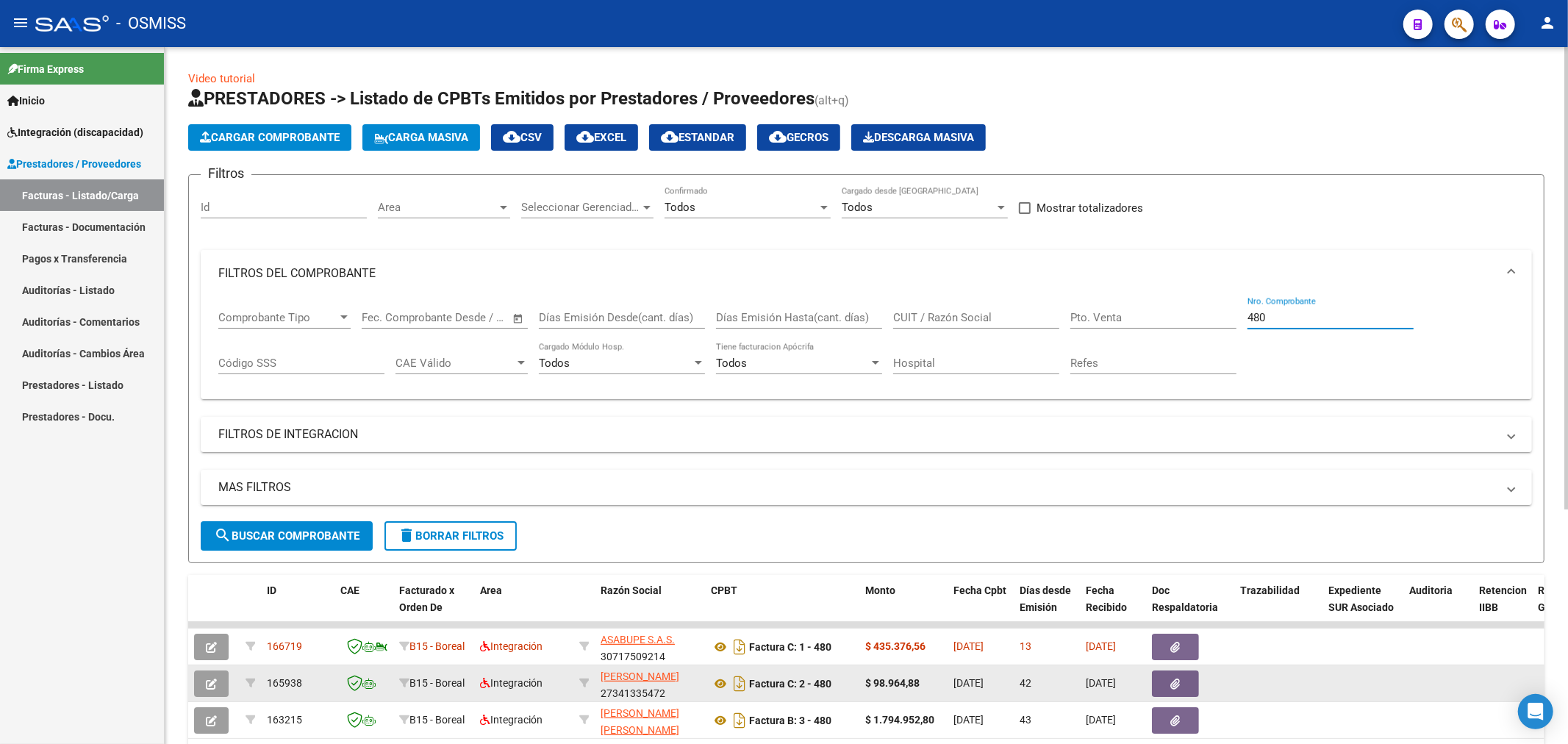
click at [200, 684] on button "button" at bounding box center [210, 684] width 34 height 27
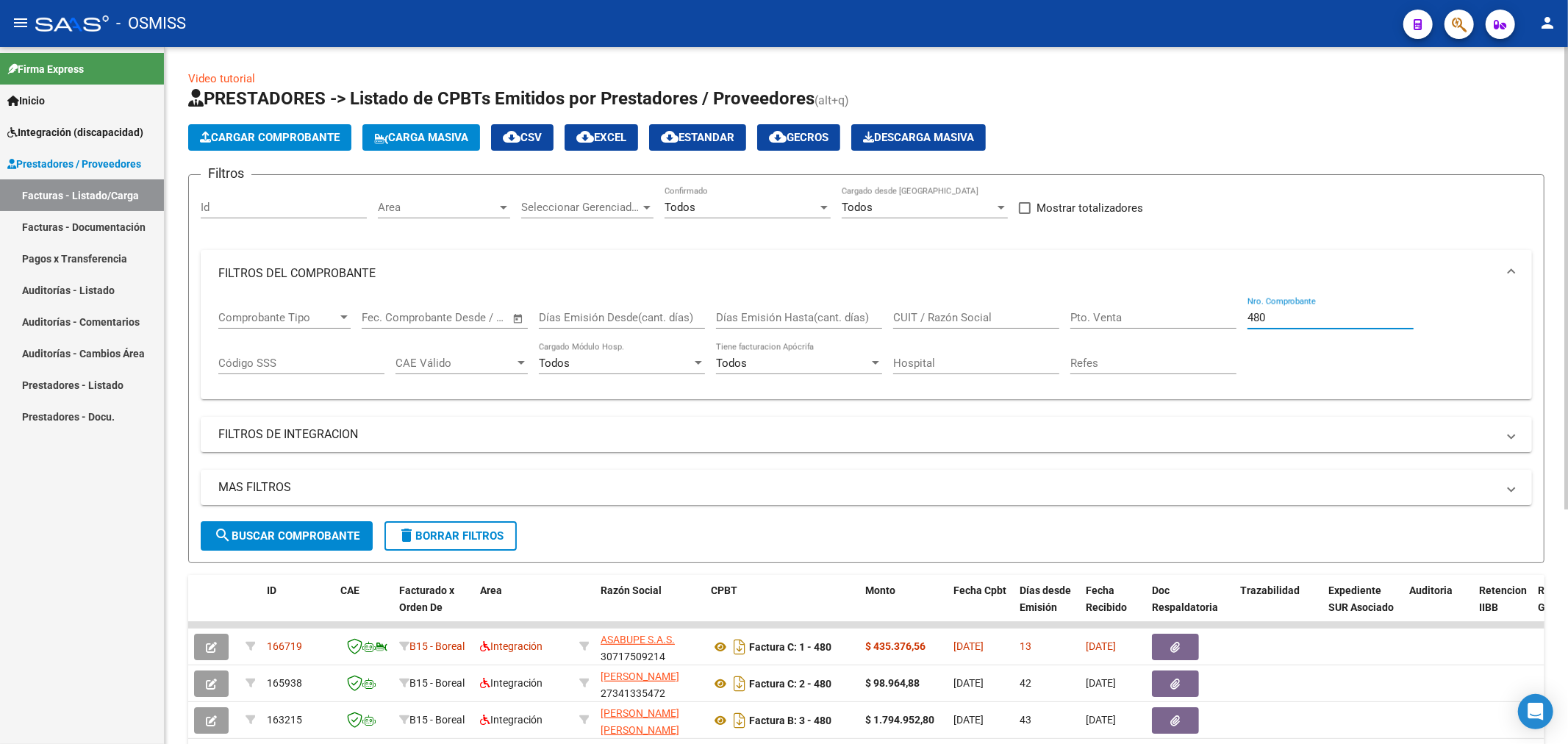
drag, startPoint x: 1296, startPoint y: 314, endPoint x: 1114, endPoint y: 314, distance: 182.0
click at [1114, 331] on div "Comprobante Tipo Comprobante Tipo Fecha inicio – Fecha fin Fec. Comprobante Des…" at bounding box center [866, 342] width 1296 height 91
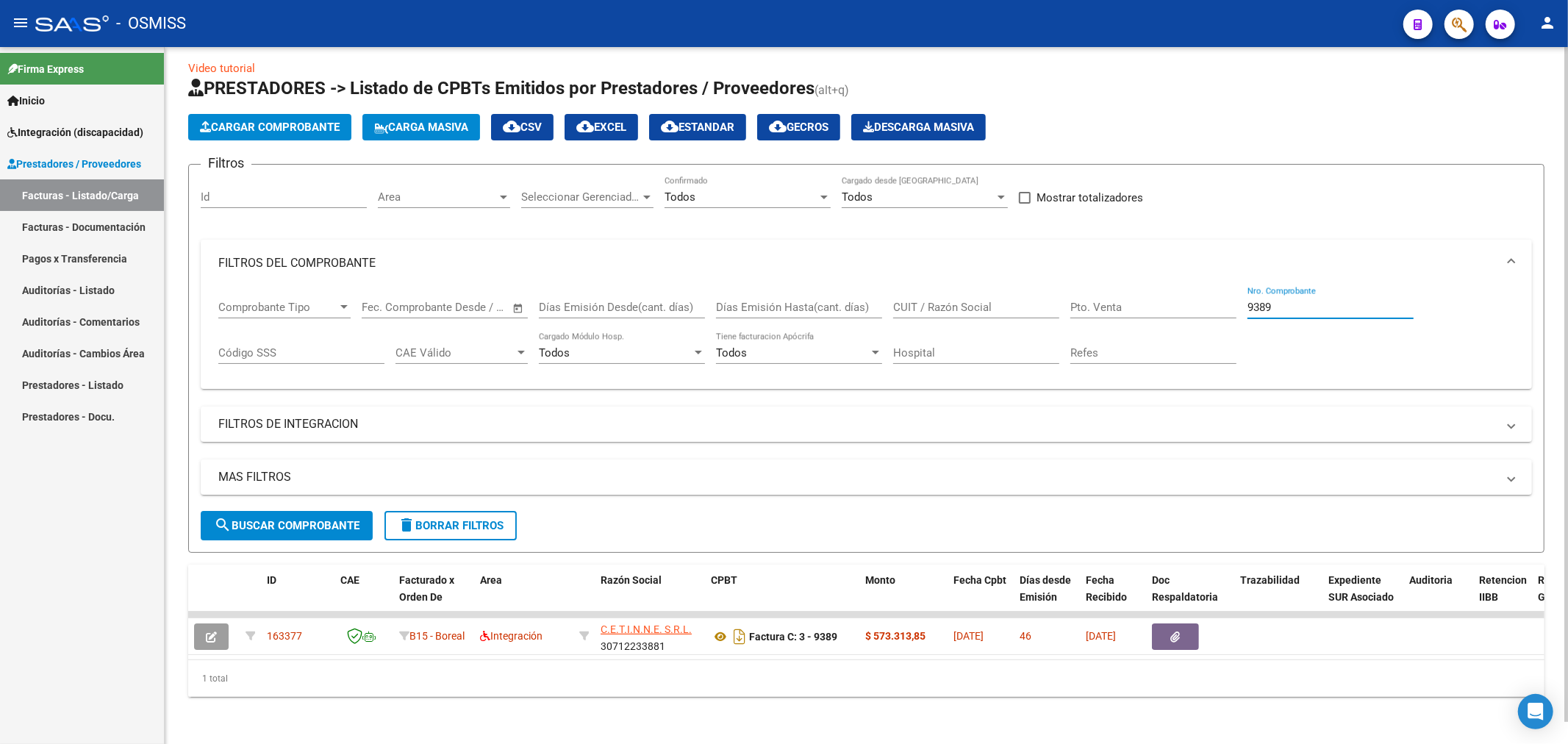
scroll to position [23, 0]
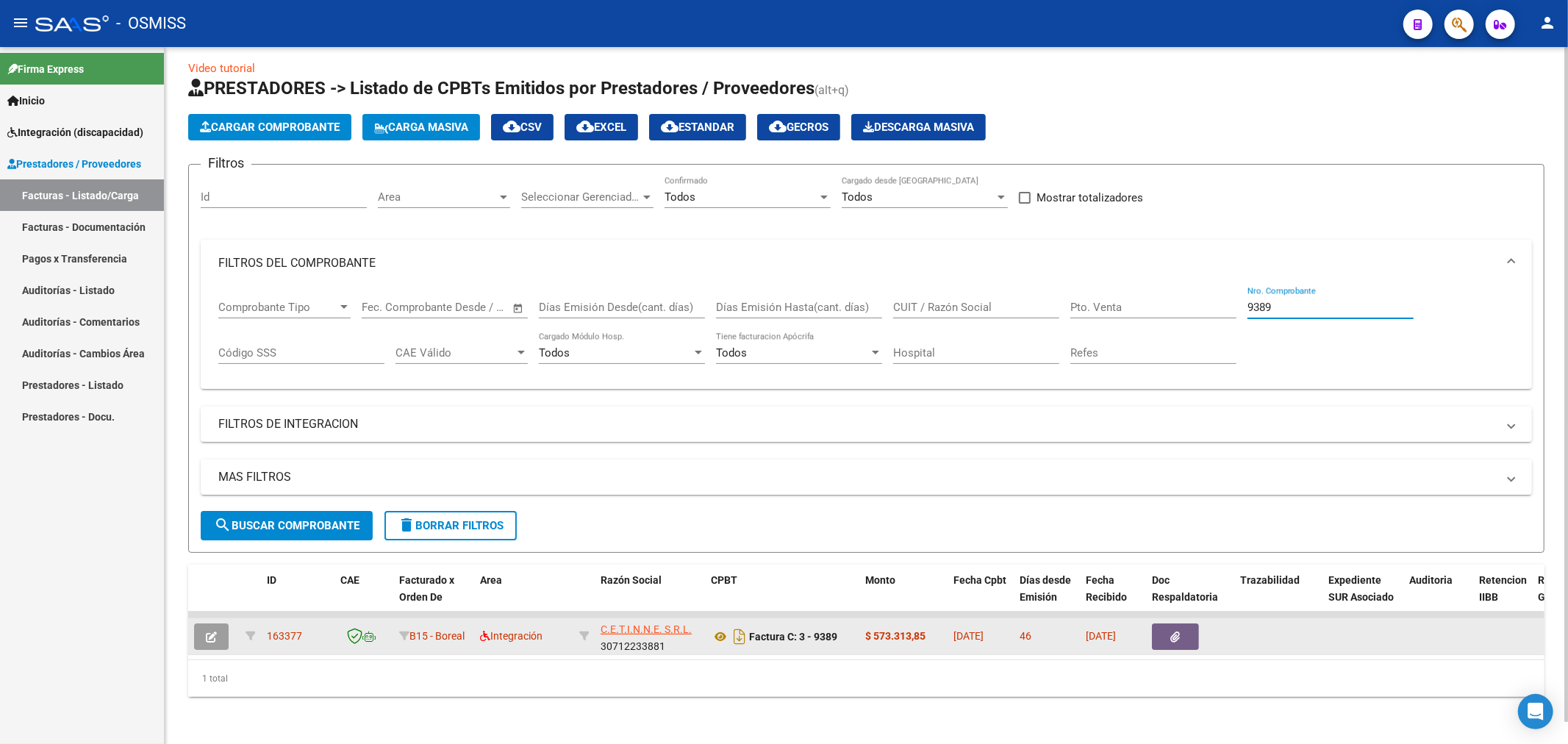
click at [217, 629] on button "button" at bounding box center [210, 637] width 34 height 27
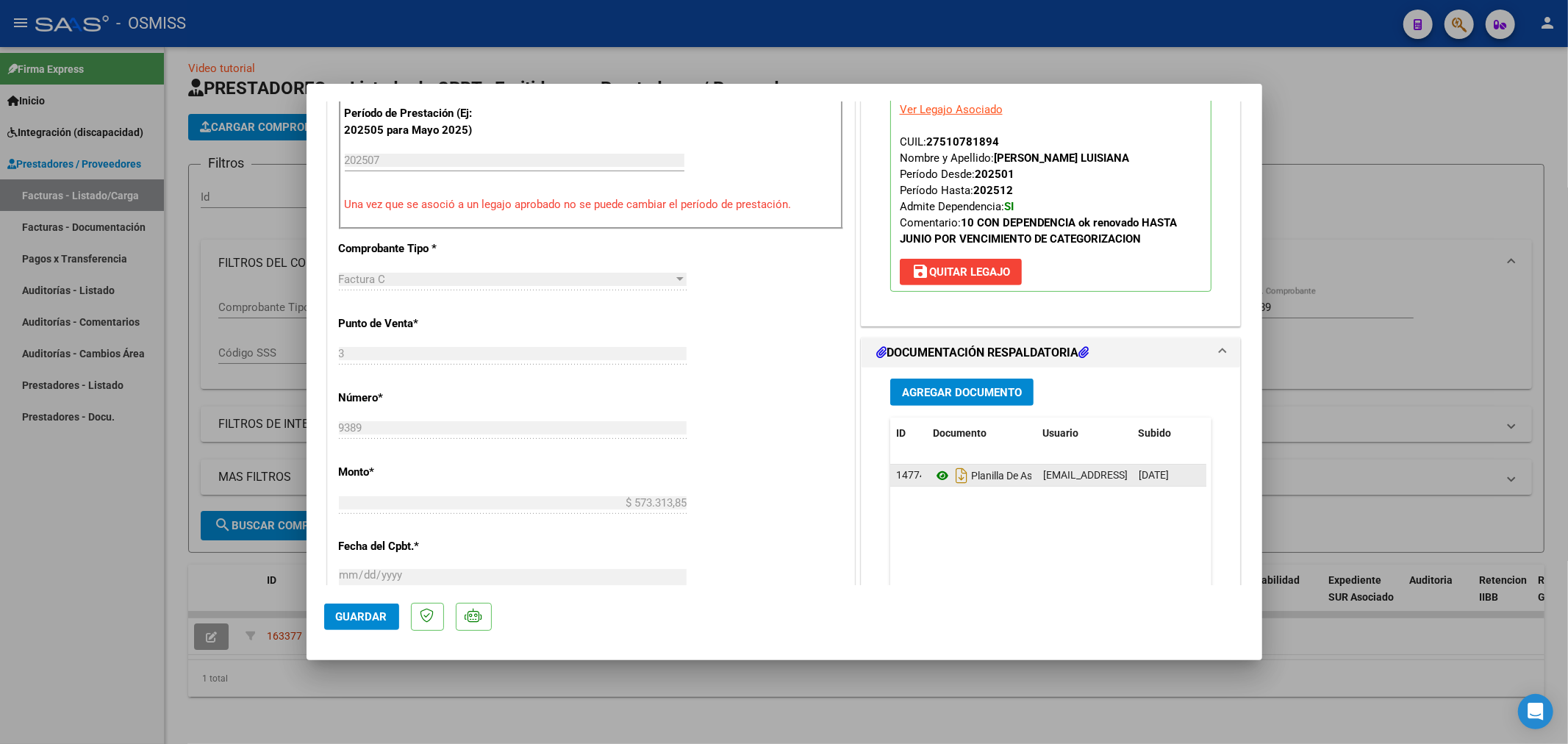
scroll to position [490, 0]
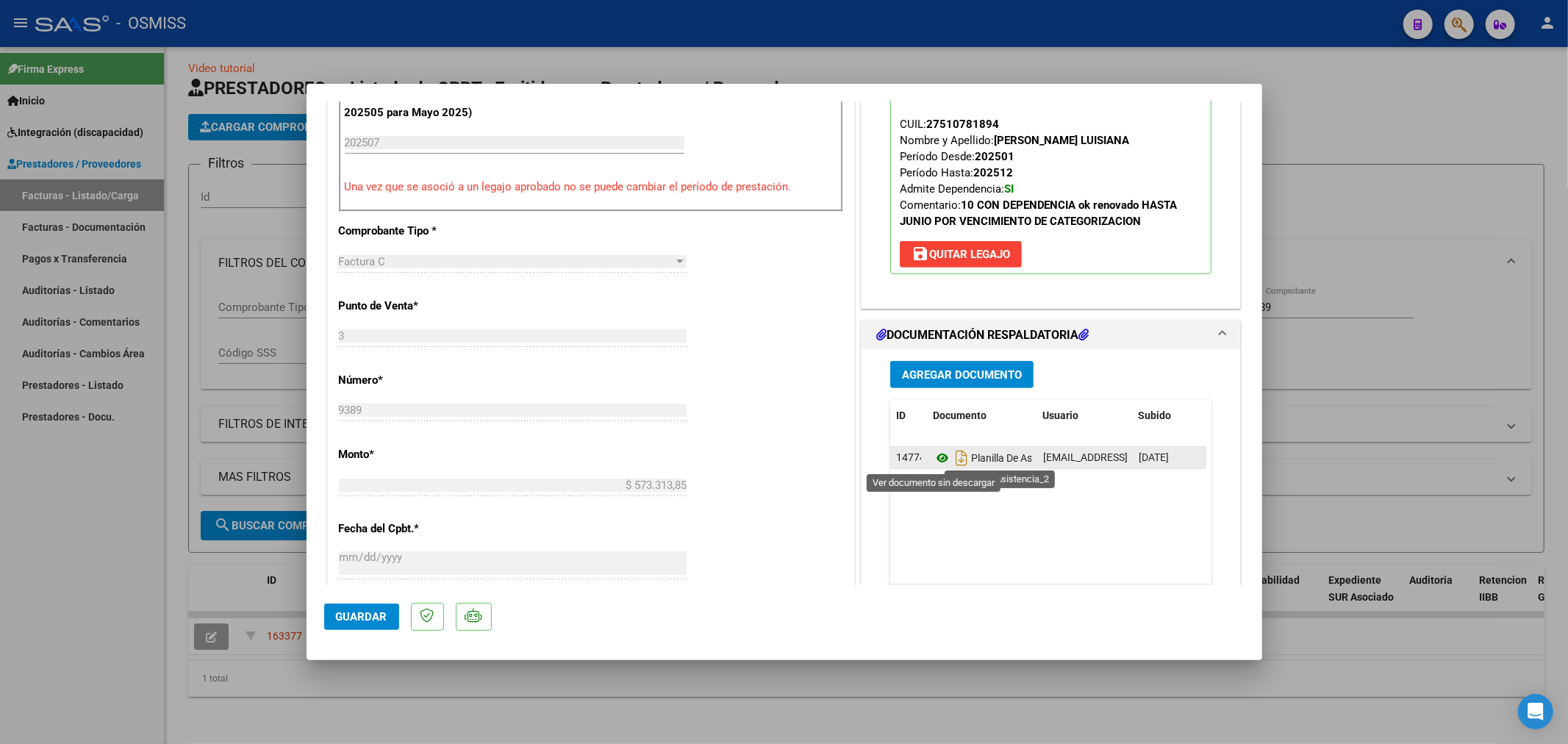
click at [941, 455] on icon at bounding box center [942, 458] width 19 height 18
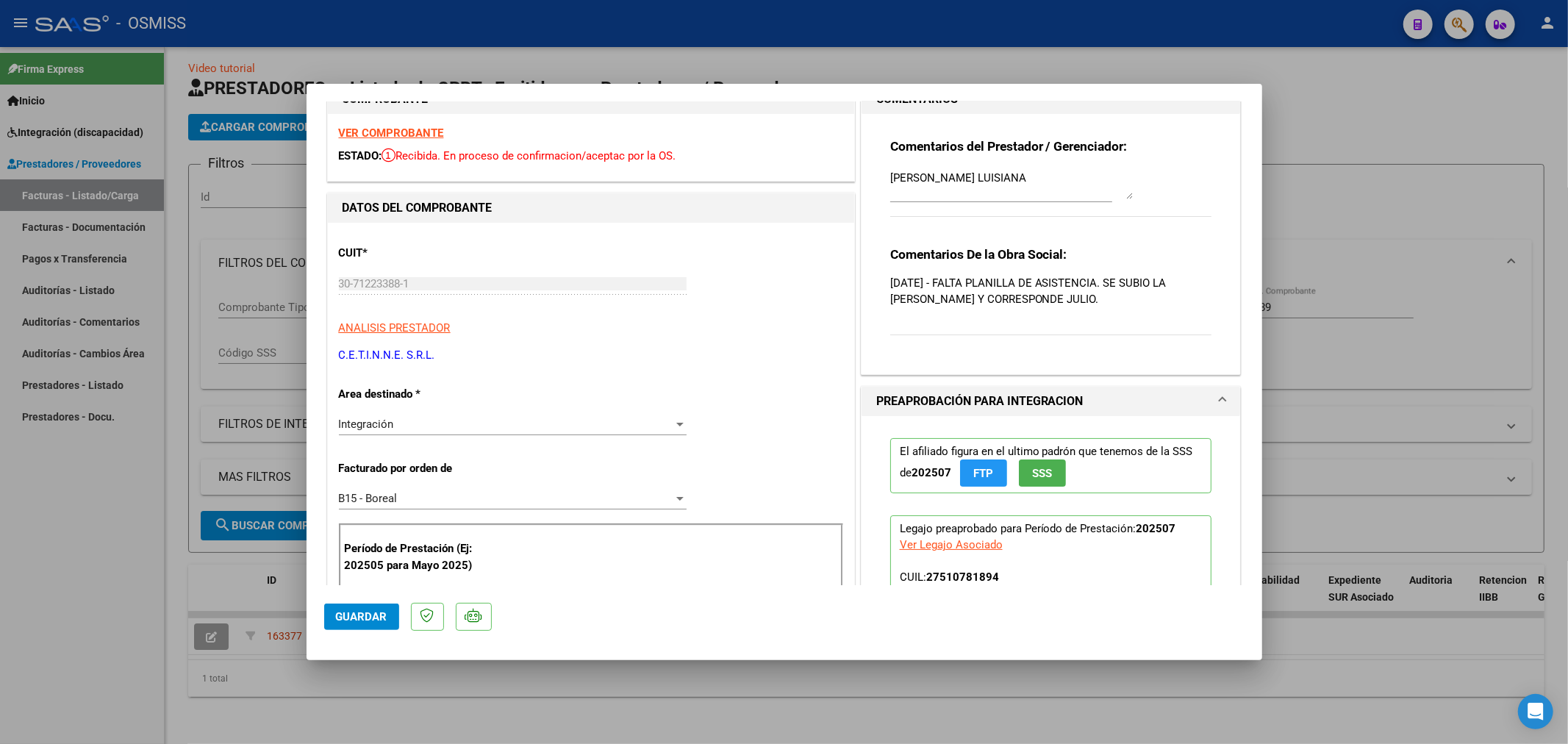
scroll to position [0, 0]
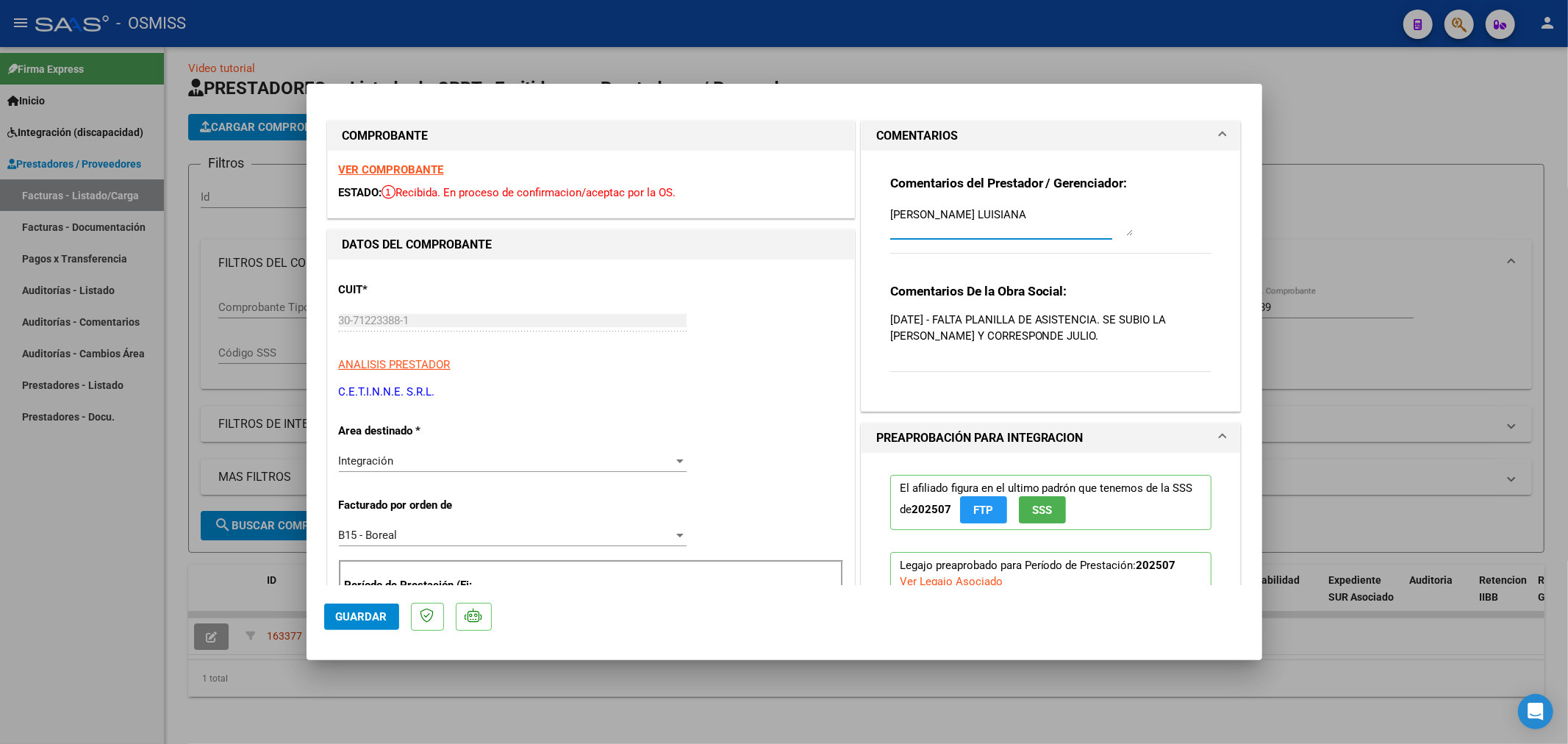
click at [922, 213] on textarea "[PERSON_NAME] LUISIANA" at bounding box center [1011, 221] width 242 height 29
drag, startPoint x: 1041, startPoint y: 213, endPoint x: 804, endPoint y: 254, distance: 240.5
click at [940, 213] on textarea at bounding box center [1011, 221] width 242 height 29
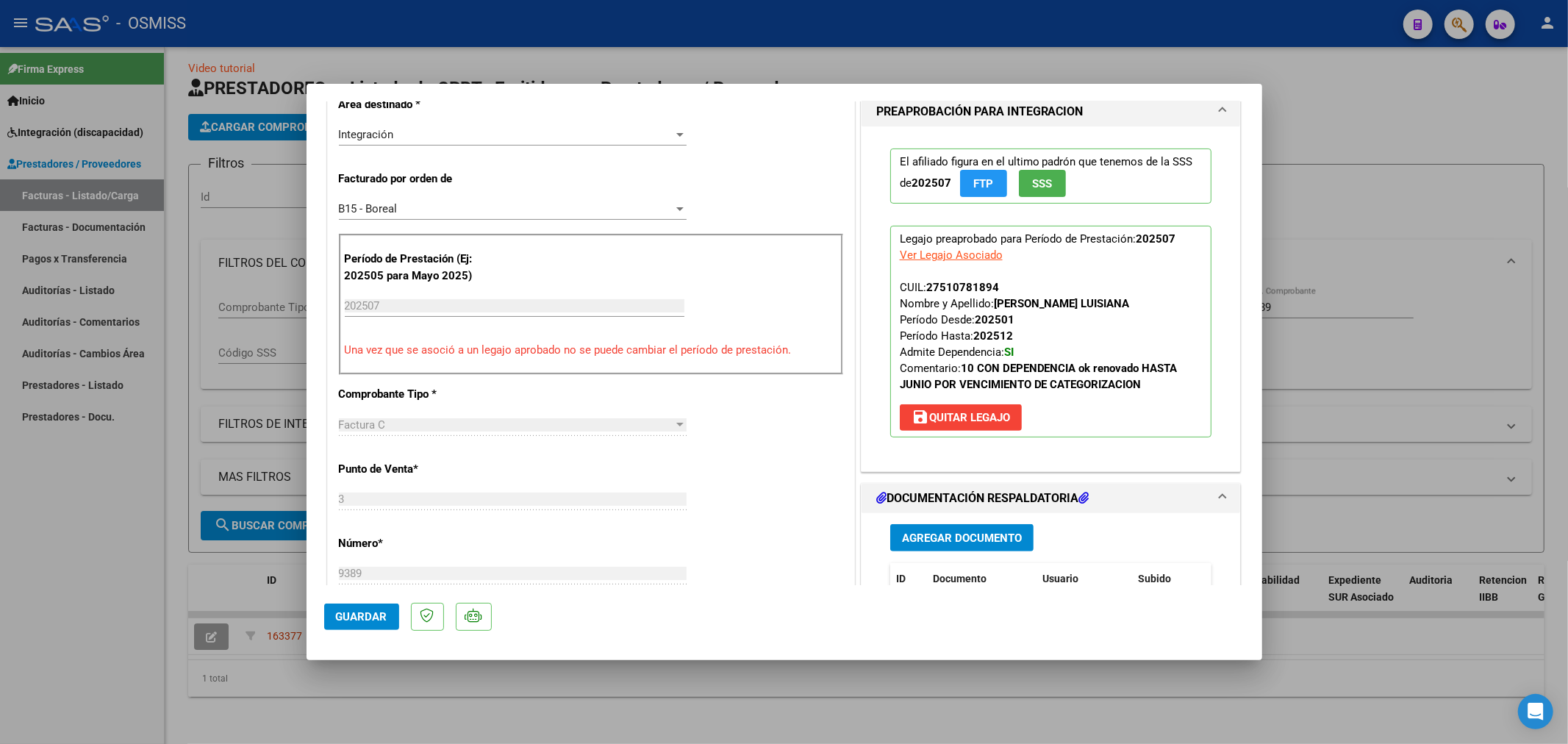
scroll to position [653, 0]
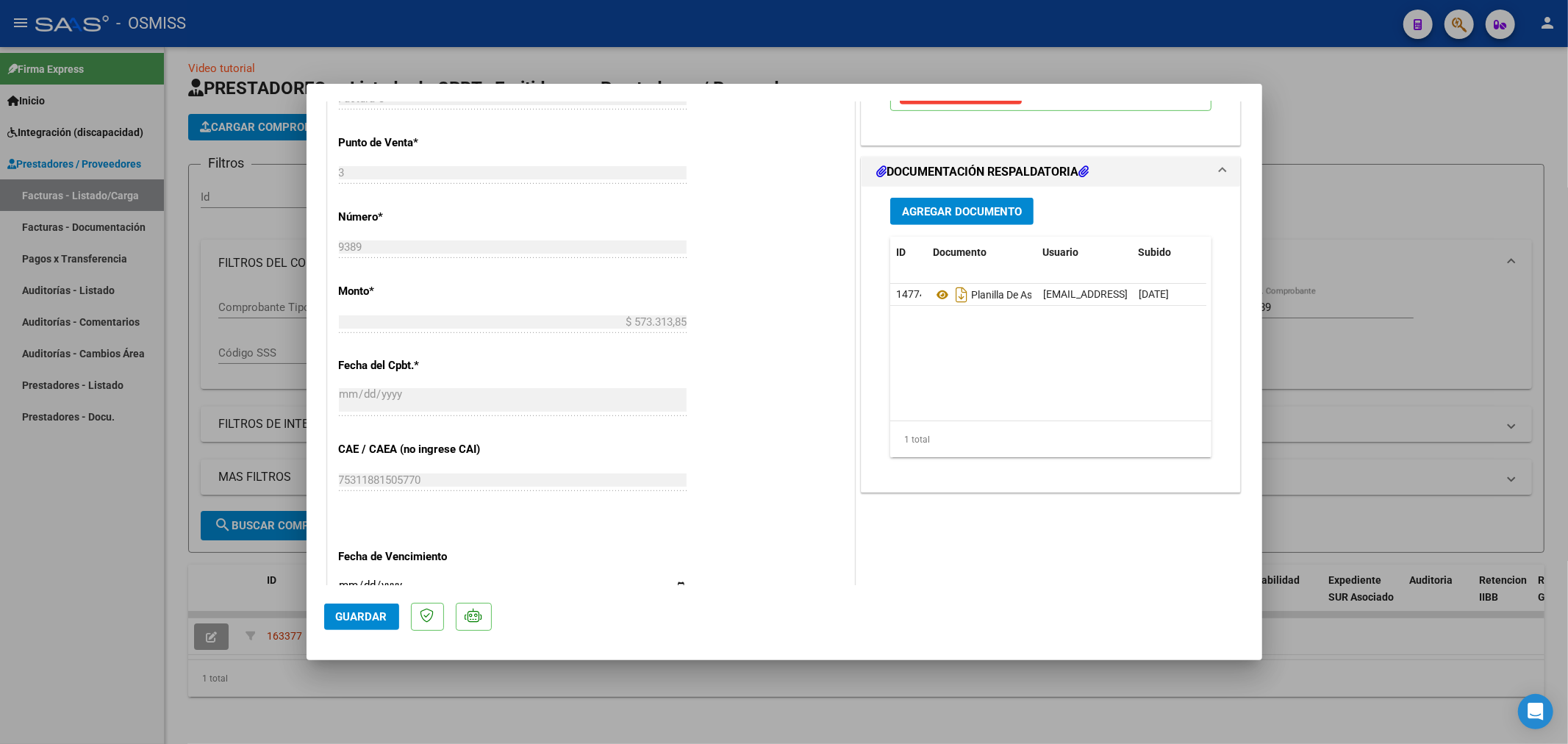
click at [343, 619] on span "Guardar" at bounding box center [361, 617] width 51 height 13
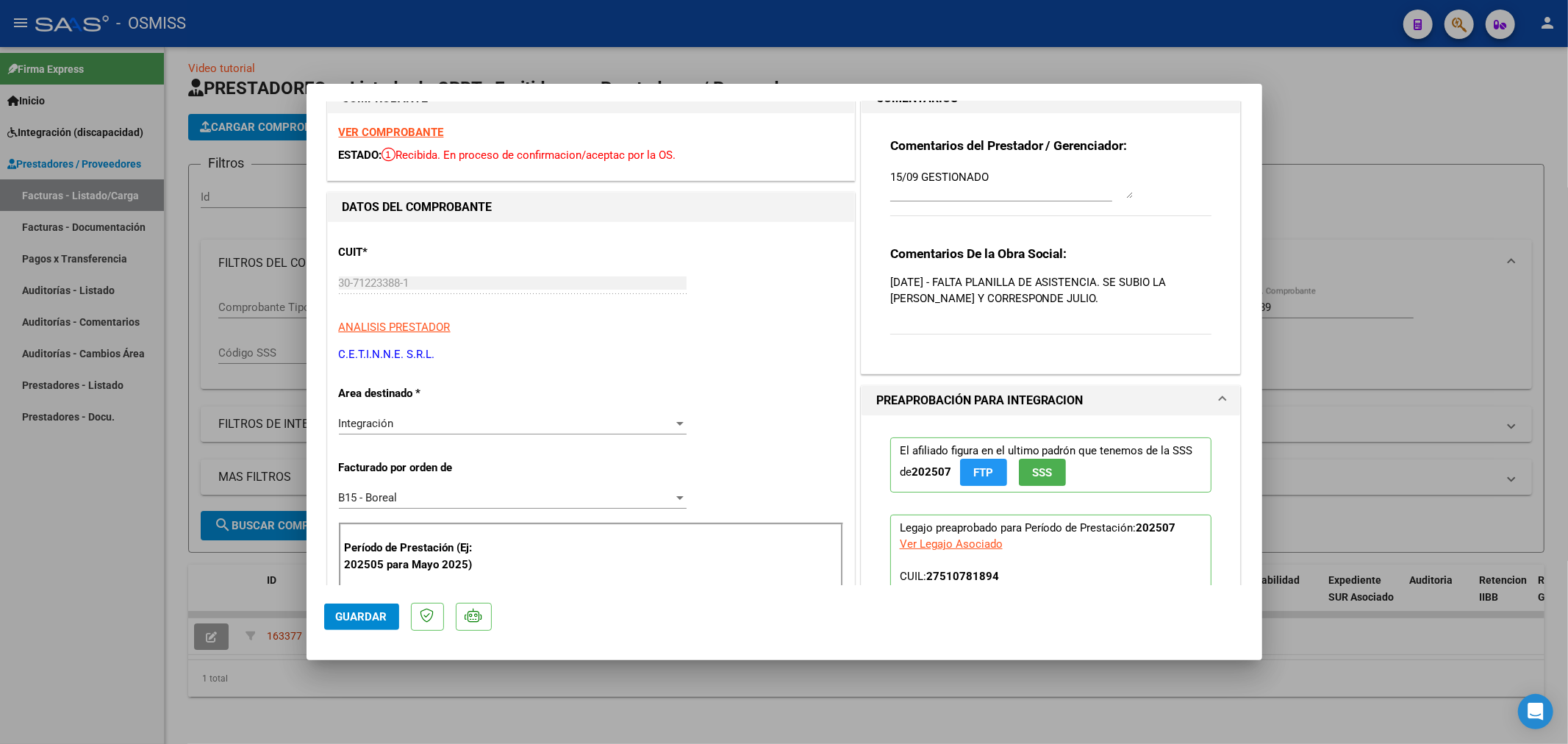
scroll to position [0, 0]
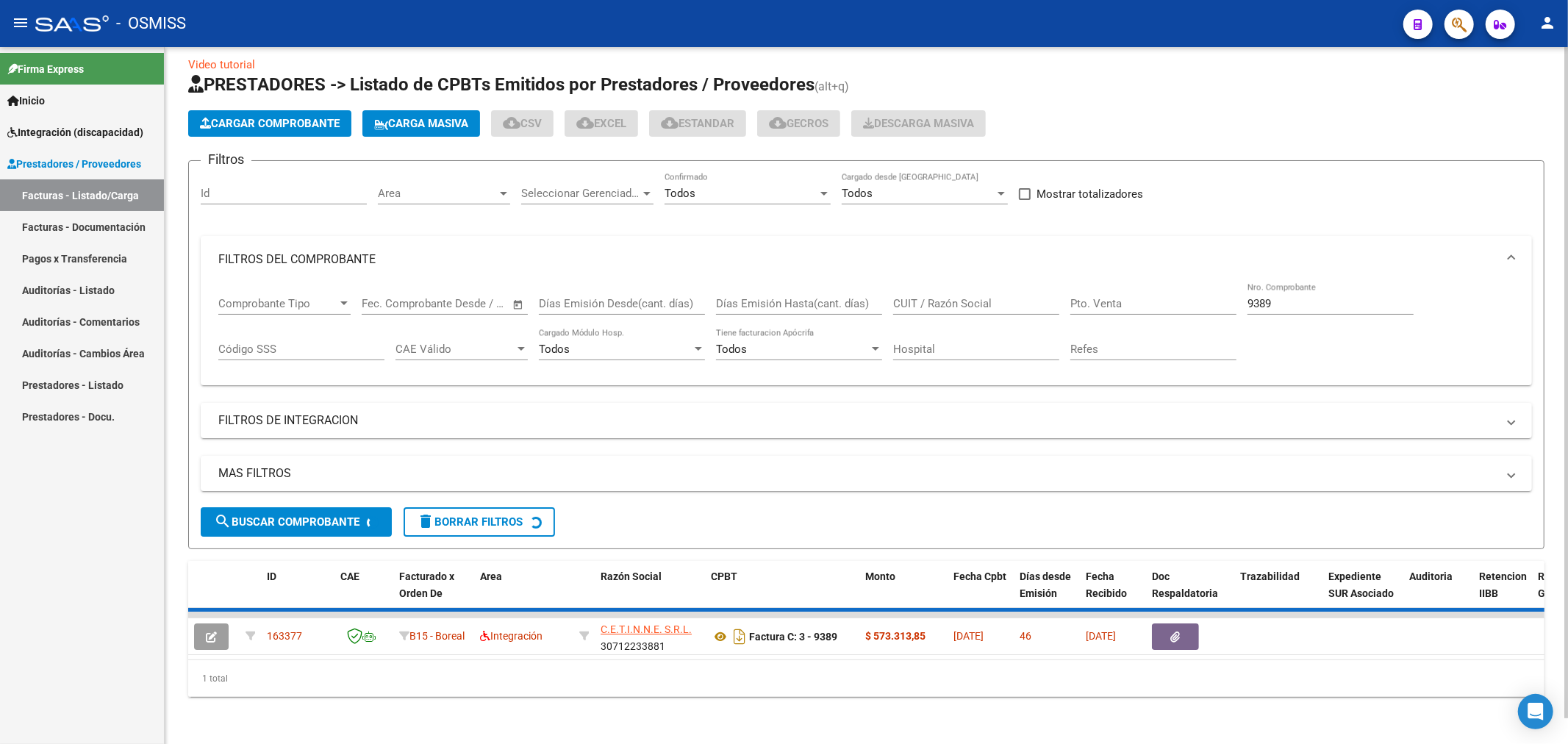
click at [278, 117] on span "Cargar Comprobante" at bounding box center [269, 123] width 140 height 13
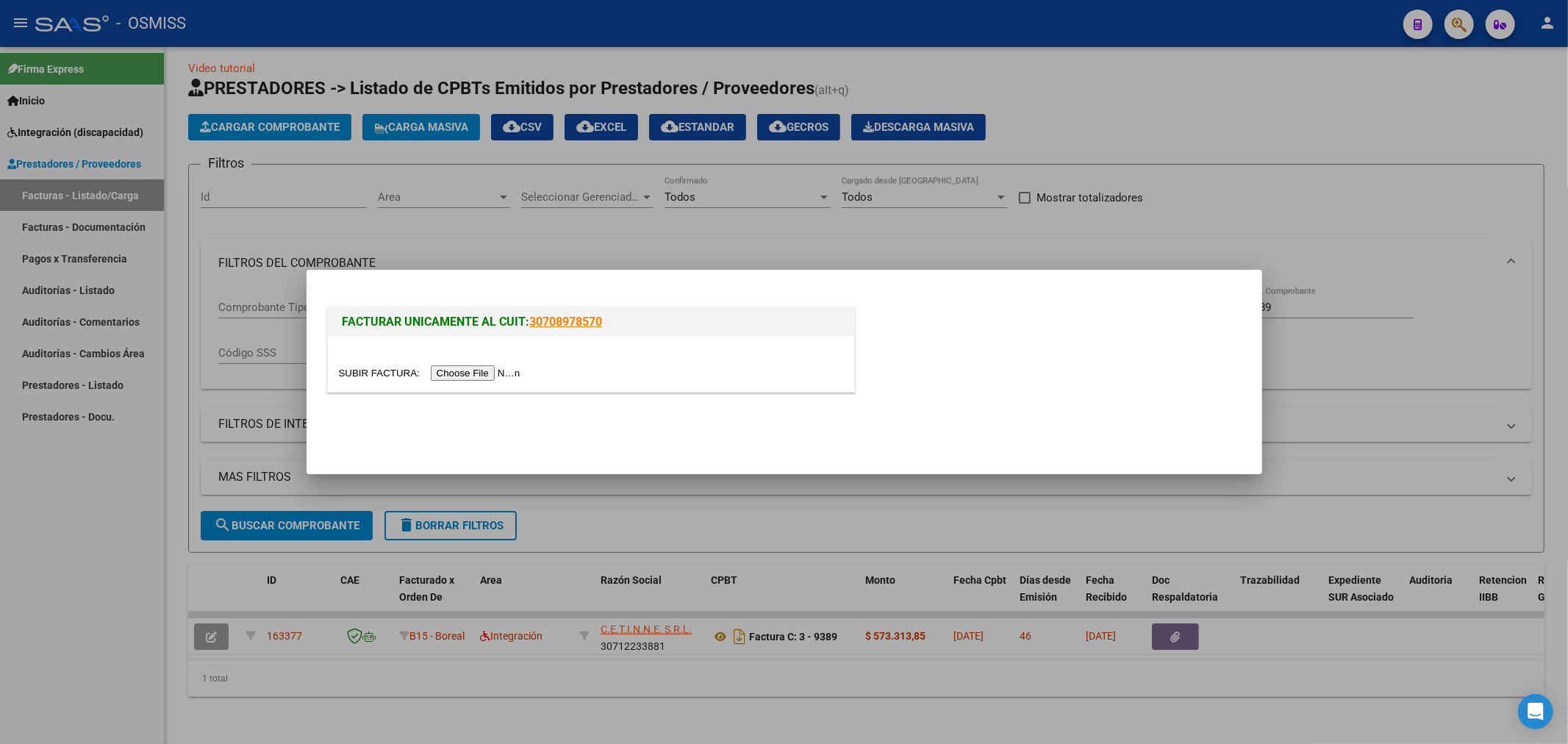
click at [461, 366] on input "file" at bounding box center [432, 373] width 186 height 15
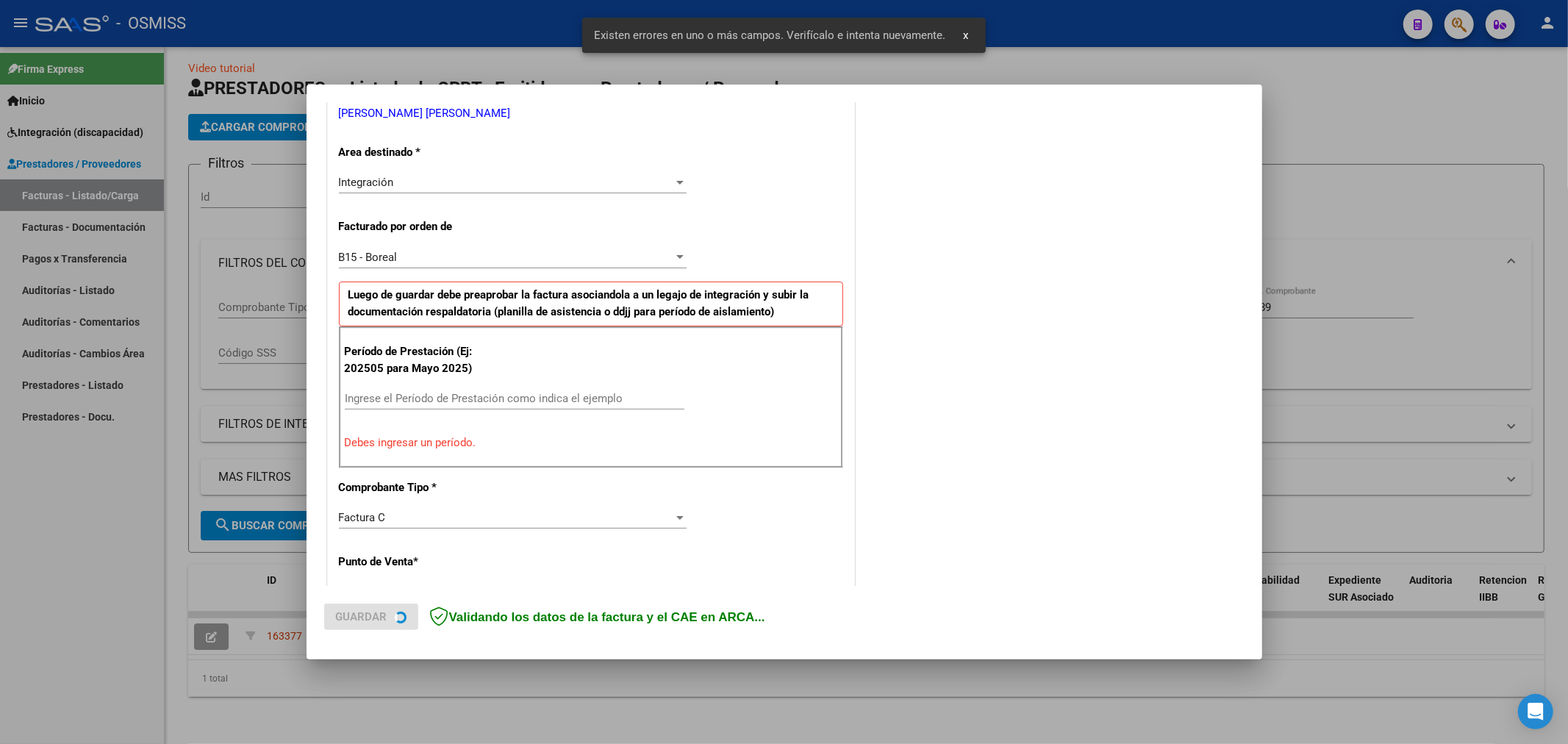
scroll to position [317, 0]
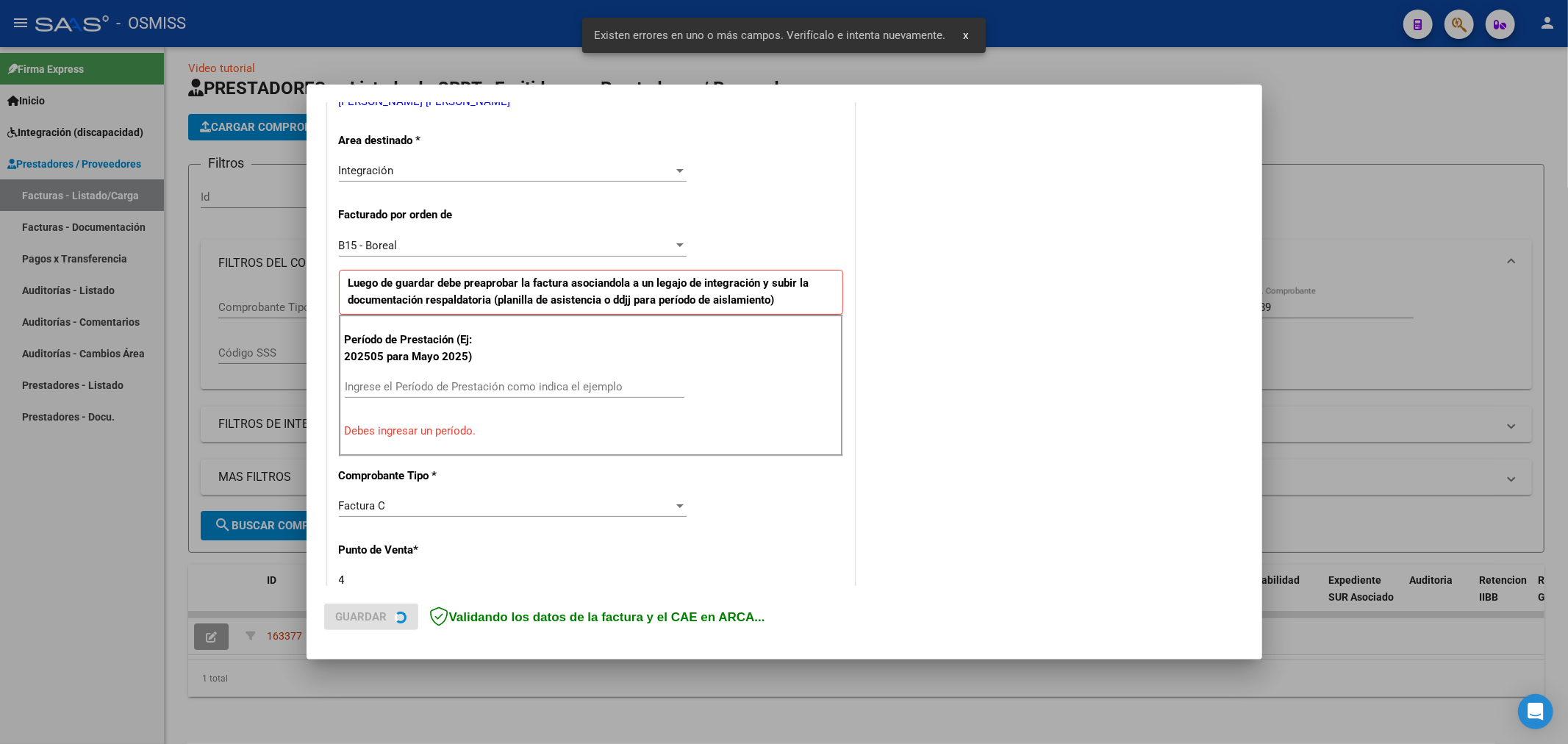
click at [422, 385] on input "Ingrese el Período de Prestación como indica el ejemplo" at bounding box center [514, 387] width 340 height 13
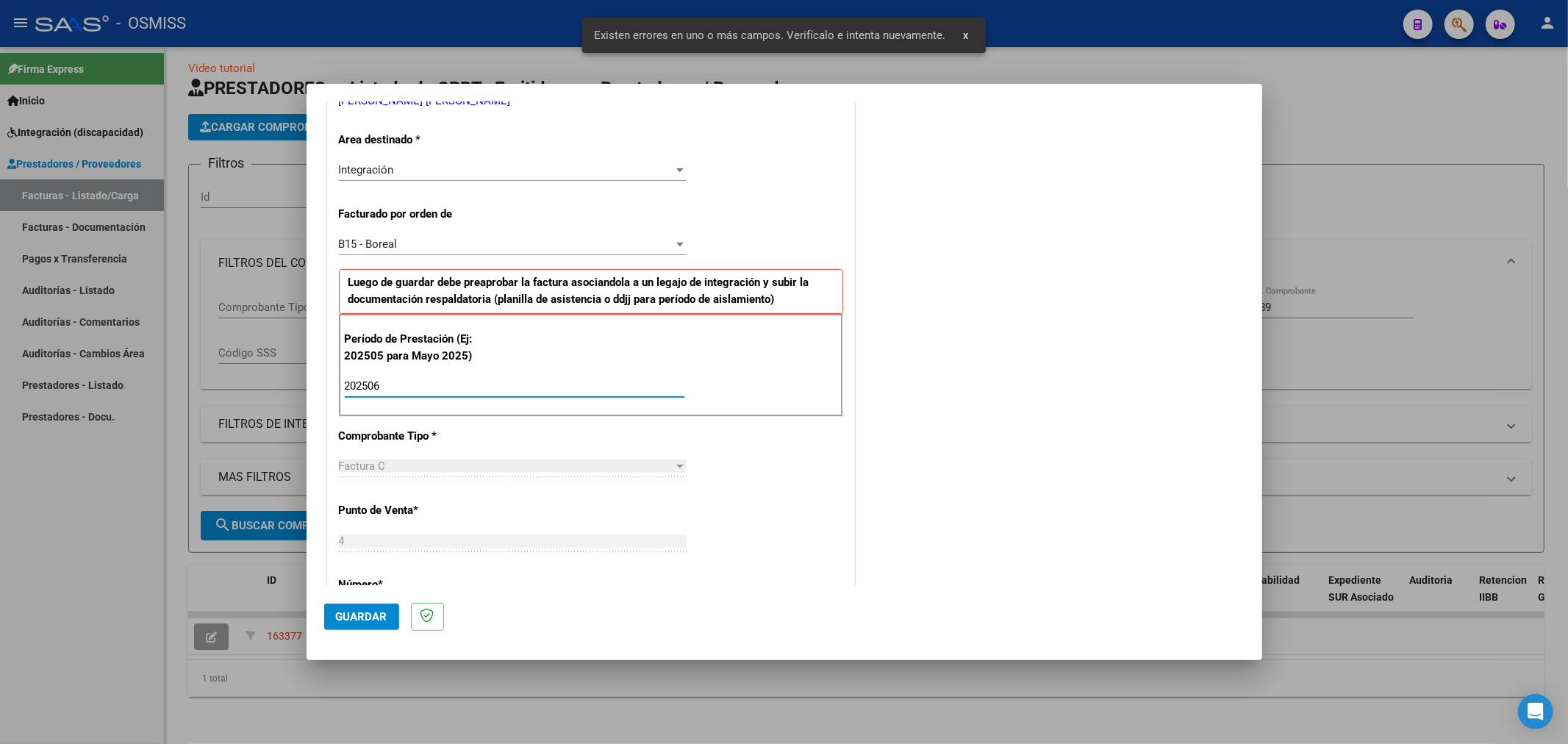
click at [353, 617] on span "Guardar" at bounding box center [361, 617] width 51 height 13
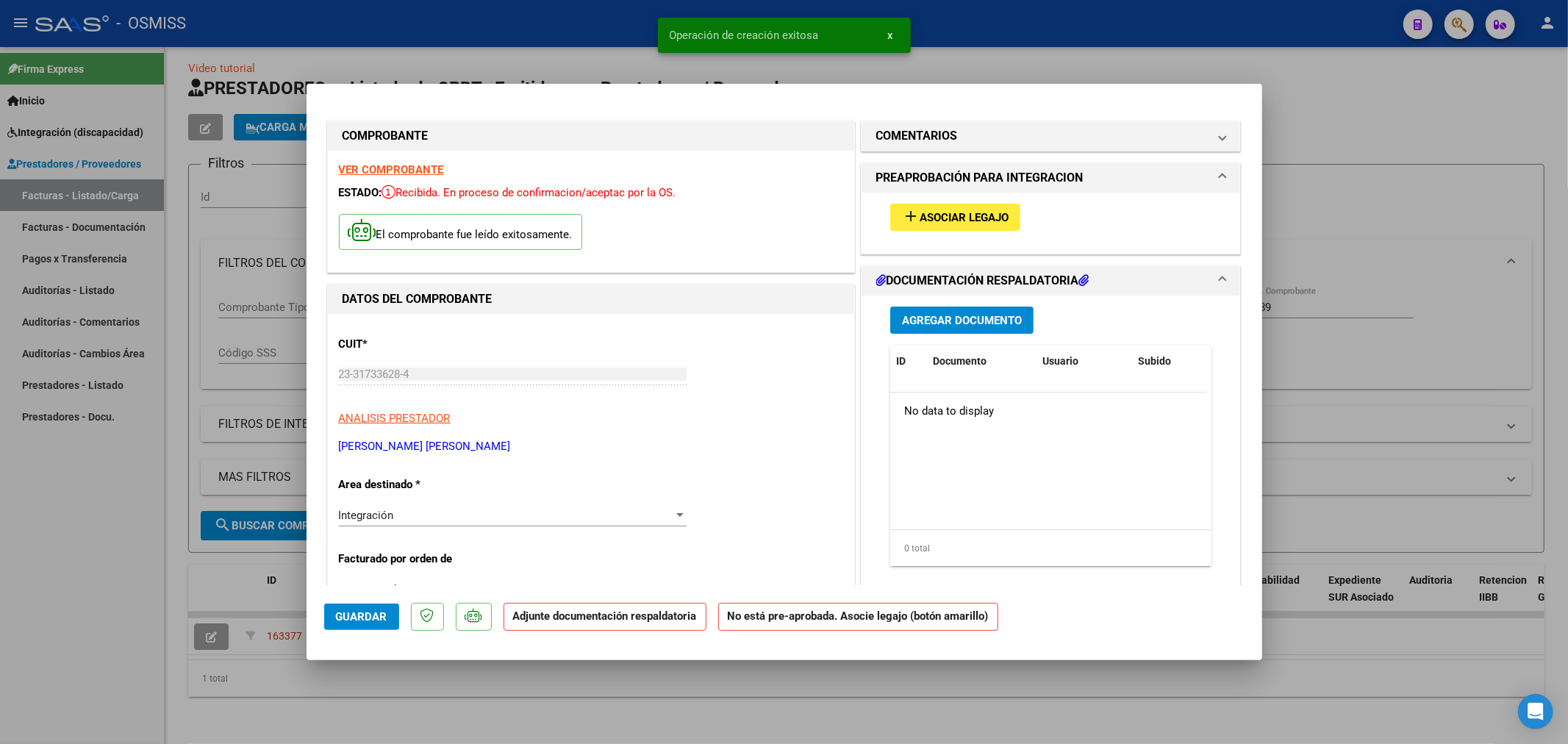
click at [924, 211] on span "Asociar Legajo" at bounding box center [964, 218] width 89 height 13
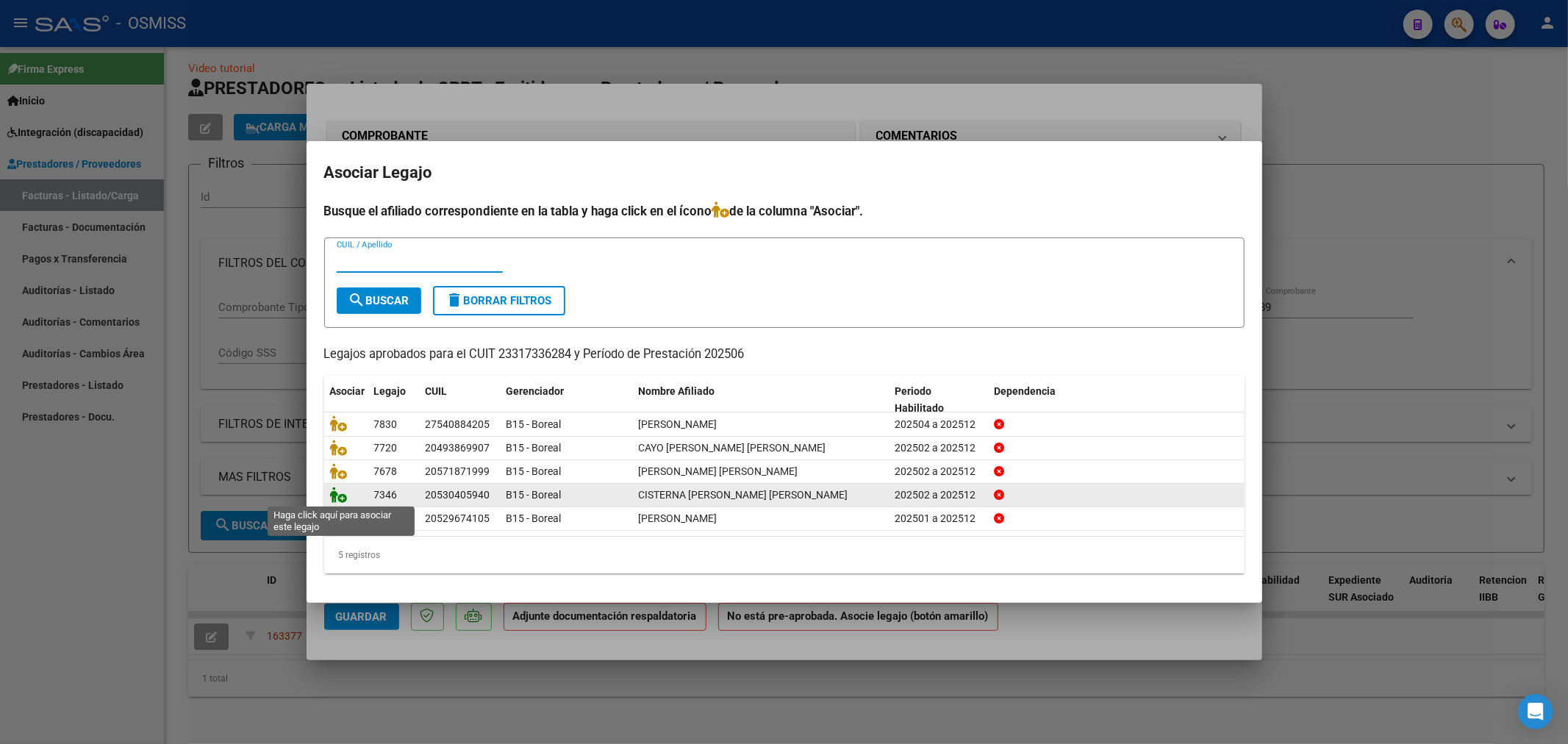
click at [344, 491] on icon at bounding box center [339, 494] width 18 height 16
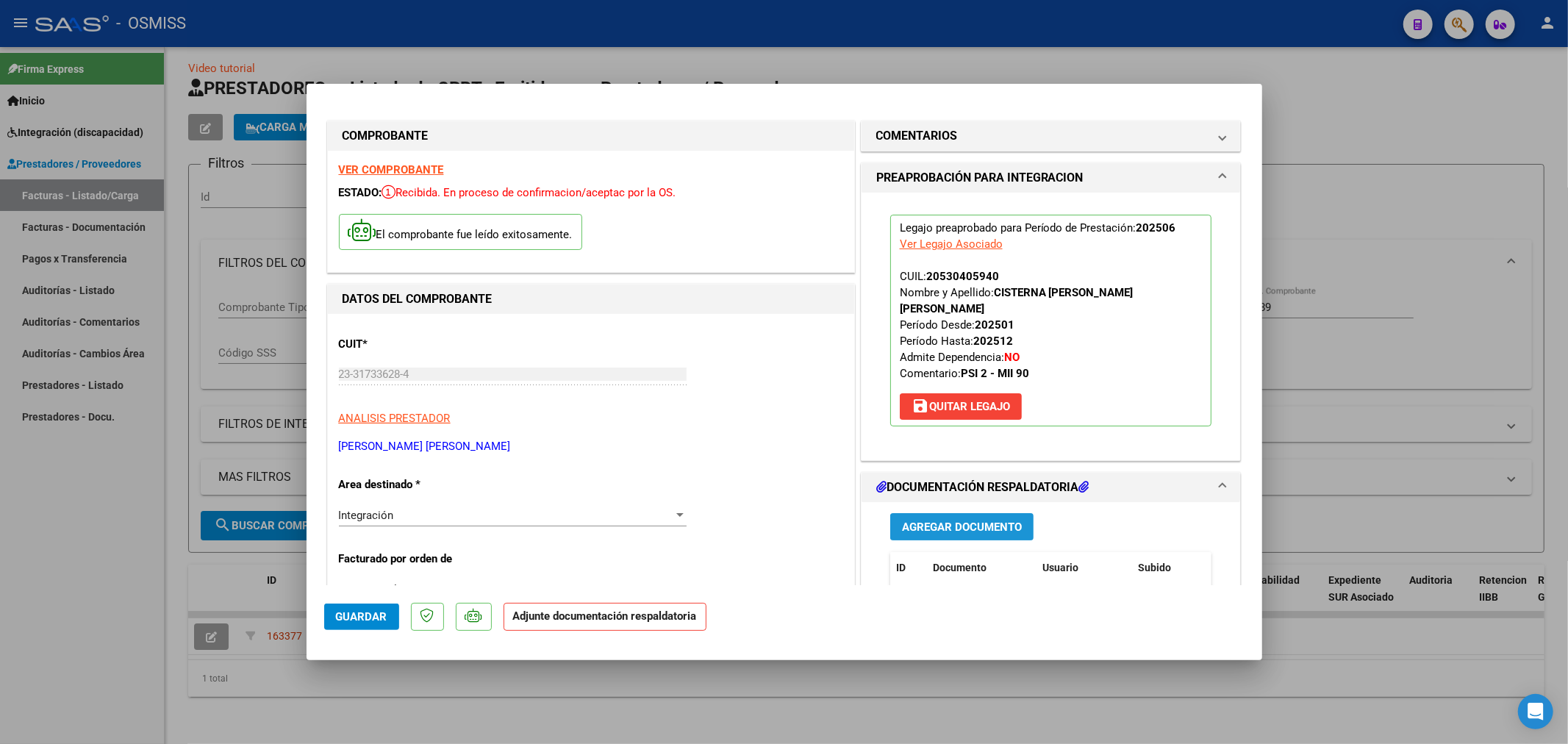
click at [975, 533] on span "Agregar Documento" at bounding box center [962, 528] width 120 height 13
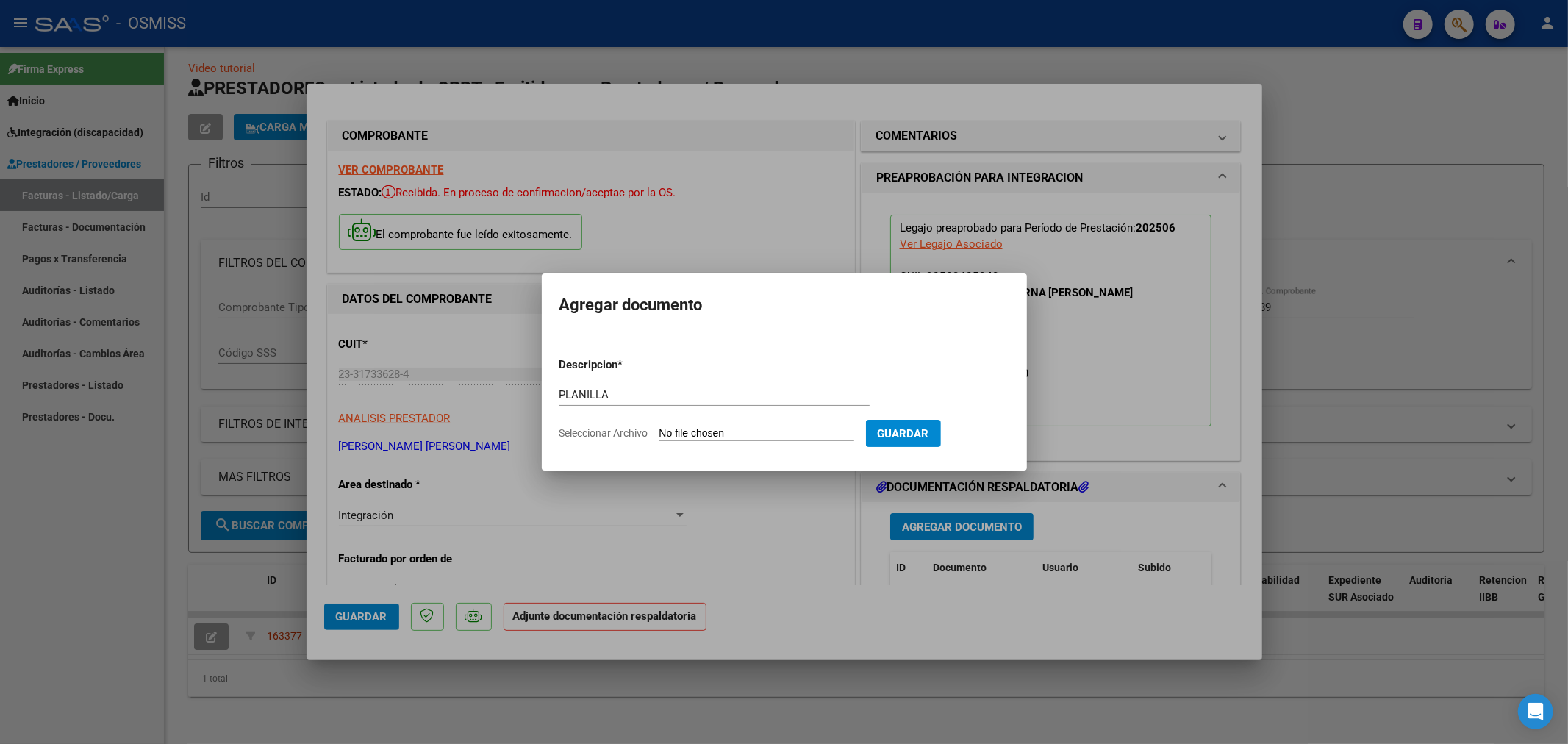
click at [679, 432] on input "Seleccionar Archivo" at bounding box center [757, 434] width 195 height 14
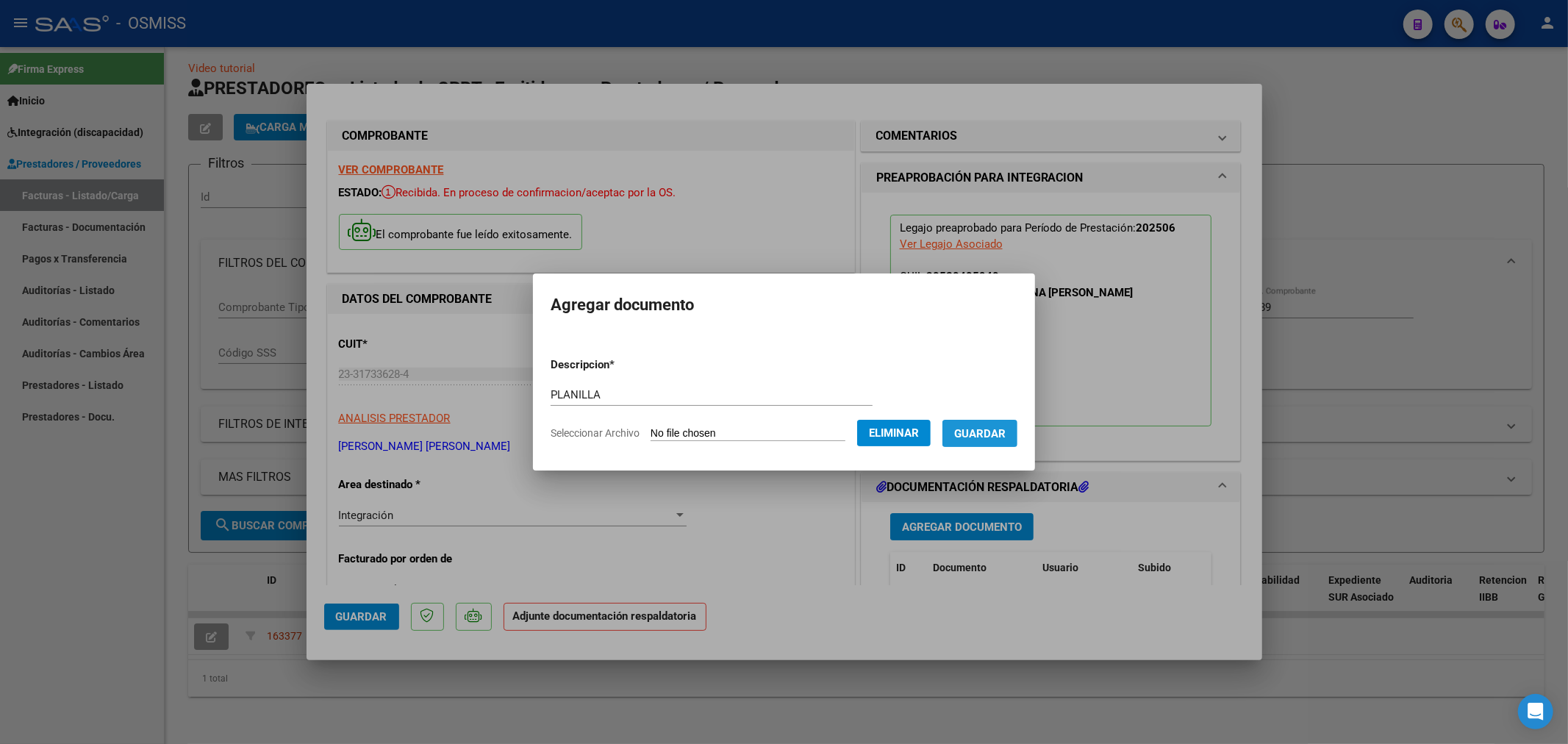
click at [1000, 444] on button "Guardar" at bounding box center [979, 434] width 75 height 27
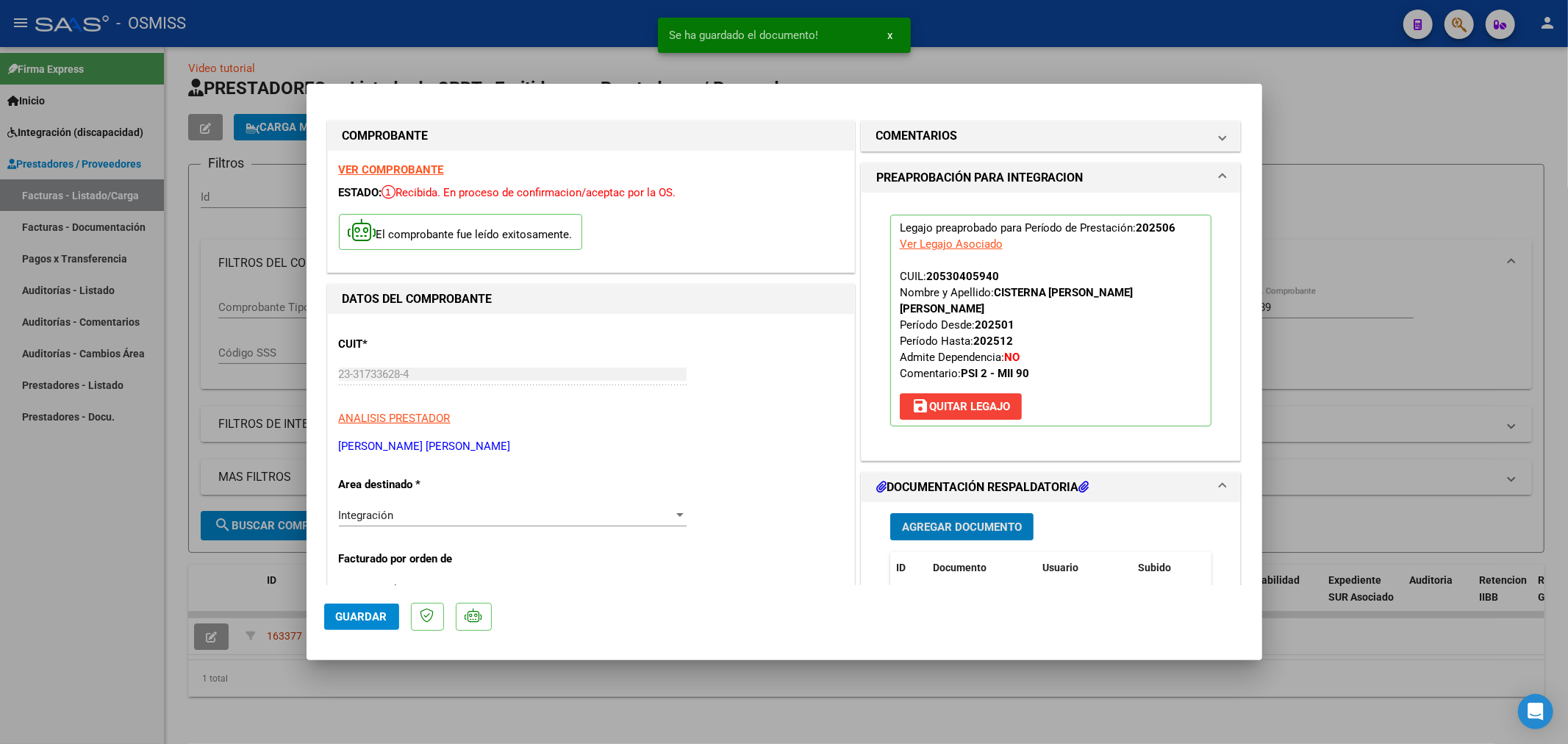
click at [956, 527] on span "Agregar Documento" at bounding box center [962, 528] width 120 height 13
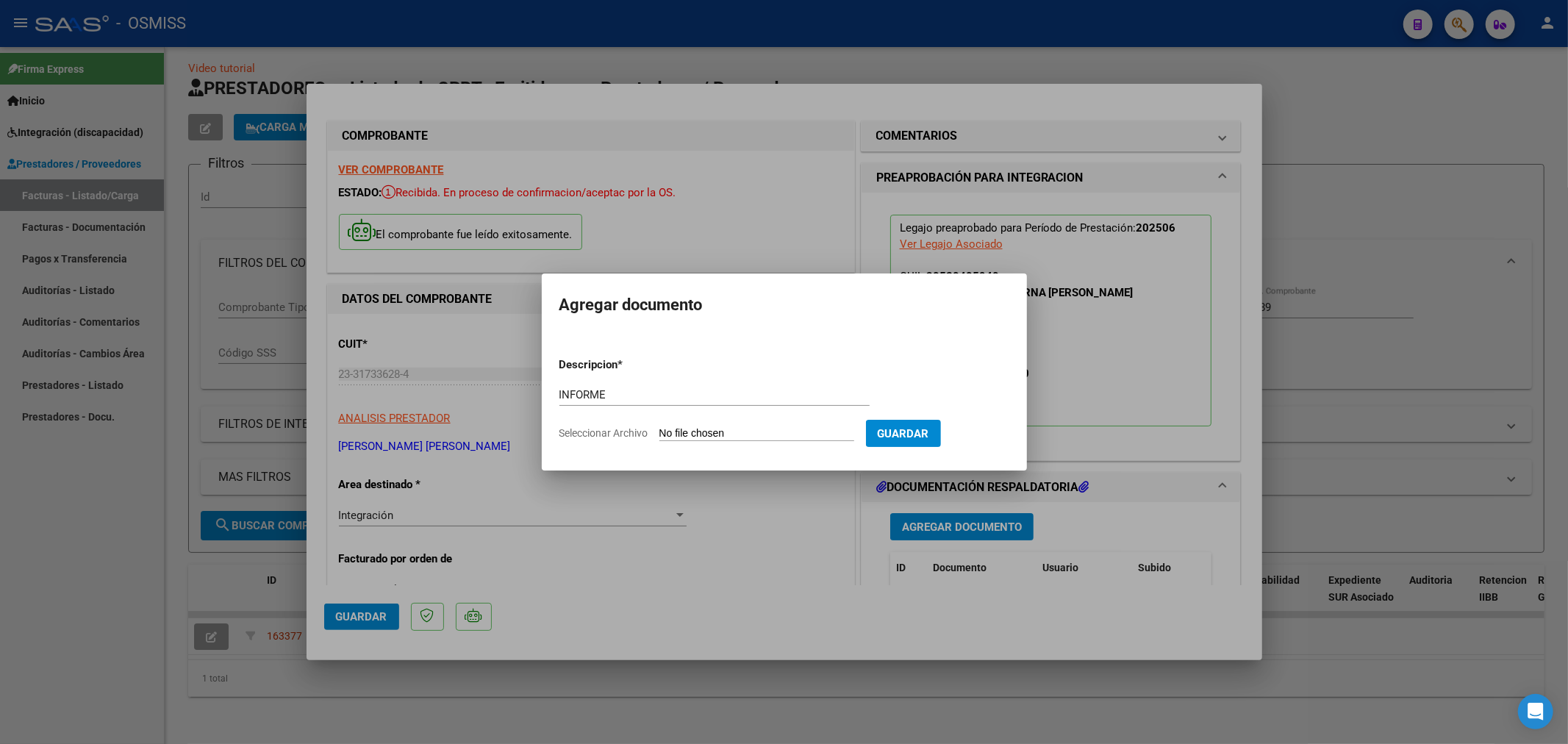
click at [743, 429] on input "Seleccionar Archivo" at bounding box center [757, 434] width 195 height 14
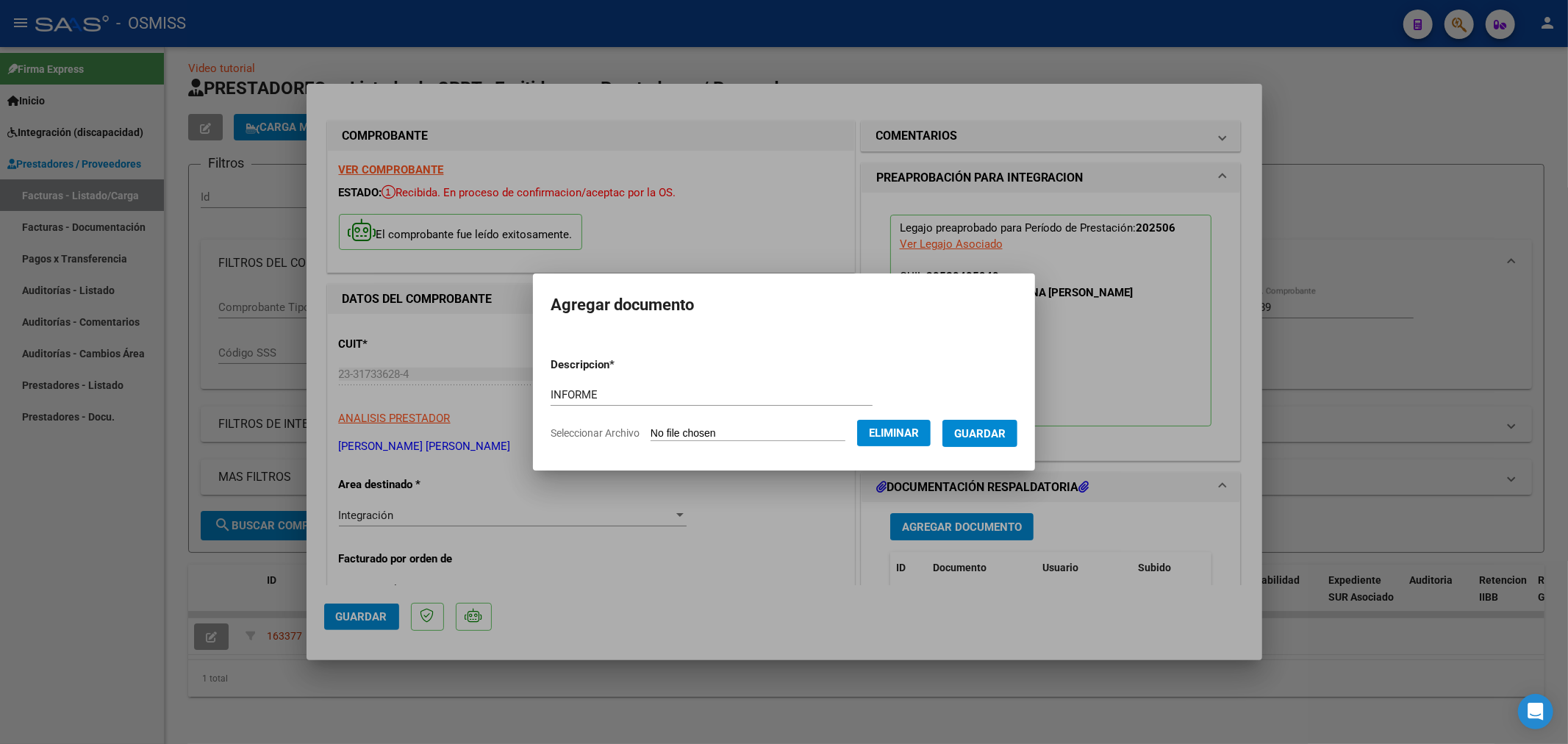
click at [988, 437] on span "Guardar" at bounding box center [979, 434] width 51 height 13
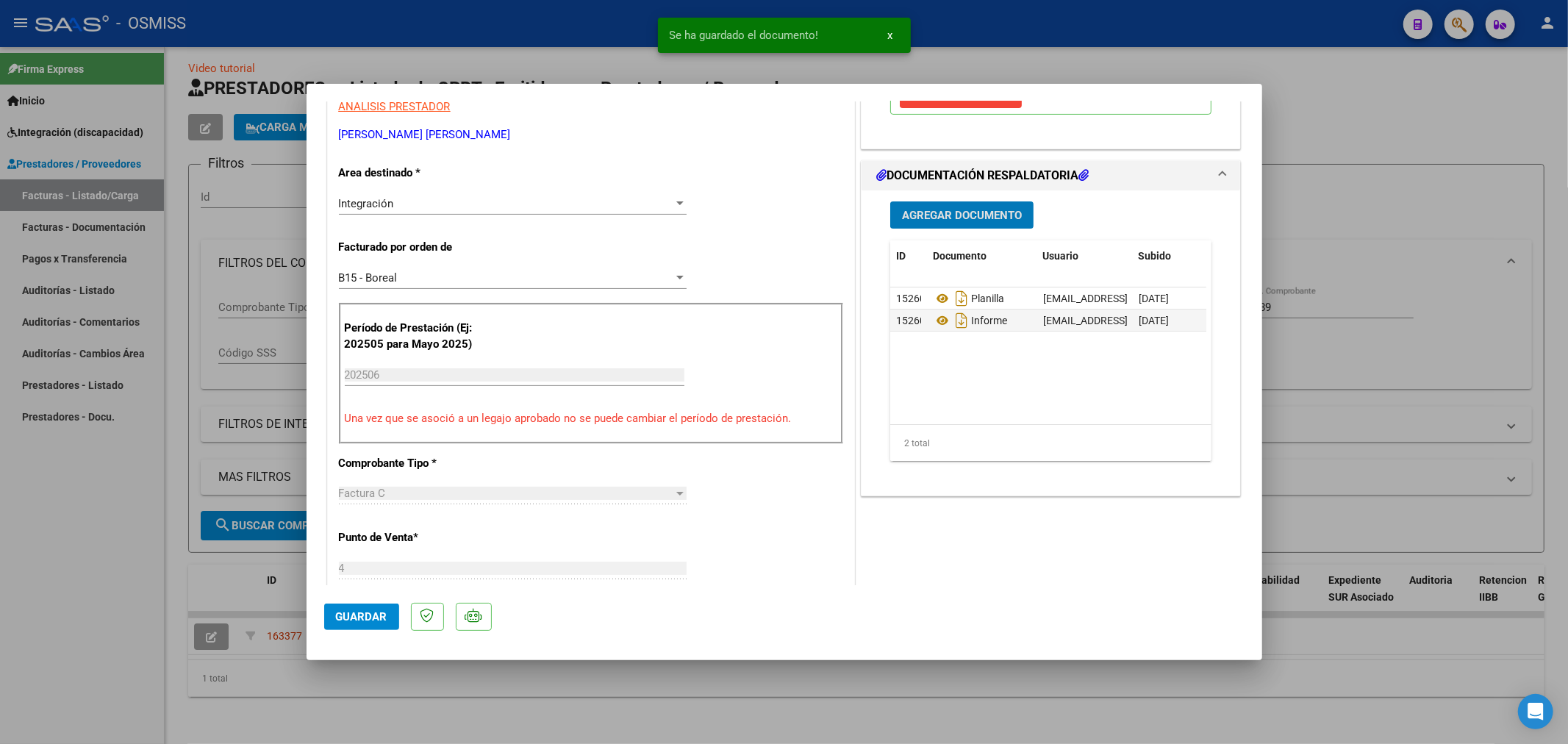
scroll to position [326, 0]
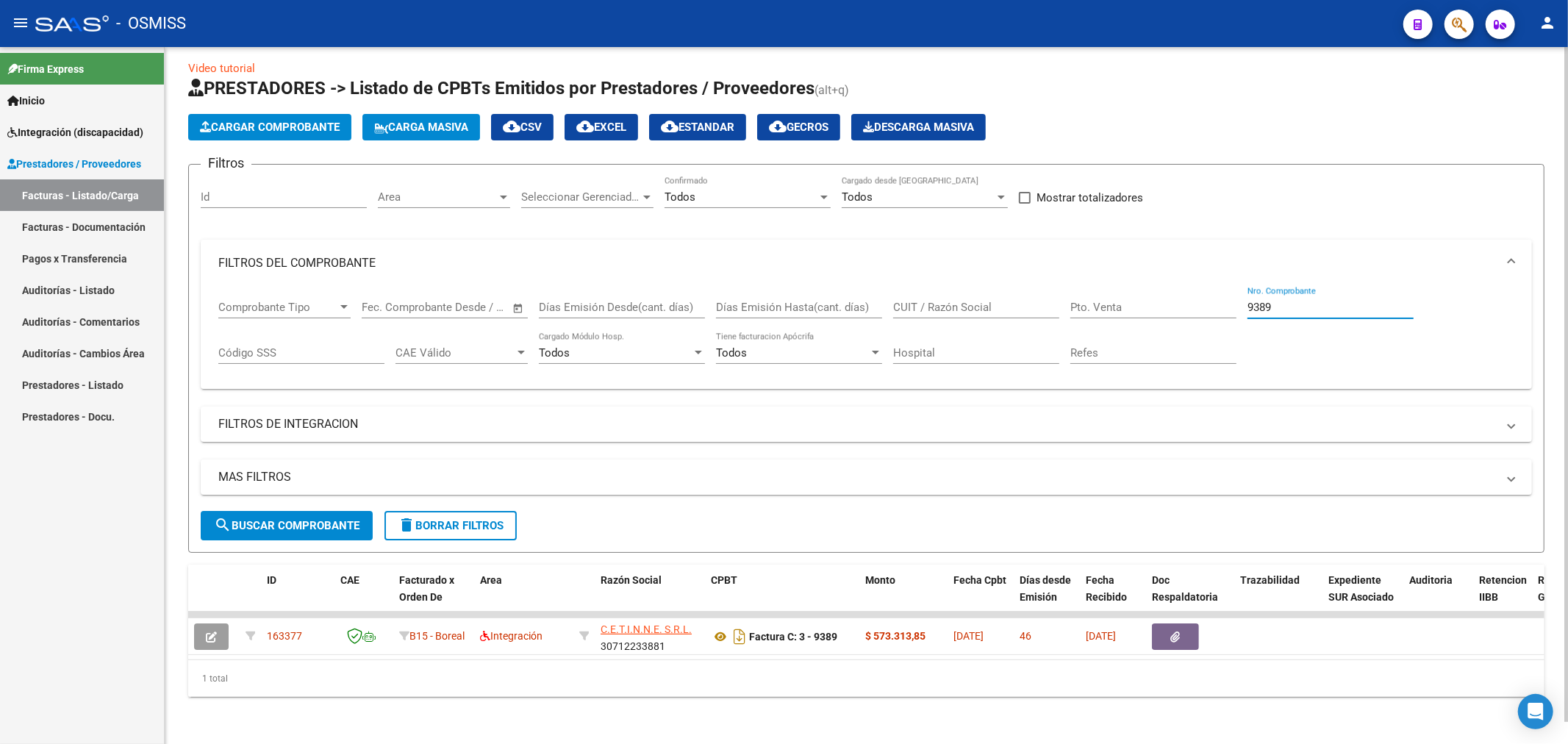
drag, startPoint x: 1297, startPoint y: 291, endPoint x: 1094, endPoint y: 310, distance: 203.9
click at [1094, 310] on div "Comprobante Tipo Comprobante Tipo Fecha inicio – Fecha fin Fec. Comprobante Des…" at bounding box center [866, 332] width 1296 height 91
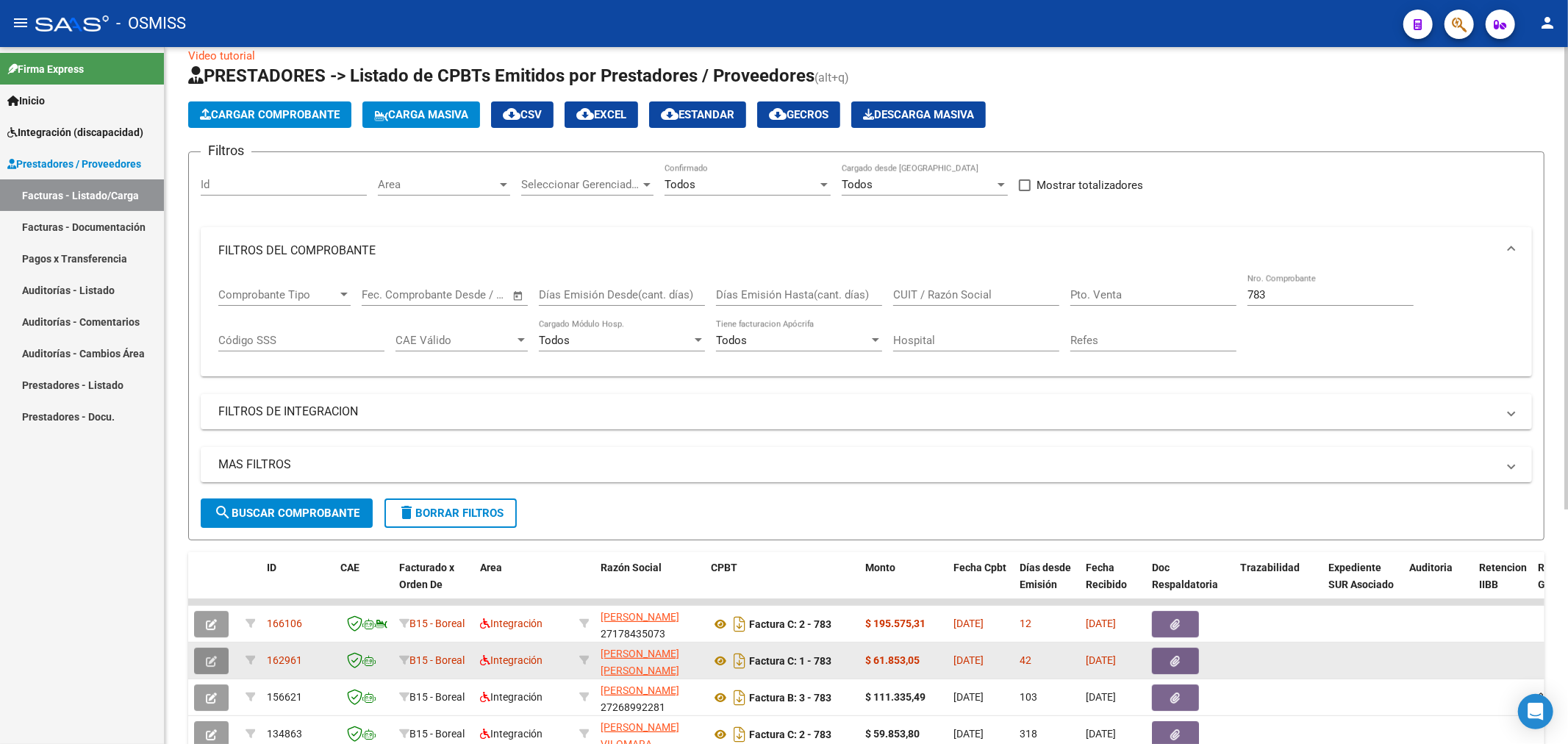
click at [225, 666] on button "button" at bounding box center [210, 661] width 34 height 27
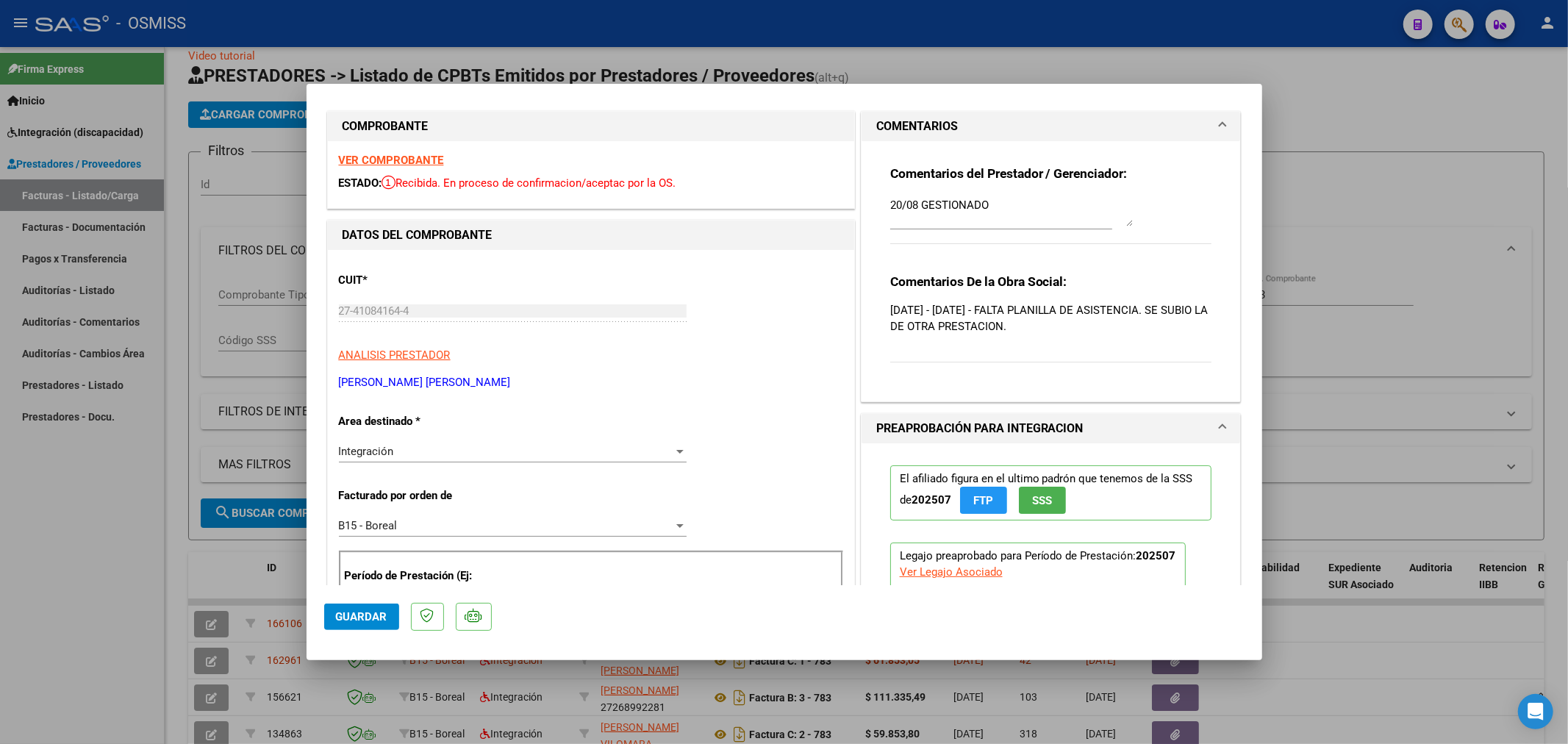
scroll to position [0, 0]
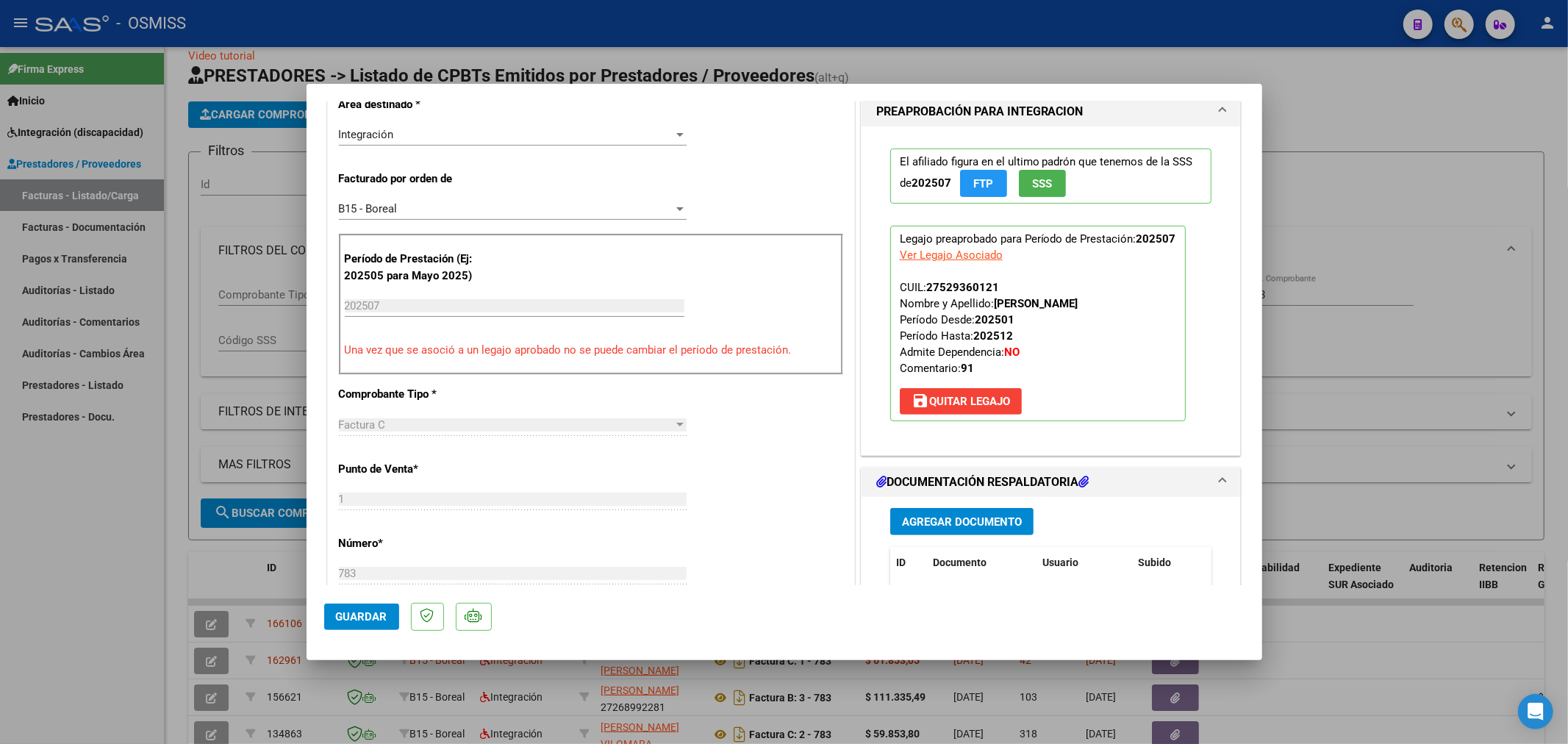
scroll to position [490, 0]
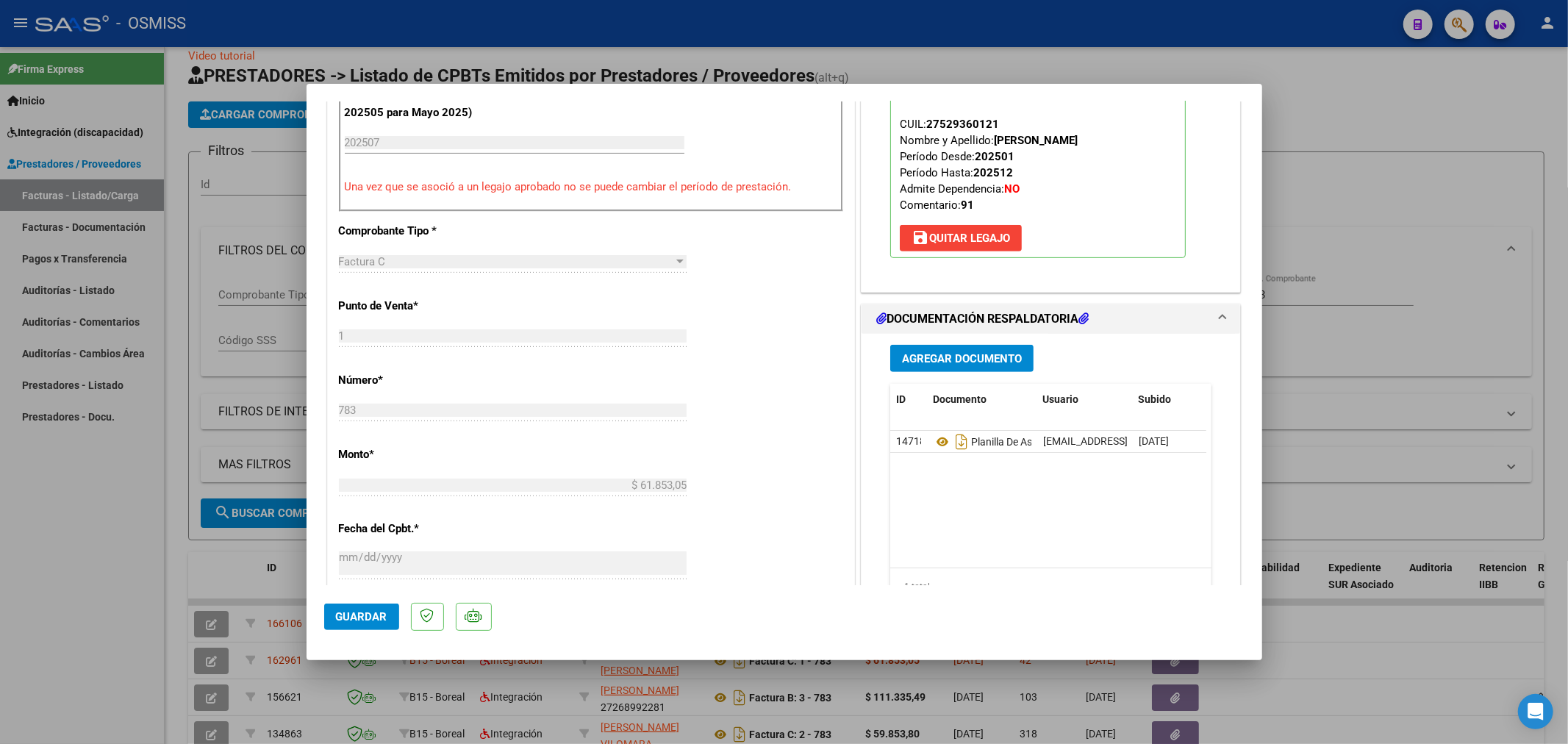
click at [956, 357] on span "Agregar Documento" at bounding box center [962, 359] width 120 height 13
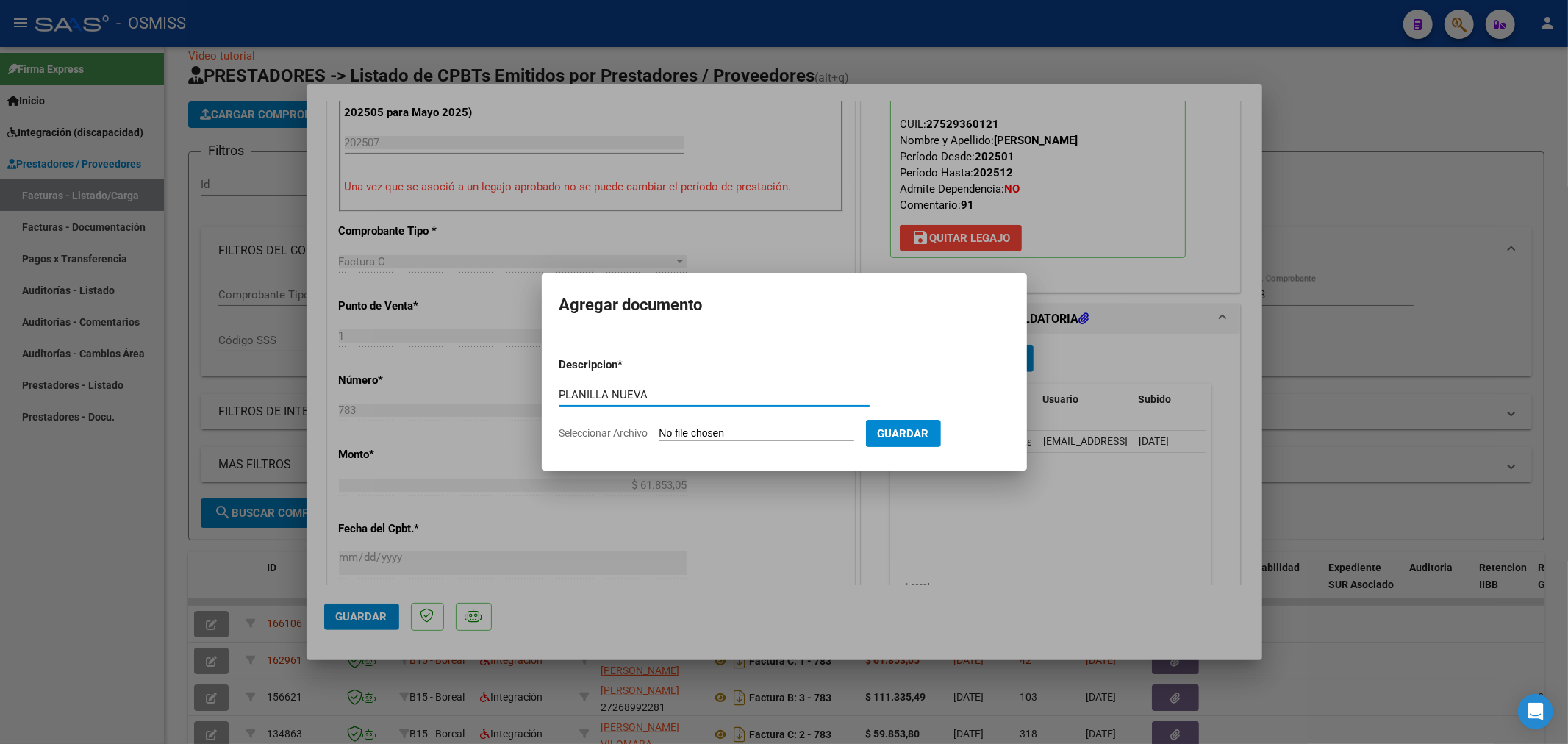
click at [719, 427] on input "Seleccionar Archivo" at bounding box center [757, 434] width 195 height 14
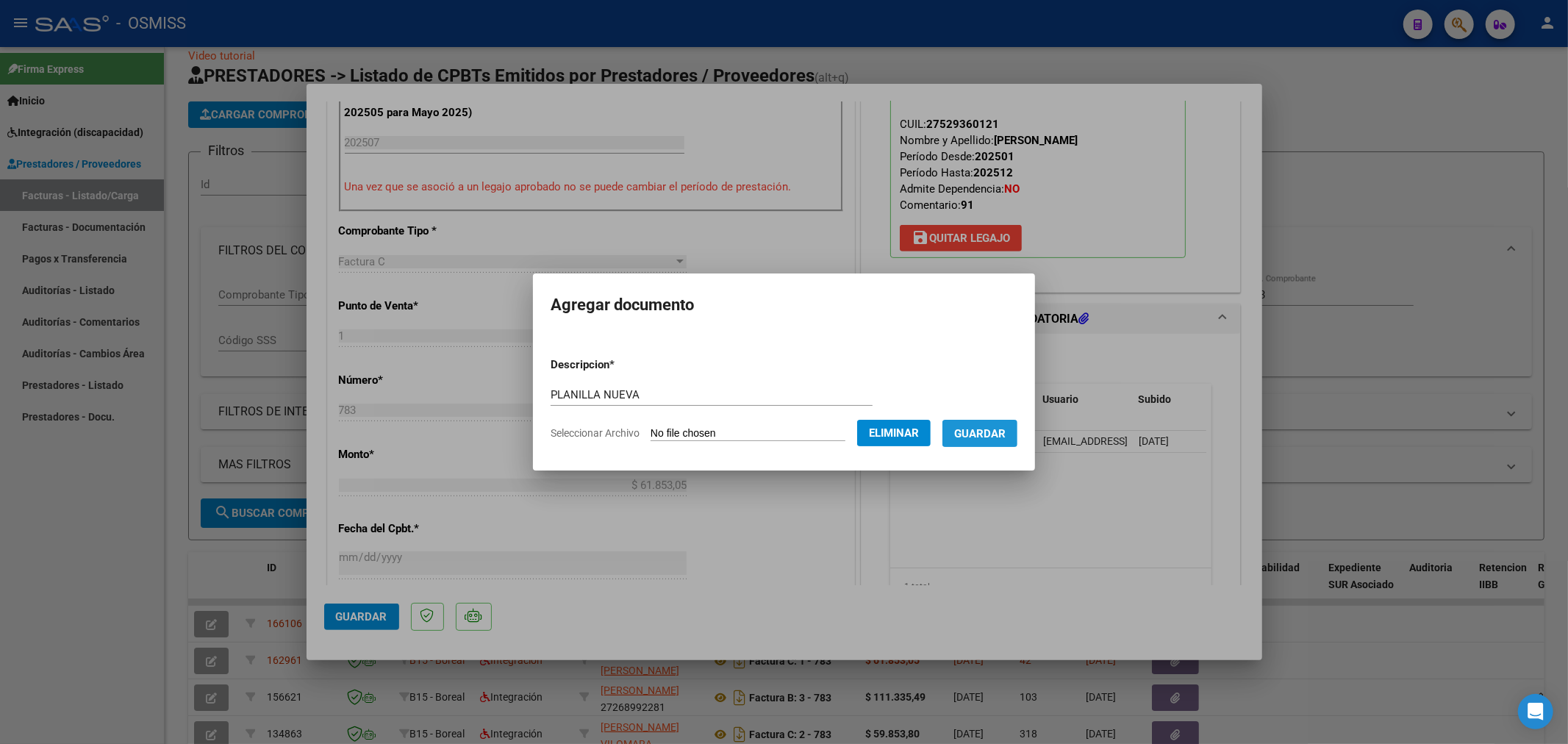
click at [982, 432] on span "Guardar" at bounding box center [979, 434] width 51 height 13
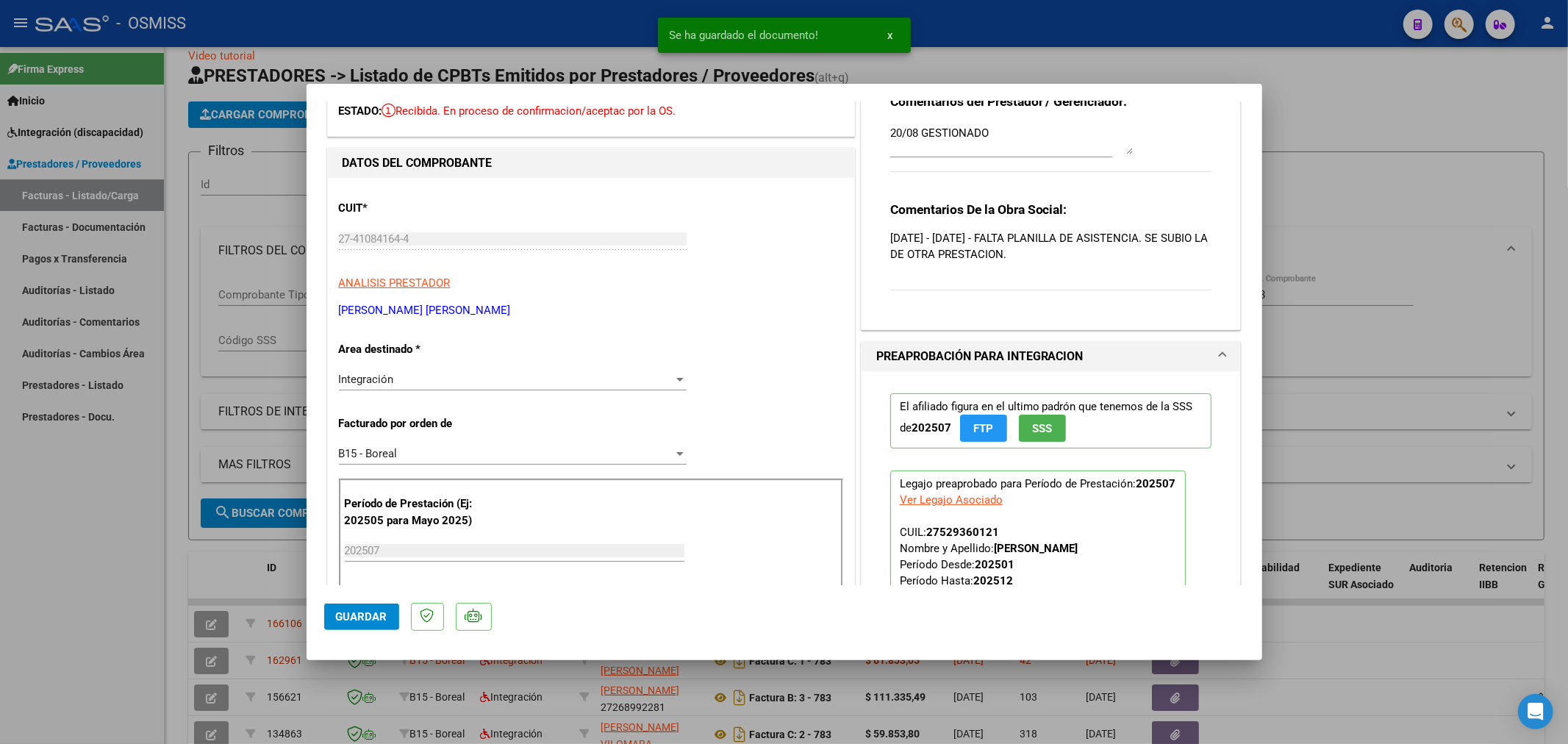
scroll to position [0, 0]
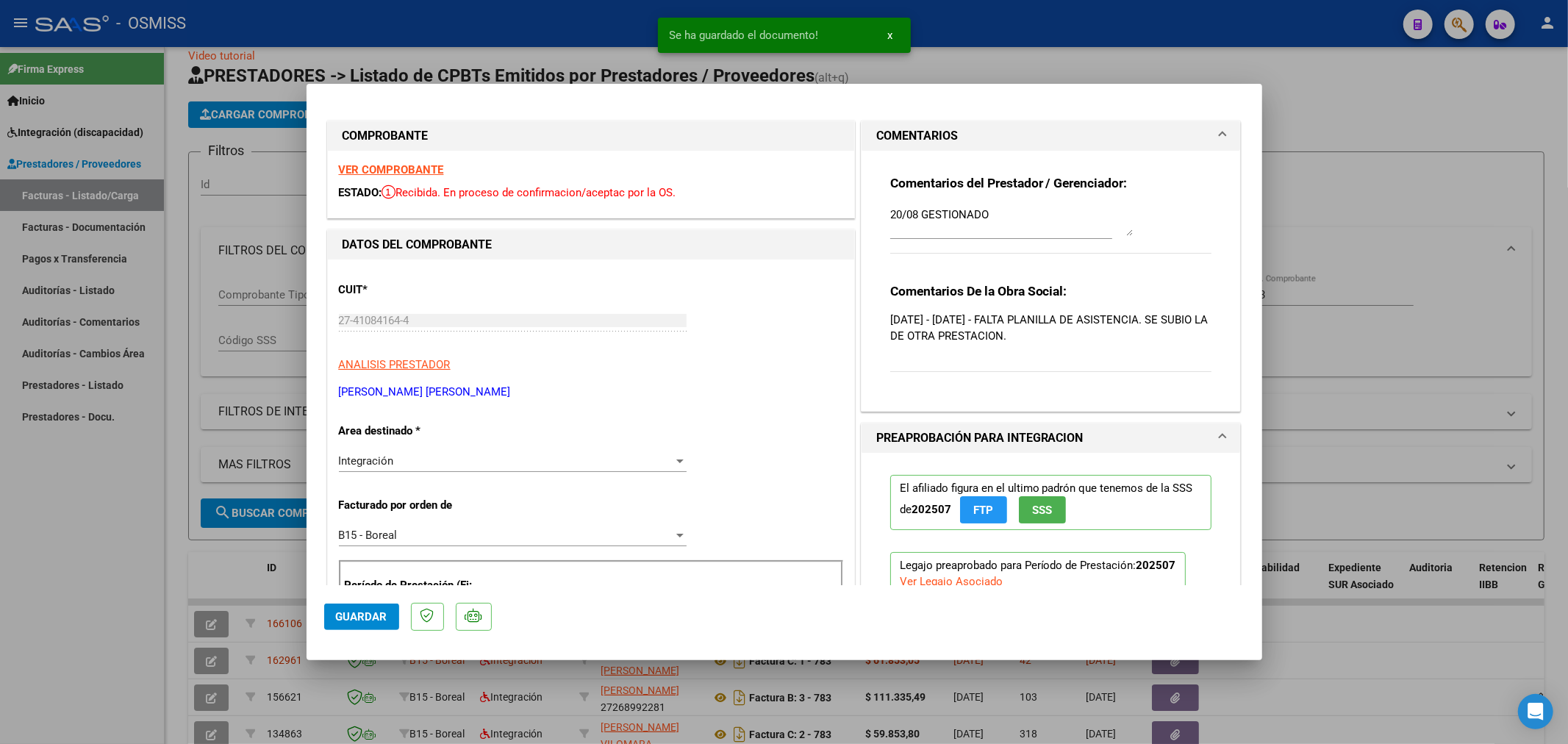
click at [890, 216] on textarea "20/08 GESTIONADO" at bounding box center [1011, 221] width 242 height 29
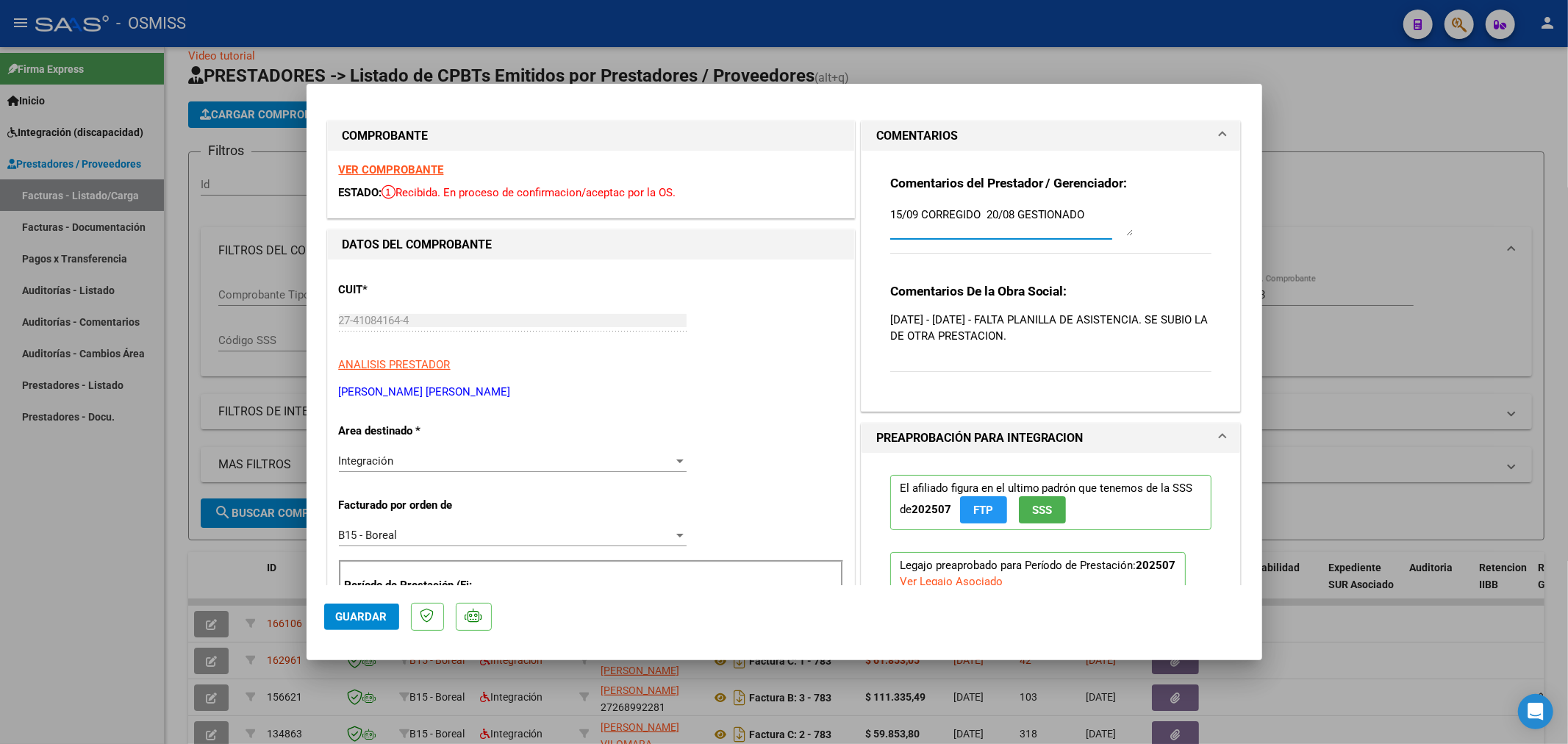
click at [364, 615] on span "Guardar" at bounding box center [361, 617] width 51 height 13
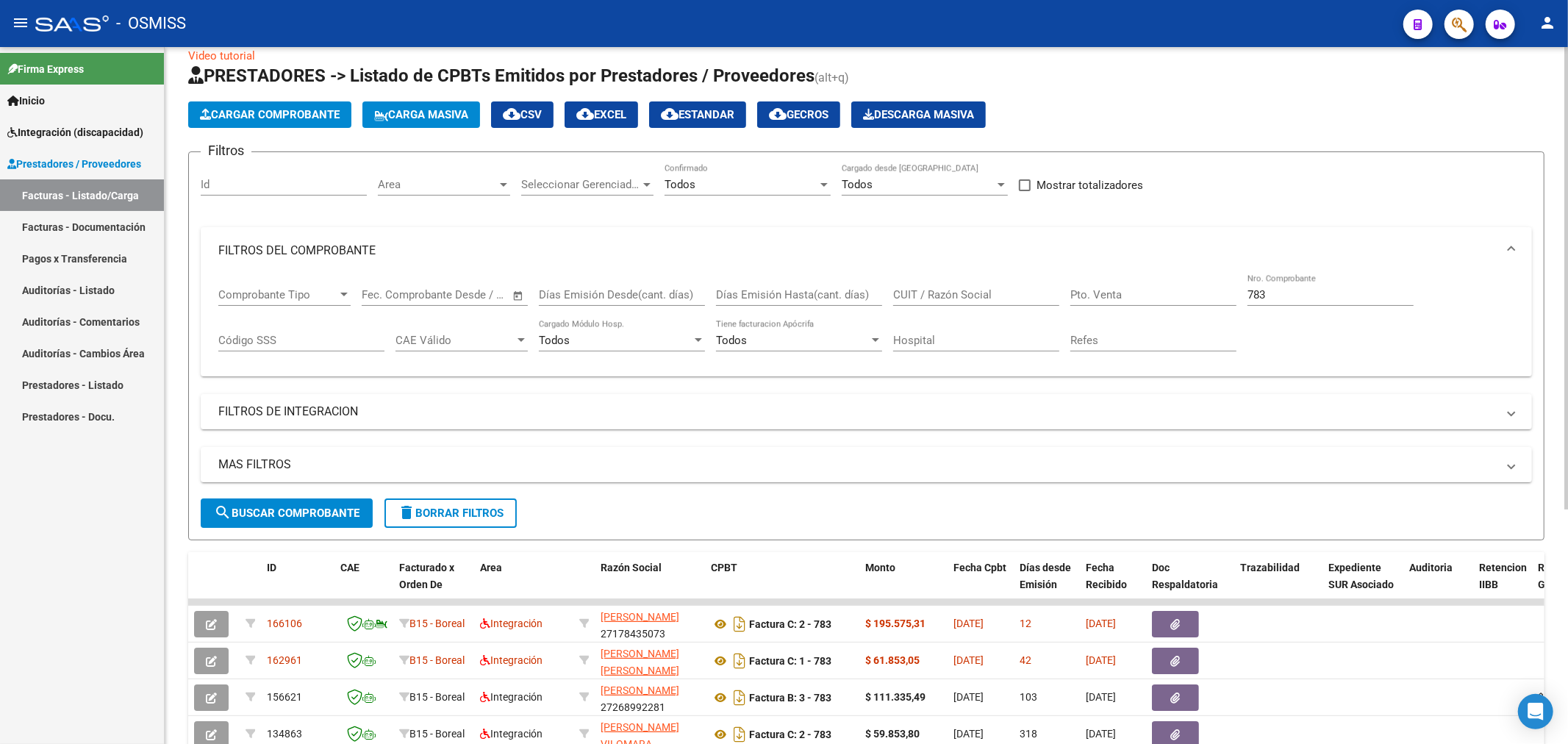
click at [278, 121] on span "Cargar Comprobante" at bounding box center [269, 115] width 140 height 13
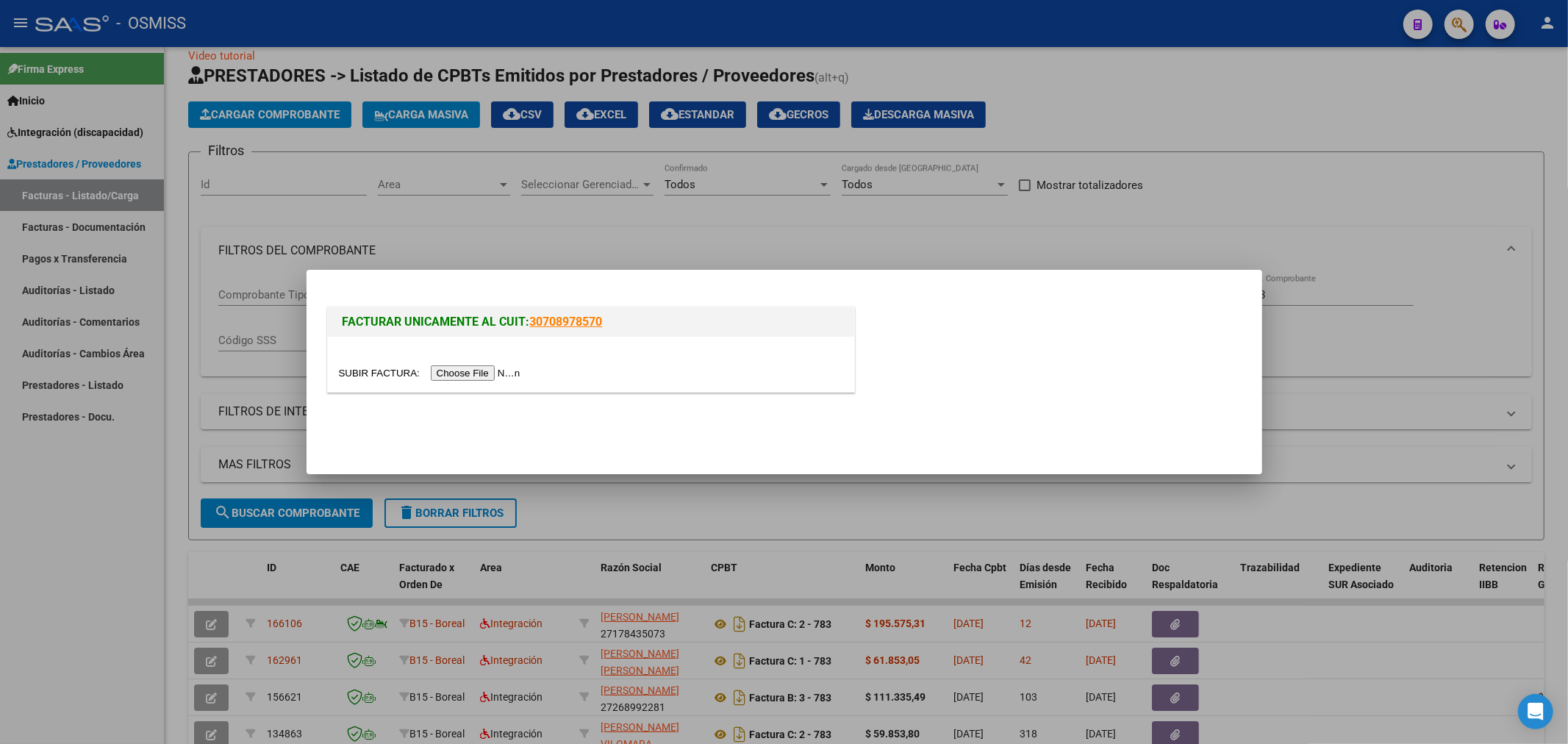
click at [479, 375] on input "file" at bounding box center [432, 373] width 186 height 15
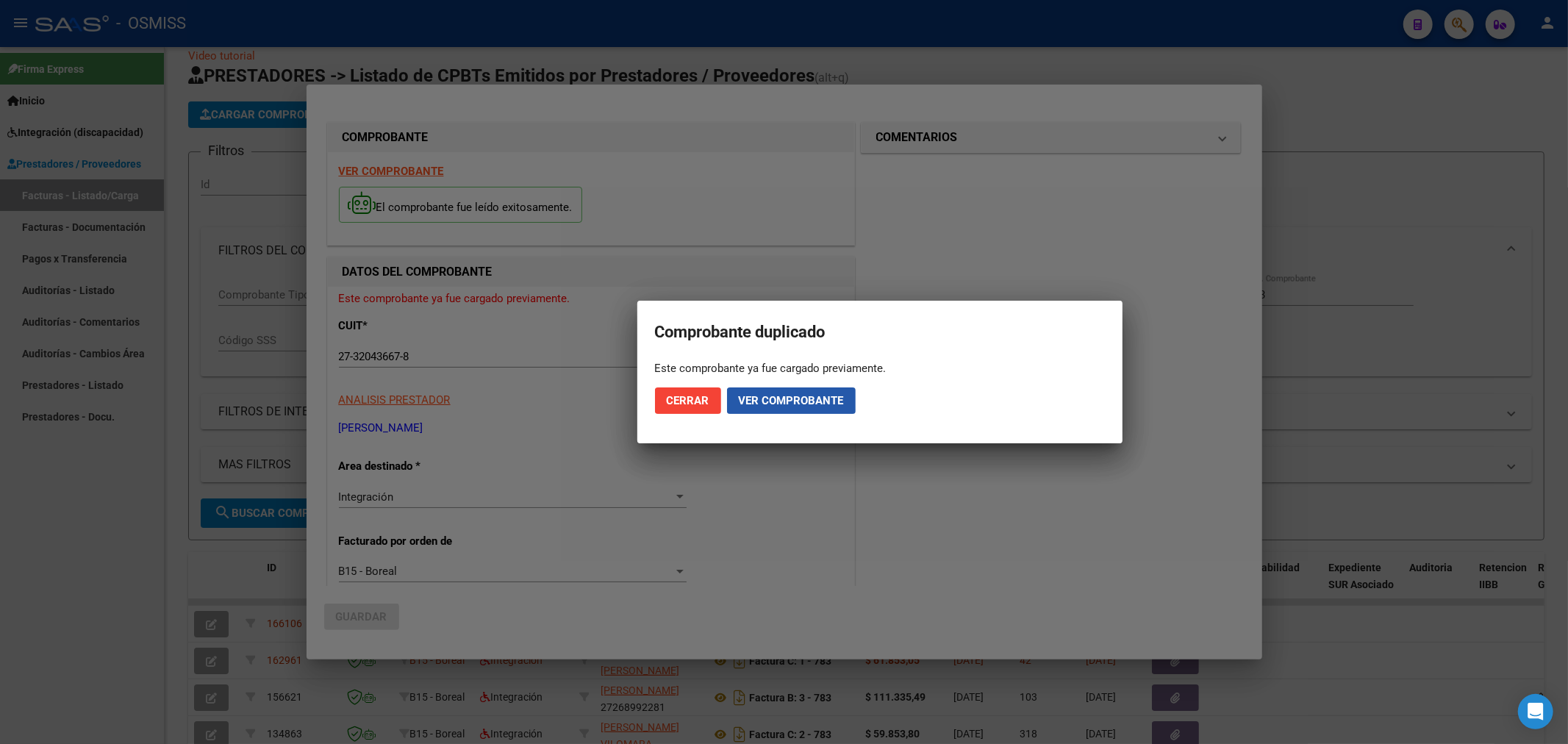
click at [755, 397] on span "Ver comprobante" at bounding box center [791, 401] width 105 height 13
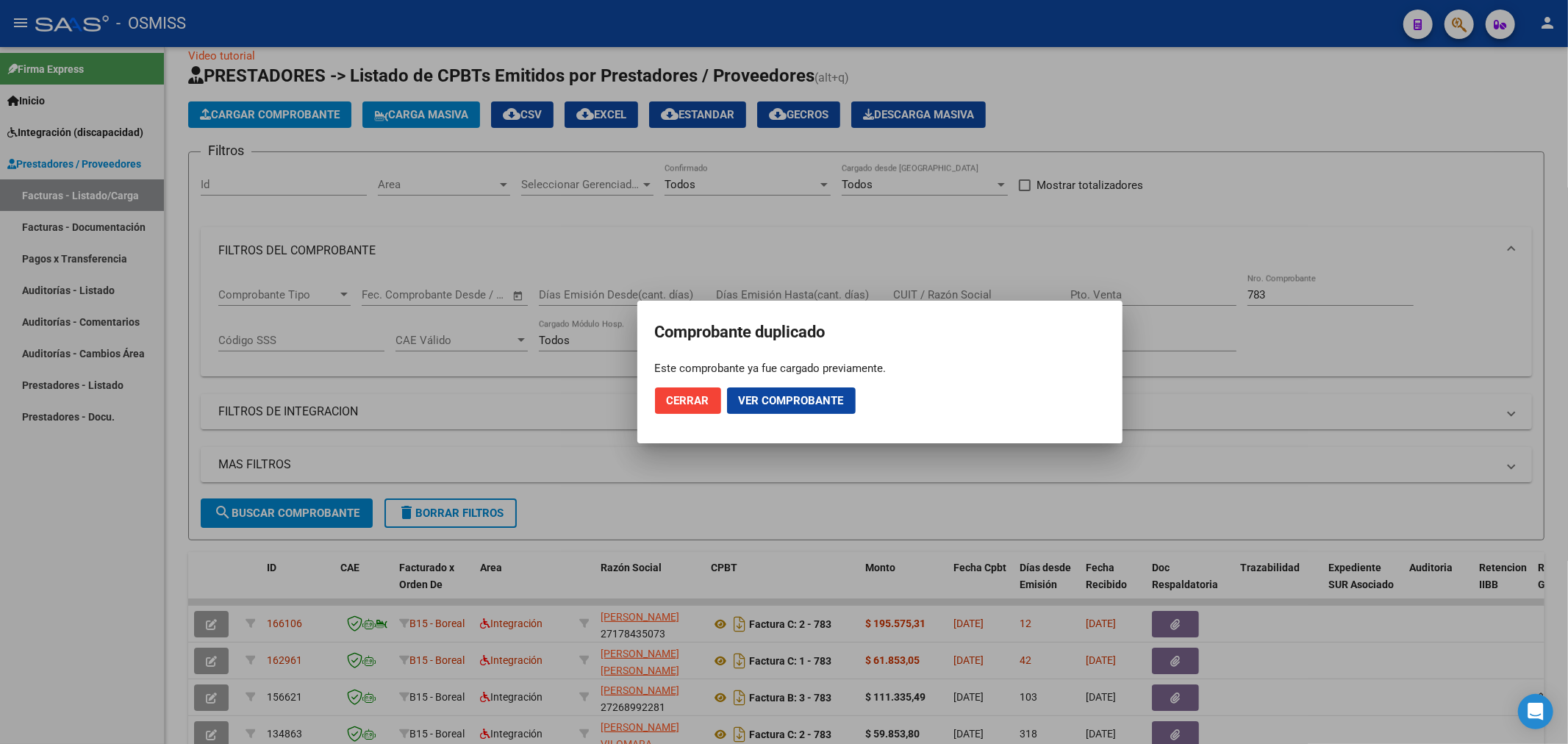
click at [259, 112] on div at bounding box center [784, 372] width 1568 height 744
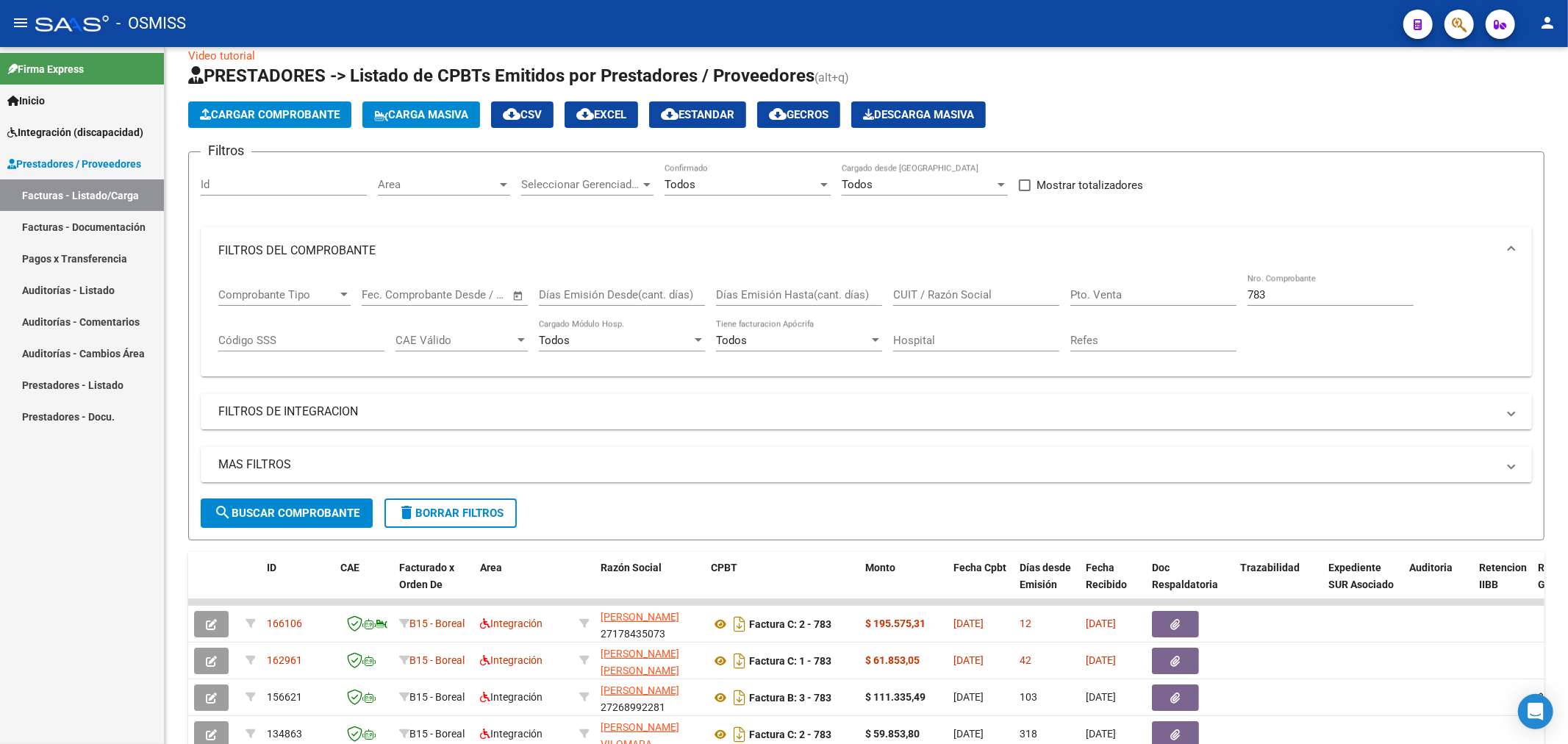
click at [259, 112] on span "Cargar Comprobante" at bounding box center [269, 115] width 140 height 13
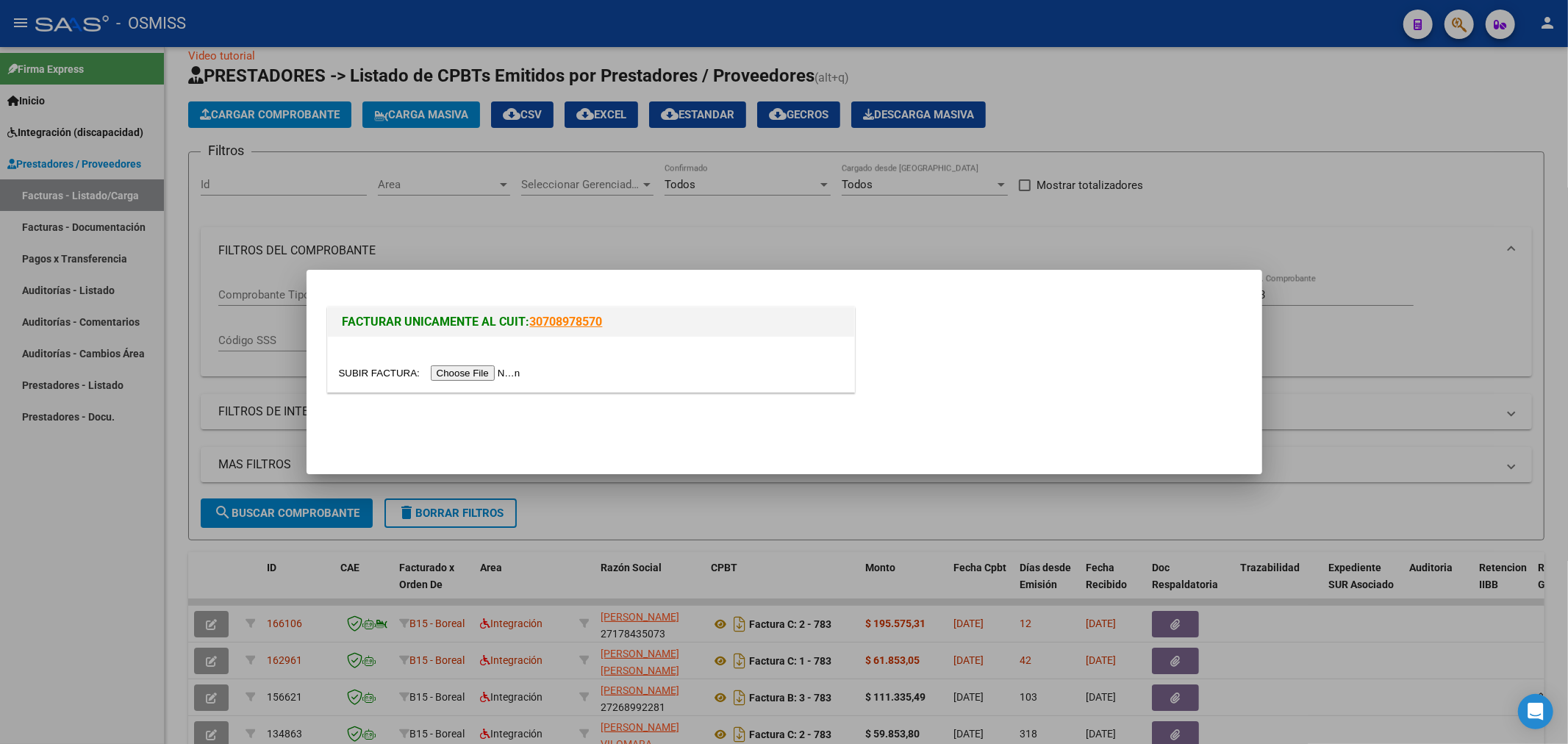
click at [469, 378] on input "file" at bounding box center [432, 373] width 186 height 15
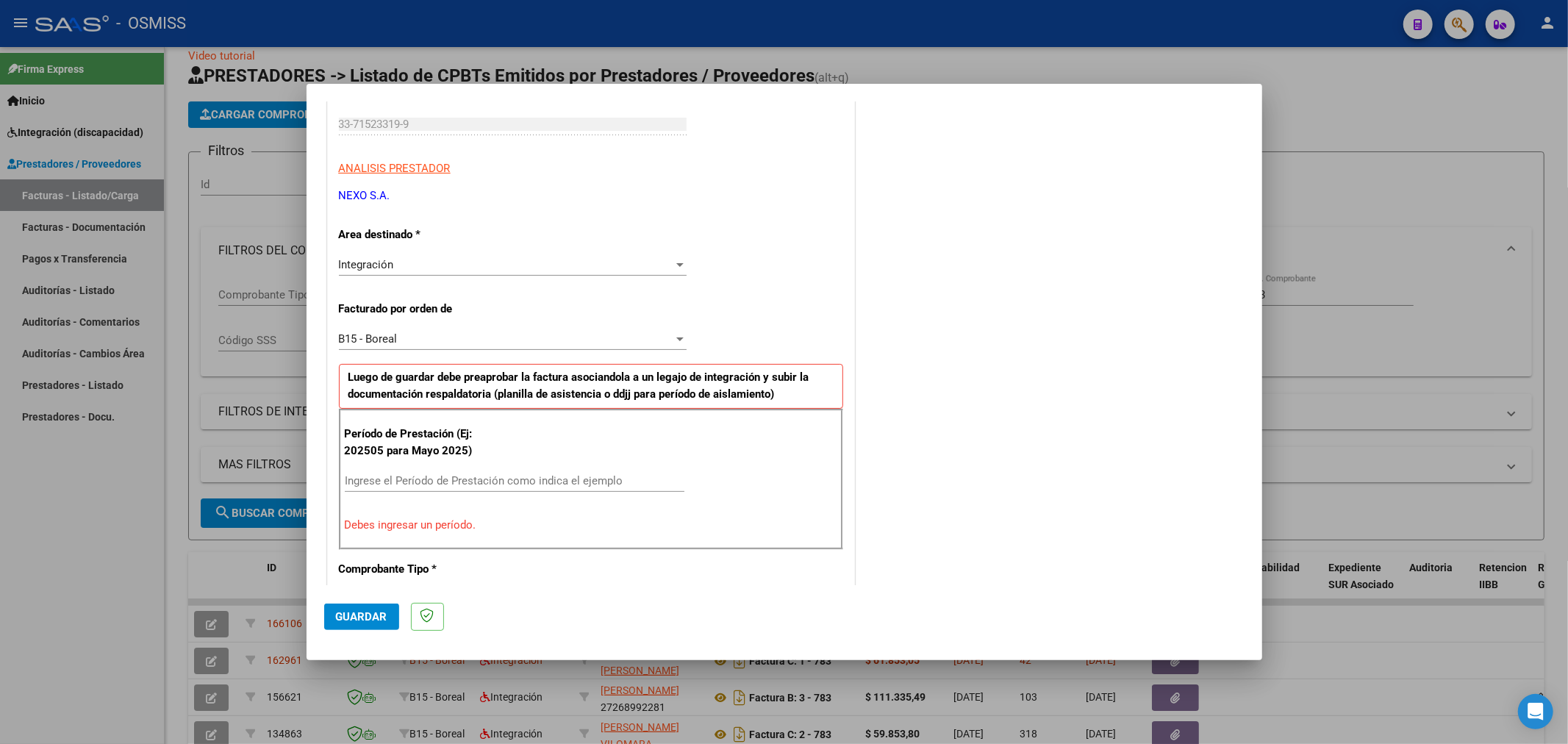
scroll to position [181, 0]
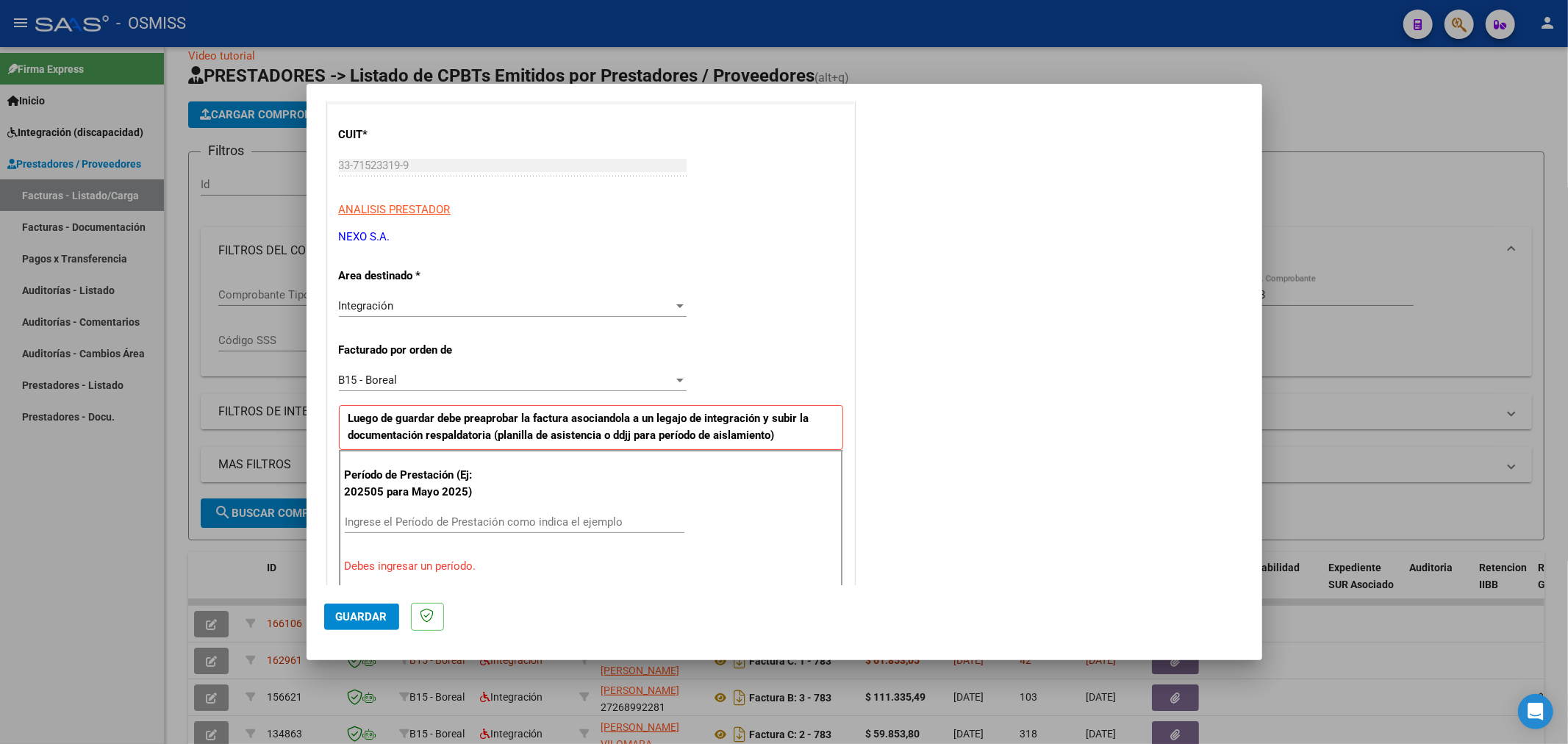
click at [447, 523] on input "Ingrese el Período de Prestación como indica el ejemplo" at bounding box center [514, 523] width 340 height 13
click at [469, 302] on div "Integración" at bounding box center [506, 306] width 335 height 13
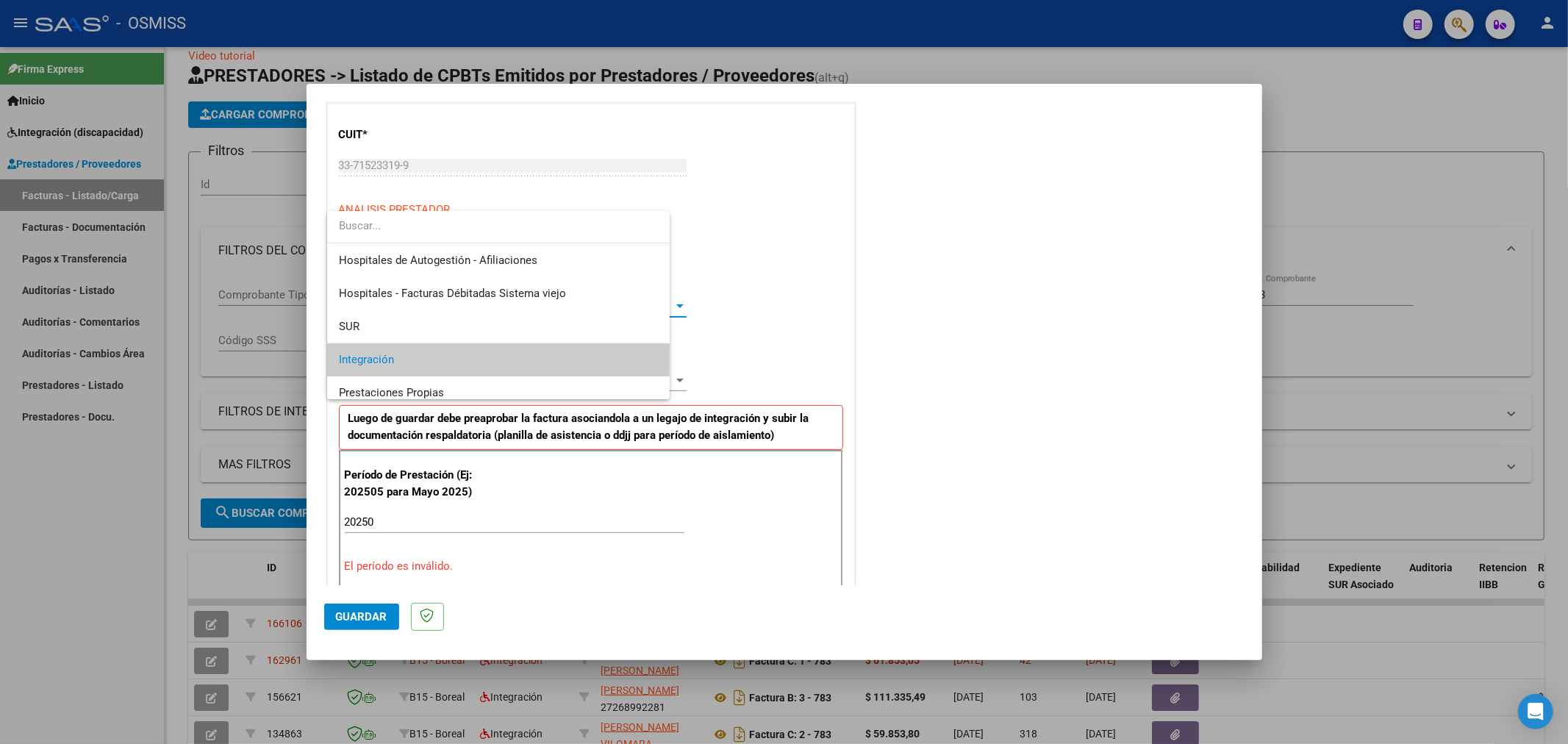
scroll to position [55, 0]
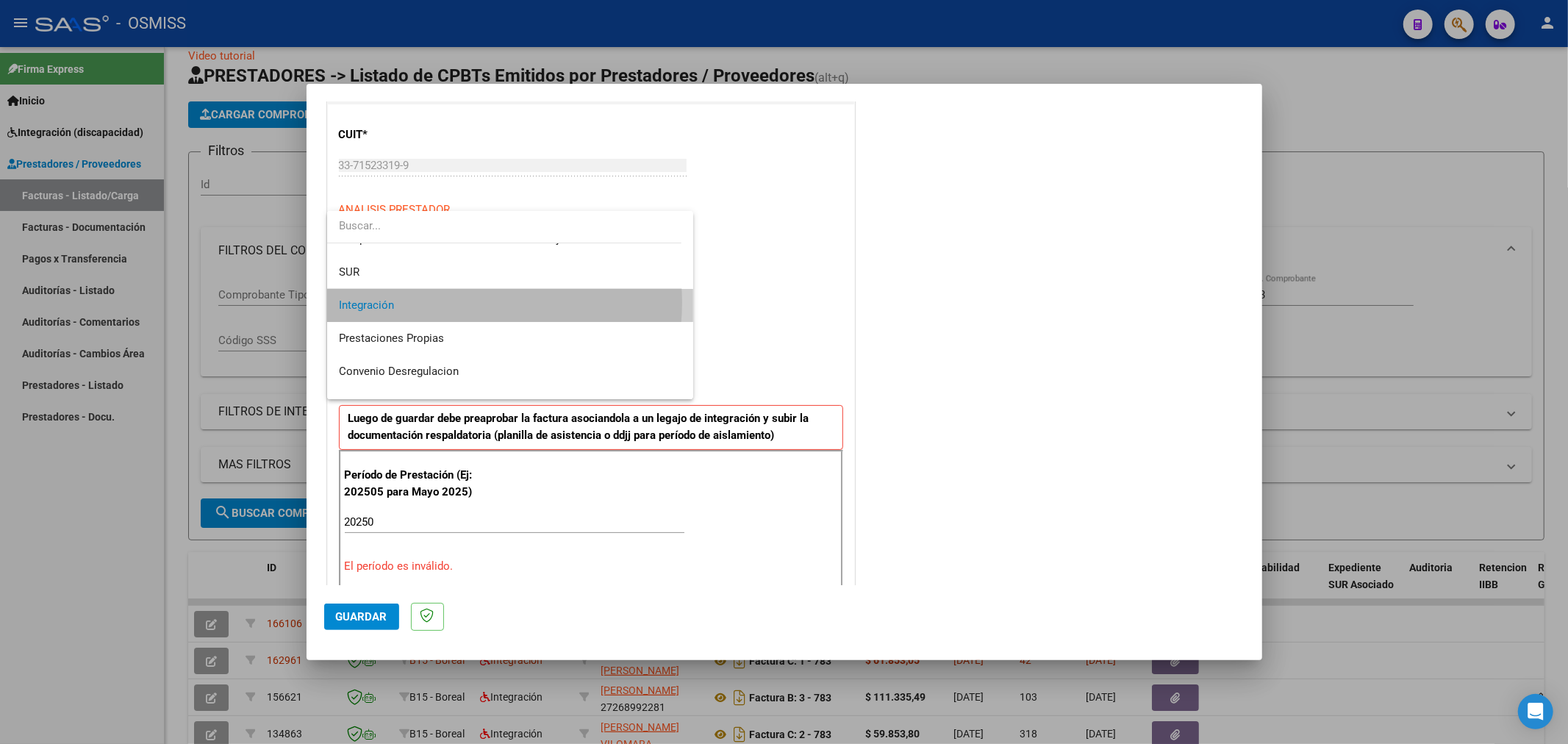
click at [469, 302] on span "Integración" at bounding box center [510, 305] width 343 height 33
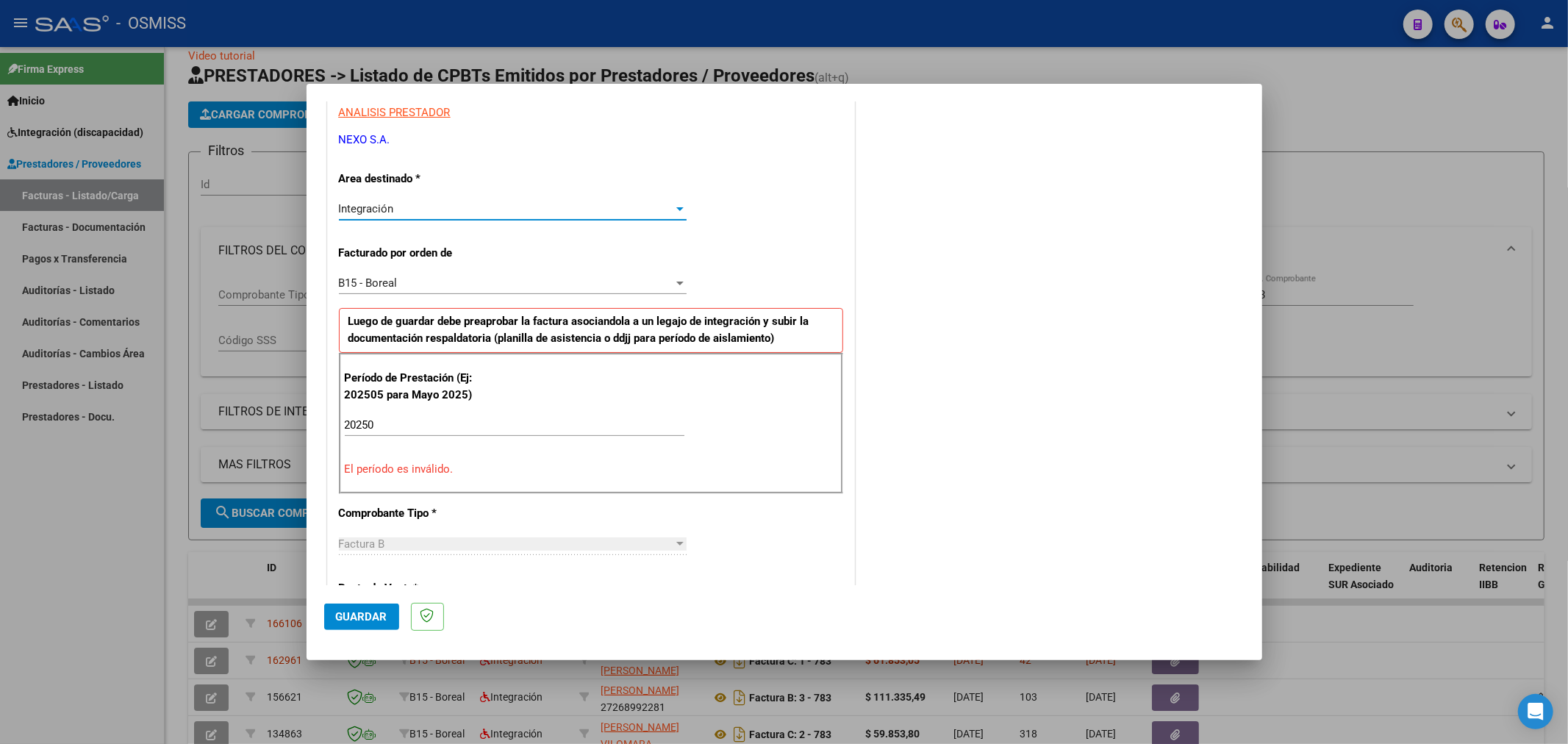
scroll to position [508, 0]
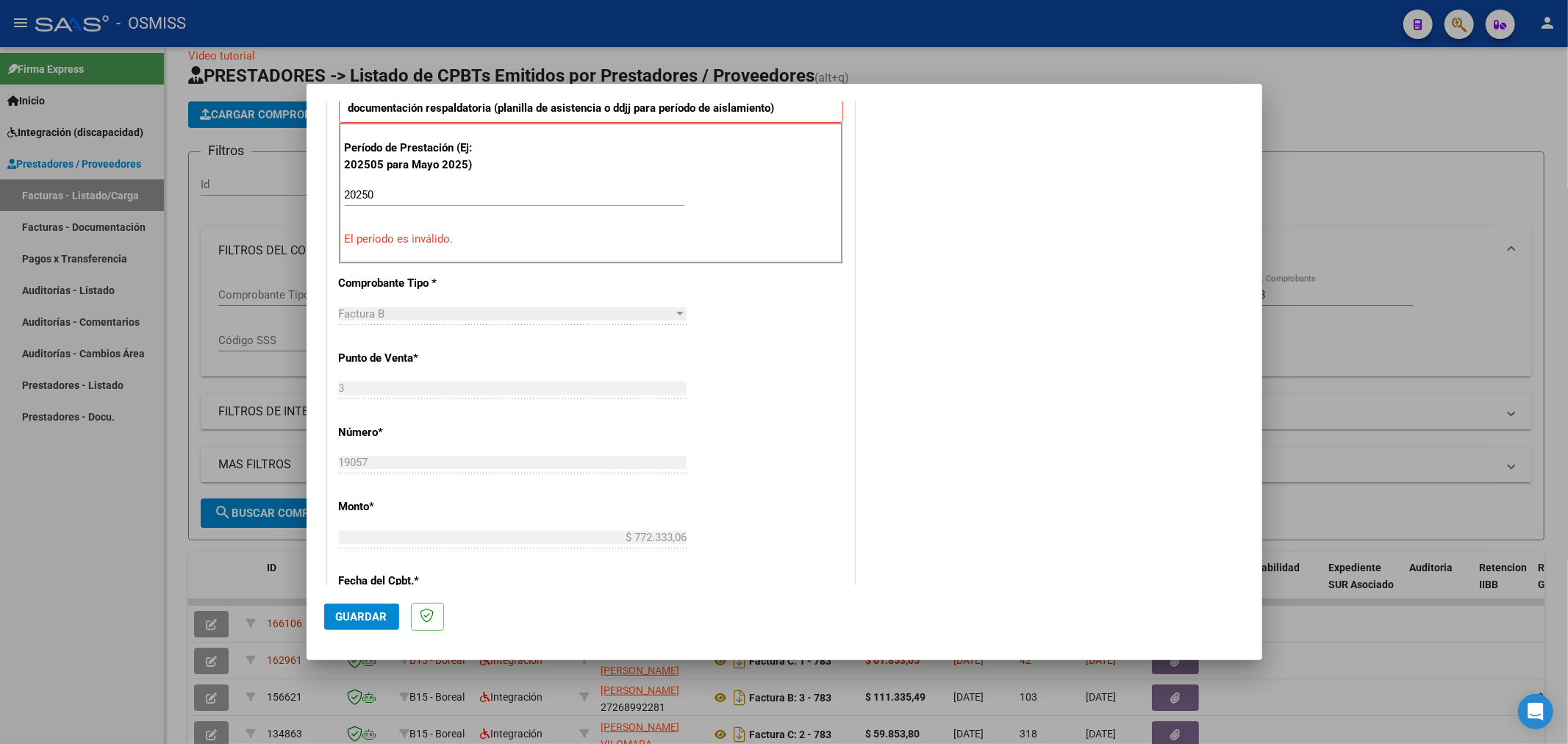
click at [489, 205] on div "20250 Ingrese el Período de Prestación como indica el ejemplo" at bounding box center [514, 195] width 340 height 22
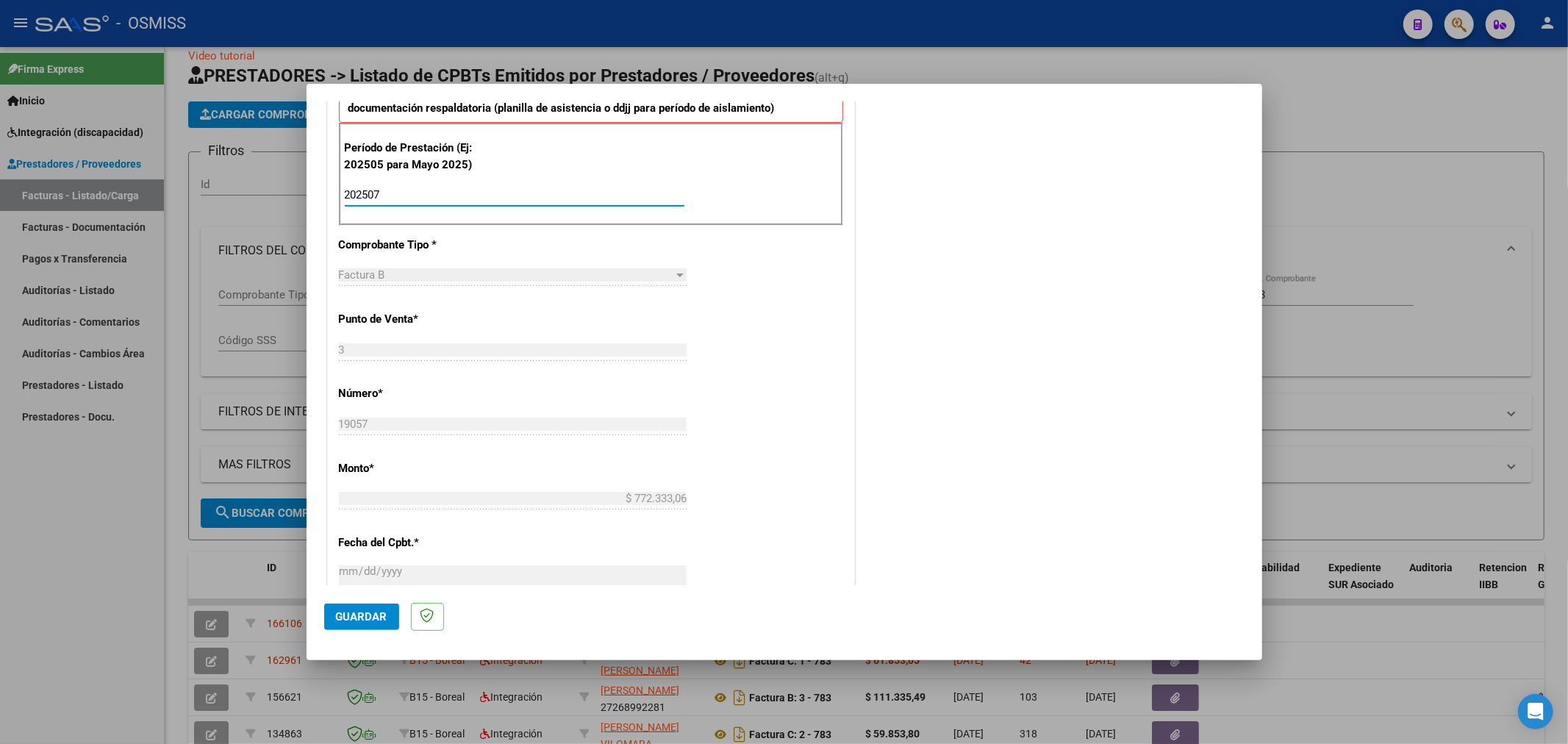
click at [354, 601] on mat-dialog-actions "Guardar" at bounding box center [785, 614] width 921 height 58
click at [356, 612] on span "Guardar" at bounding box center [361, 617] width 51 height 13
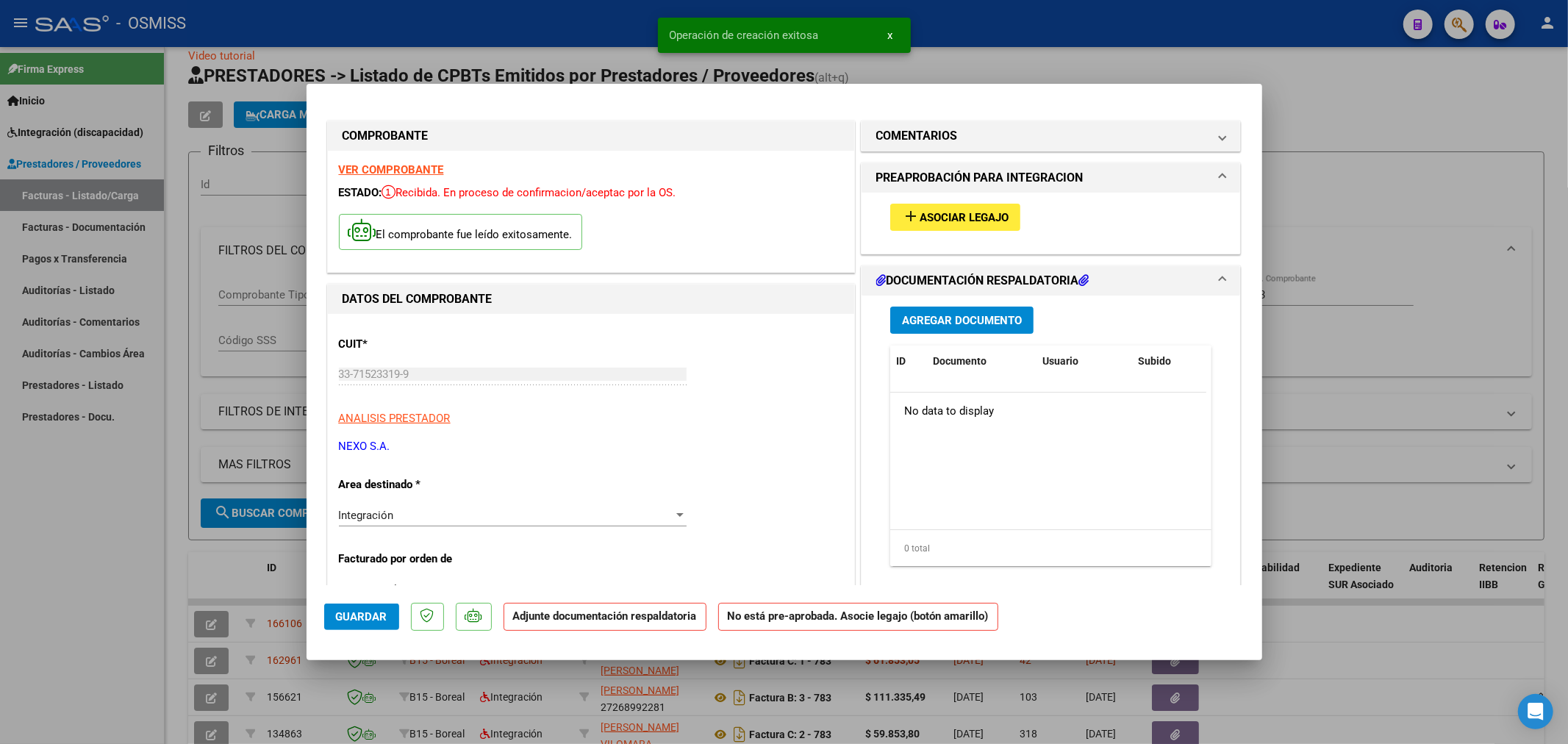
click at [979, 211] on span "add Asociar Legajo" at bounding box center [955, 217] width 106 height 13
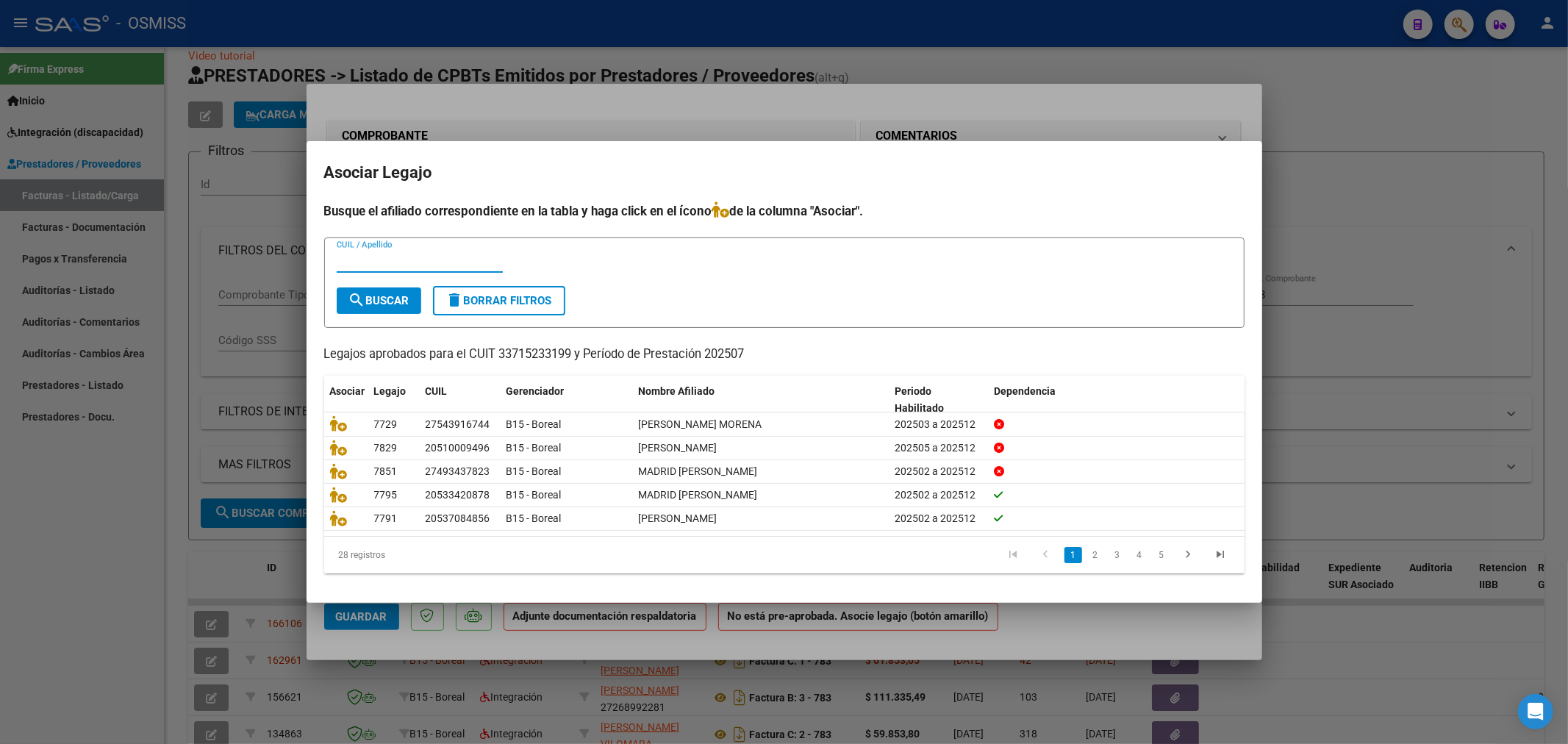
click at [467, 262] on input "CUIL / Apellido" at bounding box center [420, 261] width 166 height 13
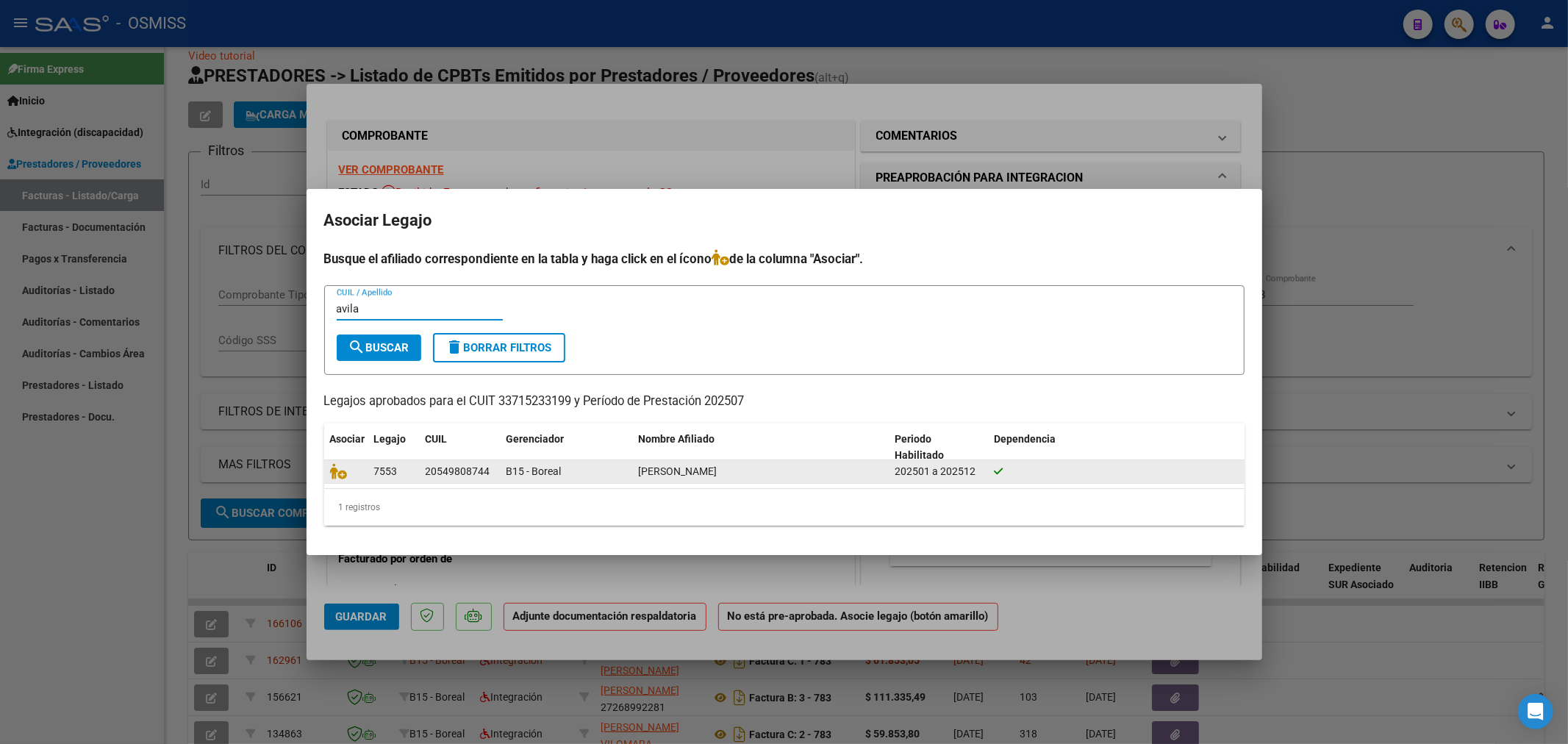
click at [327, 472] on datatable-body-cell at bounding box center [346, 471] width 44 height 23
click at [336, 467] on icon at bounding box center [339, 471] width 18 height 16
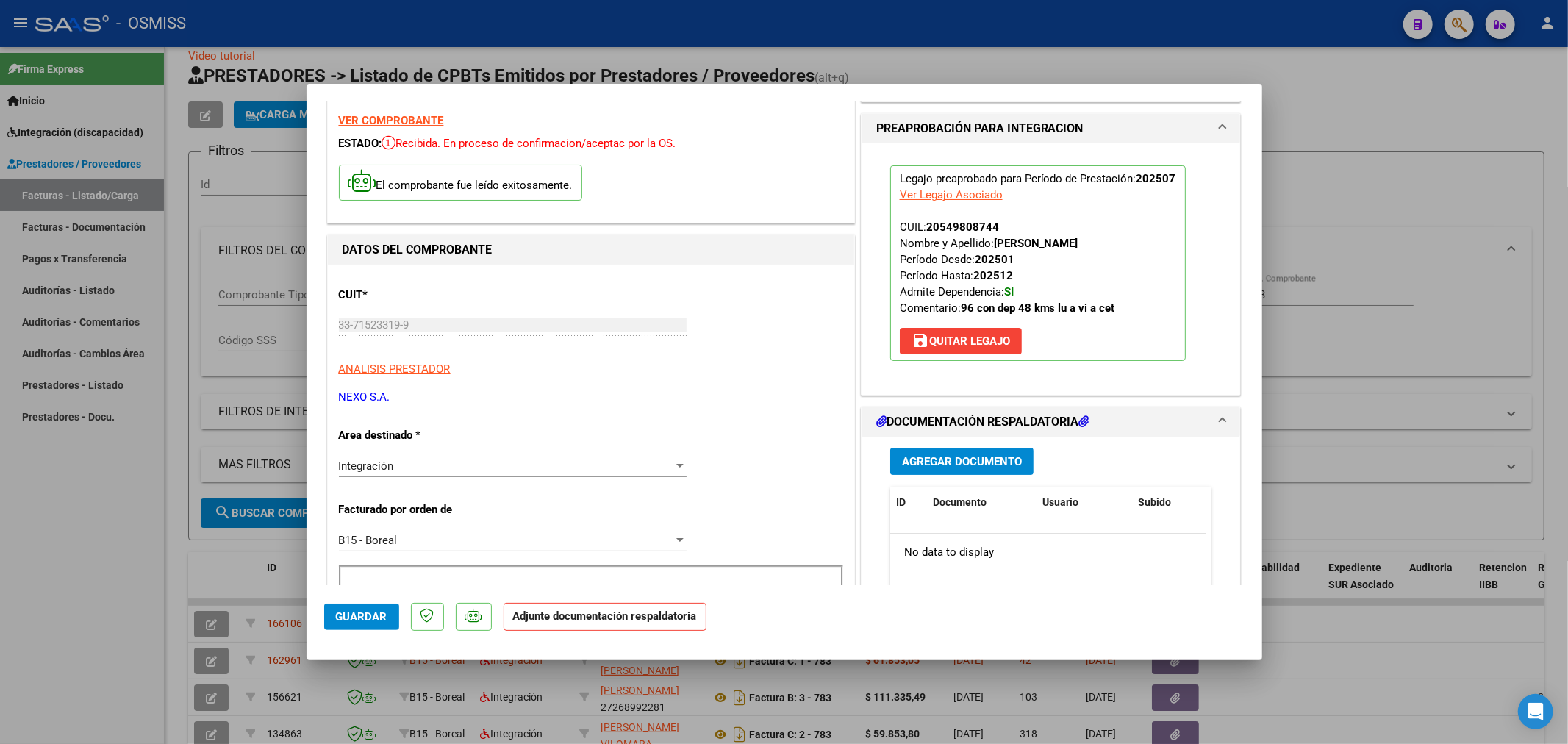
scroll to position [164, 0]
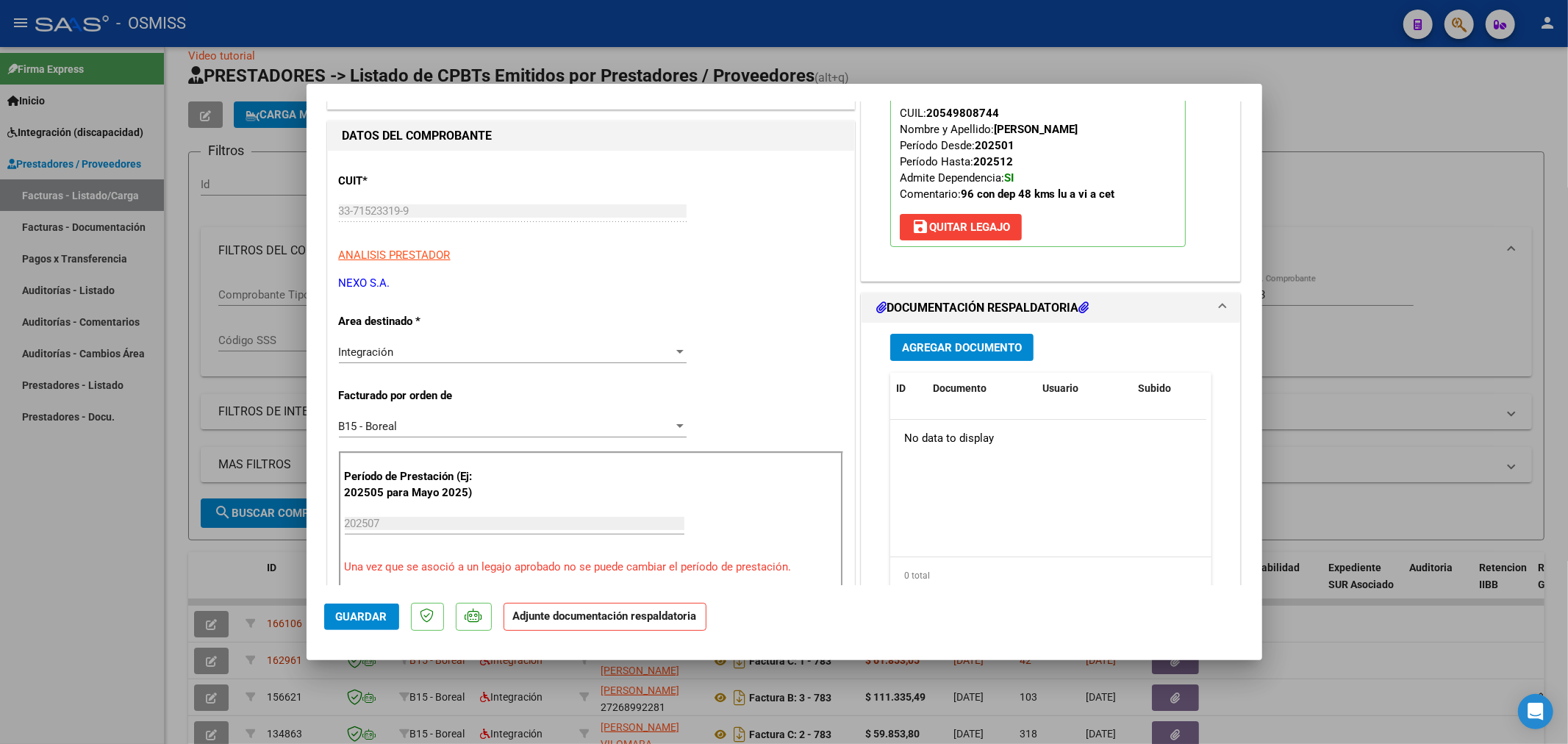
click at [965, 363] on div "Agregar Documento ID Documento Usuario Subido Acción No data to display 0 total…" at bounding box center [1051, 470] width 344 height 294
click at [965, 356] on button "Agregar Documento" at bounding box center [962, 347] width 143 height 27
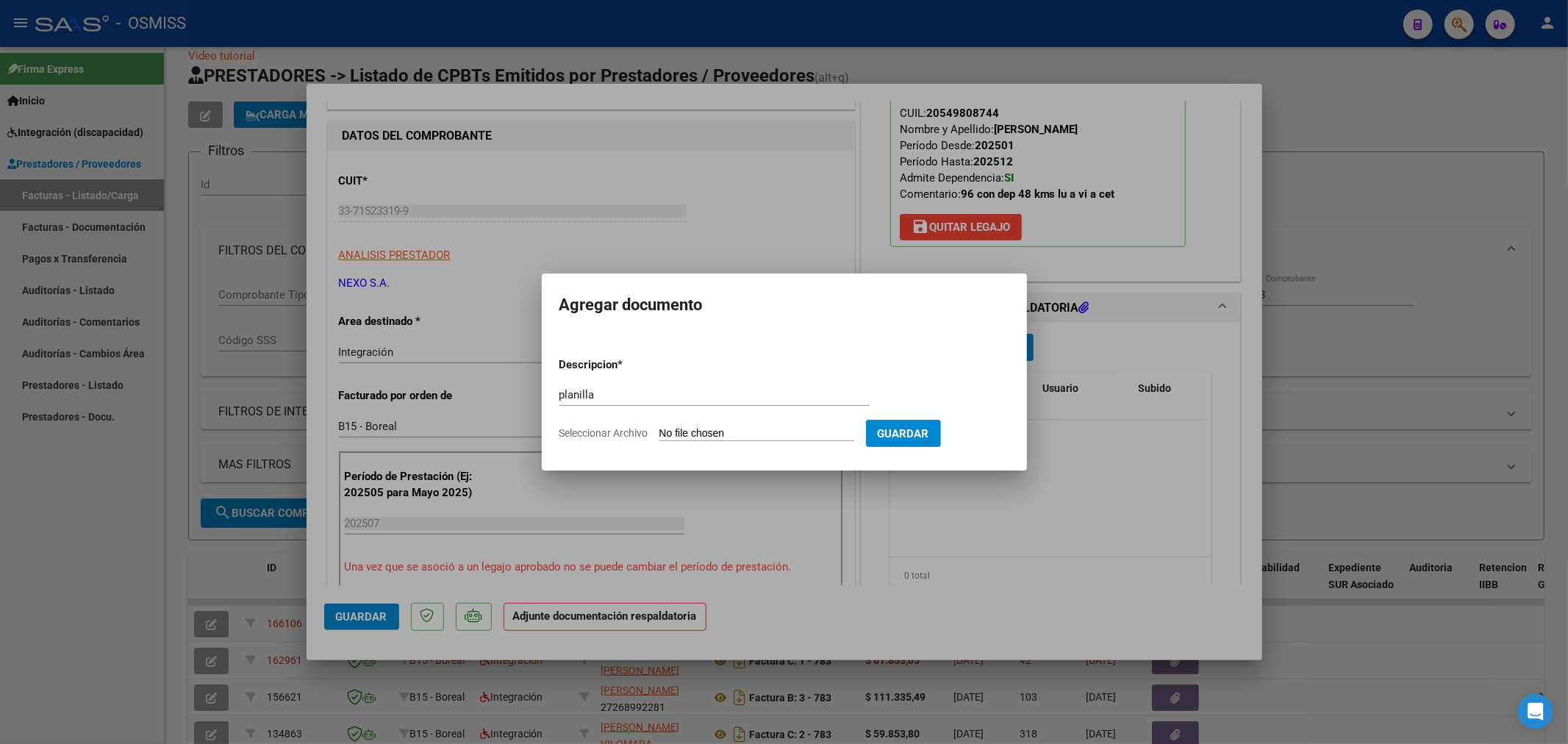
click at [719, 429] on input "Seleccionar Archivo" at bounding box center [757, 434] width 195 height 14
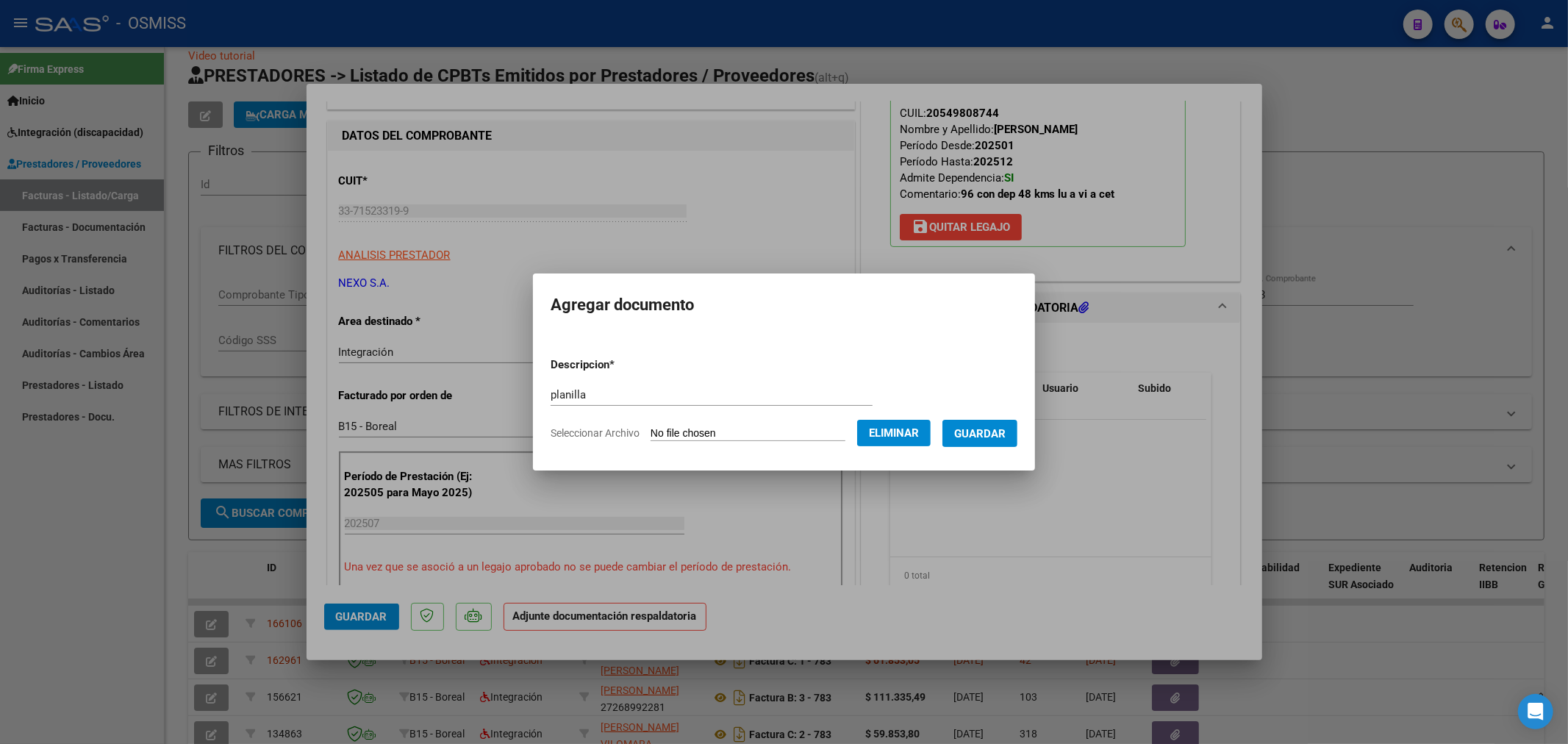
click at [975, 439] on span "Guardar" at bounding box center [979, 434] width 51 height 13
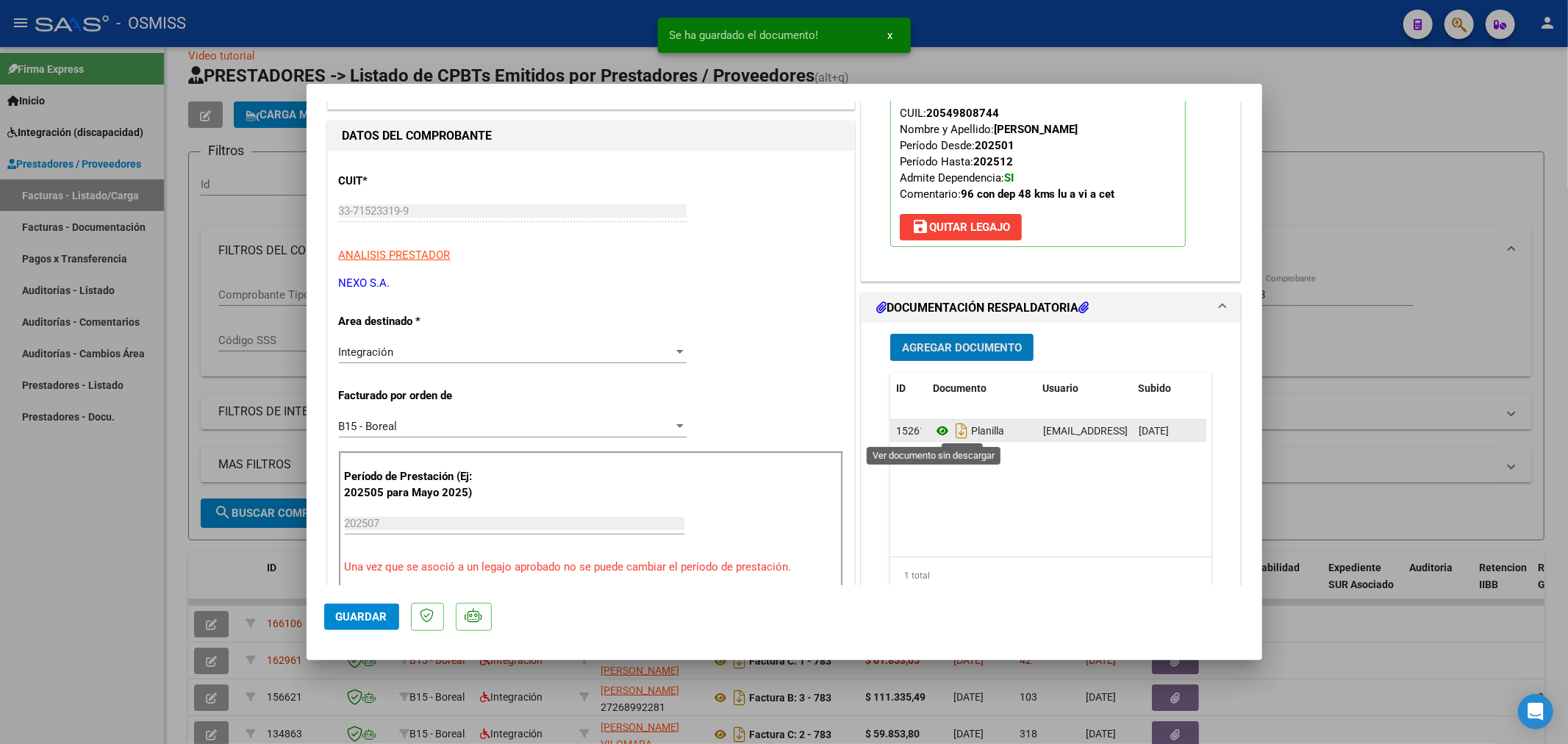
click at [933, 434] on icon at bounding box center [942, 430] width 19 height 18
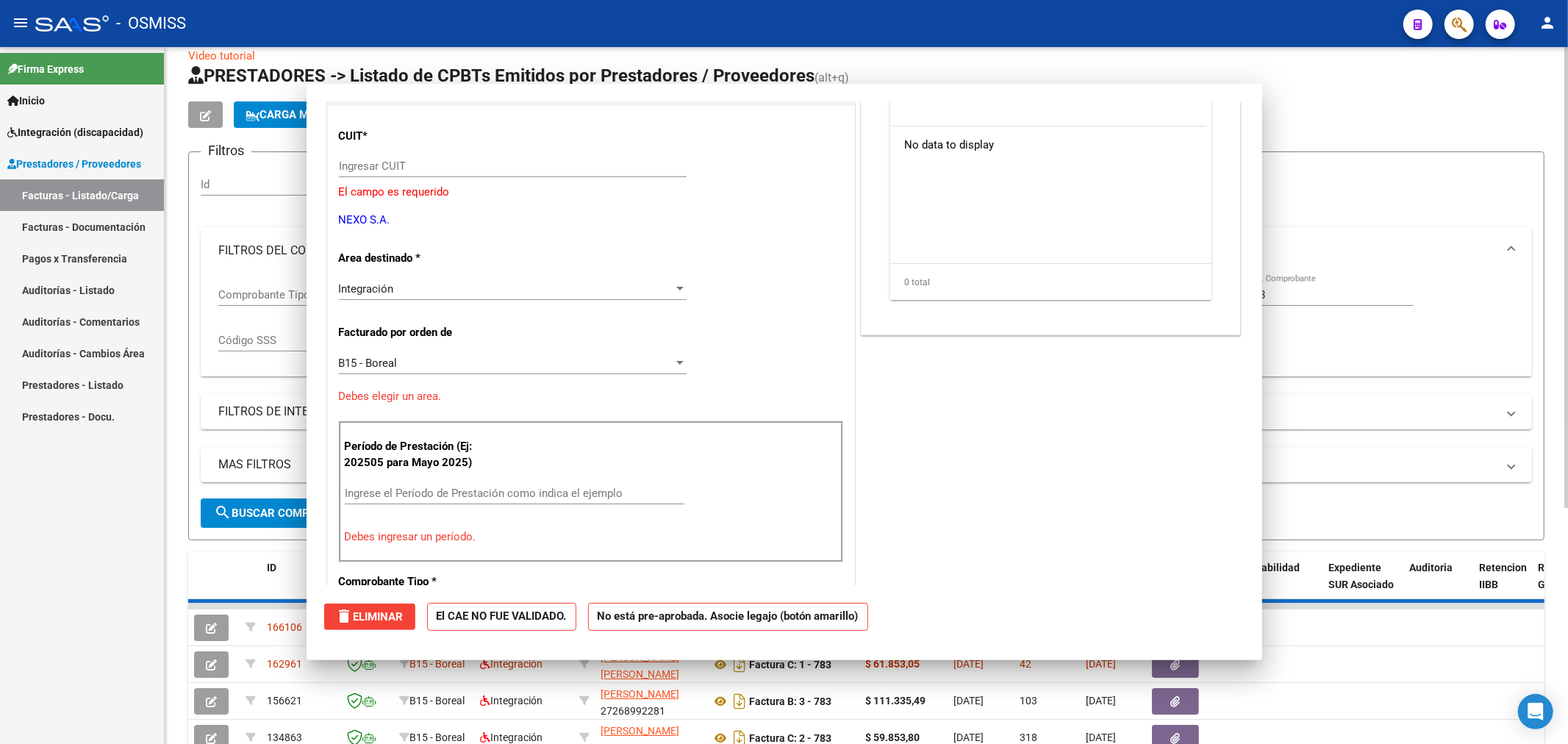
scroll to position [0, 0]
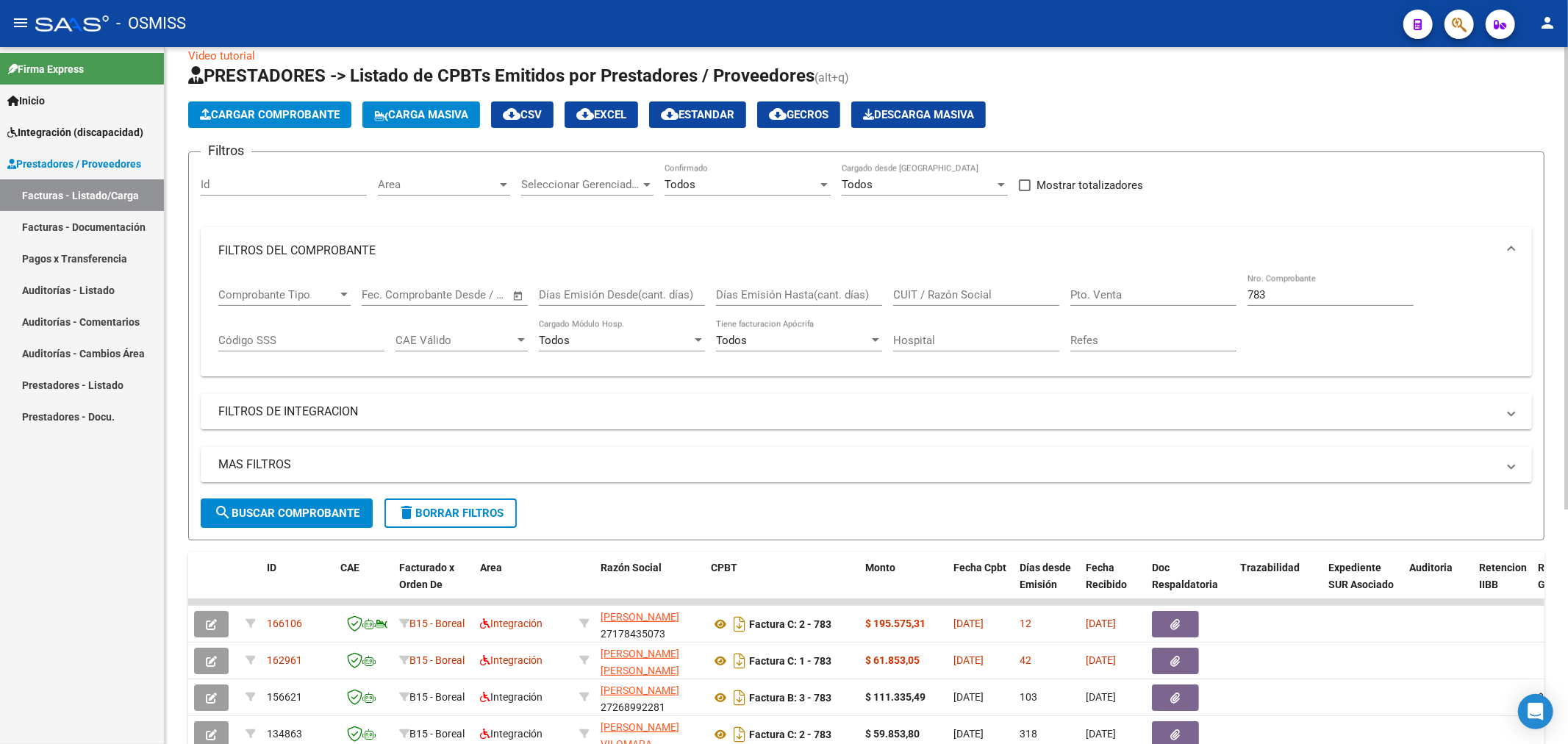
click at [309, 114] on span "Cargar Comprobante" at bounding box center [269, 115] width 140 height 13
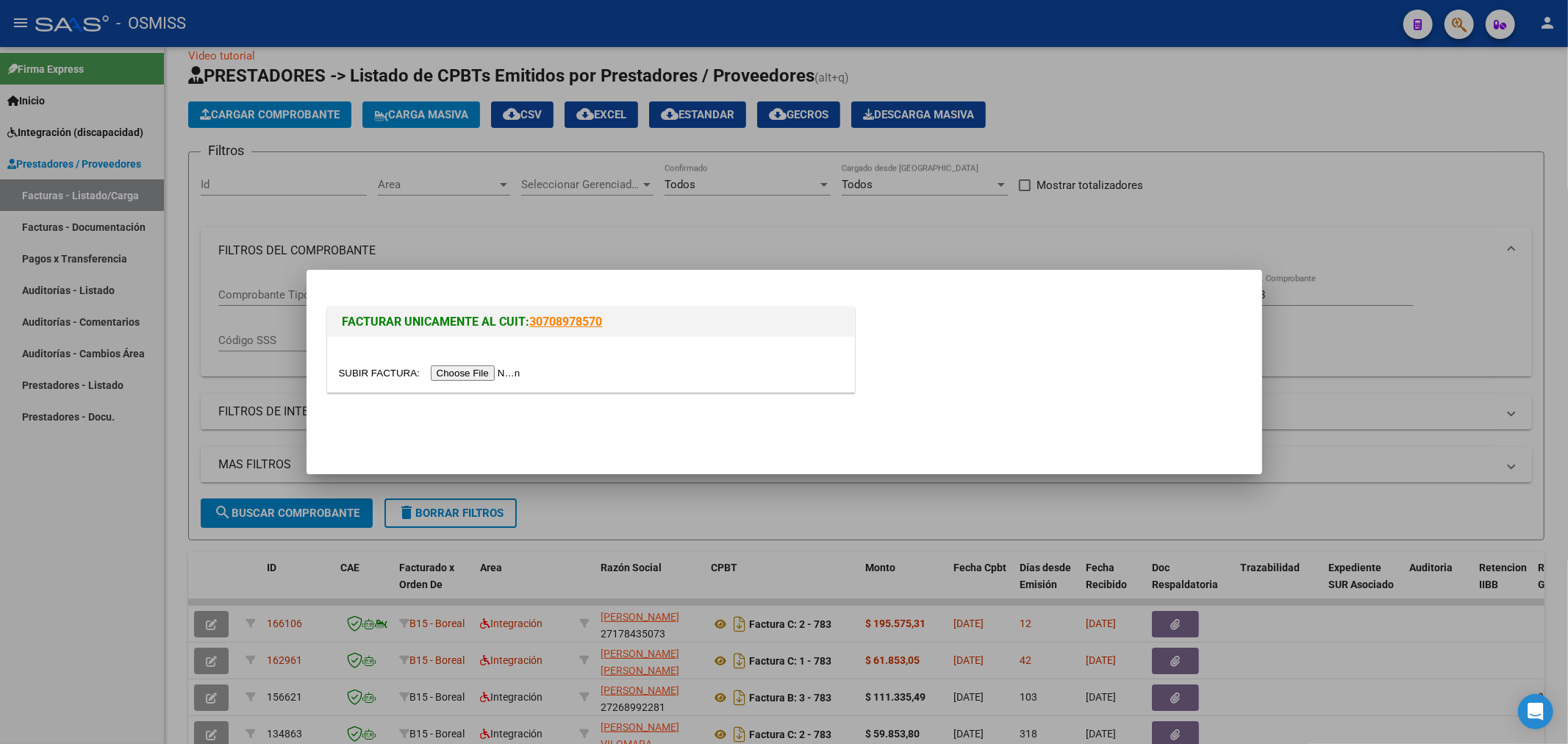
click at [467, 378] on input "file" at bounding box center [432, 373] width 186 height 15
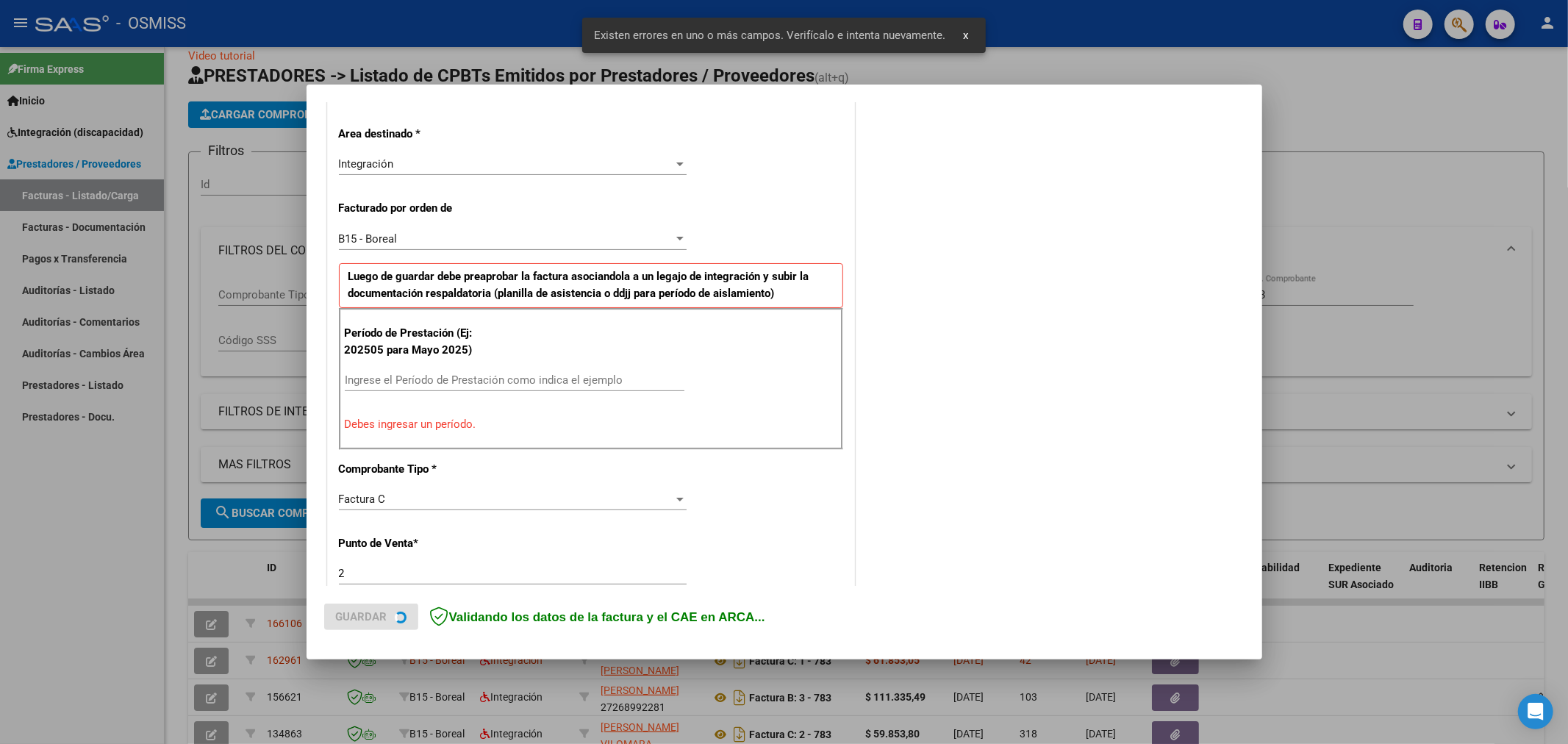
scroll to position [344, 0]
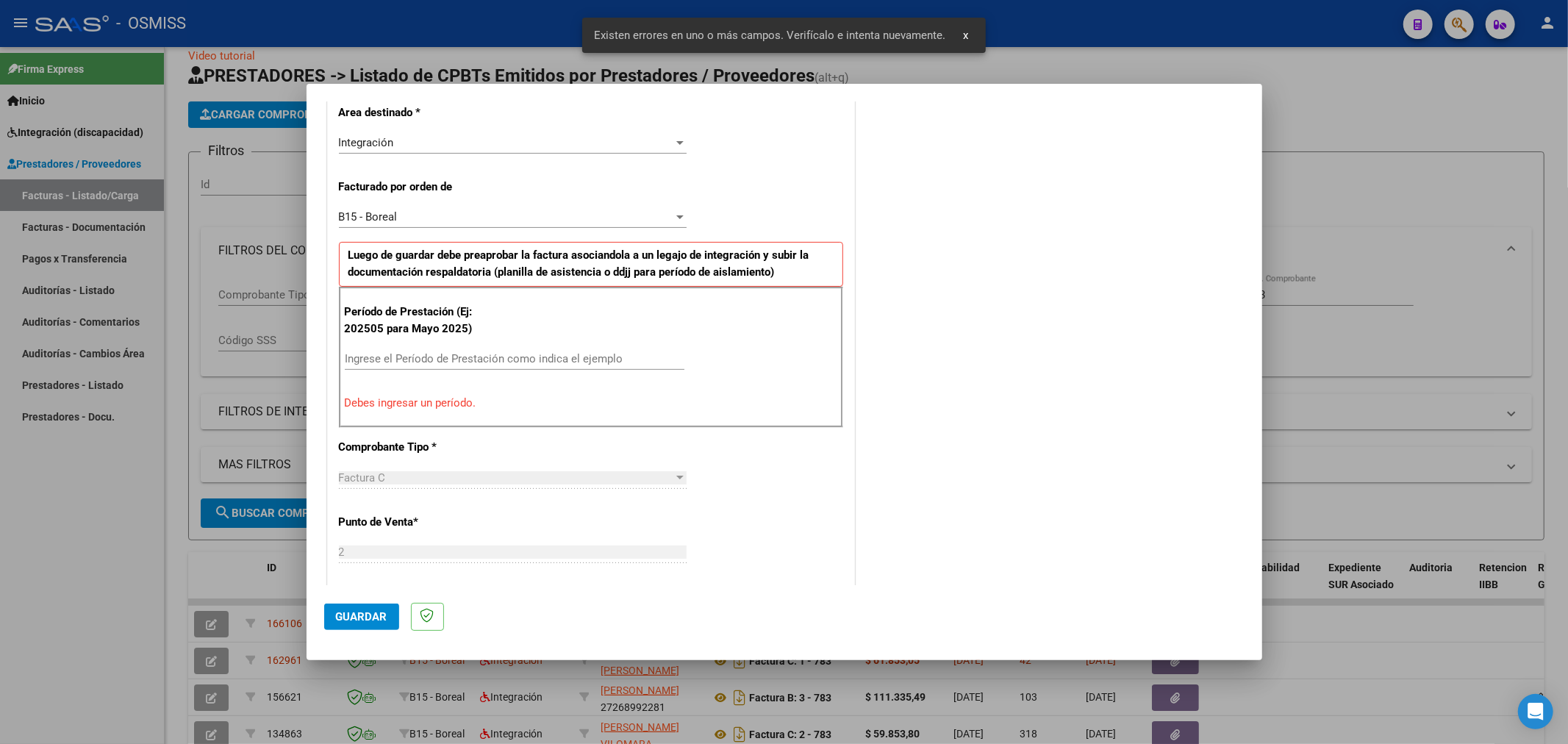
click at [518, 358] on input "Ingrese el Período de Prestación como indica el ejemplo" at bounding box center [514, 359] width 340 height 13
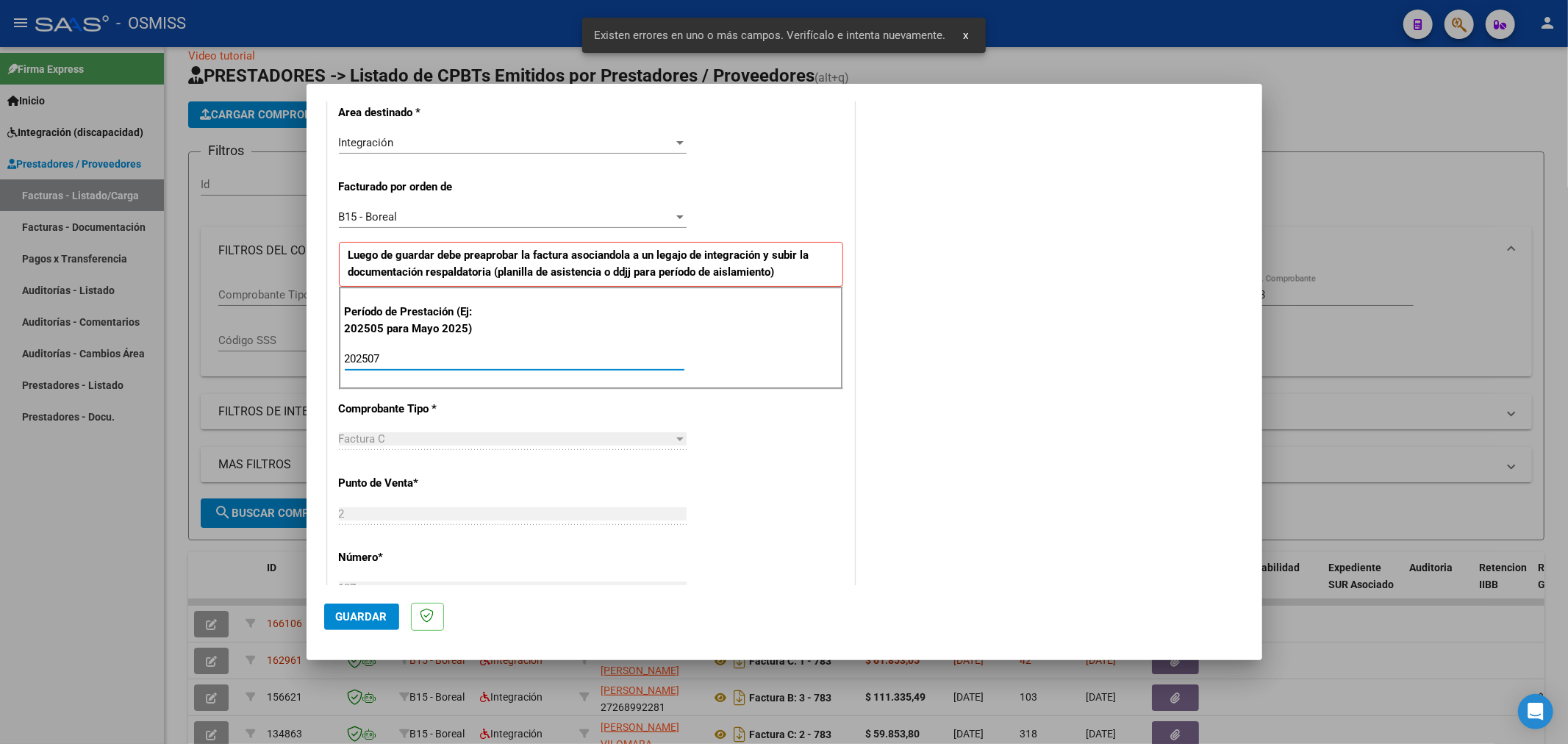
click at [371, 623] on button "Guardar" at bounding box center [361, 617] width 75 height 27
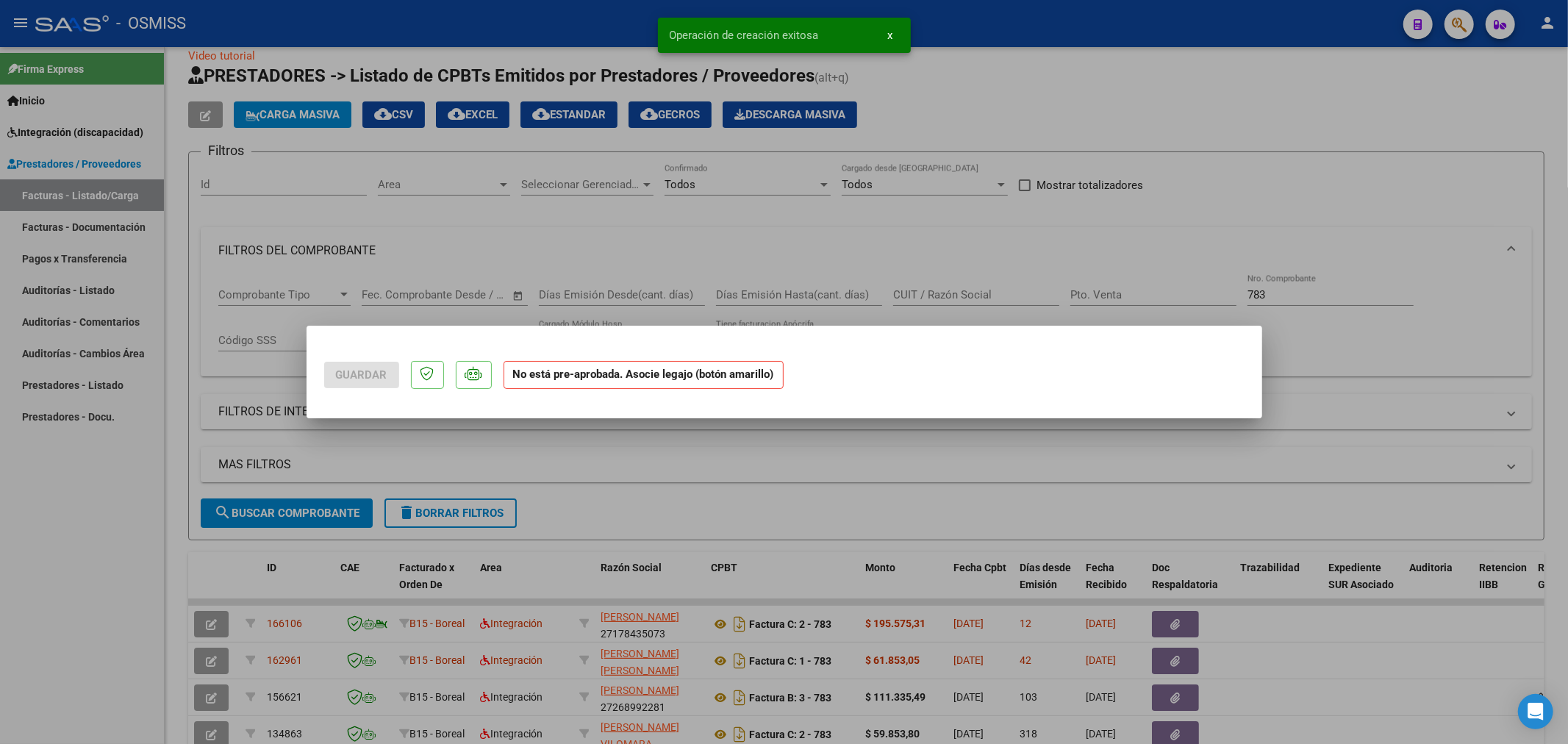
scroll to position [0, 0]
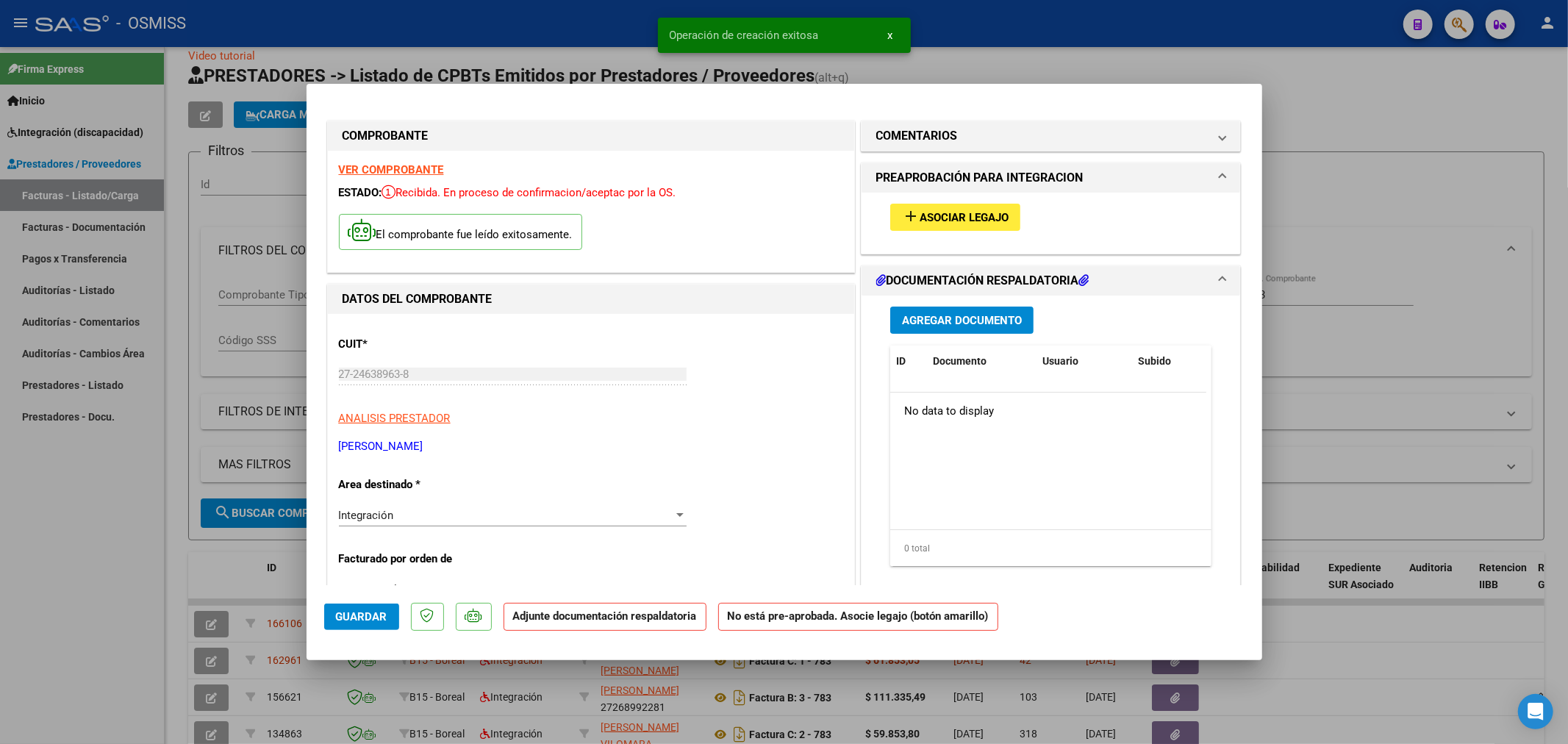
click at [971, 215] on span "Asociar Legajo" at bounding box center [964, 218] width 89 height 13
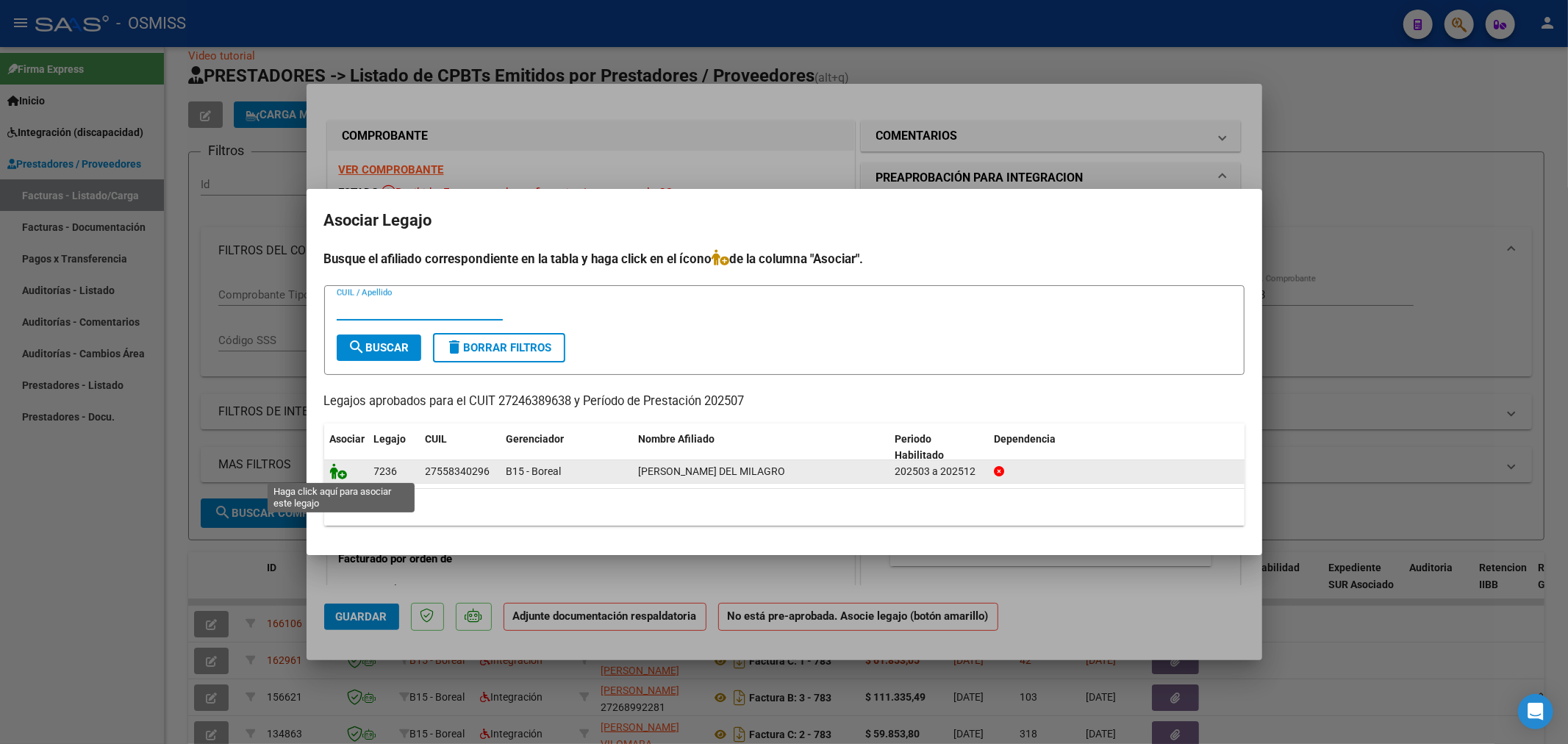
click at [332, 471] on icon at bounding box center [339, 471] width 18 height 16
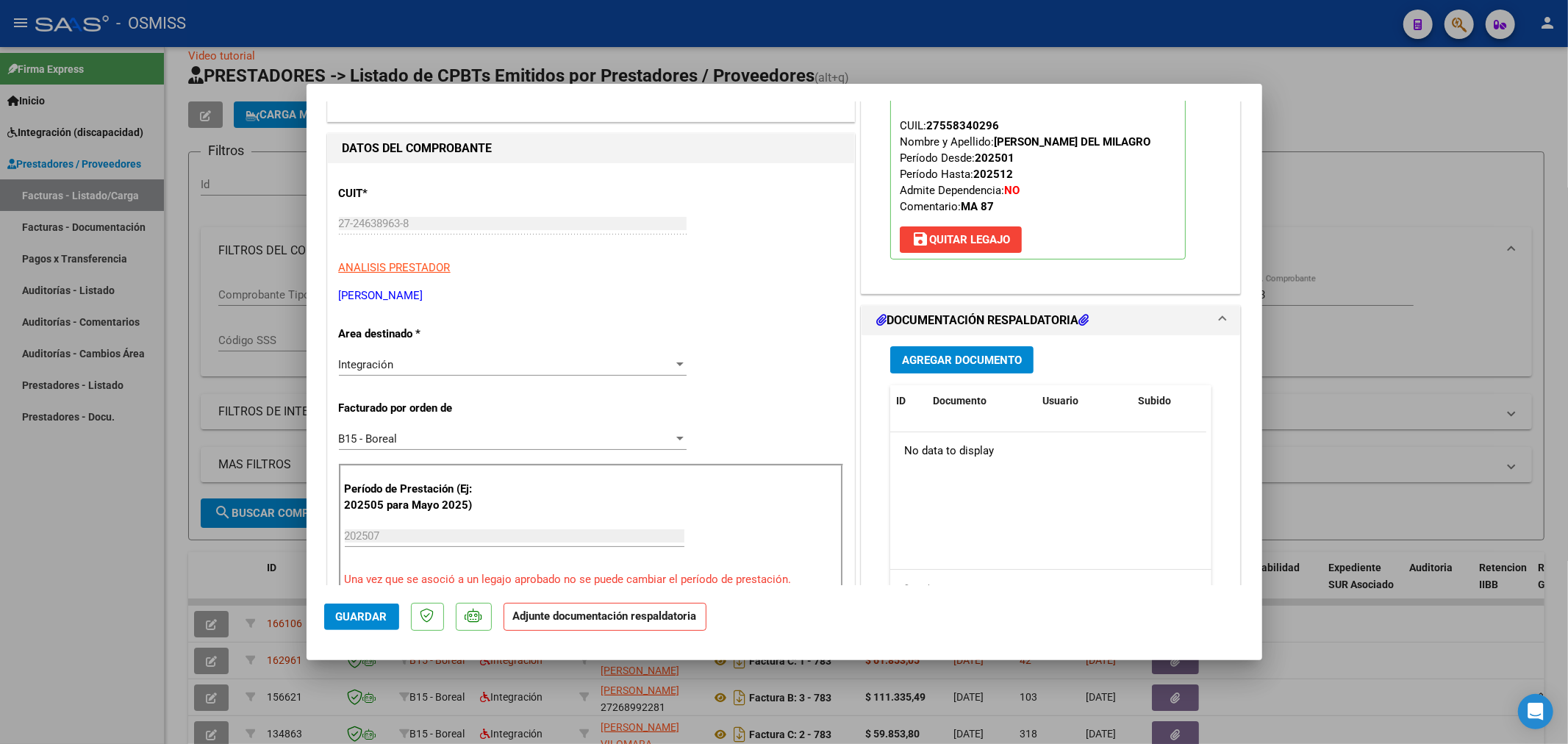
scroll to position [164, 0]
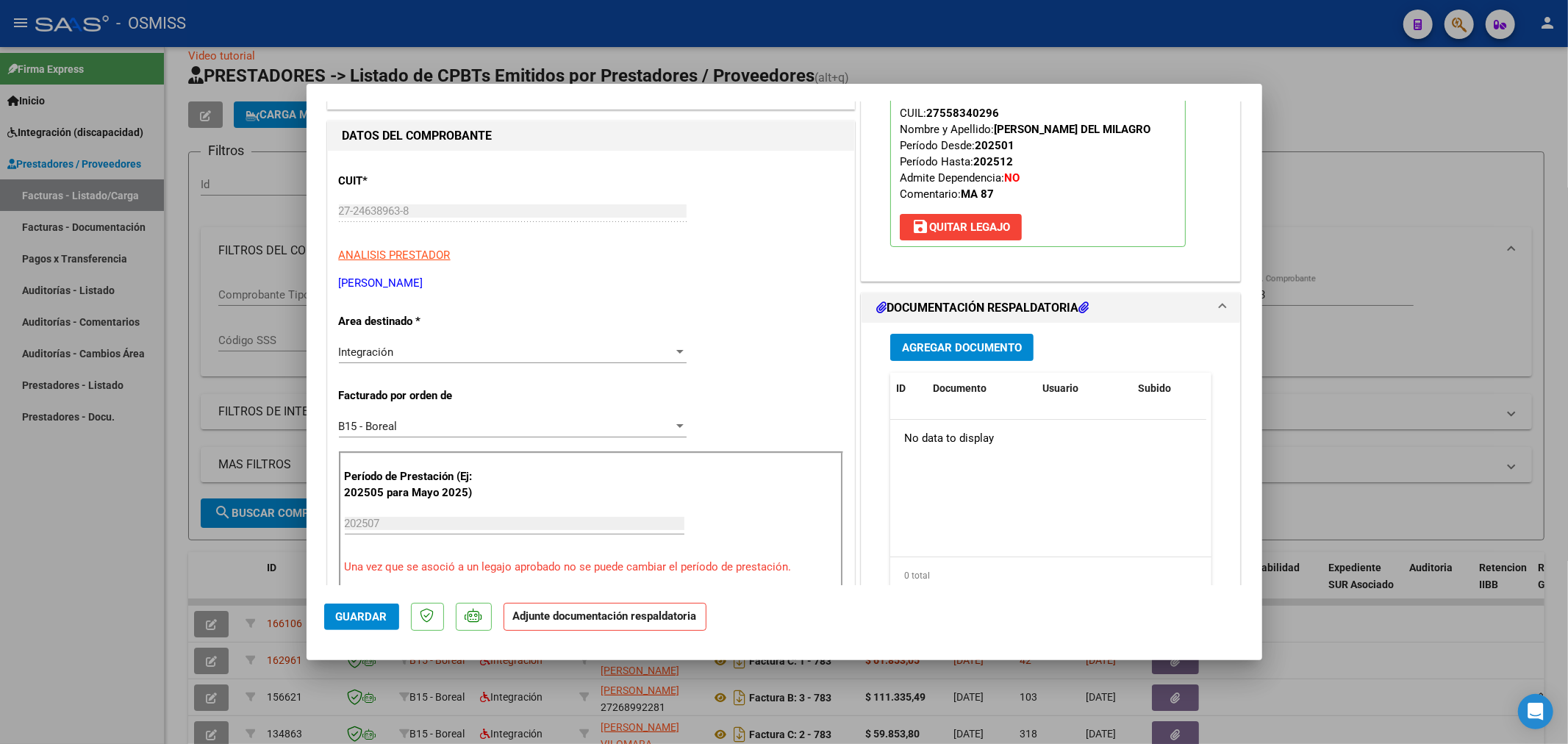
click at [952, 346] on span "Agregar Documento" at bounding box center [962, 348] width 120 height 13
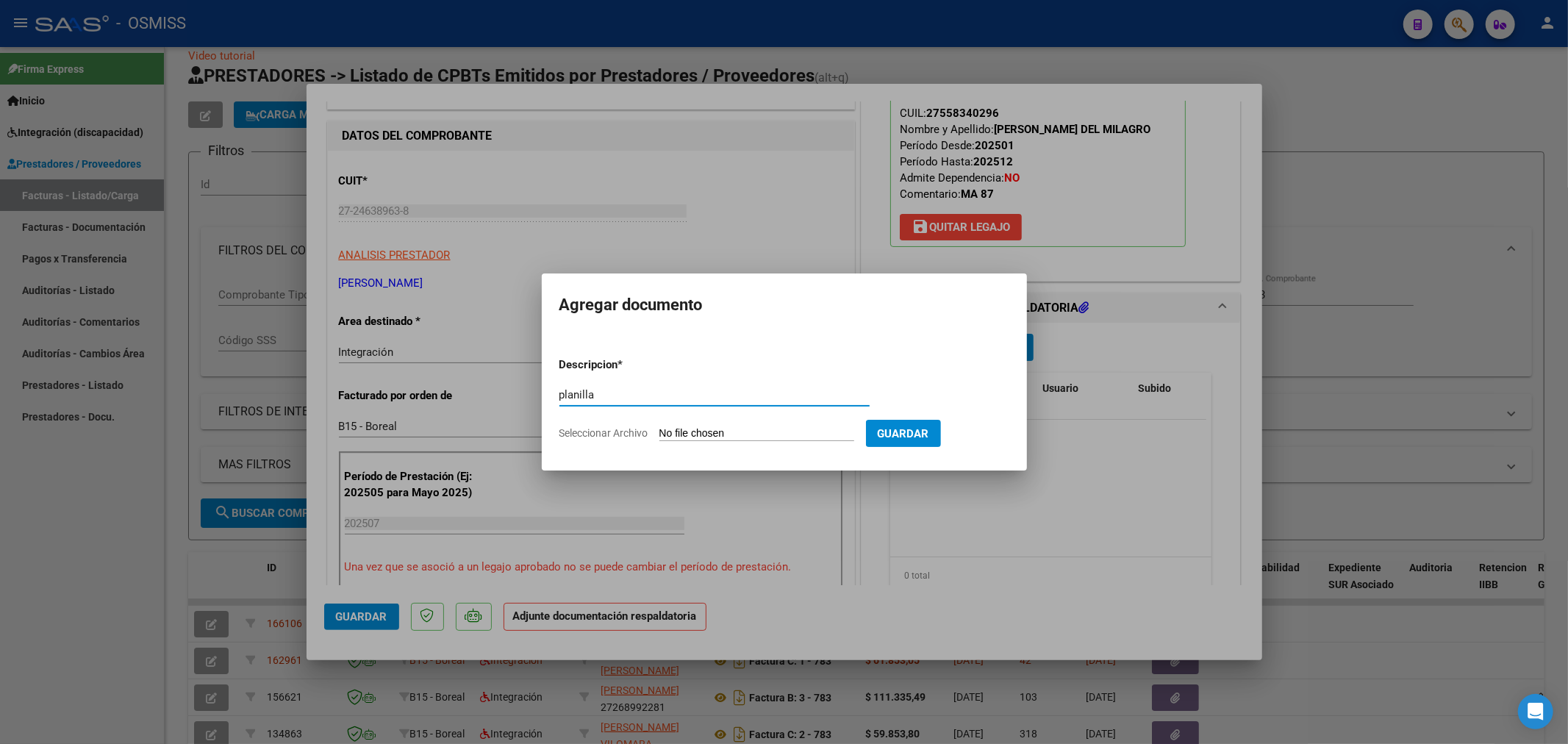
click at [689, 432] on input "Seleccionar Archivo" at bounding box center [757, 434] width 195 height 14
click at [703, 430] on input "Seleccionar Archivo" at bounding box center [757, 434] width 195 height 14
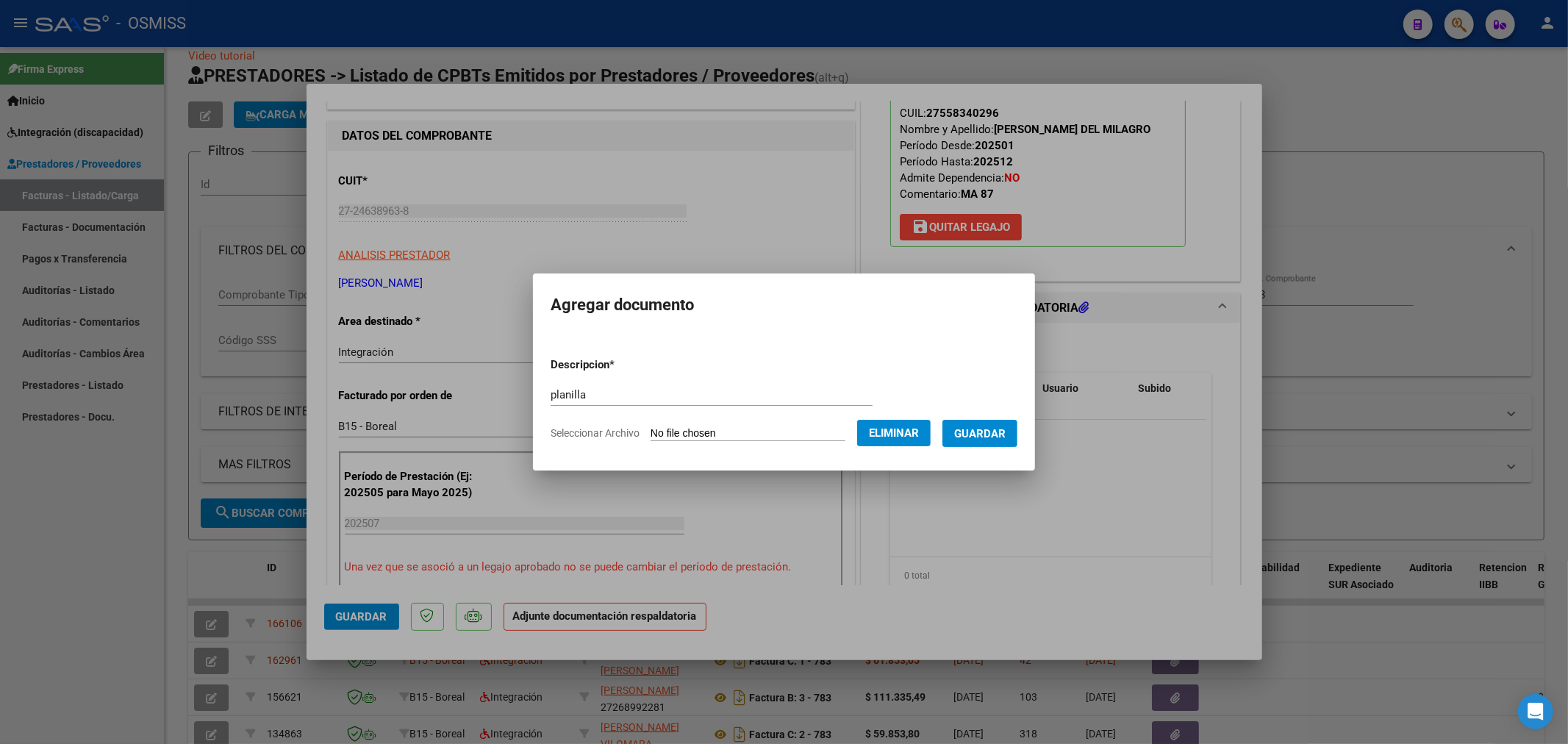
click at [994, 429] on span "Guardar" at bounding box center [979, 434] width 51 height 13
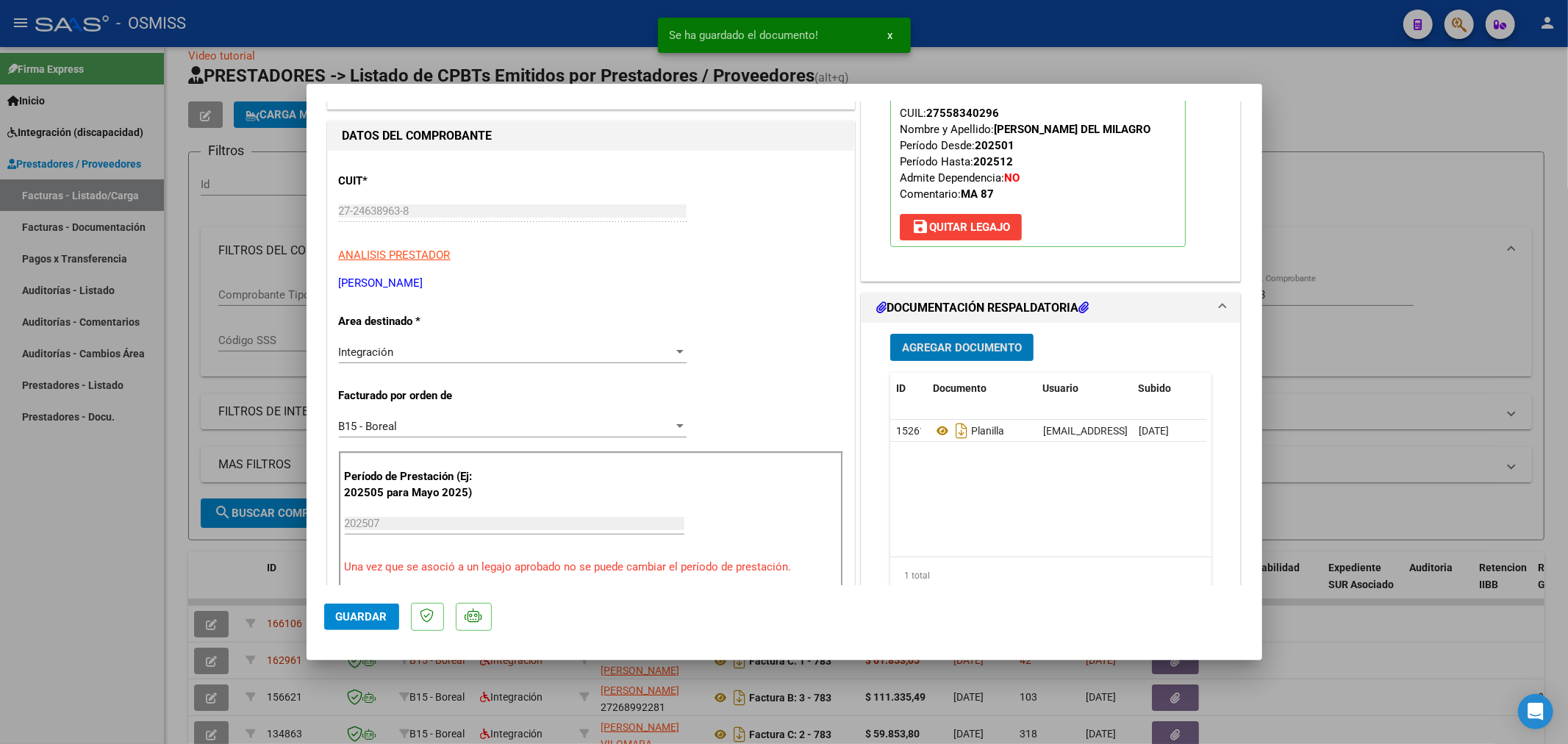
click at [359, 619] on span "Guardar" at bounding box center [361, 617] width 51 height 13
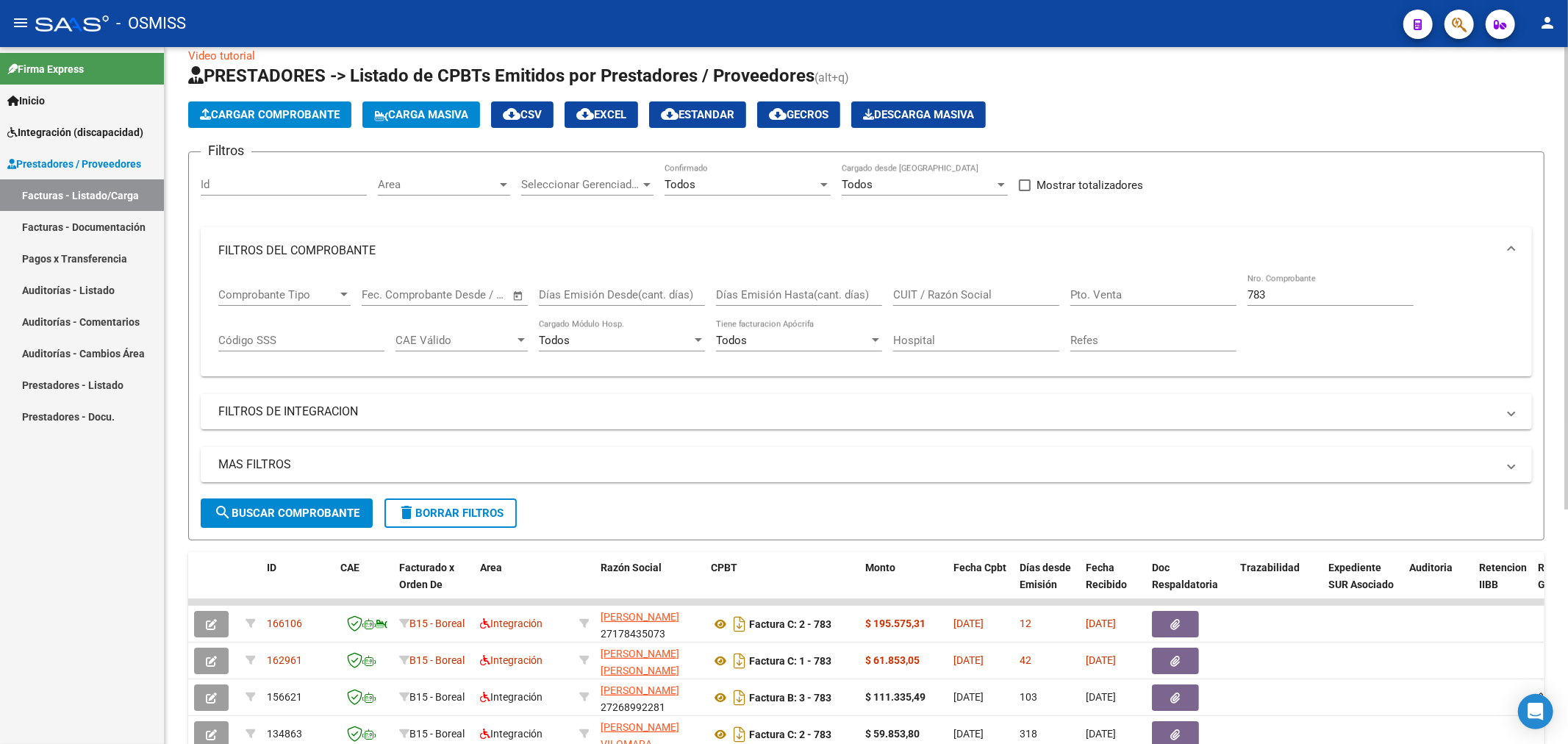
click at [254, 104] on button "Cargar Comprobante" at bounding box center [269, 115] width 164 height 27
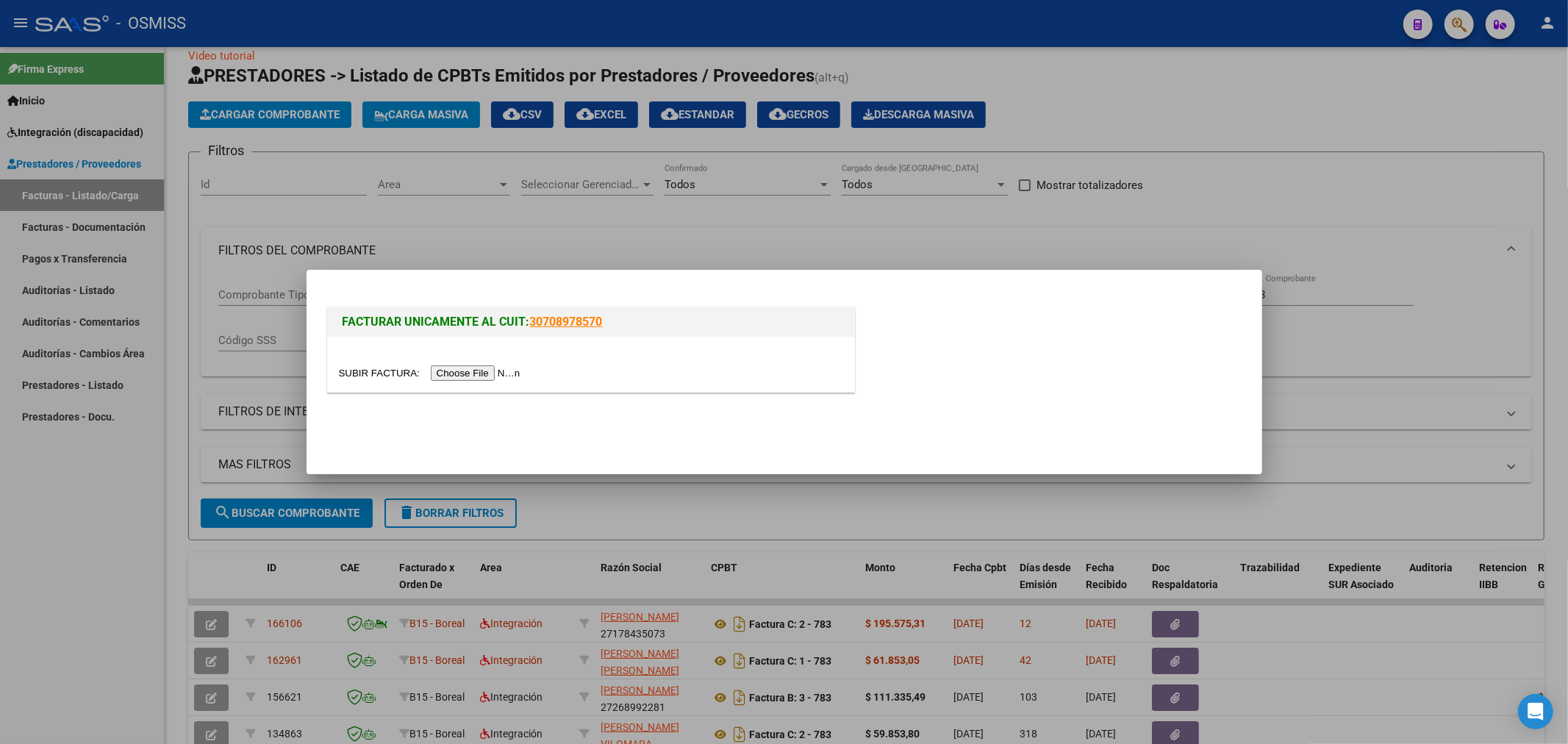
click at [460, 367] on input "file" at bounding box center [432, 373] width 186 height 15
click at [465, 372] on input "file" at bounding box center [432, 373] width 186 height 15
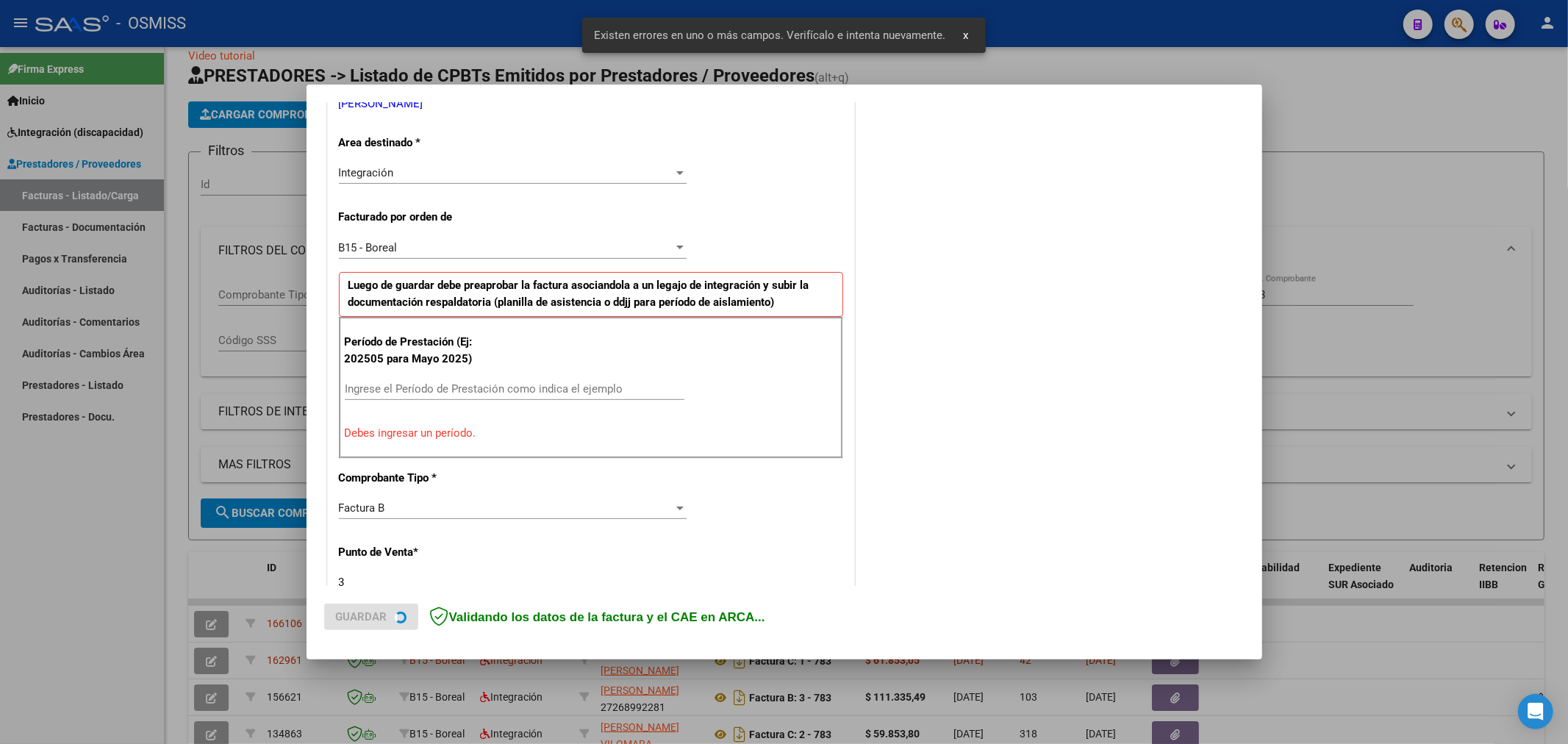
scroll to position [344, 0]
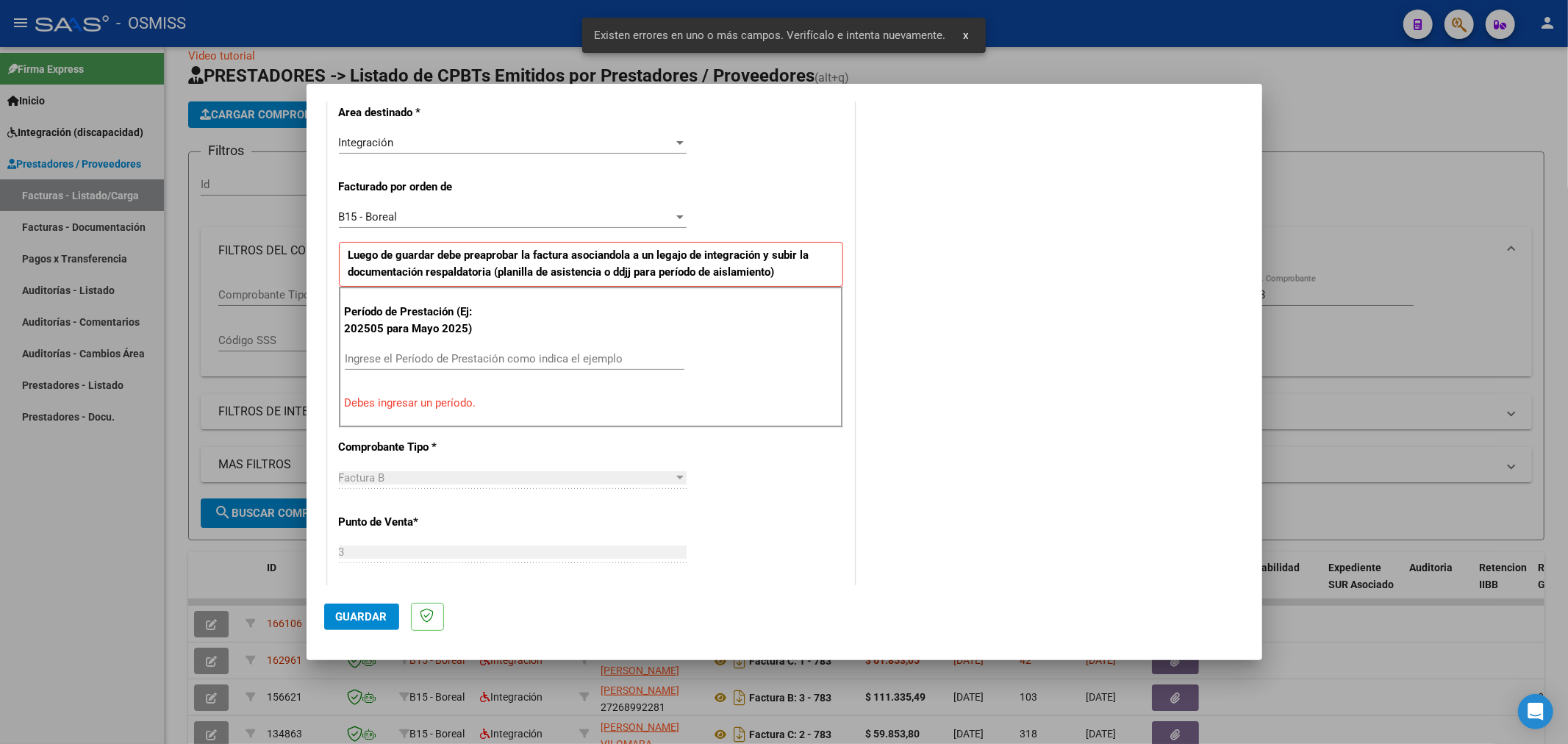
drag, startPoint x: 467, startPoint y: 372, endPoint x: 469, endPoint y: 359, distance: 13.2
click at [466, 372] on div "Ingrese el Período de Prestación como indica el ejemplo" at bounding box center [514, 366] width 340 height 36
click at [470, 358] on input "Ingrese el Período de Prestación como indica el ejemplo" at bounding box center [514, 359] width 340 height 13
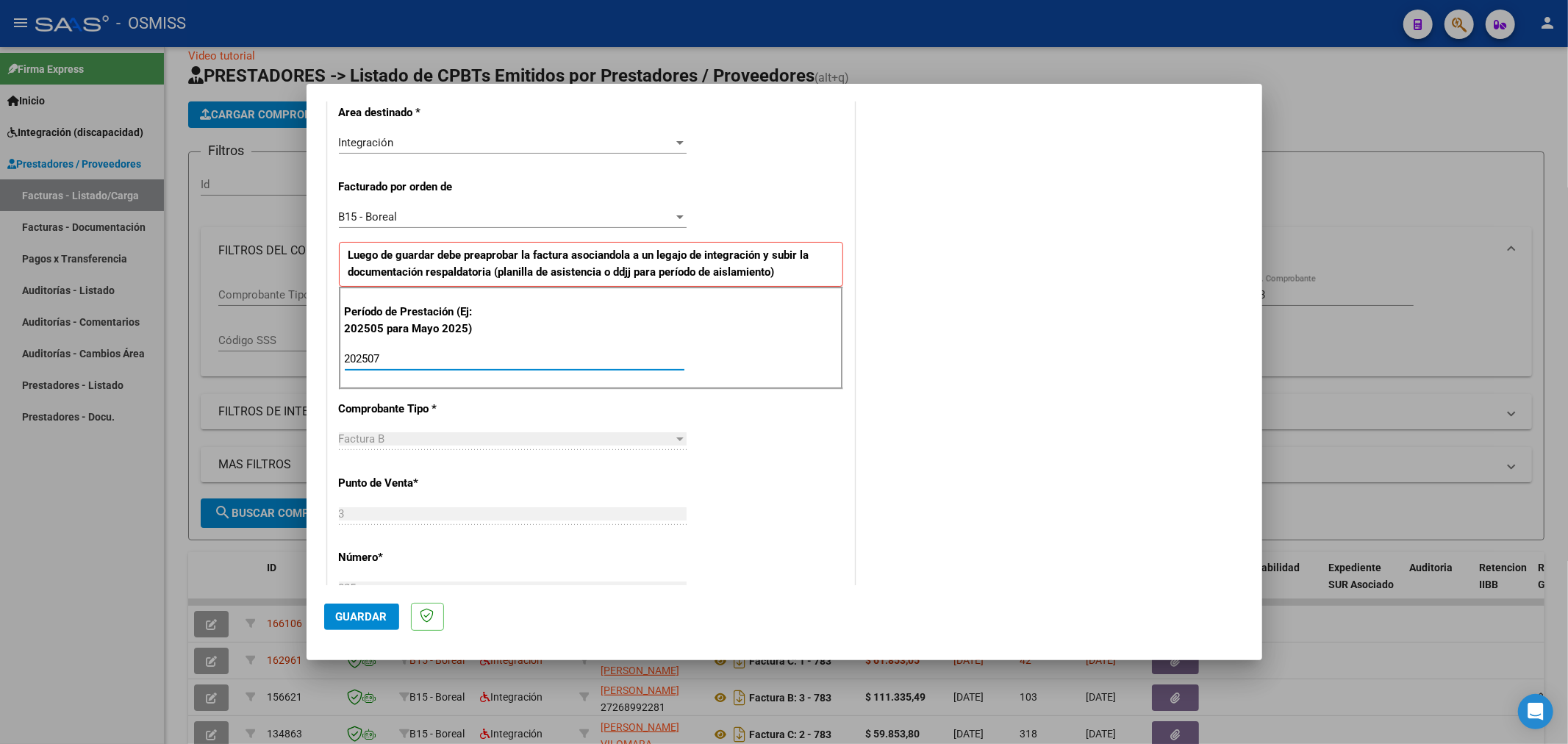
click at [347, 615] on span "Guardar" at bounding box center [361, 617] width 51 height 13
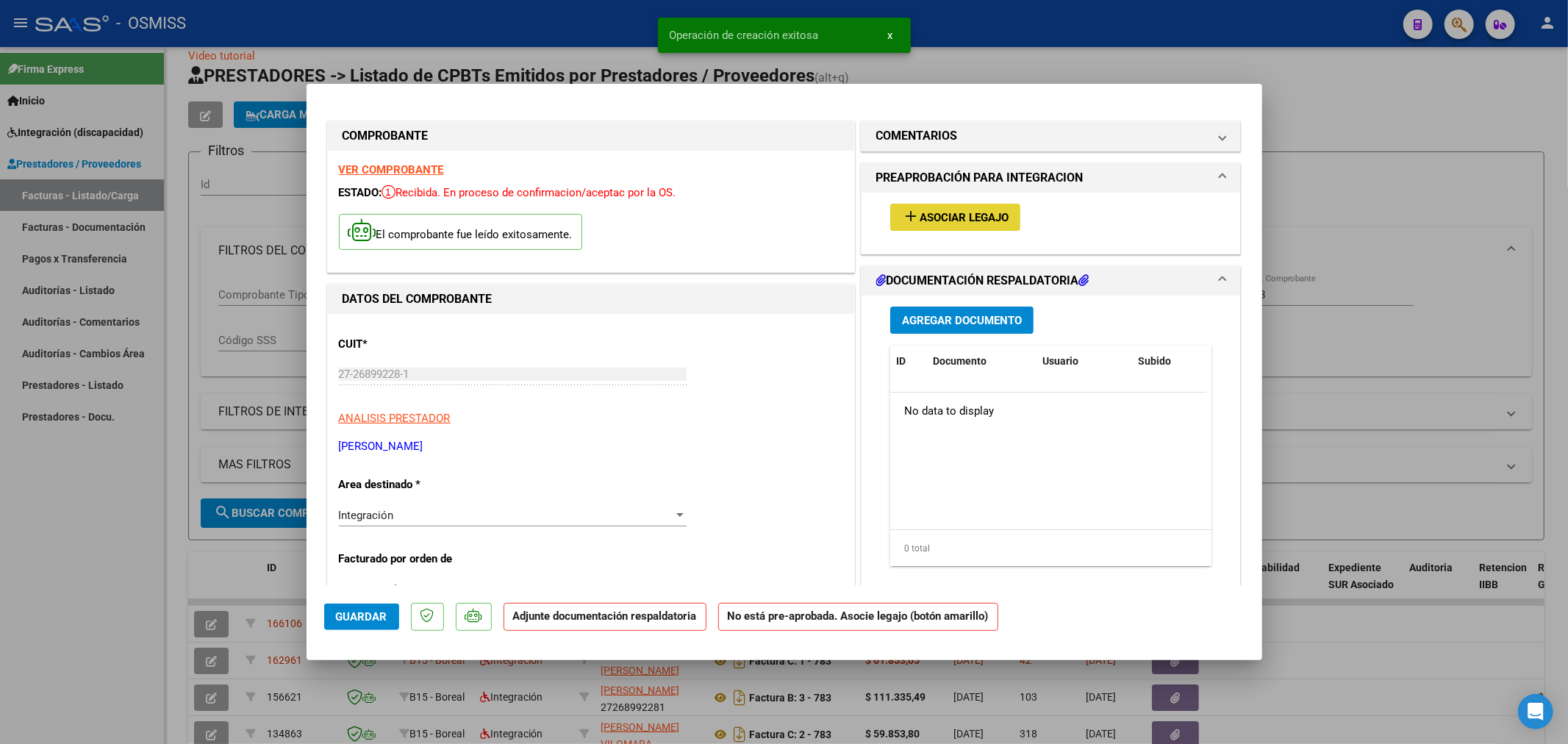
click at [970, 213] on span "Asociar Legajo" at bounding box center [964, 218] width 89 height 13
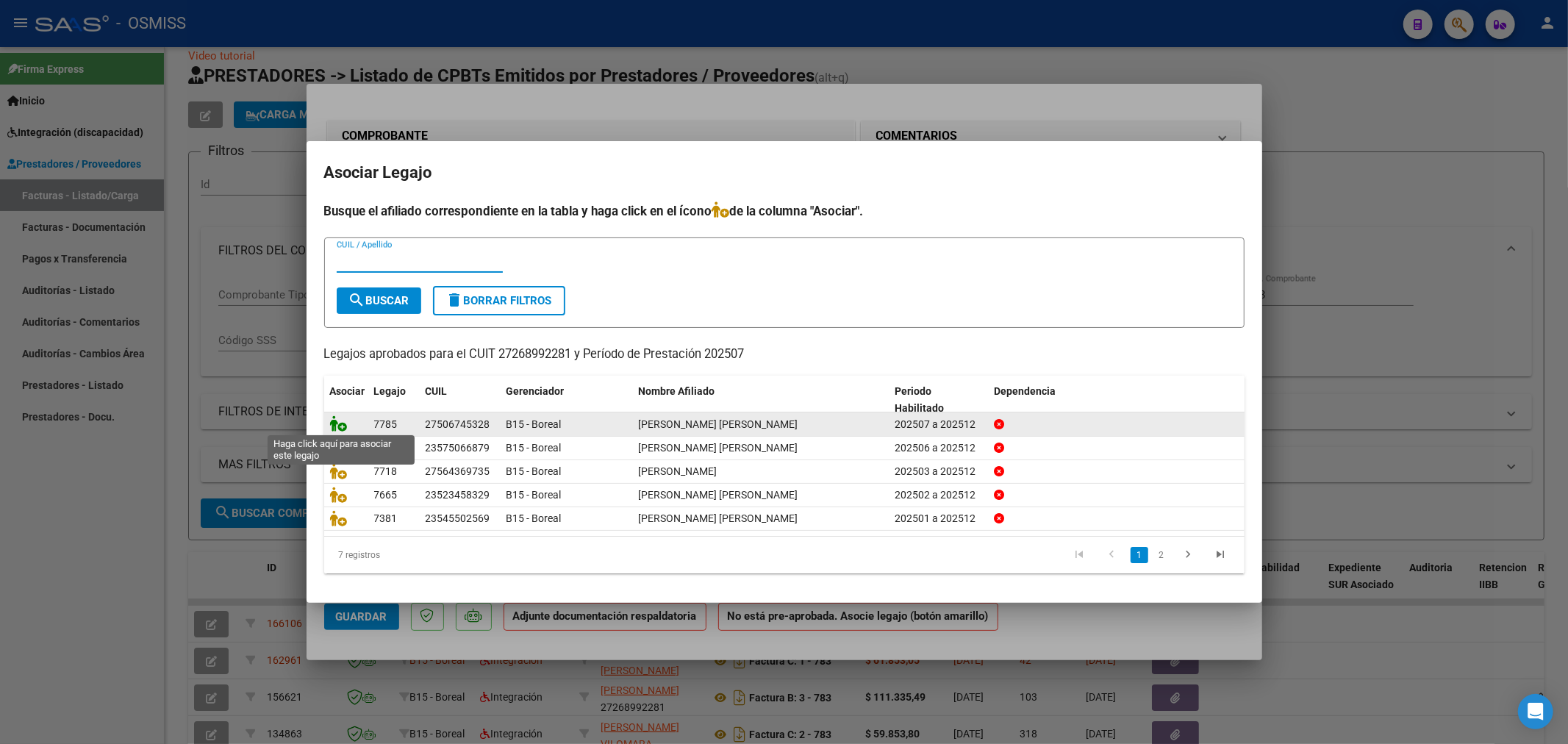
click at [345, 427] on icon at bounding box center [339, 423] width 18 height 16
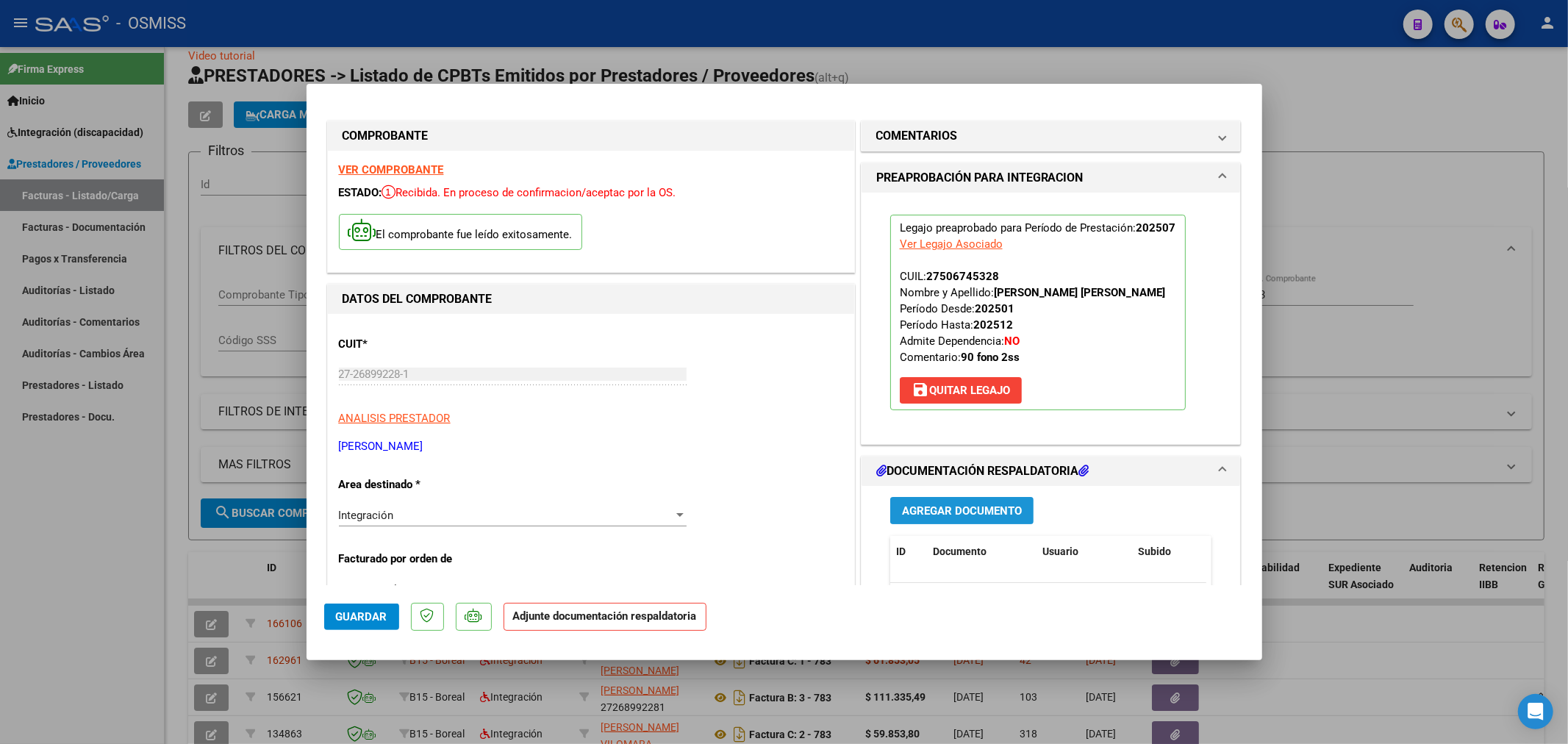
click at [937, 511] on span "Agregar Documento" at bounding box center [962, 511] width 120 height 13
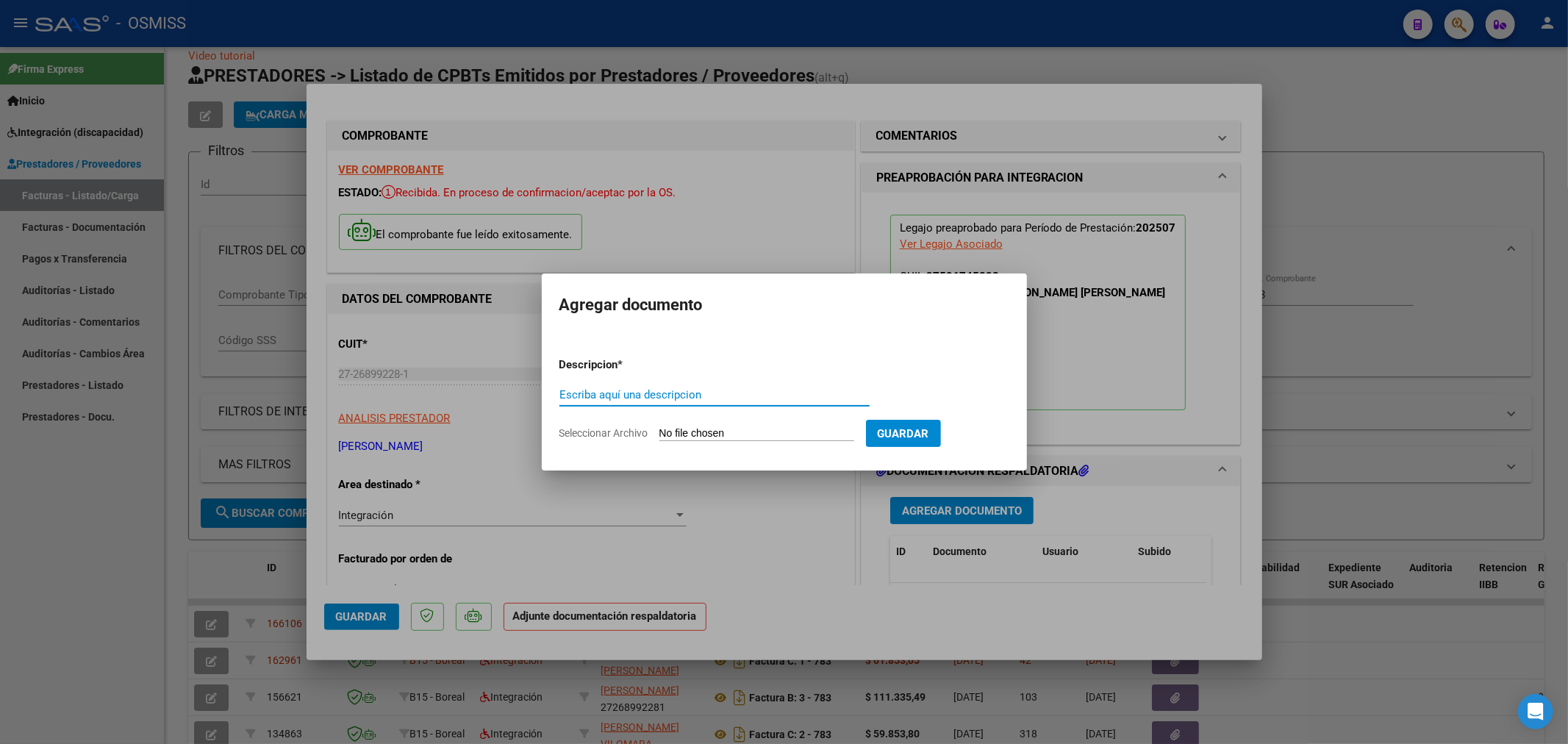
click at [604, 398] on input "Escriba aquí una descripcion" at bounding box center [714, 395] width 310 height 13
click at [714, 430] on input "Seleccionar Archivo" at bounding box center [757, 434] width 195 height 14
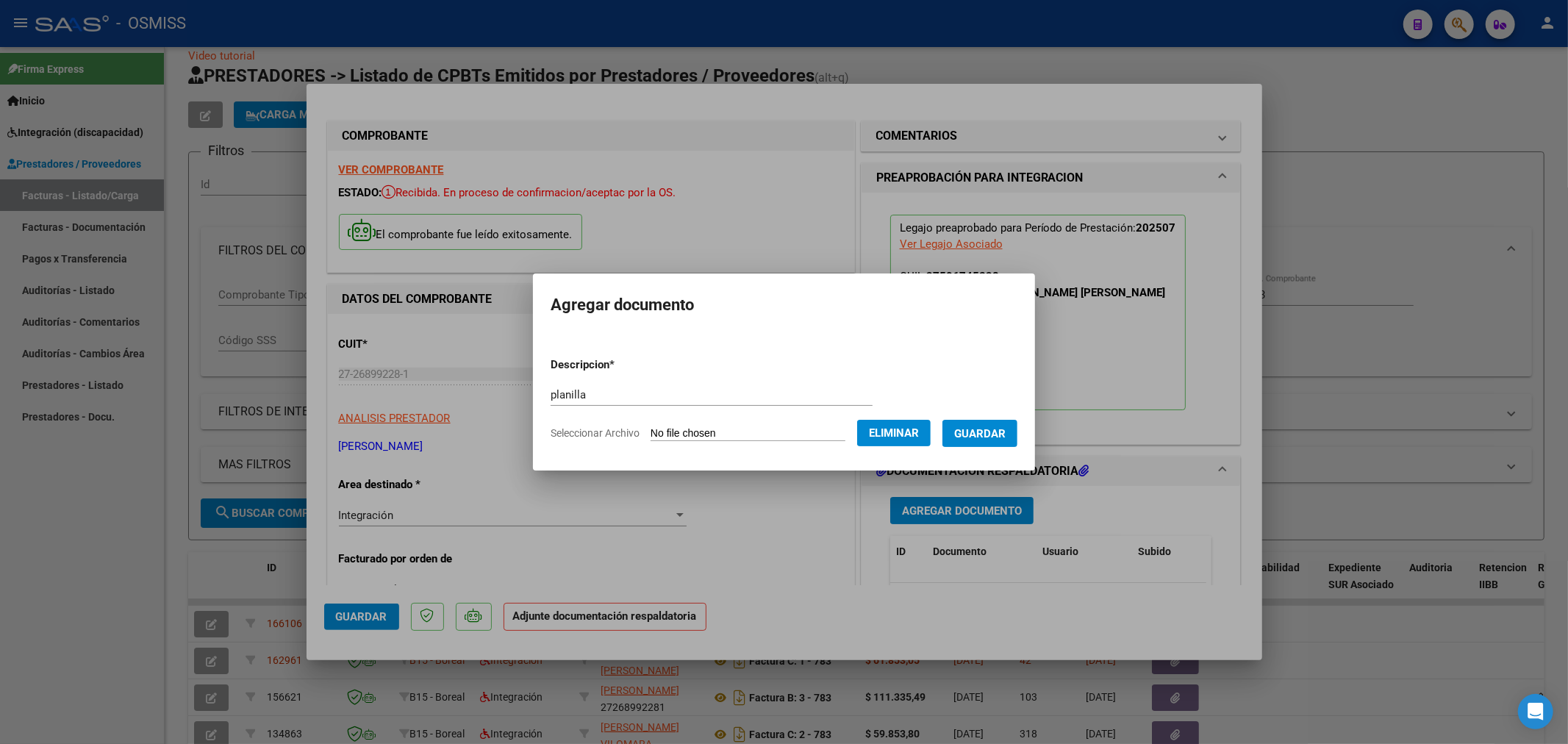
click at [1005, 434] on span "Guardar" at bounding box center [979, 434] width 51 height 13
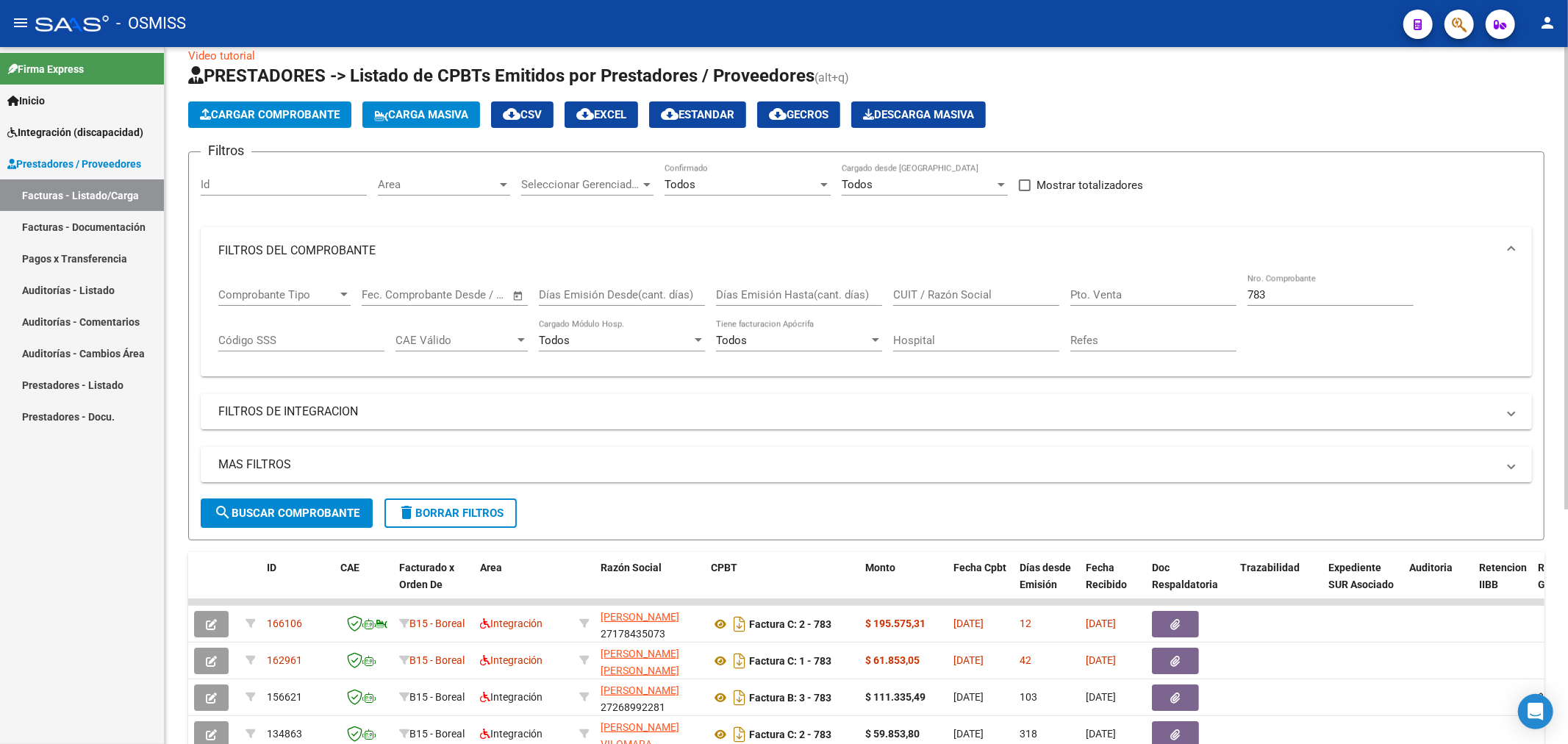
click at [269, 111] on span "Cargar Comprobante" at bounding box center [269, 115] width 140 height 13
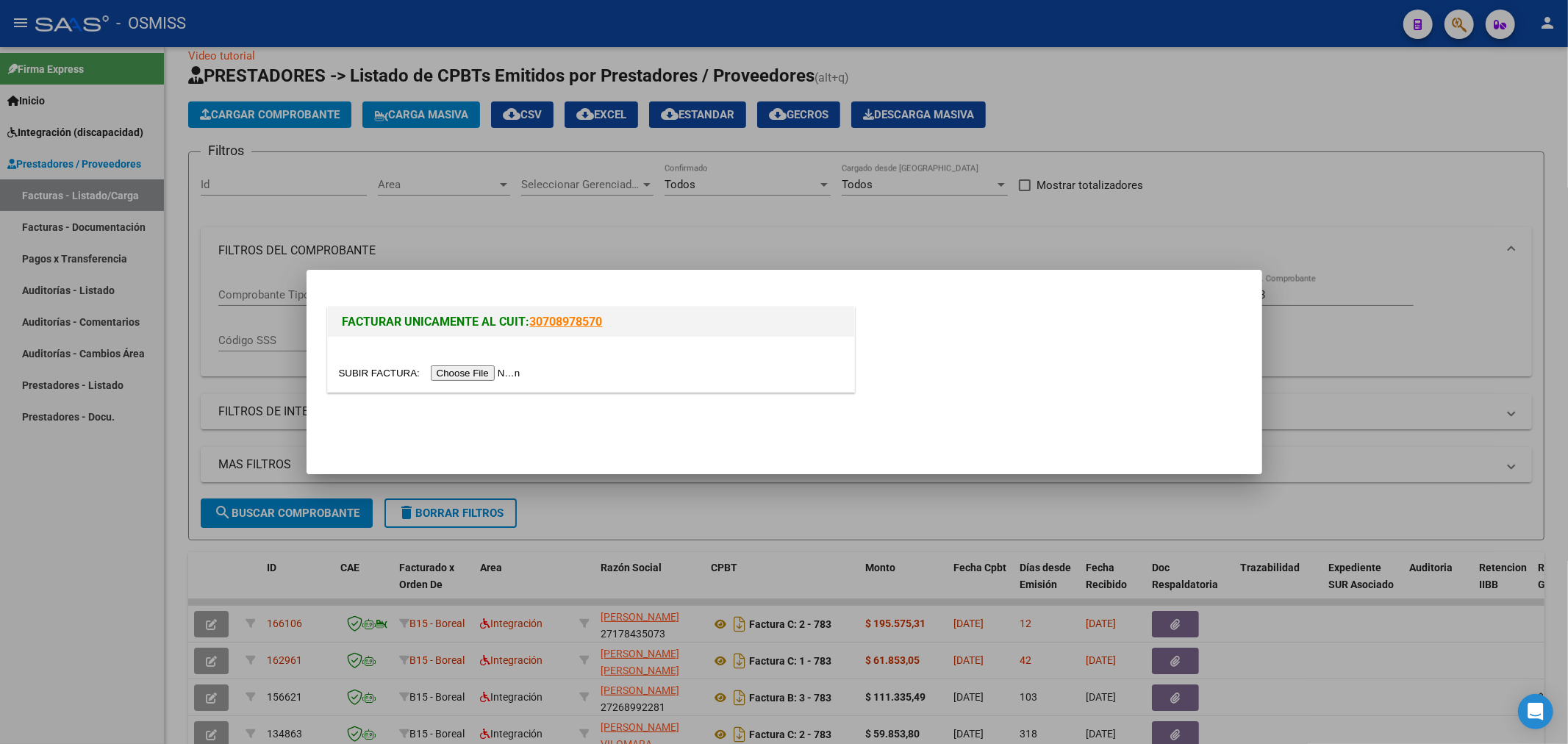
click at [486, 362] on div at bounding box center [591, 365] width 527 height 55
click at [478, 373] on input "file" at bounding box center [432, 373] width 186 height 15
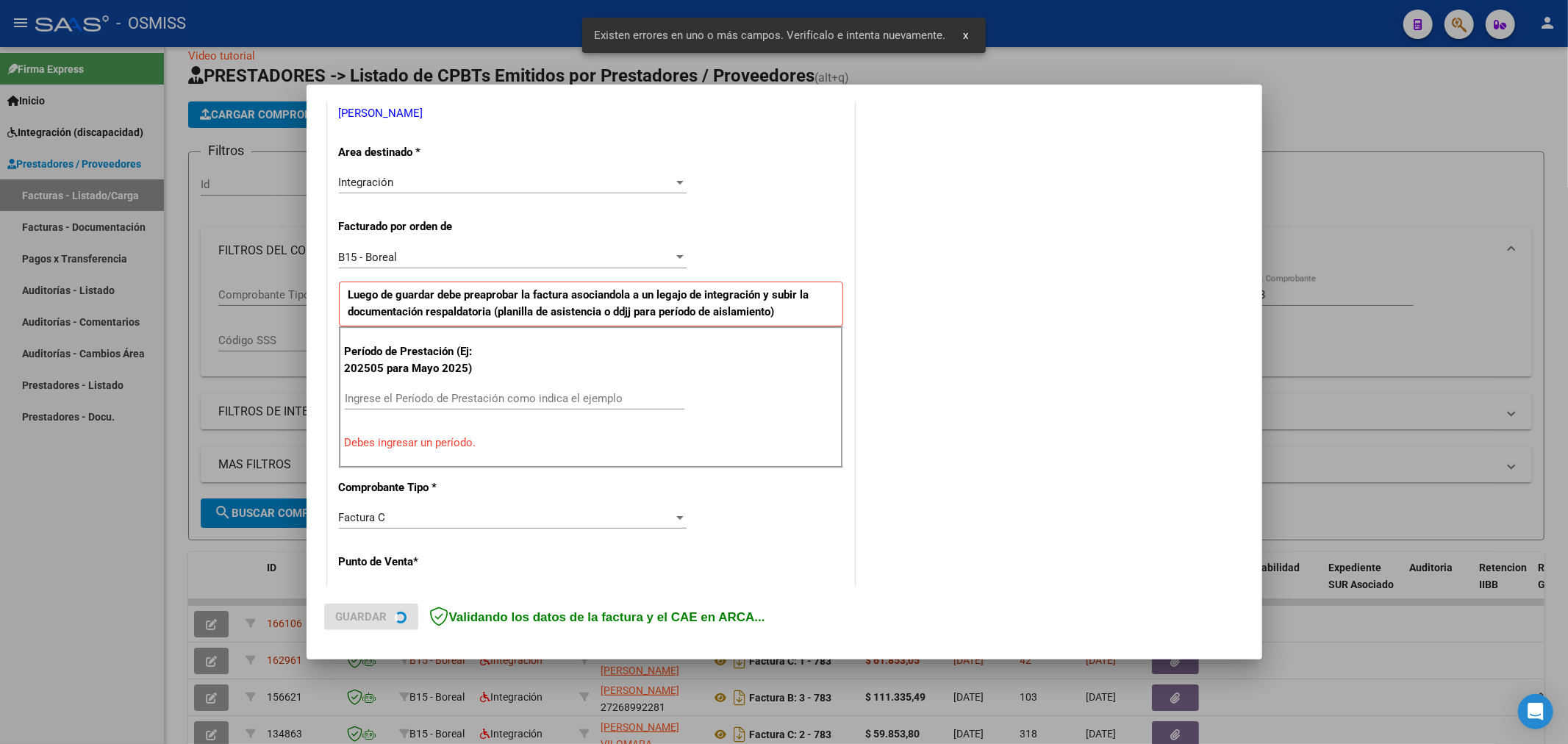
scroll to position [344, 0]
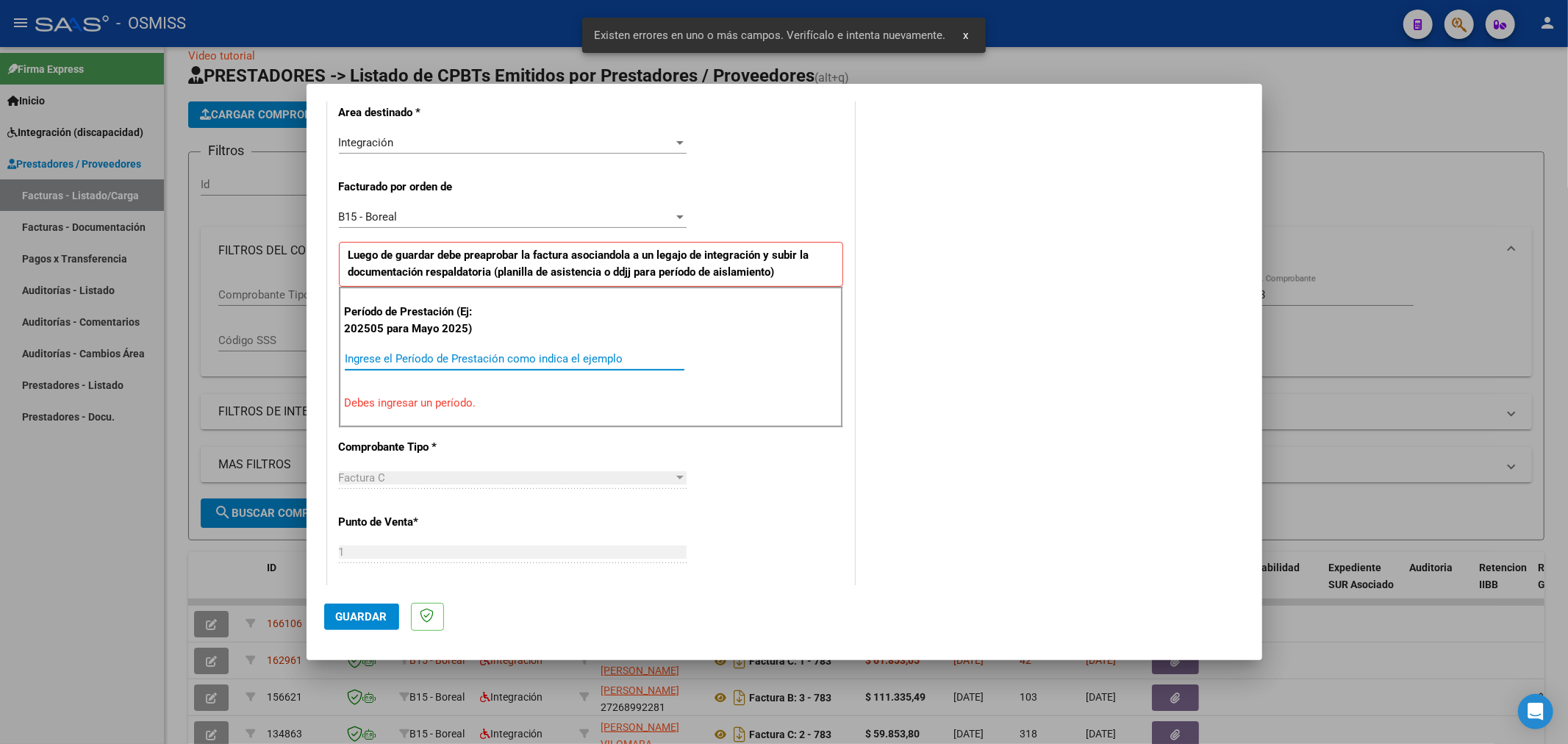
click at [490, 352] on input "Ingrese el Período de Prestación como indica el ejemplo" at bounding box center [514, 359] width 340 height 13
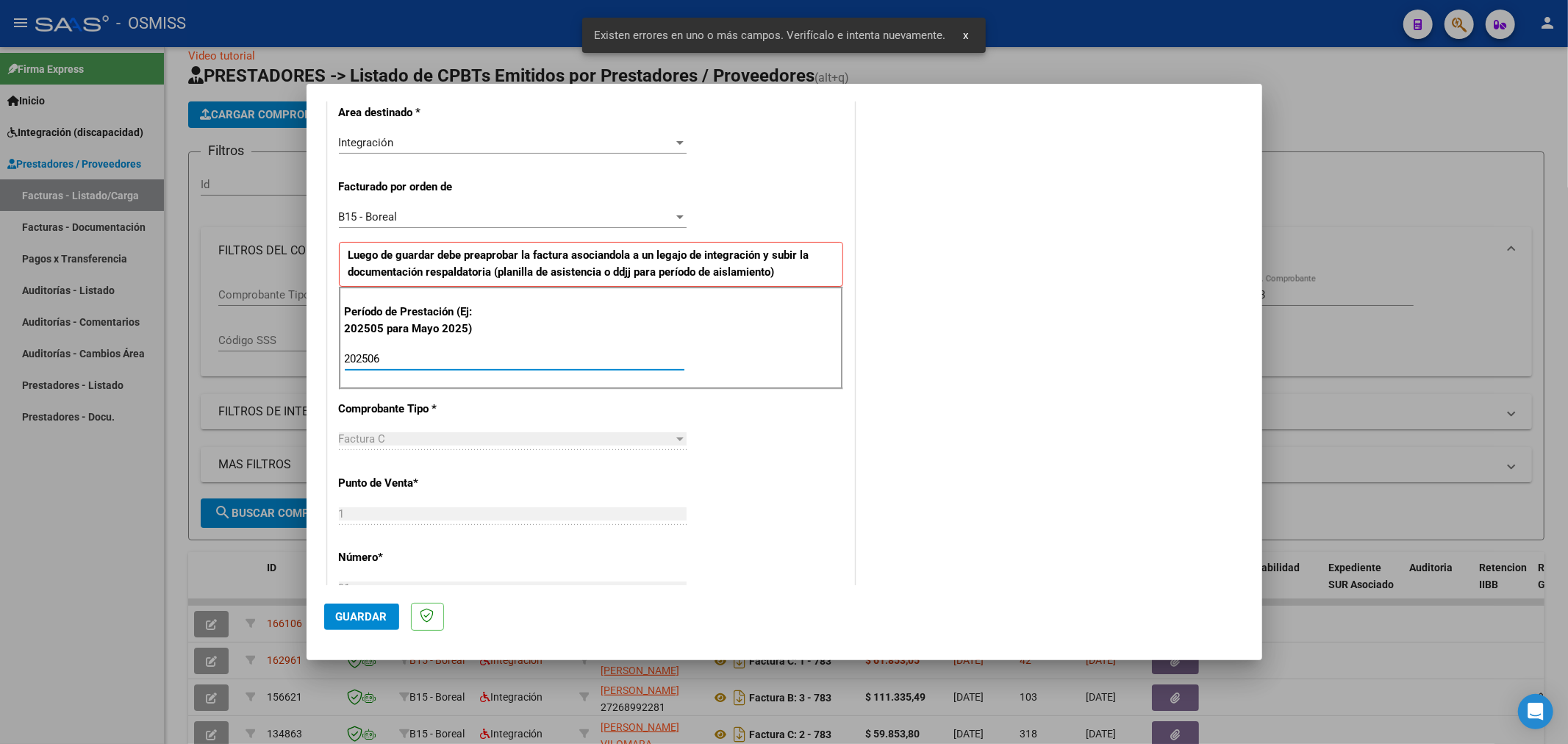
click at [357, 617] on span "Guardar" at bounding box center [361, 617] width 51 height 13
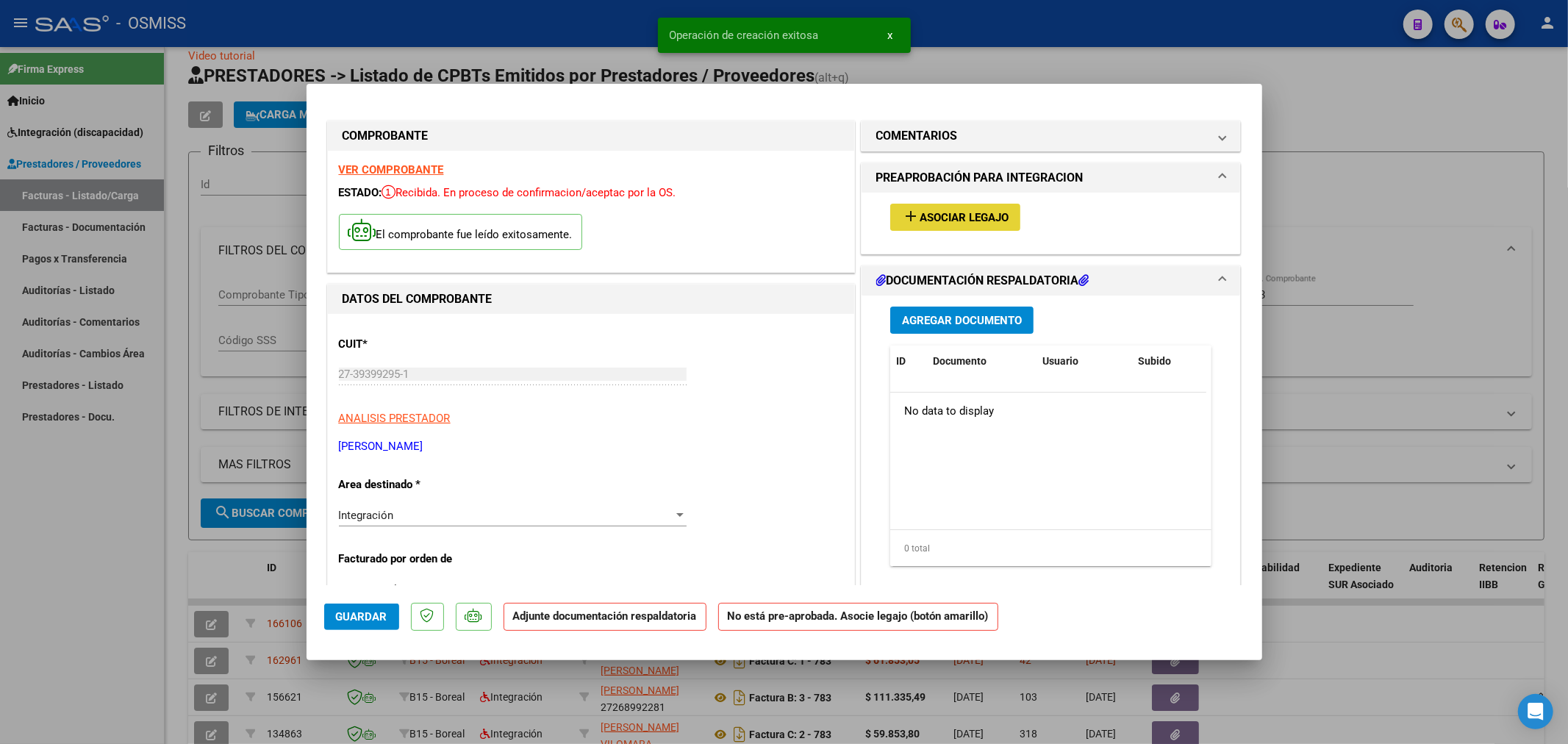
click at [964, 218] on span "Asociar Legajo" at bounding box center [964, 218] width 89 height 13
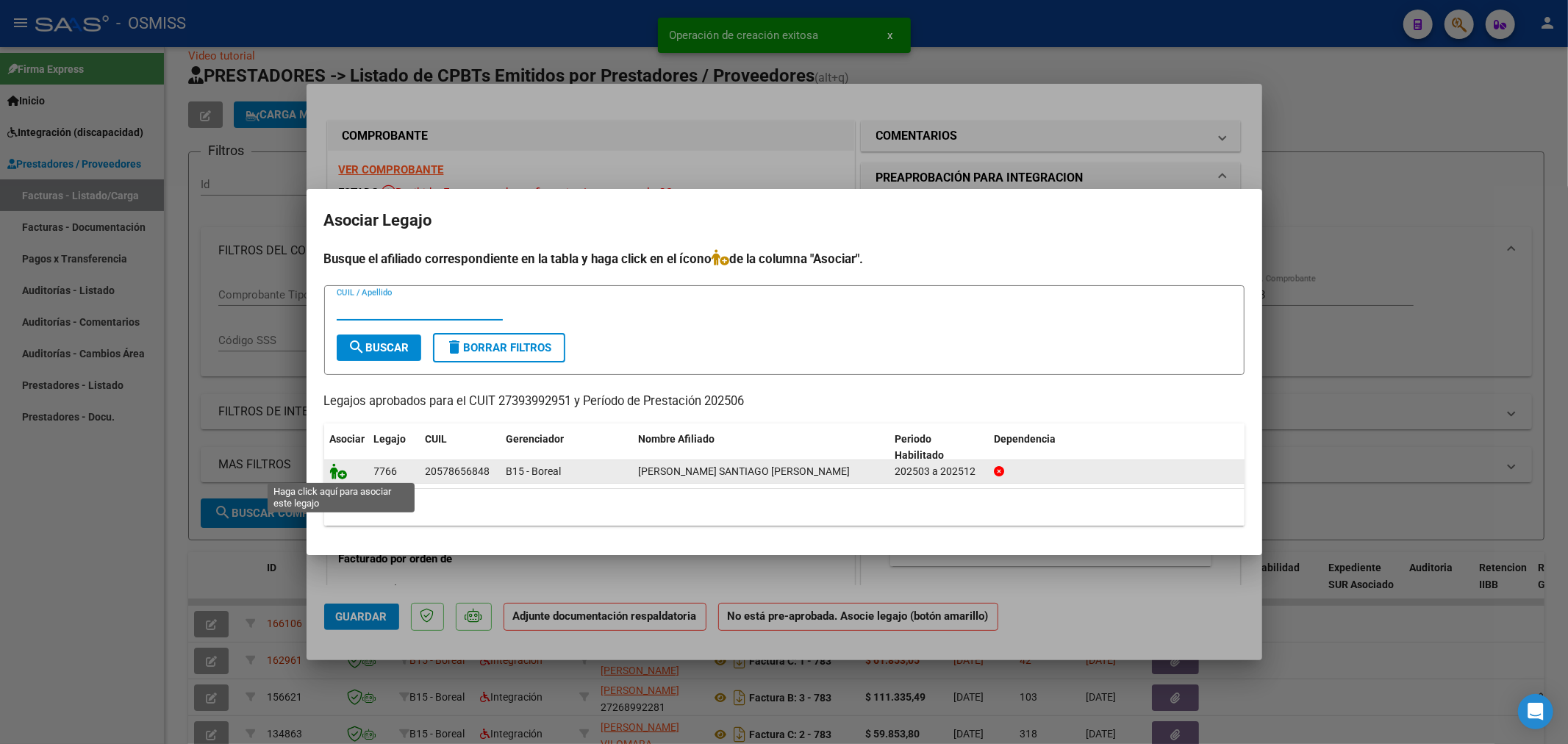
click at [336, 471] on icon at bounding box center [339, 471] width 18 height 16
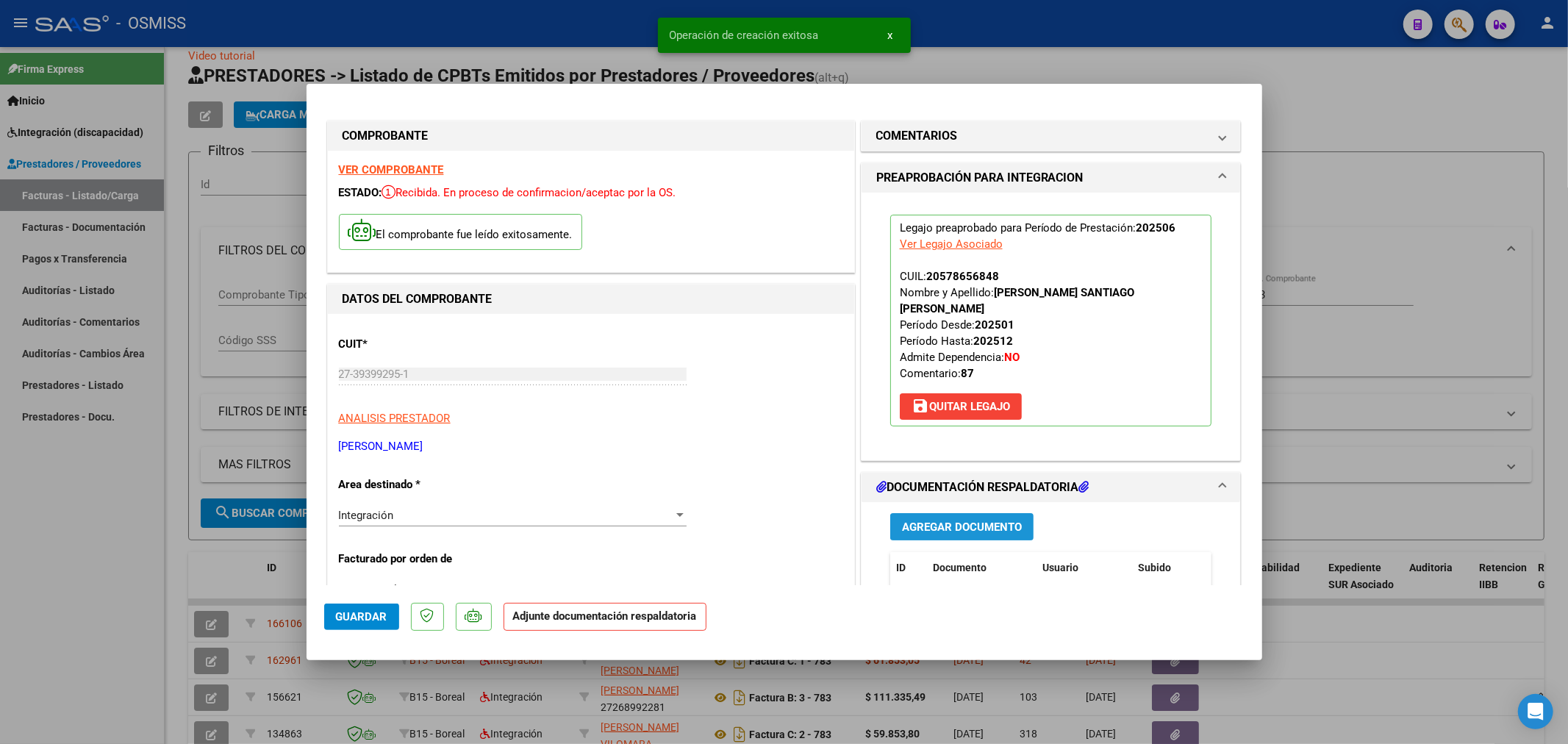
click at [912, 532] on span "Agregar Documento" at bounding box center [962, 528] width 120 height 13
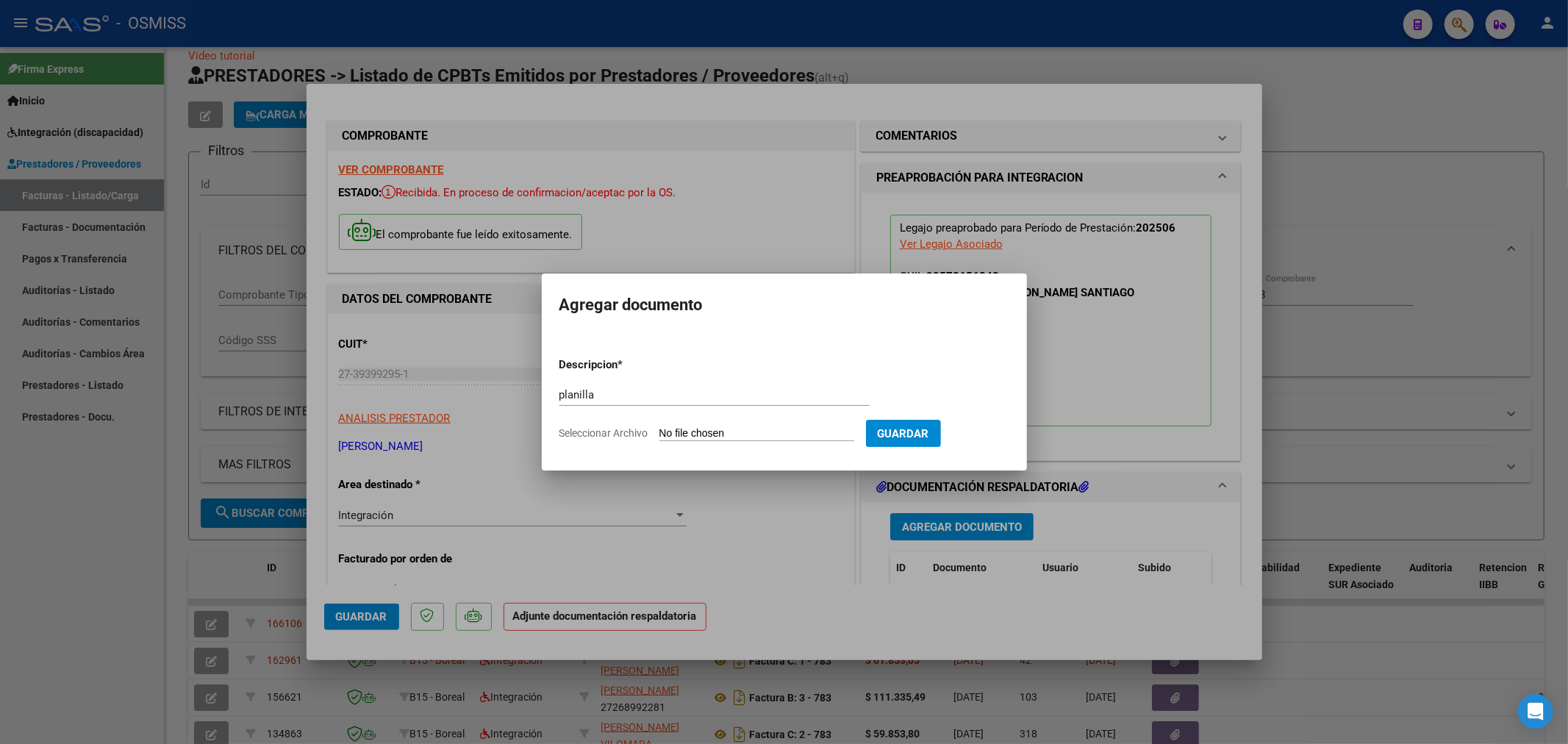
click at [714, 437] on input "Seleccionar Archivo" at bounding box center [757, 434] width 195 height 14
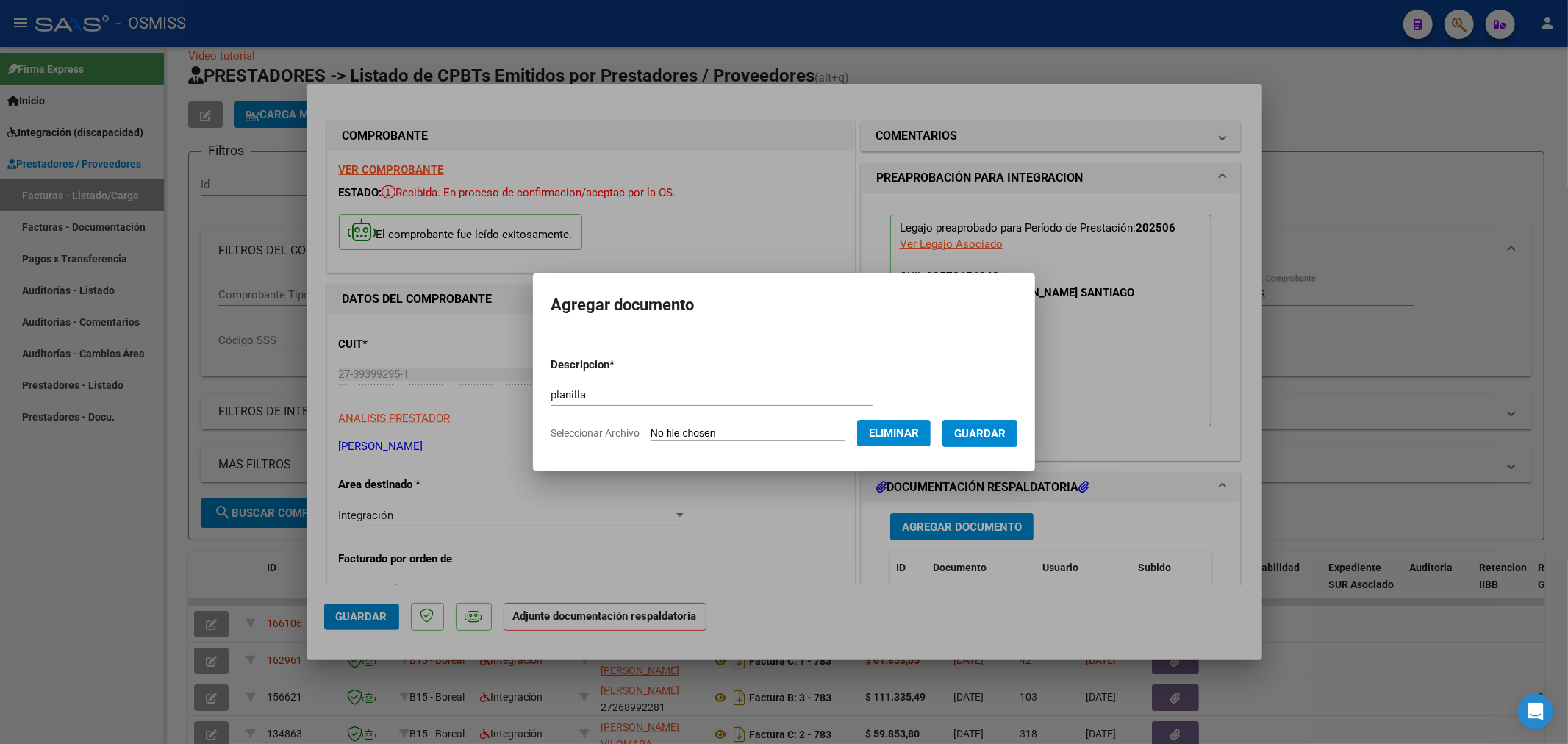
click at [987, 432] on span "Guardar" at bounding box center [979, 434] width 51 height 13
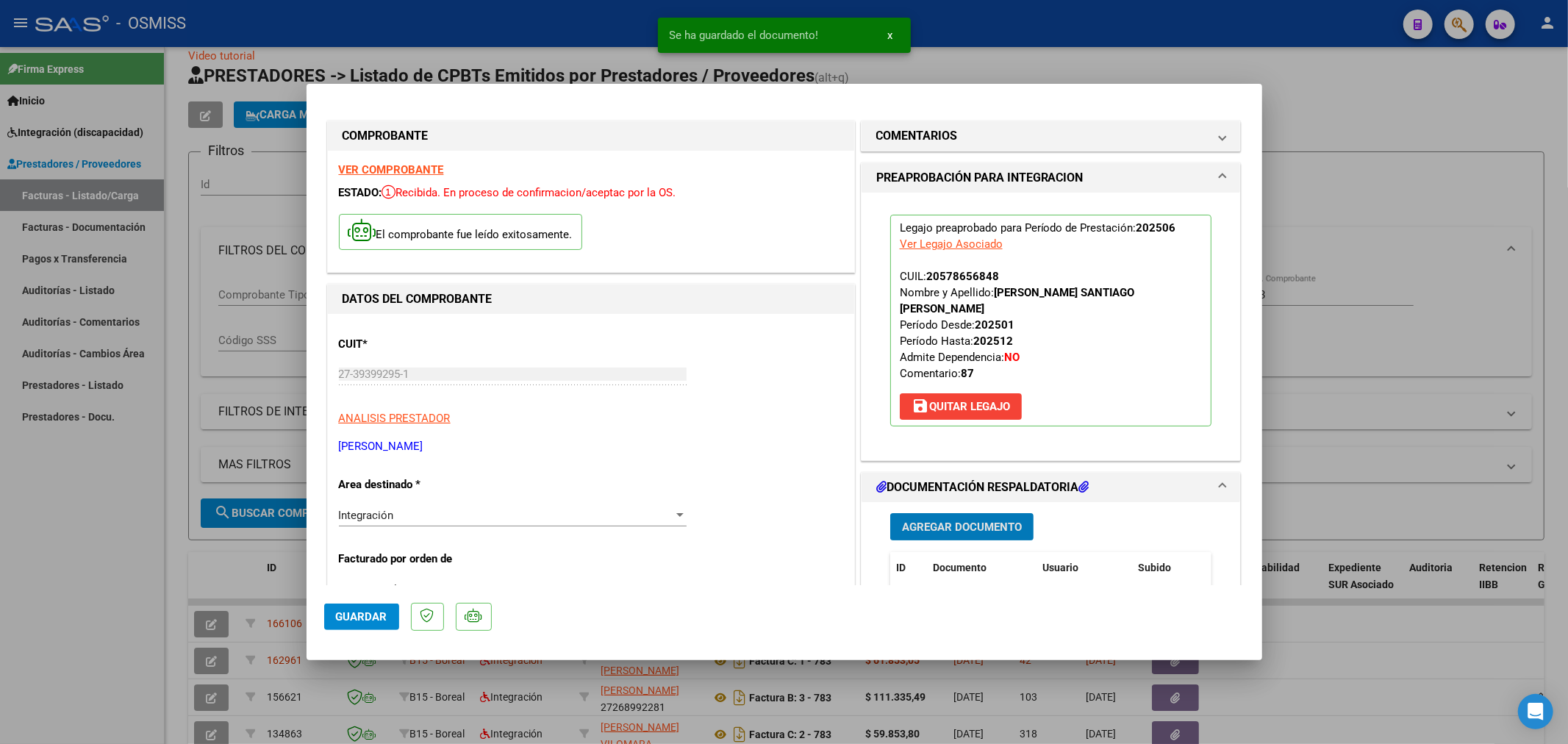
scroll to position [81, 0]
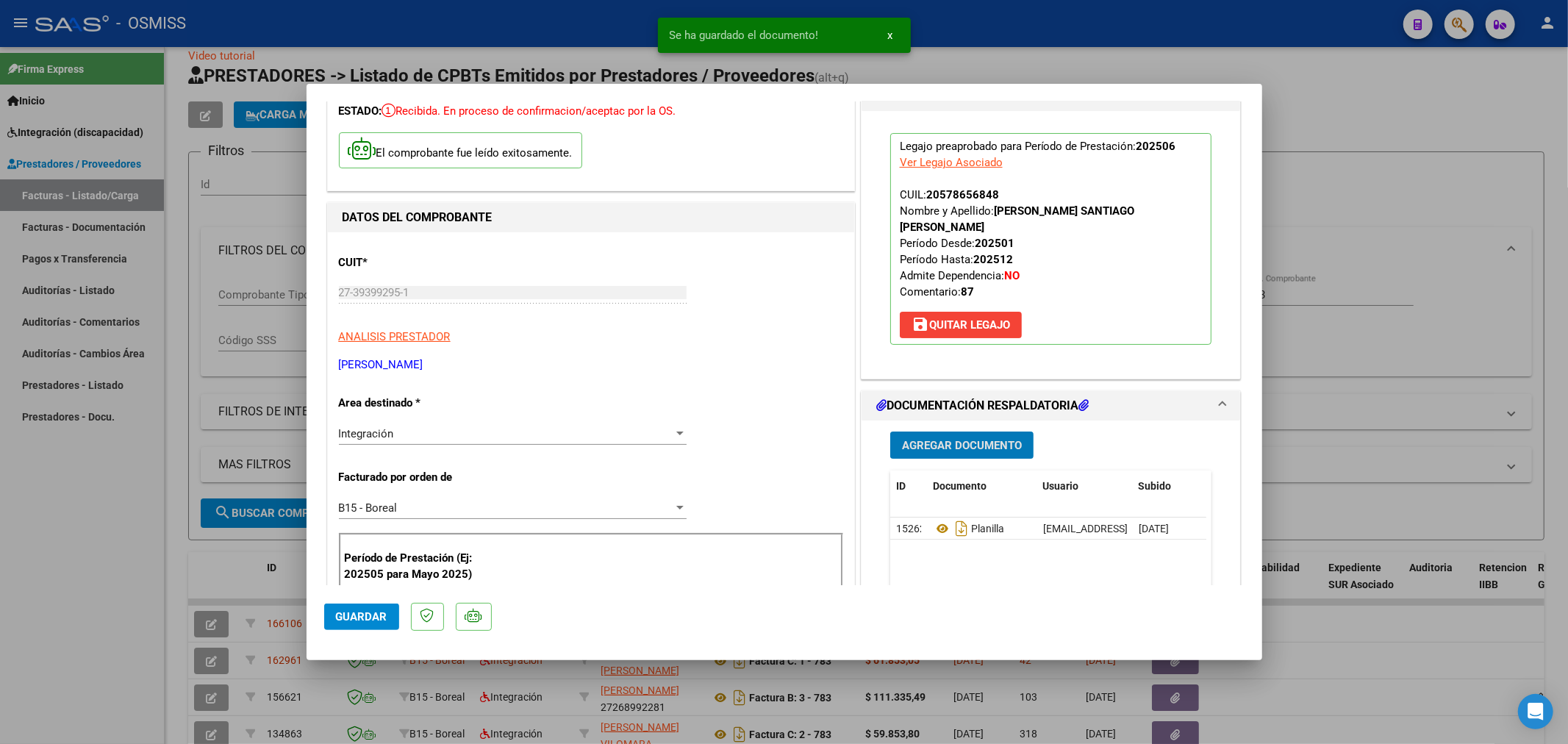
click at [979, 445] on span "Agregar Documento" at bounding box center [962, 445] width 120 height 13
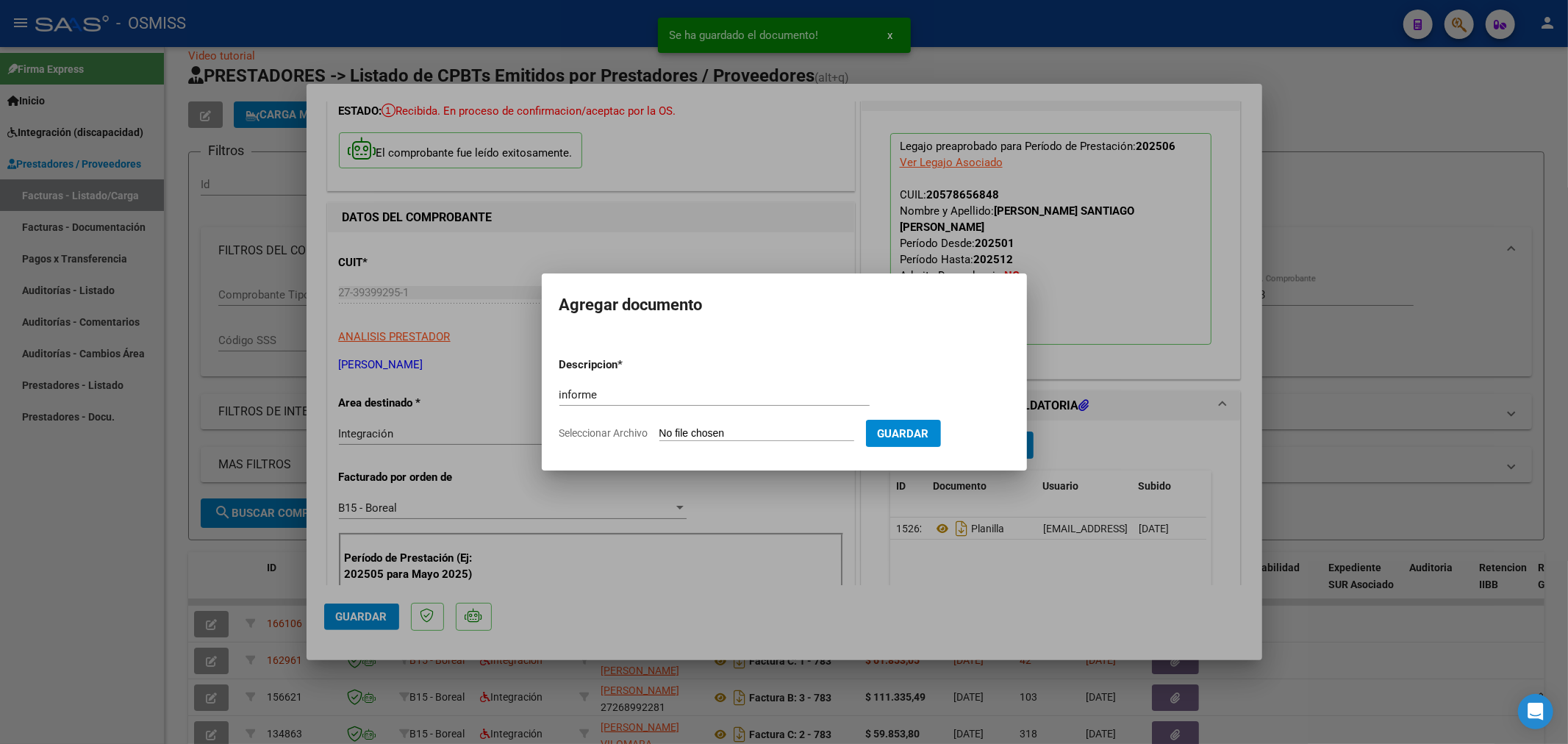
click at [671, 423] on form "Descripcion * informe Escriba aquí una descripcion Seleccionar Archivo Guardar" at bounding box center [784, 399] width 450 height 107
click at [686, 439] on input "Seleccionar Archivo" at bounding box center [757, 434] width 195 height 14
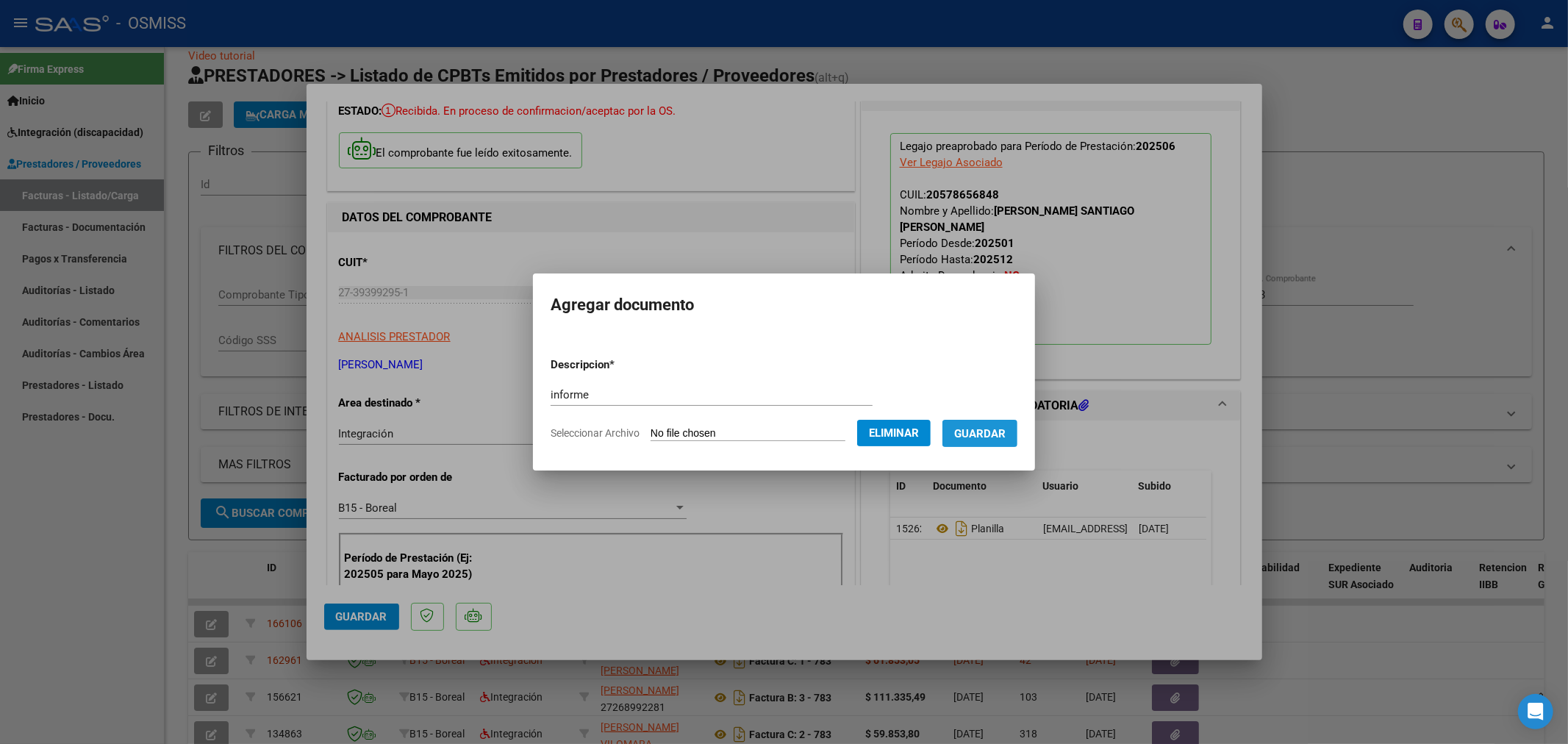
click at [984, 443] on button "Guardar" at bounding box center [979, 434] width 75 height 27
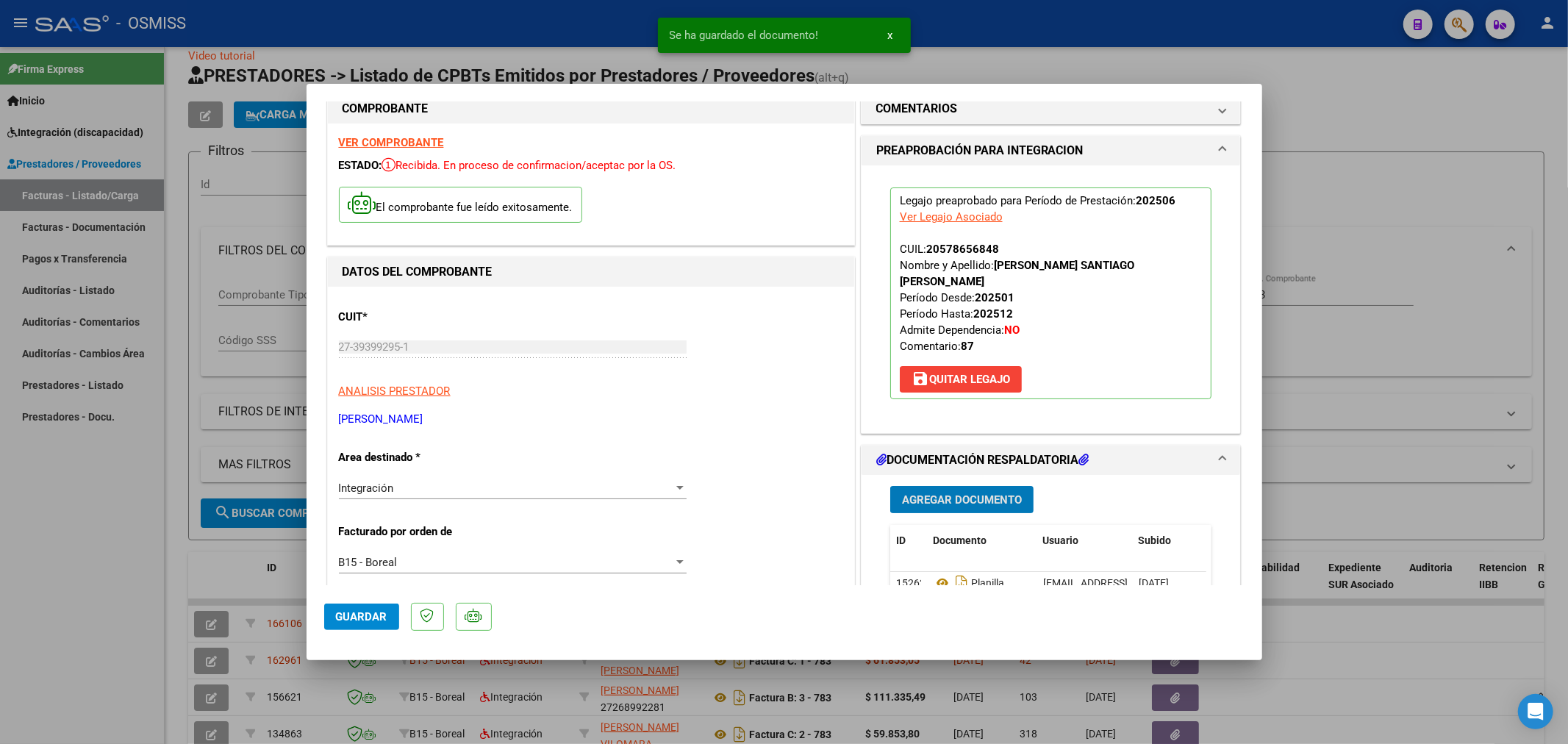
scroll to position [0, 0]
